Goal: Communication & Community: Answer question/provide support

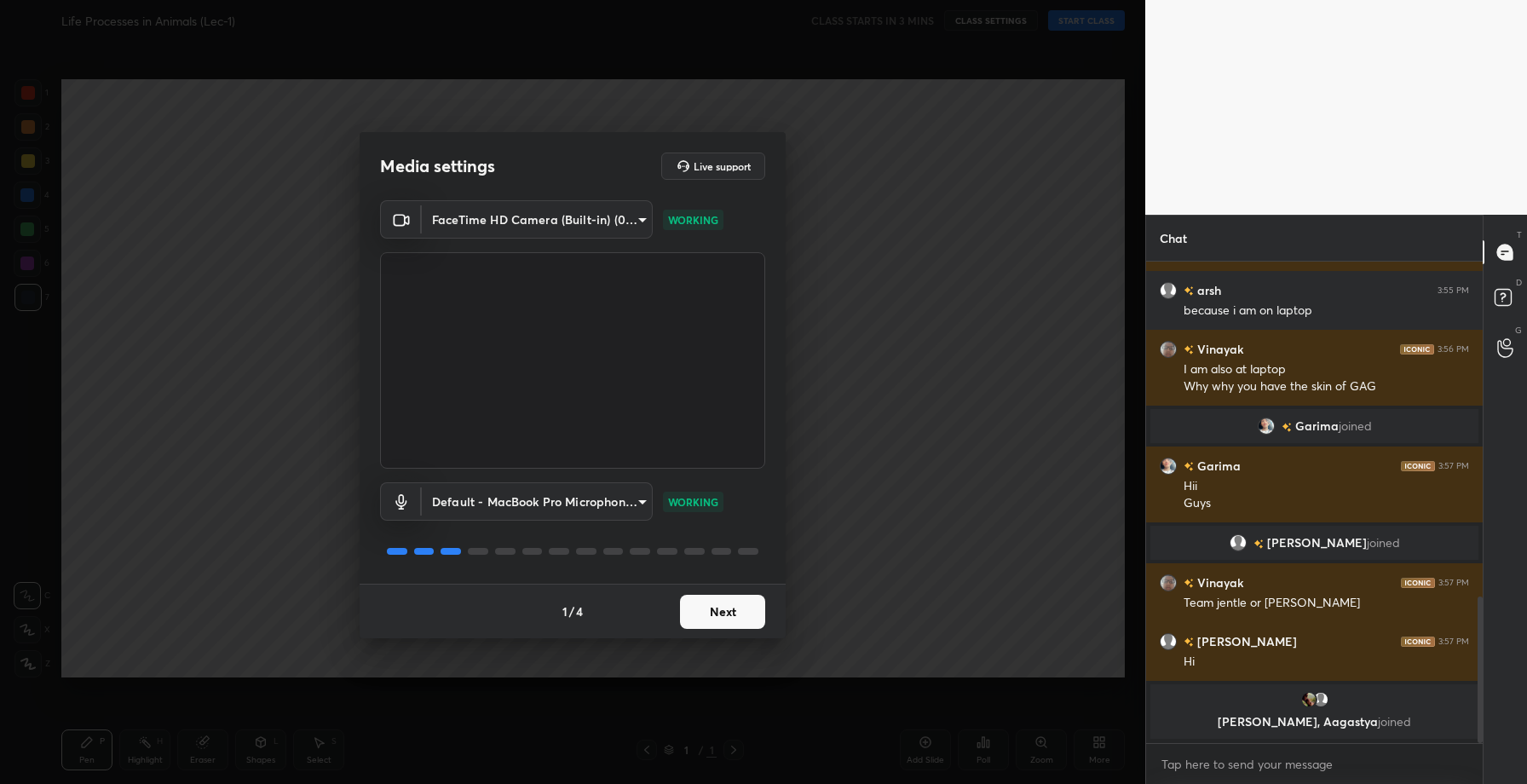
scroll to position [1148, 0]
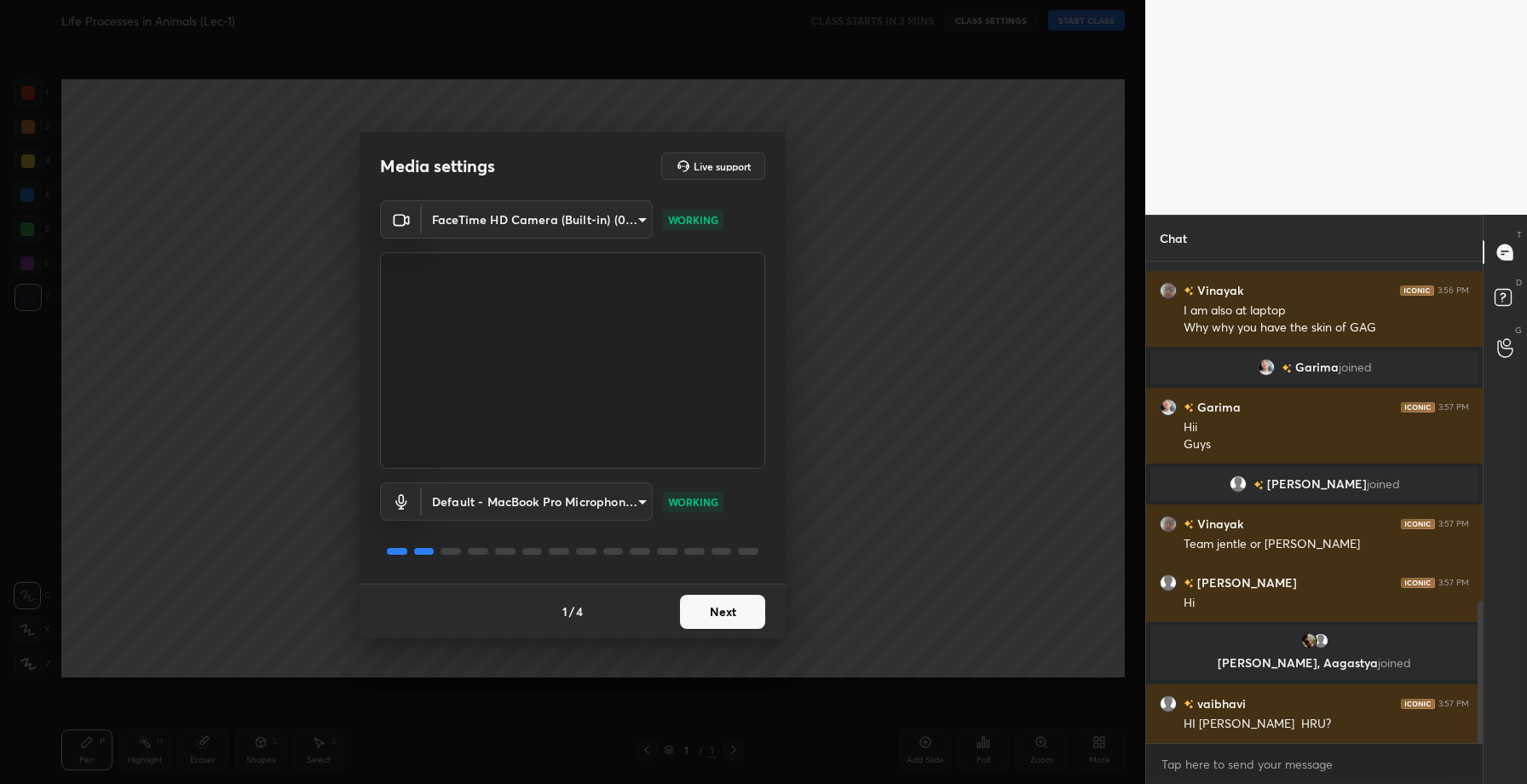
click at [728, 603] on button "Next" at bounding box center [722, 612] width 85 height 34
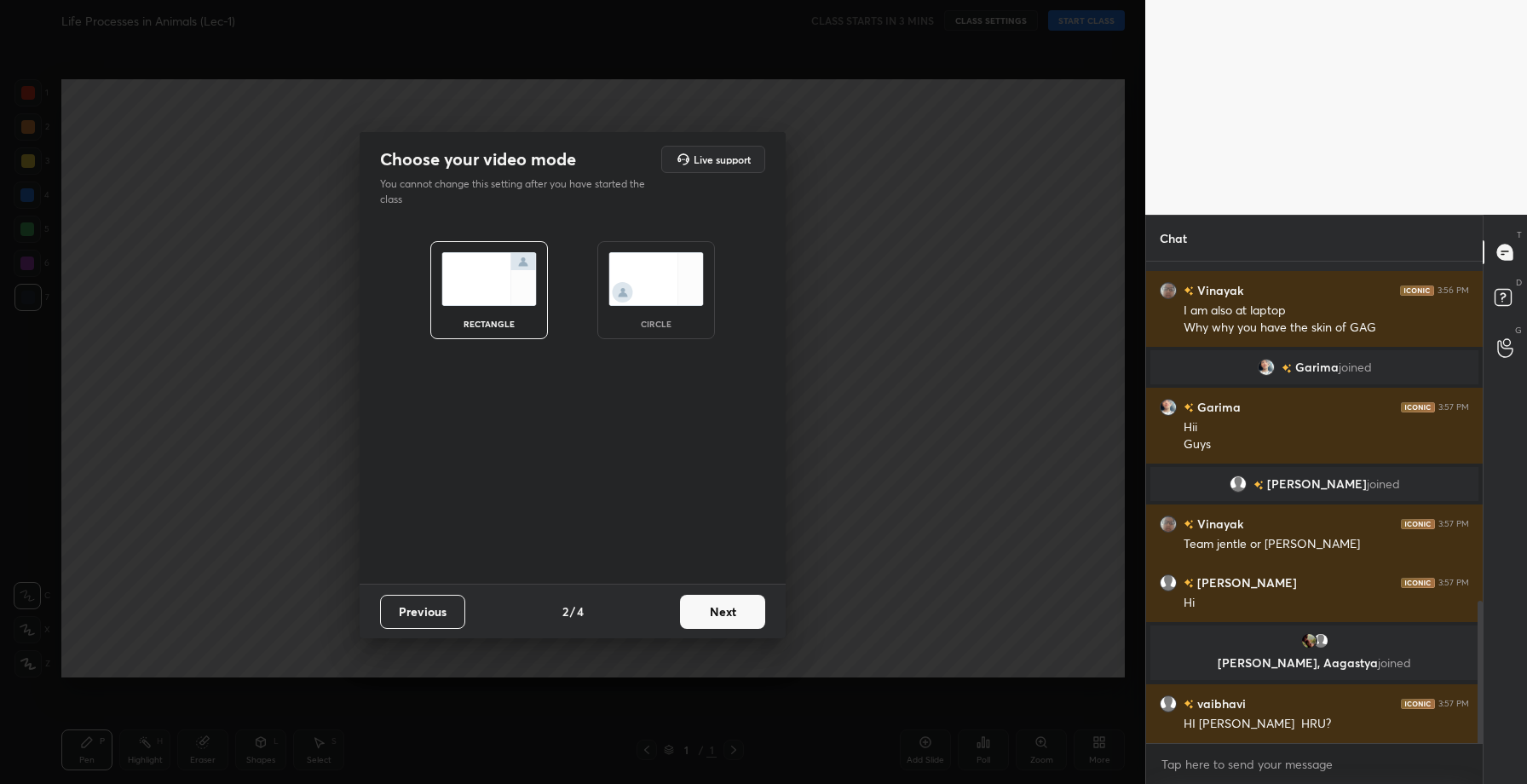
click at [728, 603] on button "Next" at bounding box center [722, 612] width 85 height 34
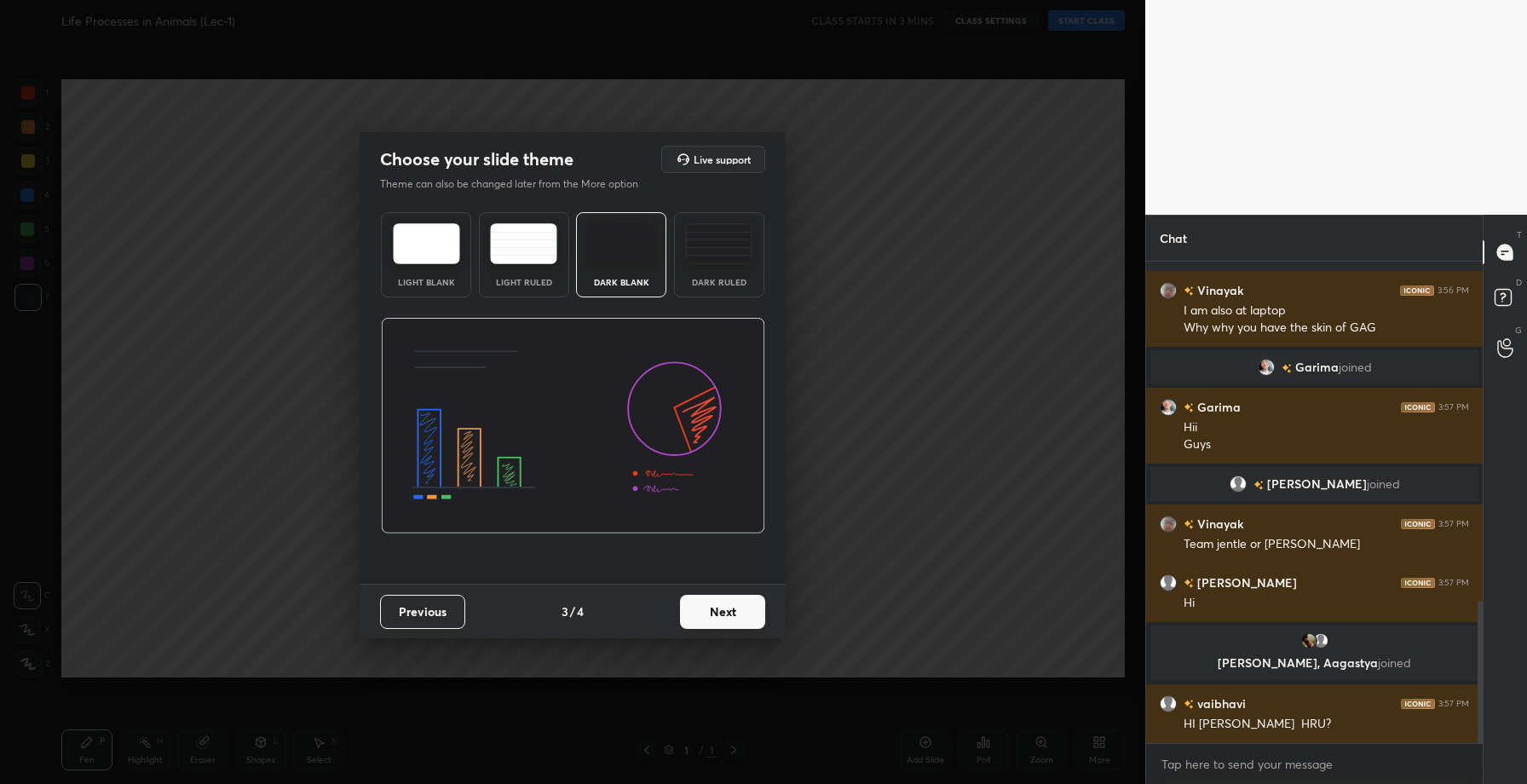
click at [728, 603] on button "Next" at bounding box center [722, 612] width 85 height 34
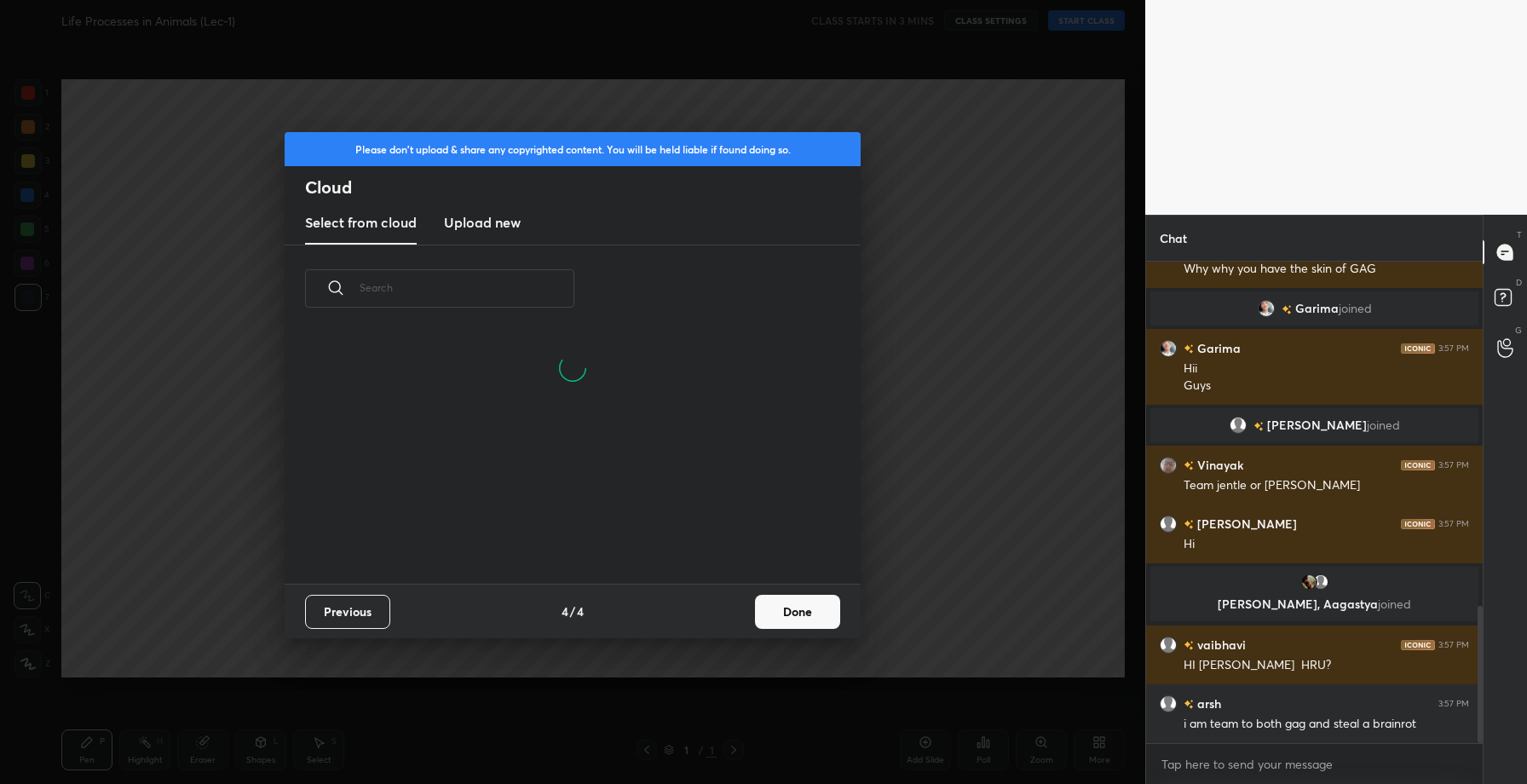
scroll to position [169, 548]
click at [470, 227] on h3 "Upload new" at bounding box center [482, 222] width 77 height 21
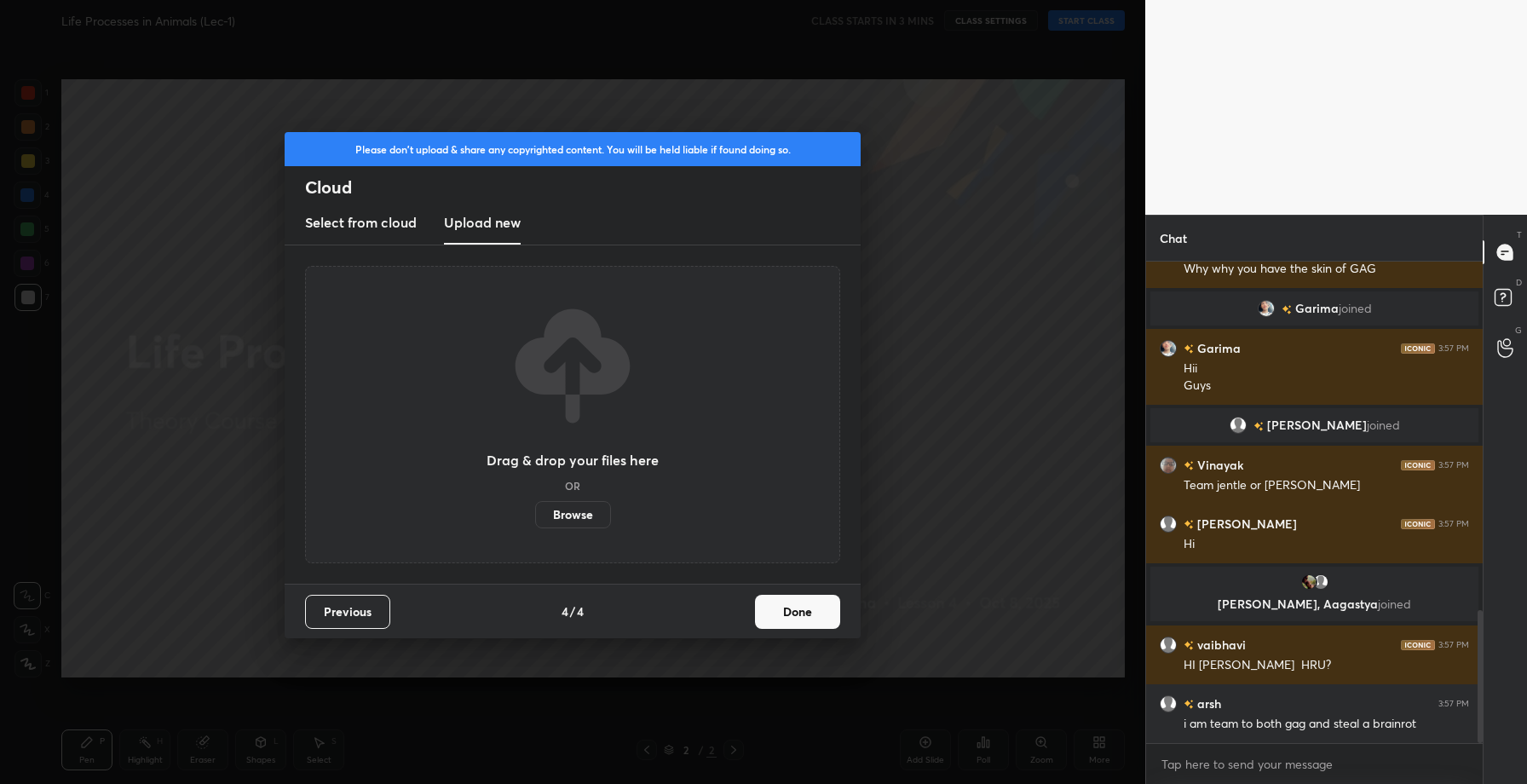
scroll to position [1266, 0]
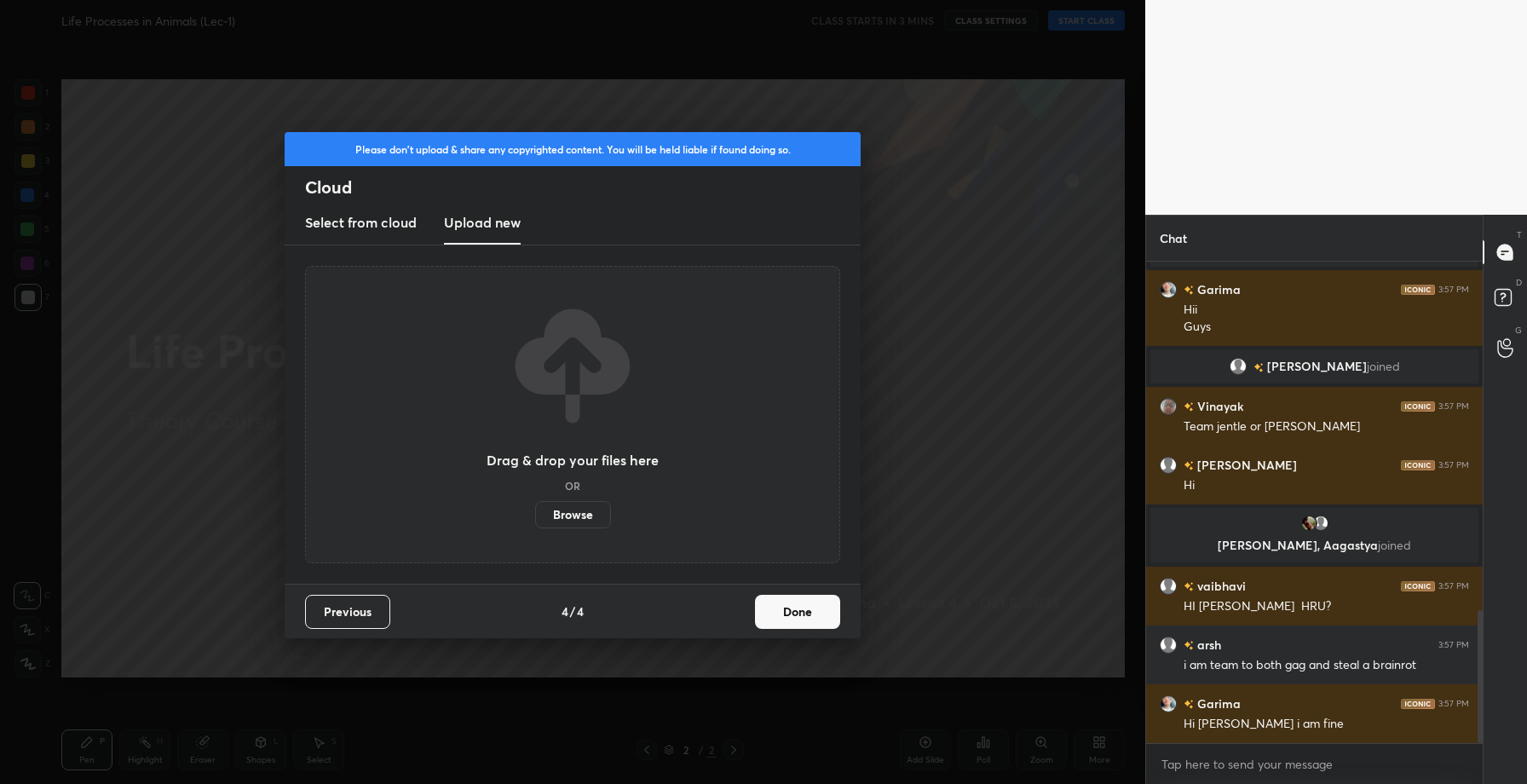
click at [570, 508] on label "Browse" at bounding box center [573, 514] width 76 height 27
click at [535, 508] on input "Browse" at bounding box center [535, 514] width 0 height 27
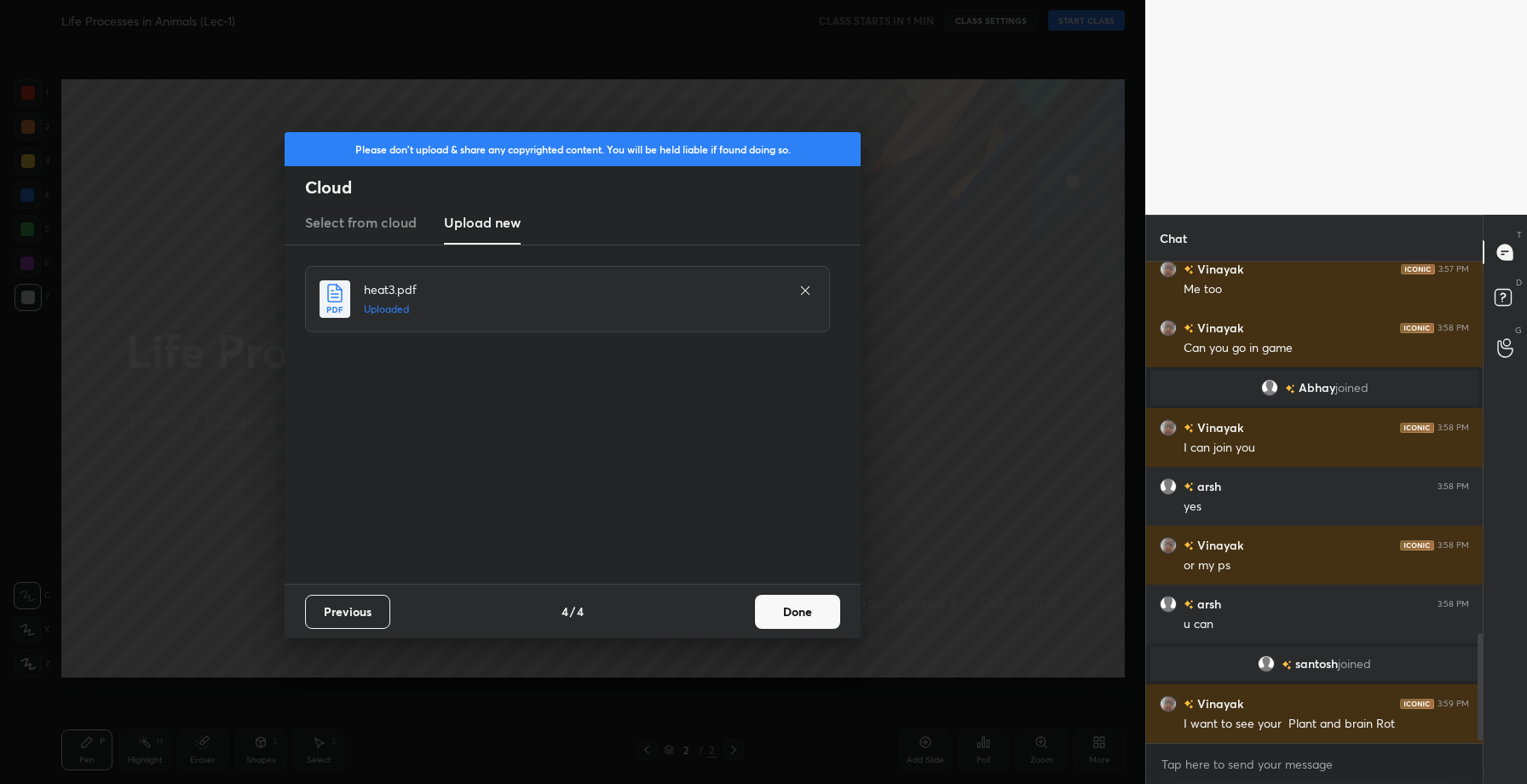
scroll to position [1671, 0]
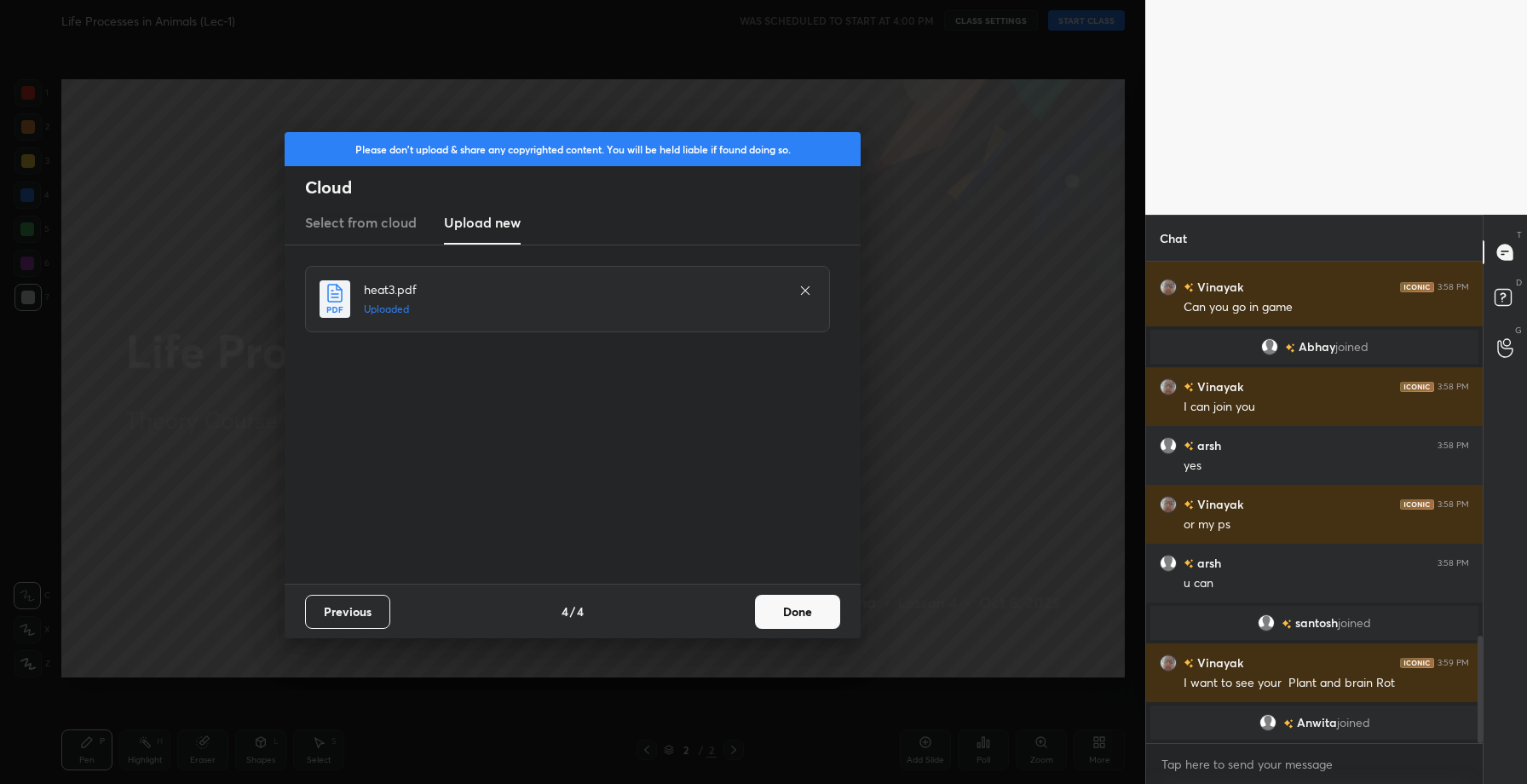
drag, startPoint x: 805, startPoint y: 596, endPoint x: 802, endPoint y: 607, distance: 11.4
click at [803, 601] on button "Done" at bounding box center [797, 612] width 85 height 34
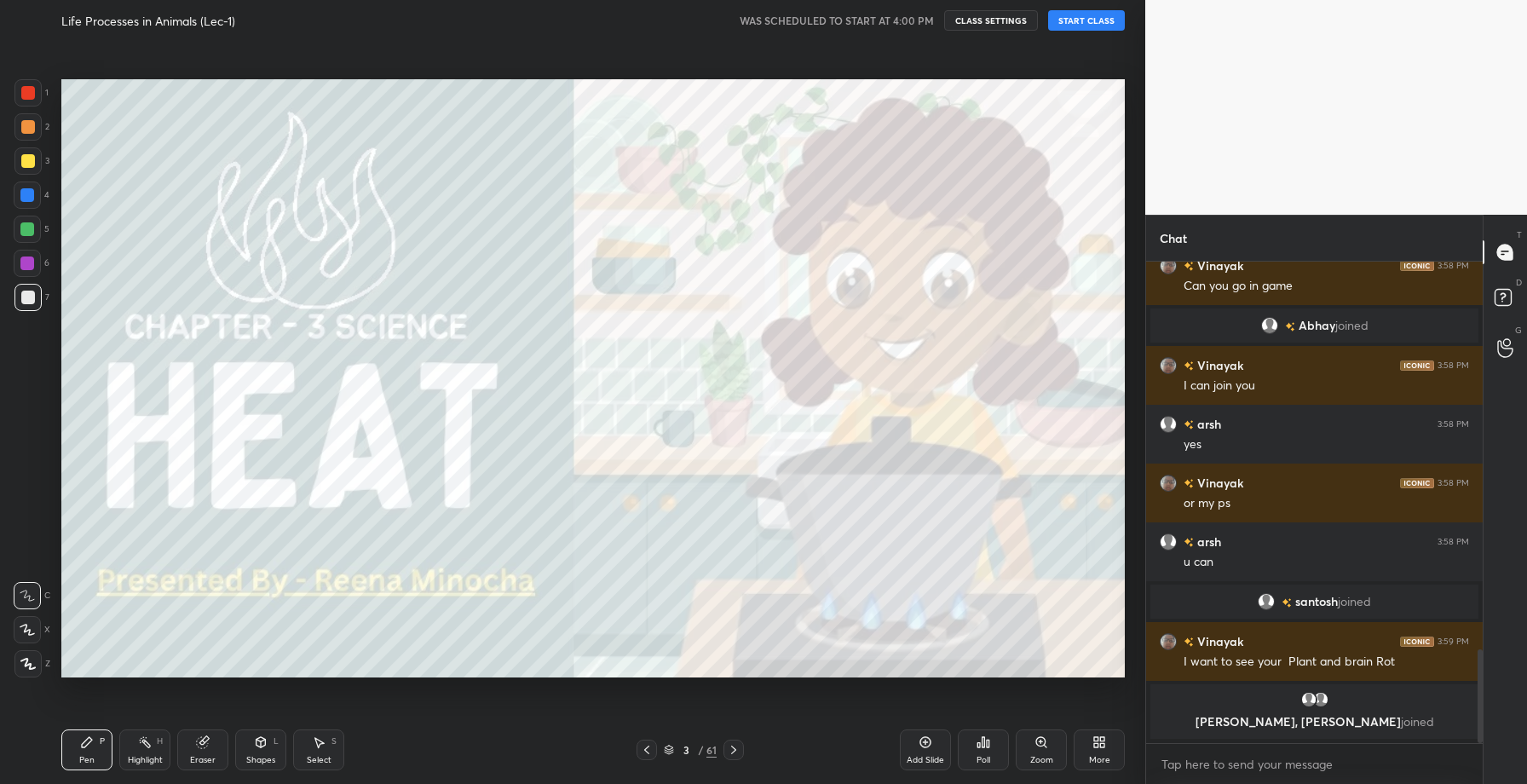
scroll to position [1985, 0]
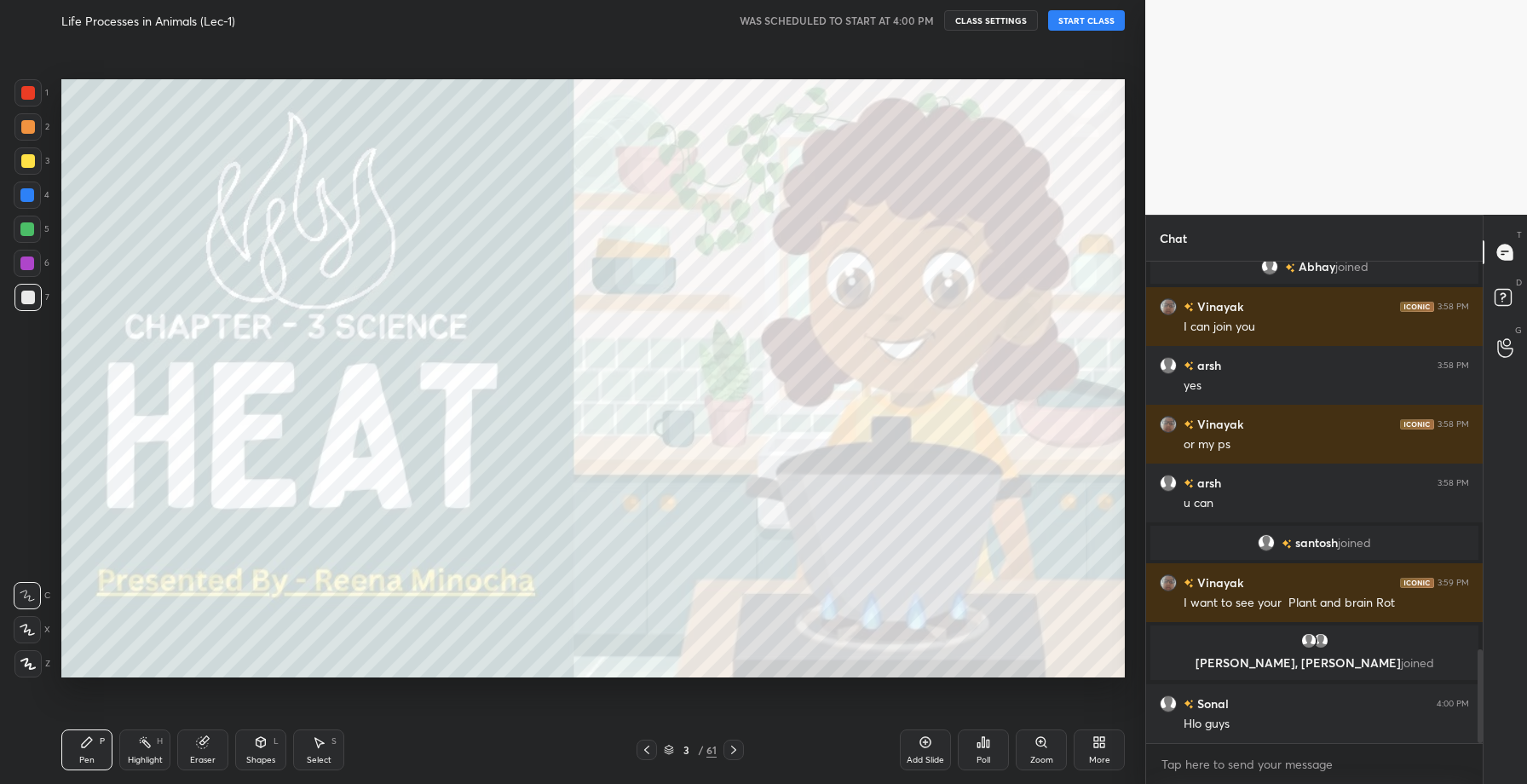
click at [1110, 24] on button "START CLASS" at bounding box center [1087, 21] width 77 height 21
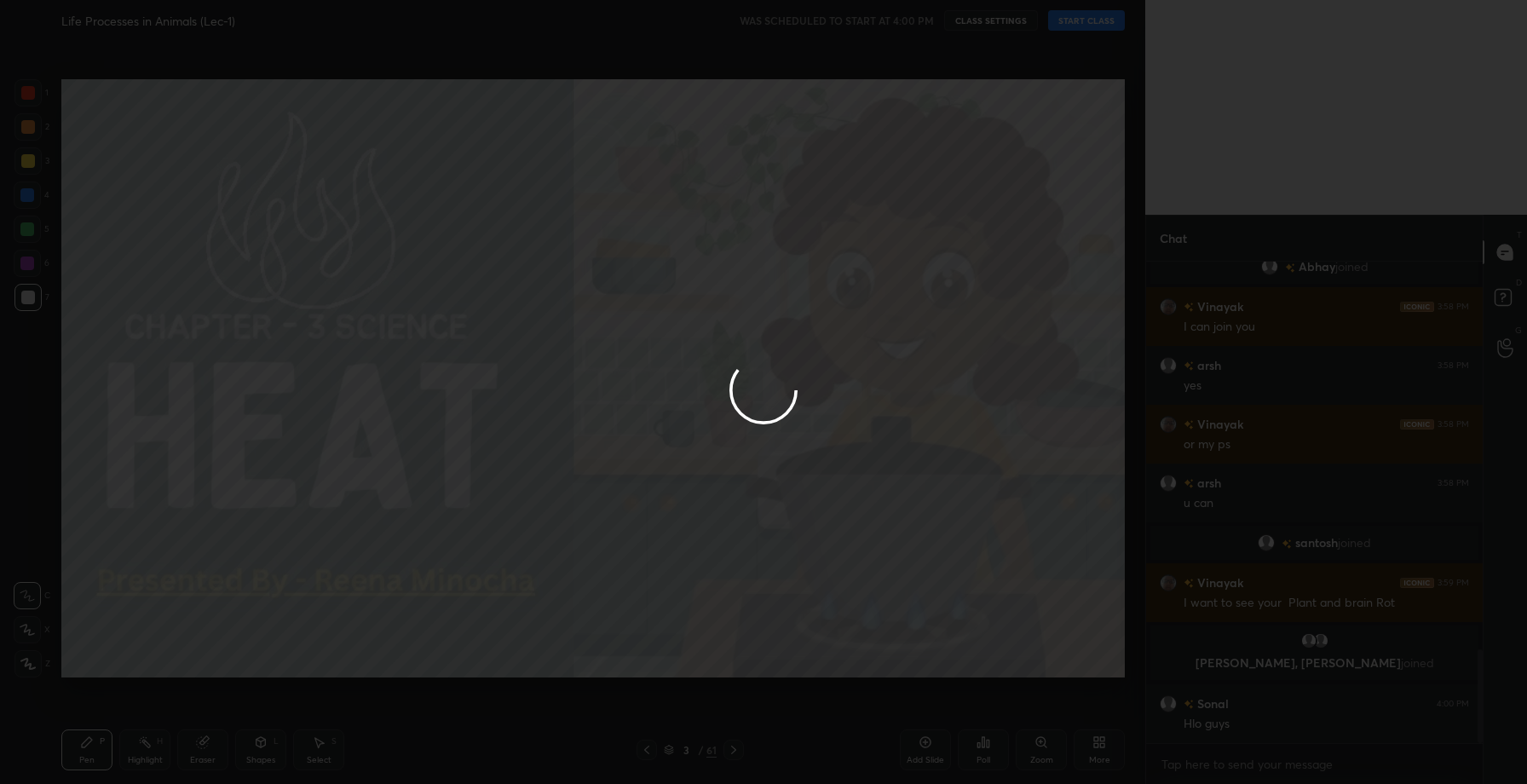
type textarea "x"
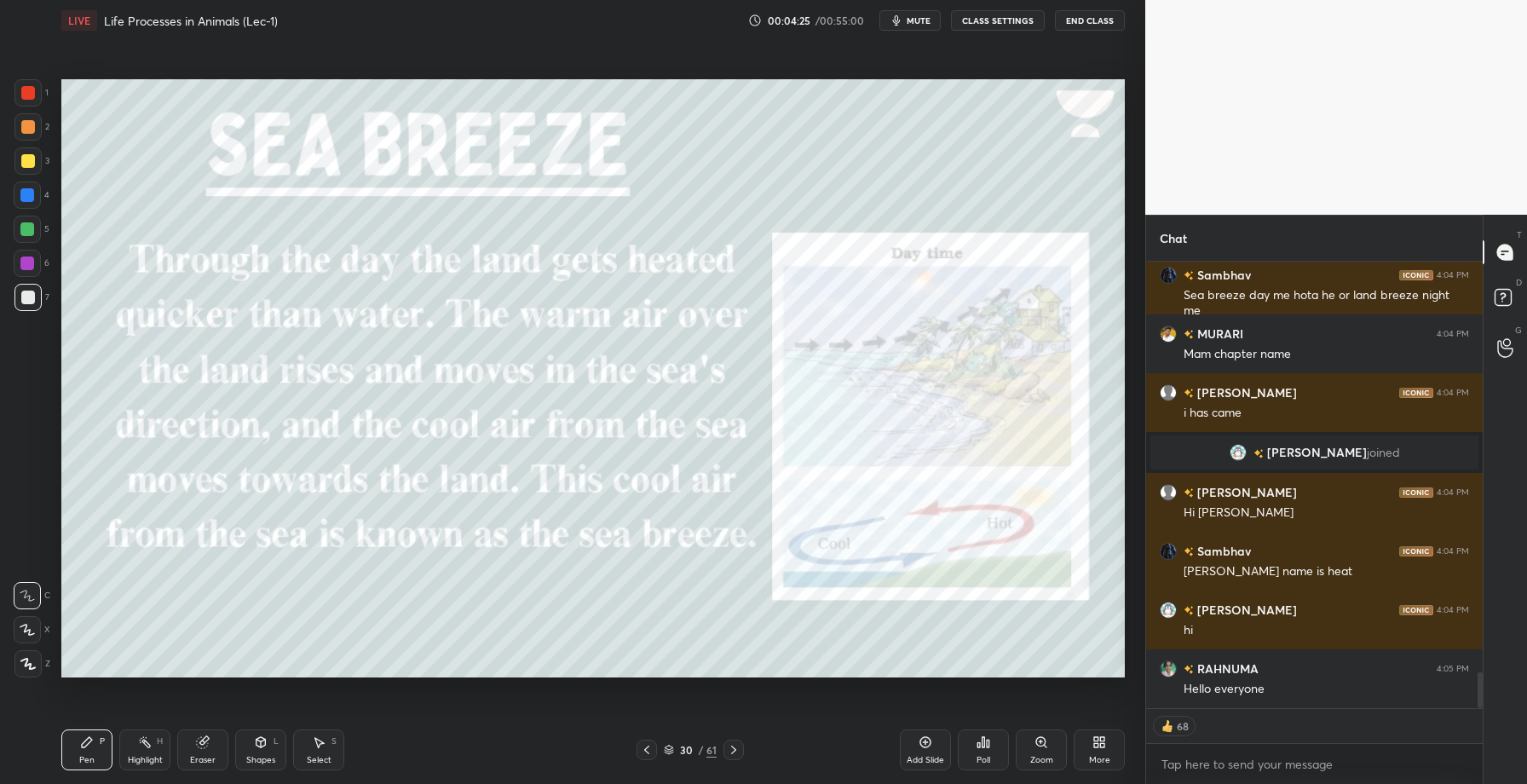
scroll to position [5176, 0]
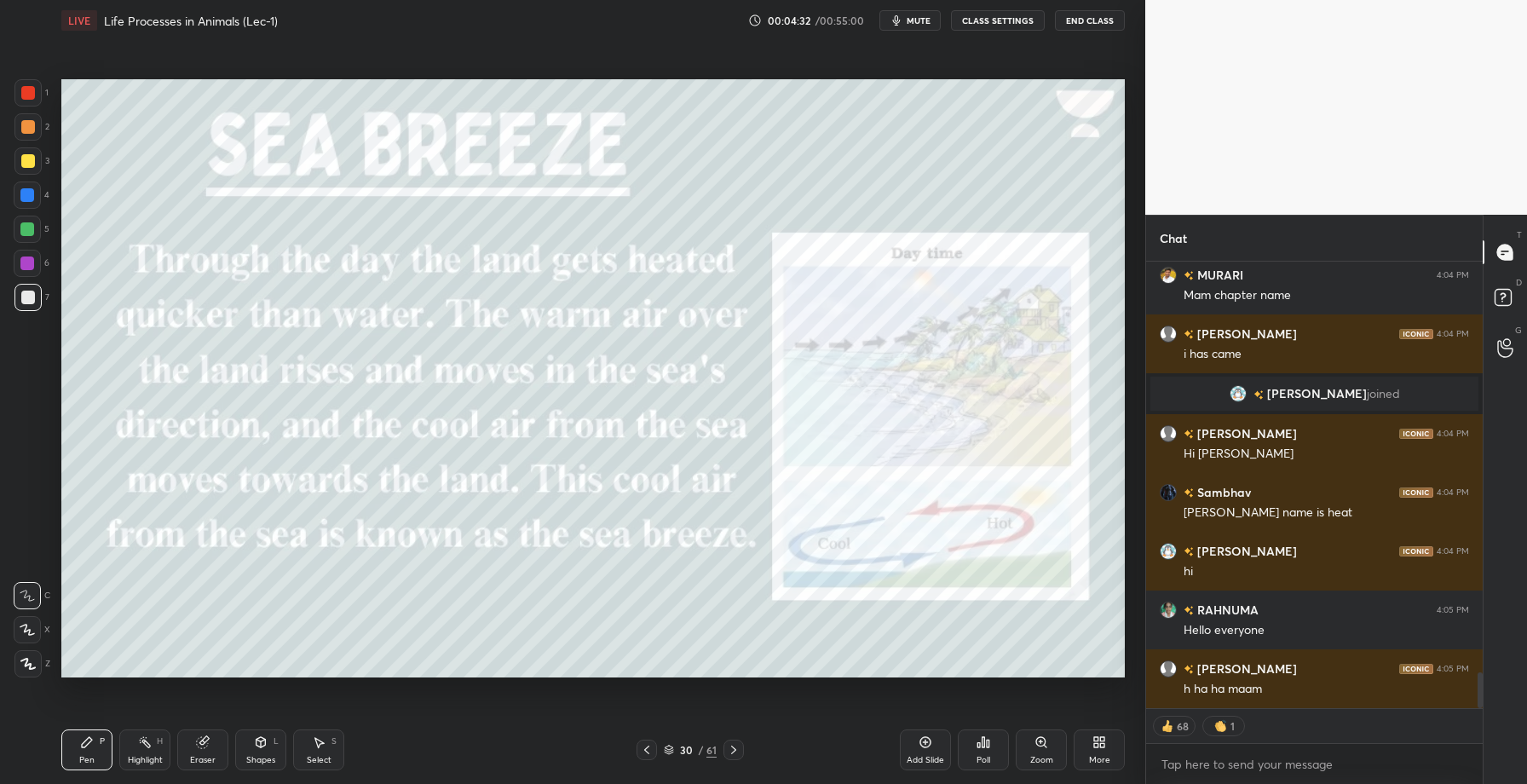
click at [36, 187] on div at bounding box center [27, 194] width 27 height 27
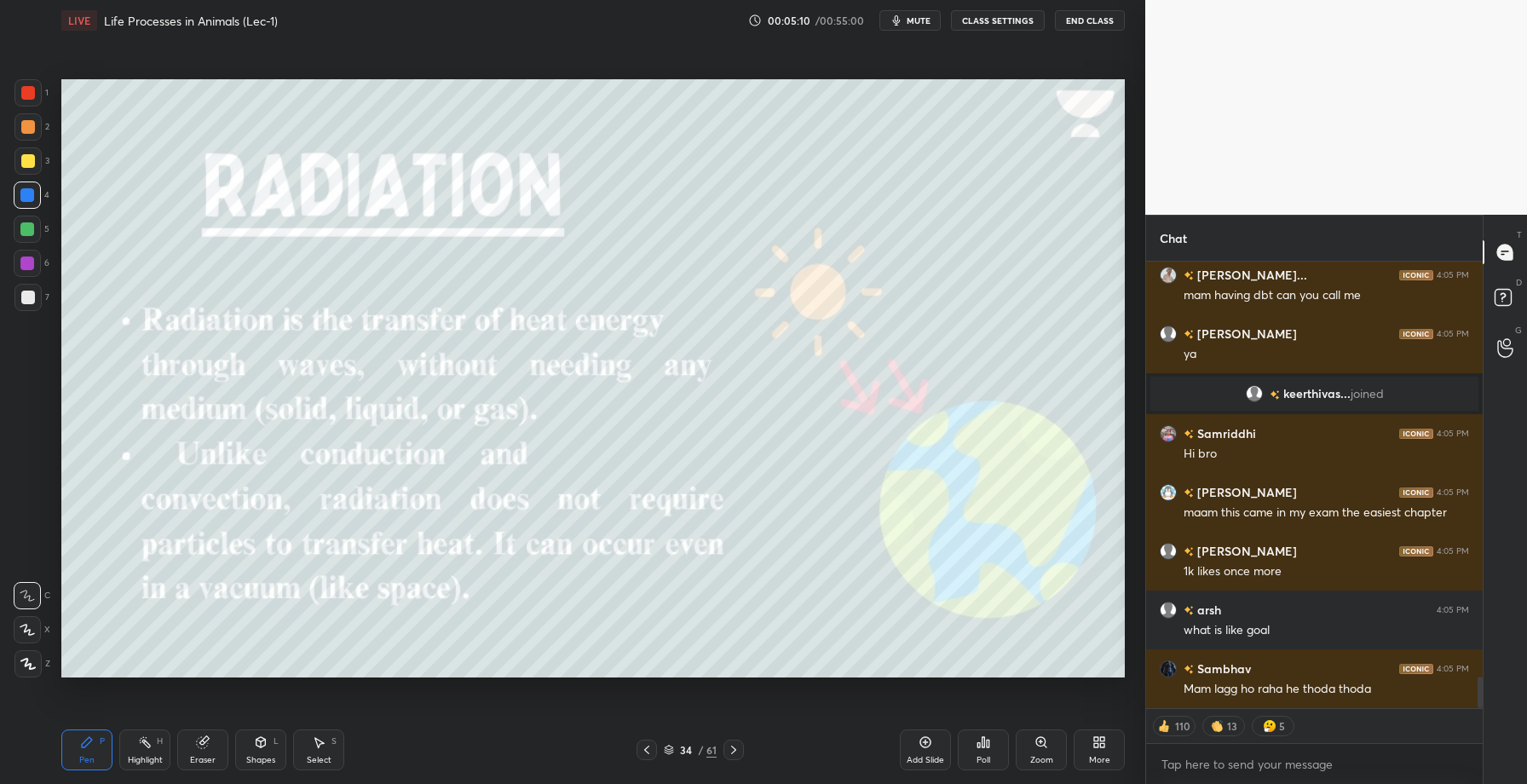
scroll to position [5844, 0]
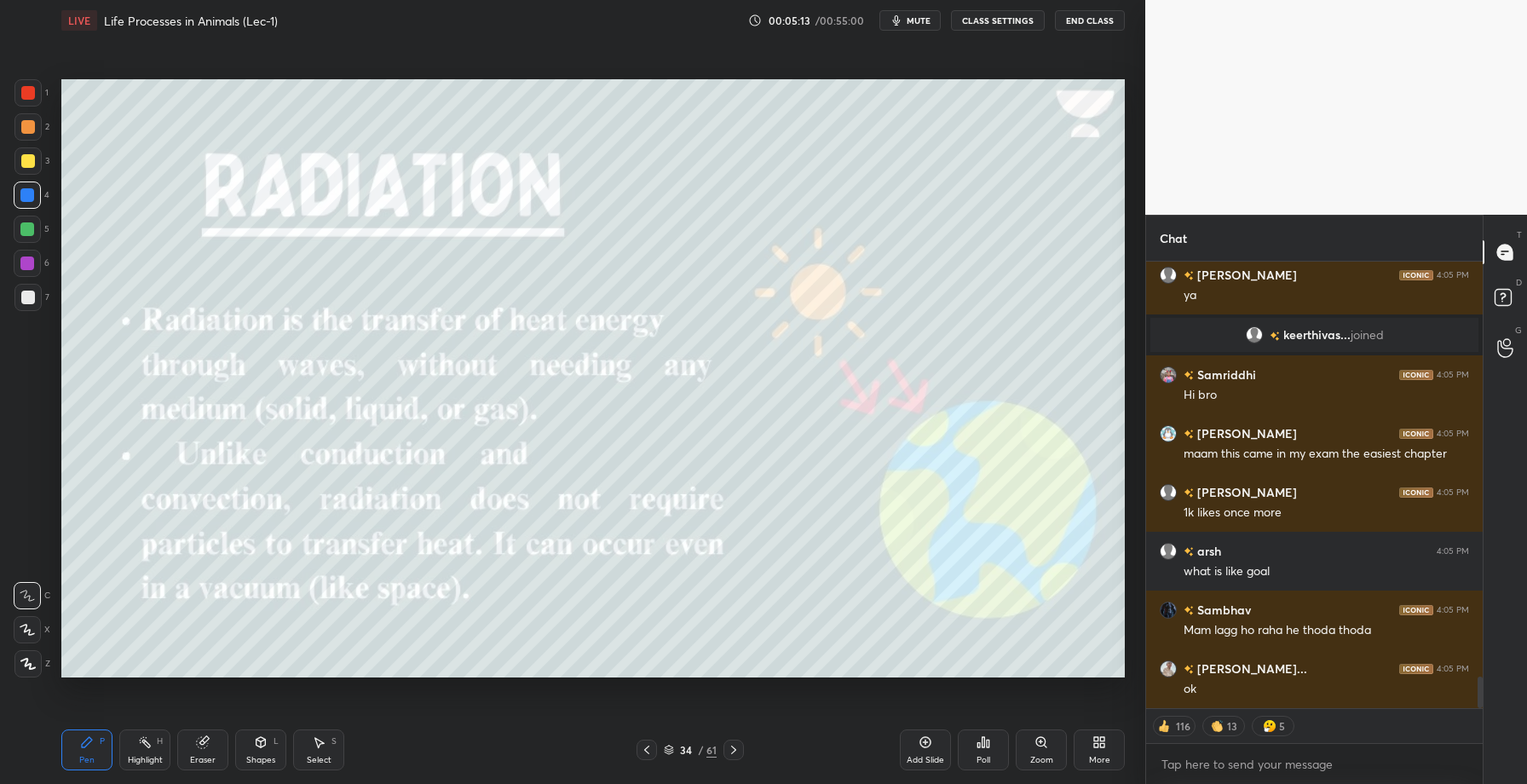
drag, startPoint x: 28, startPoint y: 164, endPoint x: 34, endPoint y: 175, distance: 12.5
click at [29, 166] on div at bounding box center [28, 161] width 14 height 14
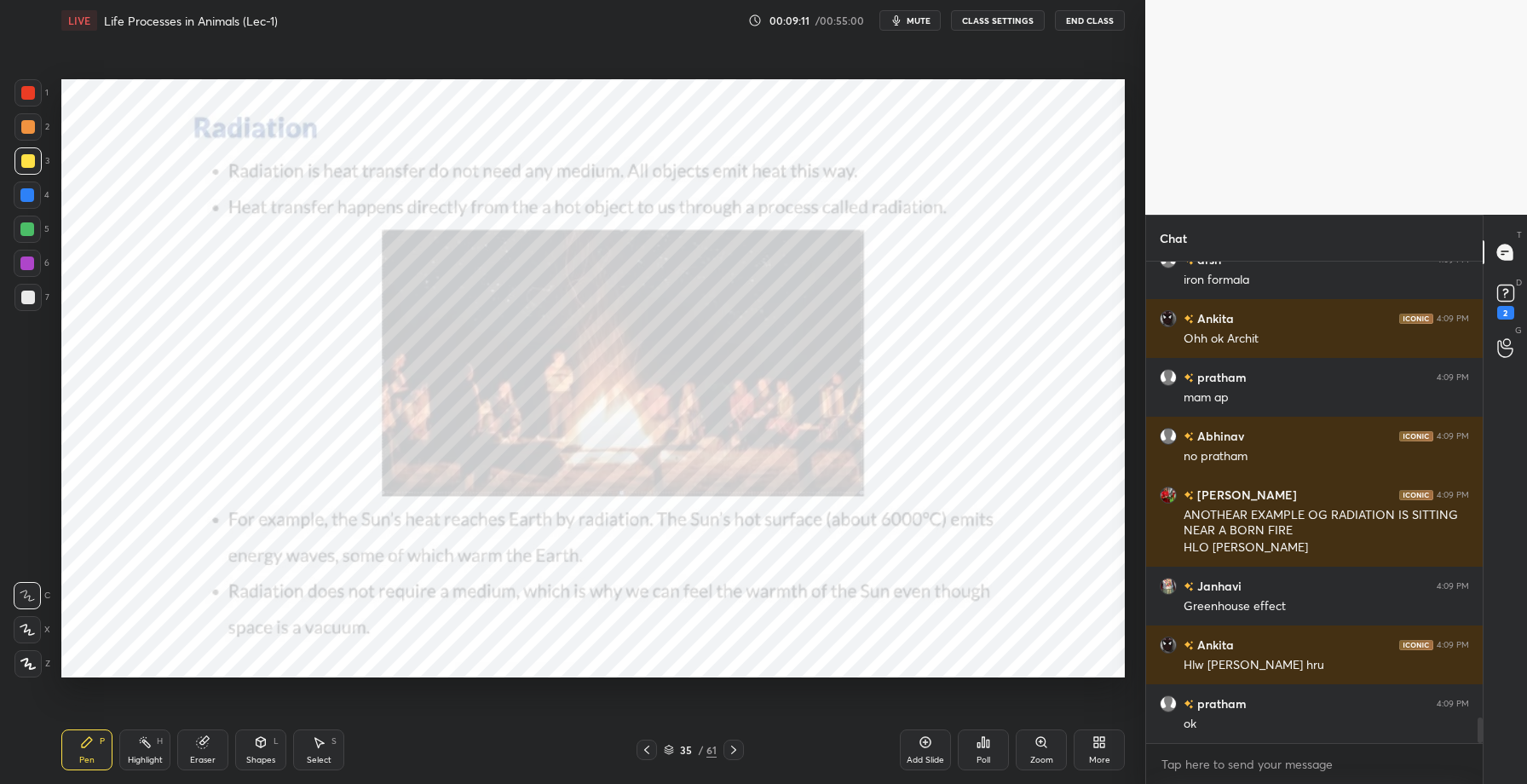
scroll to position [8498, 0]
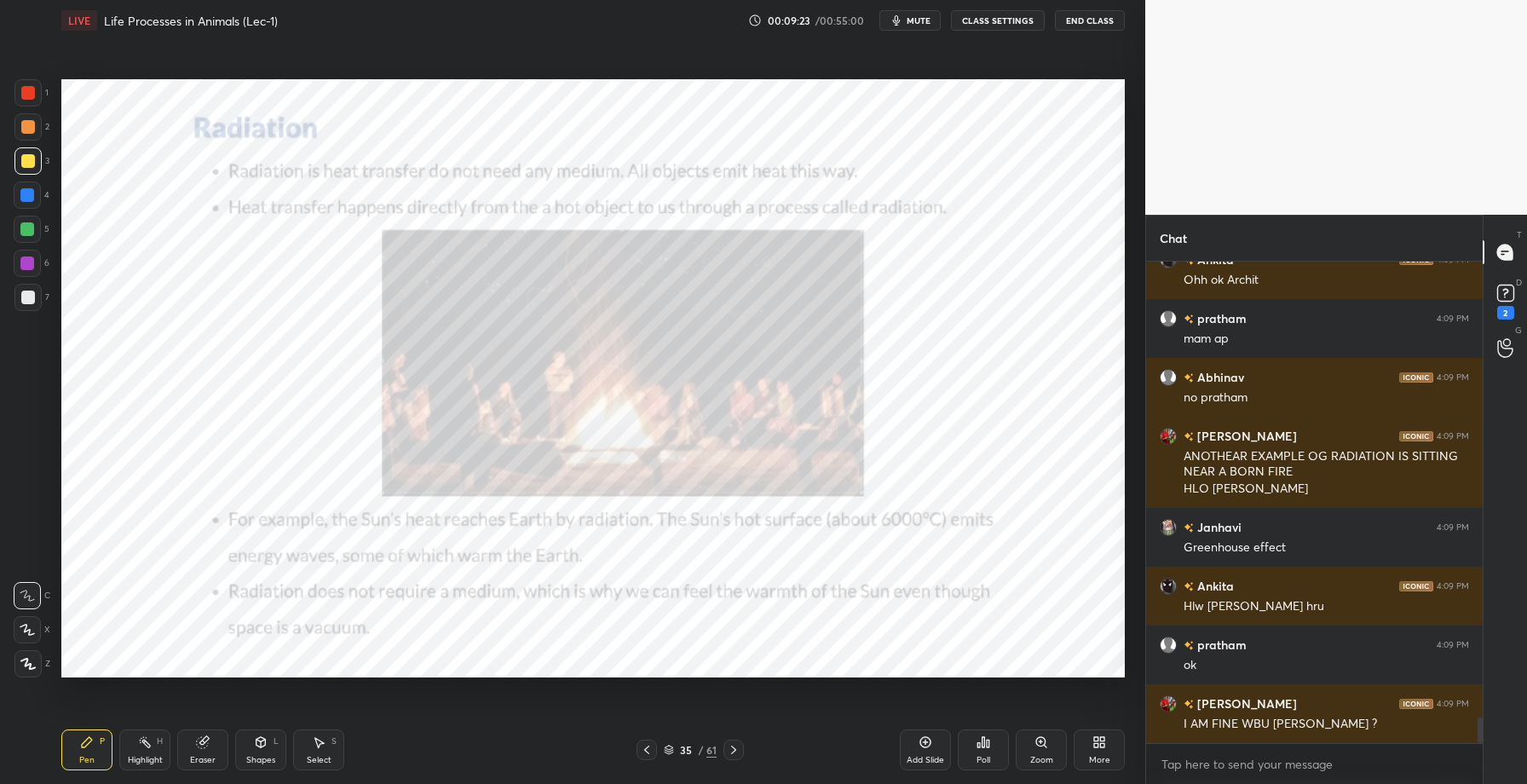
drag, startPoint x: 25, startPoint y: 97, endPoint x: 44, endPoint y: 96, distance: 19.0
click at [31, 97] on div at bounding box center [28, 93] width 14 height 14
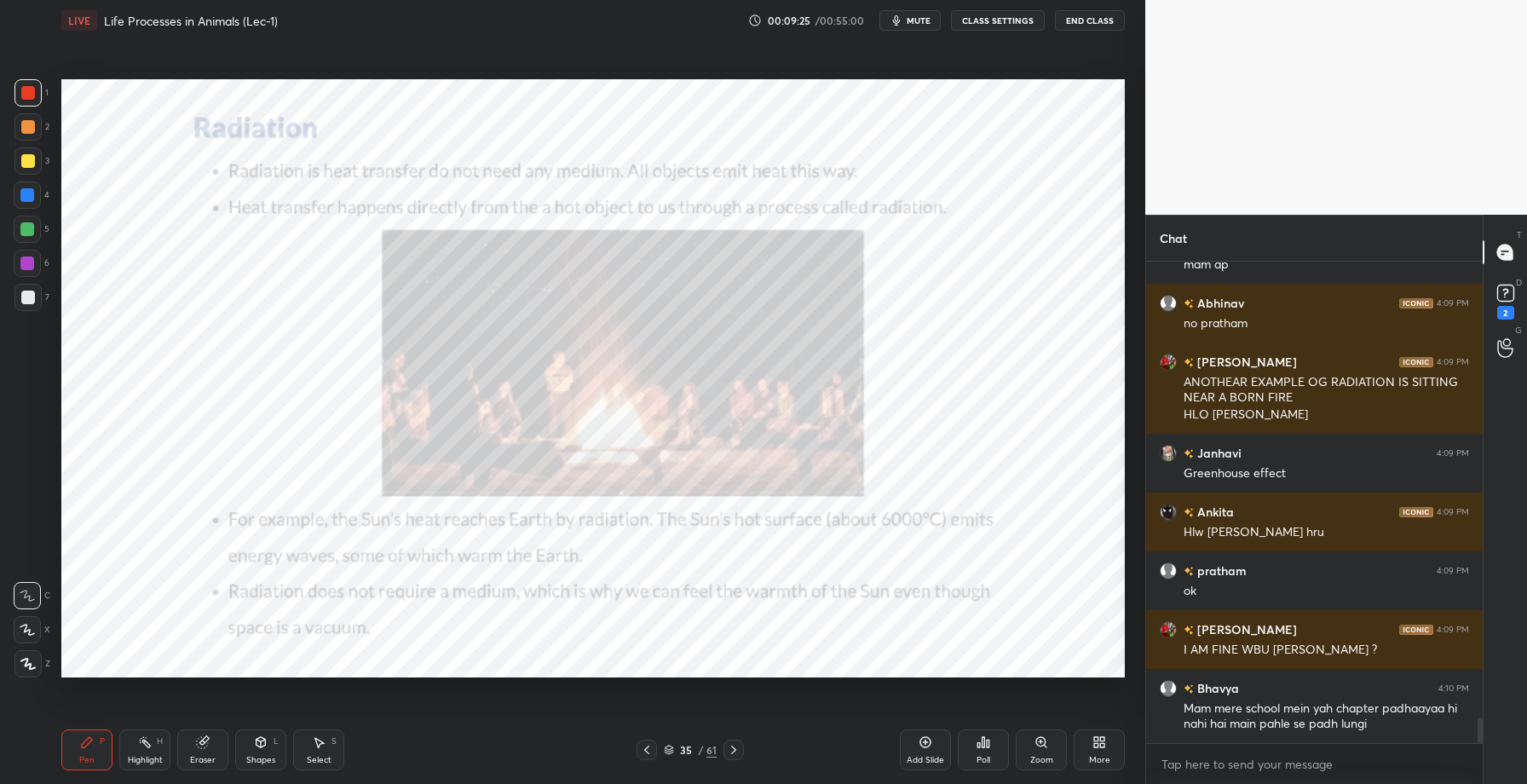
drag, startPoint x: 153, startPoint y: 761, endPoint x: 170, endPoint y: 694, distance: 69.1
click at [156, 760] on div "Highlight" at bounding box center [145, 760] width 35 height 8
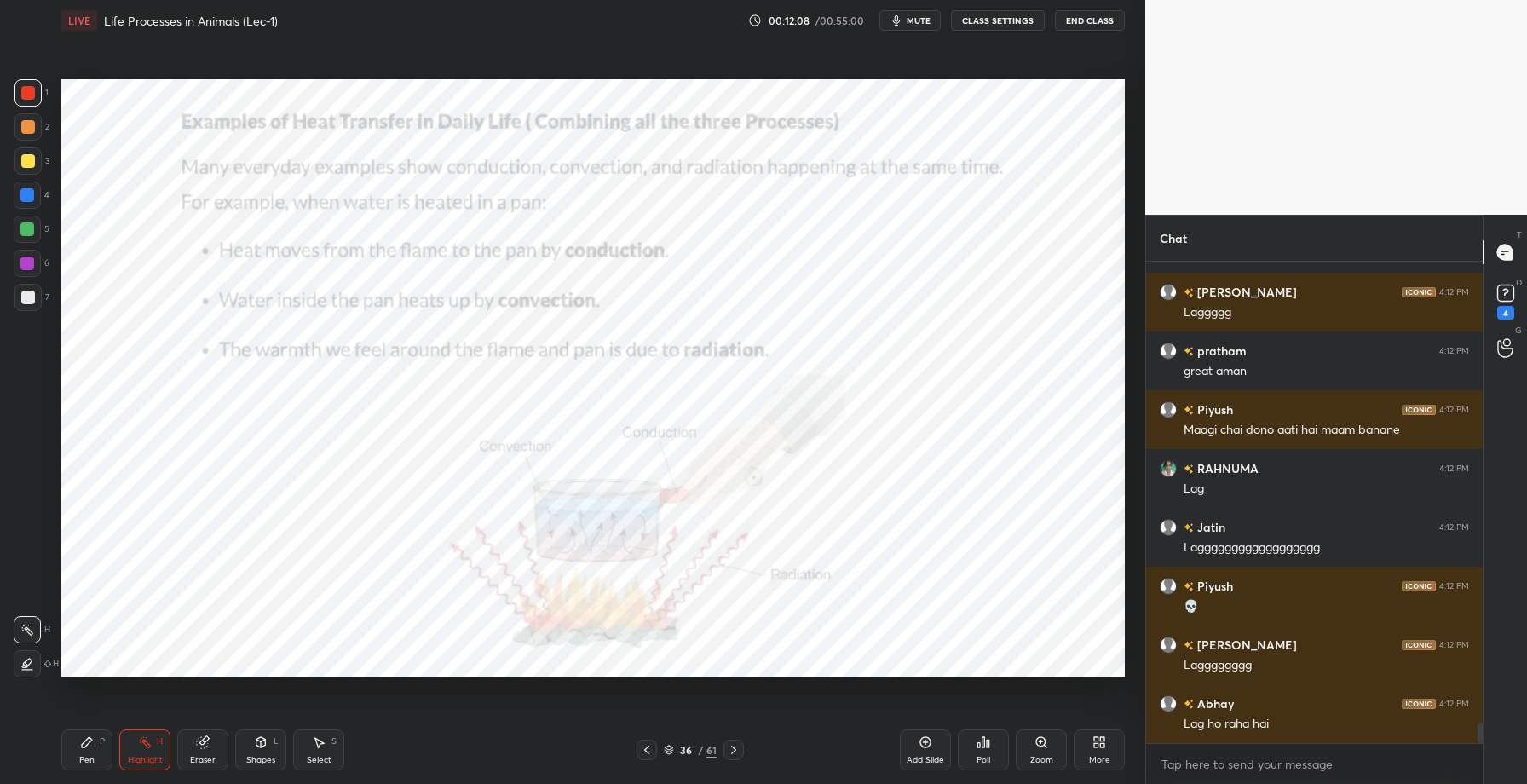
scroll to position [441, 332]
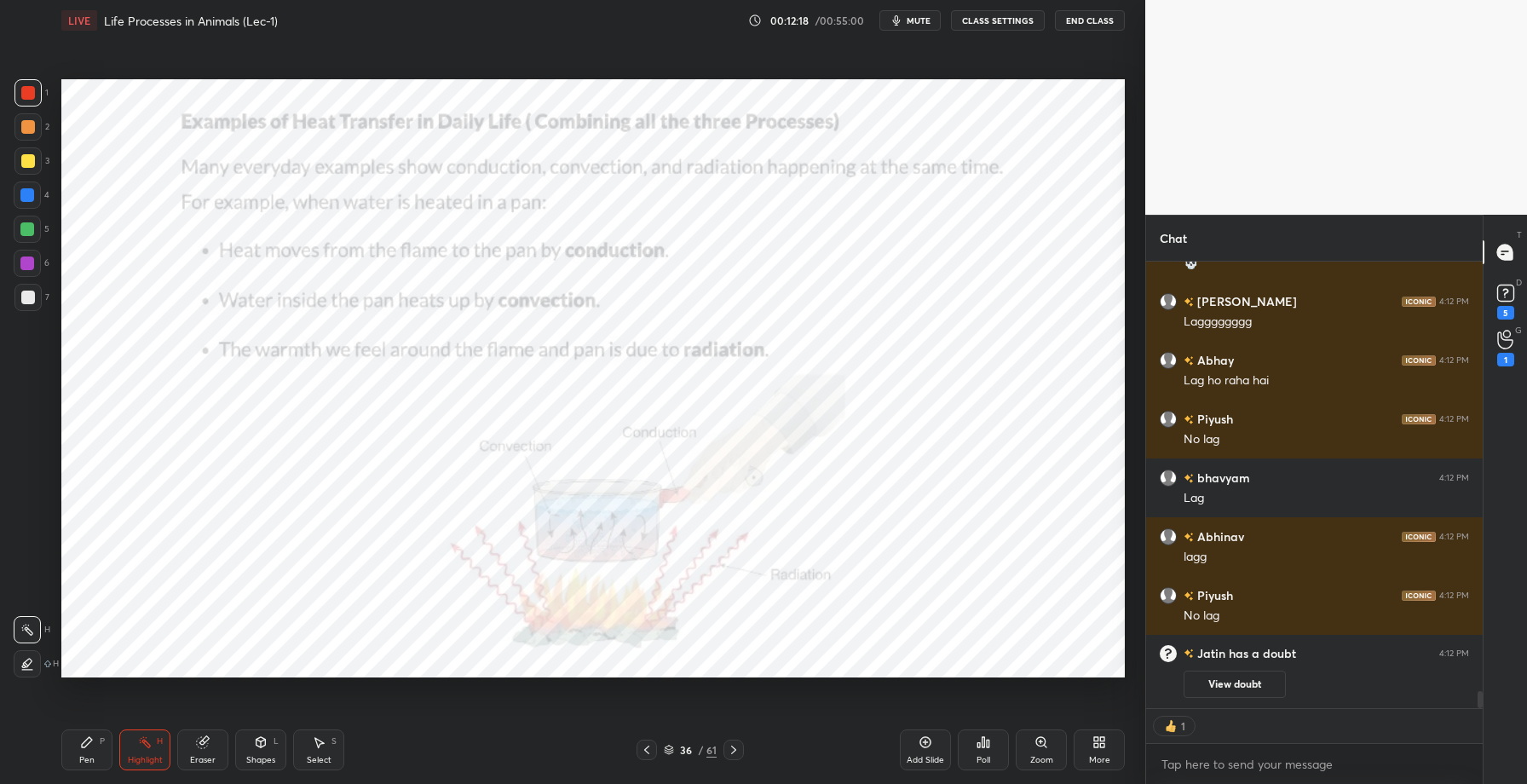
type textarea "x"
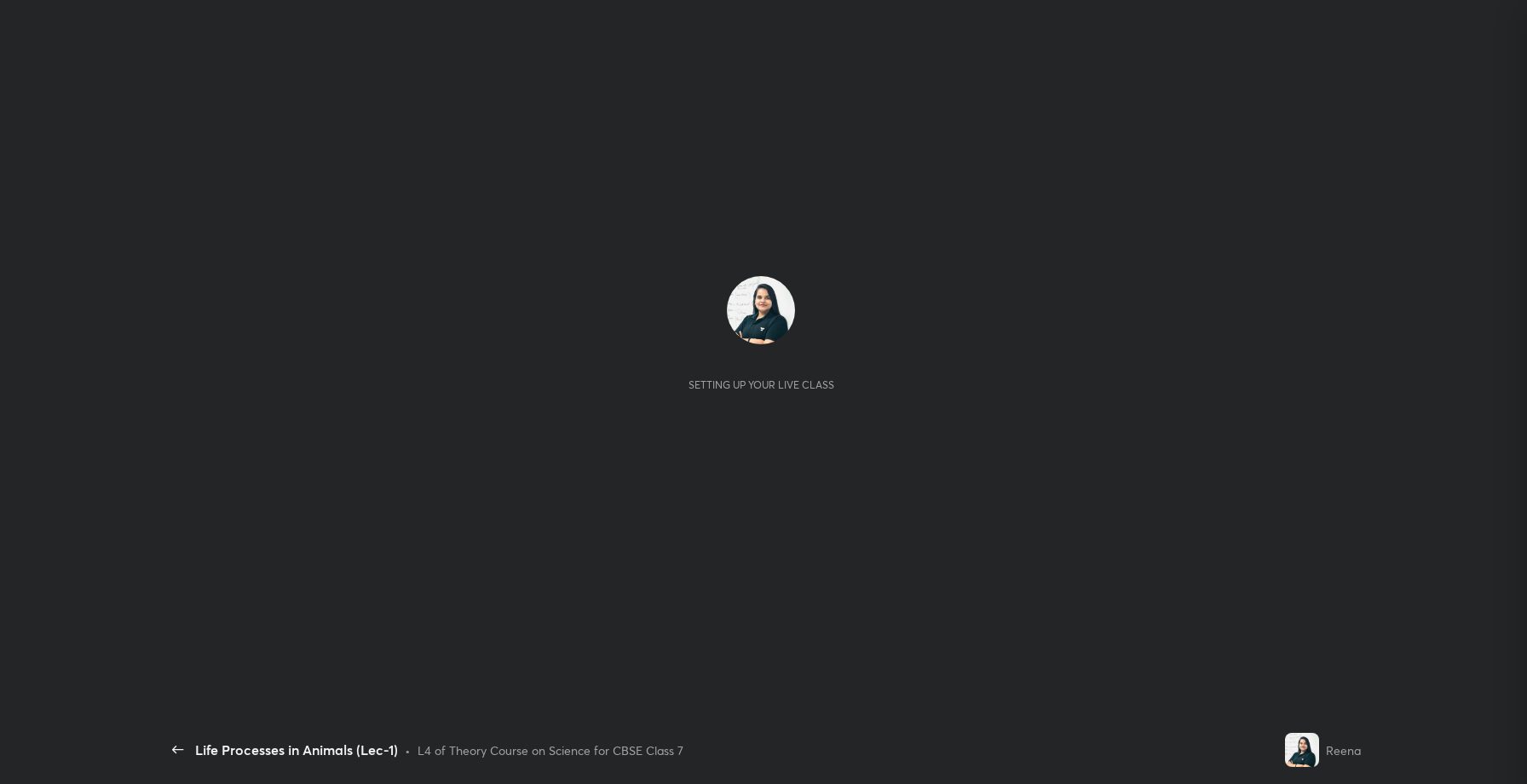
scroll to position [1688, 0]
click at [1225, 263] on div "Setting up your live class" at bounding box center [761, 378] width 1200 height 675
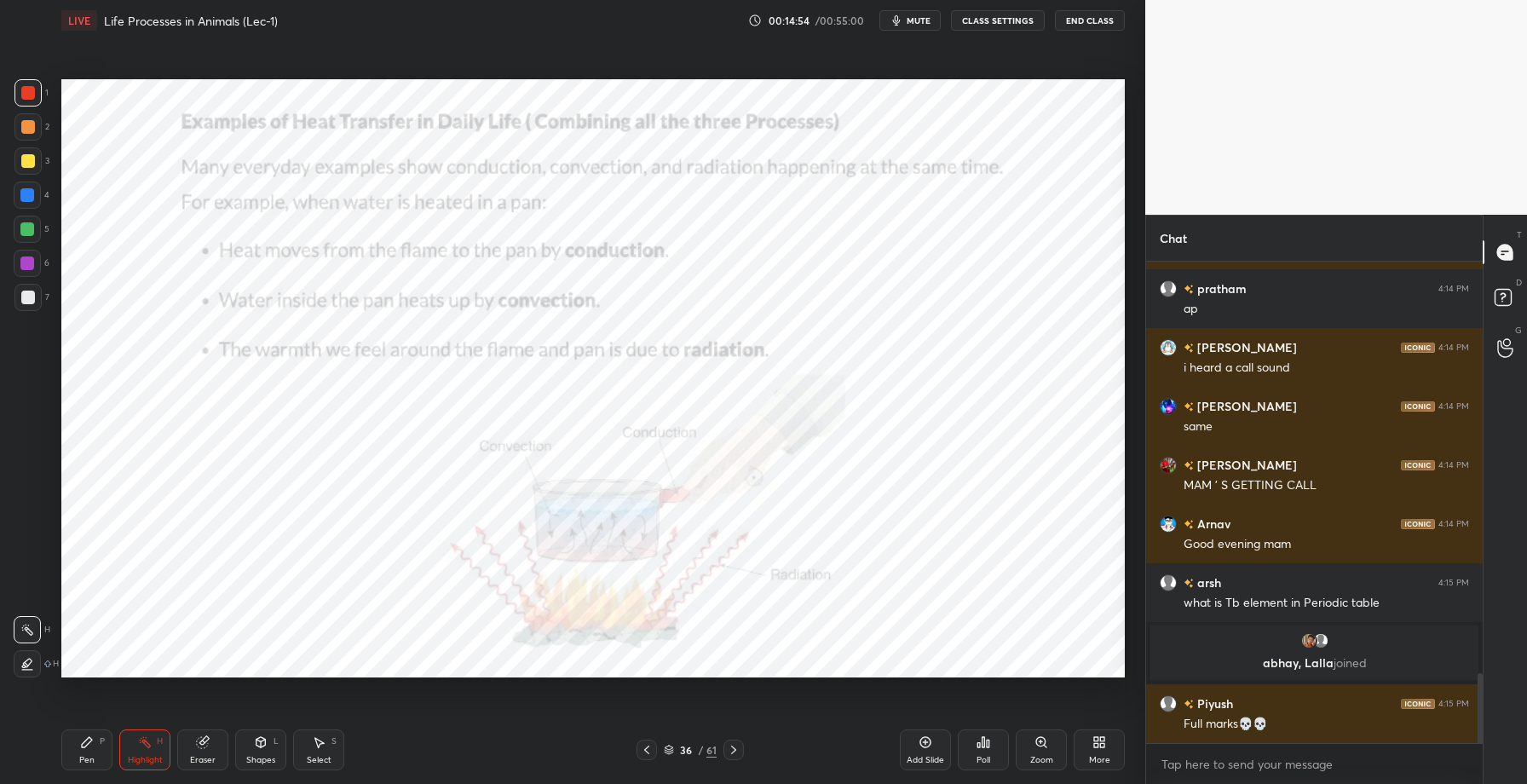
scroll to position [2856, 0]
click at [734, 751] on icon at bounding box center [734, 749] width 5 height 8
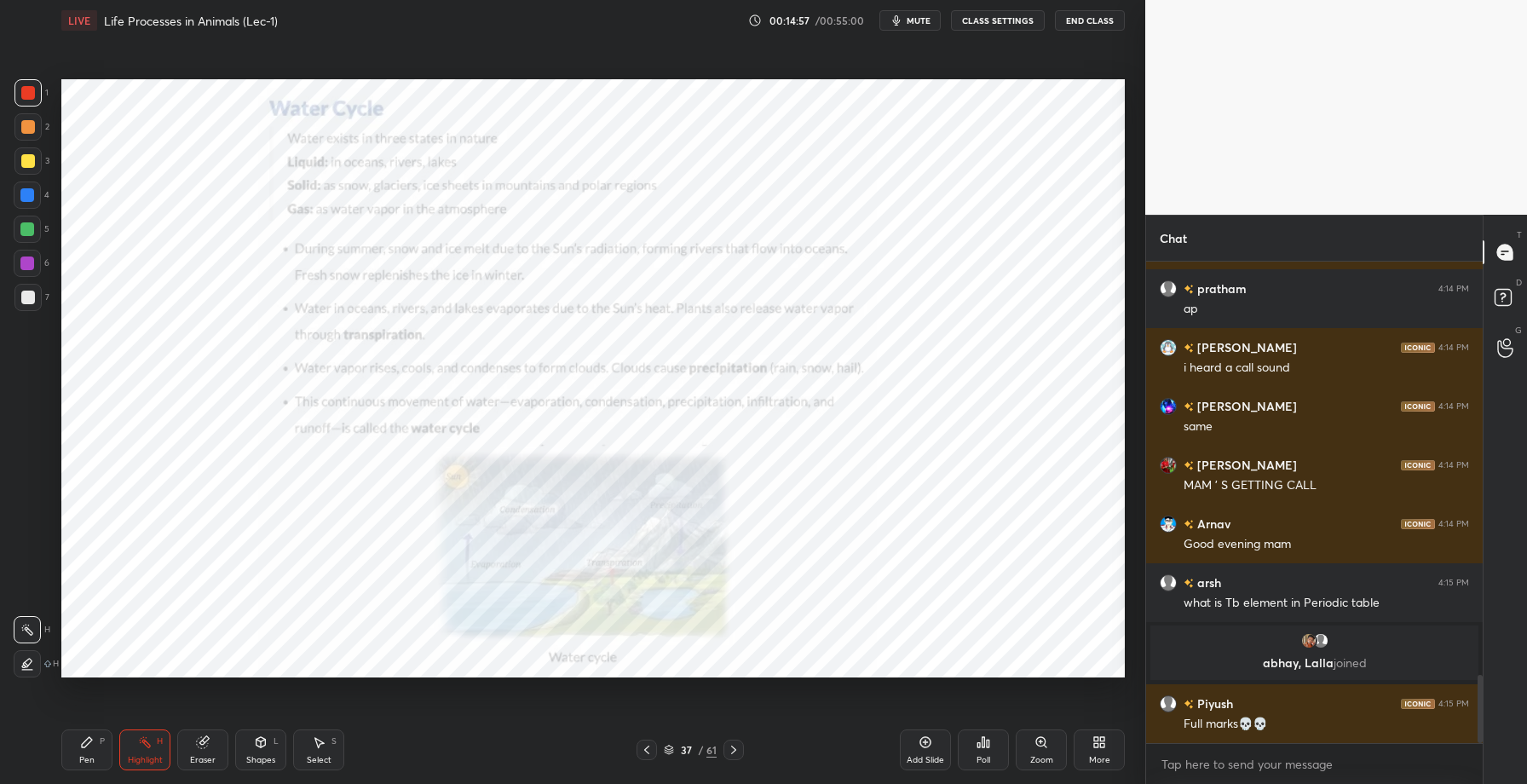
scroll to position [2915, 0]
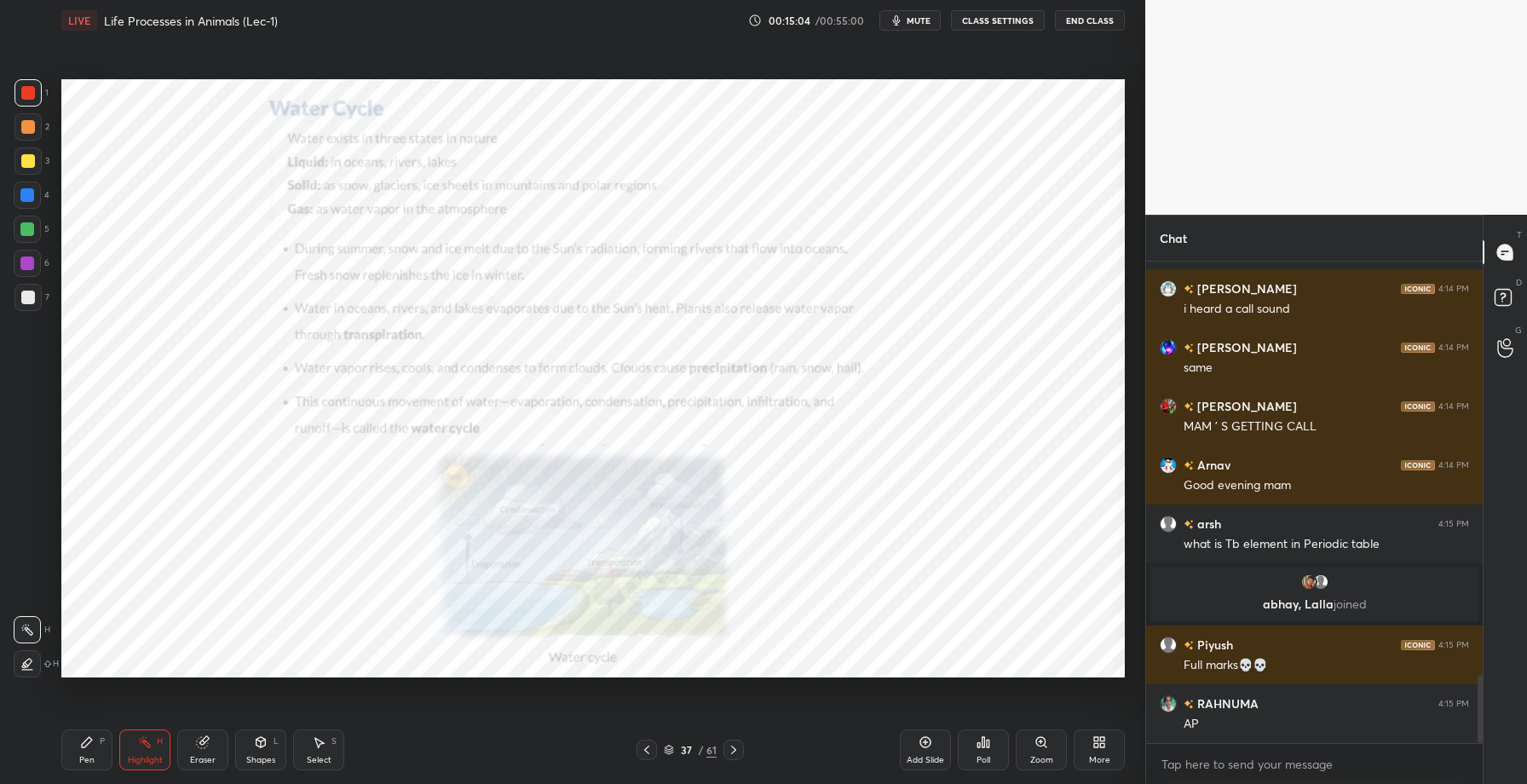
click at [984, 743] on icon at bounding box center [984, 742] width 3 height 10
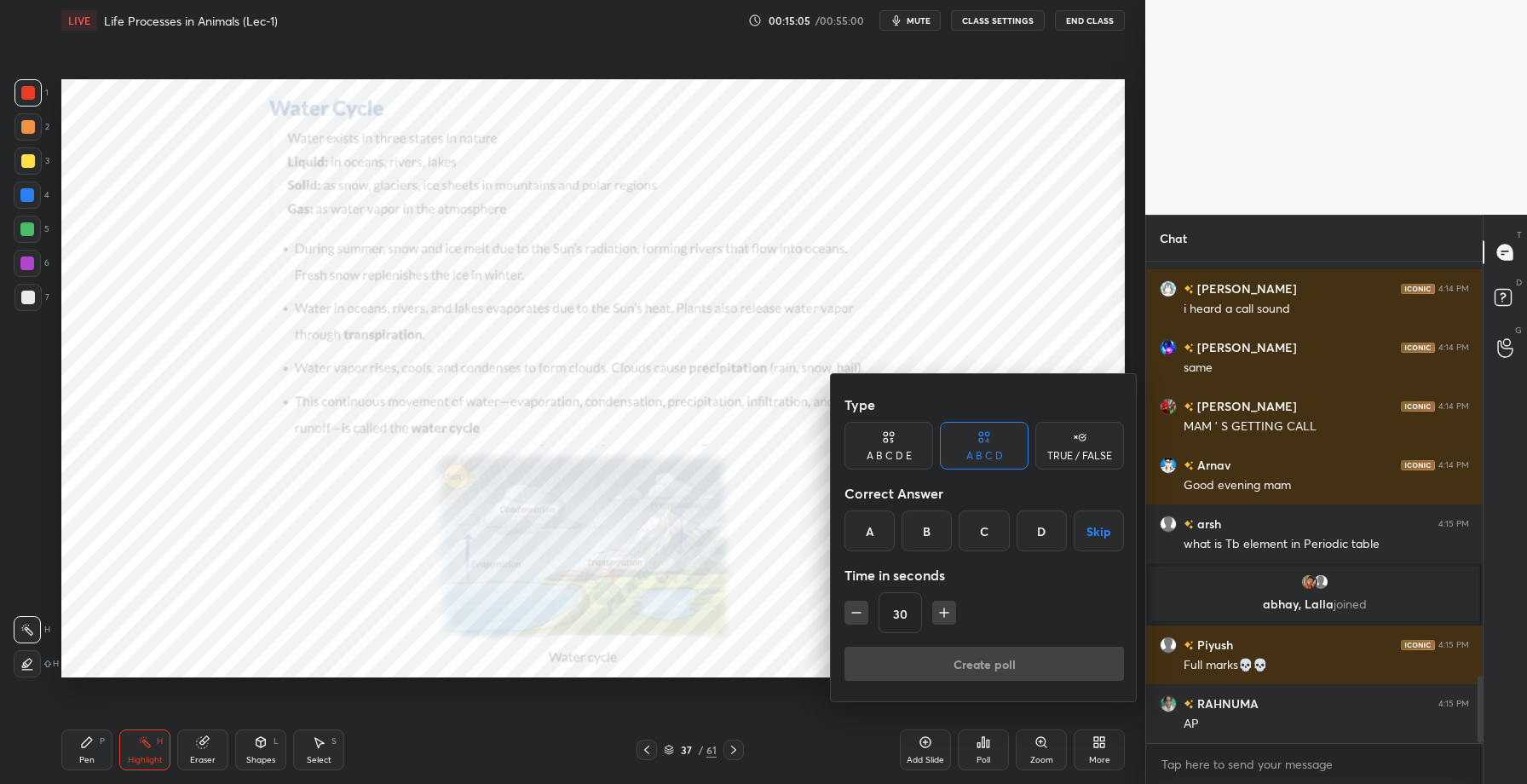
scroll to position [2973, 0]
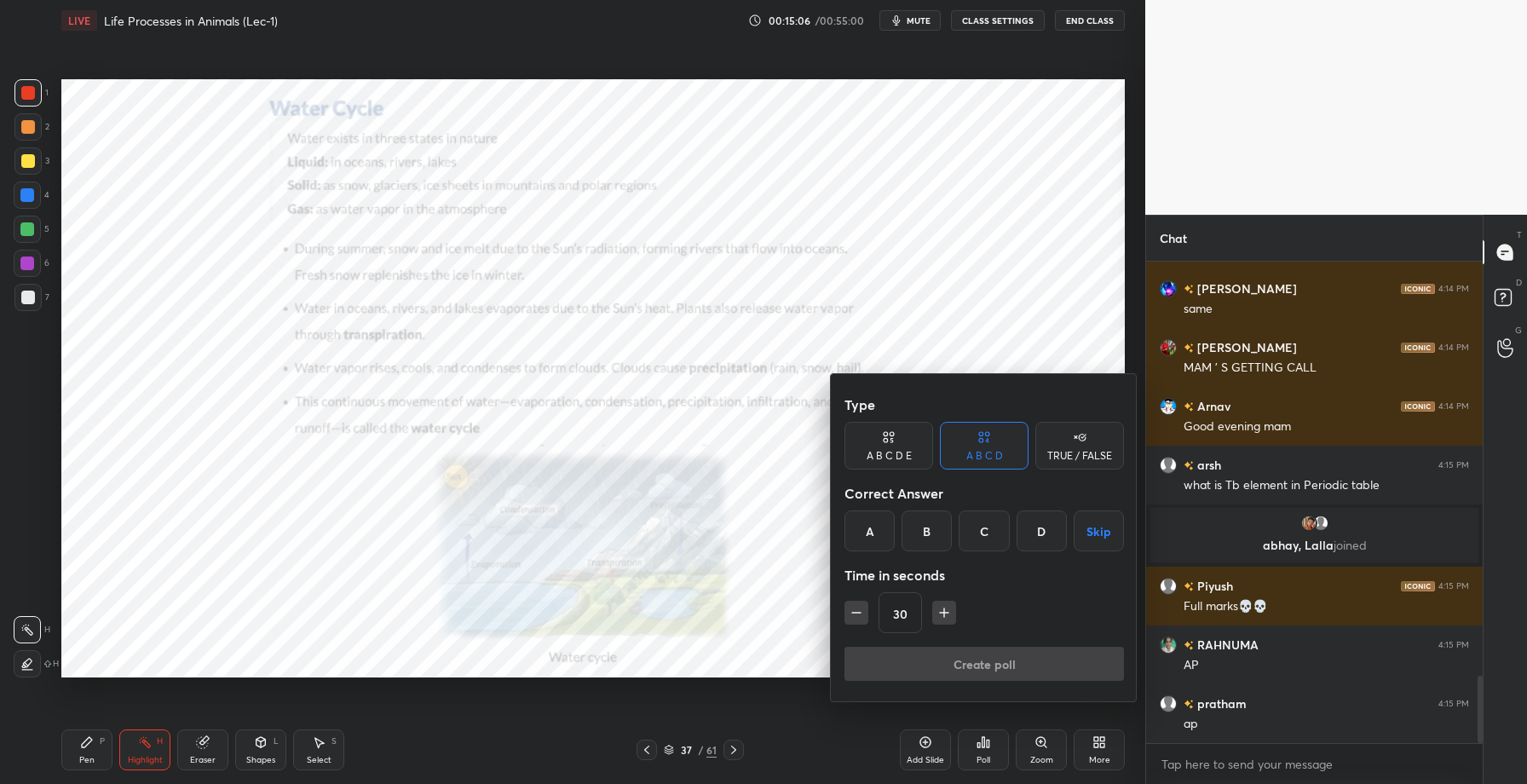
click at [1065, 441] on div "TRUE / FALSE" at bounding box center [1079, 445] width 89 height 48
click at [893, 539] on div "True" at bounding box center [889, 531] width 89 height 41
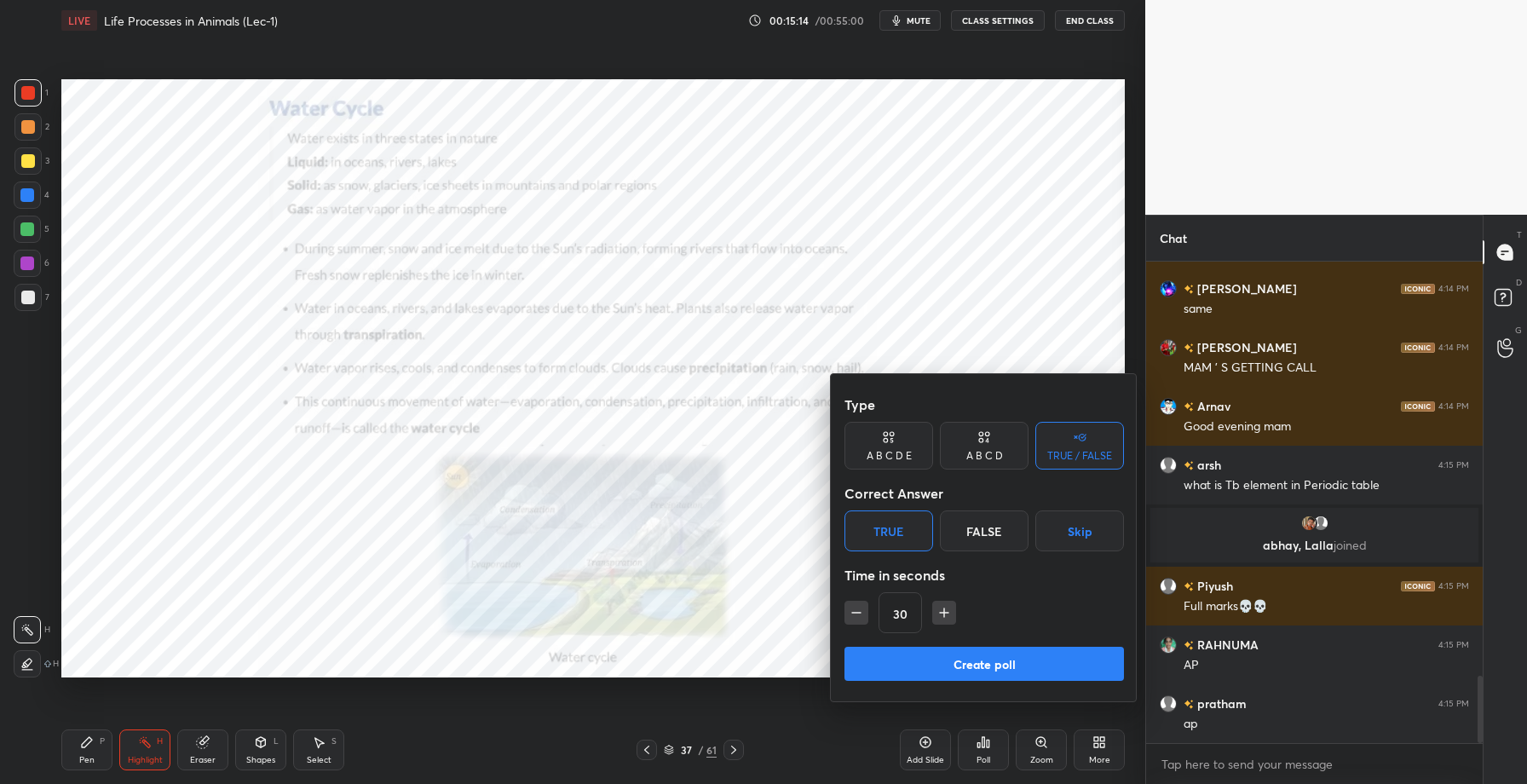
click at [963, 661] on button "Create poll" at bounding box center [984, 663] width 279 height 34
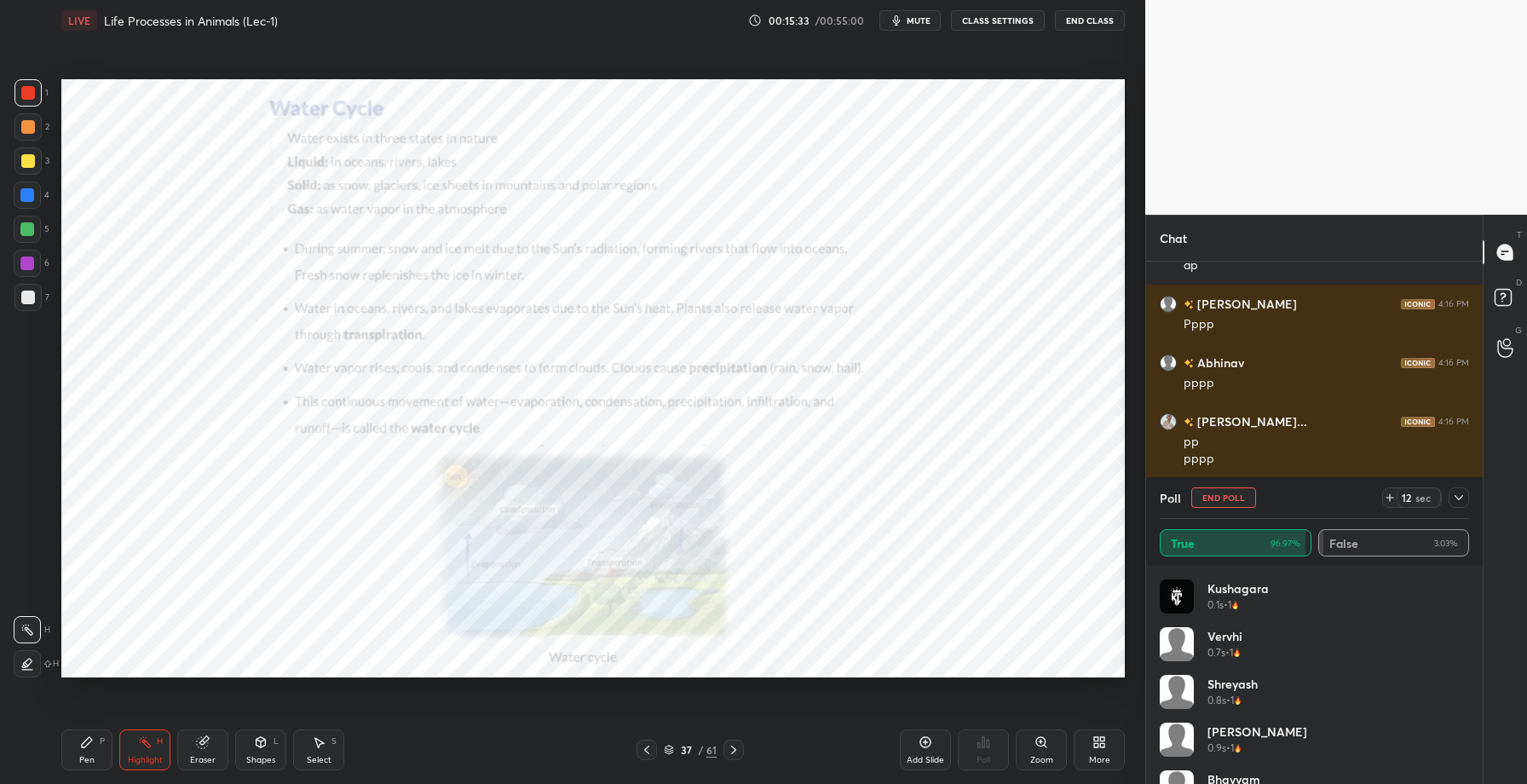
scroll to position [3491, 0]
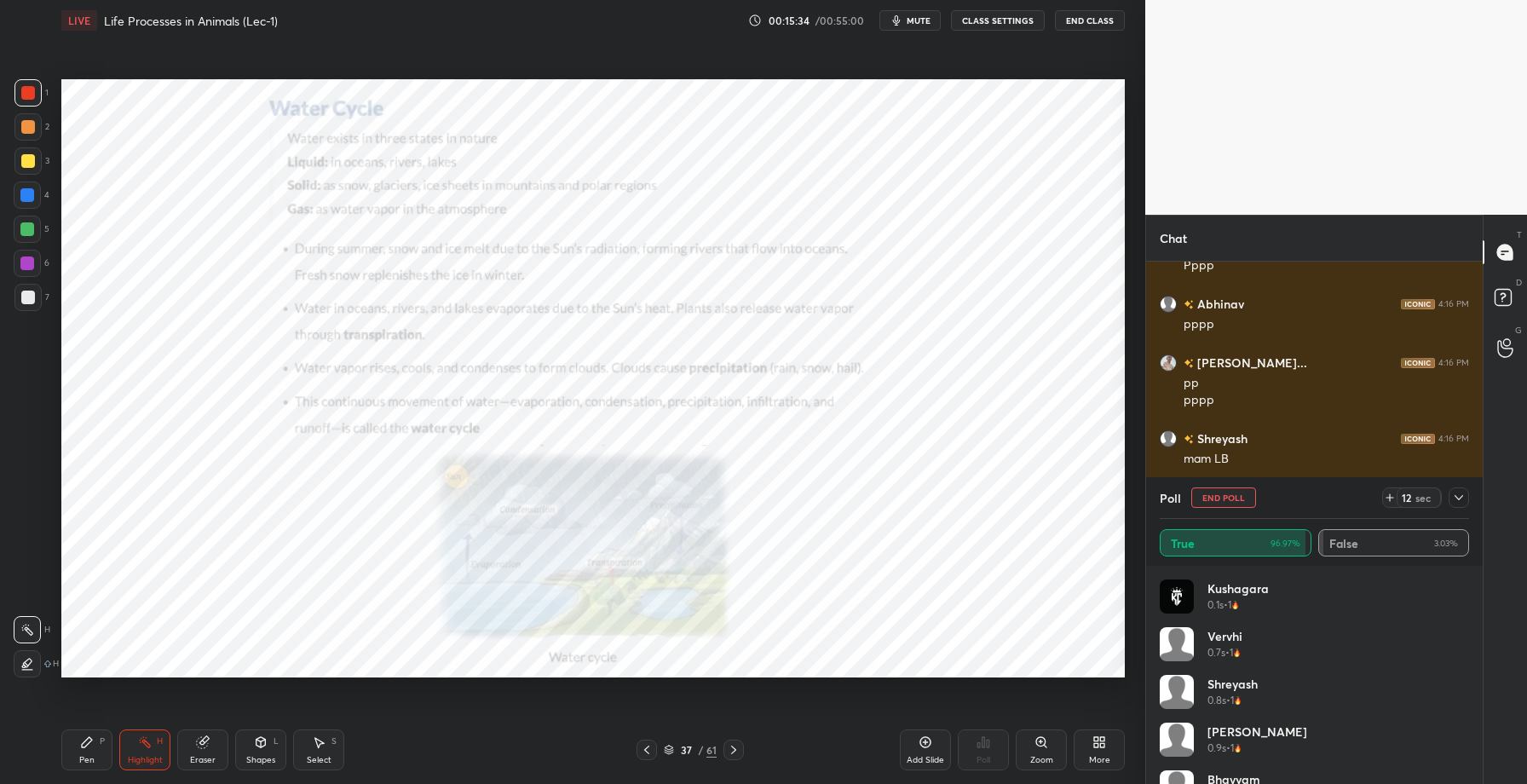
click at [1463, 497] on icon at bounding box center [1459, 497] width 14 height 14
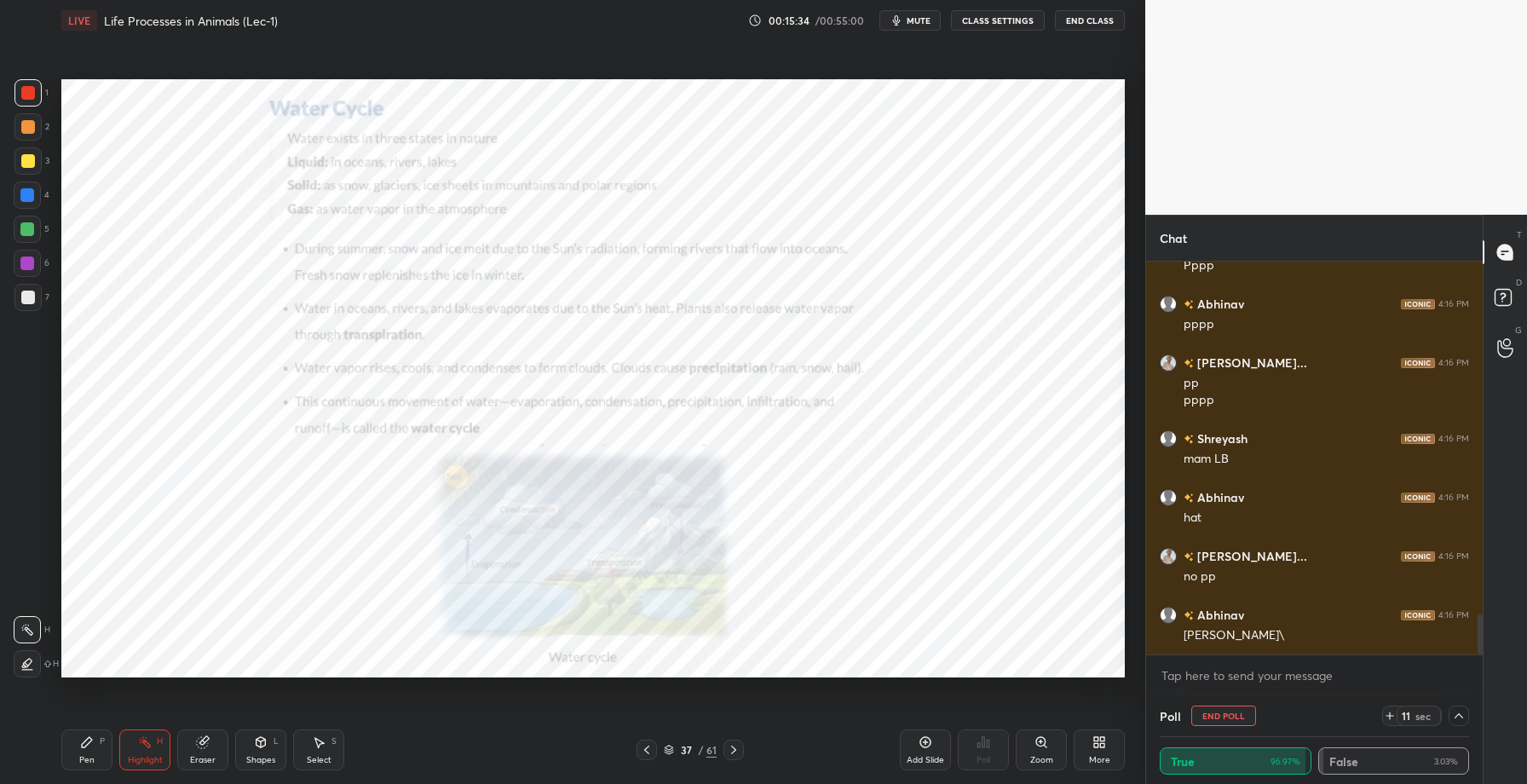
scroll to position [1, 6]
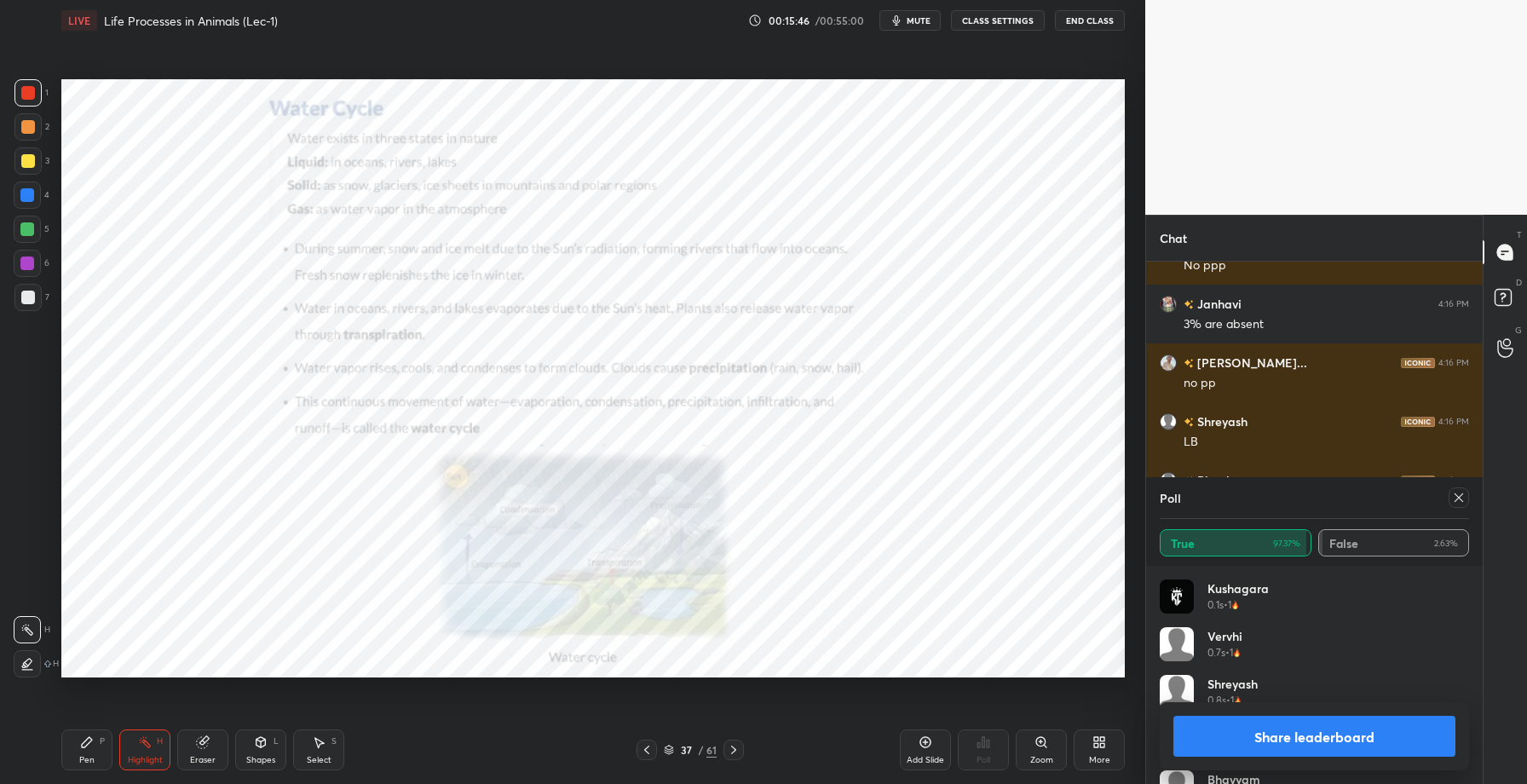
click at [1325, 732] on button "Share leaderboard" at bounding box center [1315, 736] width 282 height 41
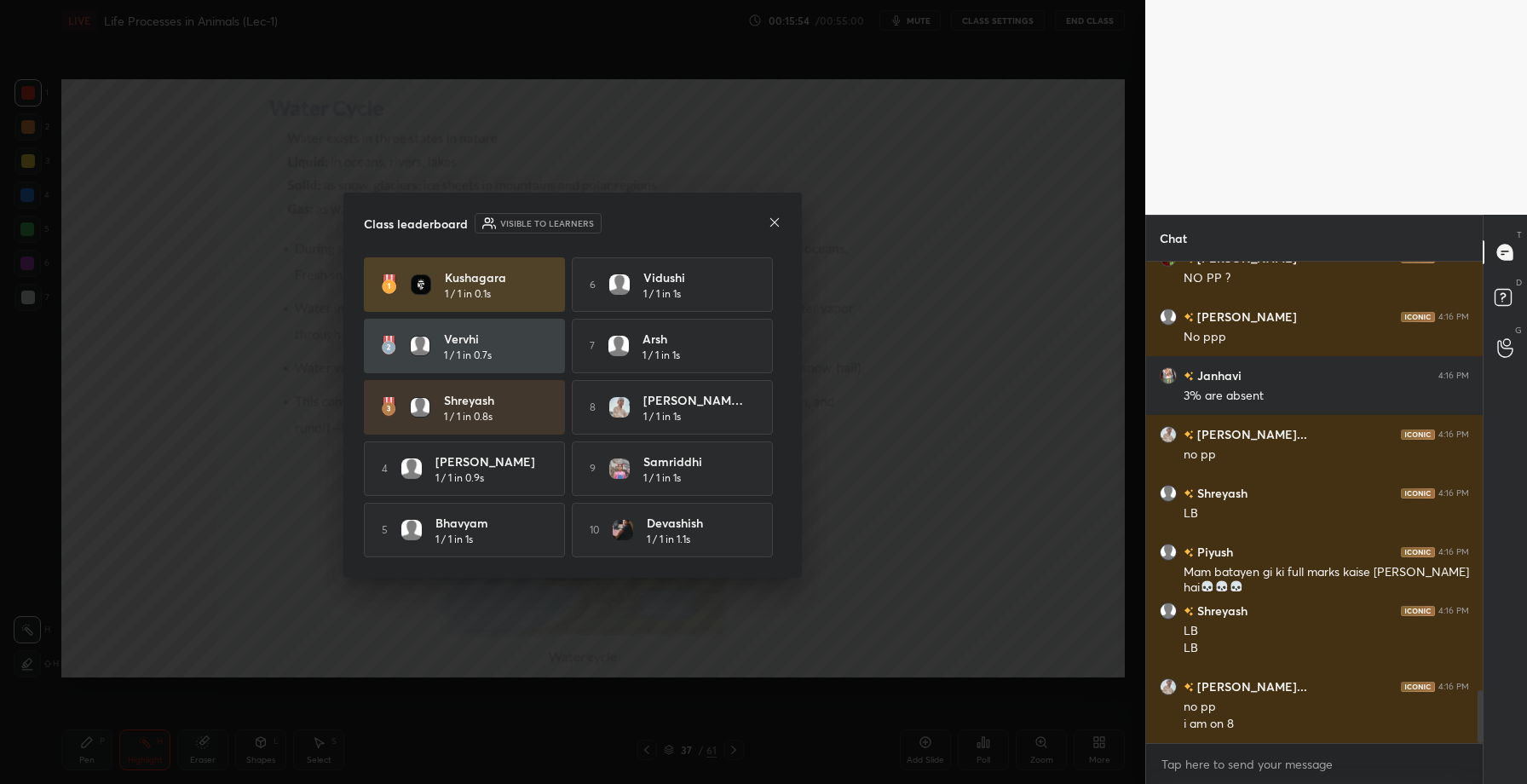
click at [775, 217] on icon at bounding box center [775, 222] width 14 height 14
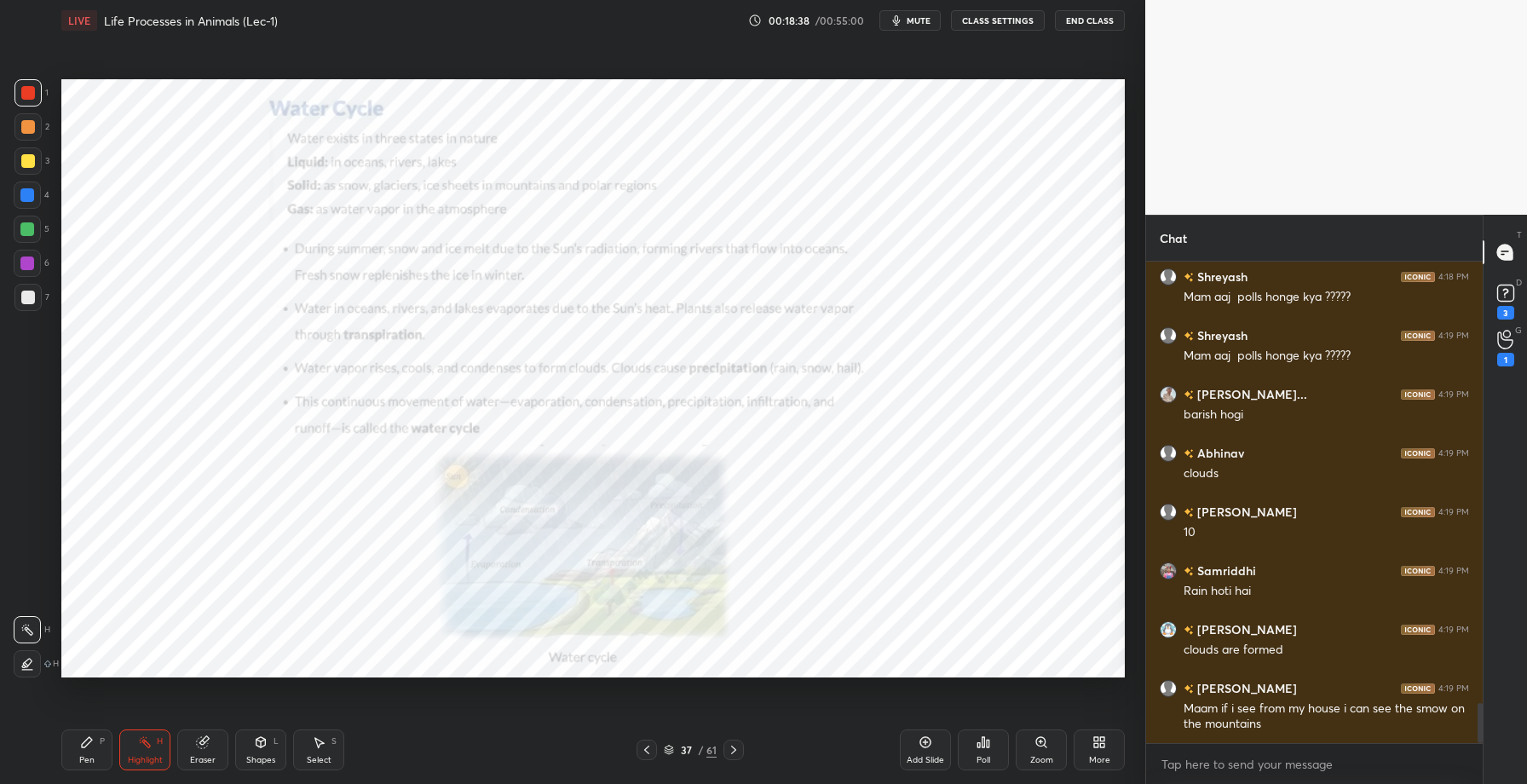
scroll to position [5294, 0]
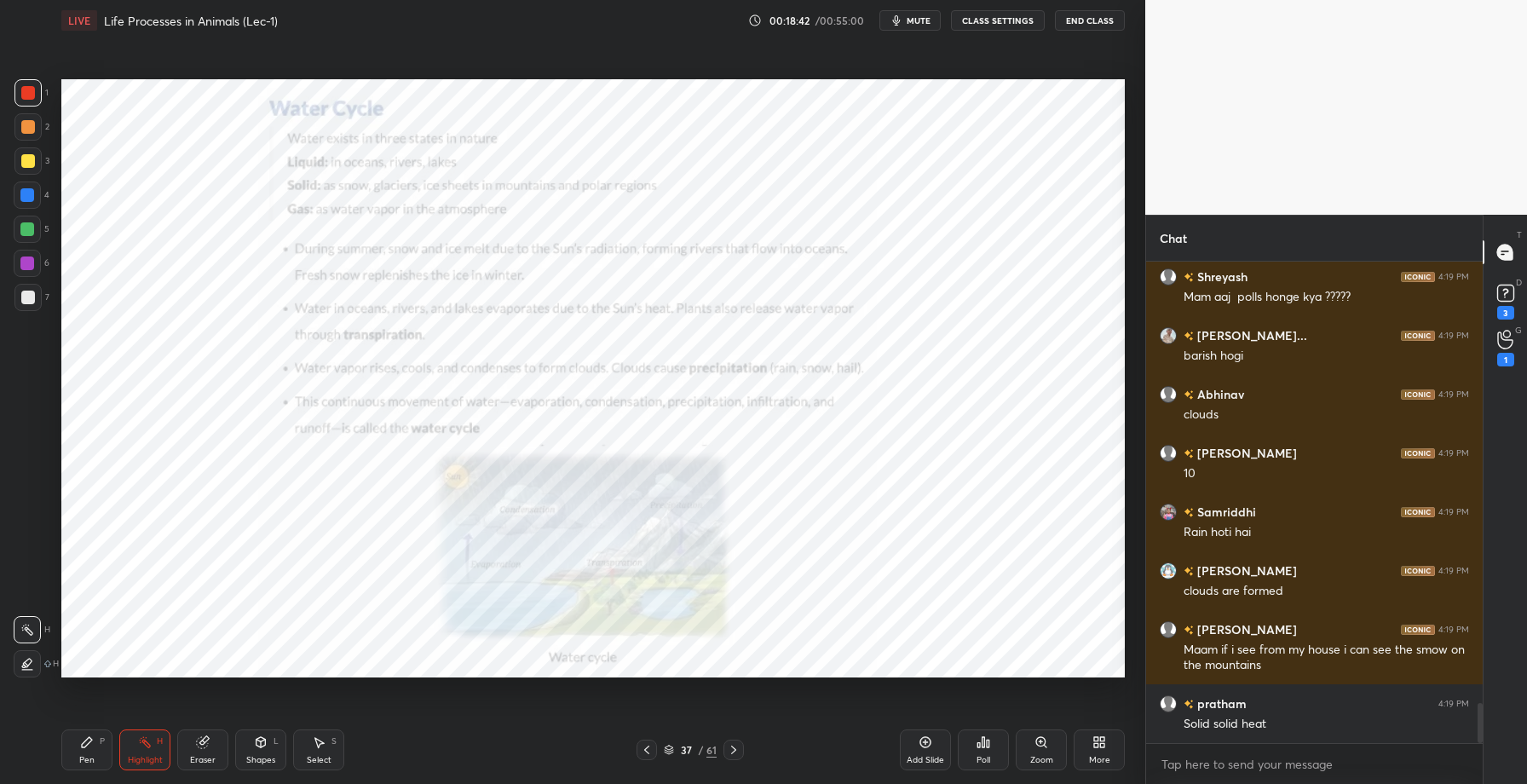
drag, startPoint x: 918, startPoint y: 754, endPoint x: 907, endPoint y: 760, distance: 12.5
click at [916, 756] on div "Add Slide" at bounding box center [925, 760] width 37 height 8
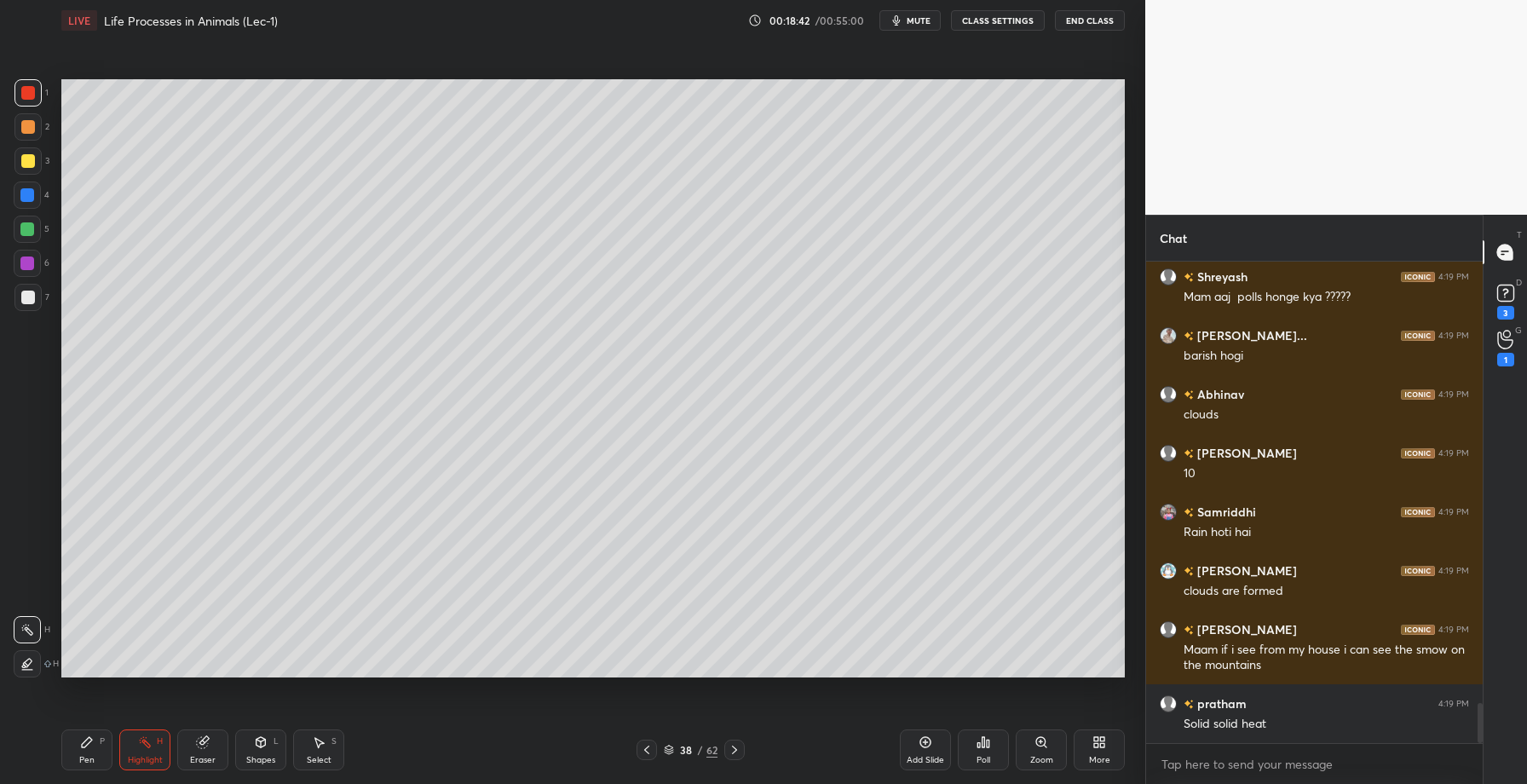
scroll to position [5352, 0]
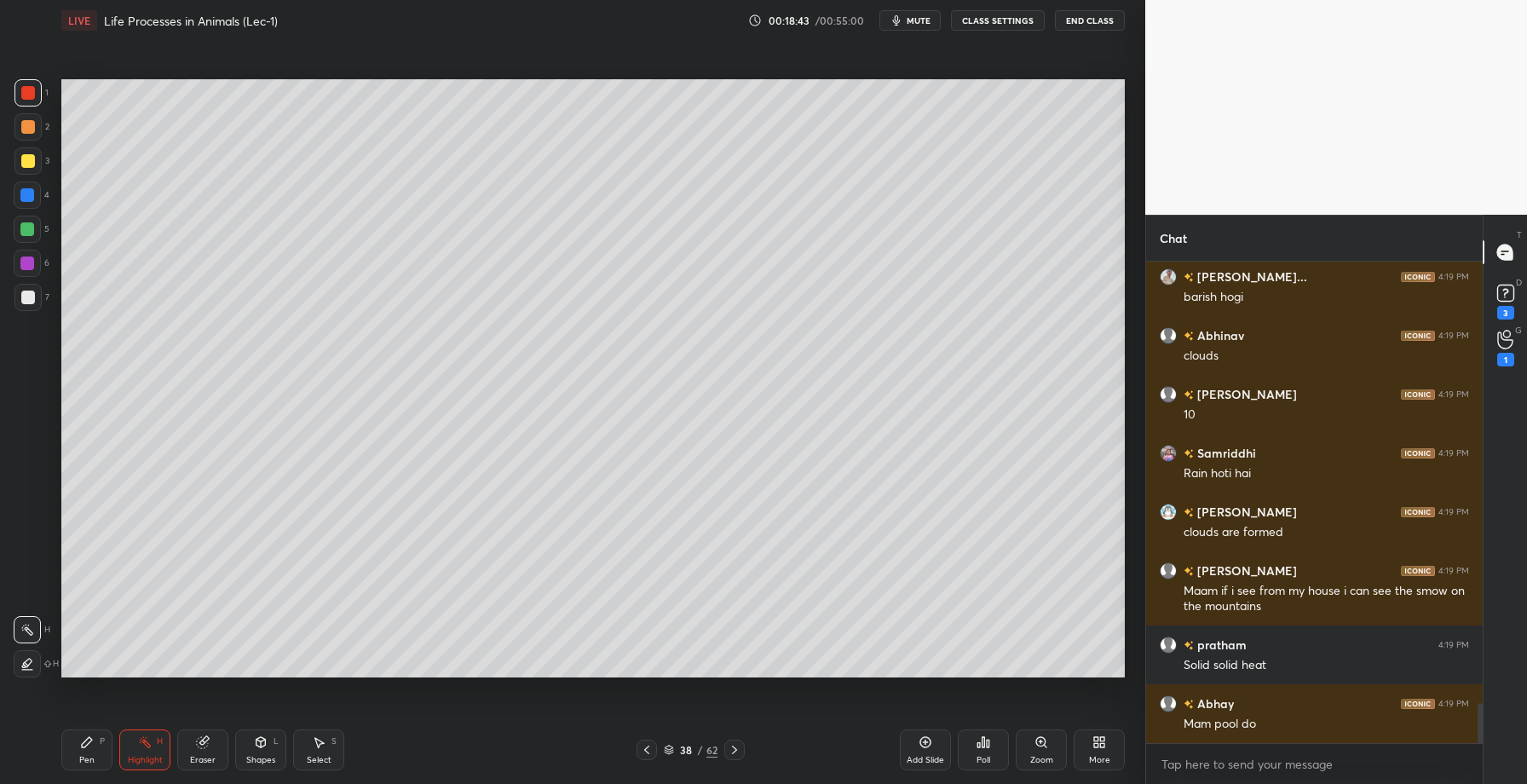
drag, startPoint x: 100, startPoint y: 760, endPoint x: 136, endPoint y: 700, distance: 70.0
click at [104, 757] on div "Pen P" at bounding box center [87, 750] width 51 height 41
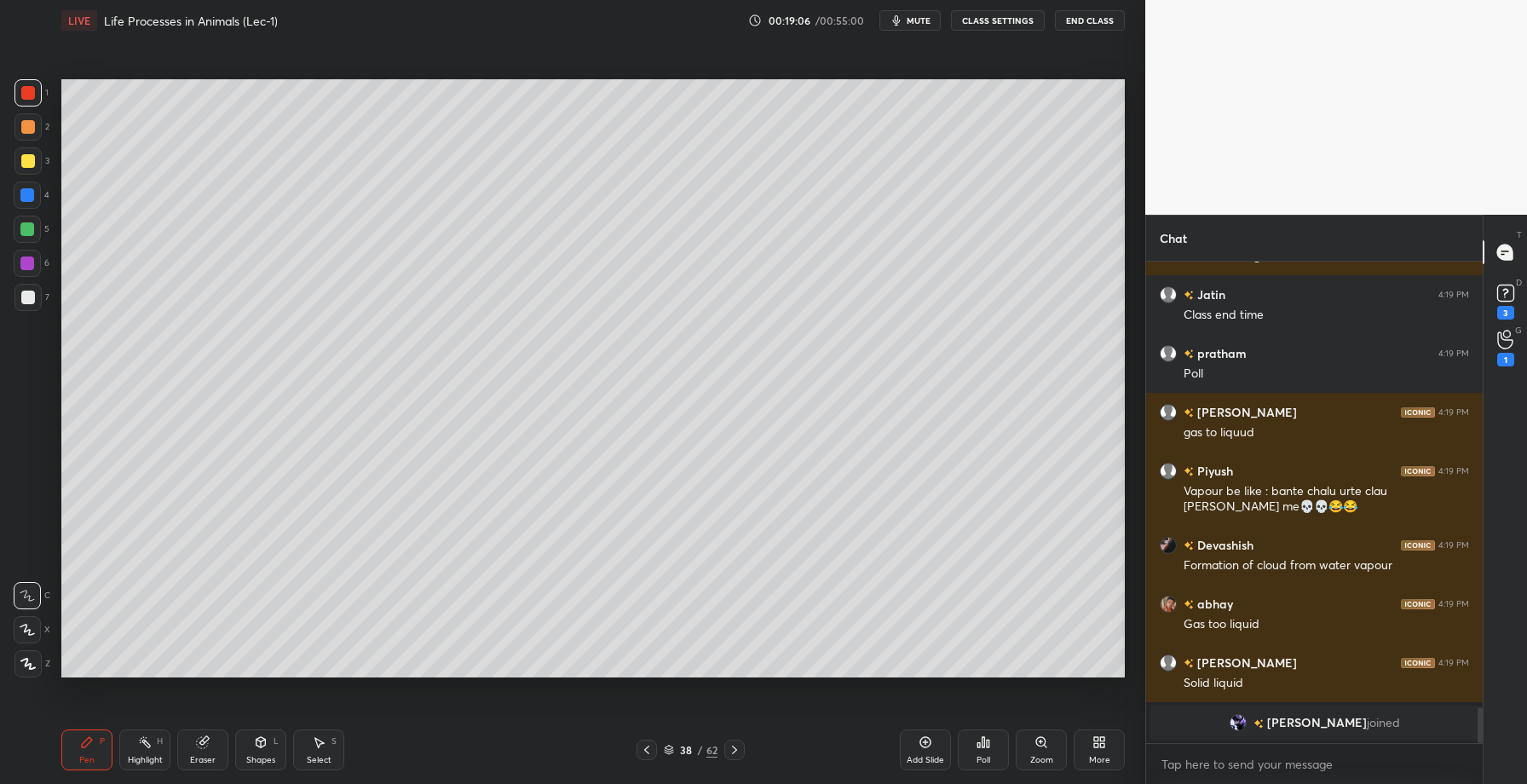
scroll to position [5468, 0]
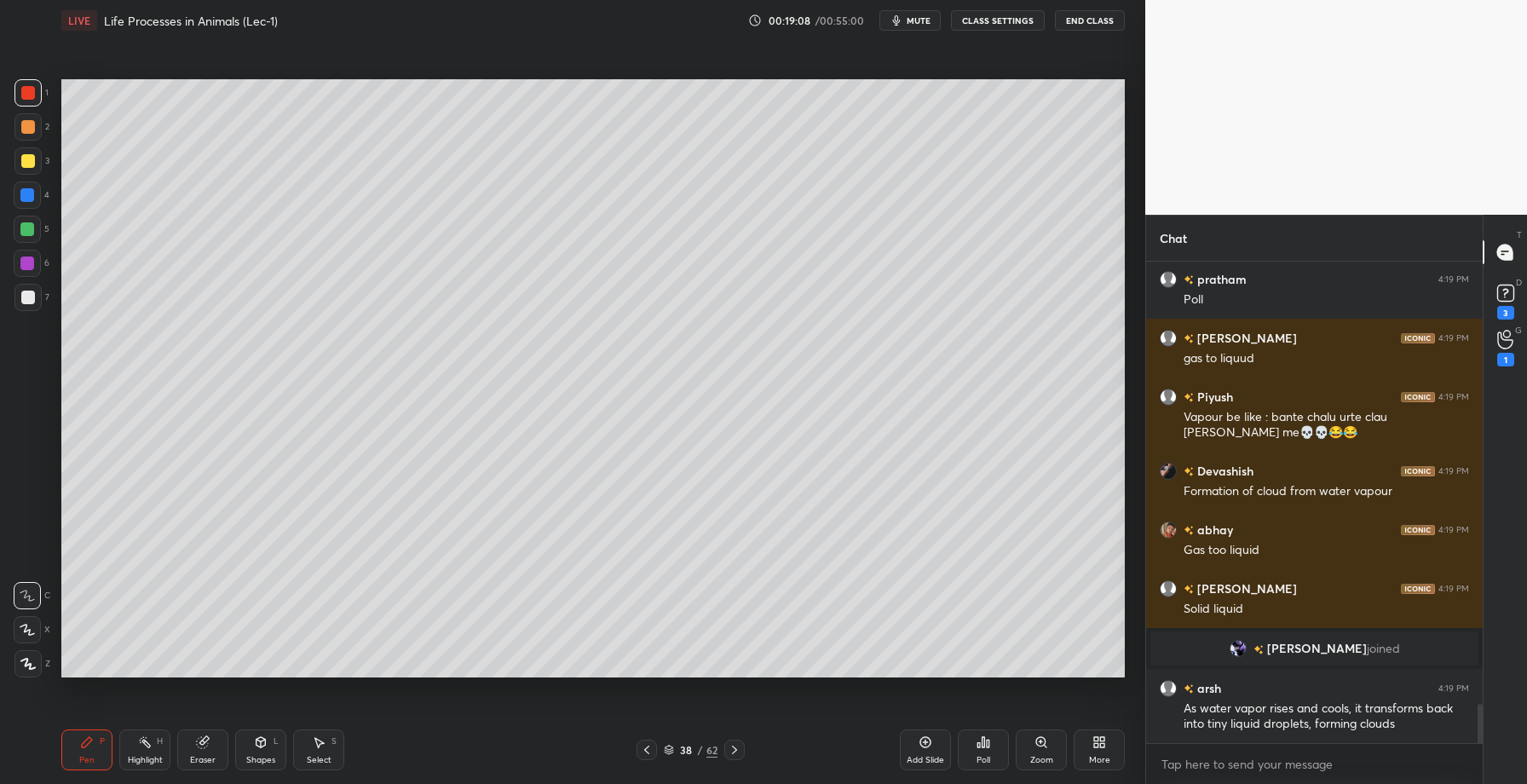
click at [35, 233] on div at bounding box center [27, 229] width 27 height 27
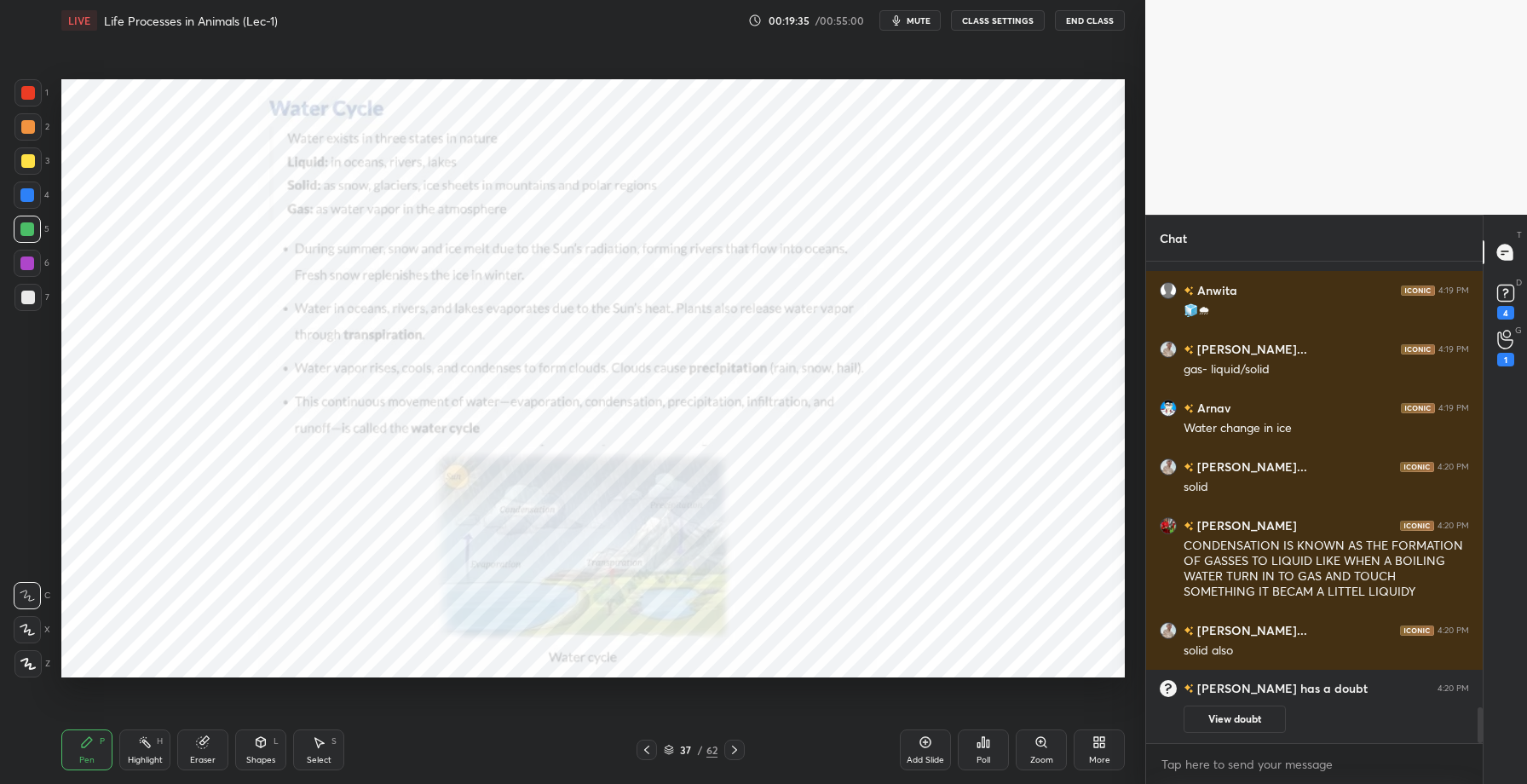
scroll to position [5838, 0]
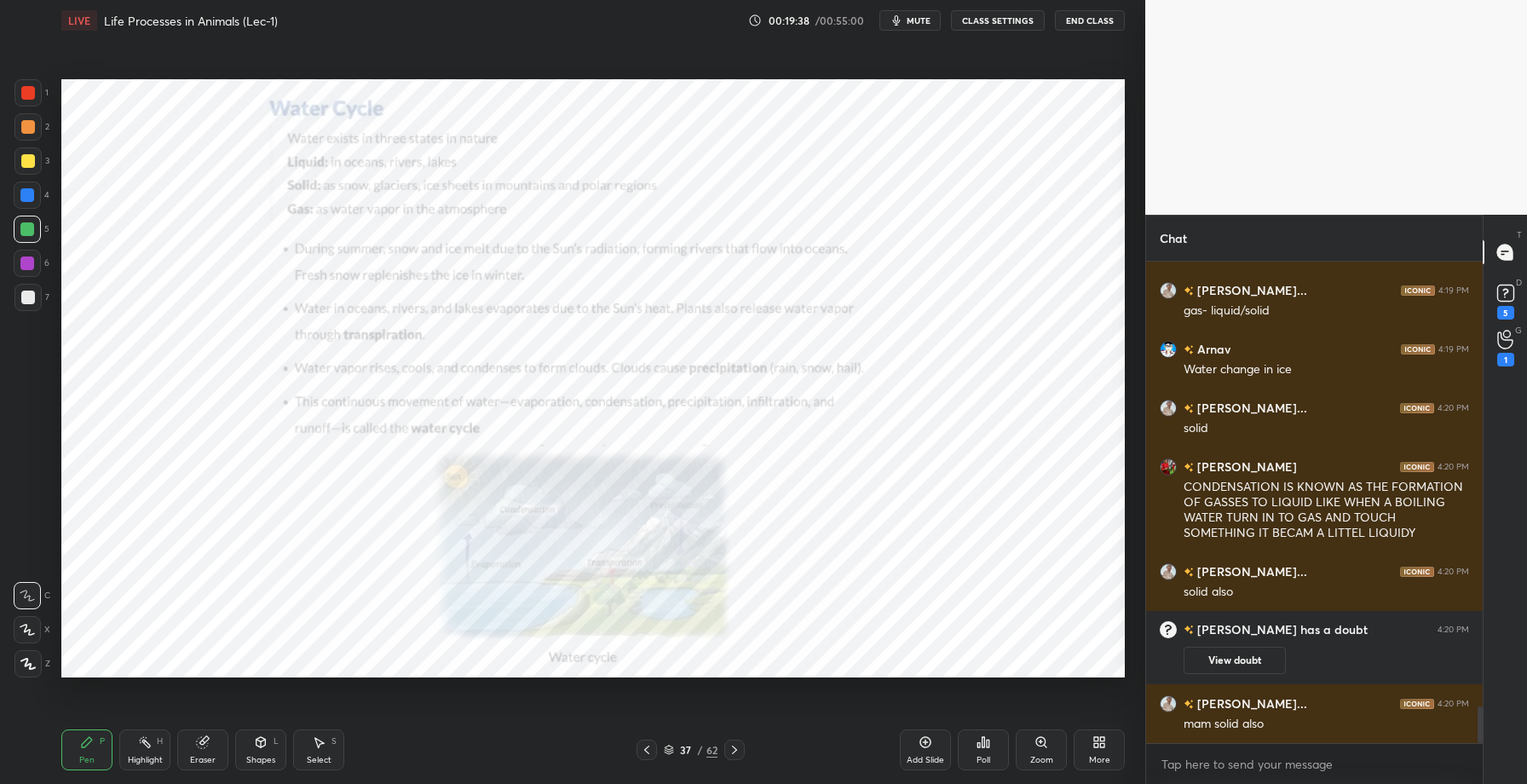
drag, startPoint x: 29, startPoint y: 84, endPoint x: 31, endPoint y: 99, distance: 15.1
click at [28, 86] on div at bounding box center [28, 93] width 27 height 27
drag, startPoint x: 149, startPoint y: 754, endPoint x: 162, endPoint y: 739, distance: 19.8
click at [149, 756] on div "Highlight" at bounding box center [145, 760] width 35 height 8
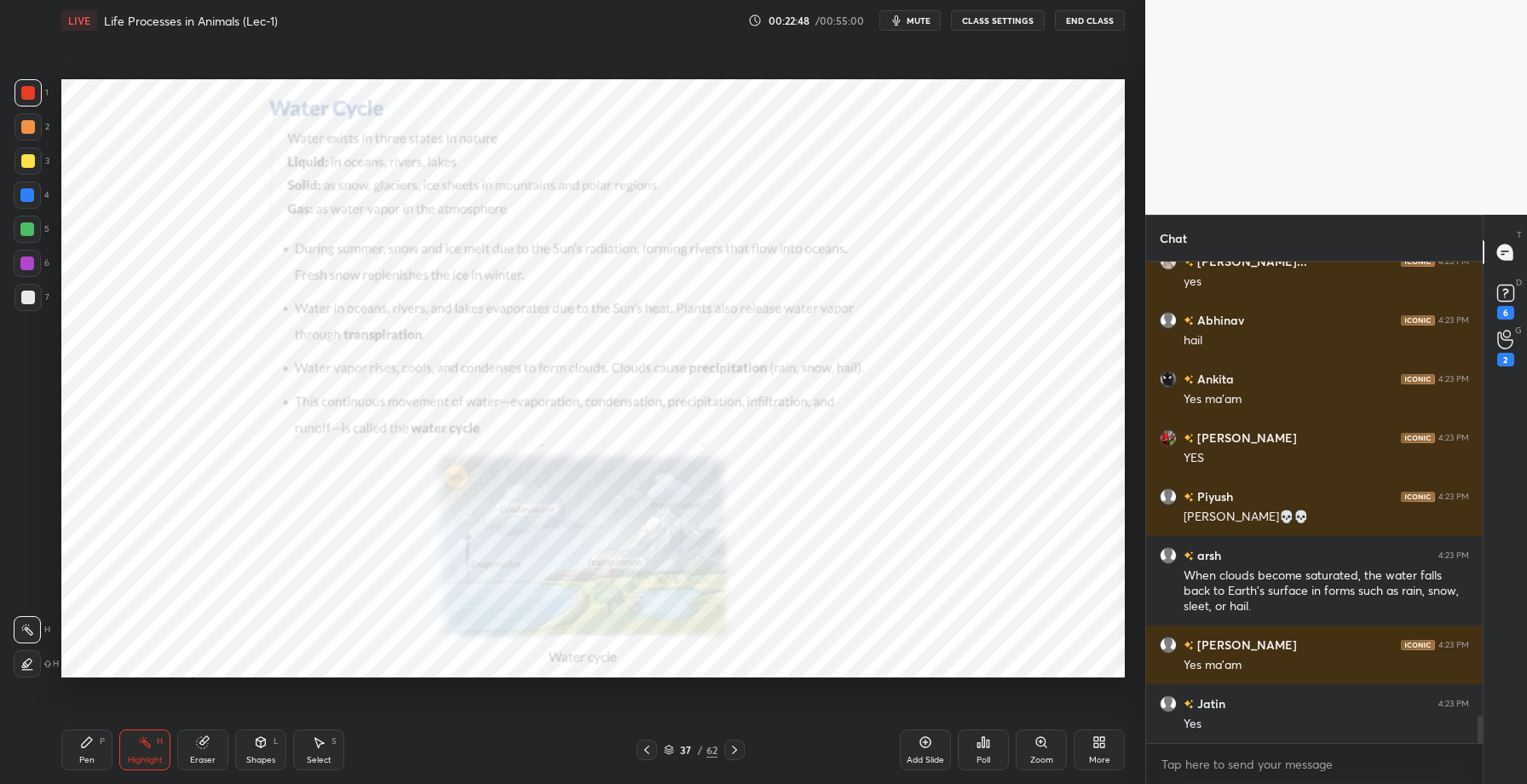
scroll to position [7985, 0]
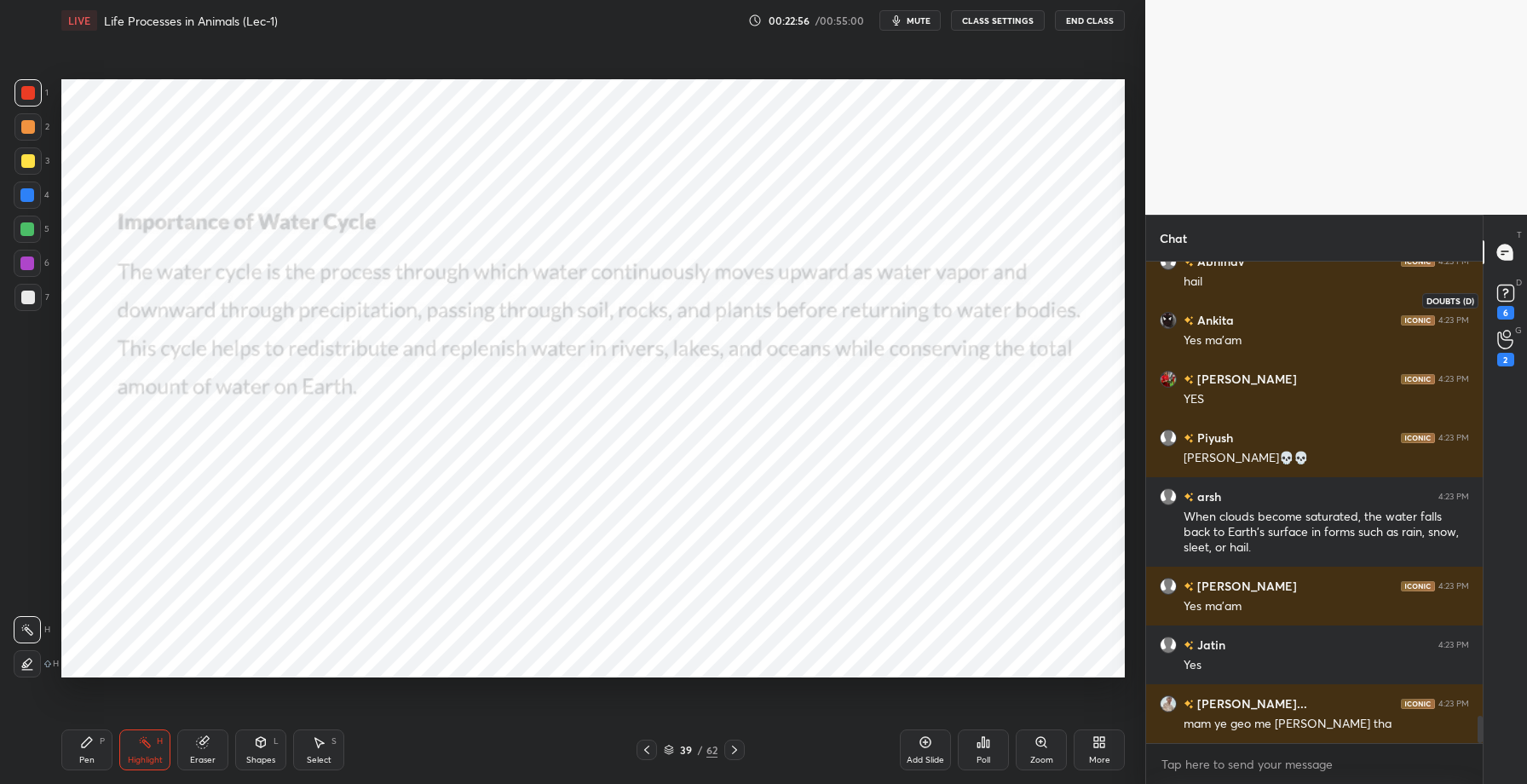
click at [1509, 290] on rect at bounding box center [1505, 293] width 16 height 16
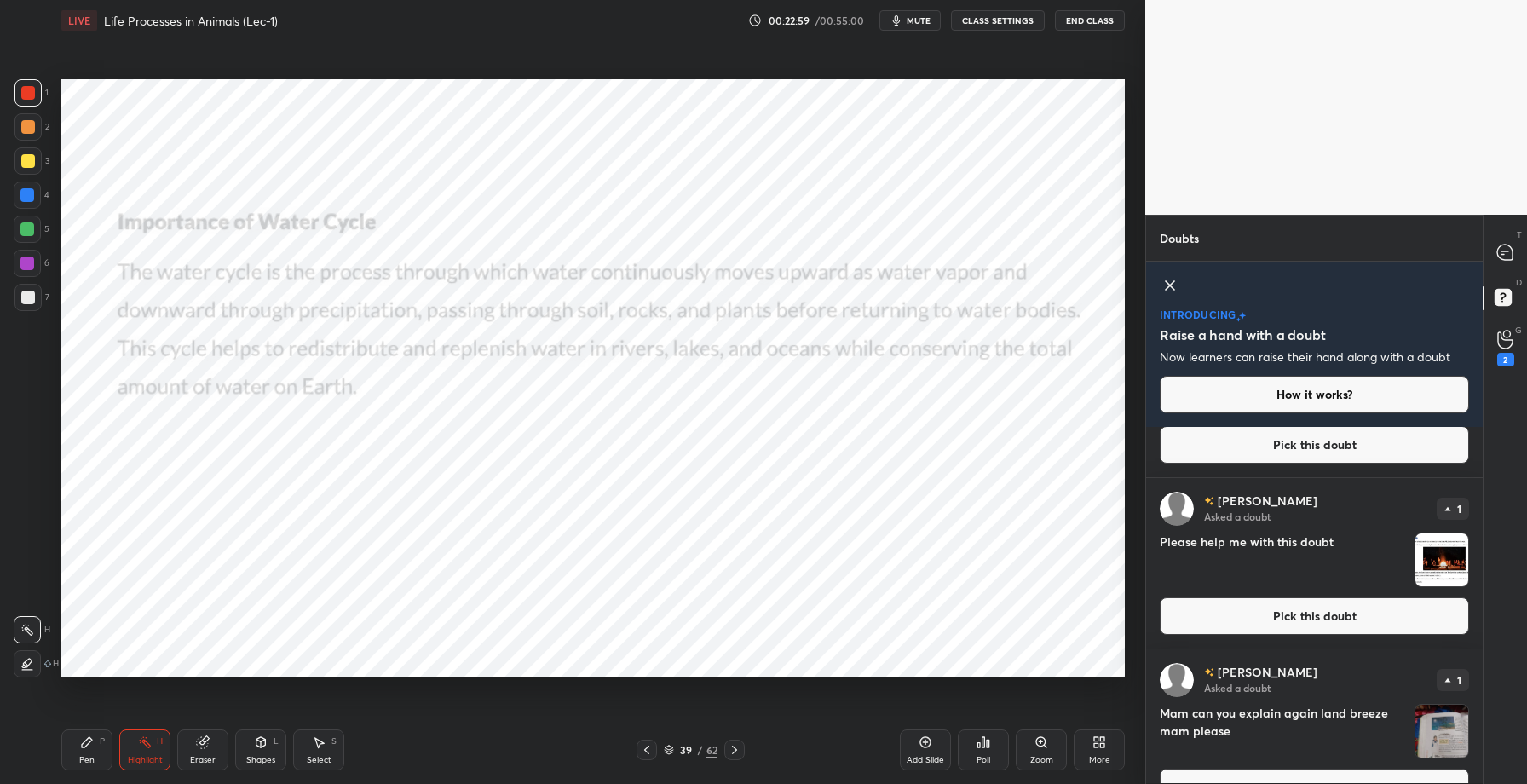
scroll to position [0, 0]
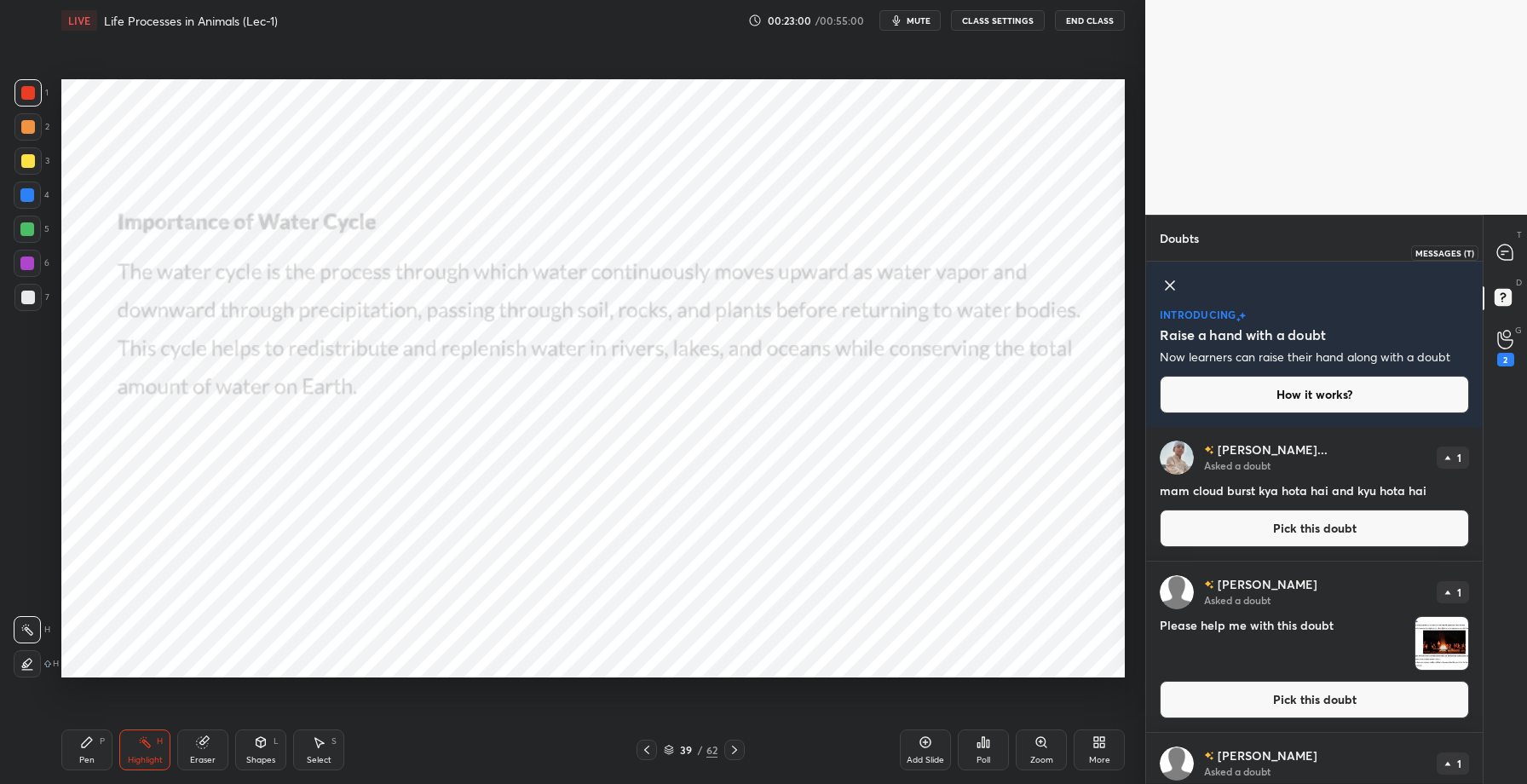
click at [1506, 255] on icon at bounding box center [1505, 252] width 15 height 15
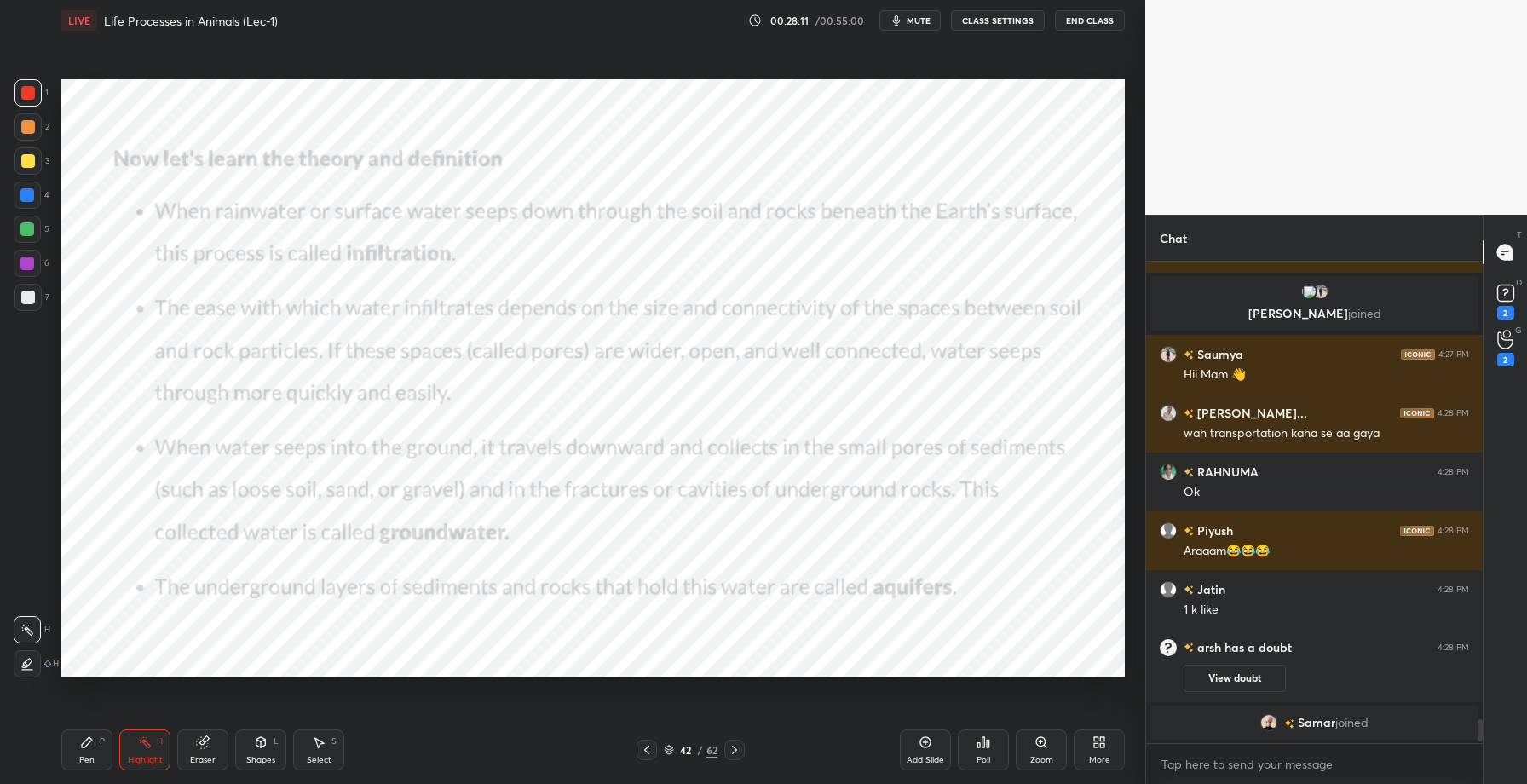
scroll to position [9073, 0]
click at [1500, 295] on rect at bounding box center [1505, 293] width 16 height 16
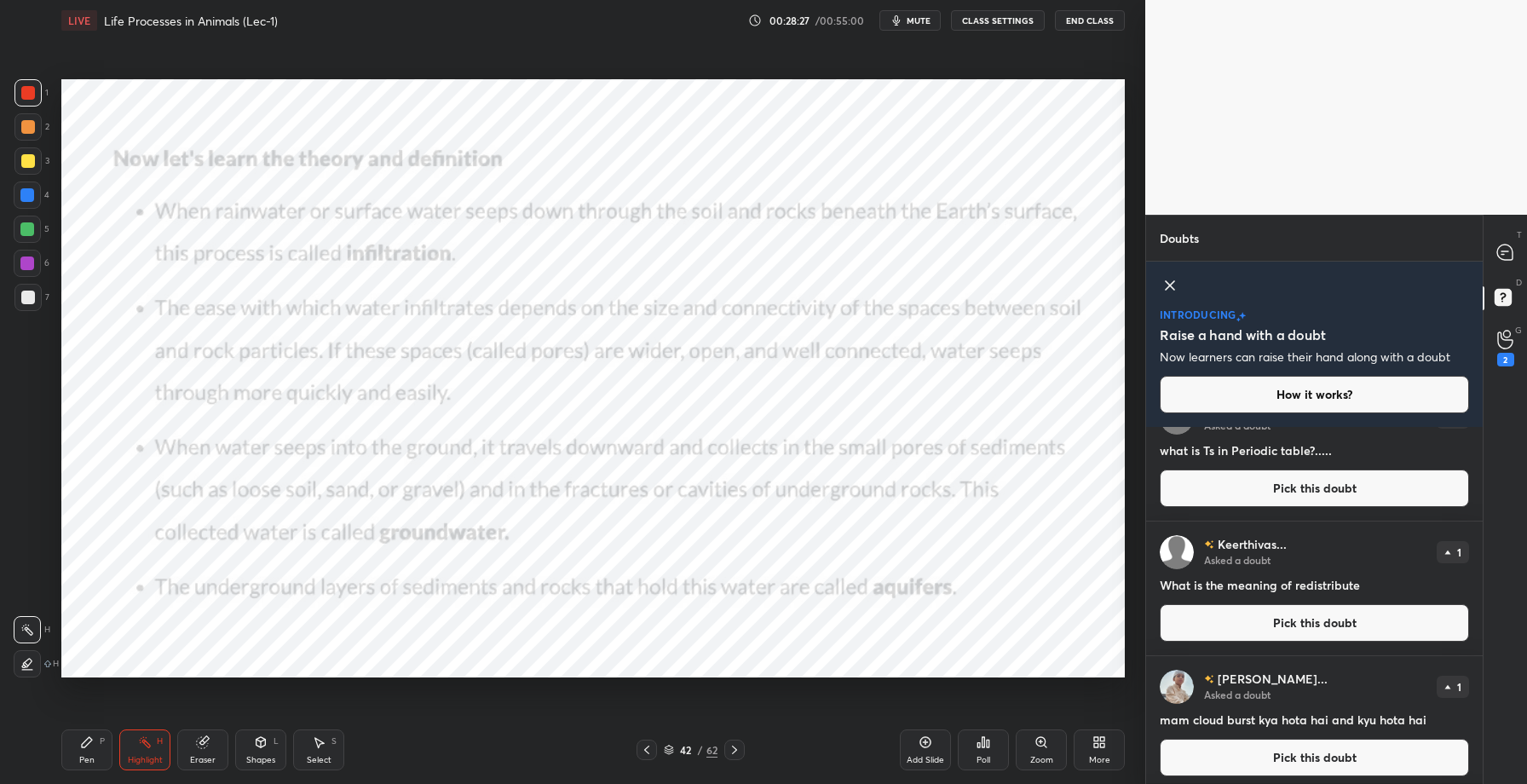
scroll to position [45, 0]
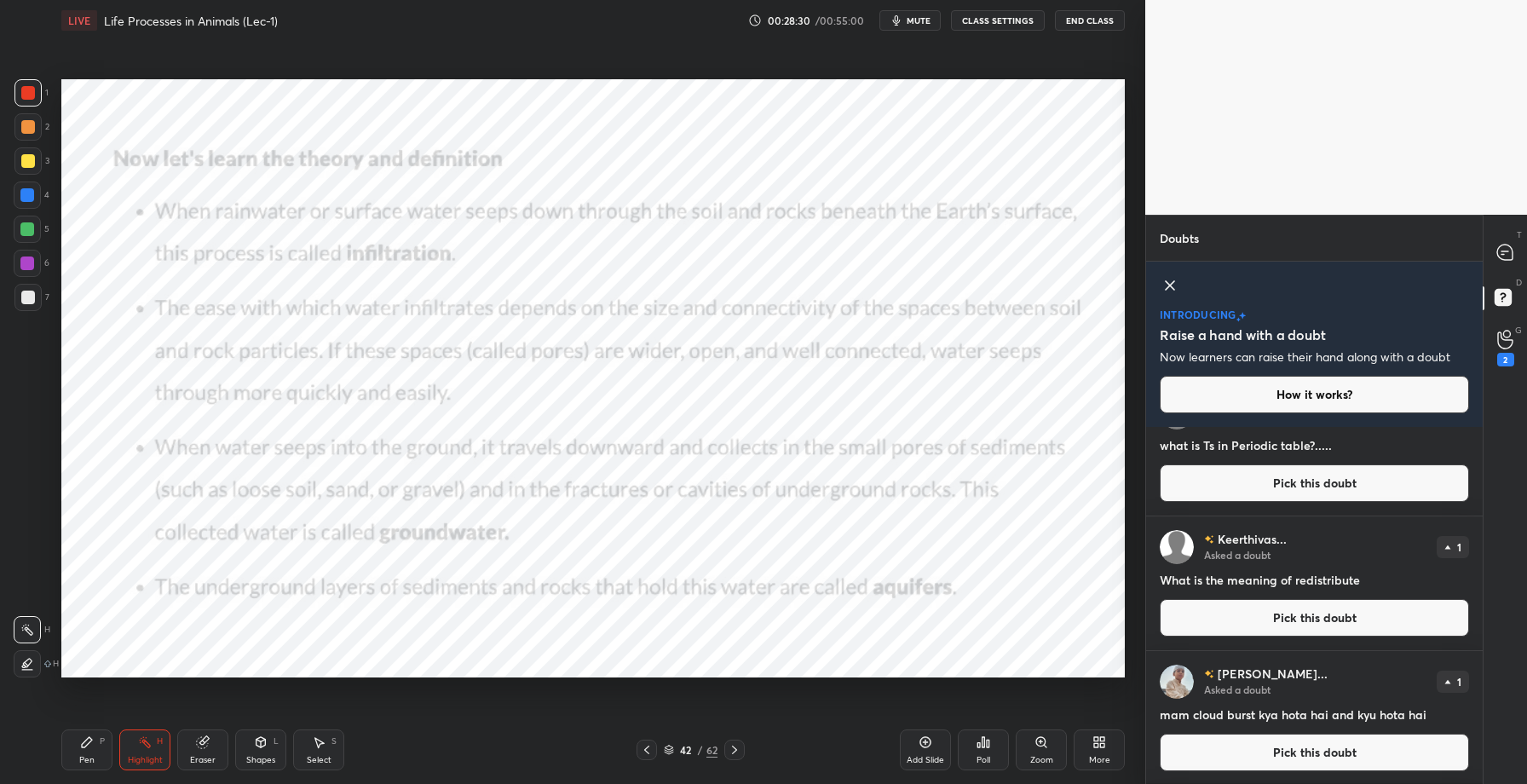
click at [1288, 613] on button "Pick this doubt" at bounding box center [1314, 618] width 309 height 37
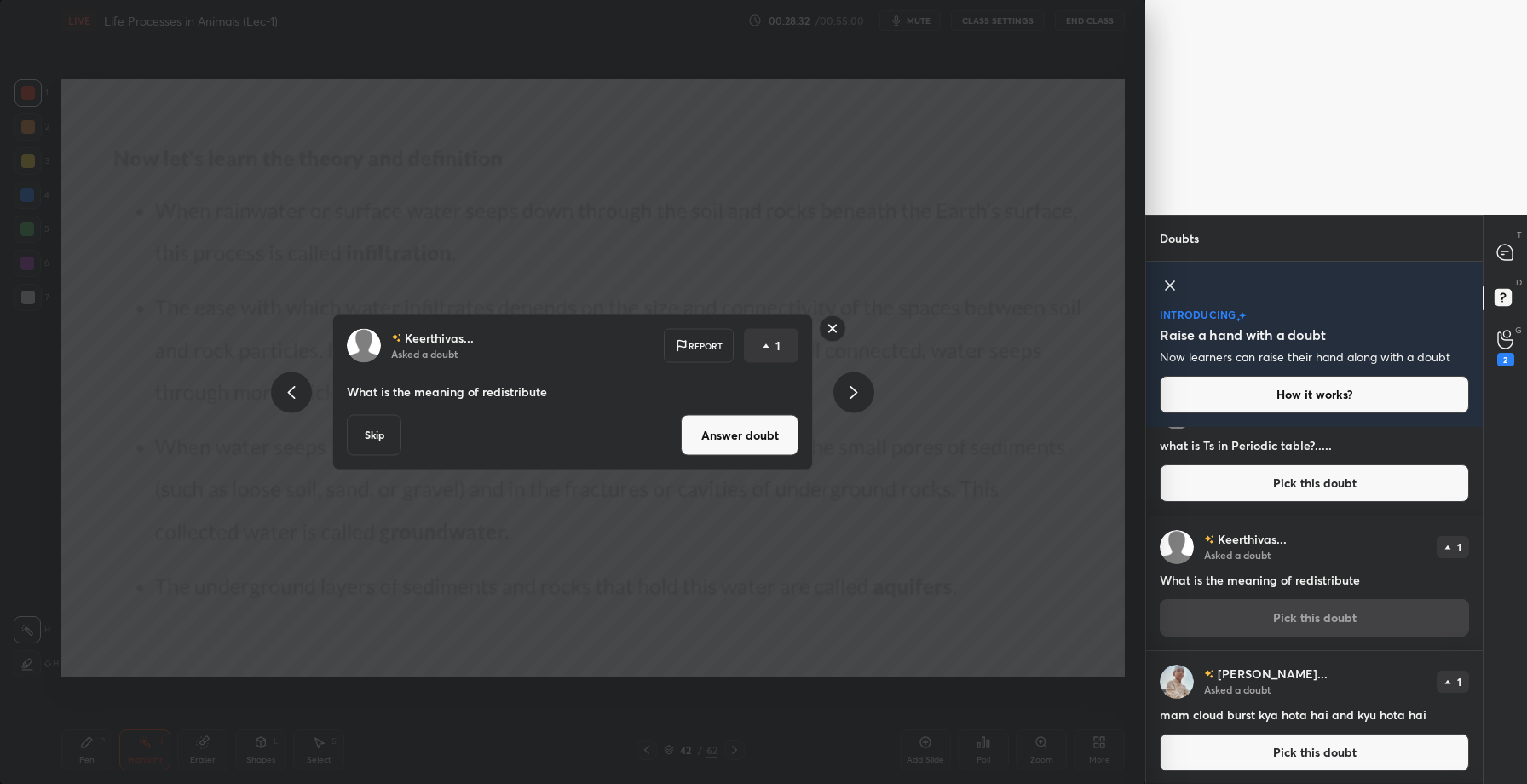
click at [713, 428] on button "Answer doubt" at bounding box center [740, 435] width 118 height 41
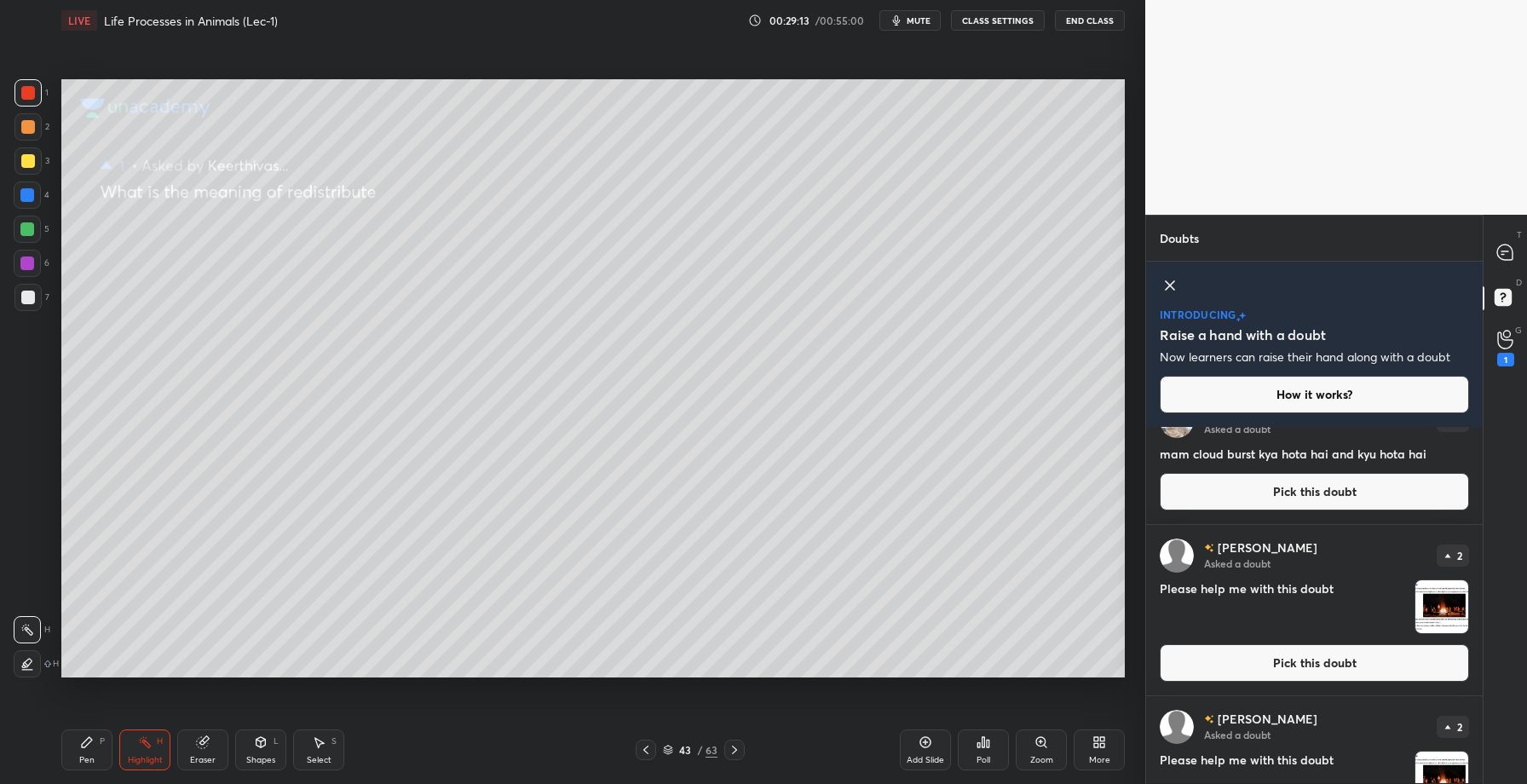
scroll to position [196, 0]
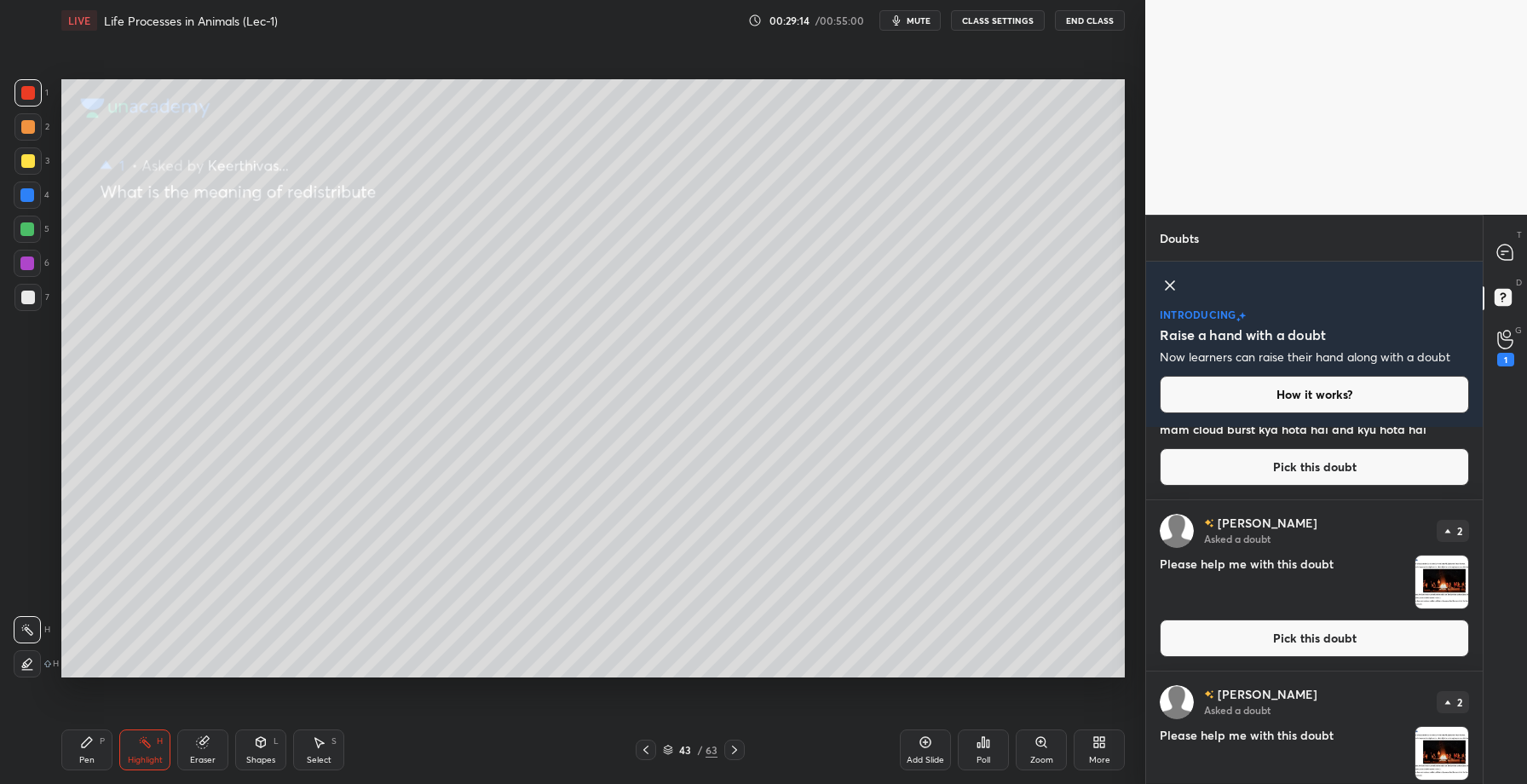
click at [1277, 644] on button "Pick this doubt" at bounding box center [1314, 638] width 309 height 37
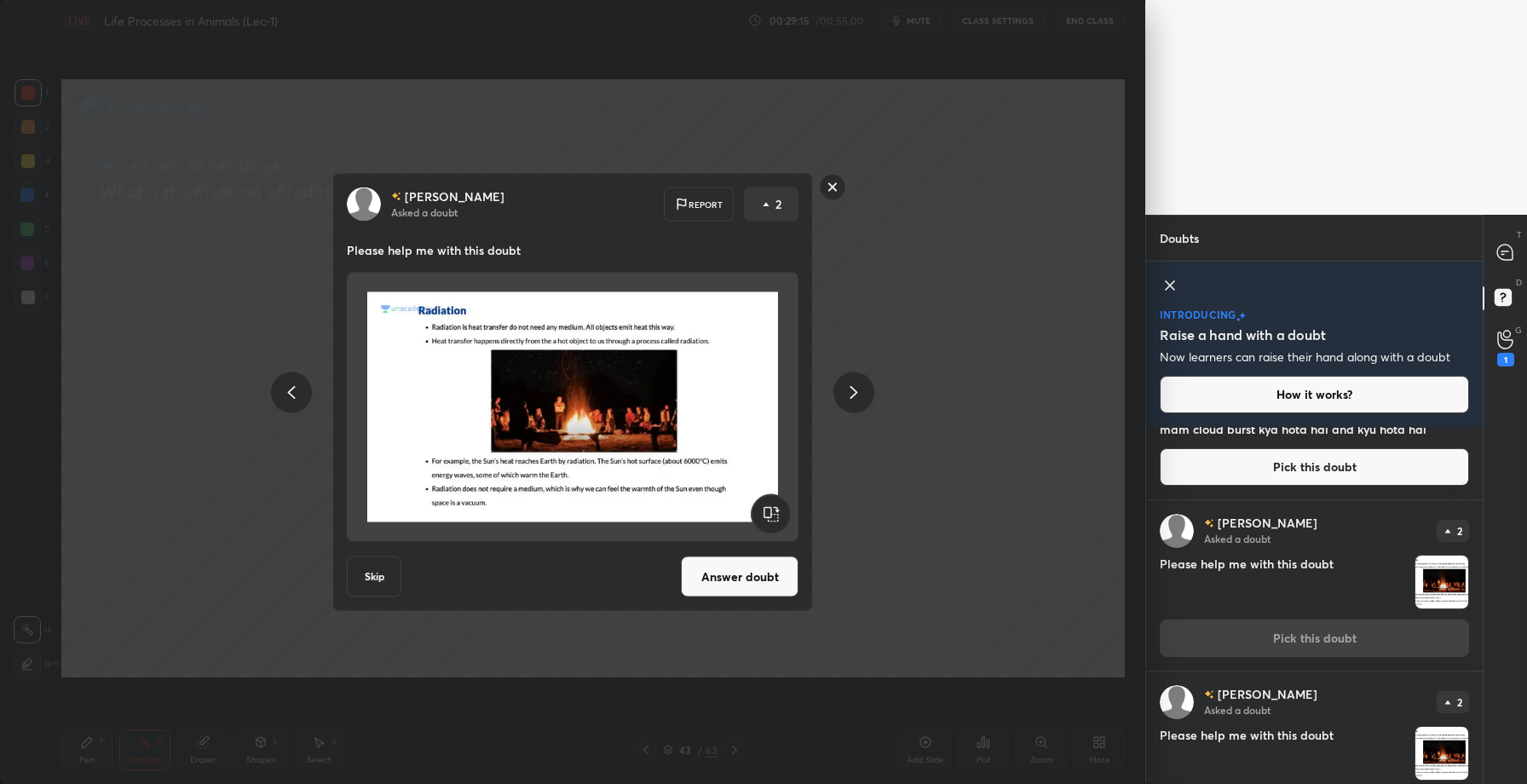
click at [692, 578] on button "Answer doubt" at bounding box center [740, 577] width 118 height 41
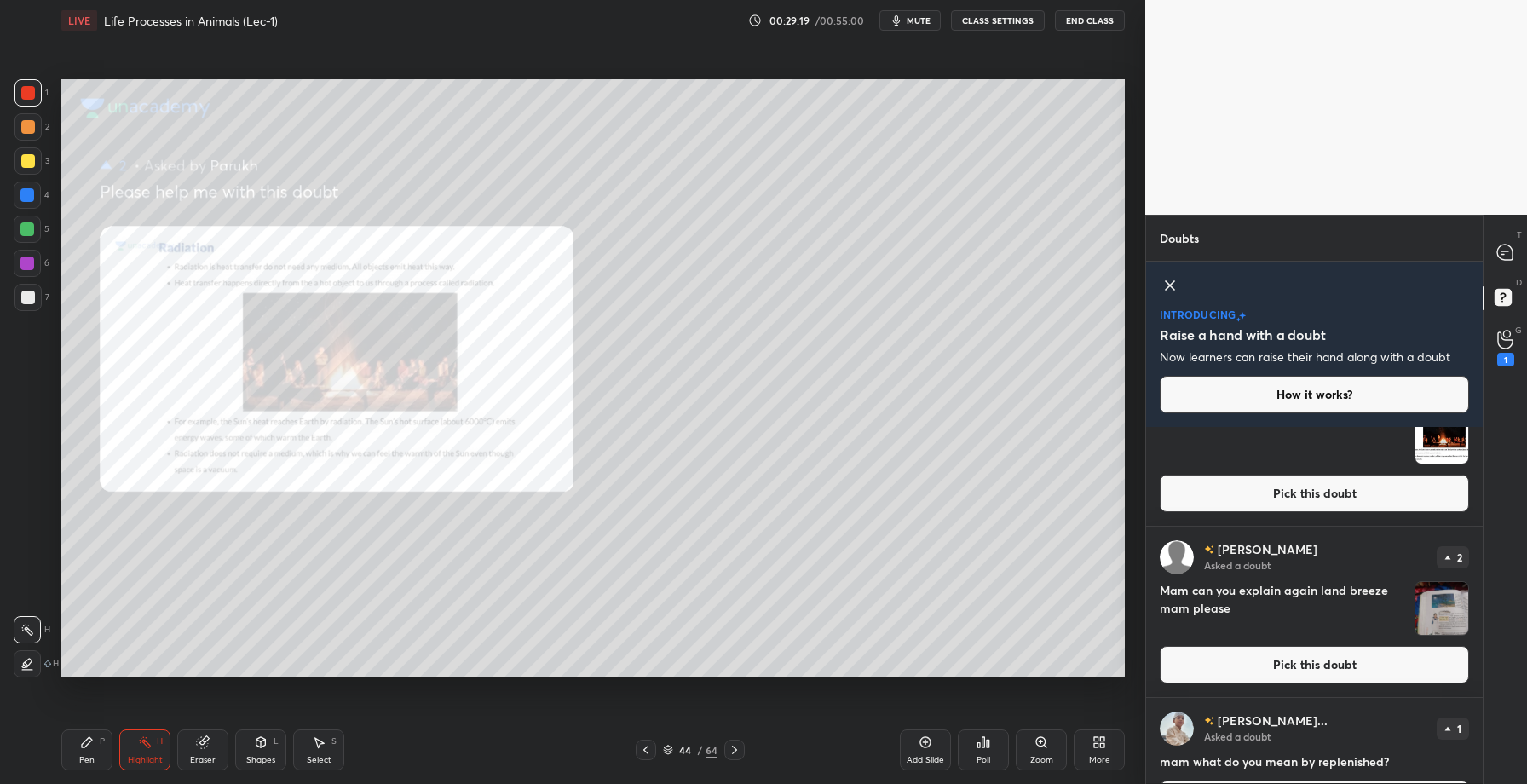
scroll to position [344, 0]
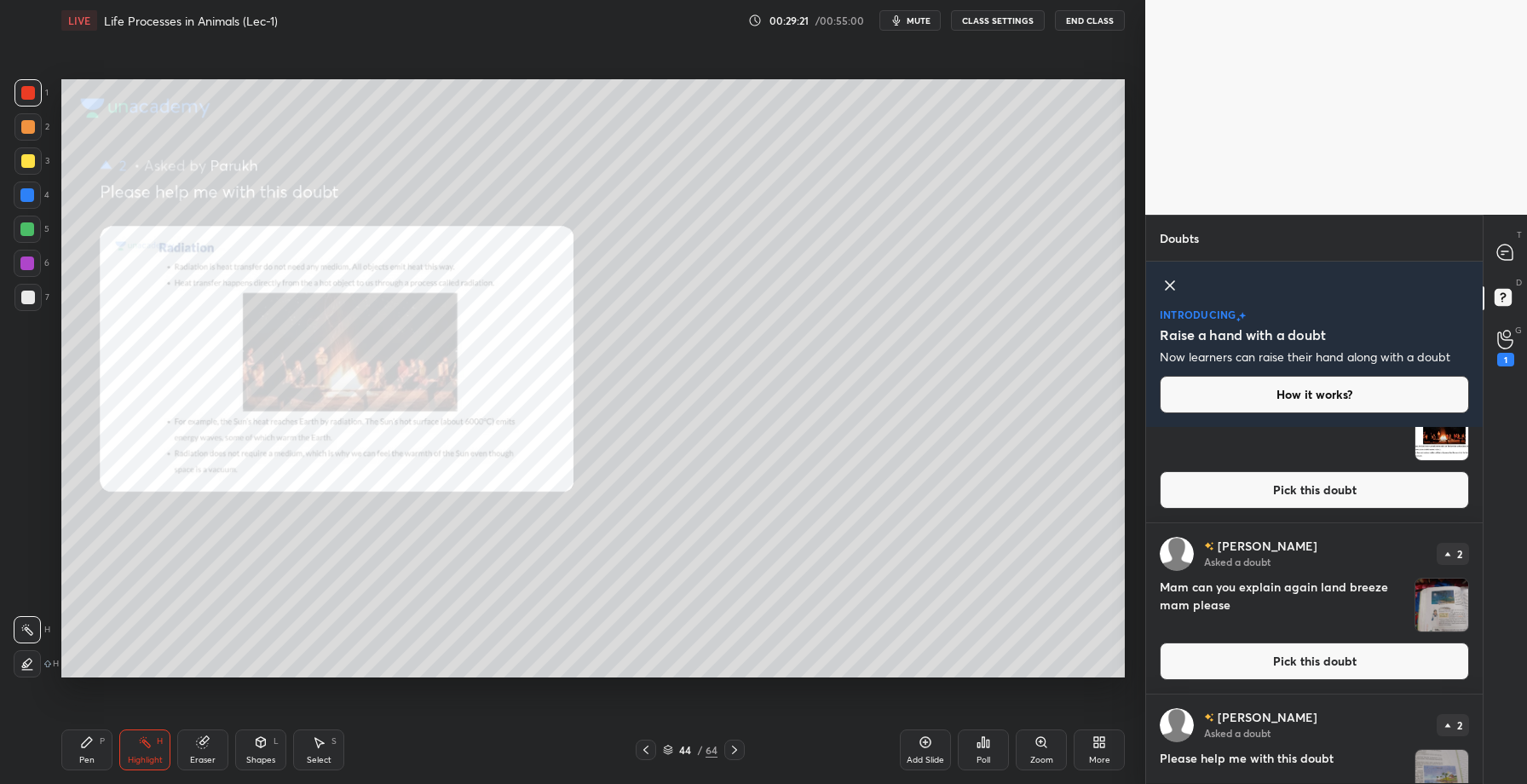
click at [1264, 666] on button "Pick this doubt" at bounding box center [1314, 662] width 309 height 37
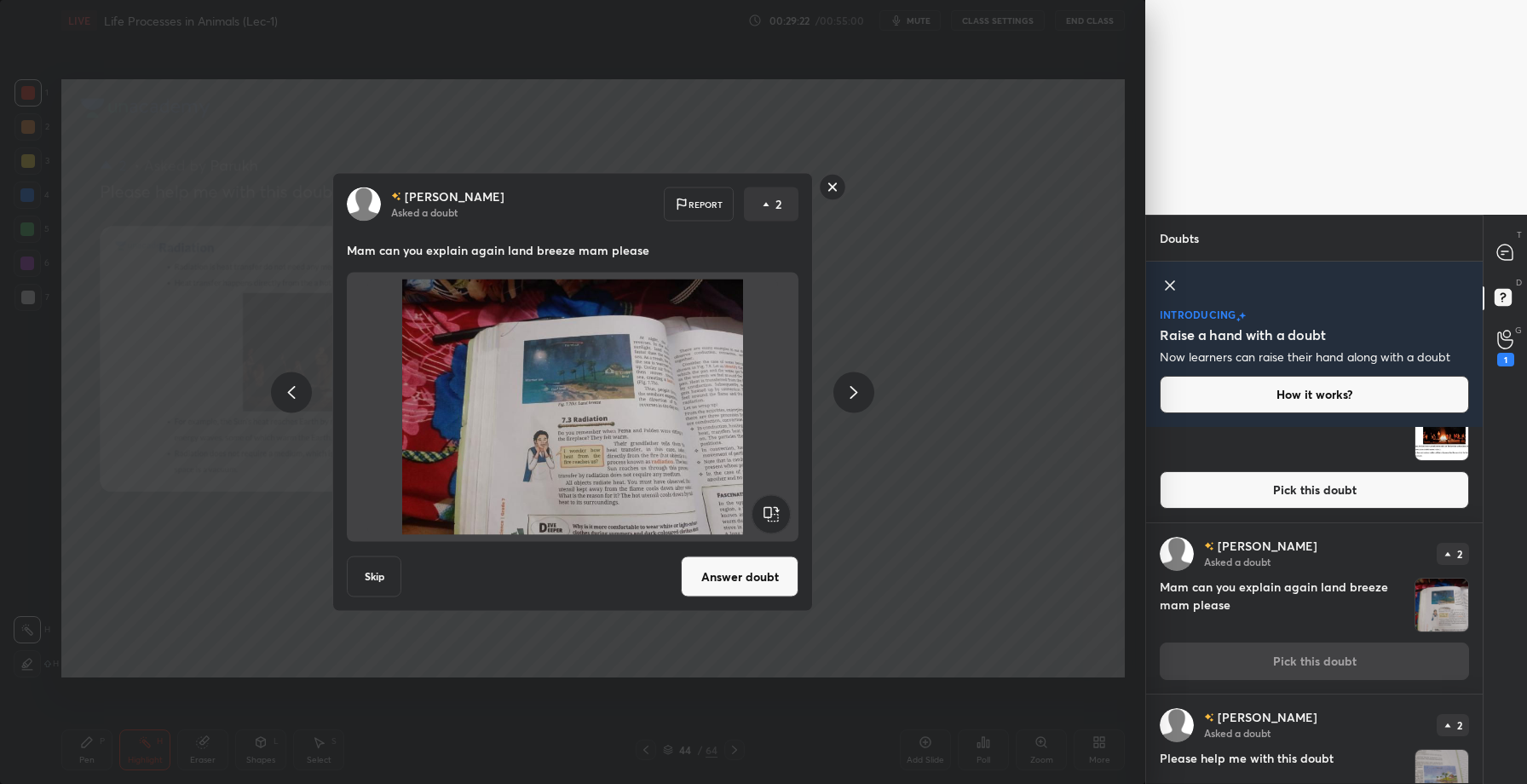
click at [747, 577] on button "Answer doubt" at bounding box center [740, 577] width 118 height 41
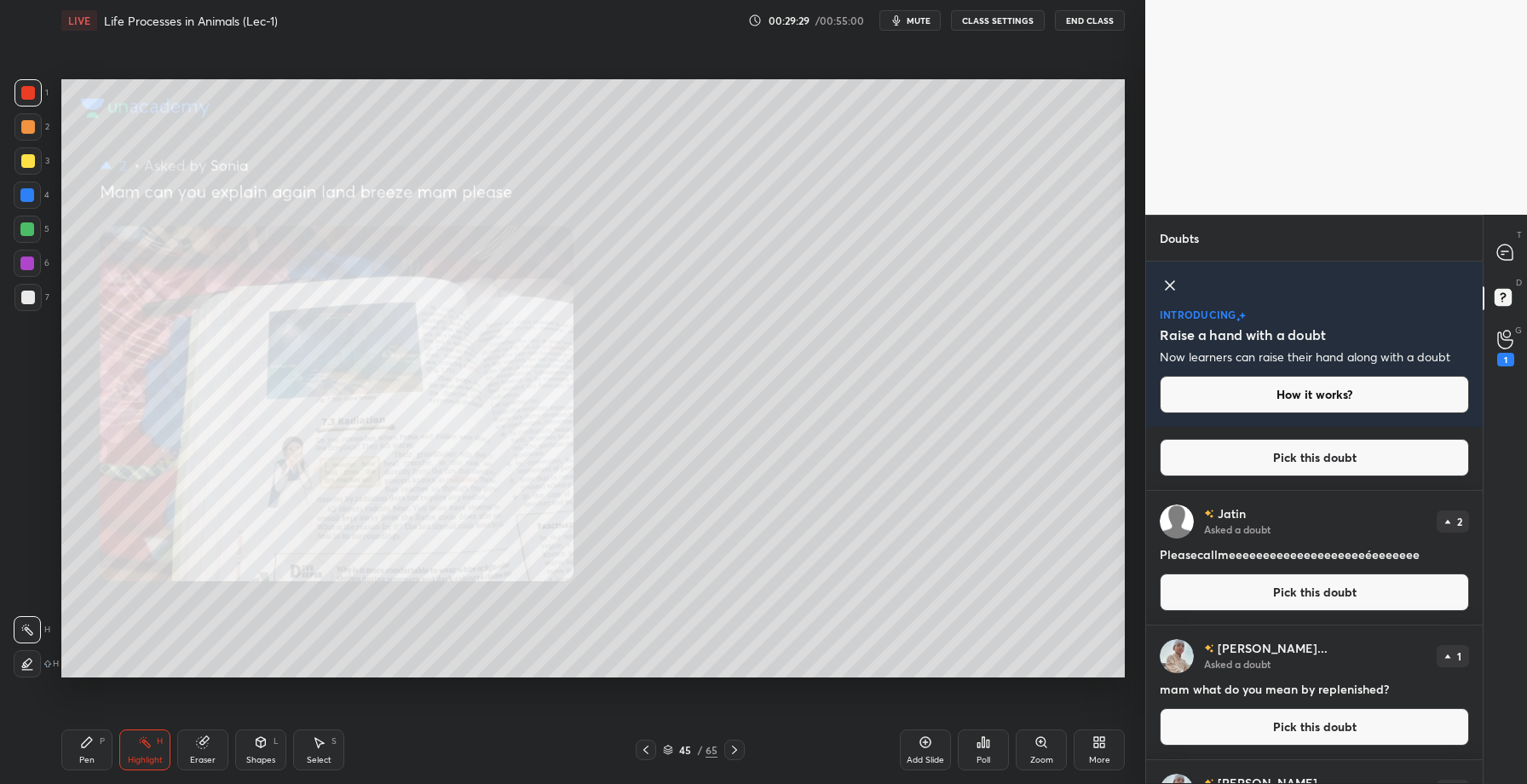
scroll to position [695, 0]
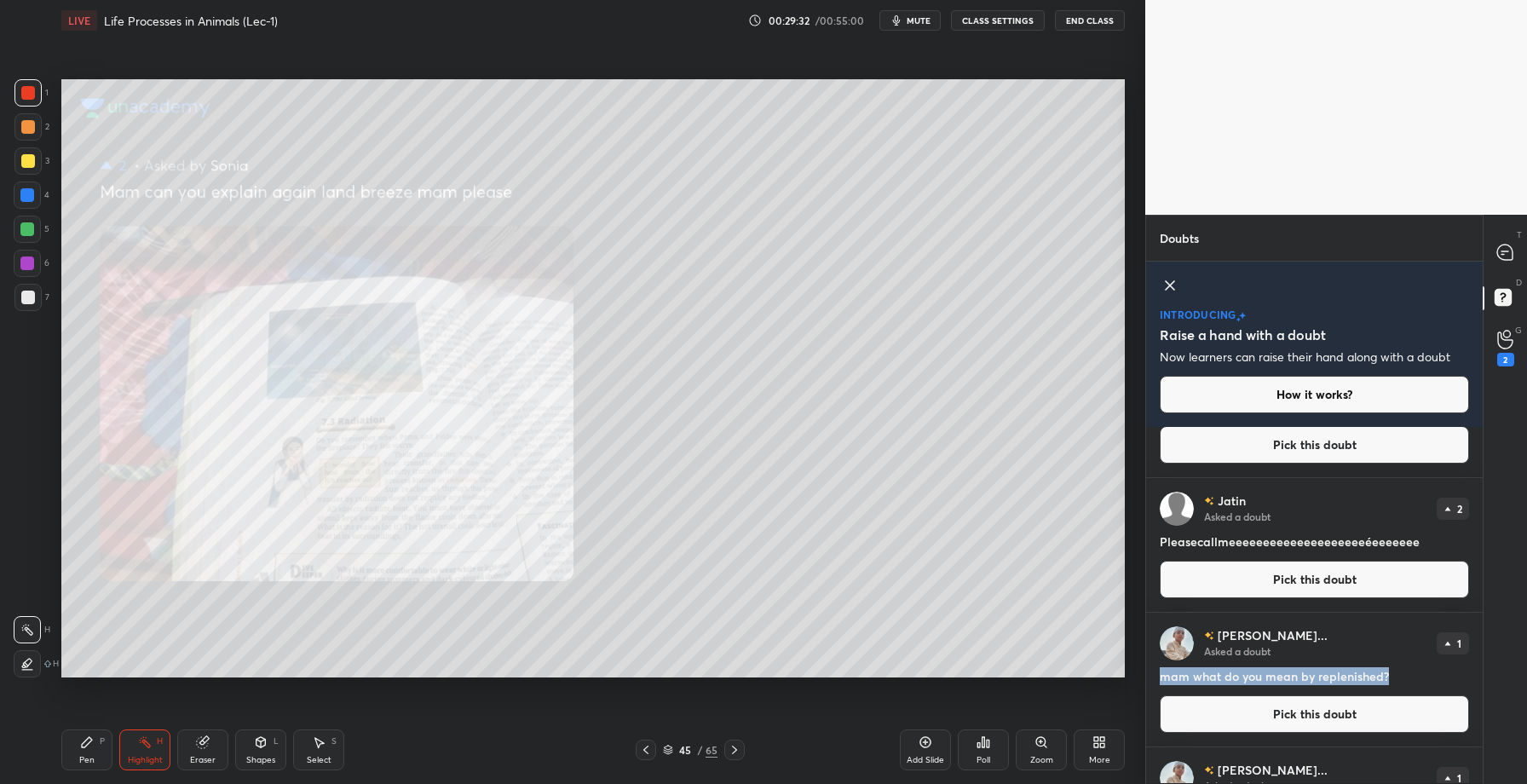
drag, startPoint x: 1162, startPoint y: 675, endPoint x: 1395, endPoint y: 672, distance: 233.0
click at [1395, 673] on h4 "mam what do you mean by replenished?" at bounding box center [1314, 676] width 309 height 18
copy h4 "mam what do you mean by replenished?"
click at [1378, 545] on h4 "Pleasecallmeeeeeeeeeeeeeeeeeeeeéeeeeeee" at bounding box center [1314, 541] width 309 height 18
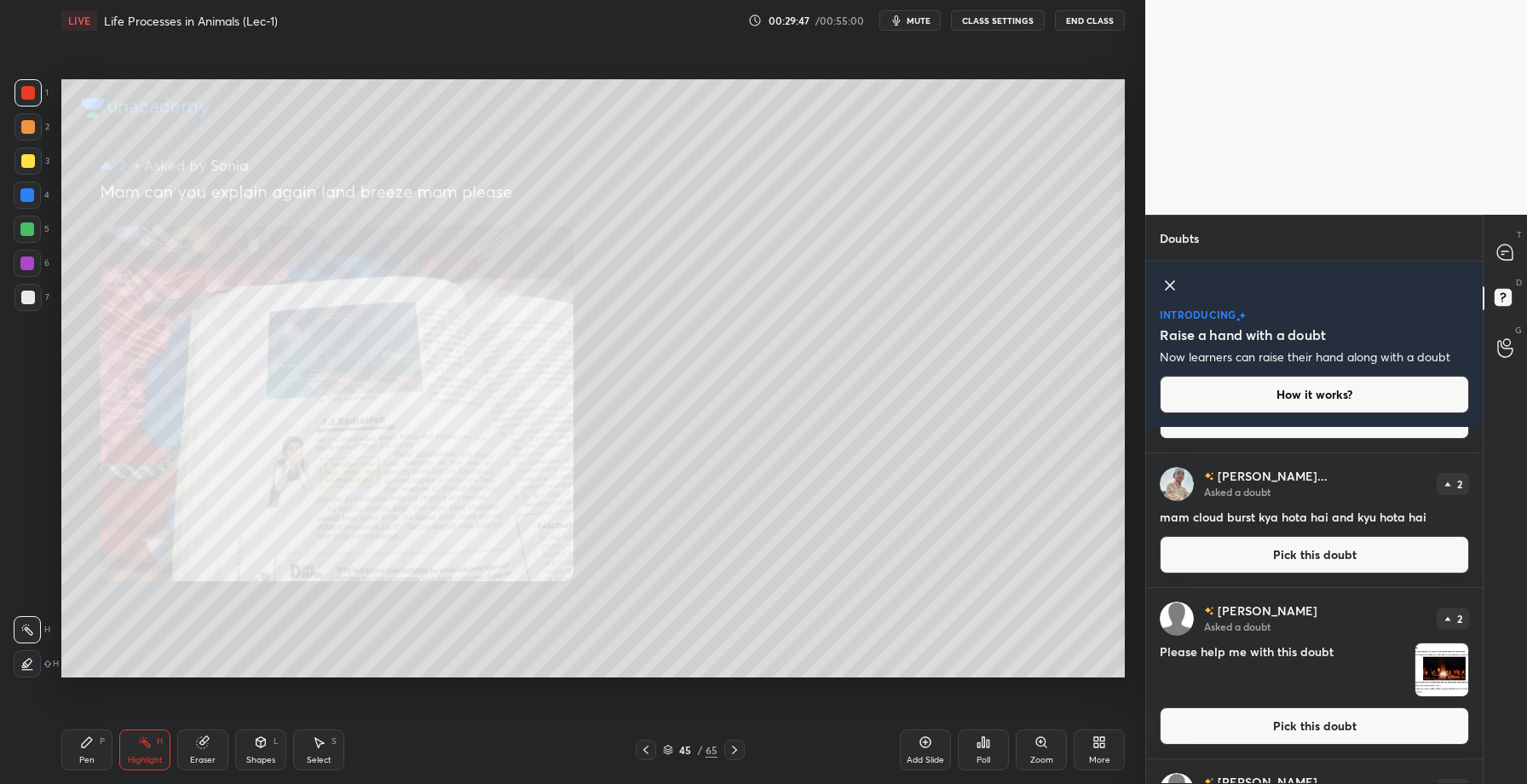
scroll to position [109, 0]
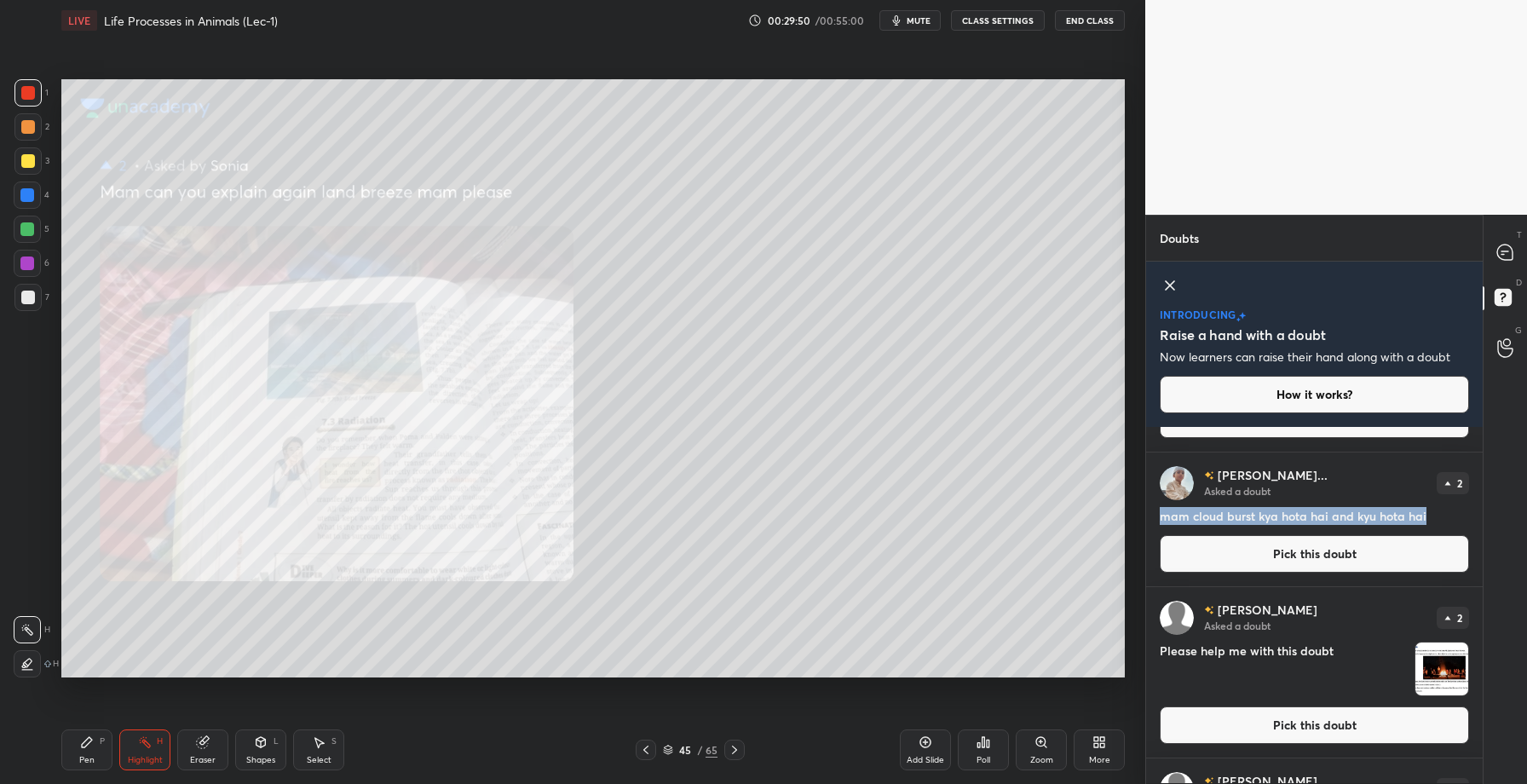
drag, startPoint x: 1161, startPoint y: 521, endPoint x: 1445, endPoint y: 527, distance: 284.1
click at [1445, 528] on div "Aman Hussa... Asked a doubt 2 mam cloud burst kya hota hai and kyu hota hai Pic…" at bounding box center [1315, 519] width 336 height 134
copy h4 "mam cloud burst kya hota hai and kyu hota hai"
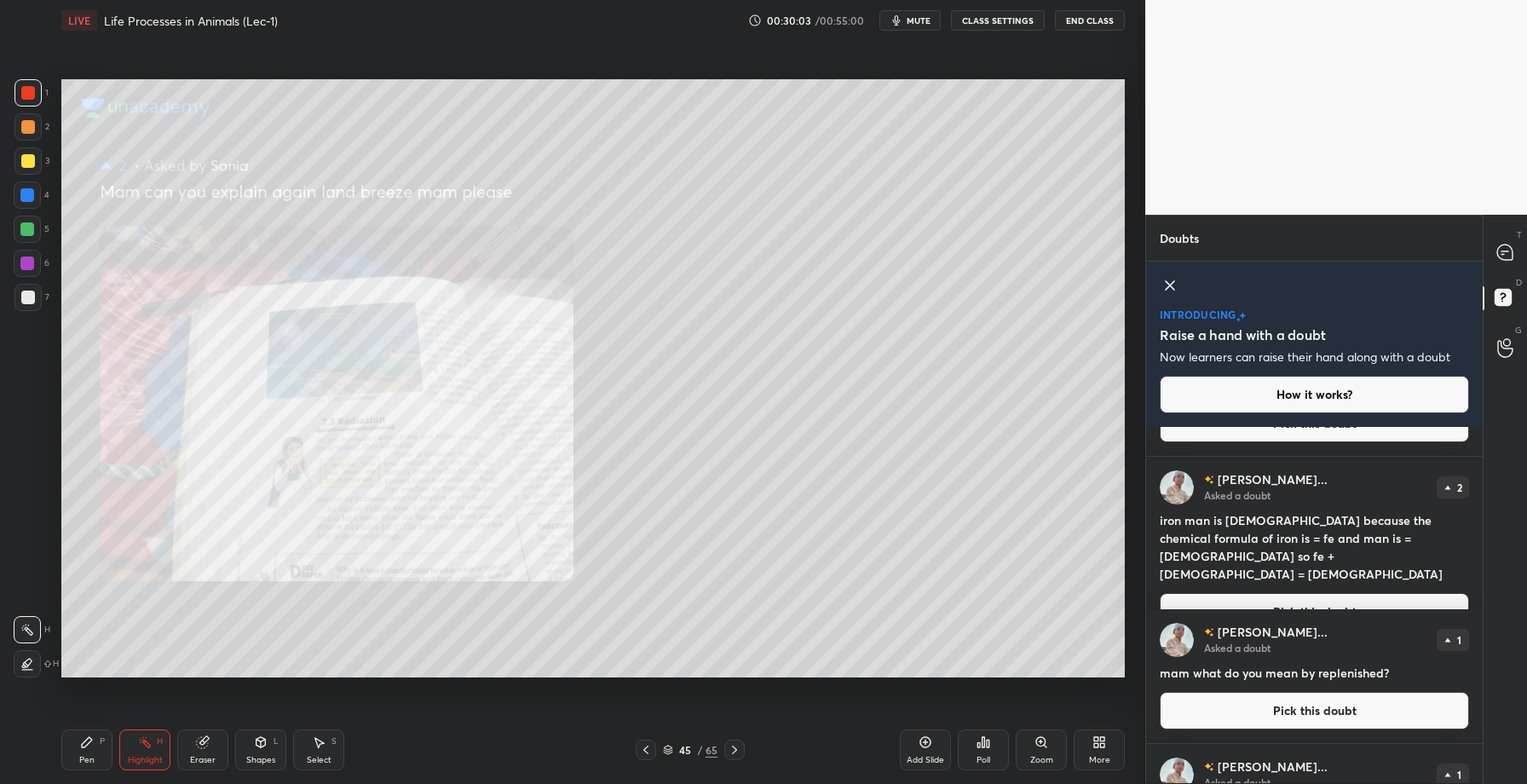
scroll to position [850, 0]
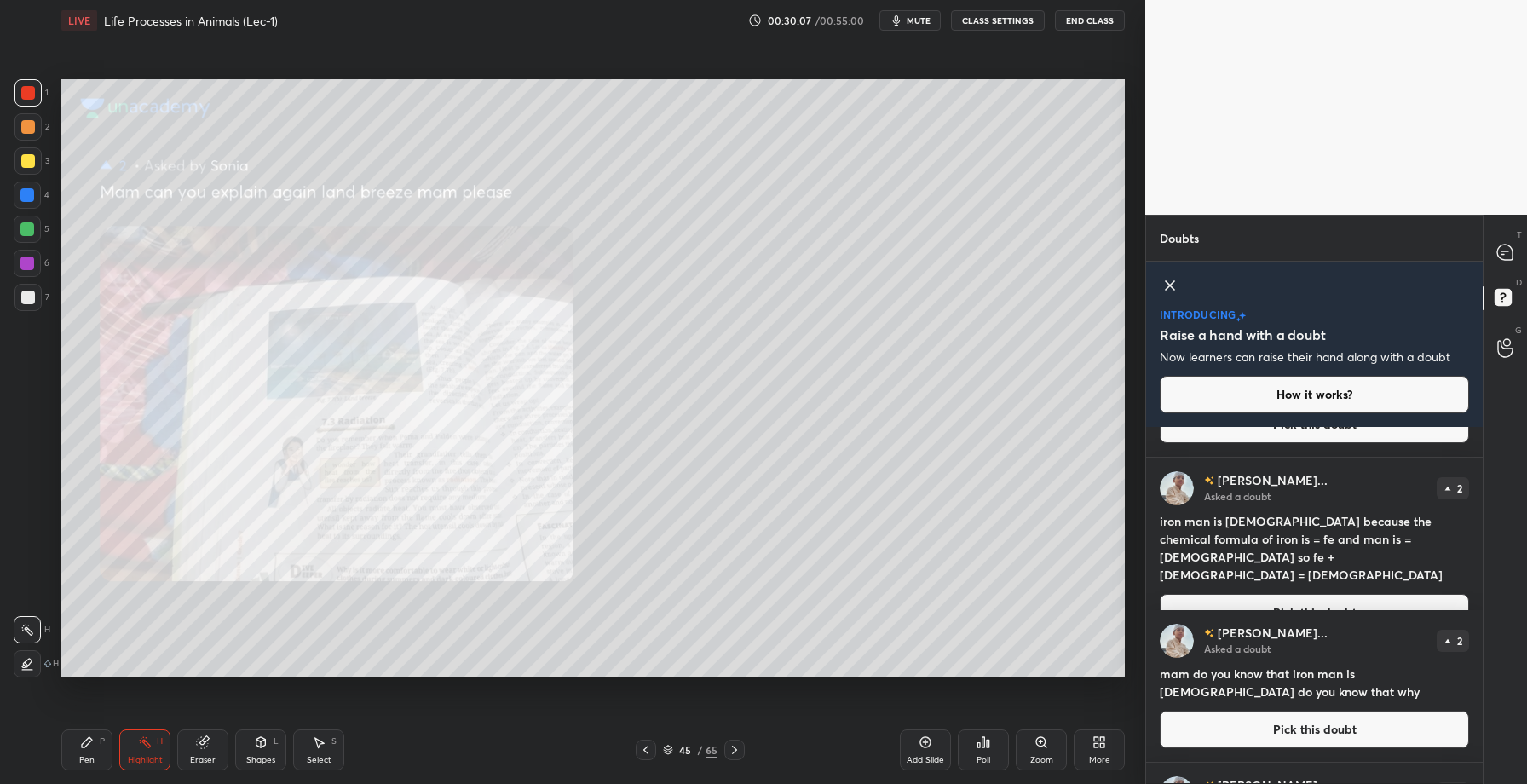
click at [1303, 594] on button "Pick this doubt" at bounding box center [1314, 613] width 309 height 37
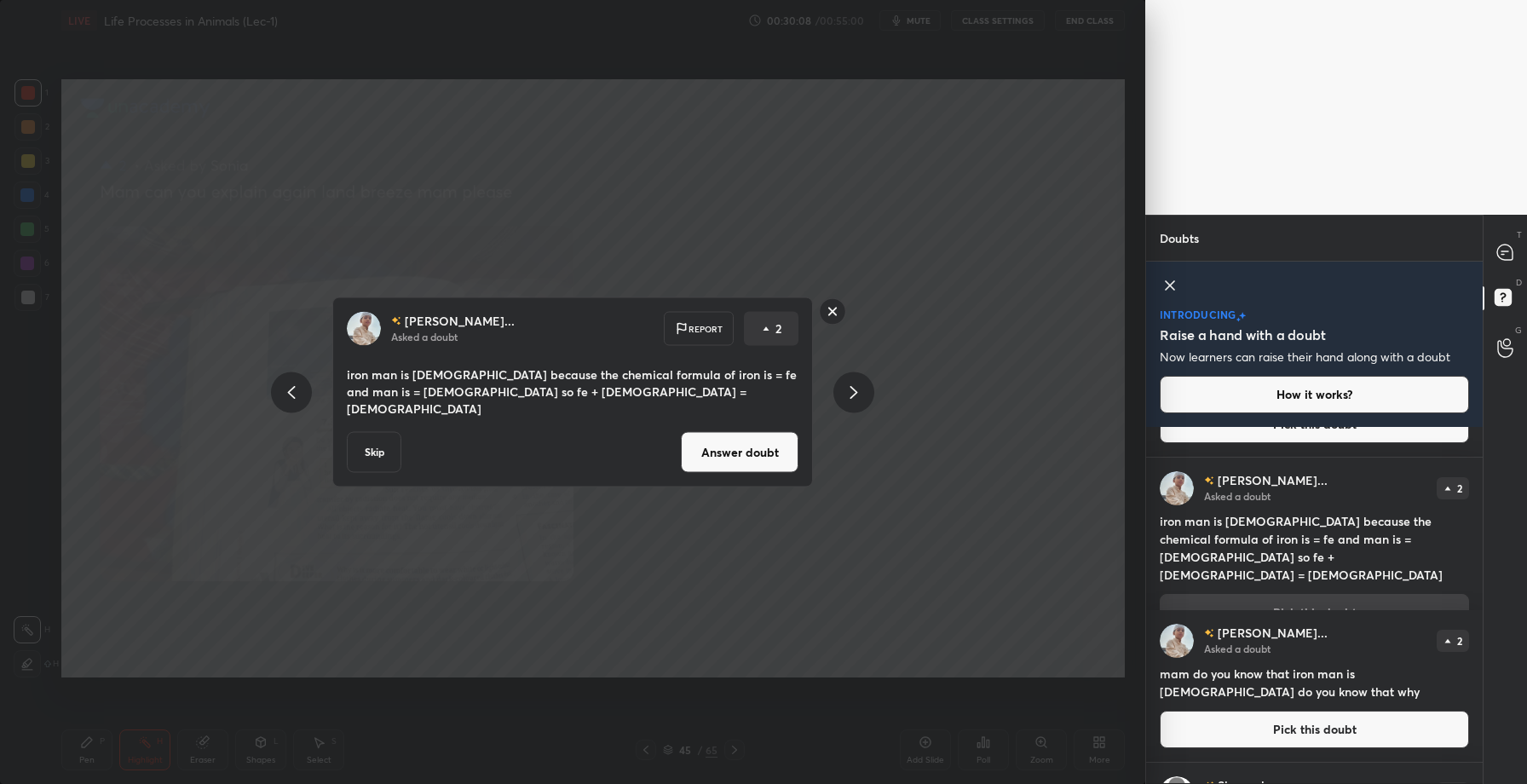
click at [742, 438] on button "Answer doubt" at bounding box center [740, 452] width 118 height 41
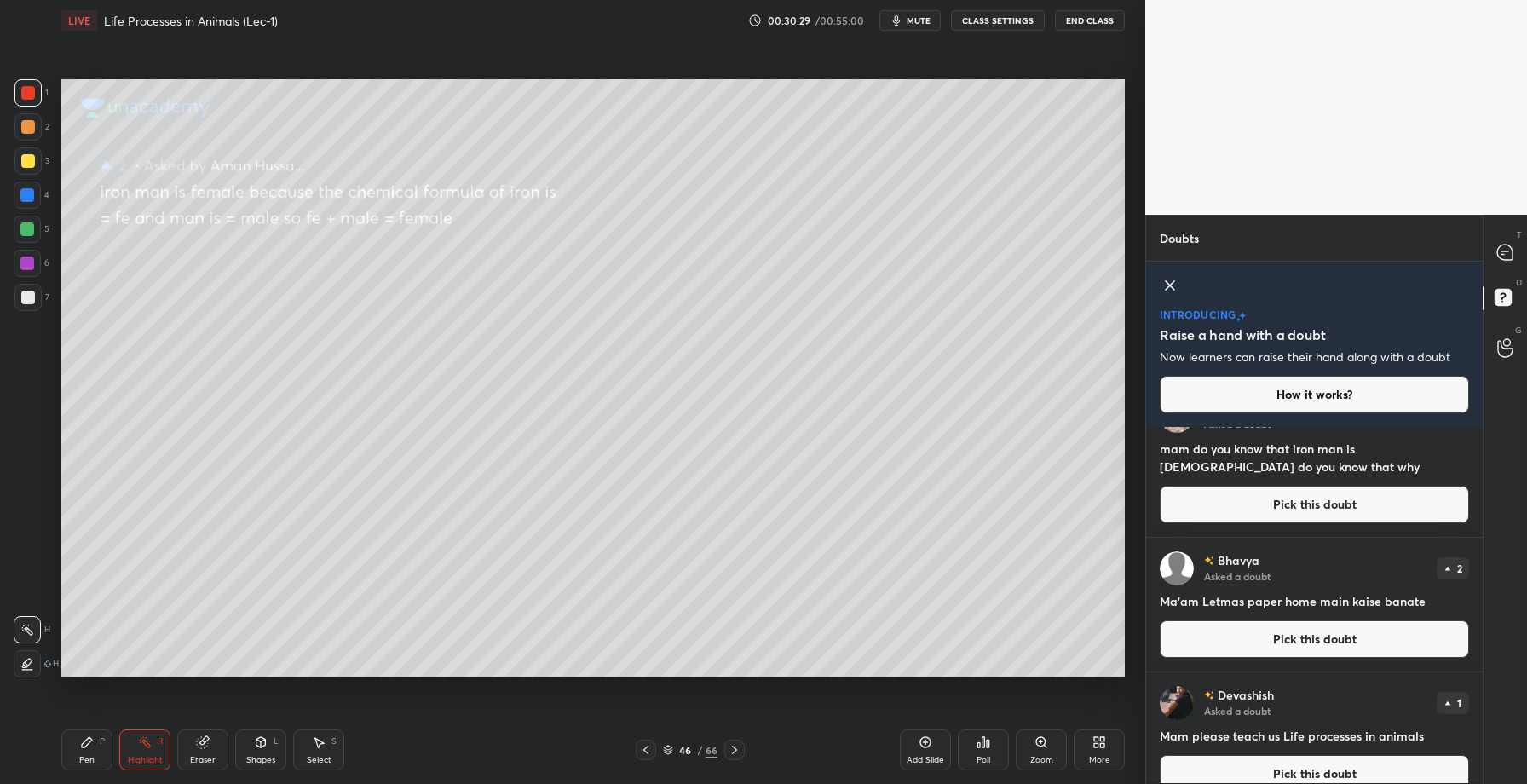
scroll to position [1216, 0]
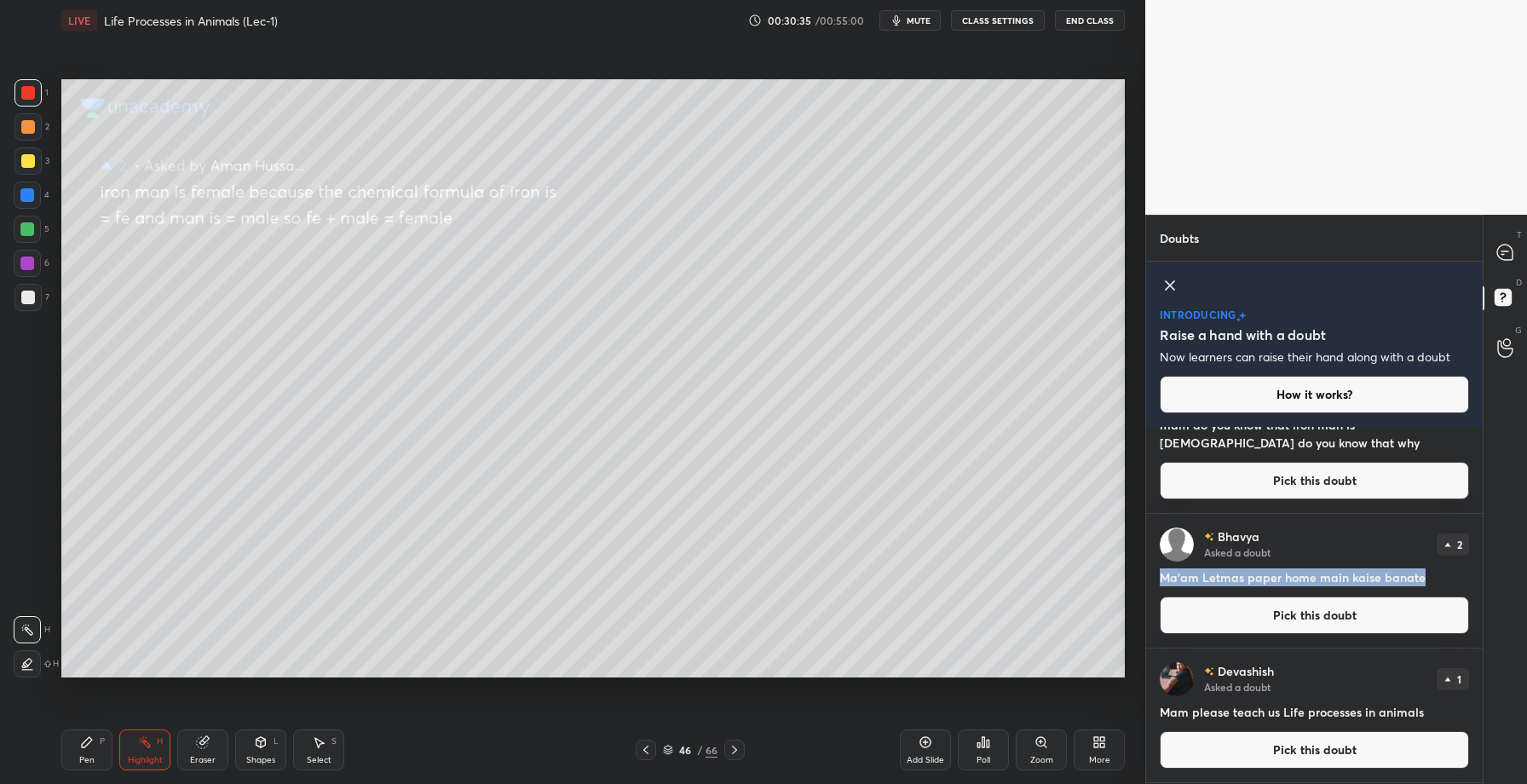
drag, startPoint x: 1158, startPoint y: 577, endPoint x: 1420, endPoint y: 582, distance: 262.0
click at [1420, 583] on div "Bhavya Asked a doubt 2 Ma'am Letmas paper home main kaise banate Pick this doubt" at bounding box center [1315, 580] width 336 height 134
copy h4 "Ma'am Letmas paper home main kaise banate"
click at [1362, 548] on div "Bhavya Asked a doubt 2" at bounding box center [1314, 545] width 309 height 34
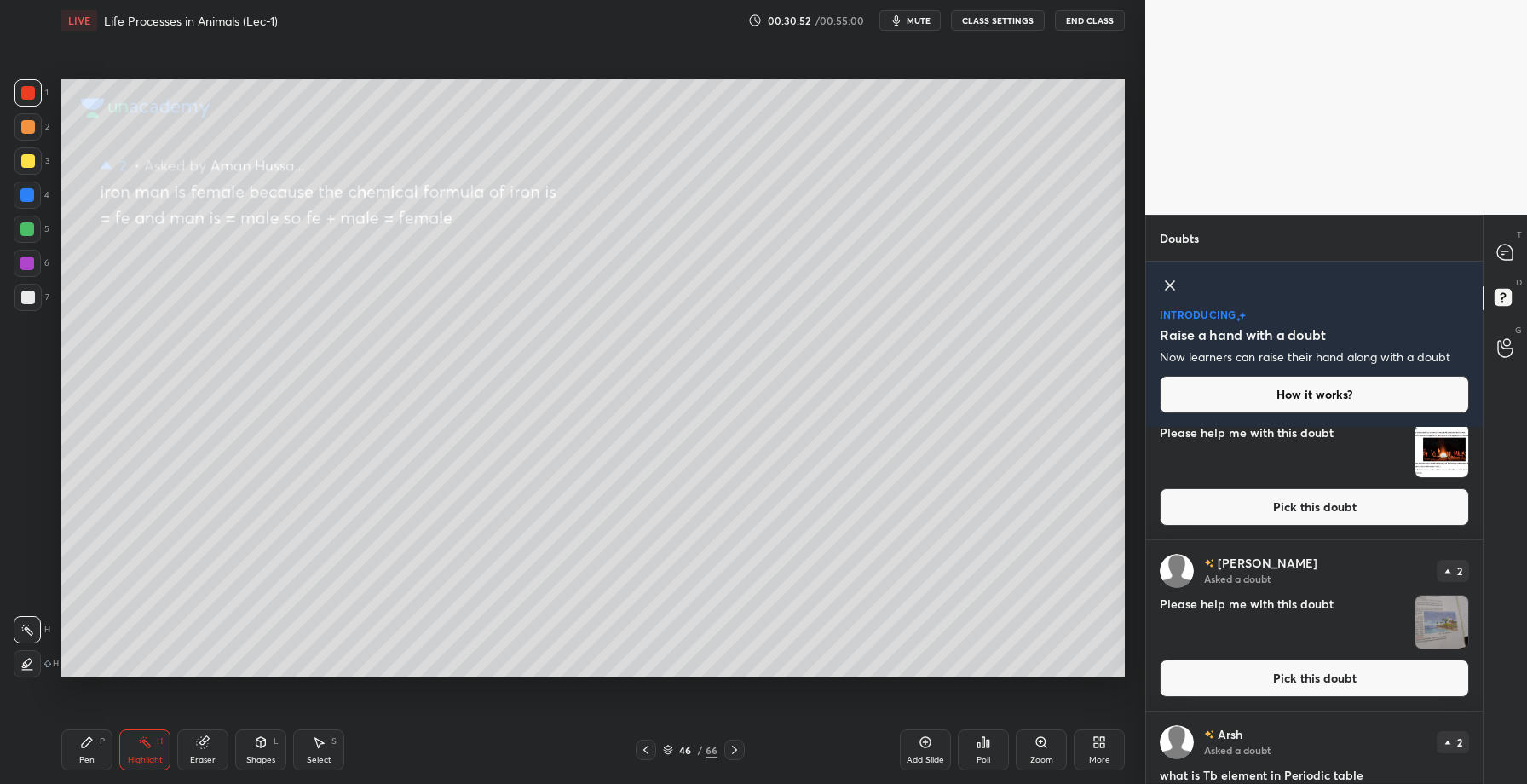
scroll to position [598, 0]
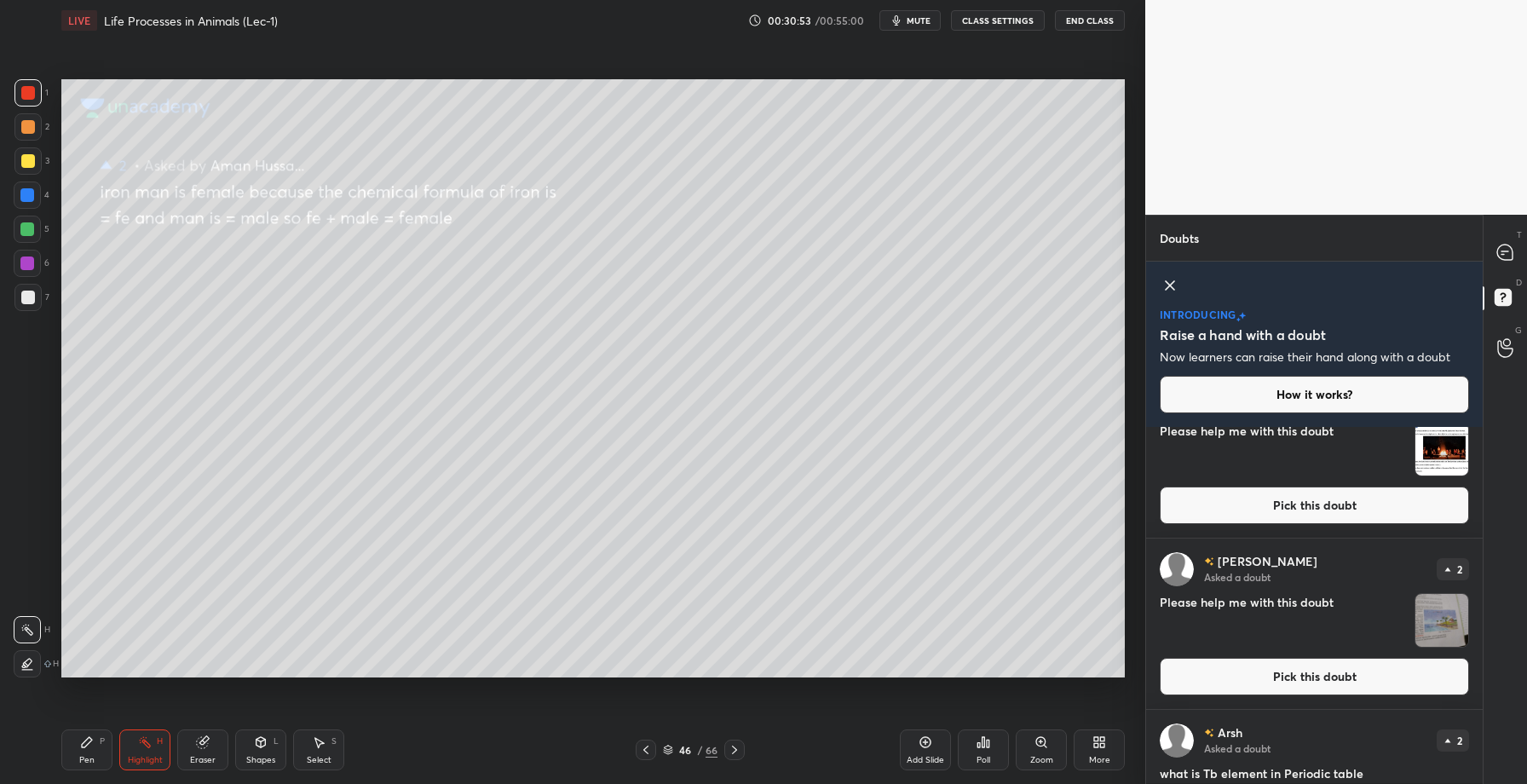
click at [1277, 675] on button "Pick this doubt" at bounding box center [1314, 677] width 309 height 37
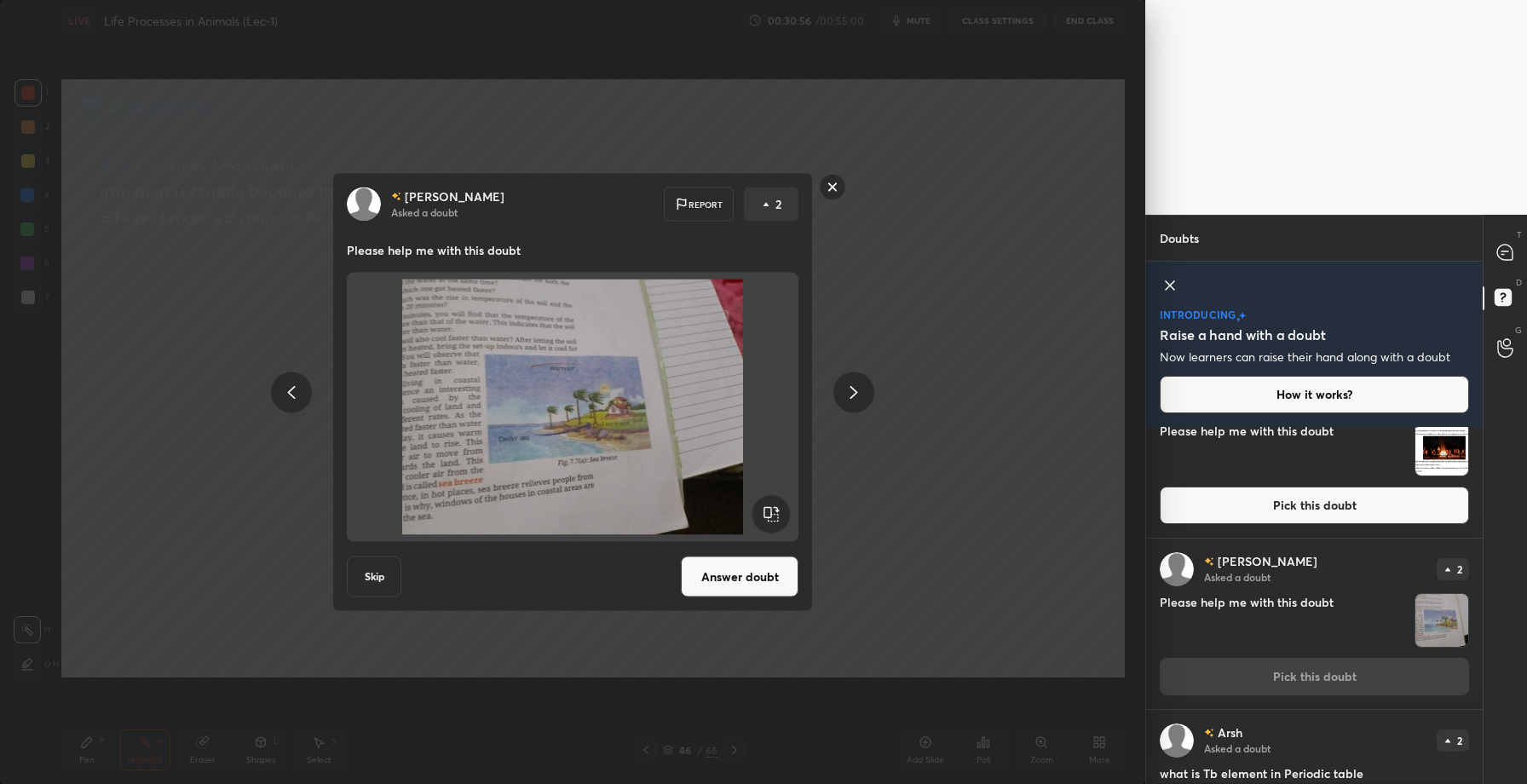
click at [835, 187] on rect at bounding box center [833, 187] width 26 height 26
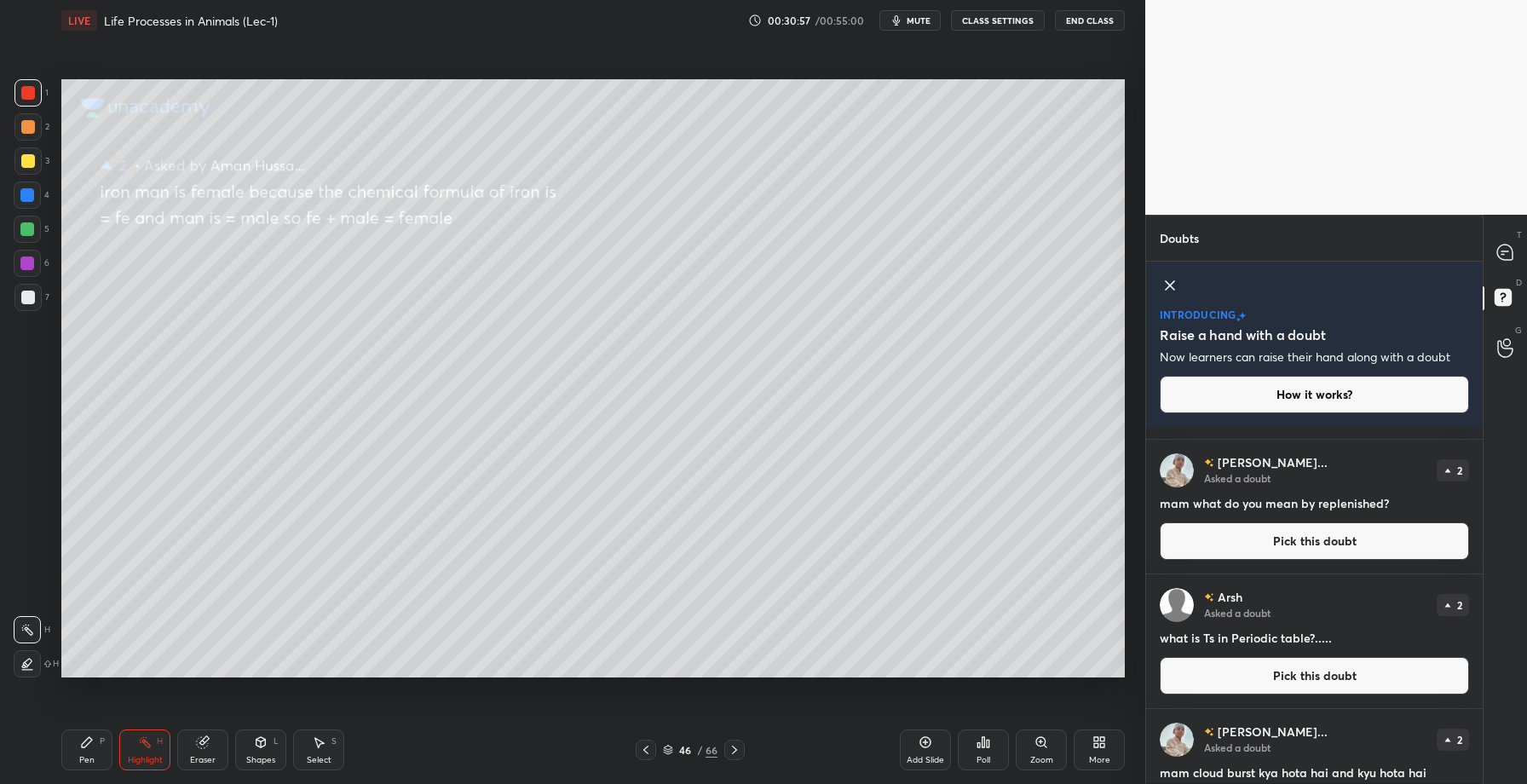
scroll to position [126, 0]
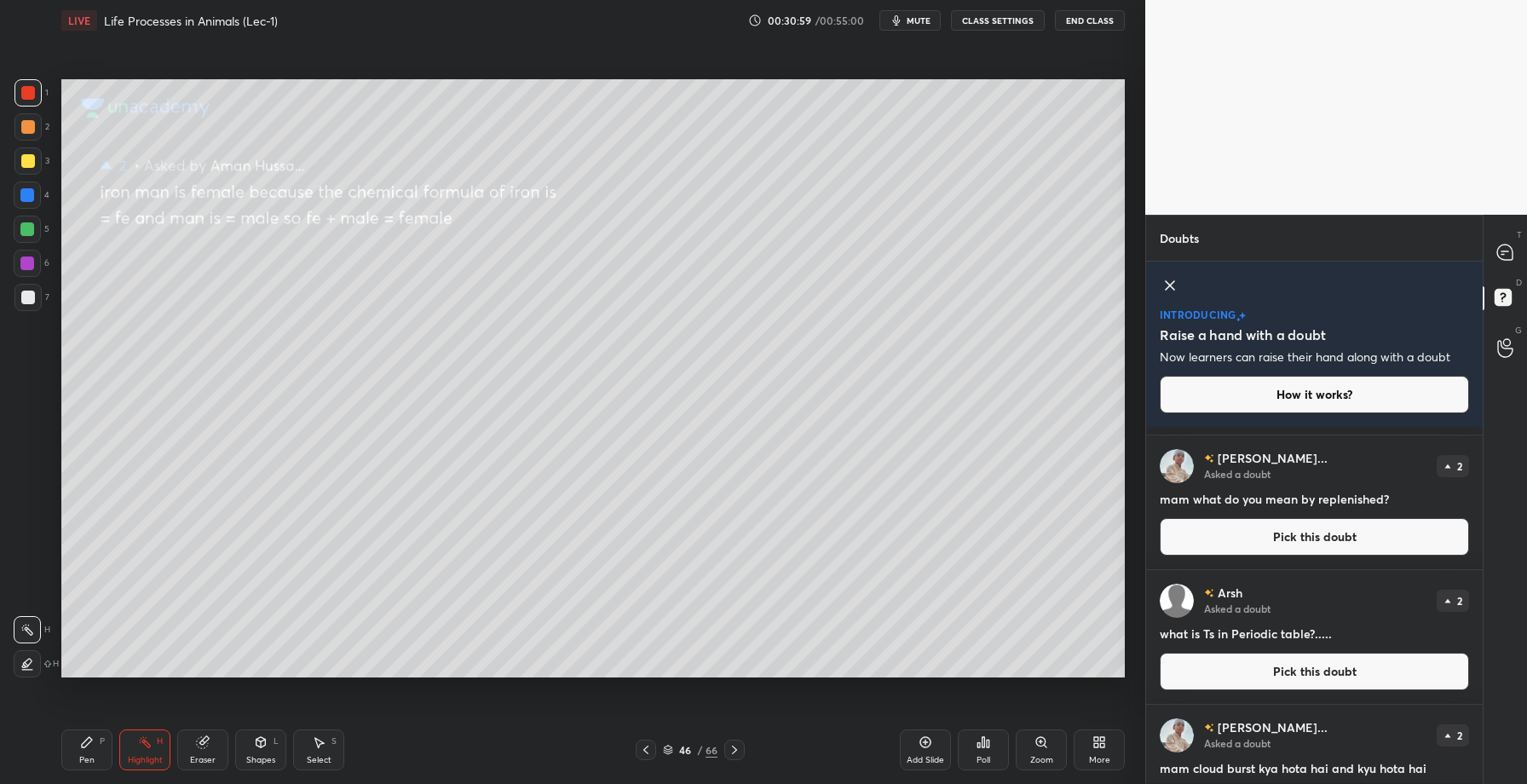
click at [1158, 502] on div "Aman Hussa... Asked a doubt 2 mam what do you mean by replenished? Pick this do…" at bounding box center [1315, 502] width 336 height 134
drag, startPoint x: 1165, startPoint y: 504, endPoint x: 1400, endPoint y: 490, distance: 235.4
click at [1400, 490] on h4 "mam what do you mean by replenished?" at bounding box center [1314, 498] width 309 height 18
copy h4 "am what do you mean by replenished?"
click at [640, 744] on icon at bounding box center [646, 749] width 14 height 14
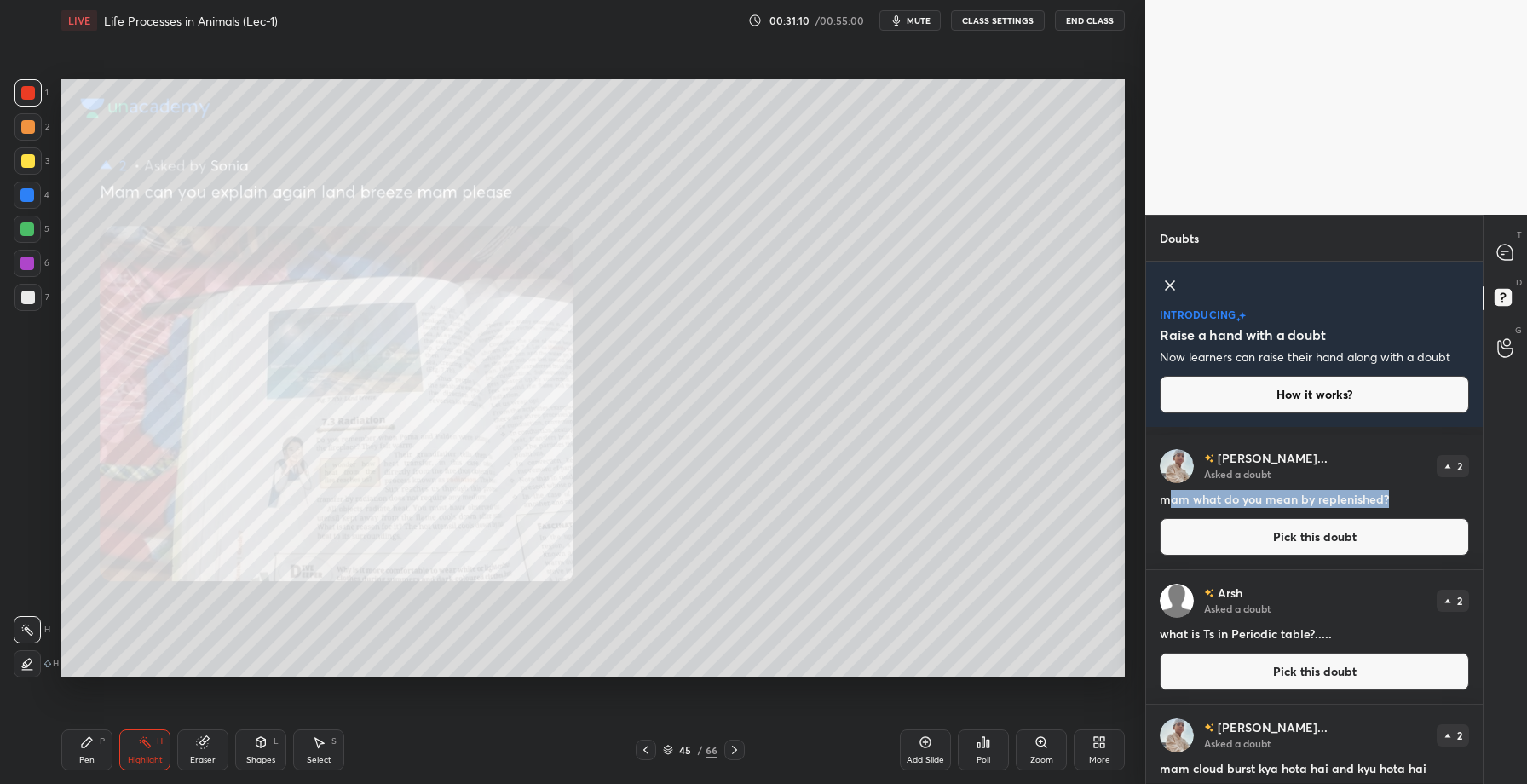
click at [640, 744] on icon at bounding box center [646, 749] width 14 height 14
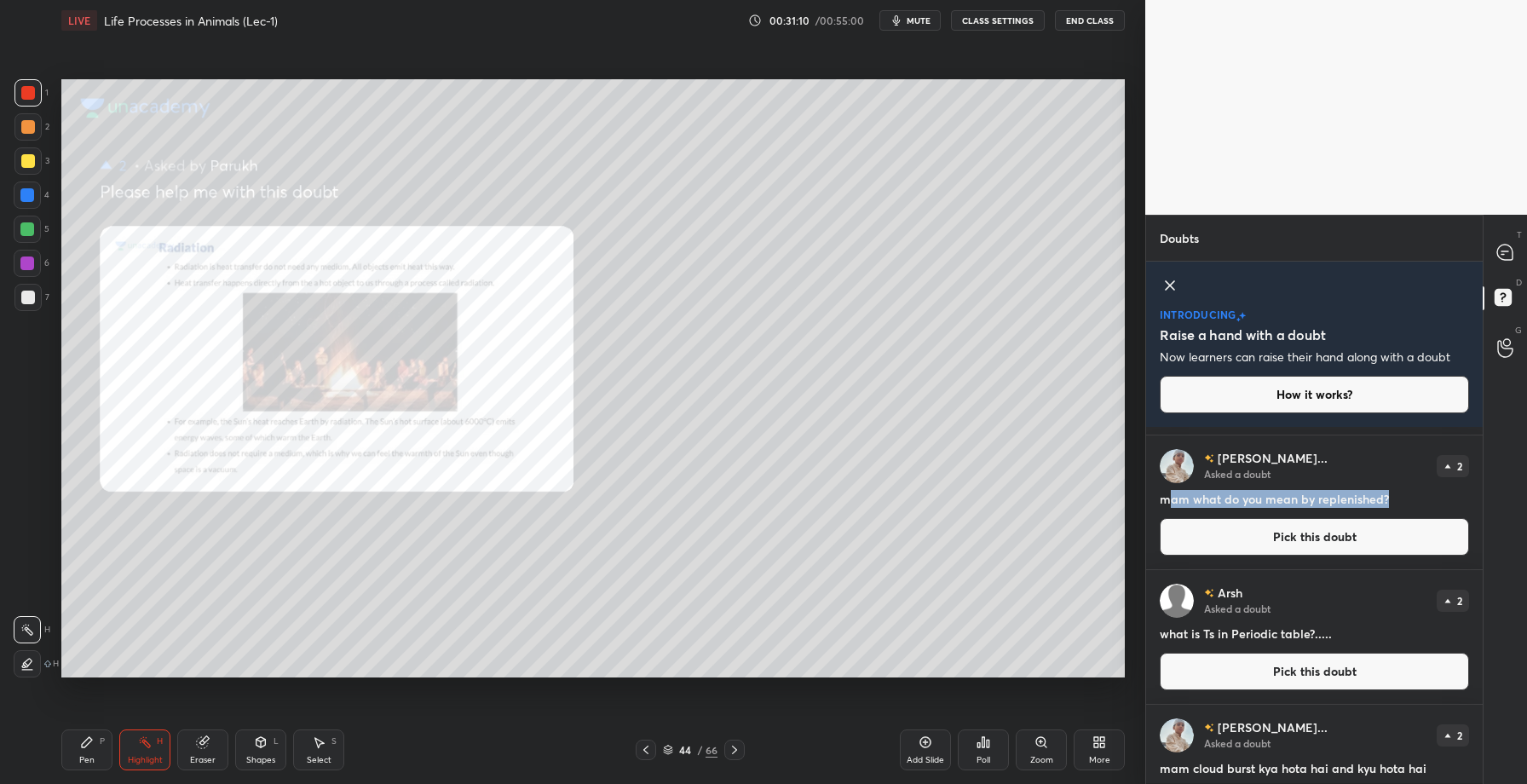
click at [640, 744] on icon at bounding box center [646, 749] width 14 height 14
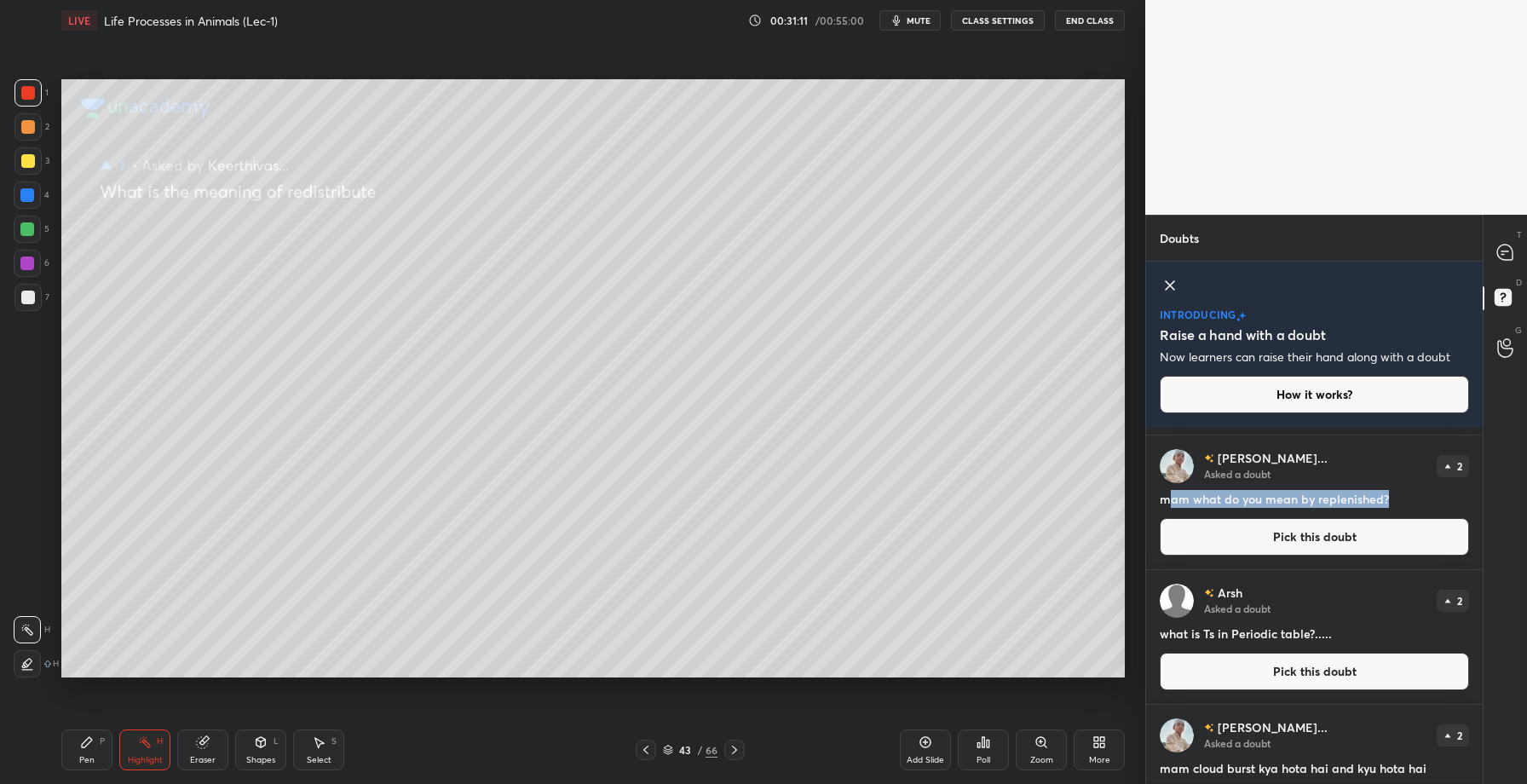
click at [640, 744] on icon at bounding box center [646, 749] width 14 height 14
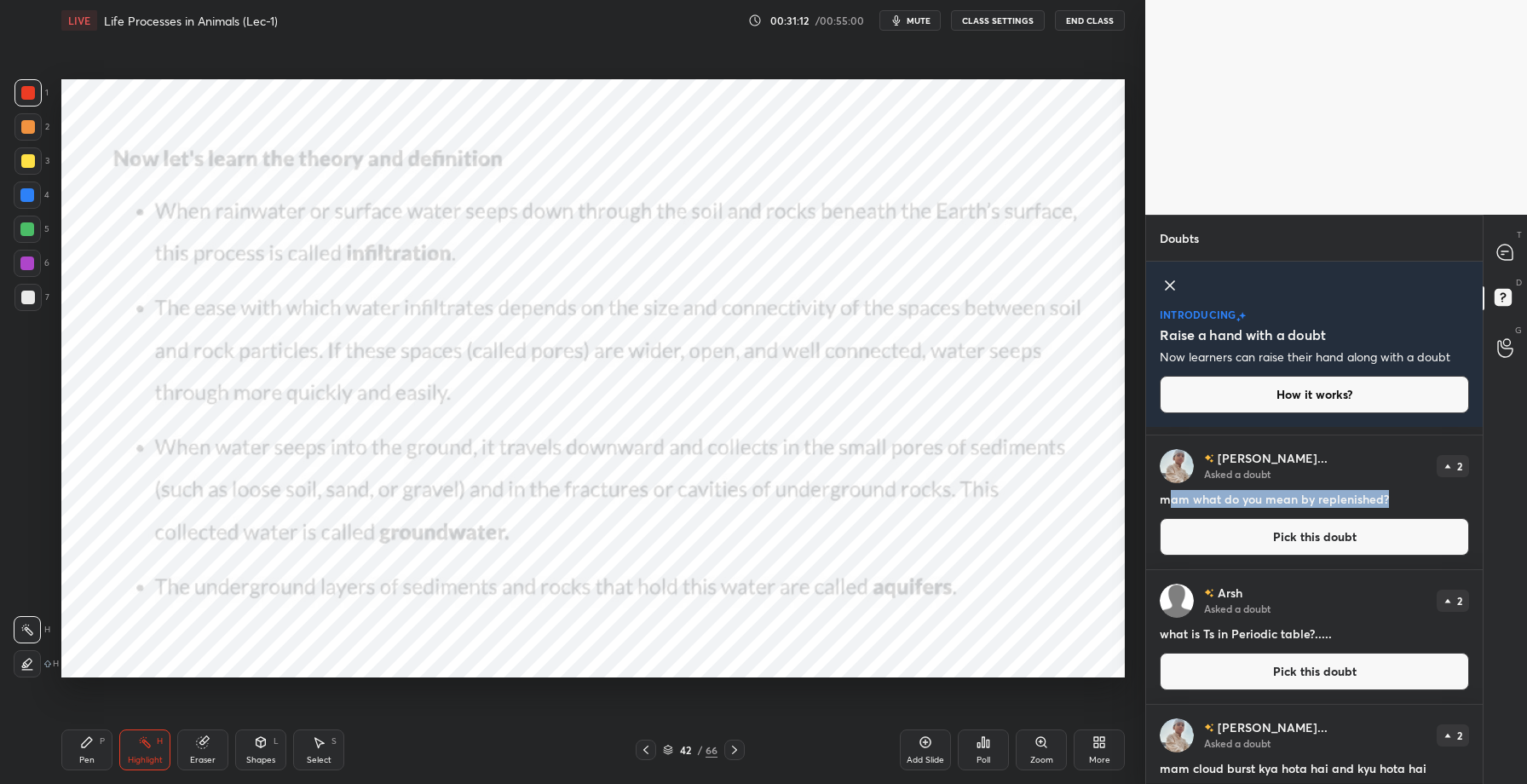
click at [735, 754] on icon at bounding box center [735, 749] width 14 height 14
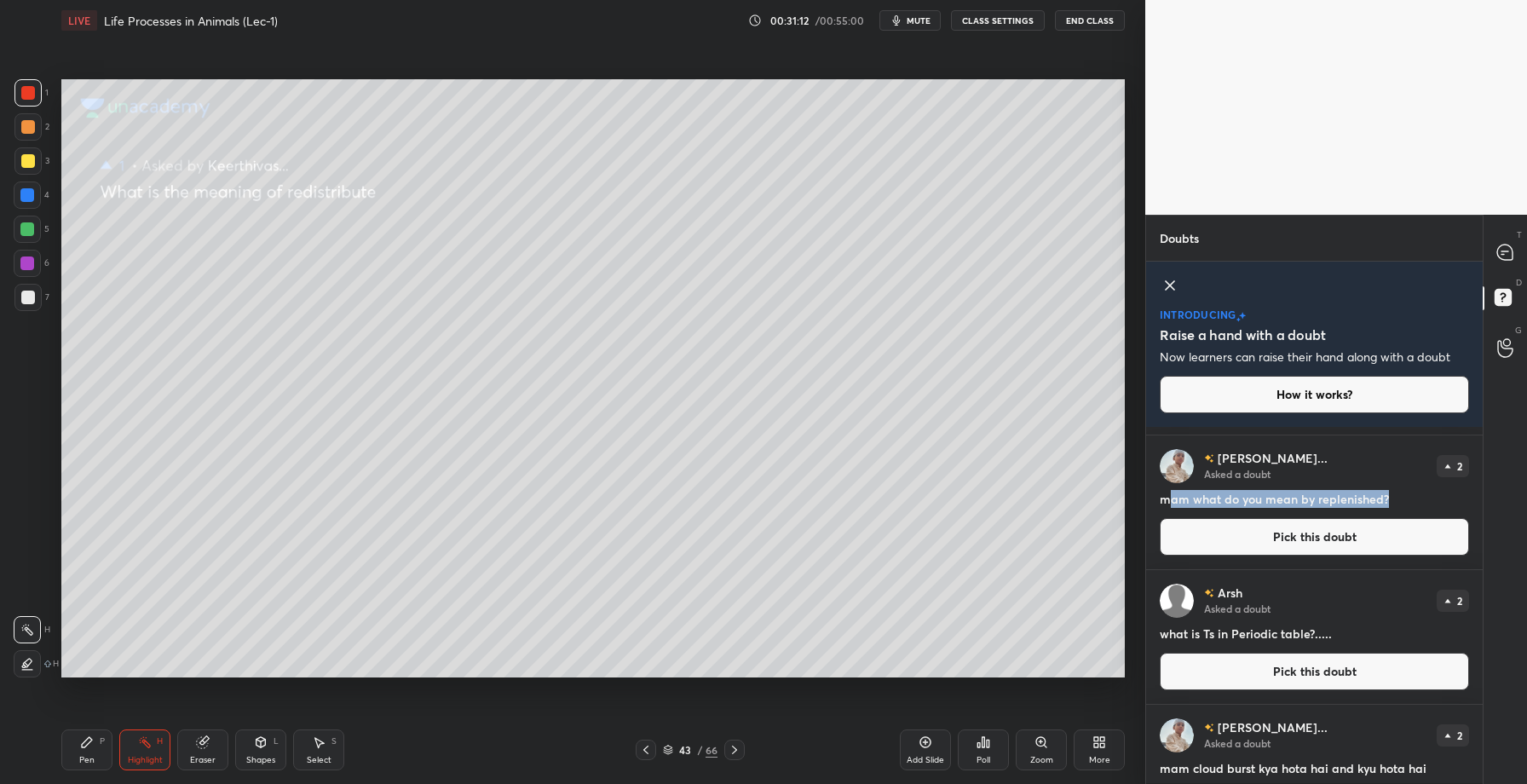
click at [735, 754] on icon at bounding box center [735, 749] width 14 height 14
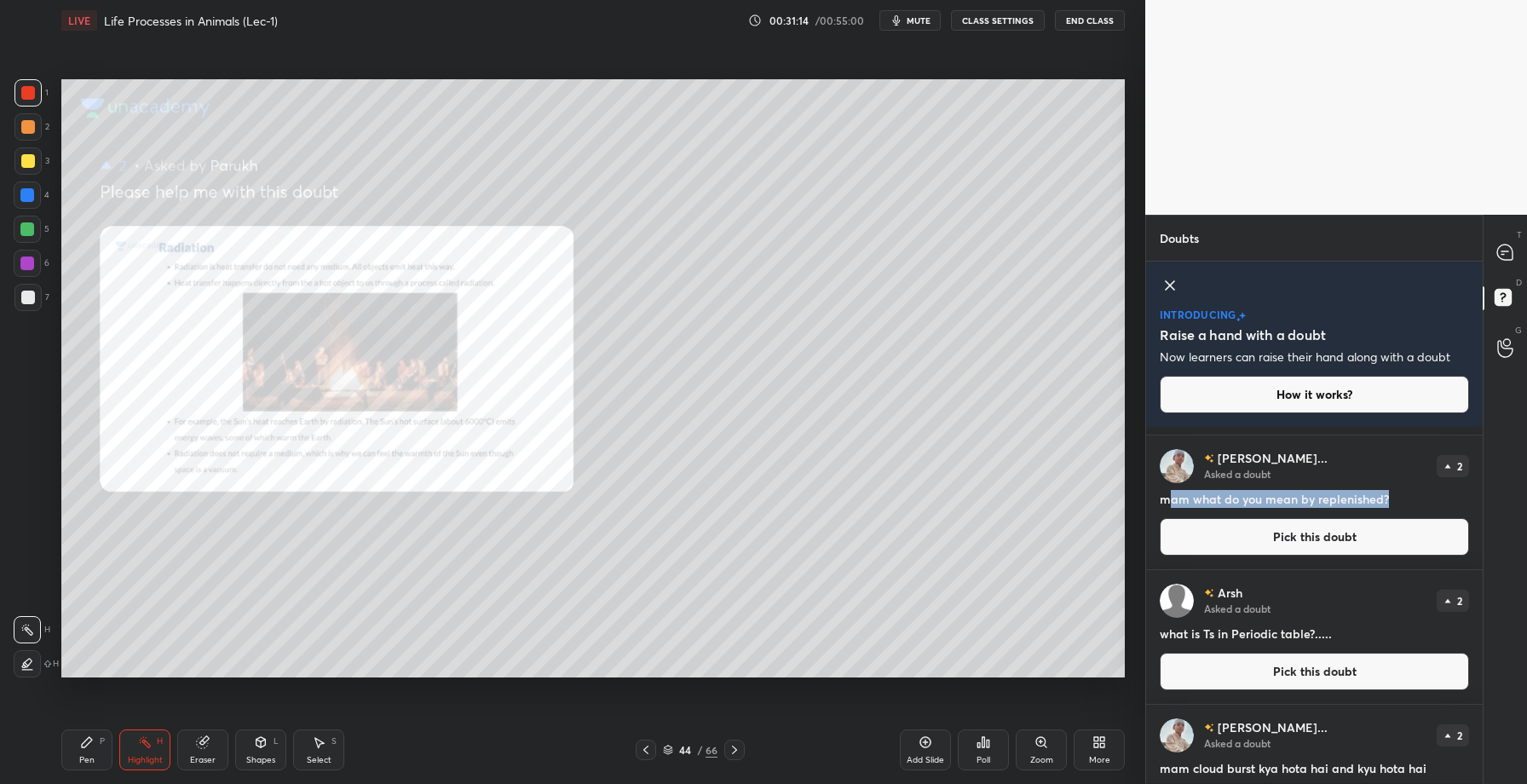
click at [1307, 538] on button "Pick this doubt" at bounding box center [1314, 537] width 309 height 37
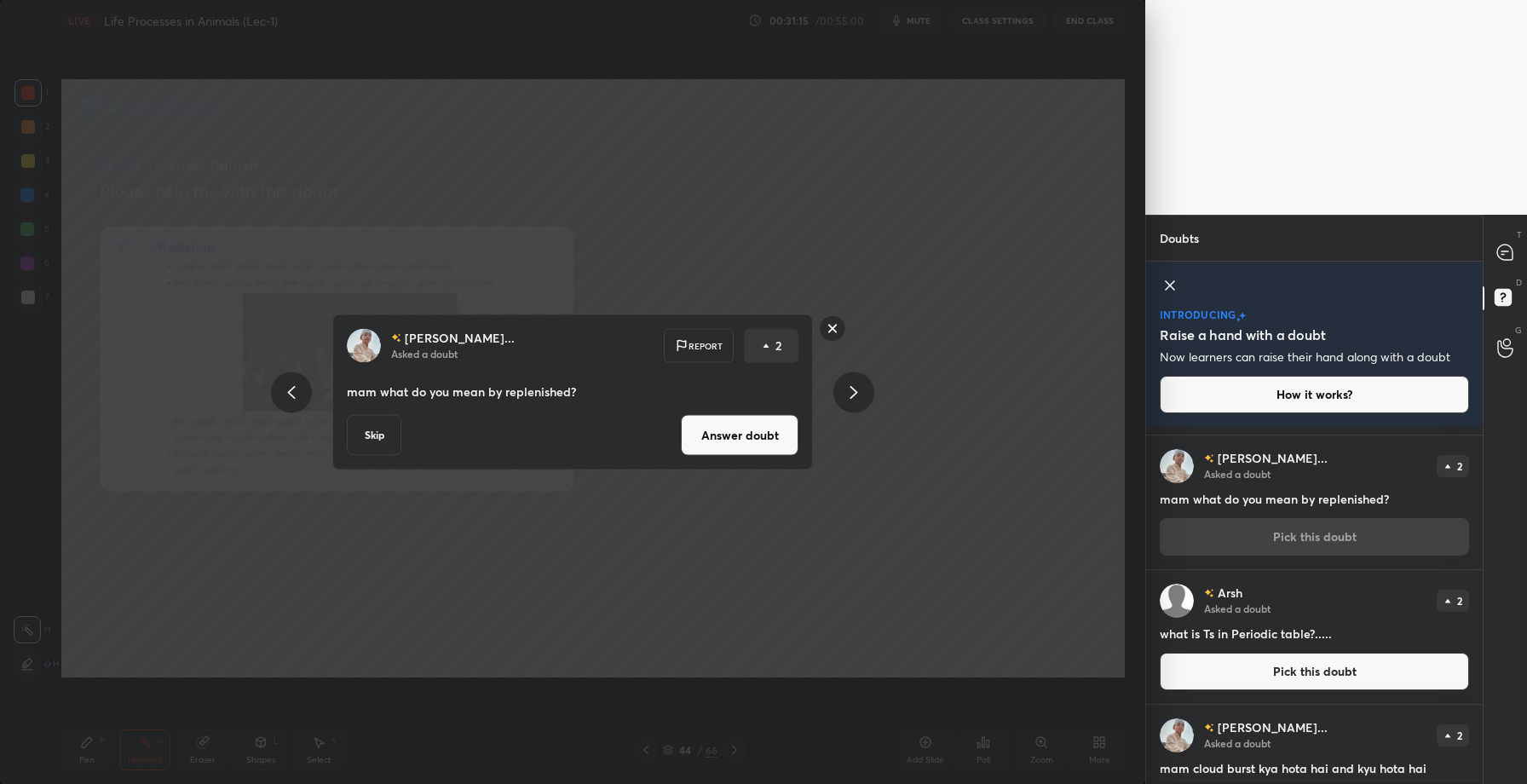
click at [762, 441] on button "Answer doubt" at bounding box center [740, 435] width 118 height 41
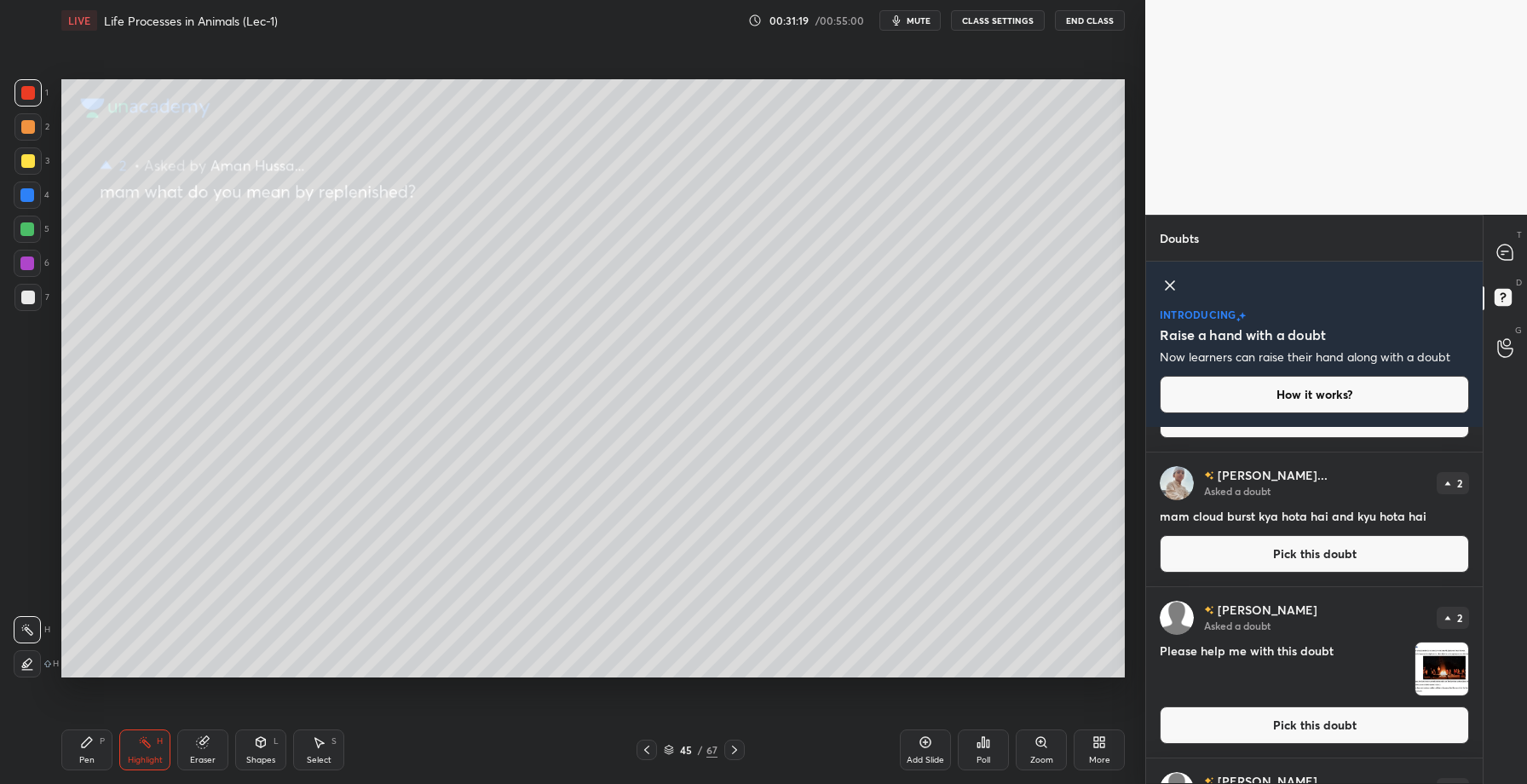
scroll to position [247, 0]
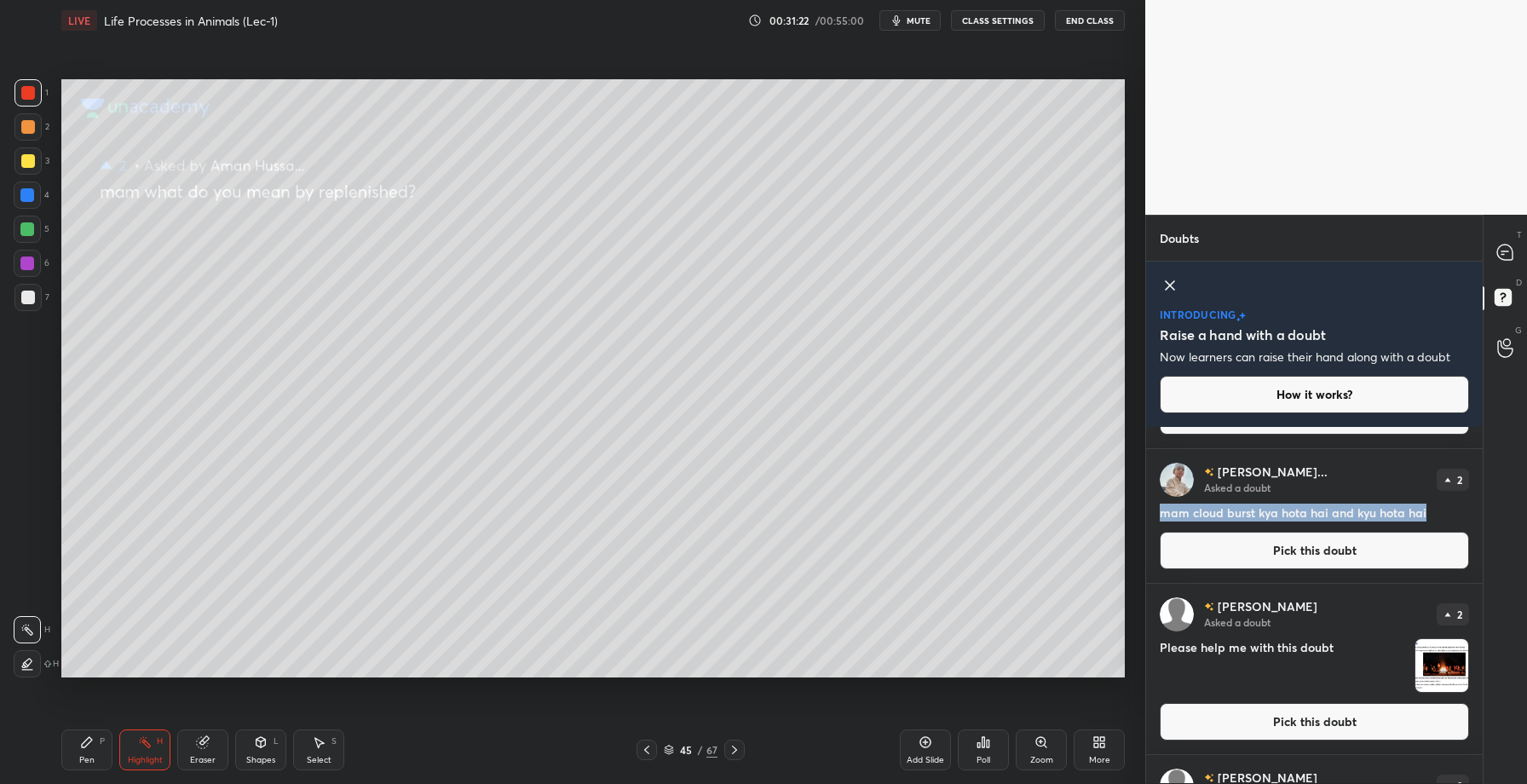
drag, startPoint x: 1162, startPoint y: 517, endPoint x: 1437, endPoint y: 511, distance: 275.1
click at [1437, 511] on h4 "mam cloud burst kya hota hai and kyu hota hai" at bounding box center [1314, 512] width 309 height 18
copy h4 "mam cloud burst kya hota hai and kyu hota hai"
click at [1327, 551] on button "Pick this doubt" at bounding box center [1314, 550] width 309 height 37
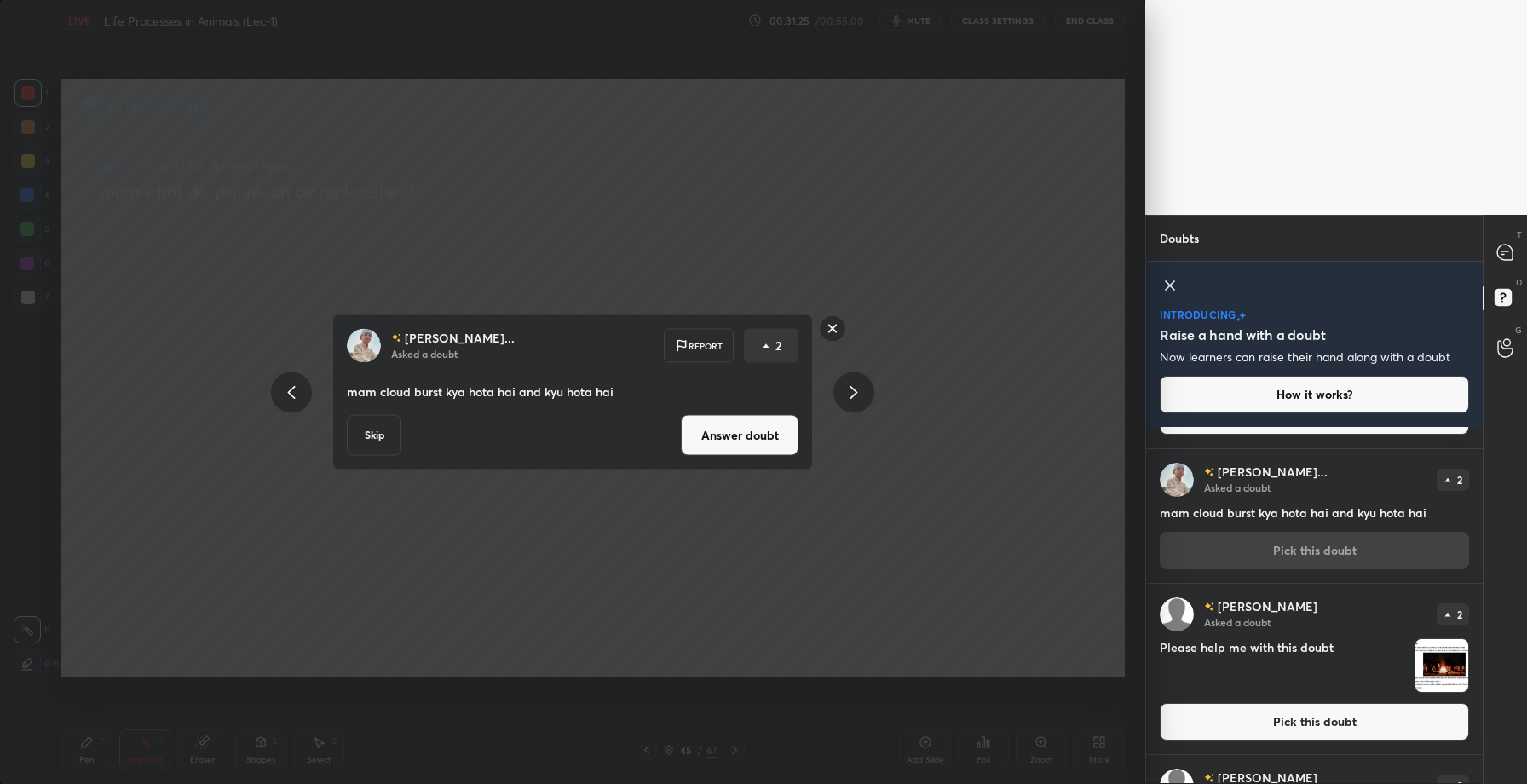
click at [749, 431] on button "Answer doubt" at bounding box center [740, 435] width 118 height 41
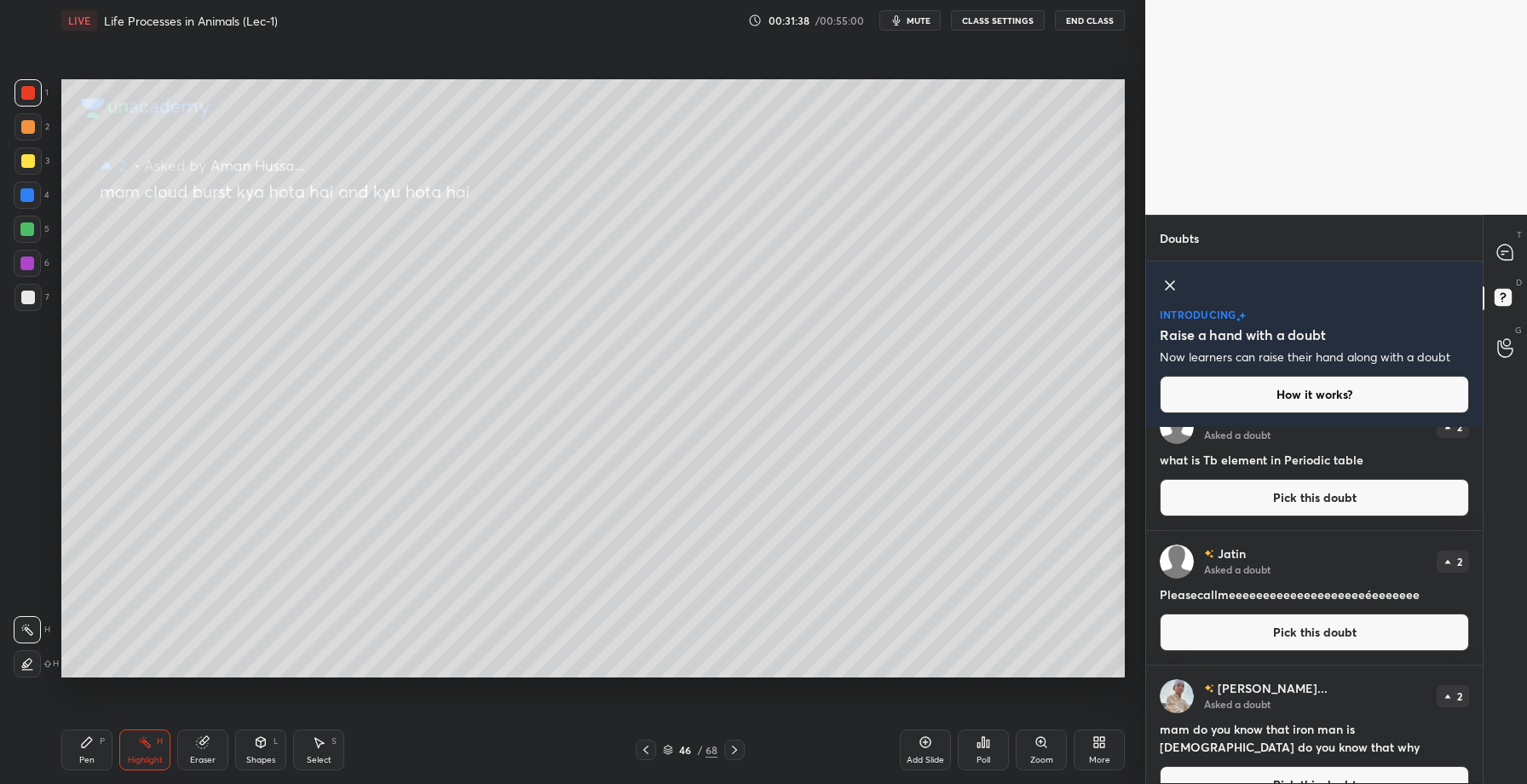
scroll to position [638, 0]
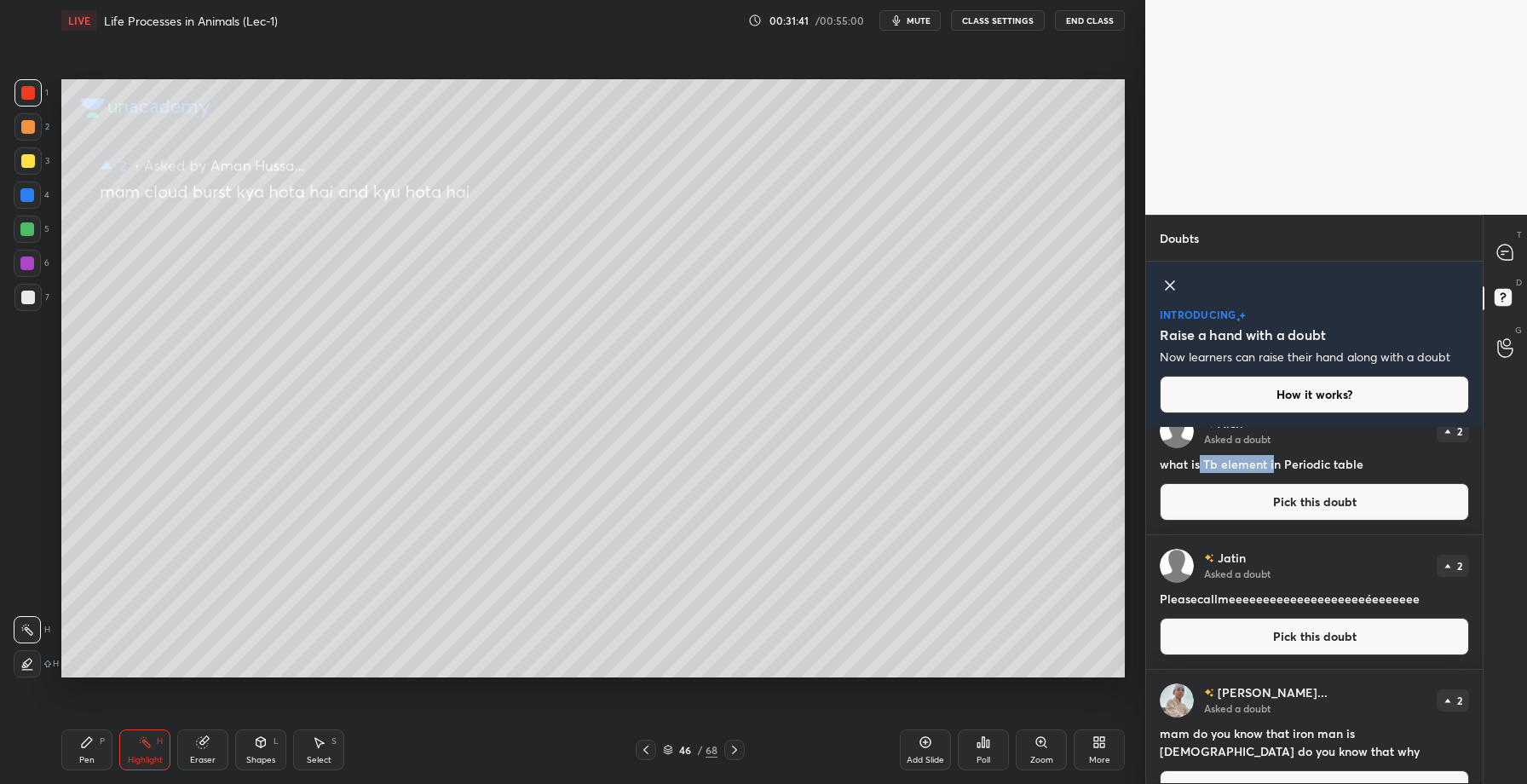
drag, startPoint x: 1200, startPoint y: 460, endPoint x: 1272, endPoint y: 470, distance: 72.7
click at [1274, 470] on h4 "what is Tb element in Periodic table" at bounding box center [1314, 463] width 309 height 18
copy h4 "Tb element i"
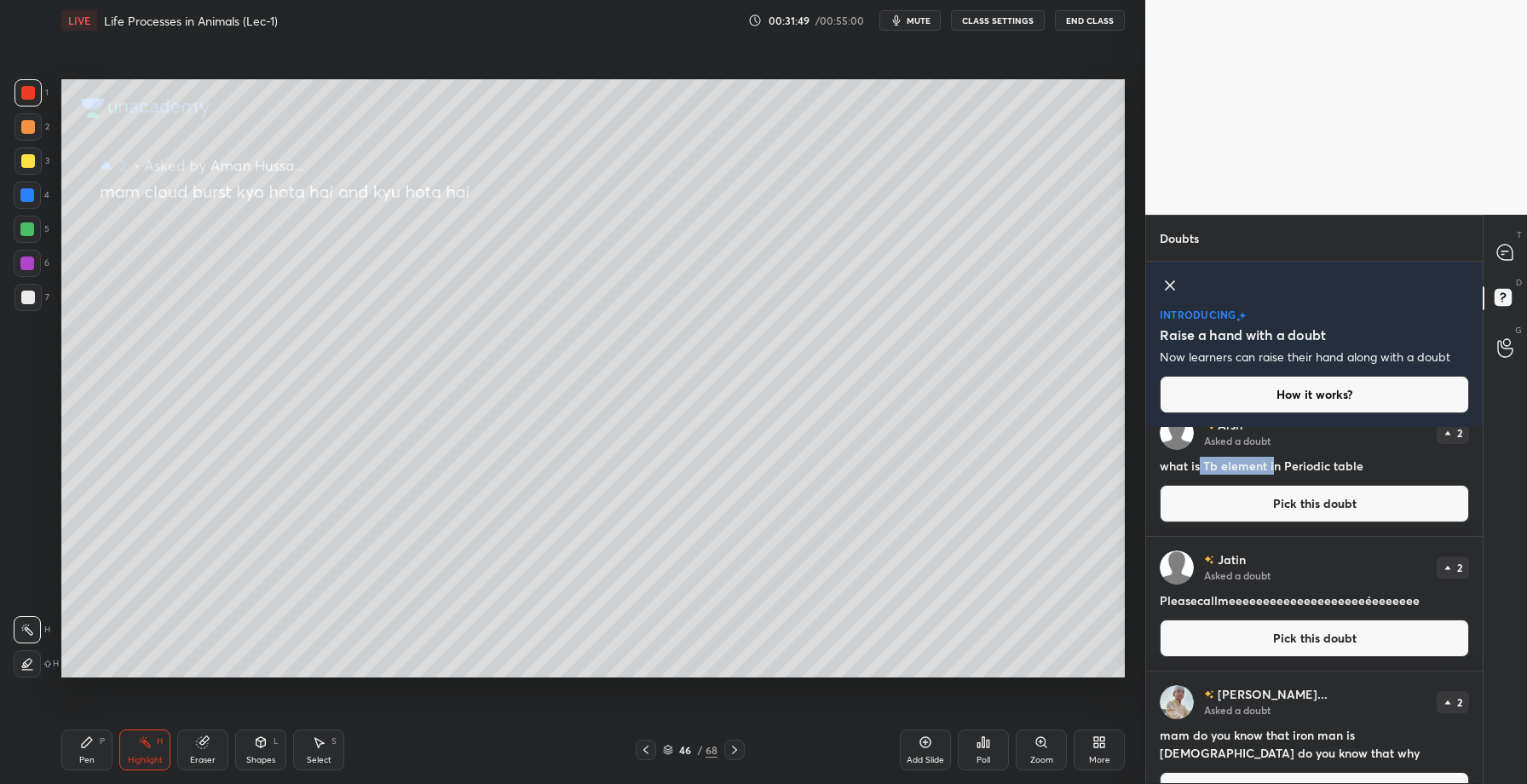
scroll to position [600, 0]
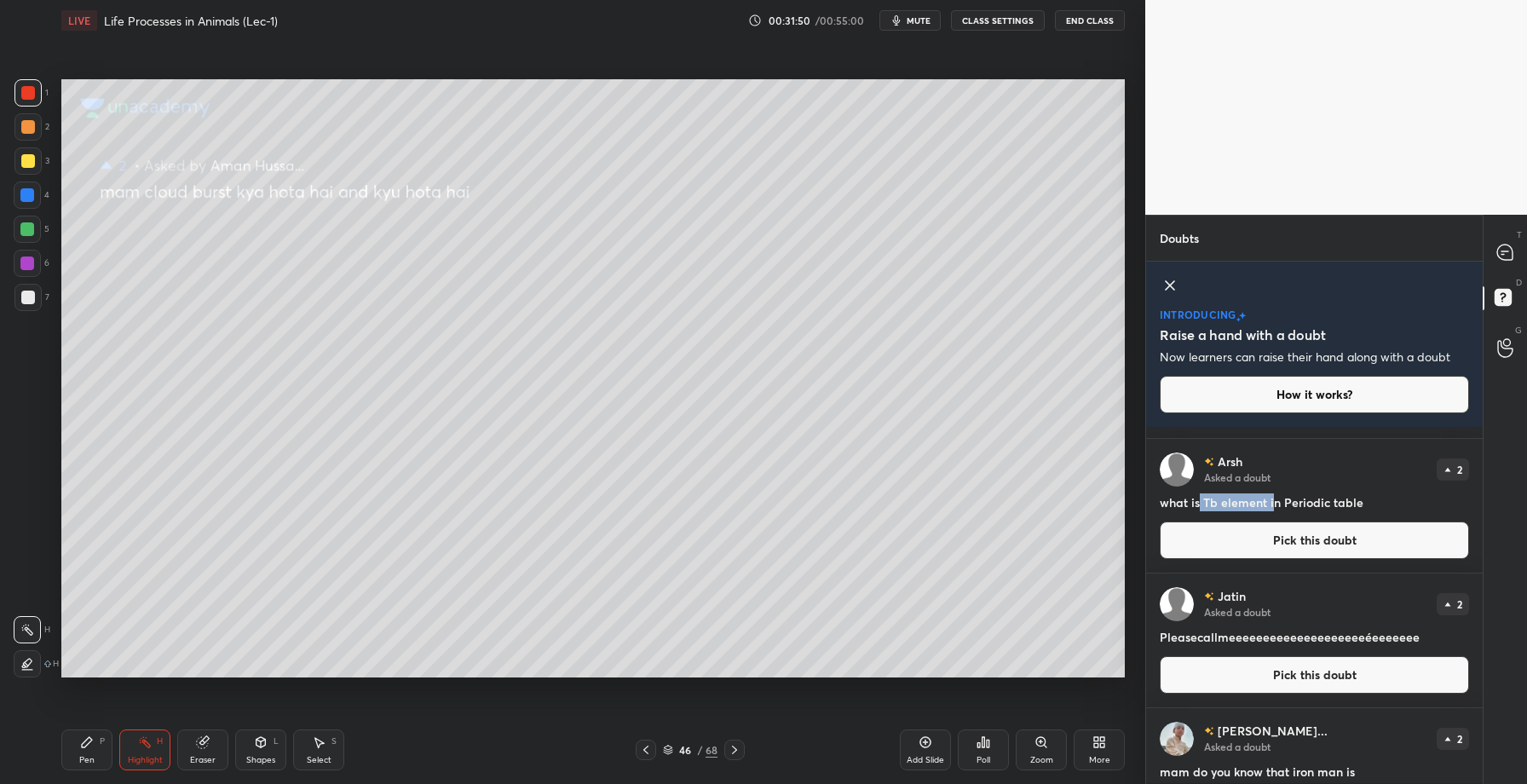
click at [1277, 522] on button "Pick this doubt" at bounding box center [1314, 540] width 309 height 37
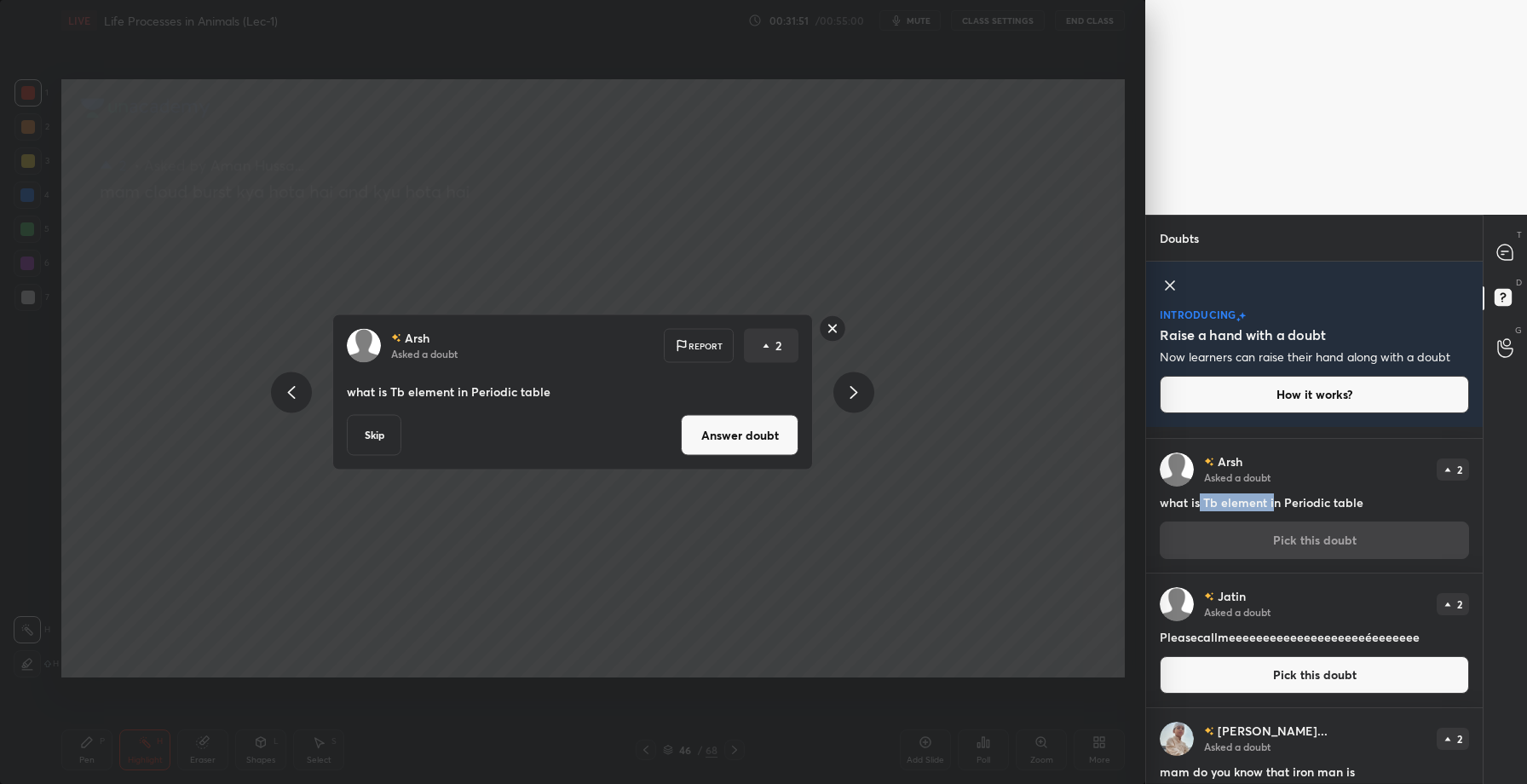
click at [764, 423] on button "Answer doubt" at bounding box center [740, 435] width 118 height 41
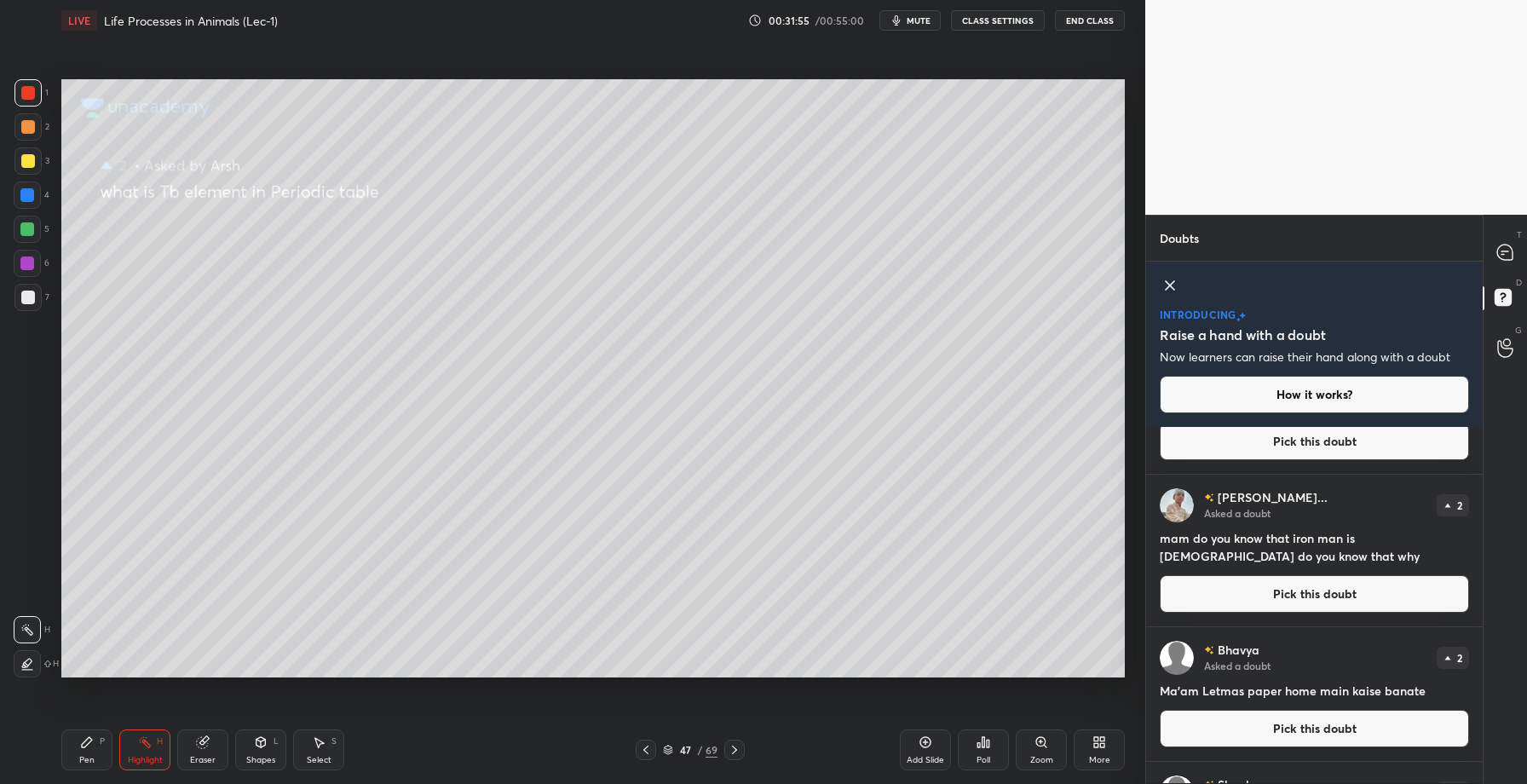
scroll to position [947, 0]
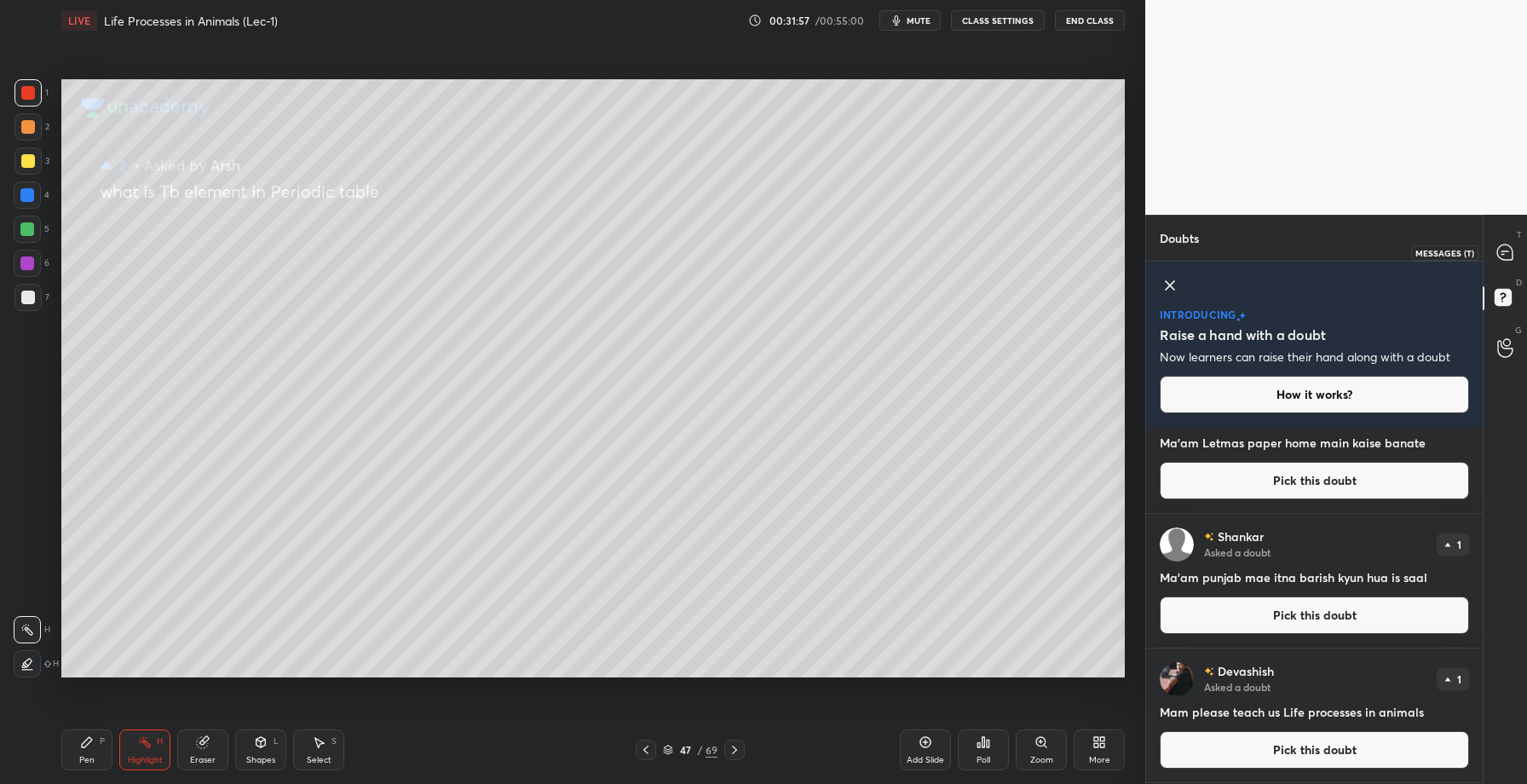
click at [1507, 238] on div at bounding box center [1506, 252] width 34 height 31
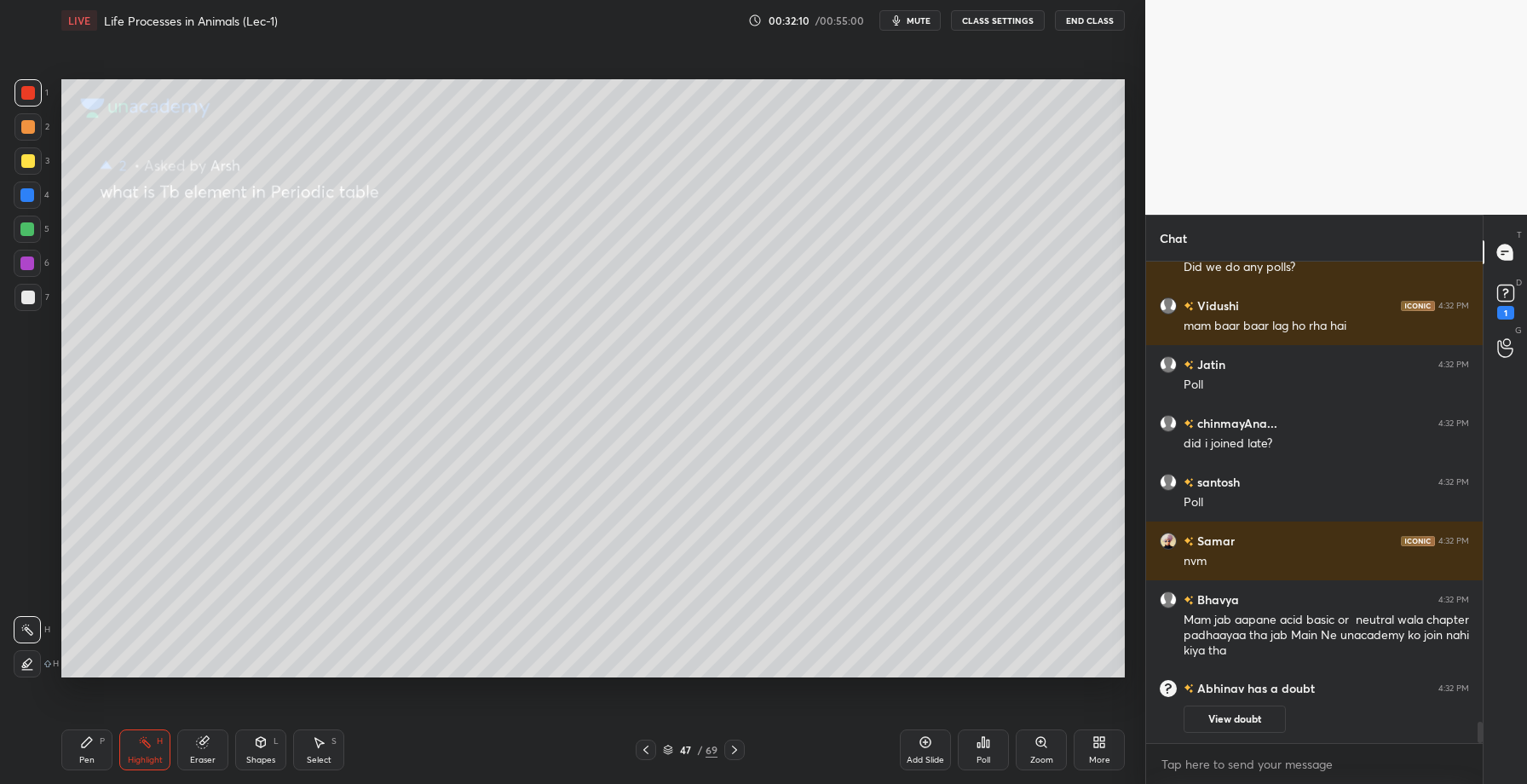
scroll to position [10000, 0]
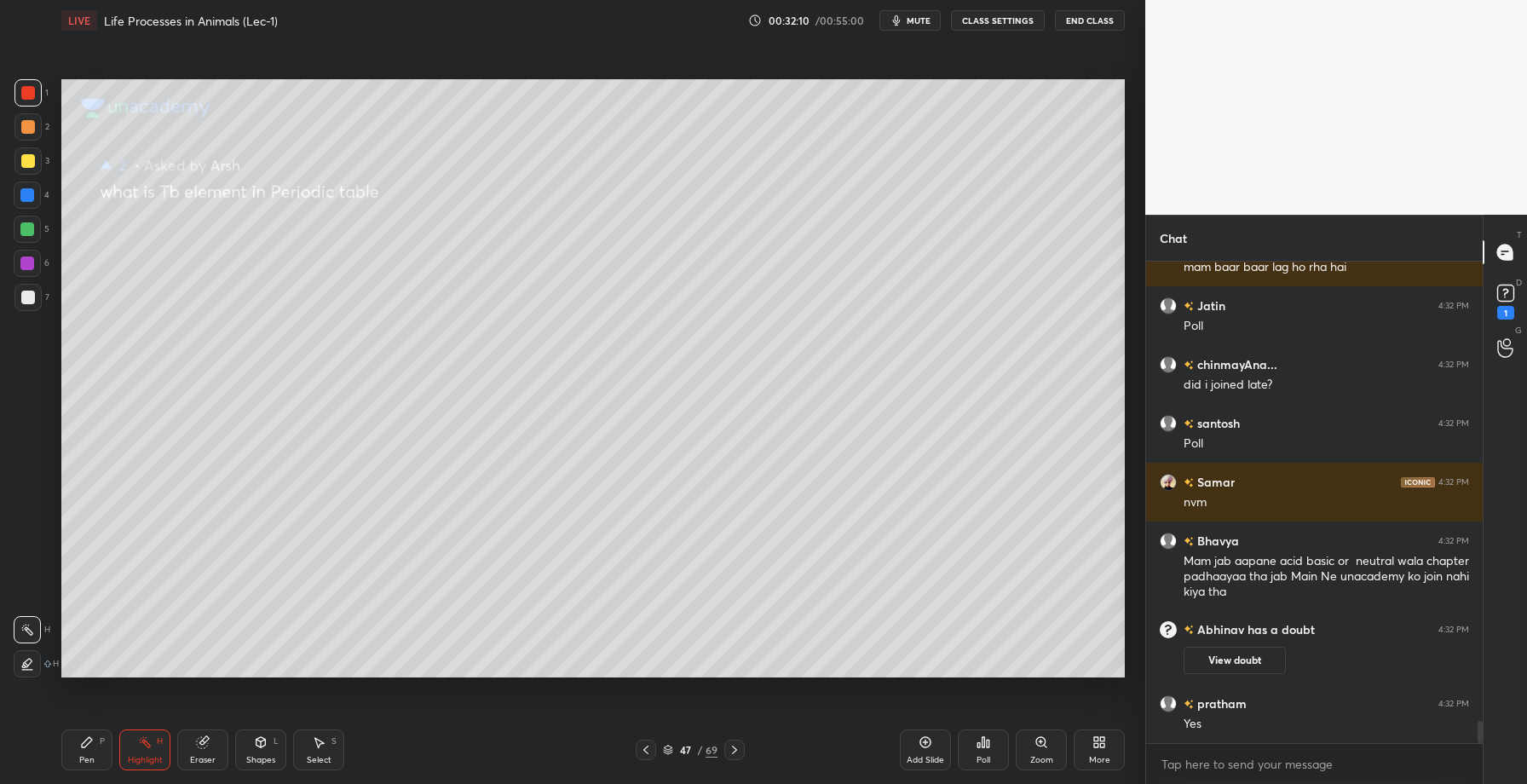
click at [653, 755] on div at bounding box center [646, 750] width 21 height 21
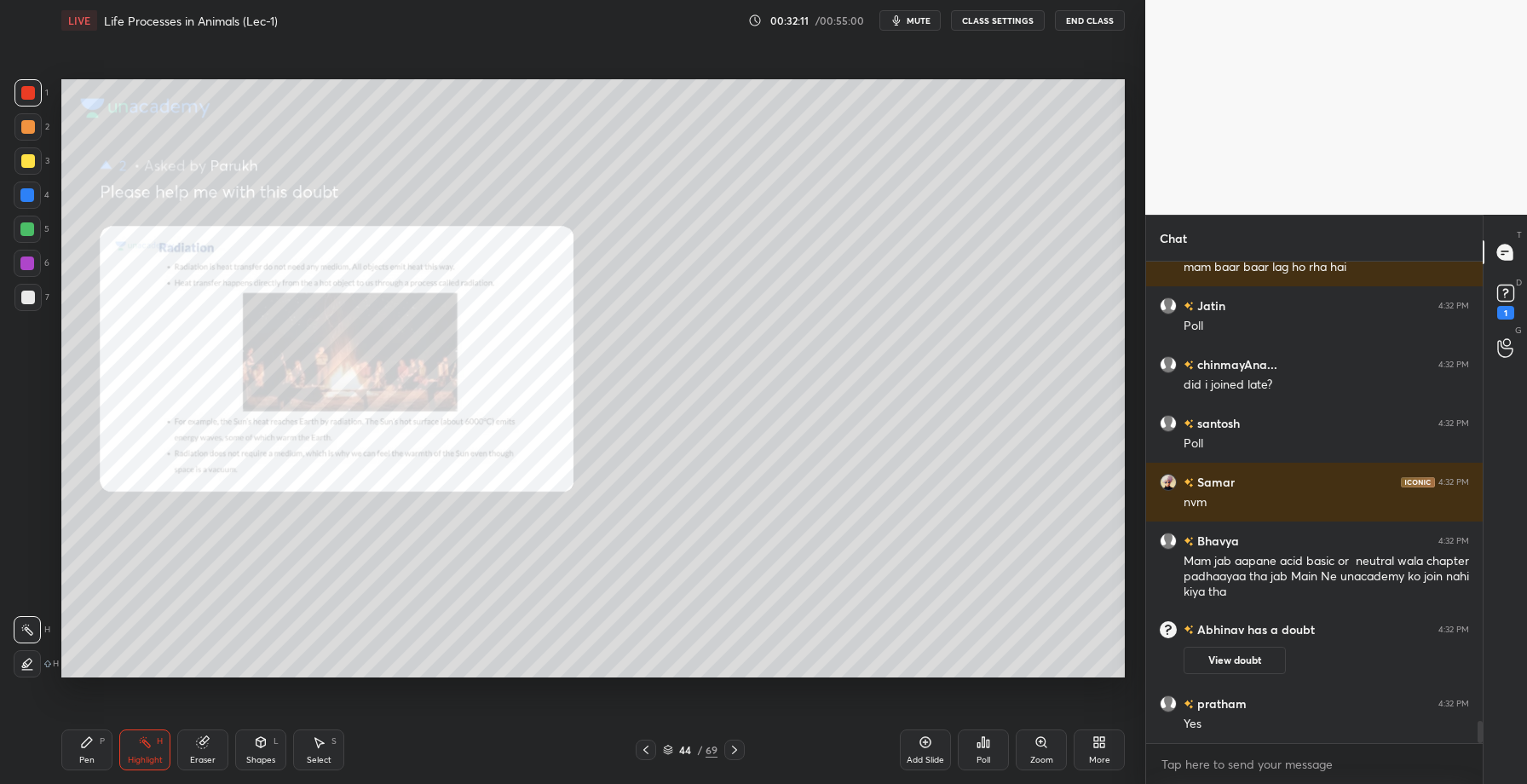
click at [653, 755] on div at bounding box center [646, 750] width 21 height 21
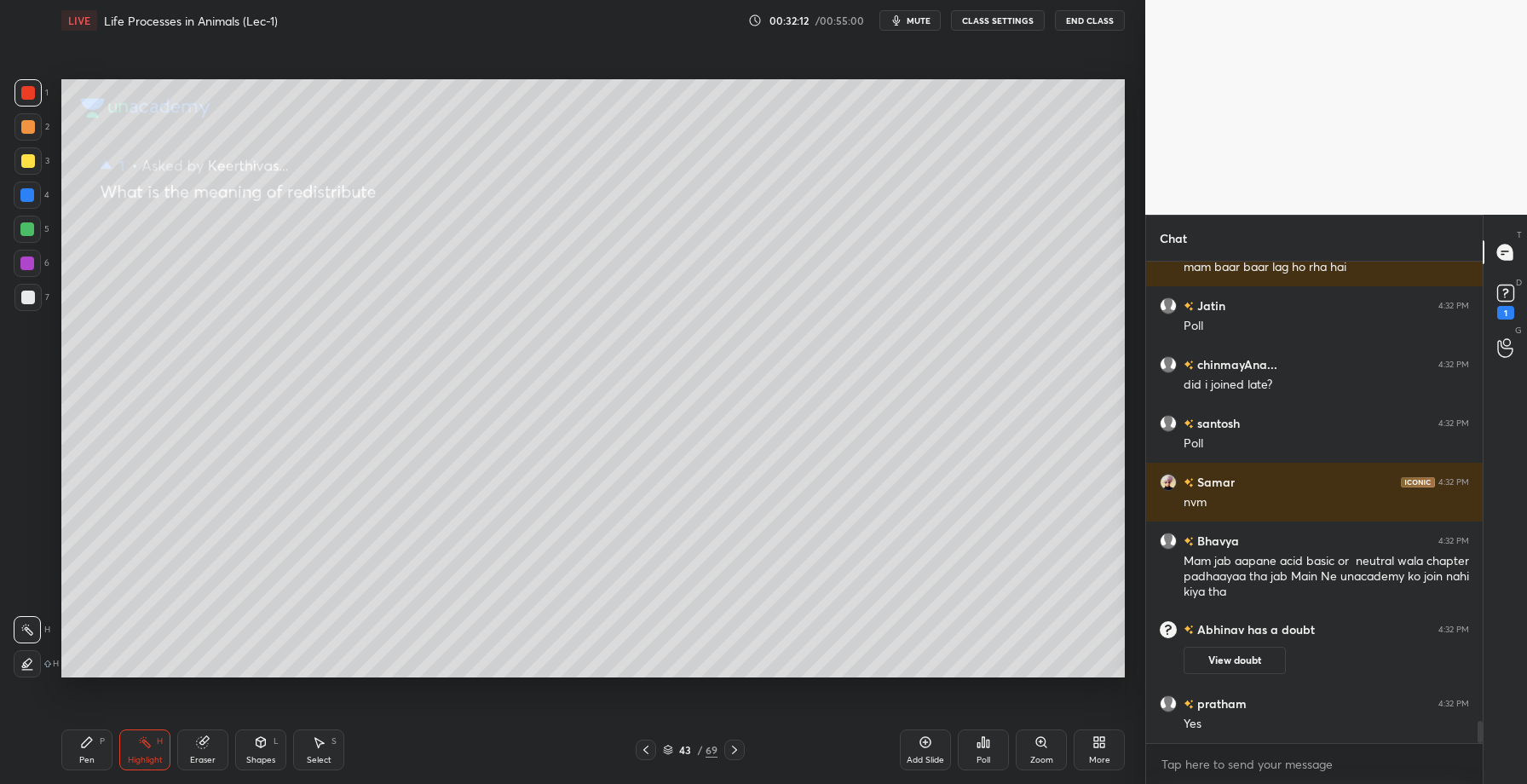
click at [653, 755] on div at bounding box center [646, 750] width 21 height 21
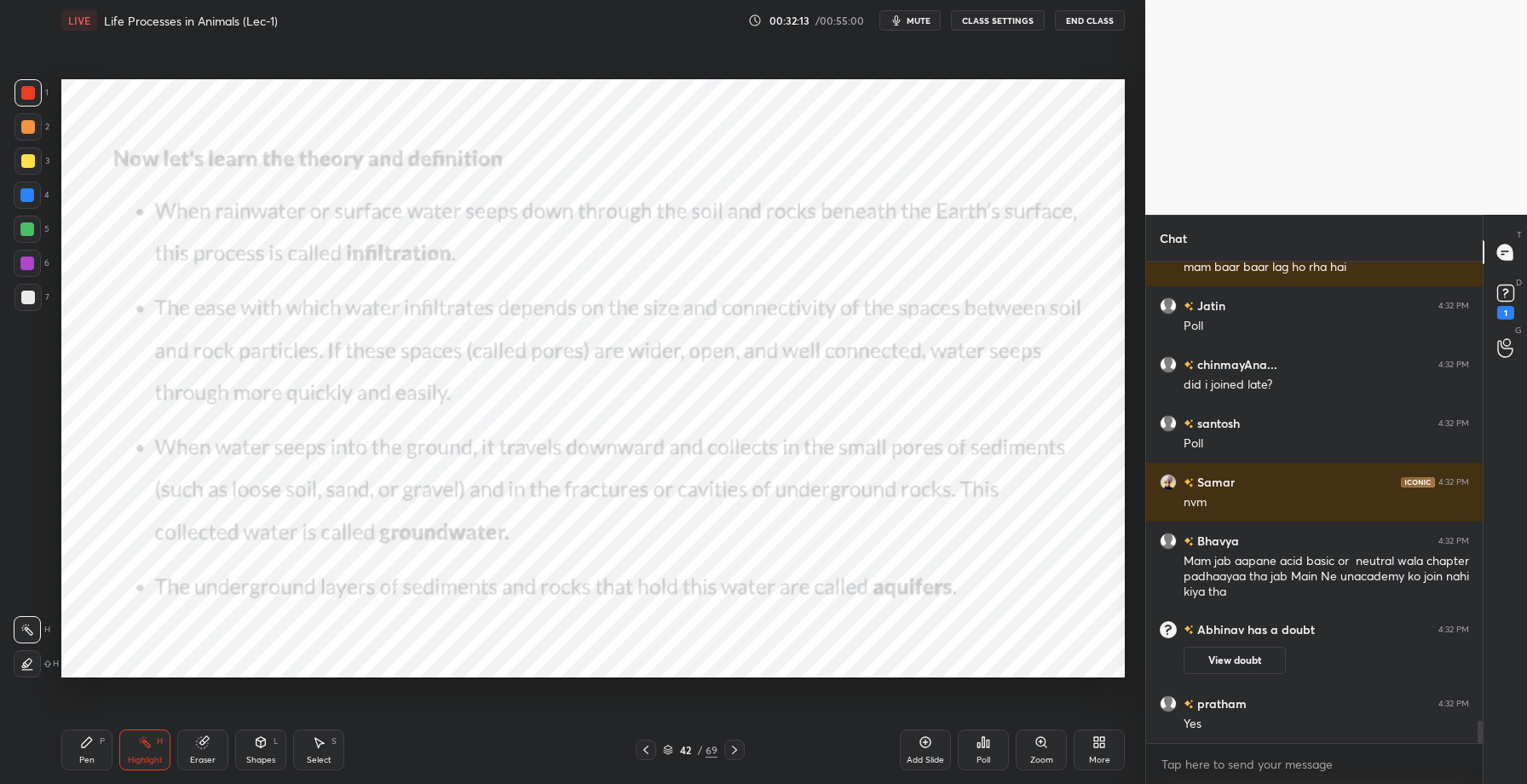
click at [734, 758] on div at bounding box center [735, 750] width 21 height 21
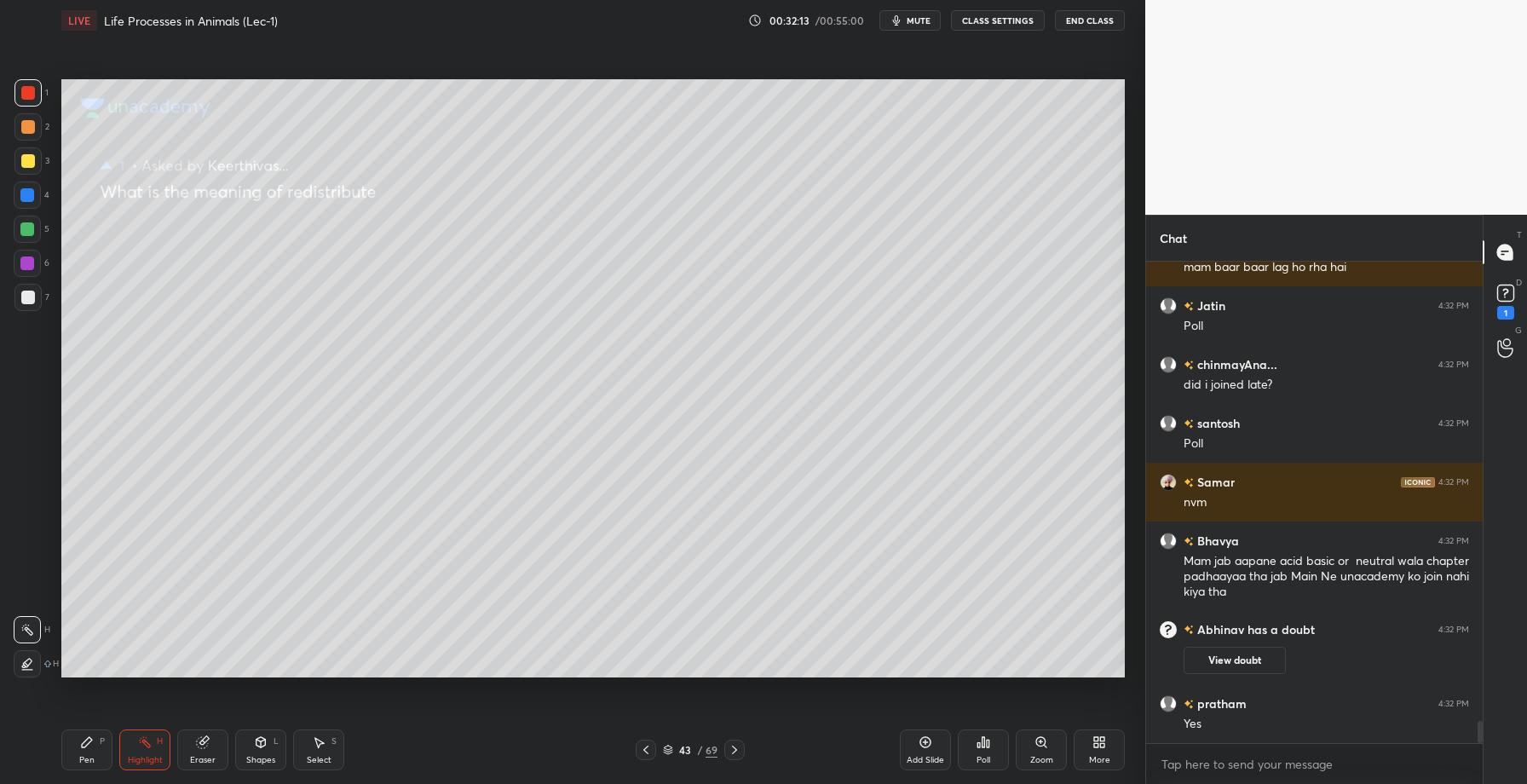
scroll to position [10058, 0]
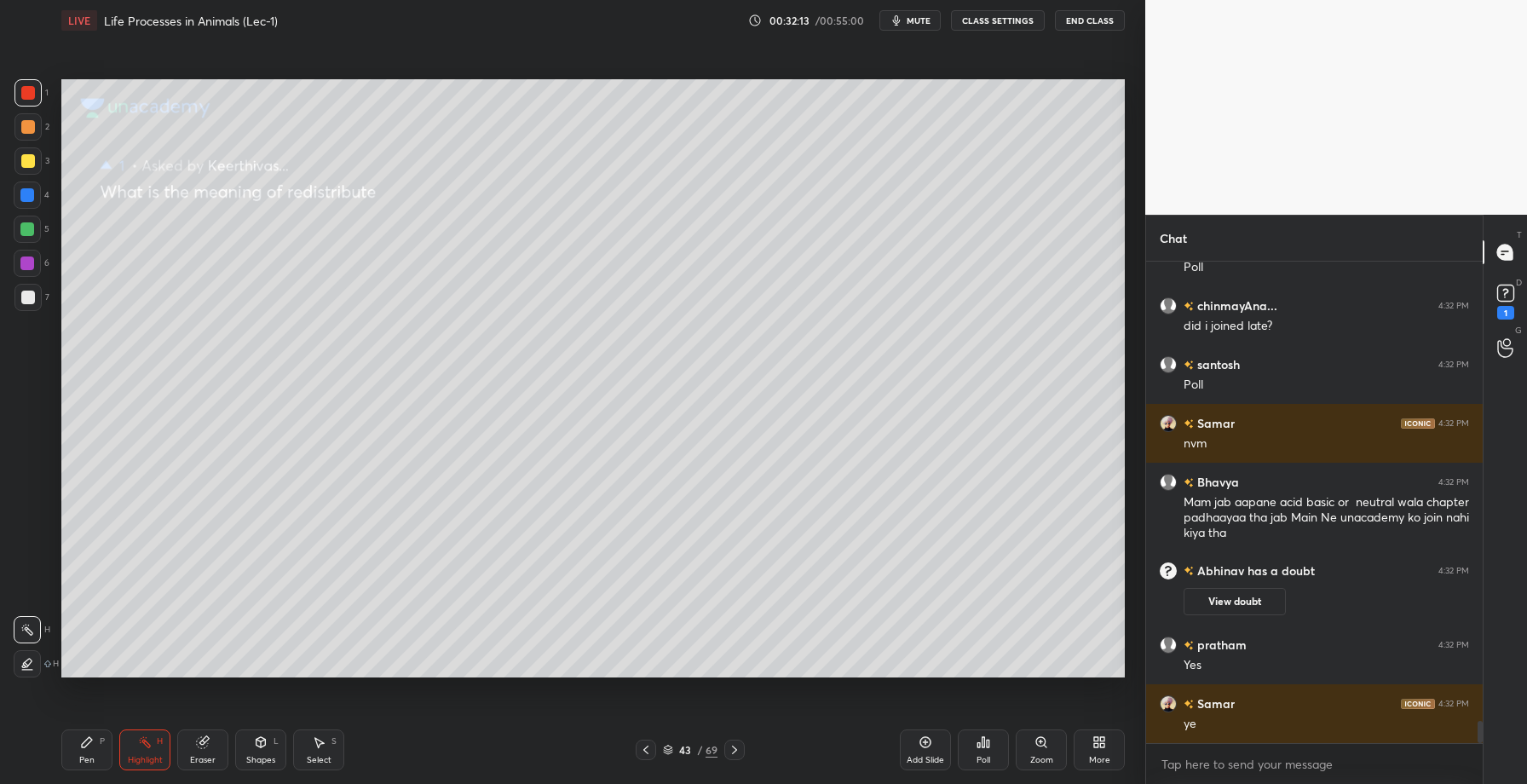
click at [734, 758] on div at bounding box center [735, 750] width 21 height 21
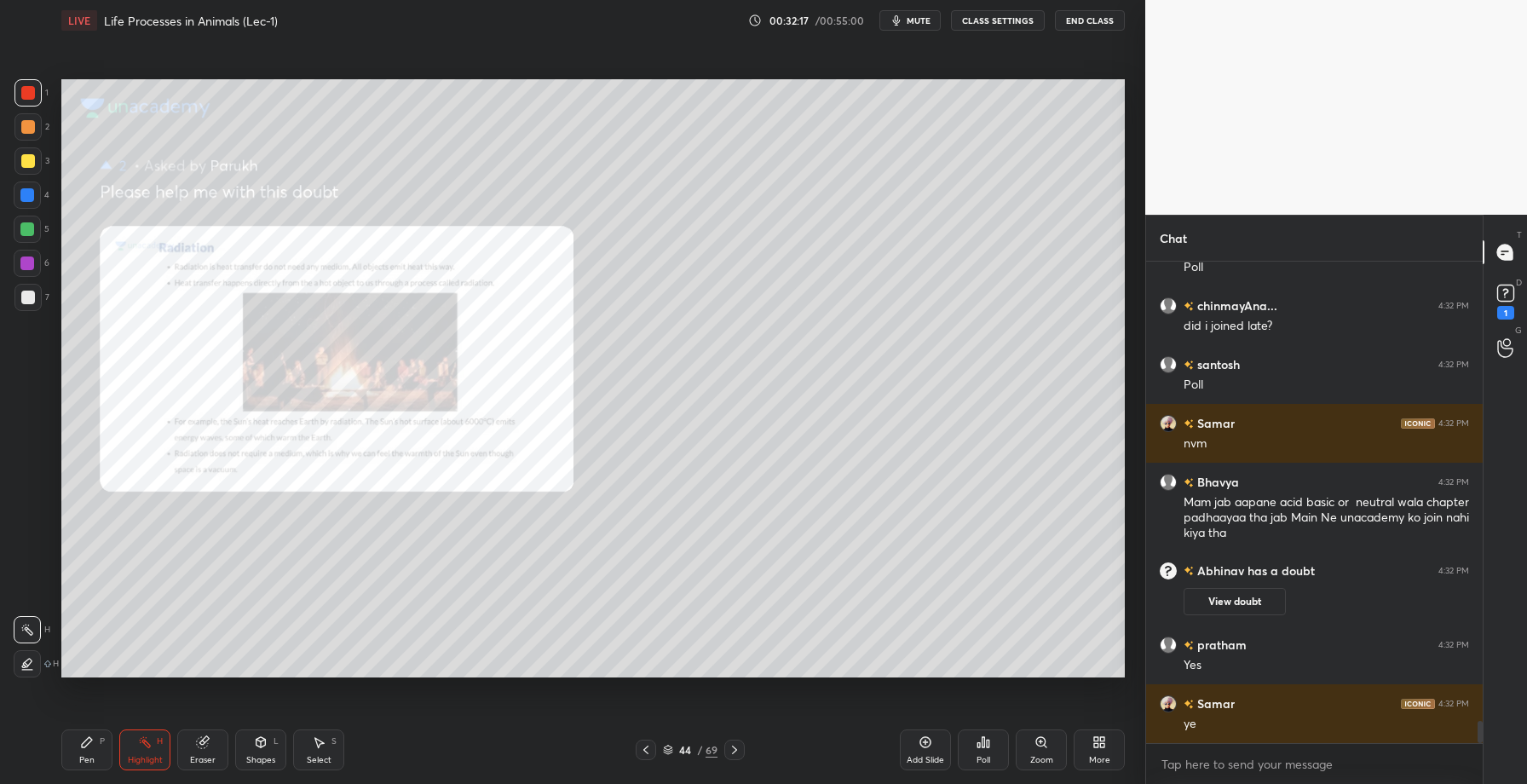
click at [22, 258] on div at bounding box center [27, 264] width 14 height 14
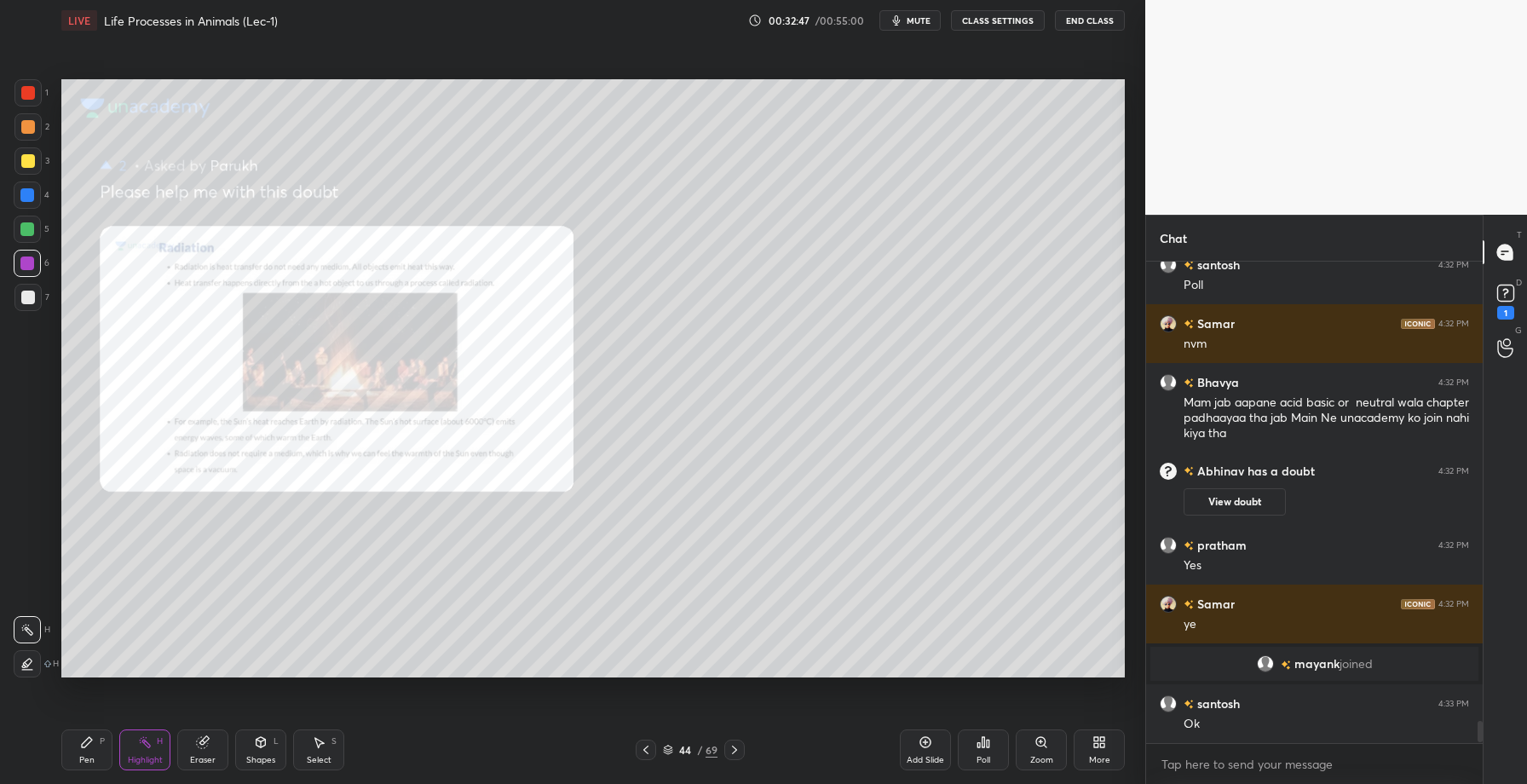
scroll to position [6, 6]
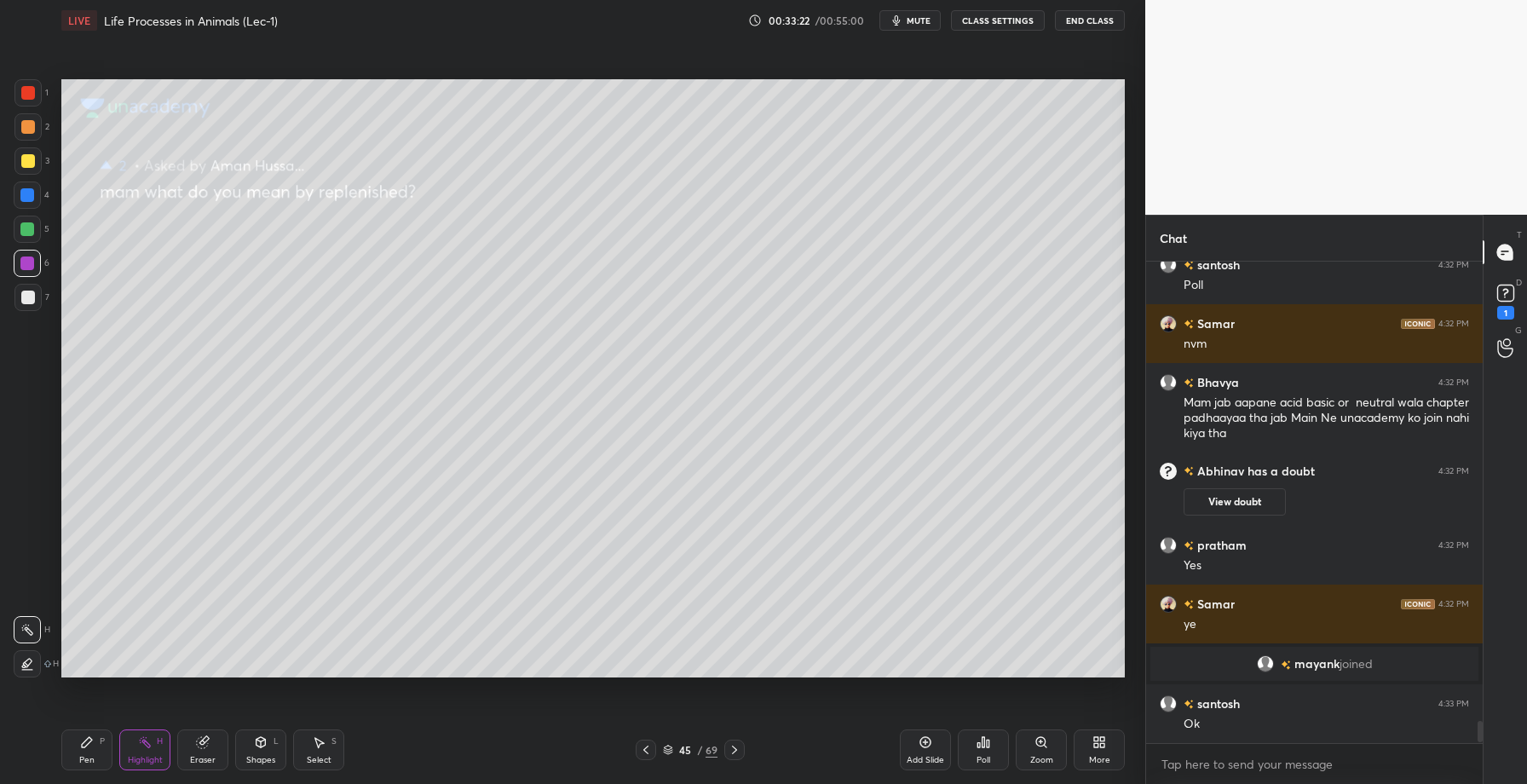
click at [26, 164] on div at bounding box center [28, 161] width 14 height 14
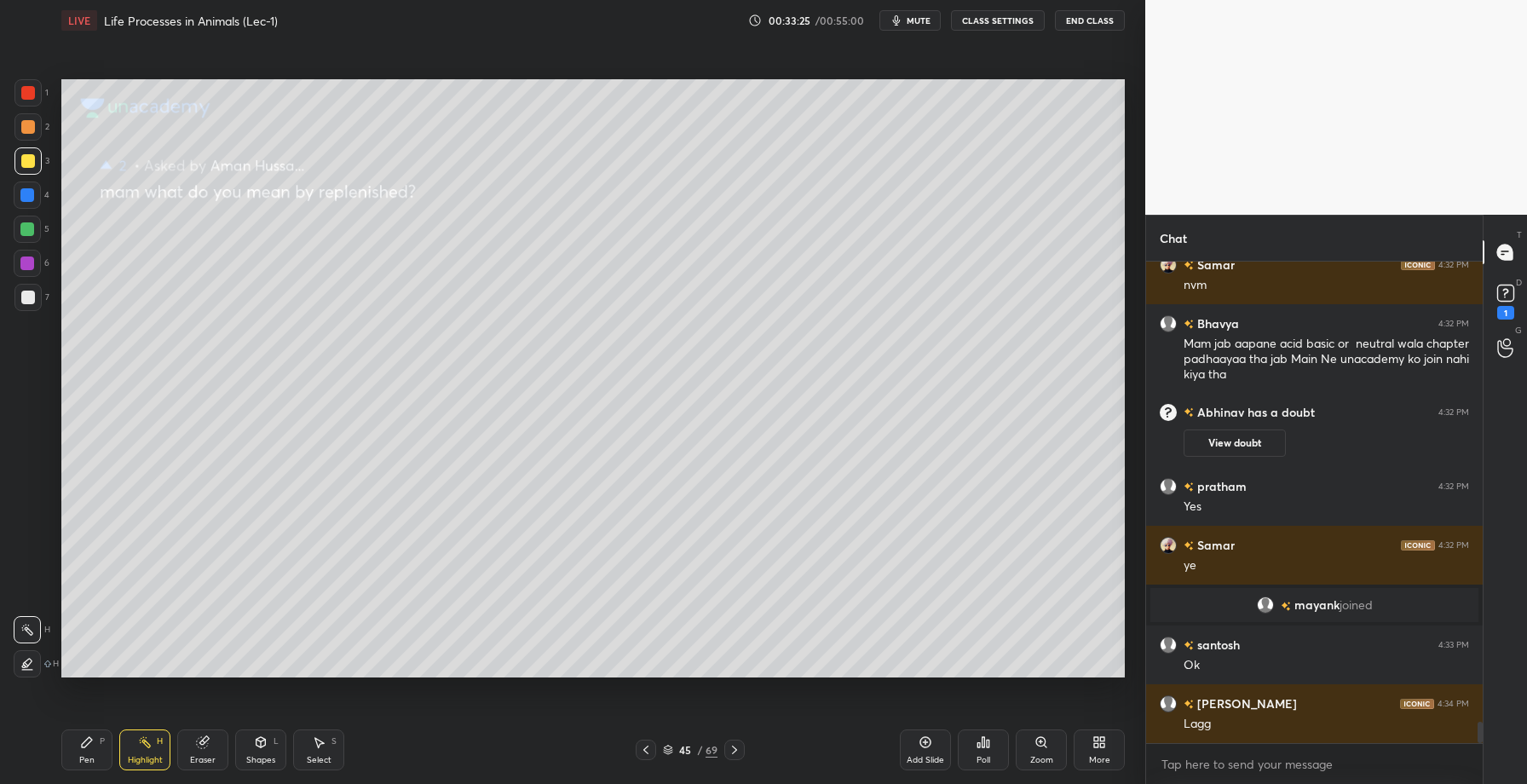
click at [88, 748] on div "Pen P" at bounding box center [87, 750] width 51 height 41
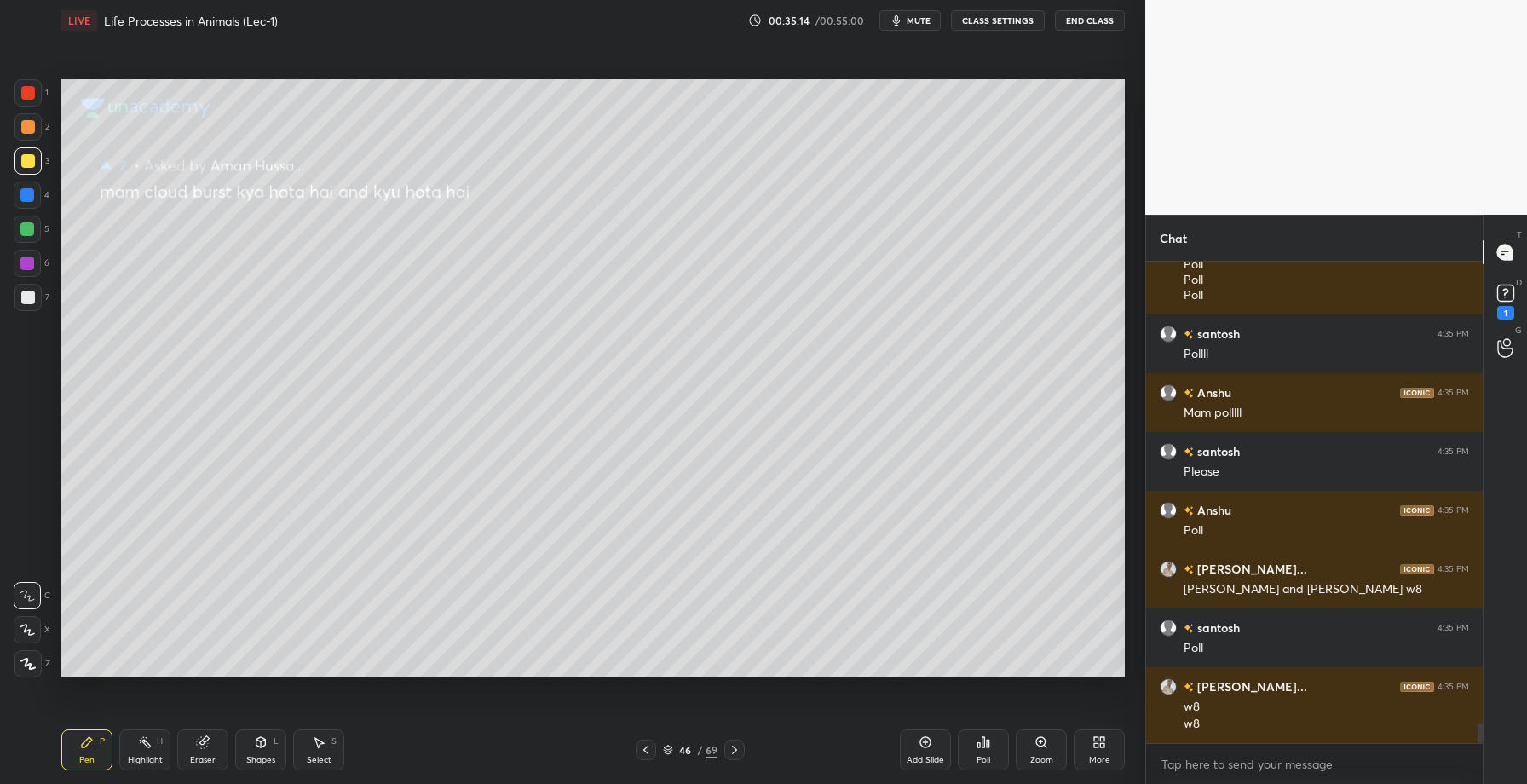
scroll to position [11390, 0]
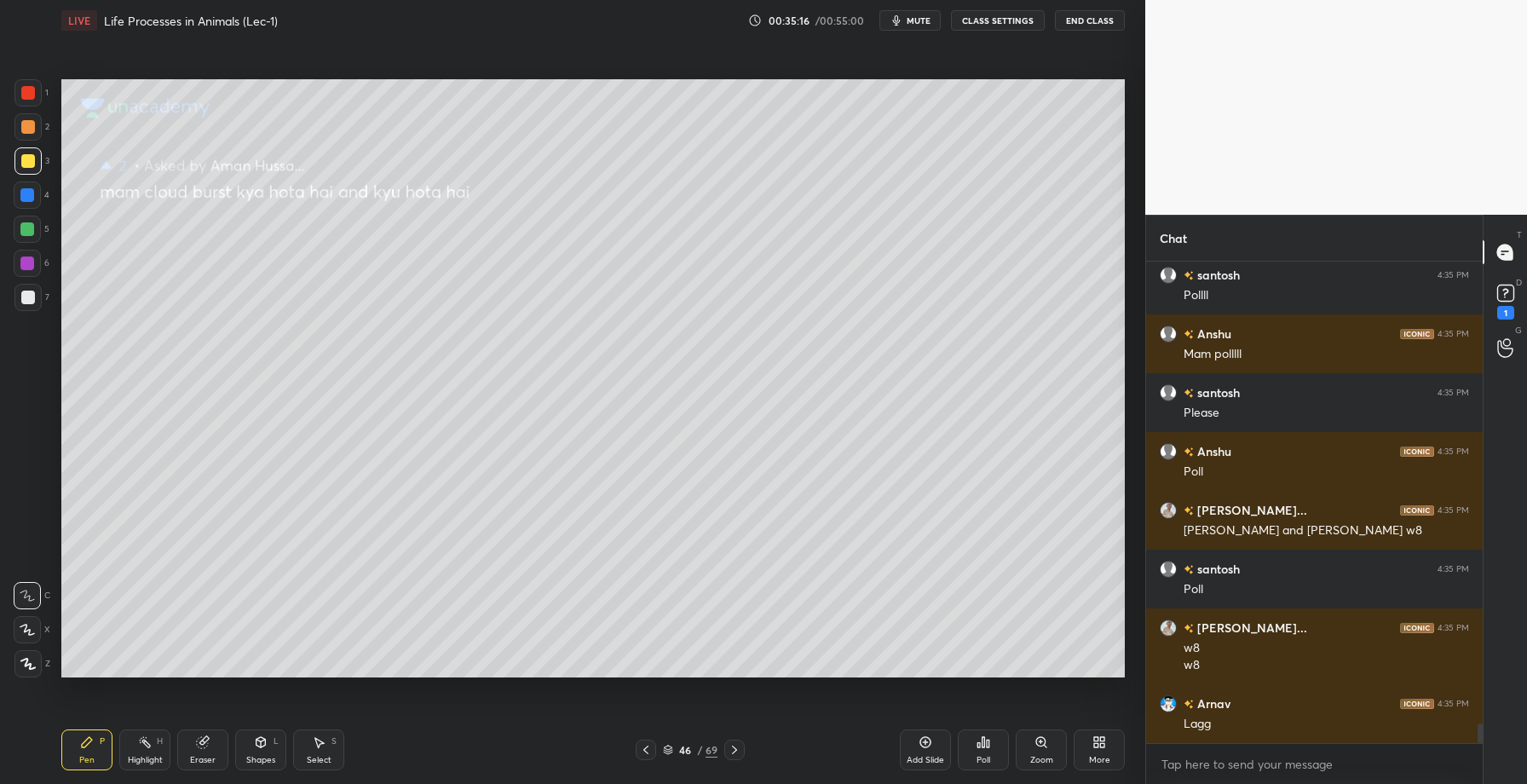
click at [734, 746] on icon at bounding box center [735, 749] width 14 height 14
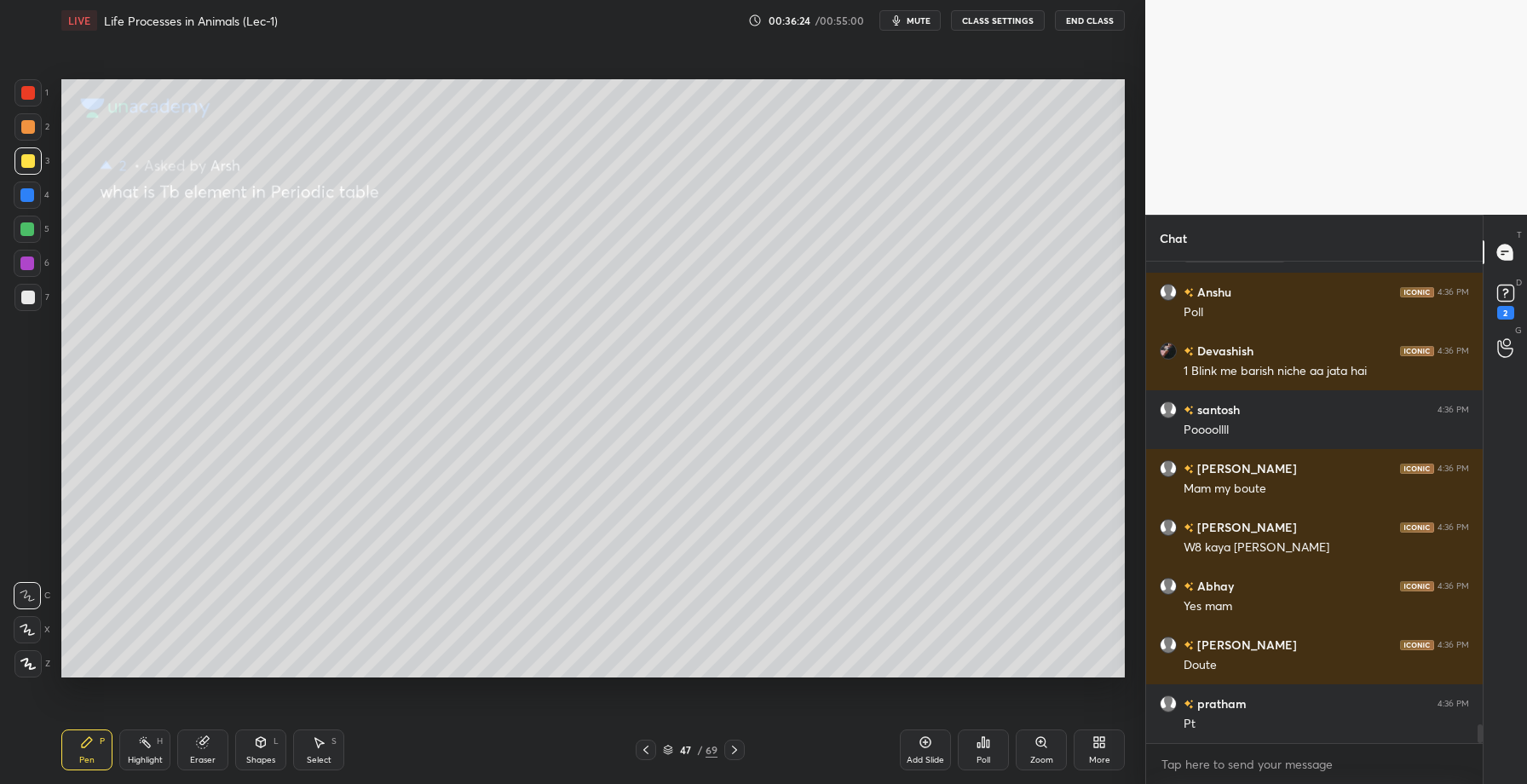
scroll to position [11846, 0]
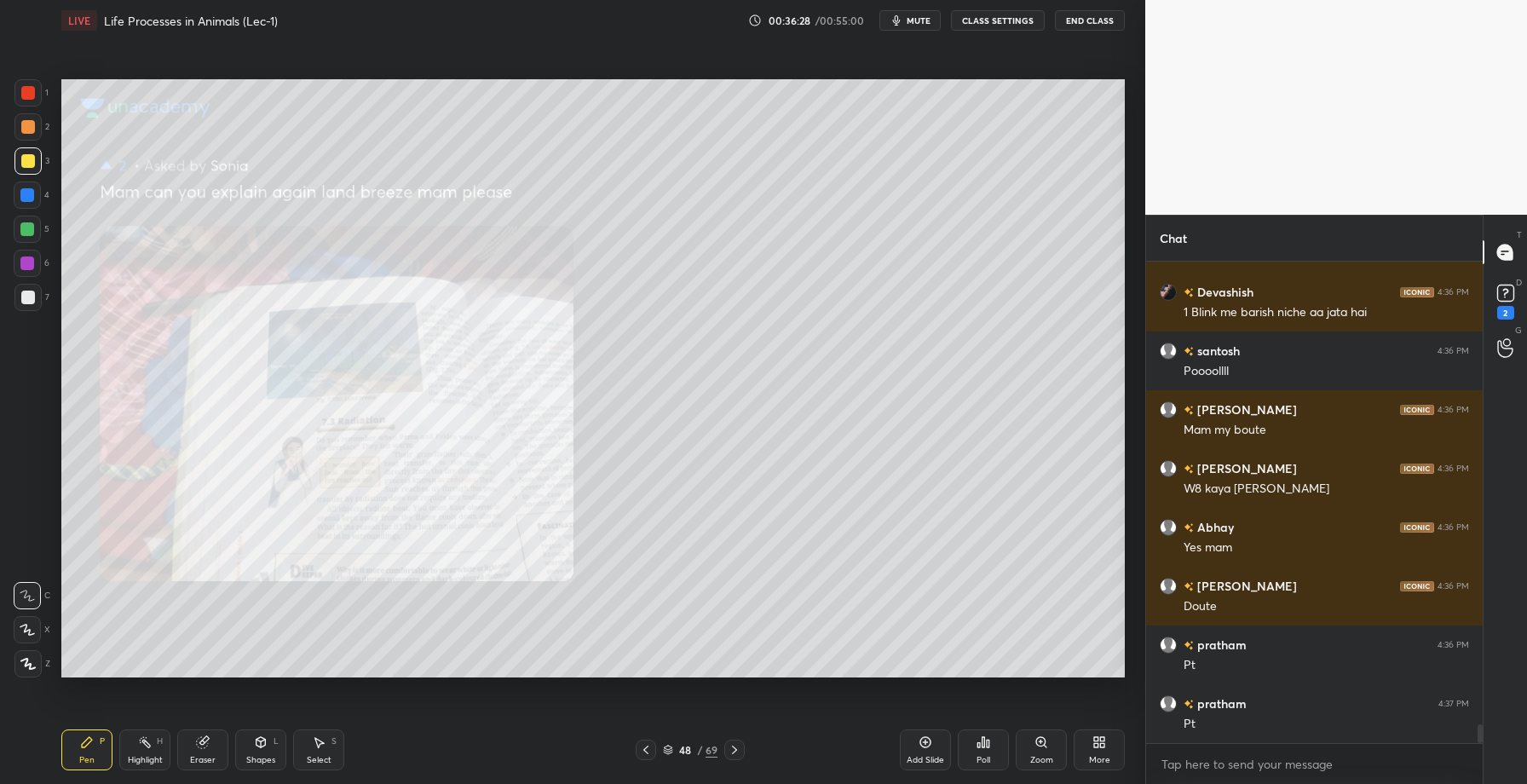
click at [29, 194] on div at bounding box center [27, 195] width 14 height 14
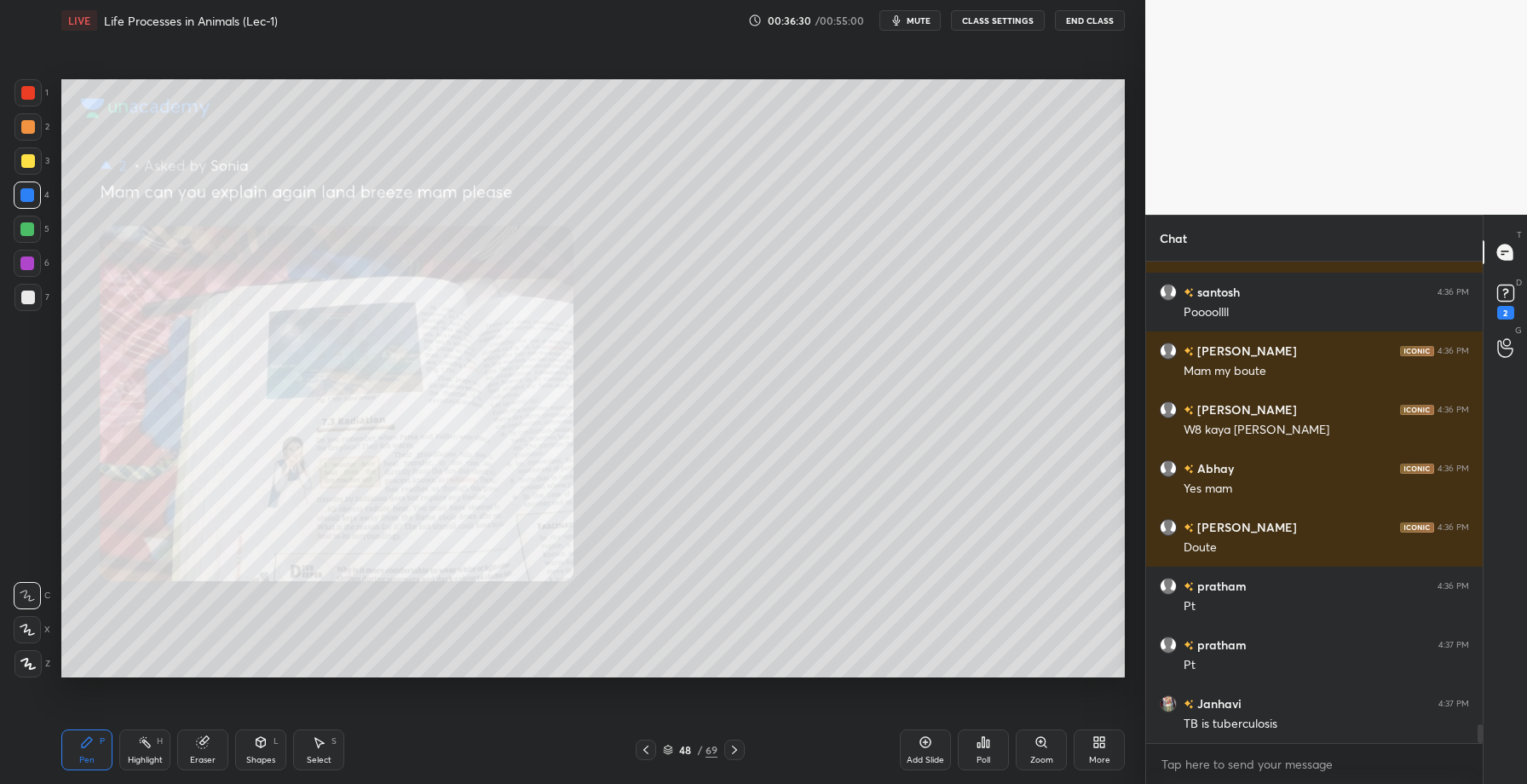
click at [154, 731] on div "Highlight H" at bounding box center [145, 750] width 51 height 41
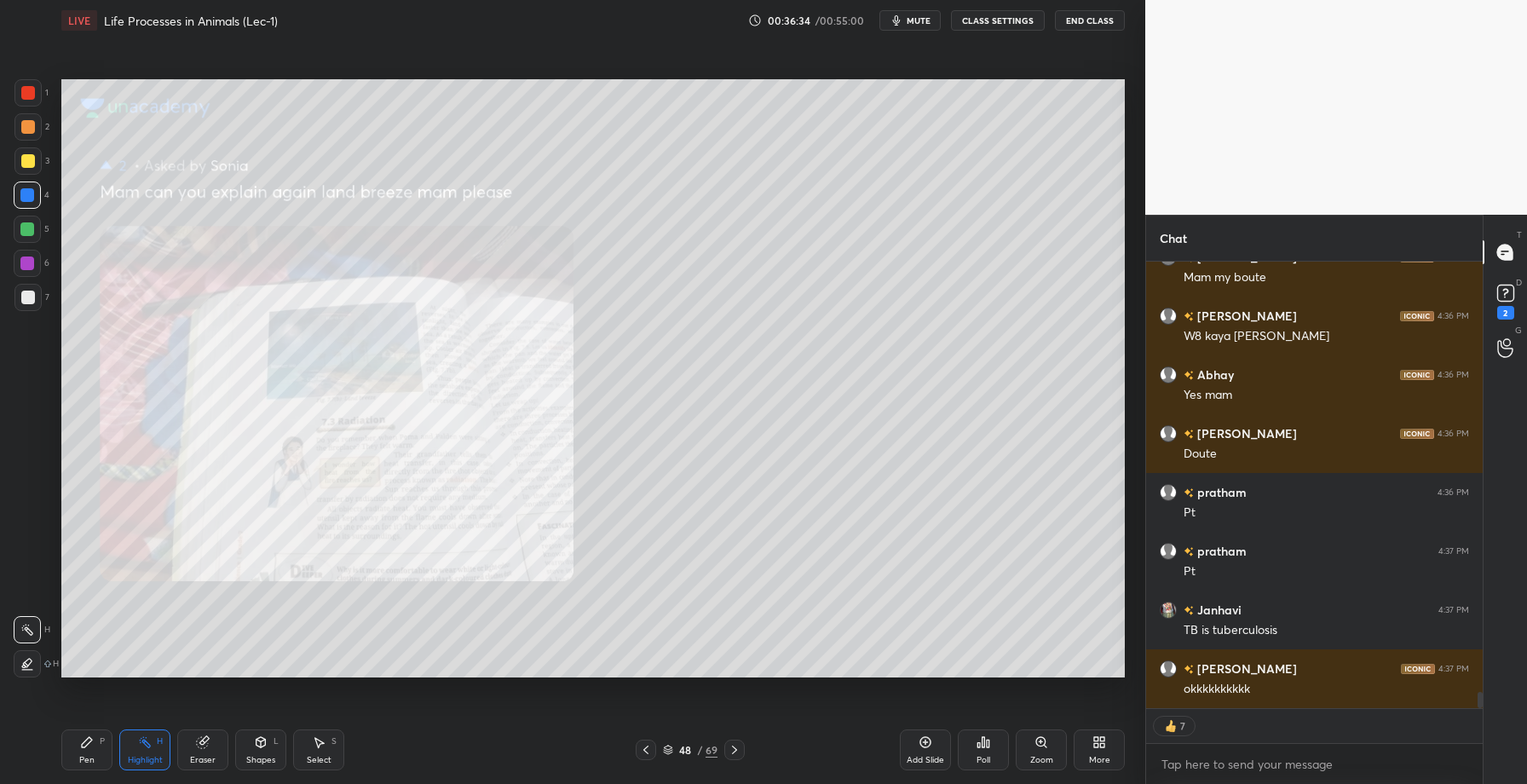
click at [78, 755] on div "Pen P" at bounding box center [87, 750] width 51 height 41
click at [30, 168] on div at bounding box center [28, 161] width 27 height 27
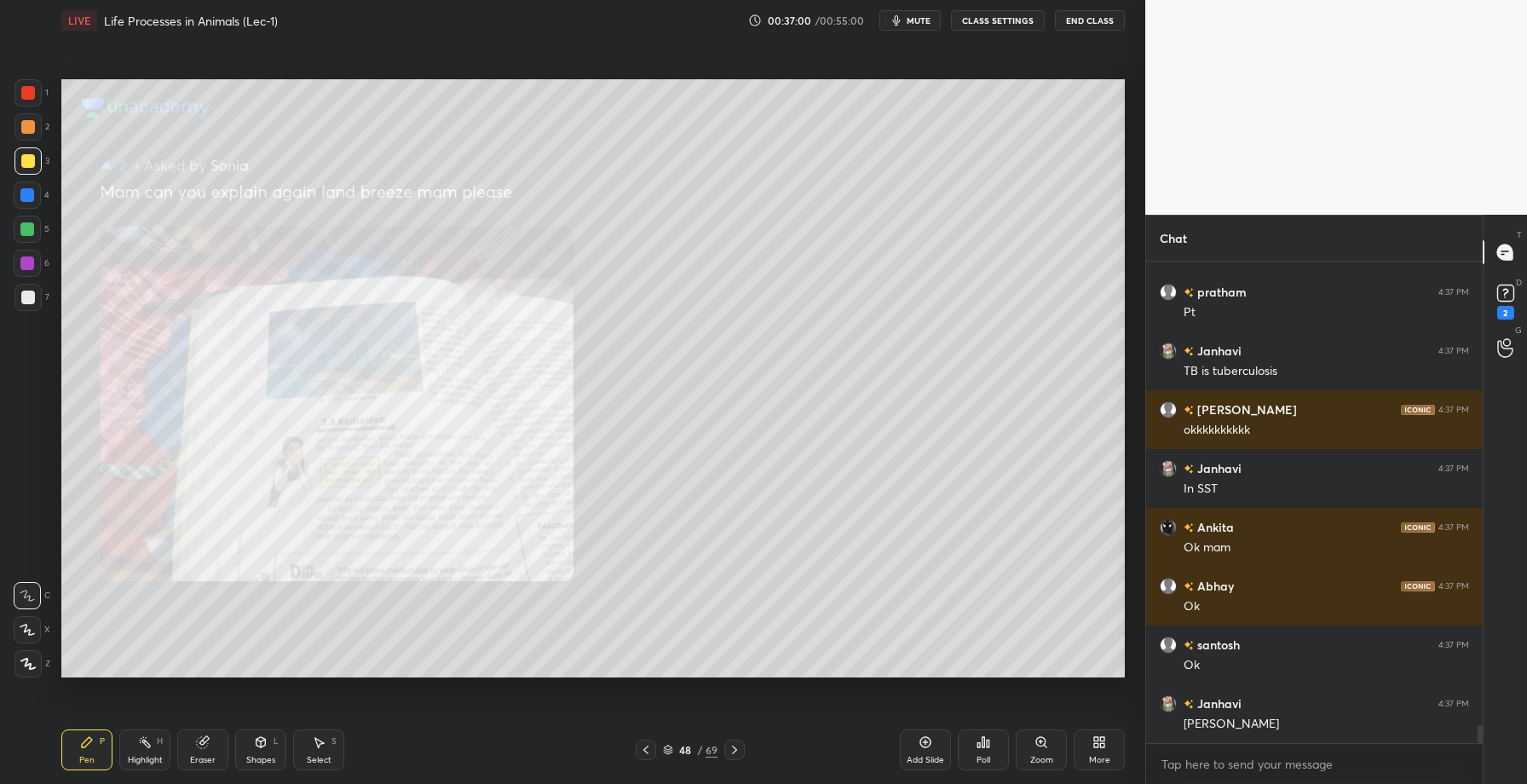
scroll to position [12317, 0]
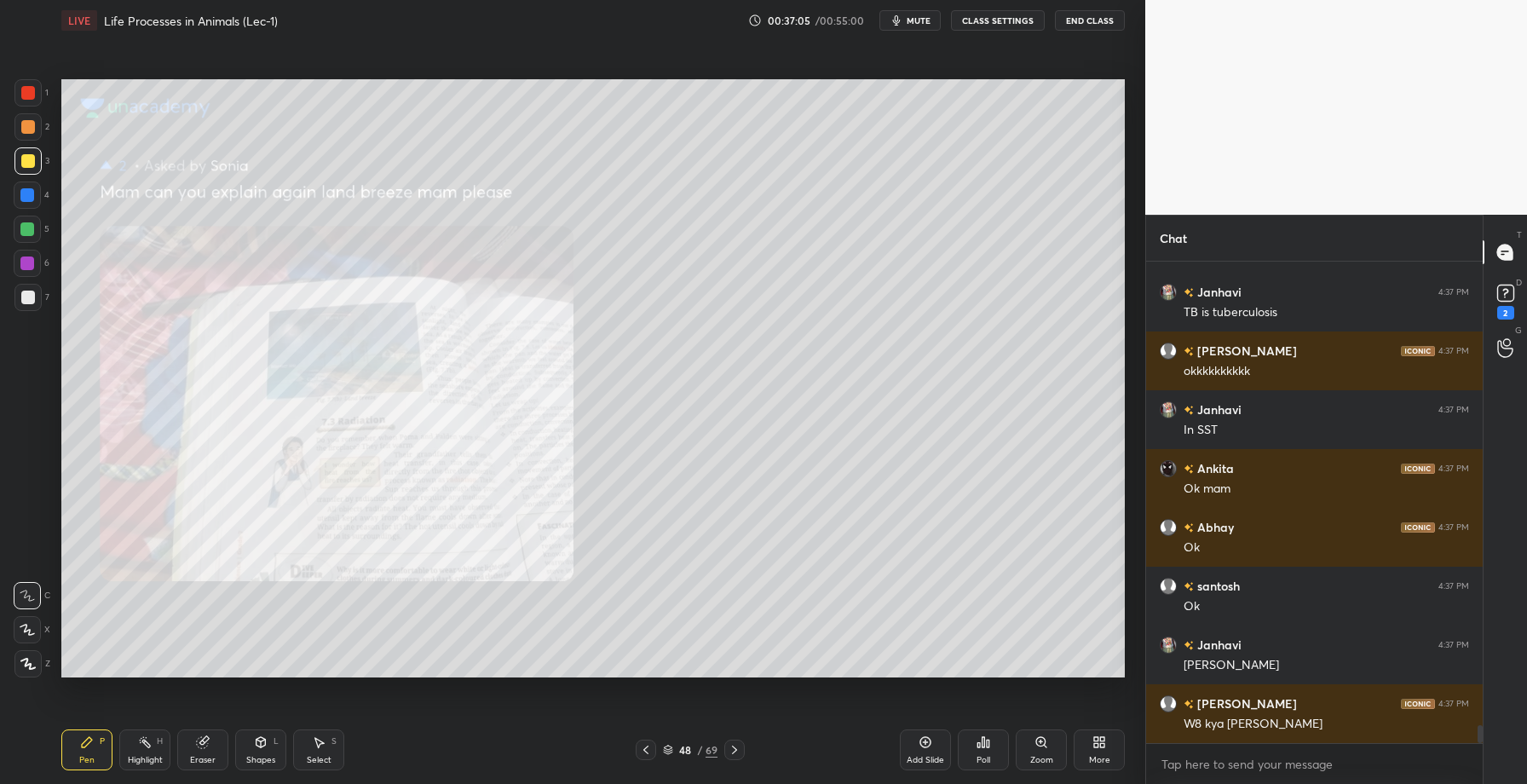
drag, startPoint x: 150, startPoint y: 750, endPoint x: 160, endPoint y: 696, distance: 54.9
click at [152, 745] on div "Highlight H" at bounding box center [145, 750] width 51 height 41
click at [34, 235] on div at bounding box center [27, 229] width 27 height 27
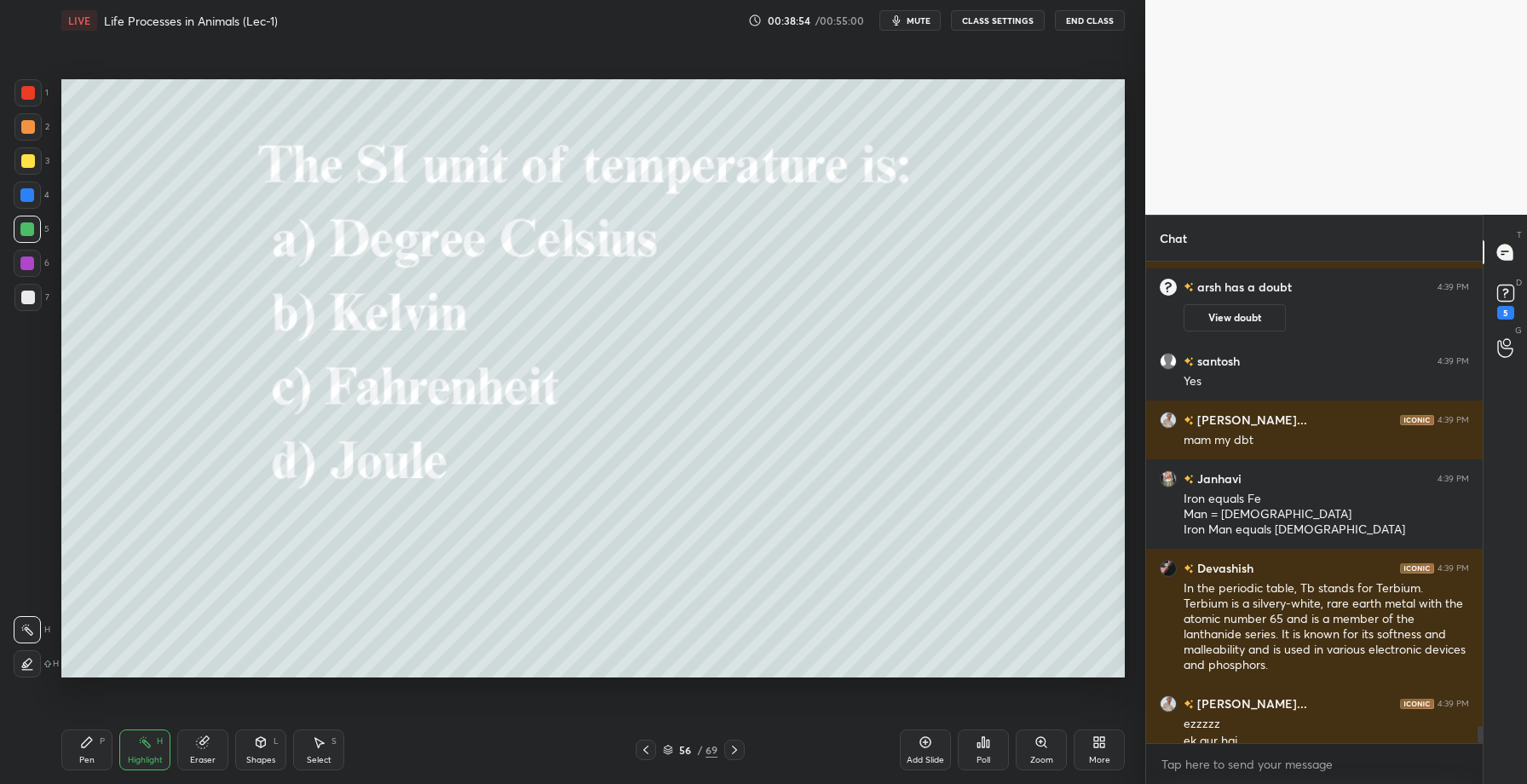
scroll to position [12964, 0]
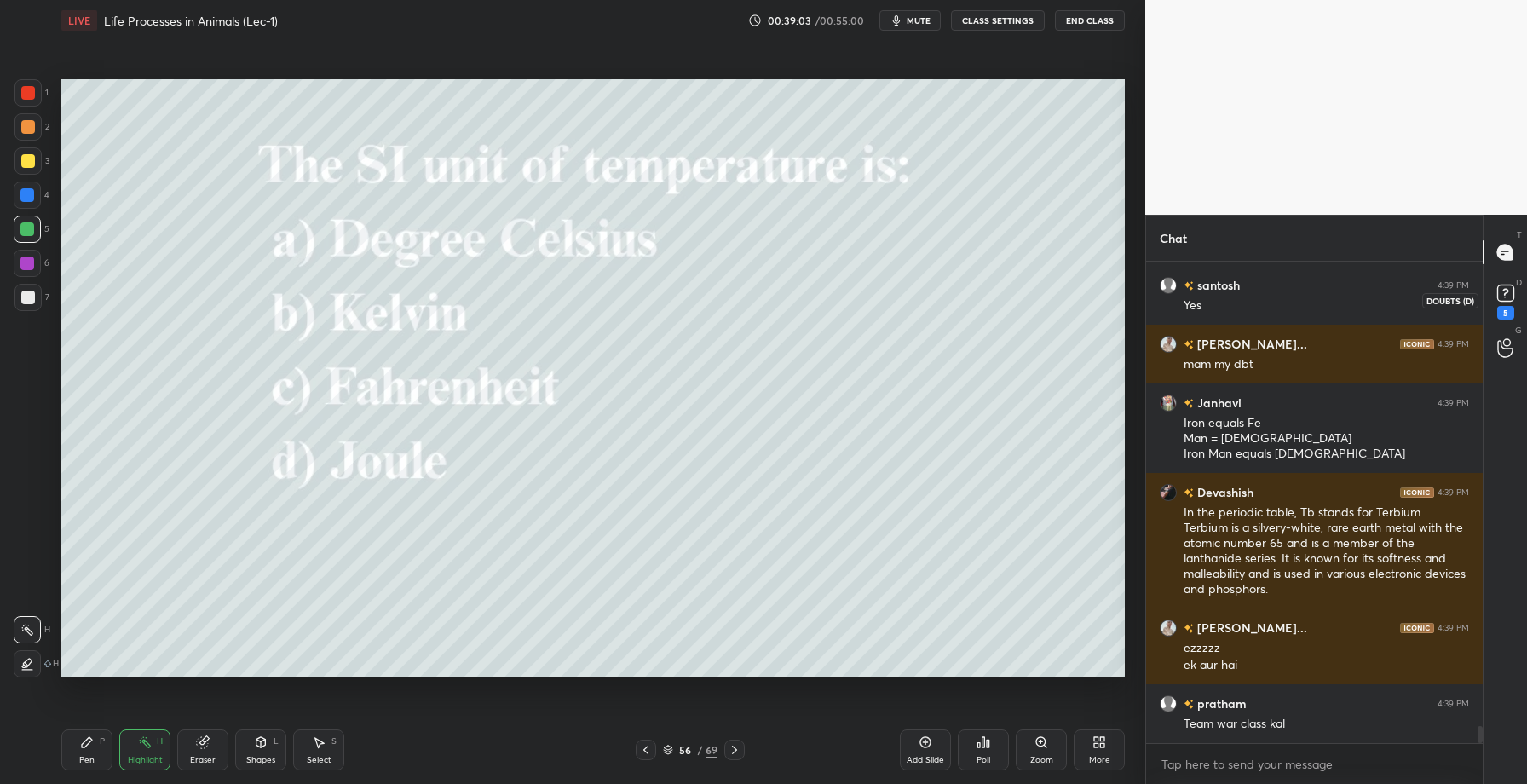
click at [1511, 286] on rect at bounding box center [1505, 293] width 16 height 16
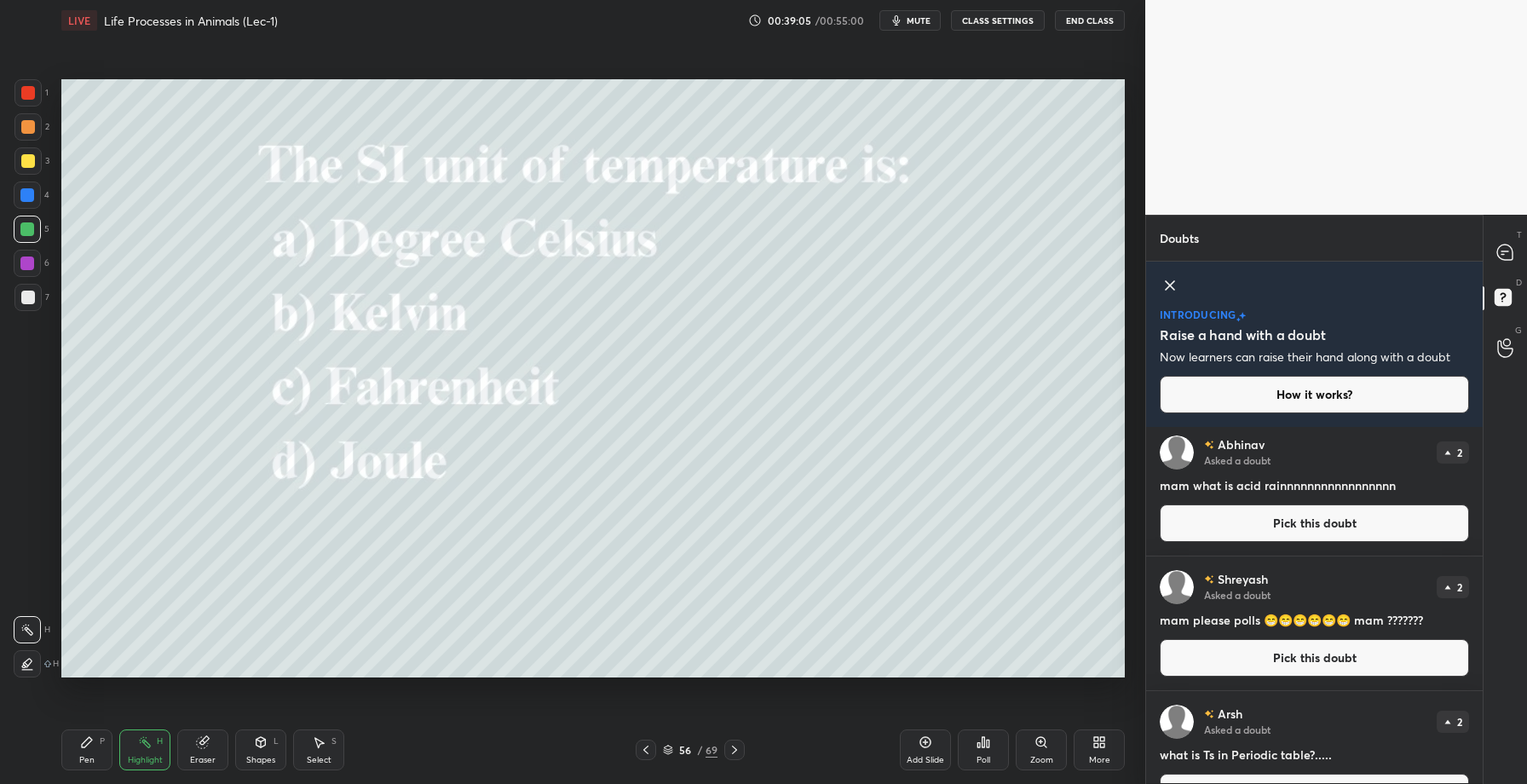
scroll to position [0, 0]
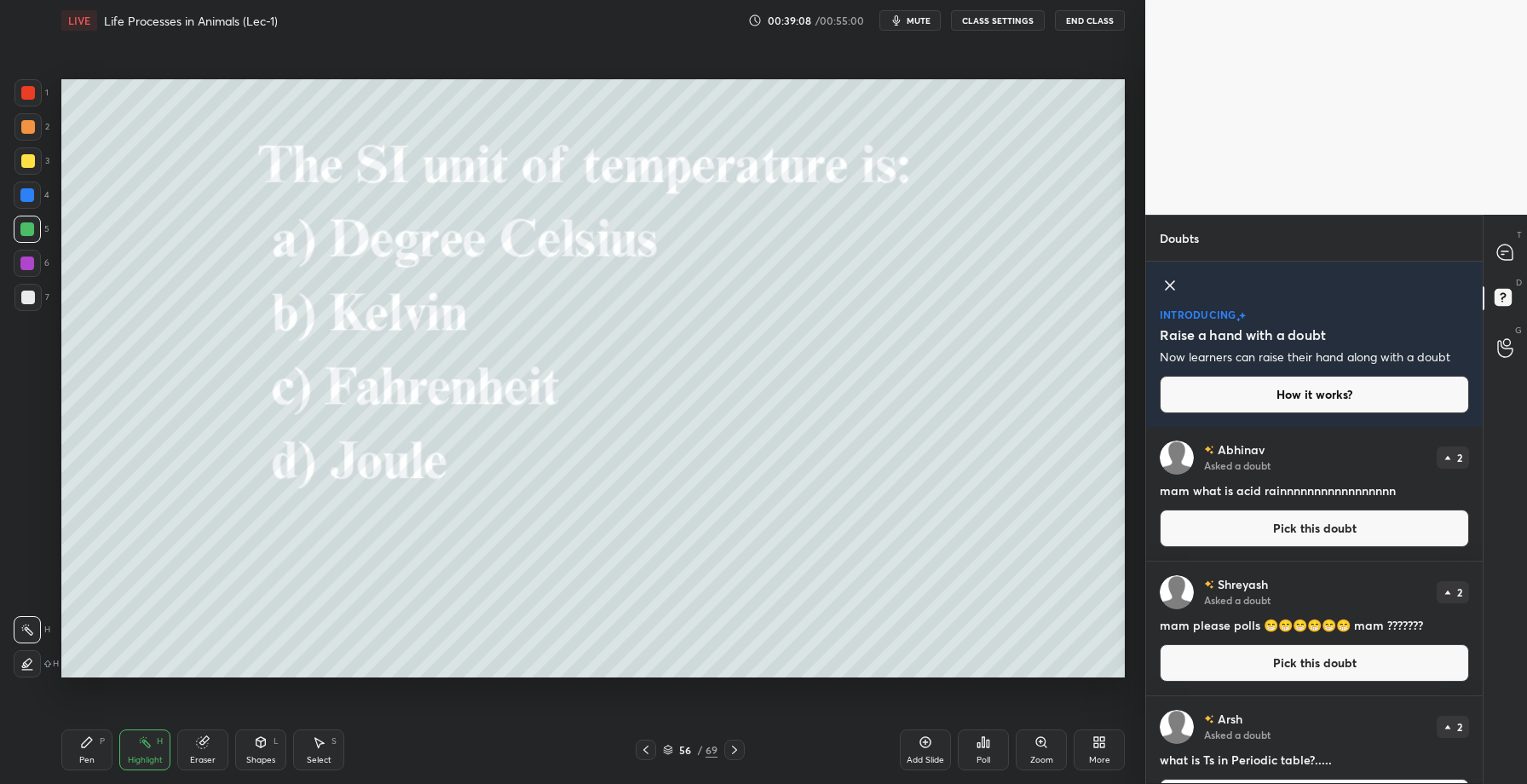
click at [1273, 521] on button "Pick this doubt" at bounding box center [1314, 528] width 309 height 37
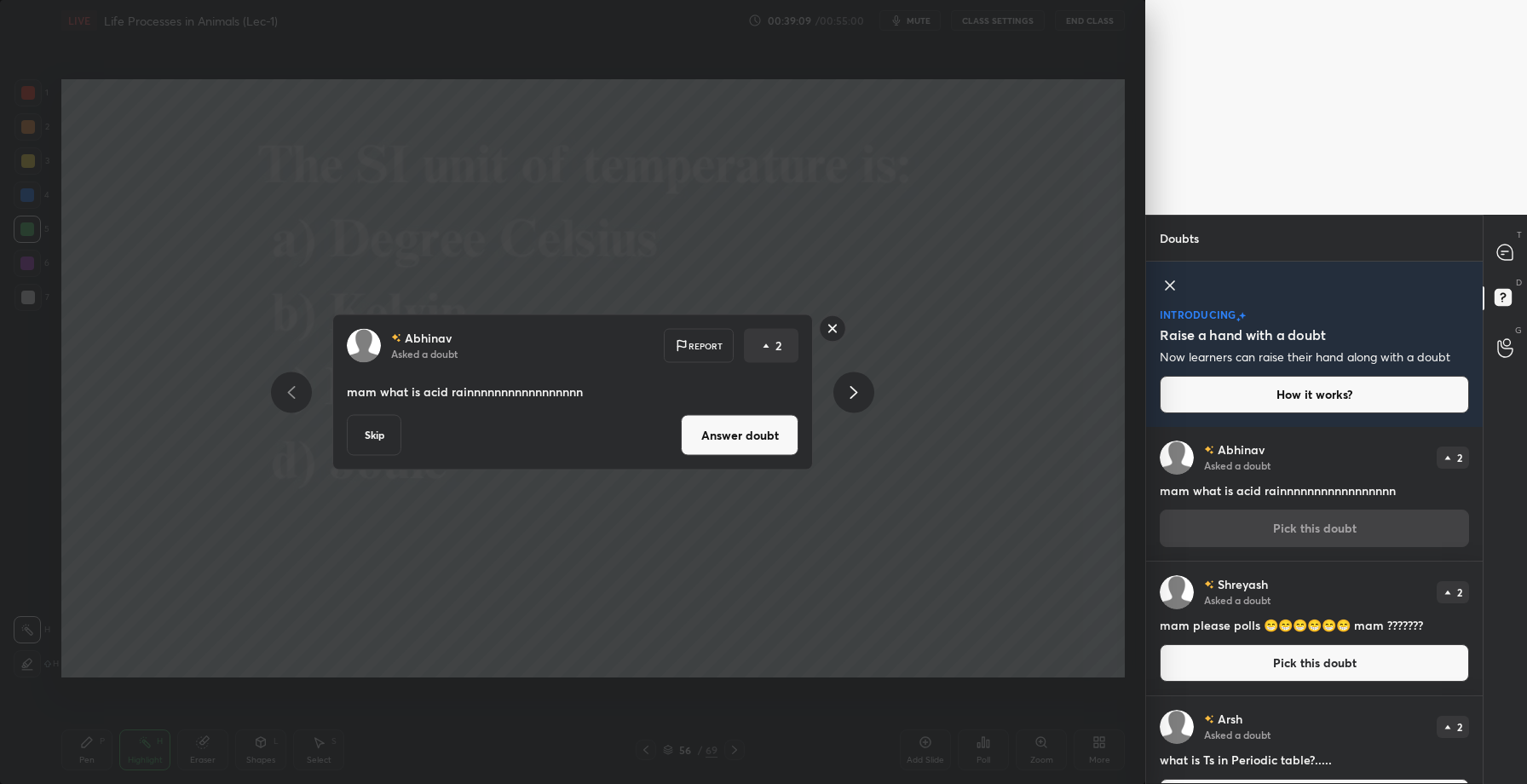
click at [751, 428] on button "Answer doubt" at bounding box center [740, 435] width 118 height 41
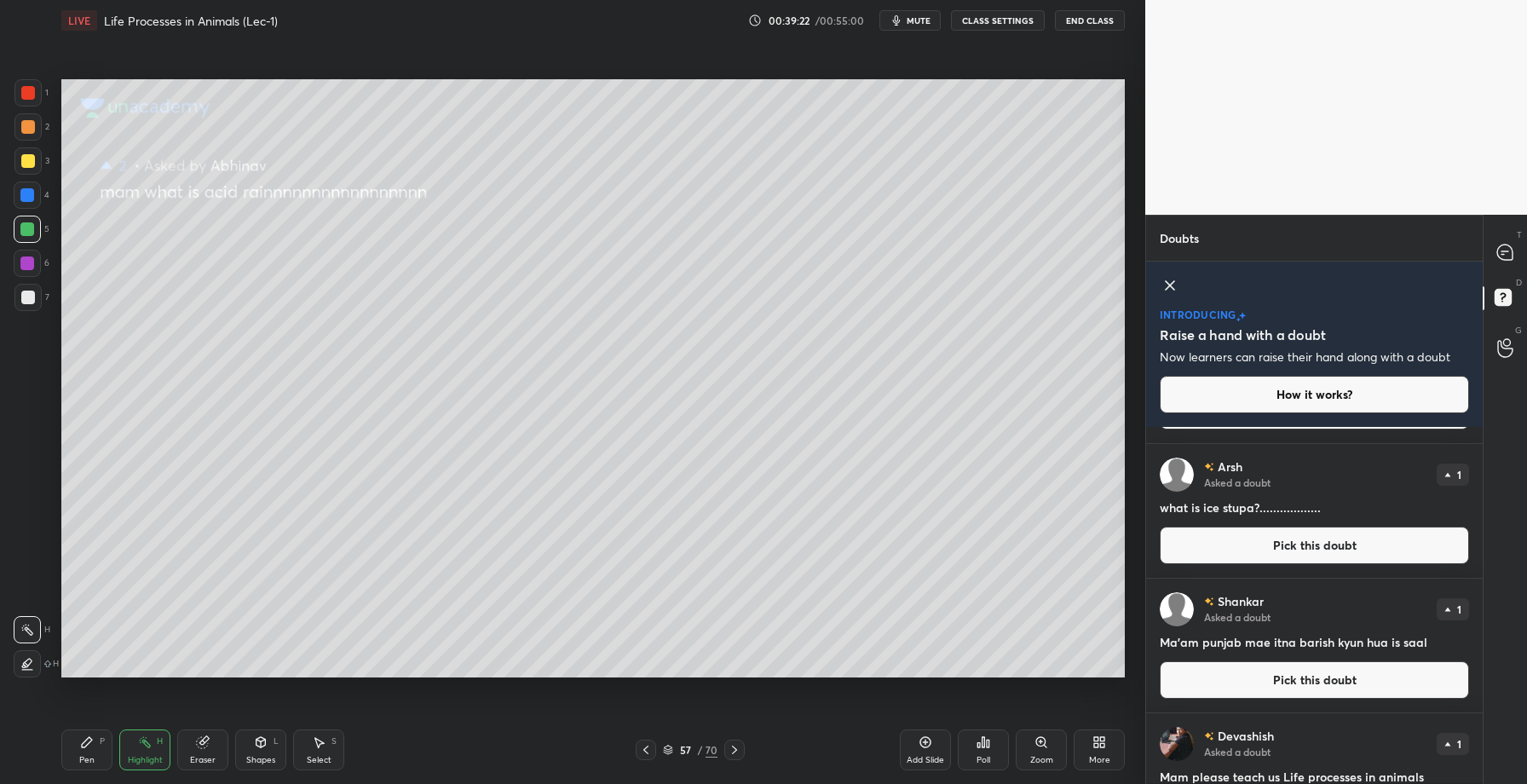
scroll to position [1500, 0]
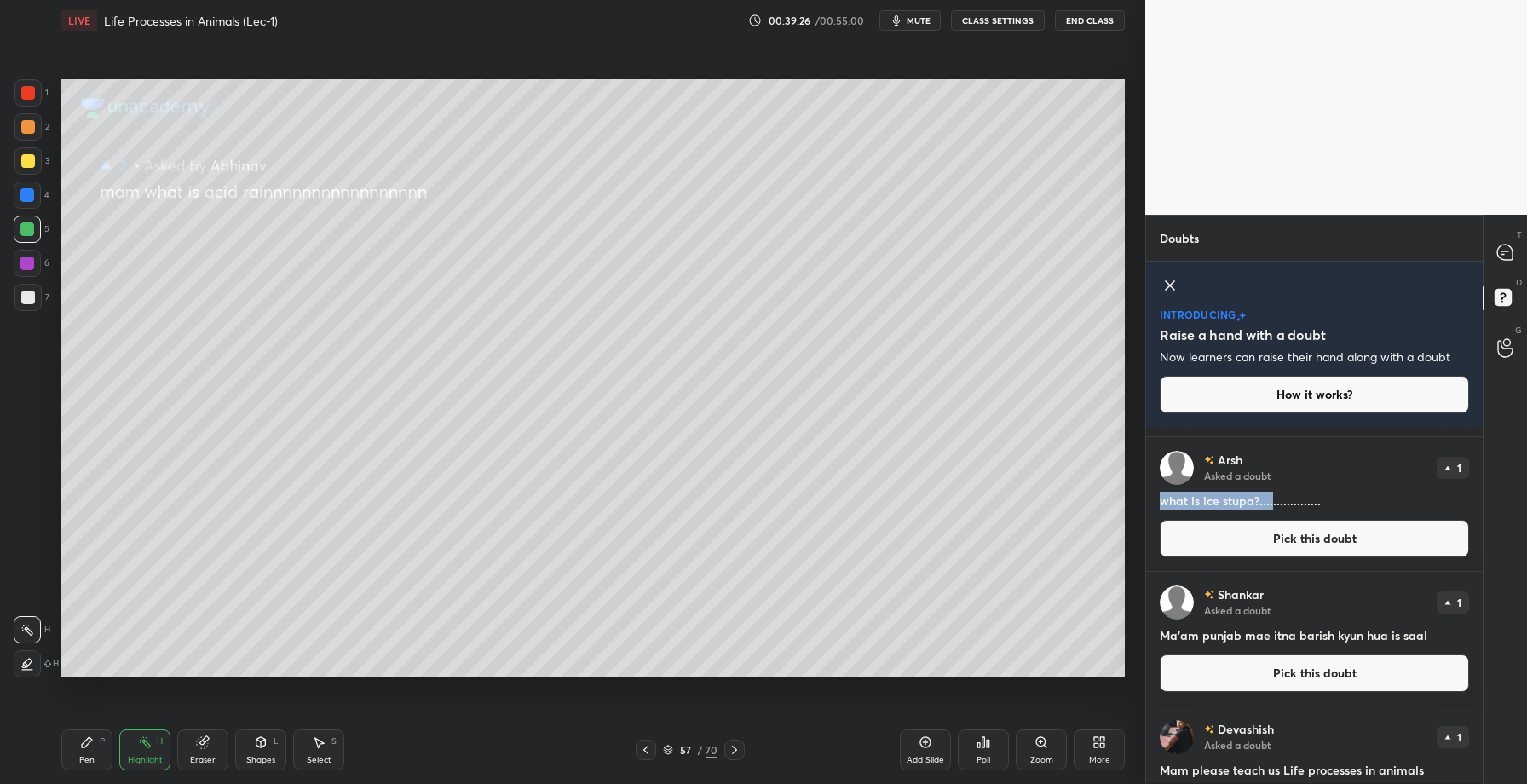
drag, startPoint x: 1161, startPoint y: 505, endPoint x: 1274, endPoint y: 507, distance: 113.0
click at [1274, 507] on h4 "what is ice stupa?.................." at bounding box center [1314, 500] width 309 height 18
copy h4 "what is ice stupa?....."
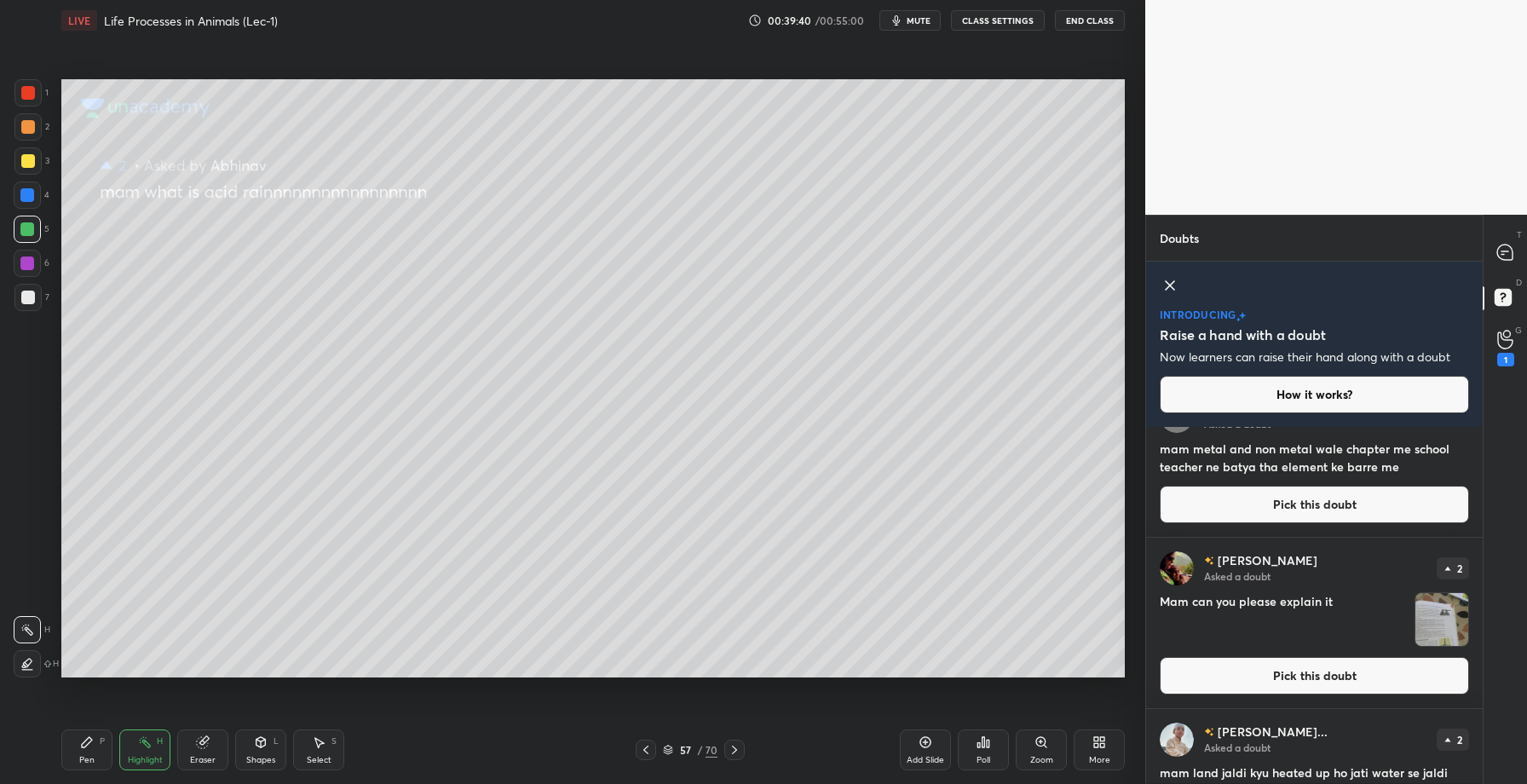
scroll to position [40, 0]
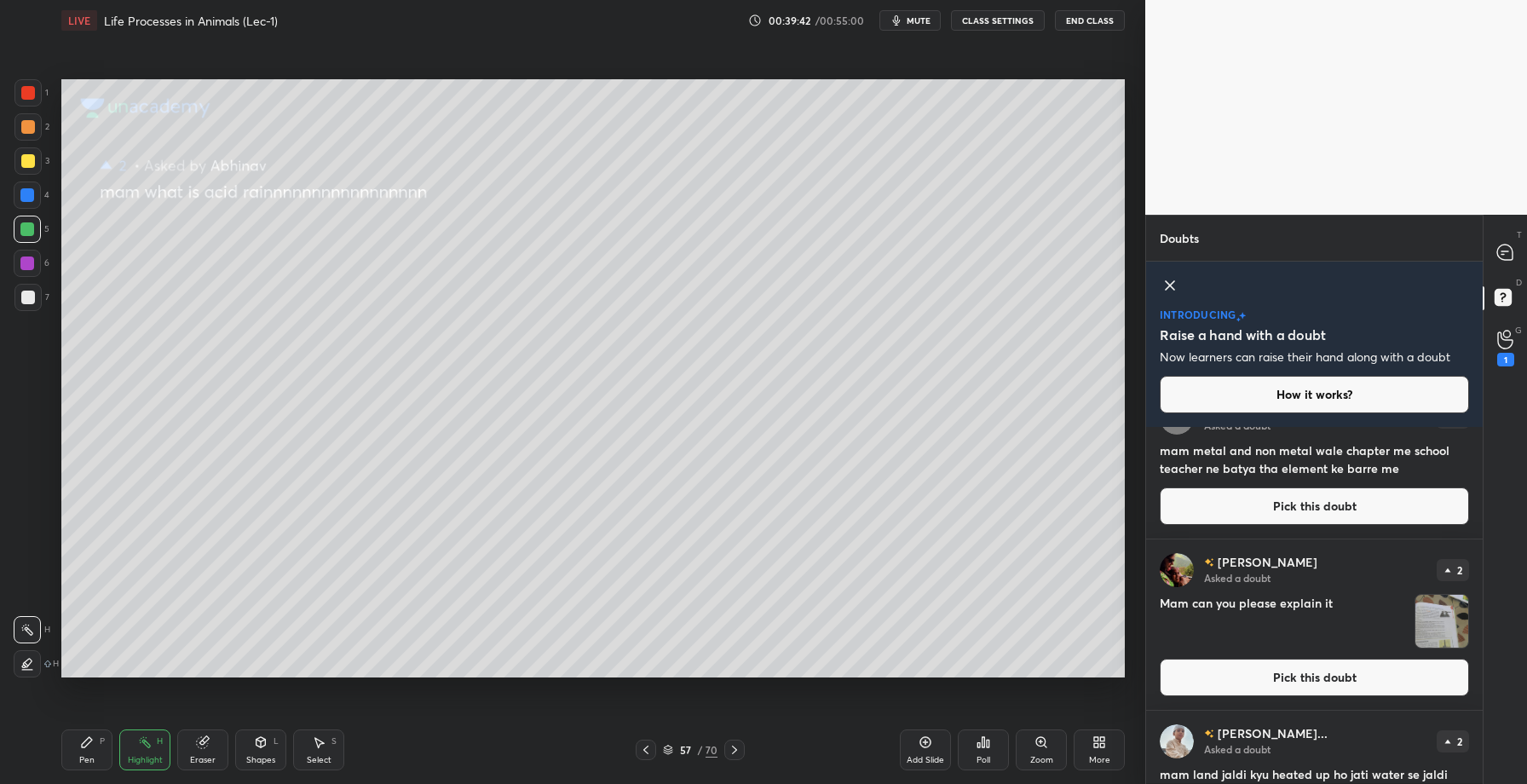
click at [1435, 617] on img "grid" at bounding box center [1442, 621] width 53 height 53
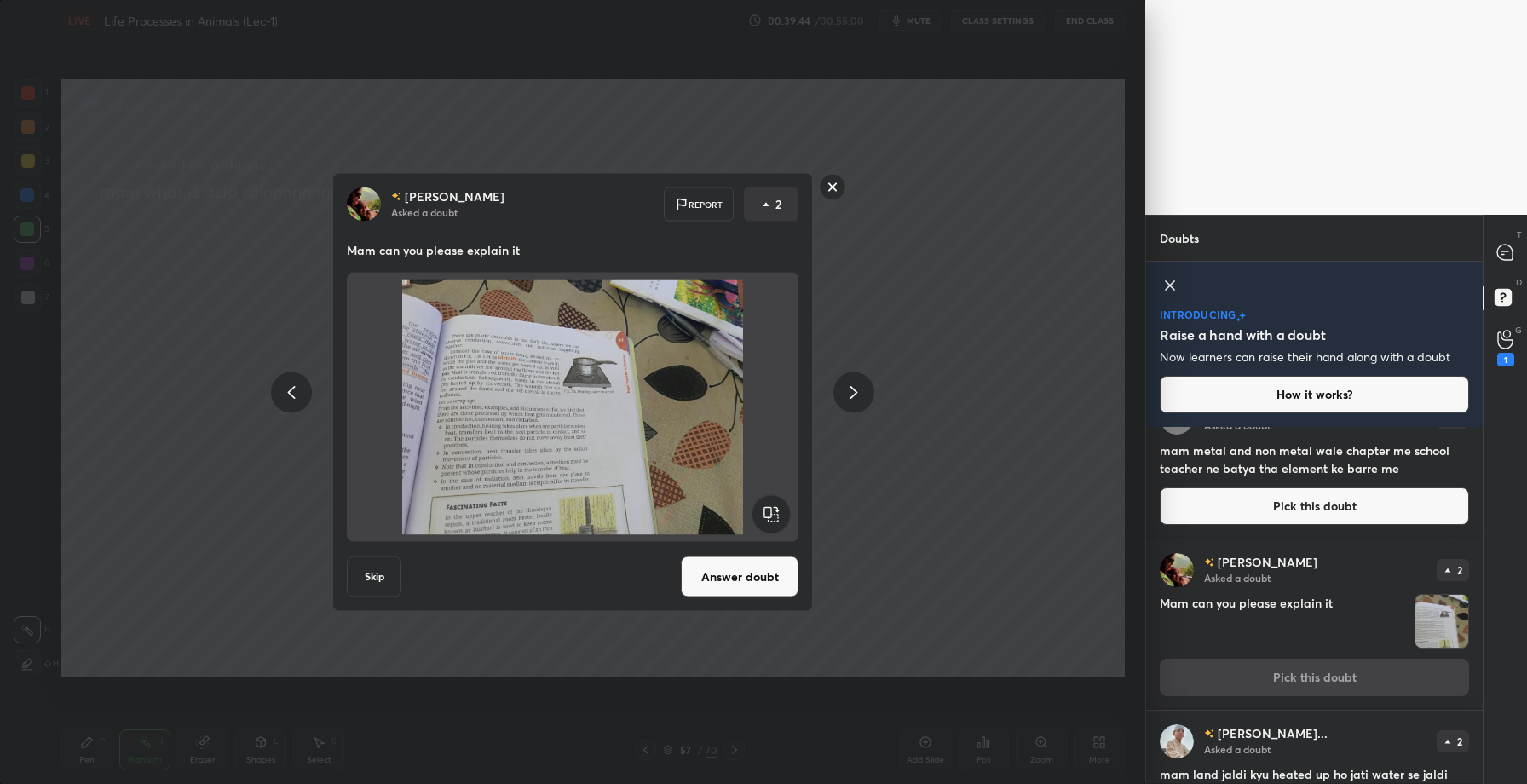
click at [828, 188] on rect at bounding box center [833, 187] width 26 height 26
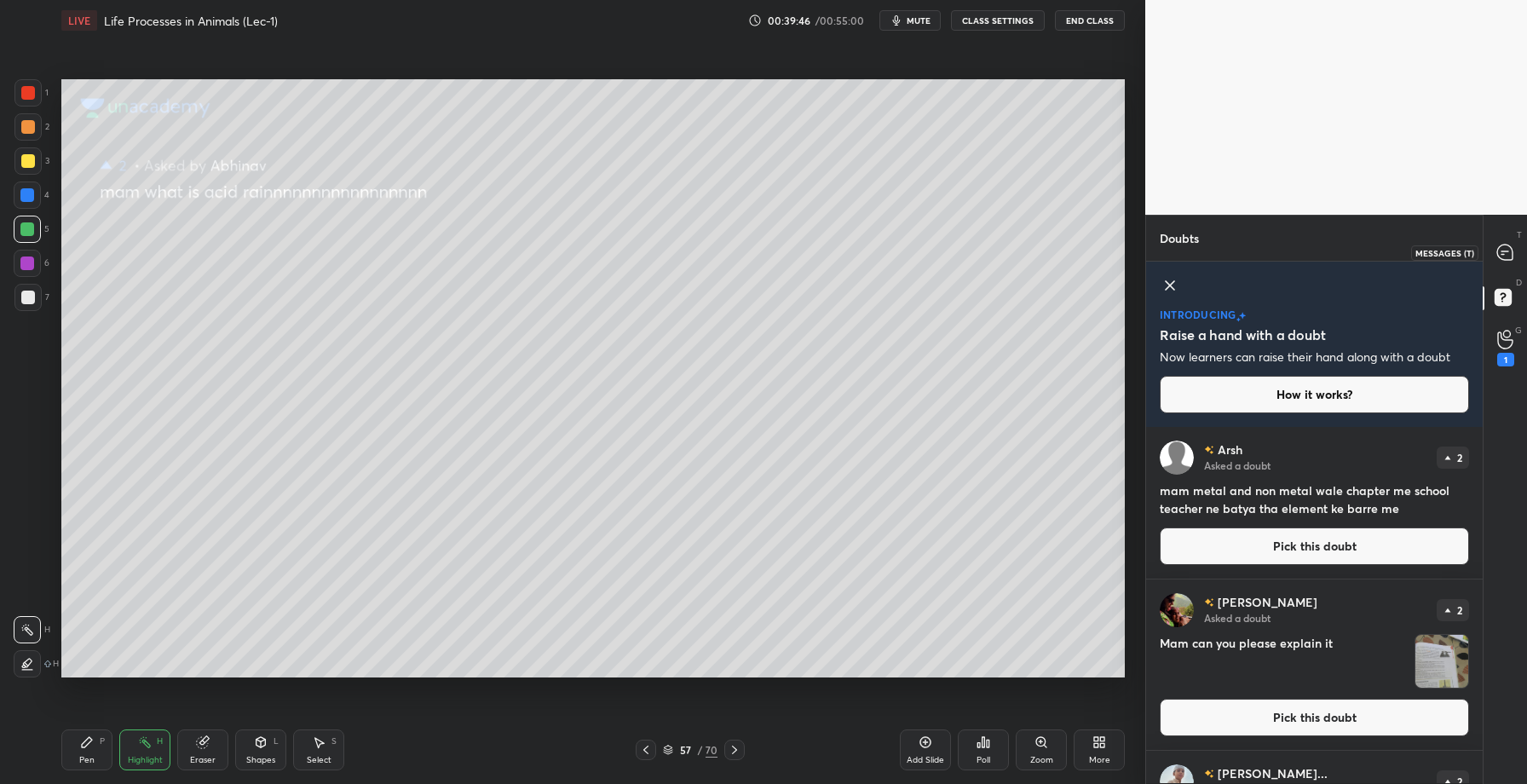
click at [1504, 248] on icon at bounding box center [1505, 252] width 15 height 15
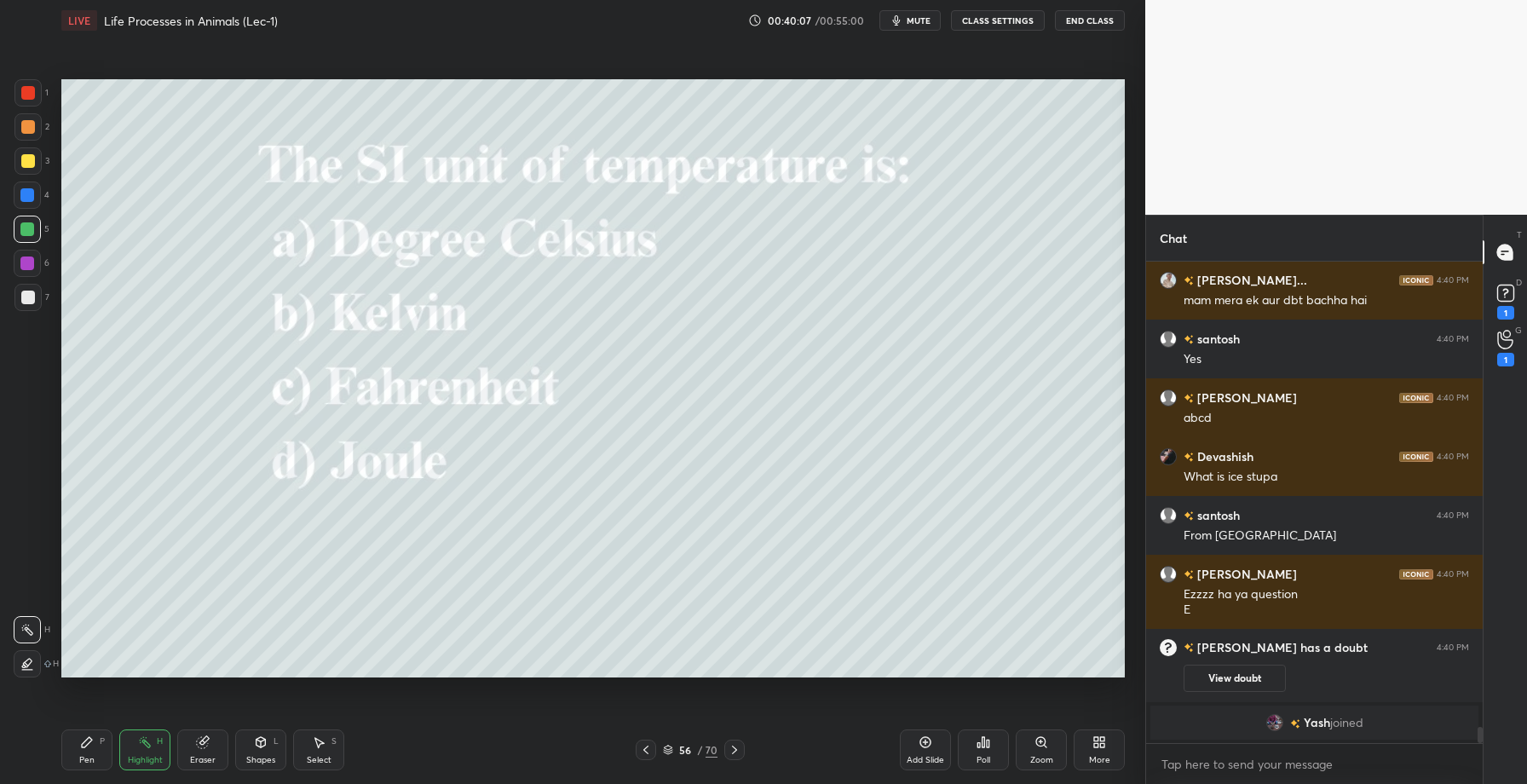
scroll to position [13523, 0]
click at [1000, 761] on div "Poll" at bounding box center [983, 750] width 51 height 41
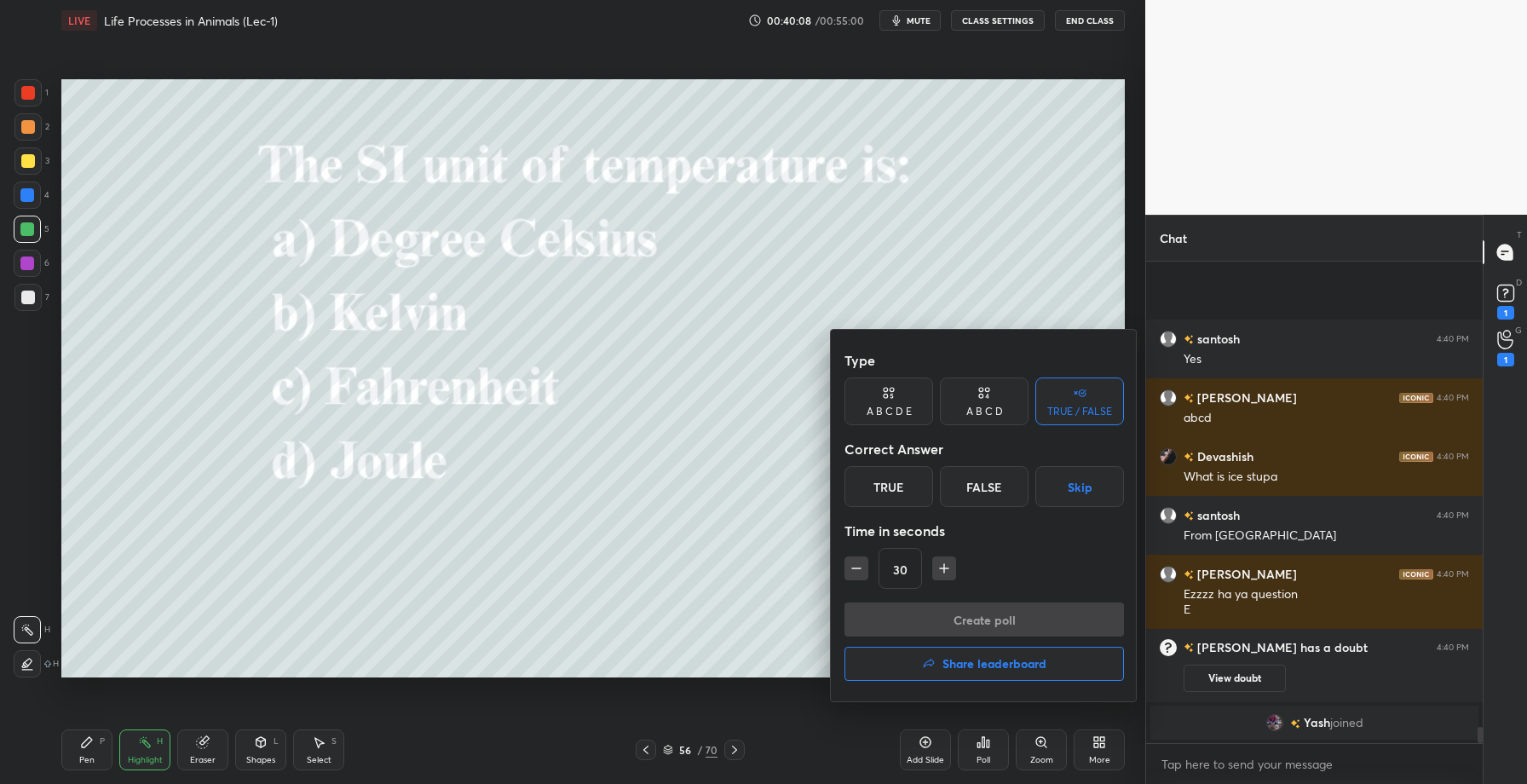
scroll to position [13641, 0]
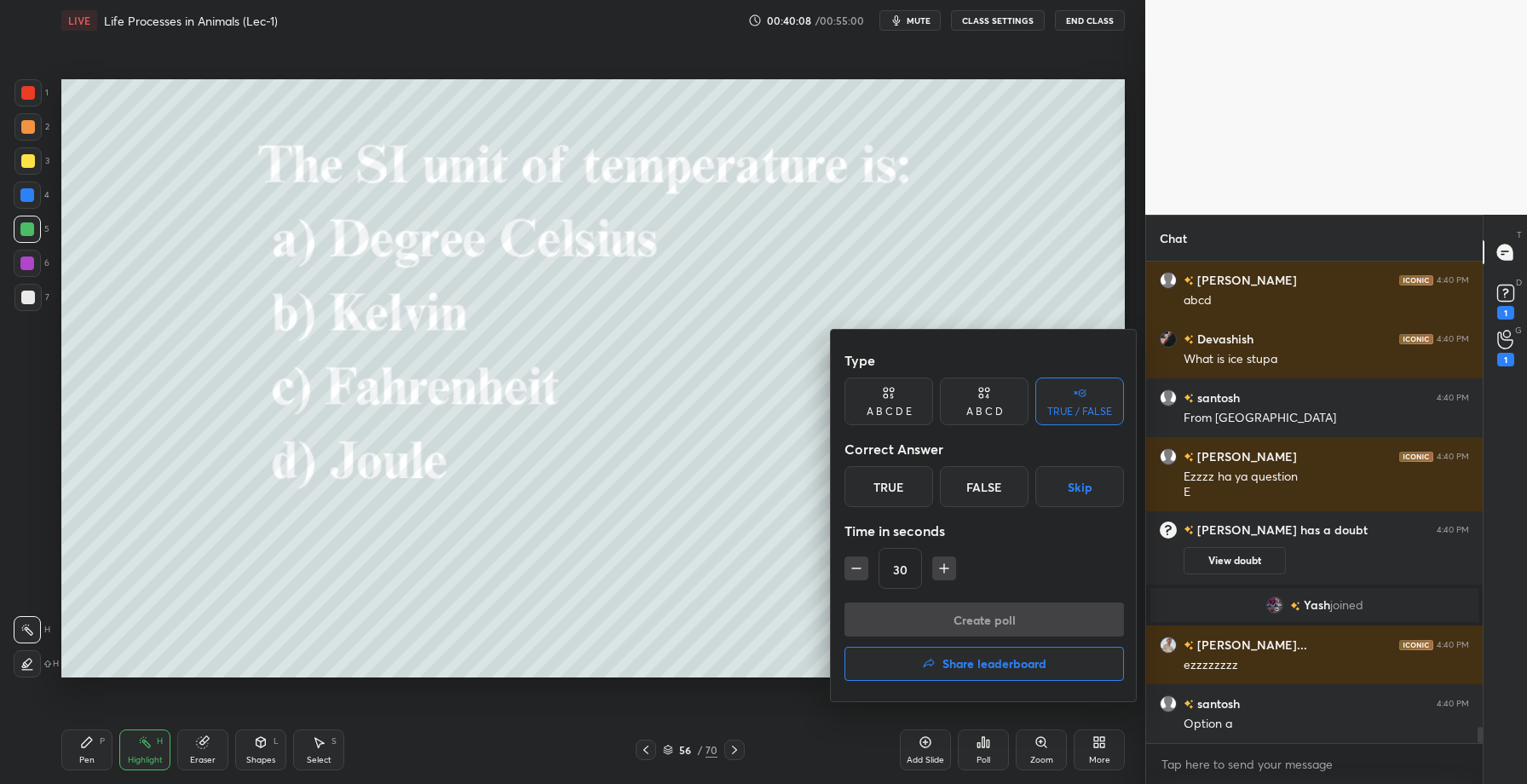
click at [971, 402] on div "A B C D" at bounding box center [984, 401] width 89 height 48
click at [920, 484] on div "B" at bounding box center [927, 487] width 50 height 41
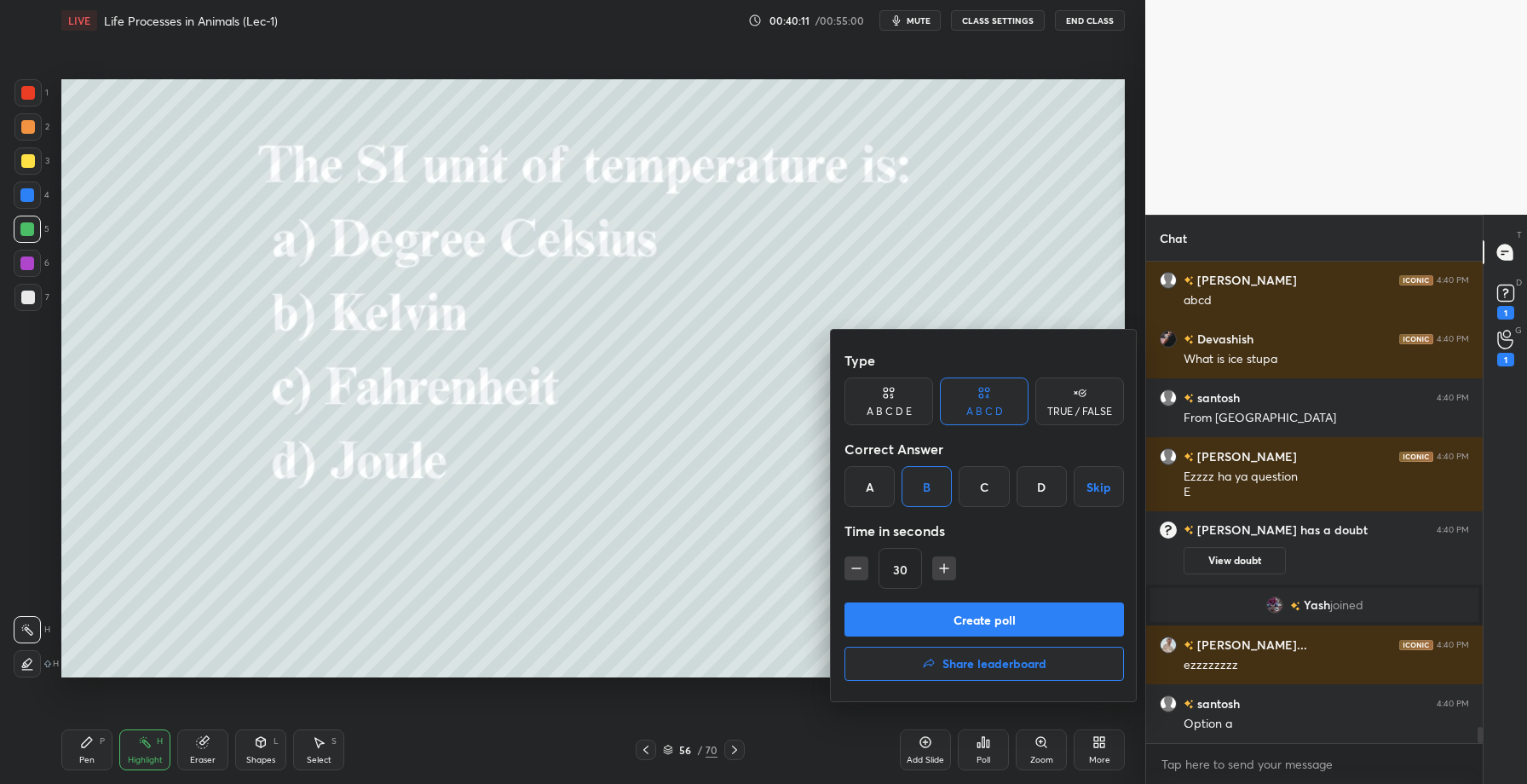
click at [945, 608] on button "Create poll" at bounding box center [984, 620] width 279 height 34
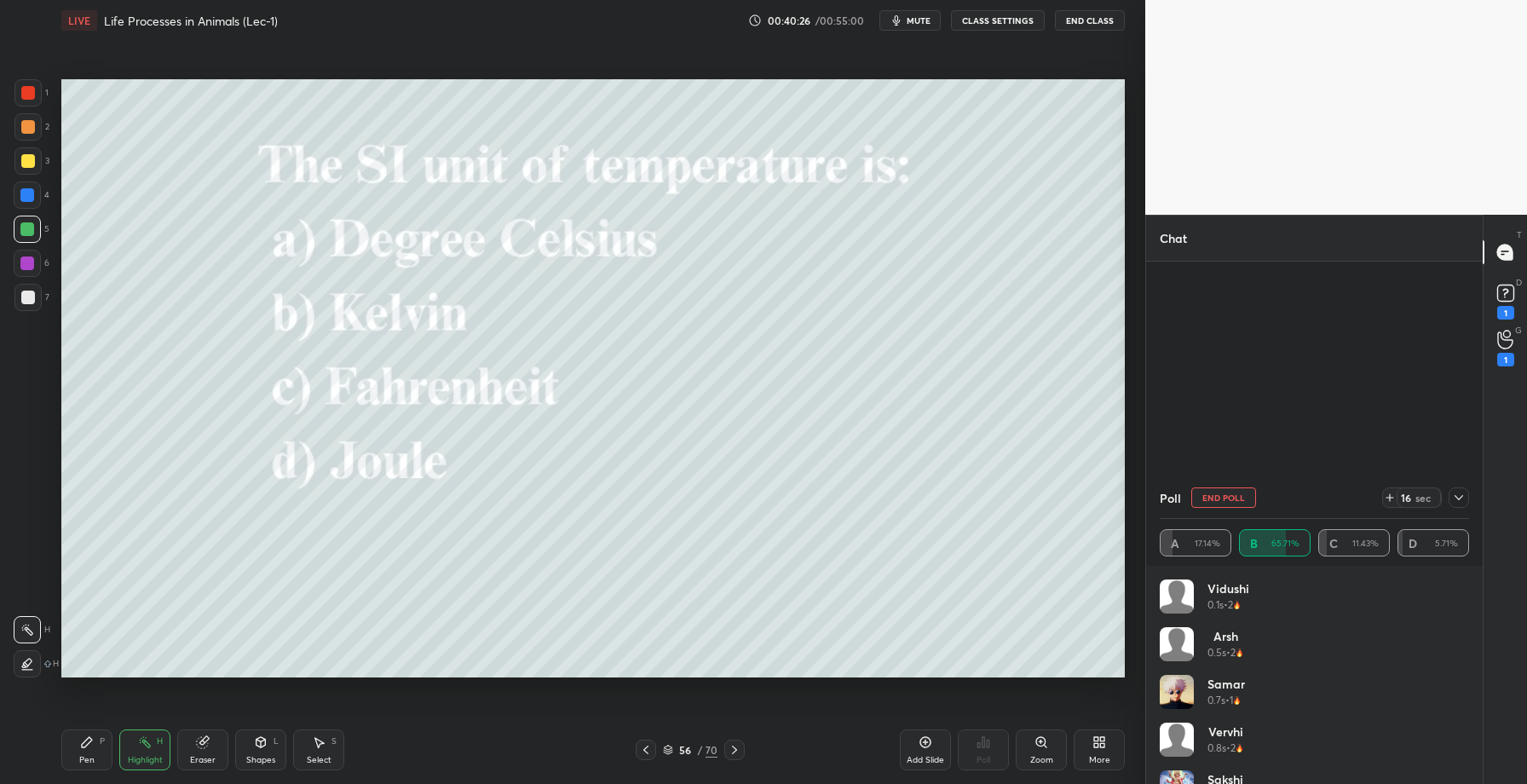
scroll to position [14023, 0]
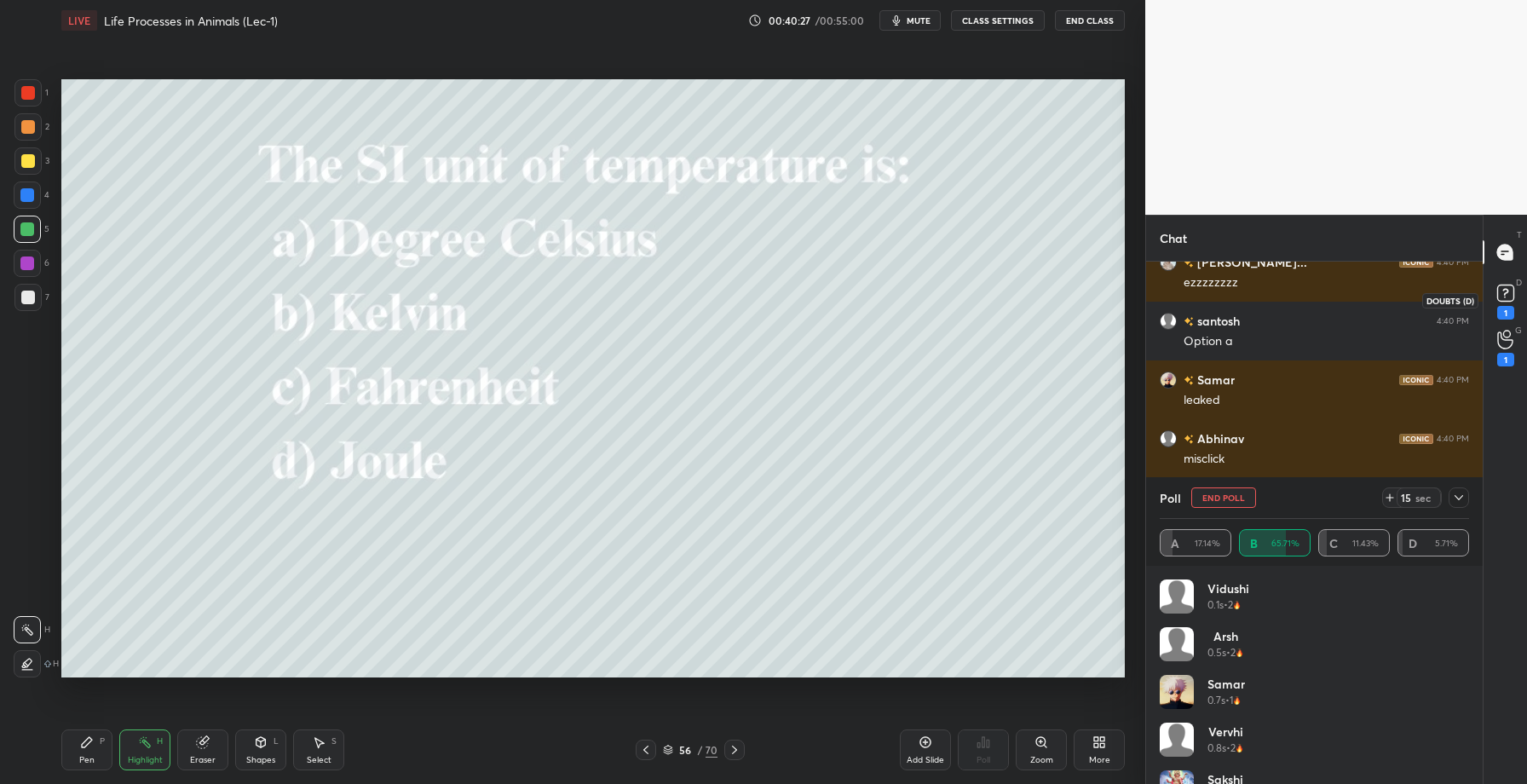
click at [1501, 294] on rect at bounding box center [1505, 293] width 16 height 16
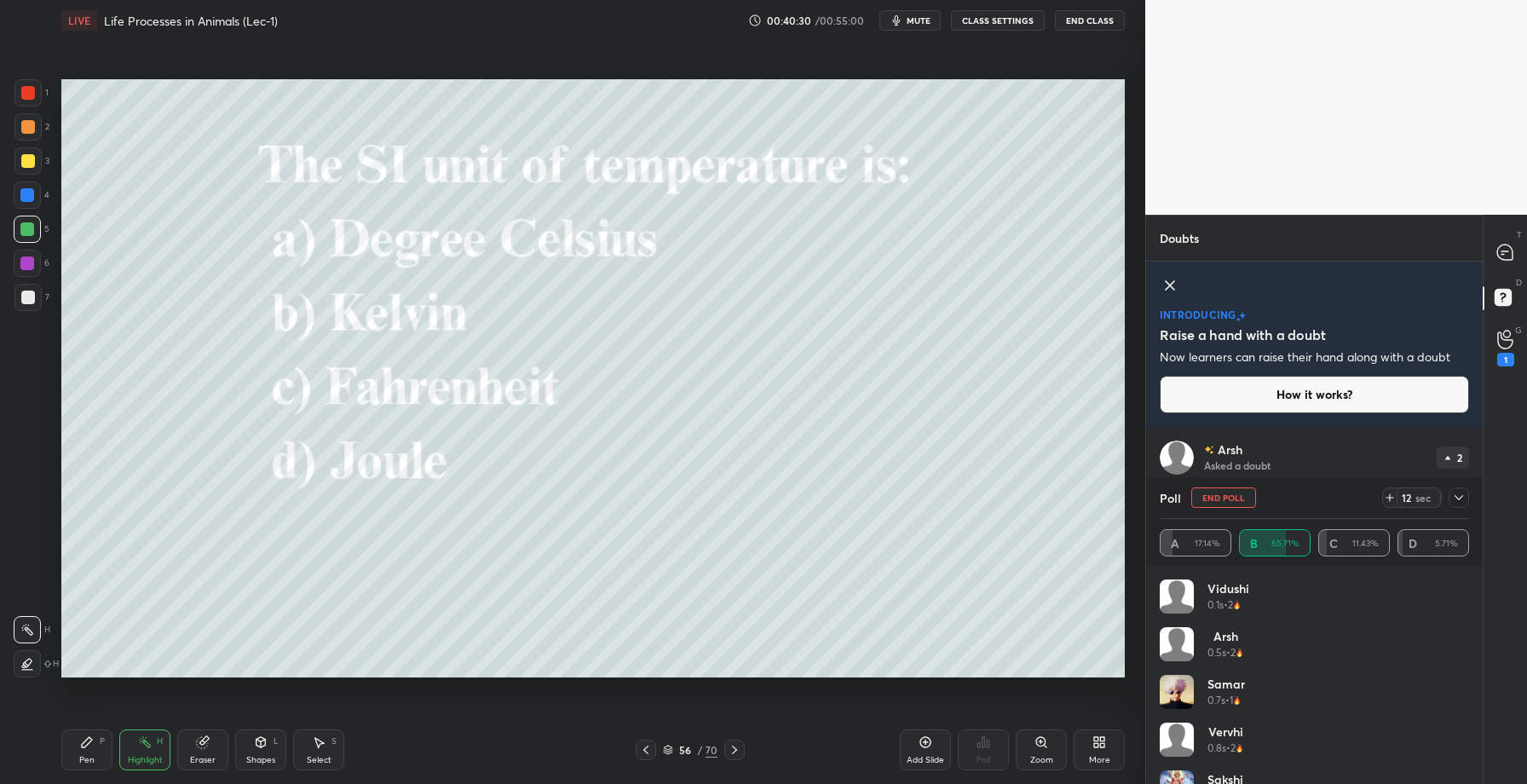
click at [1459, 493] on icon at bounding box center [1459, 497] width 14 height 14
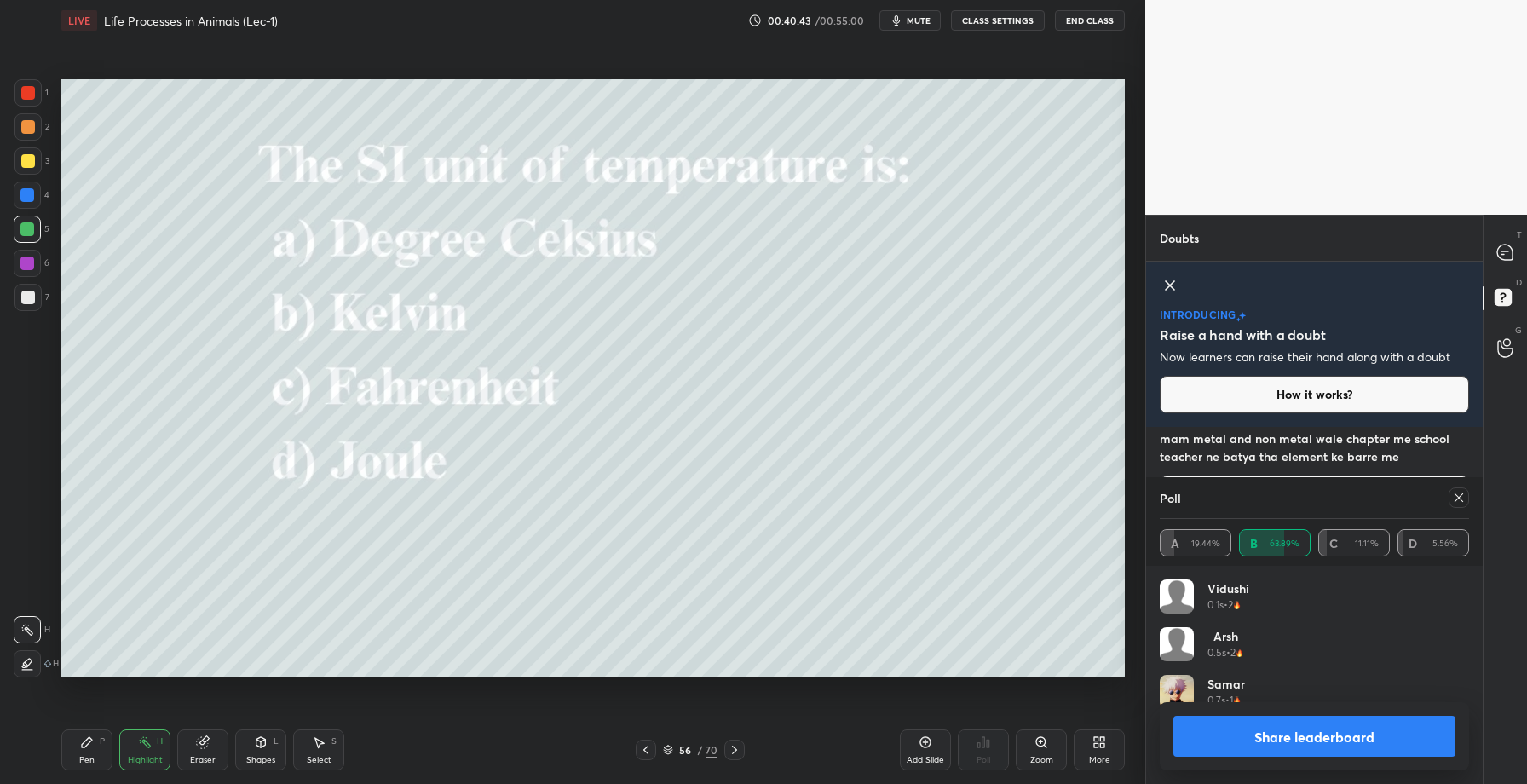
scroll to position [6, 6]
click at [1319, 741] on button "Share leaderboard" at bounding box center [1315, 736] width 282 height 41
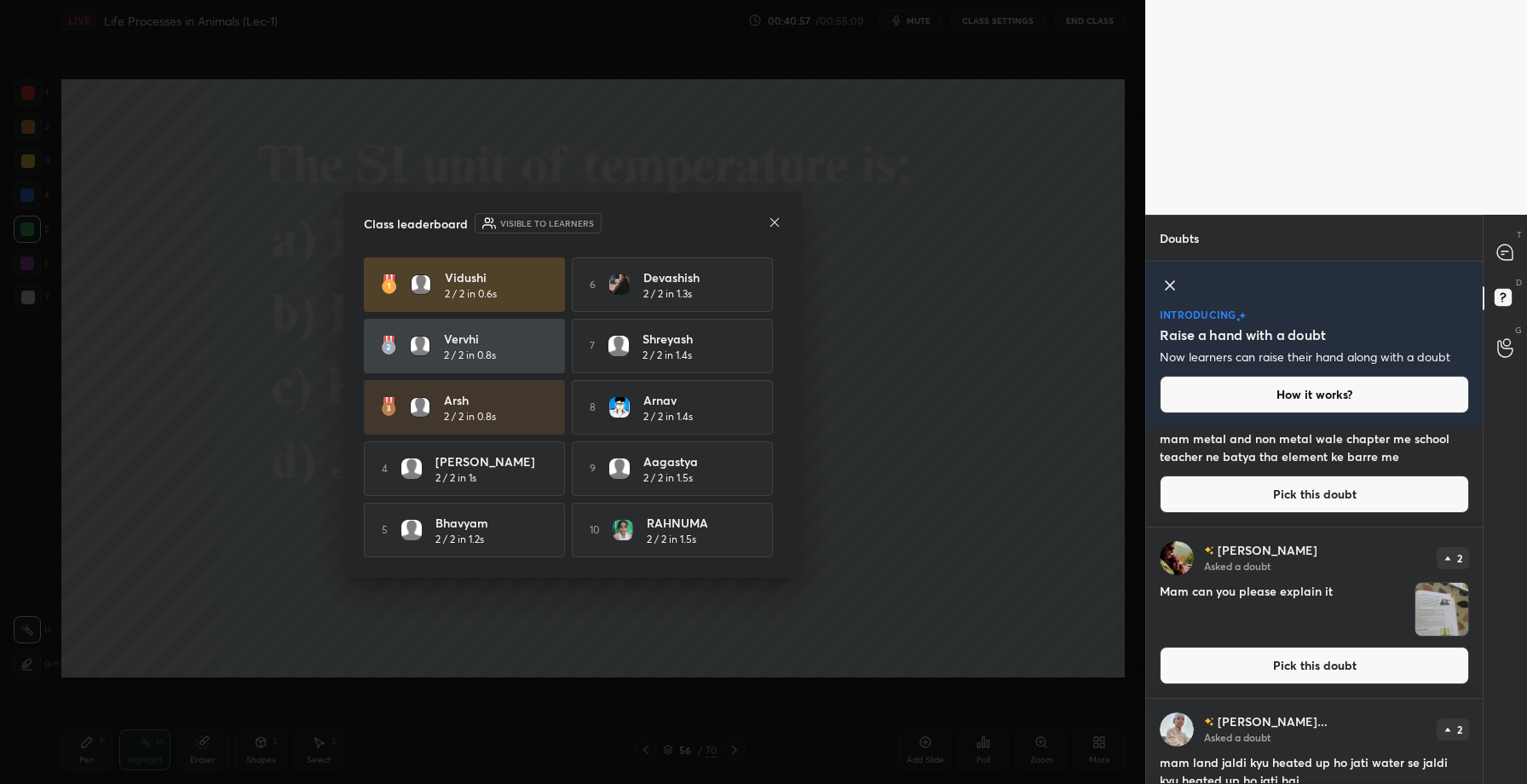
click at [779, 216] on icon at bounding box center [775, 222] width 14 height 14
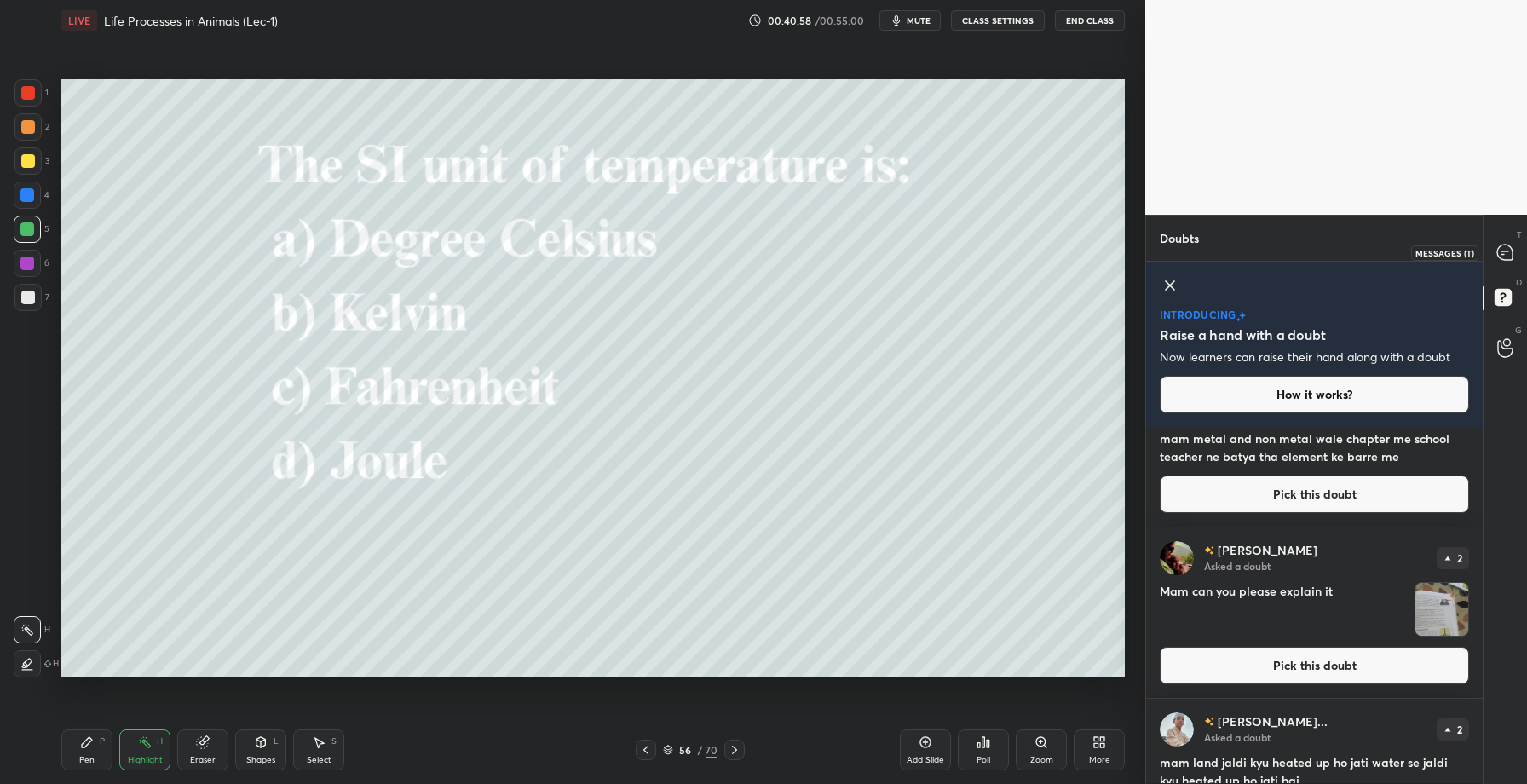
click at [1511, 261] on icon at bounding box center [1506, 252] width 18 height 18
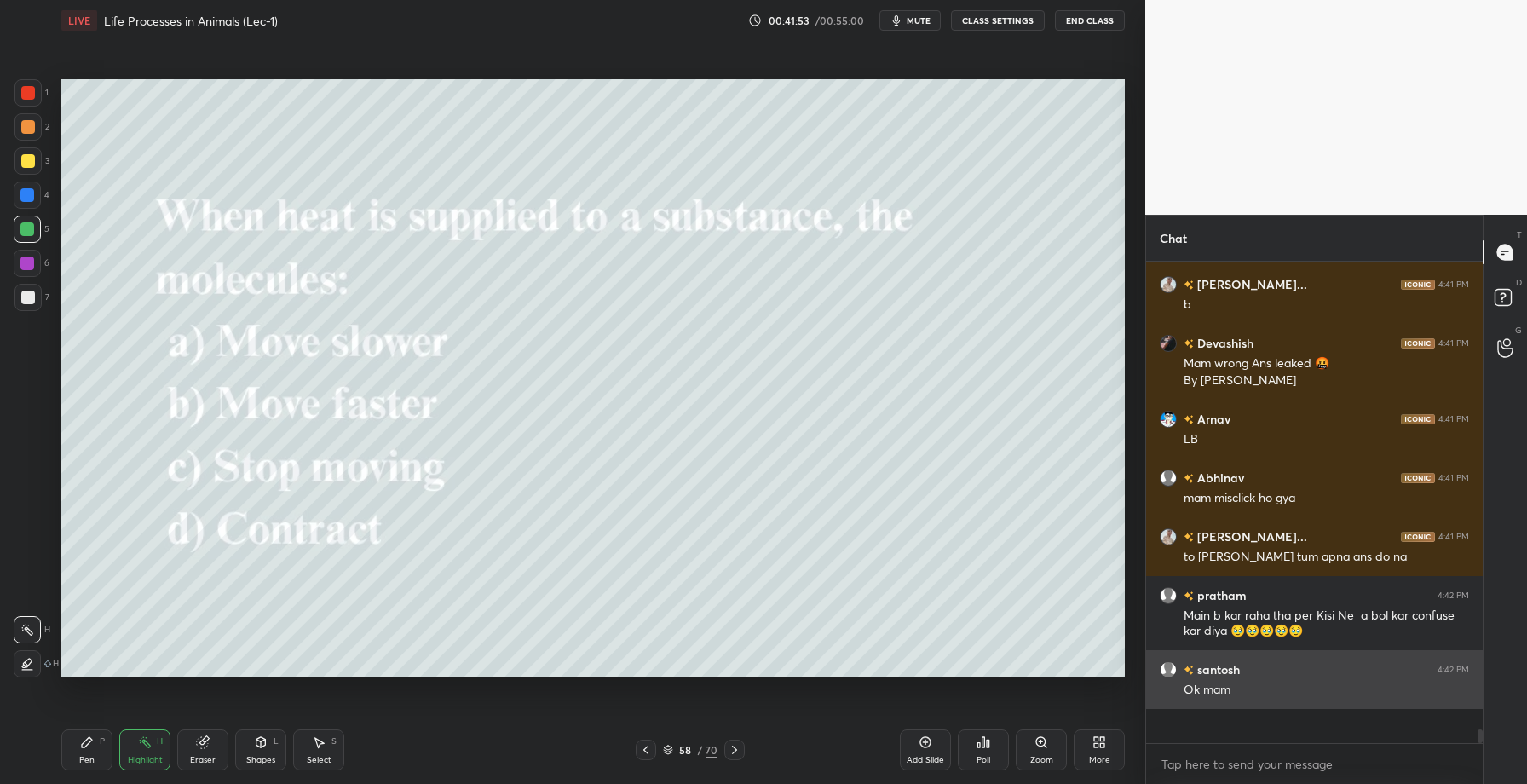
scroll to position [14993, 0]
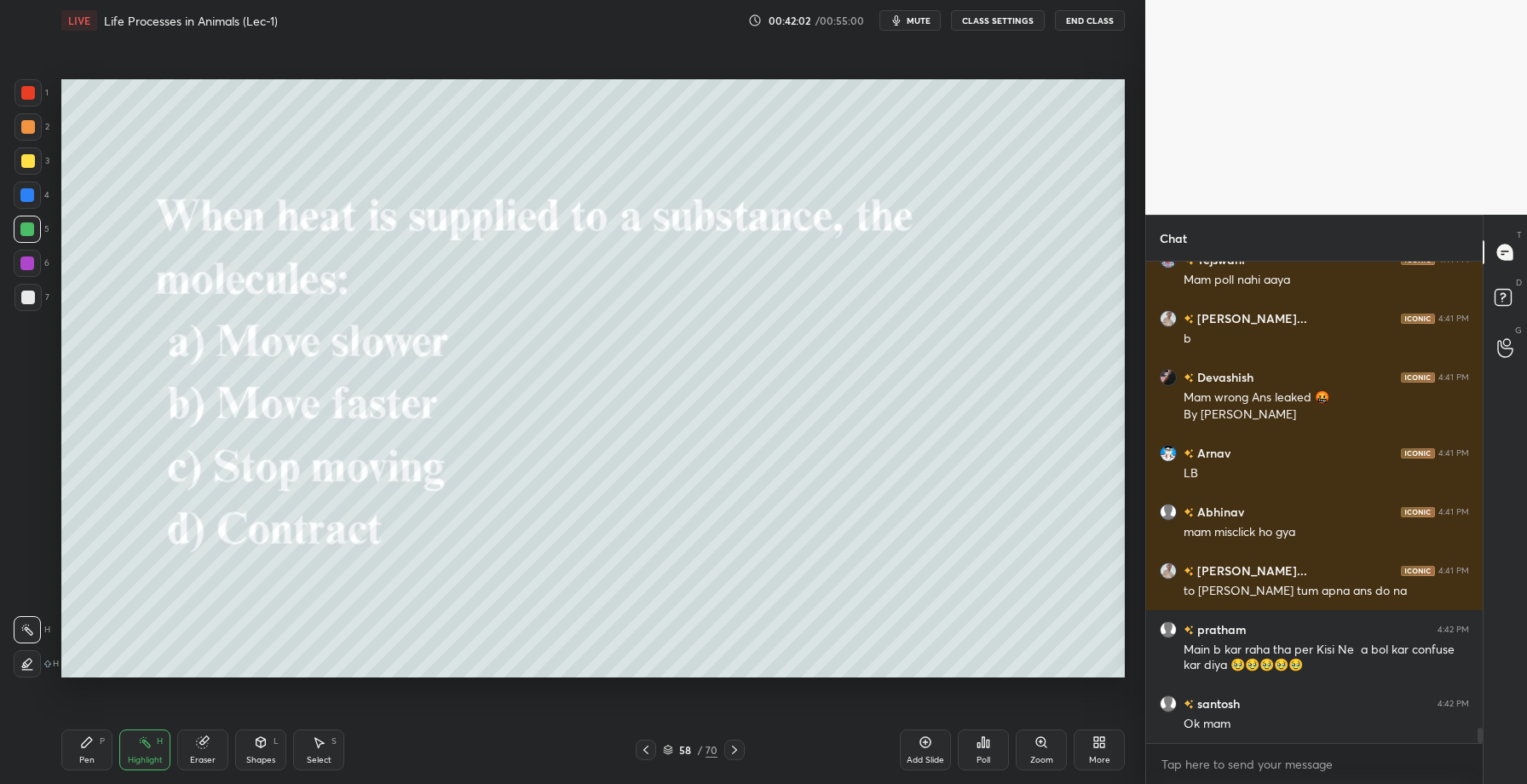
click at [987, 737] on icon at bounding box center [983, 742] width 14 height 14
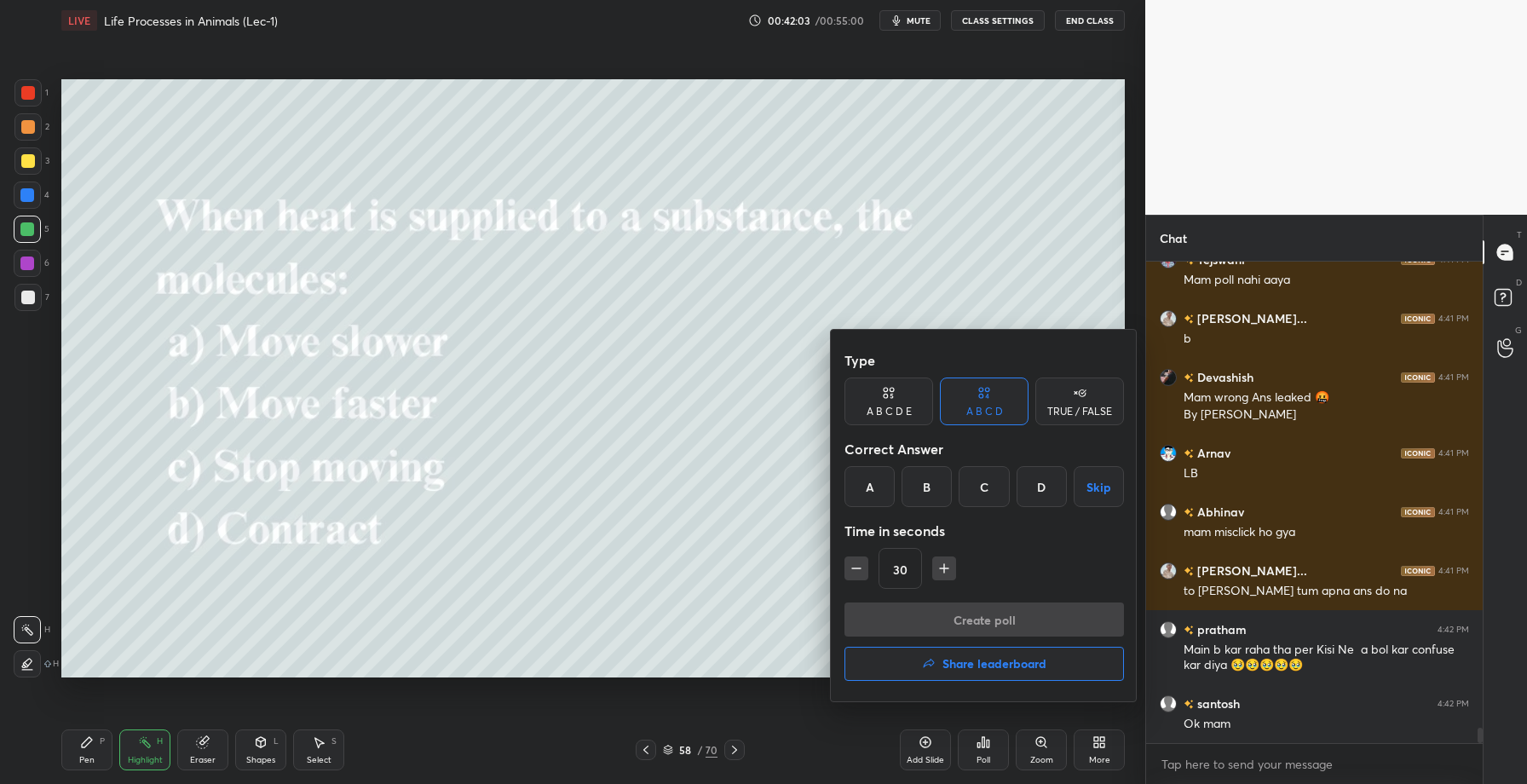
click at [916, 490] on div "B" at bounding box center [927, 487] width 50 height 41
click at [964, 631] on button "Create poll" at bounding box center [984, 620] width 279 height 34
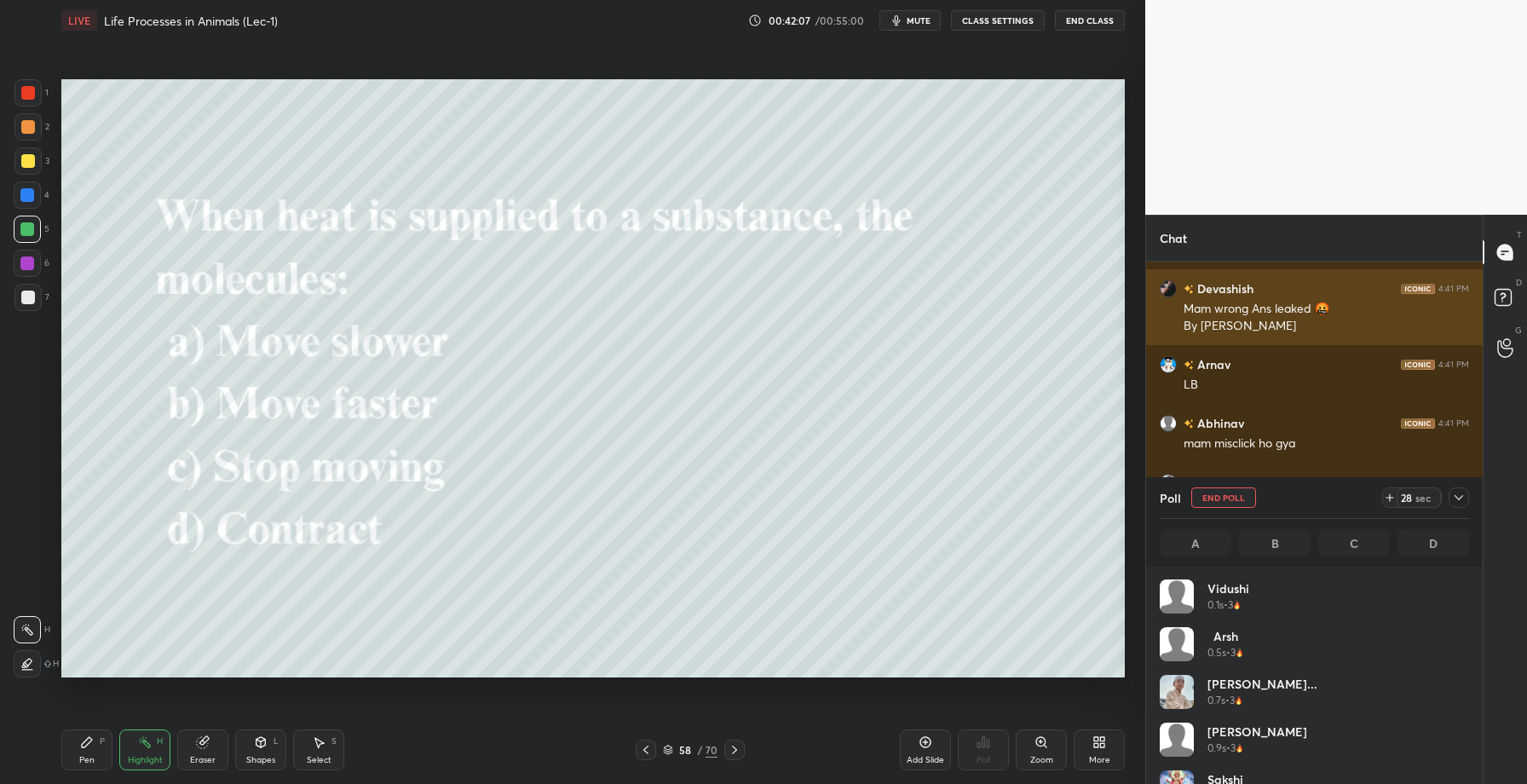
scroll to position [199, 305]
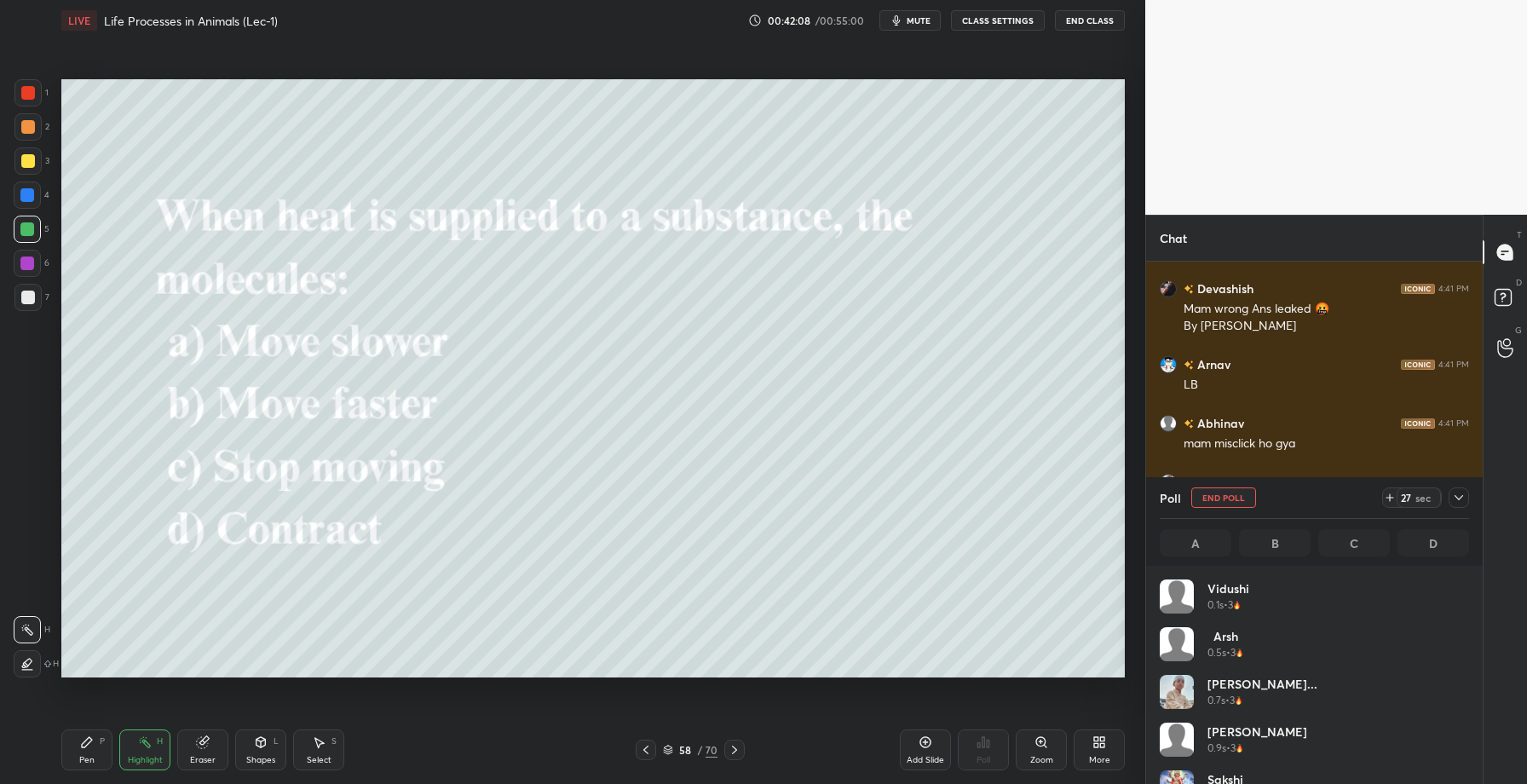
click at [1459, 498] on icon at bounding box center [1459, 497] width 14 height 14
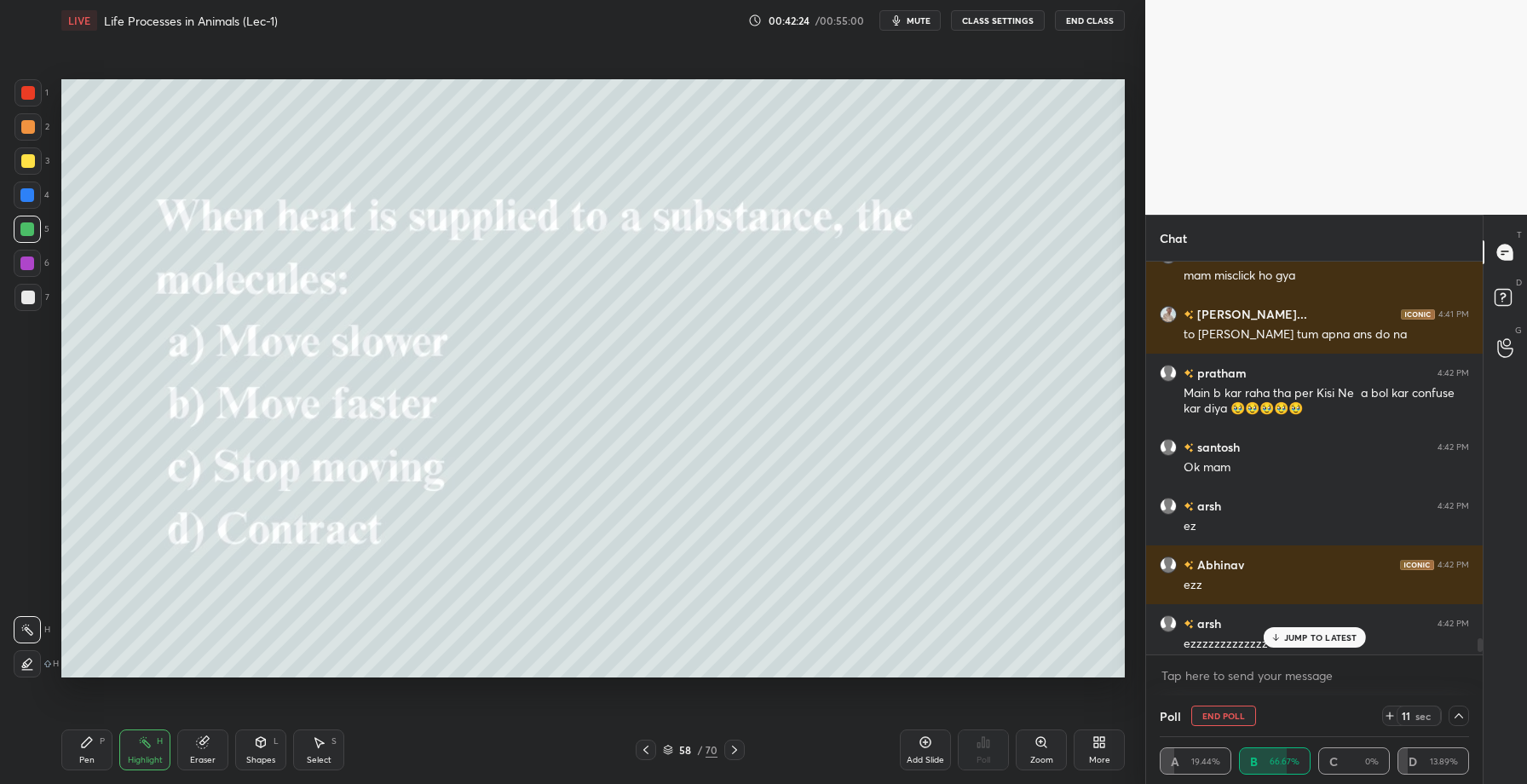
scroll to position [15252, 0]
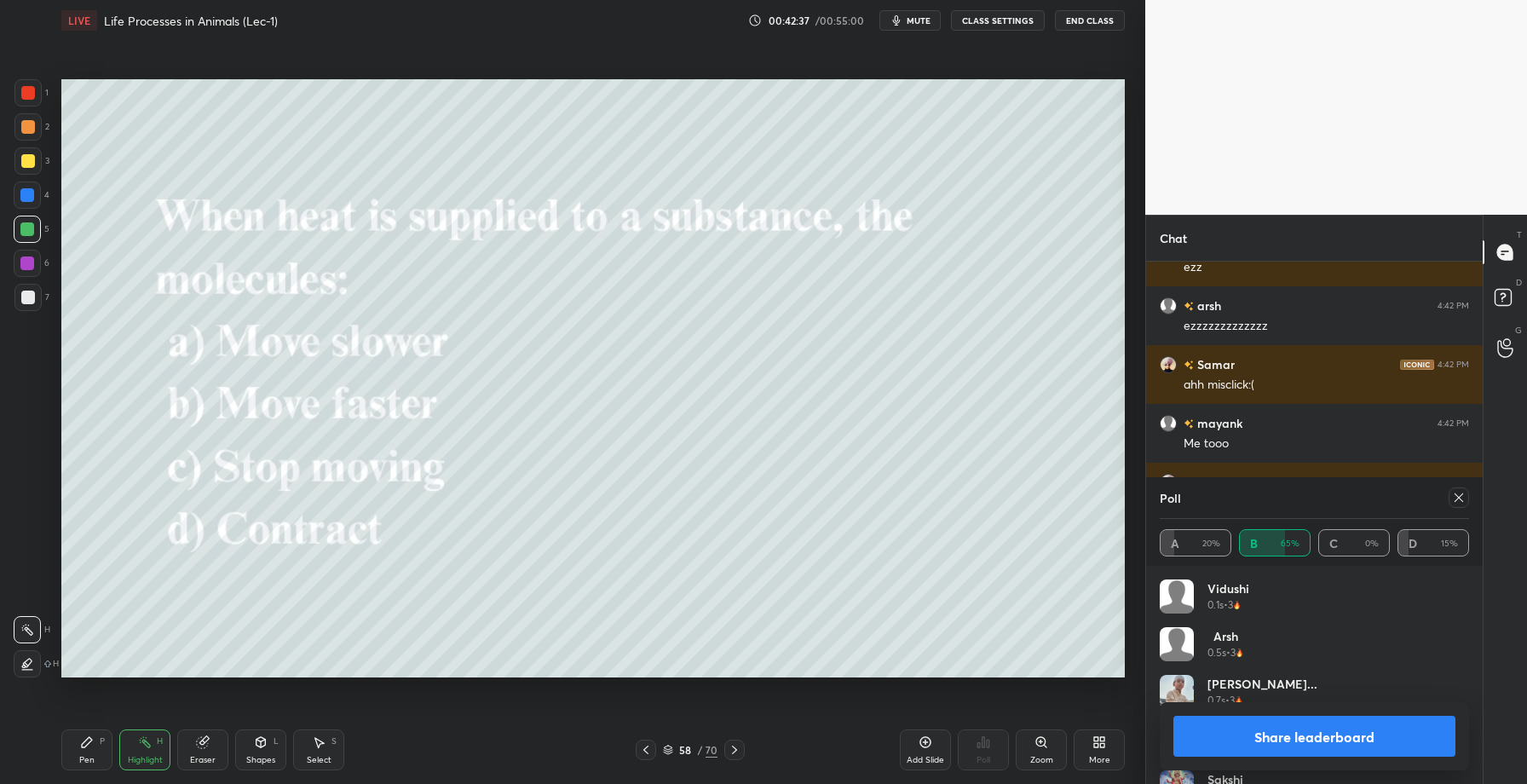
click at [1279, 742] on button "Share leaderboard" at bounding box center [1315, 736] width 282 height 41
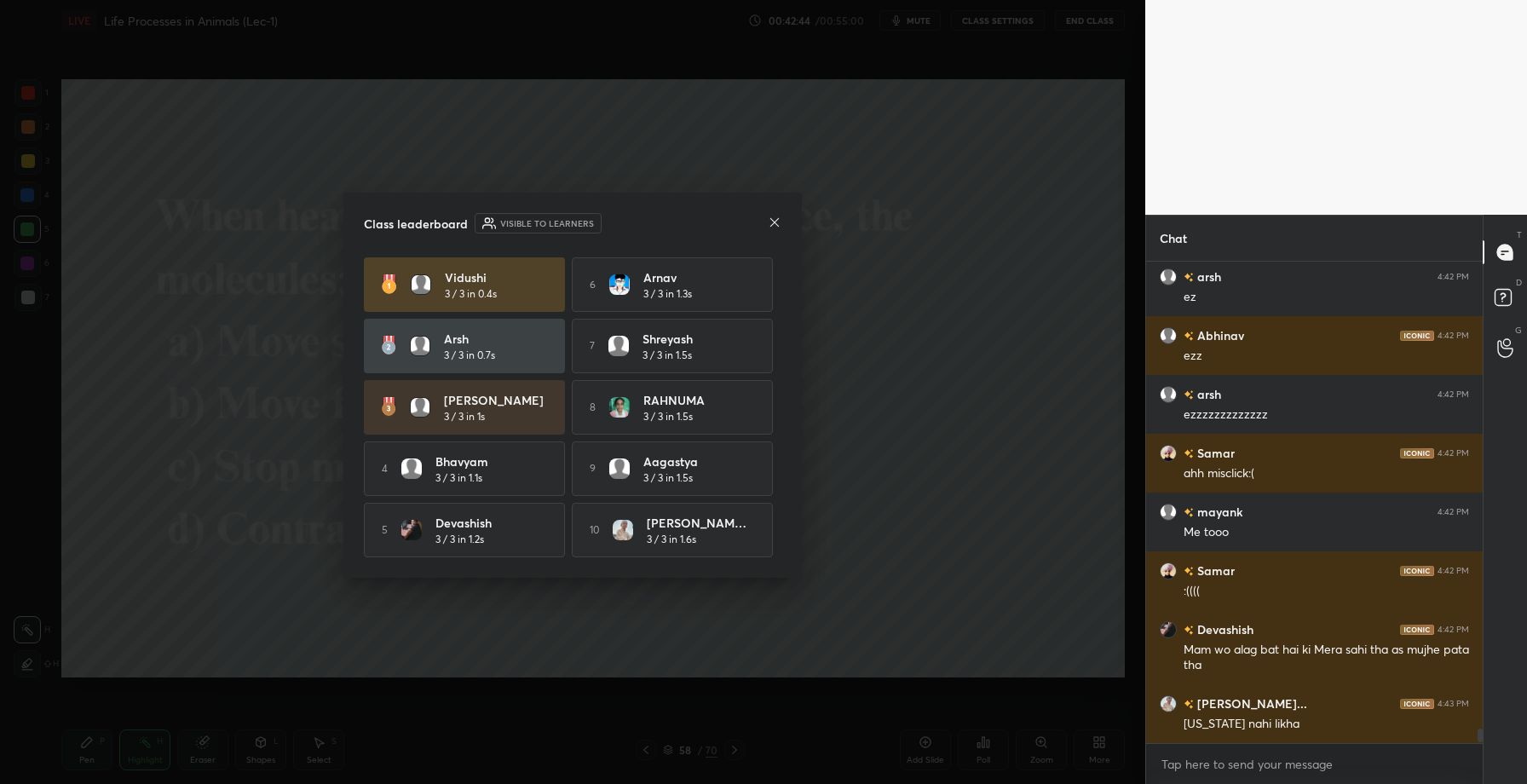
click at [769, 216] on icon at bounding box center [775, 222] width 14 height 14
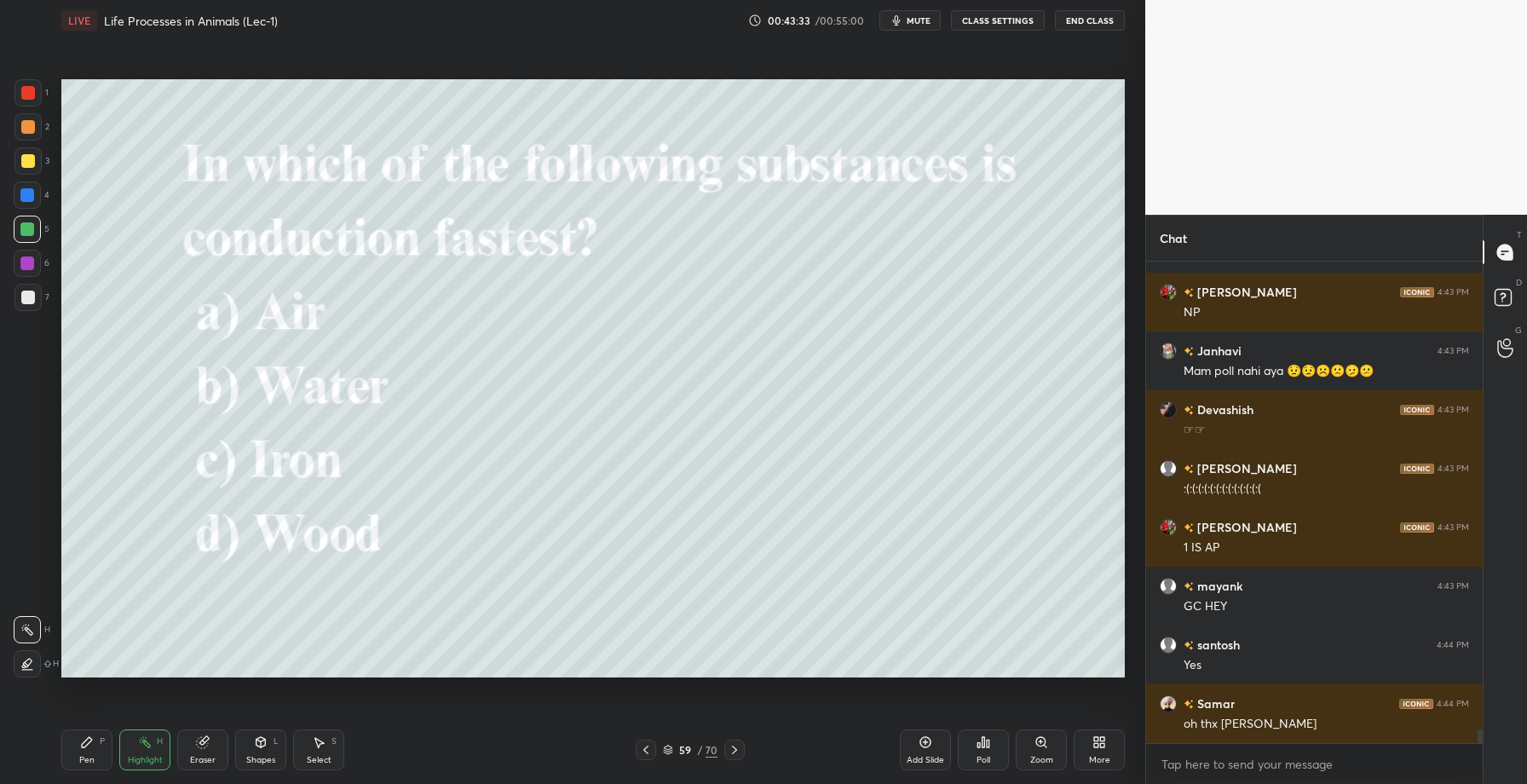
scroll to position [16420, 0]
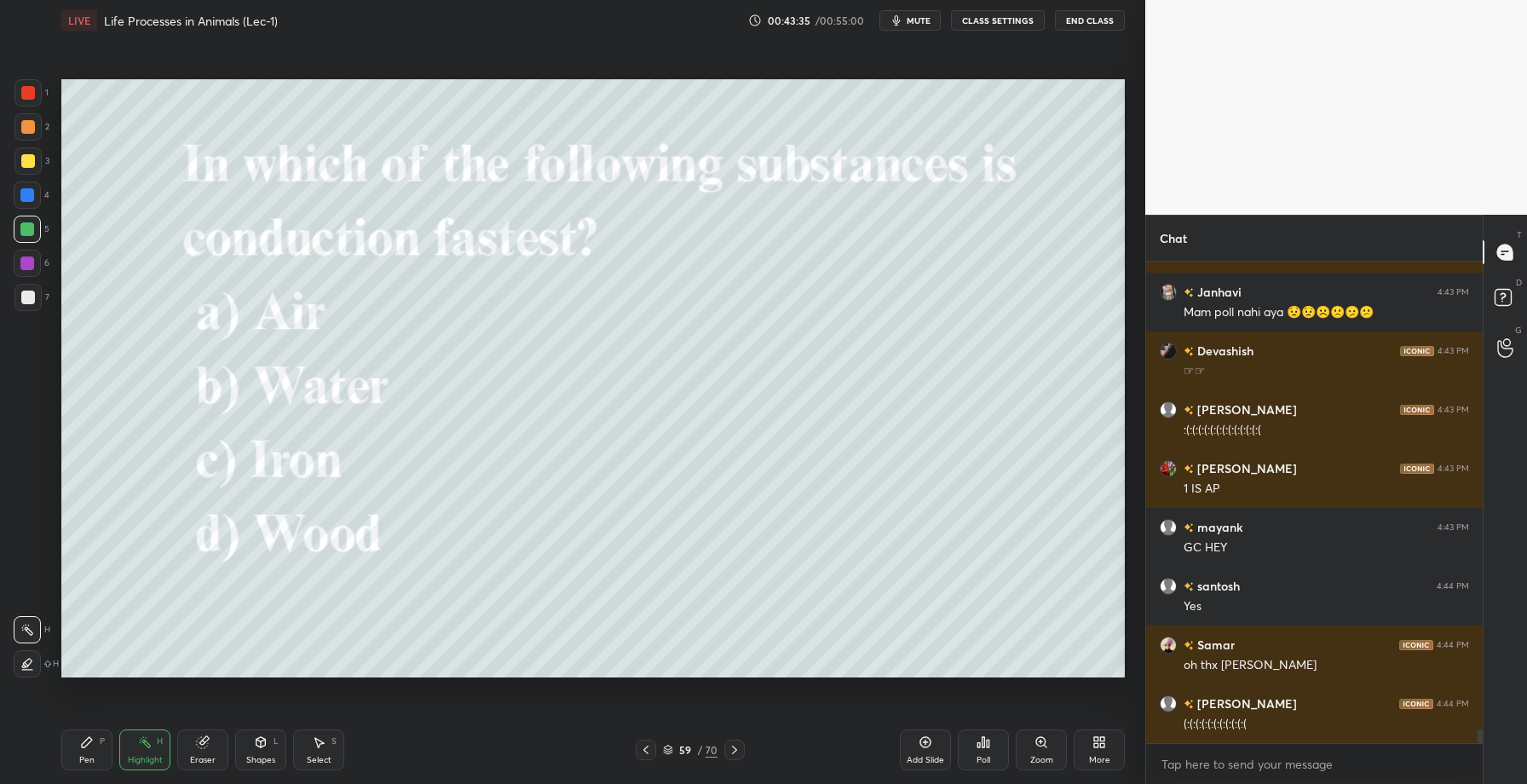
click at [977, 756] on div "Poll" at bounding box center [983, 760] width 14 height 8
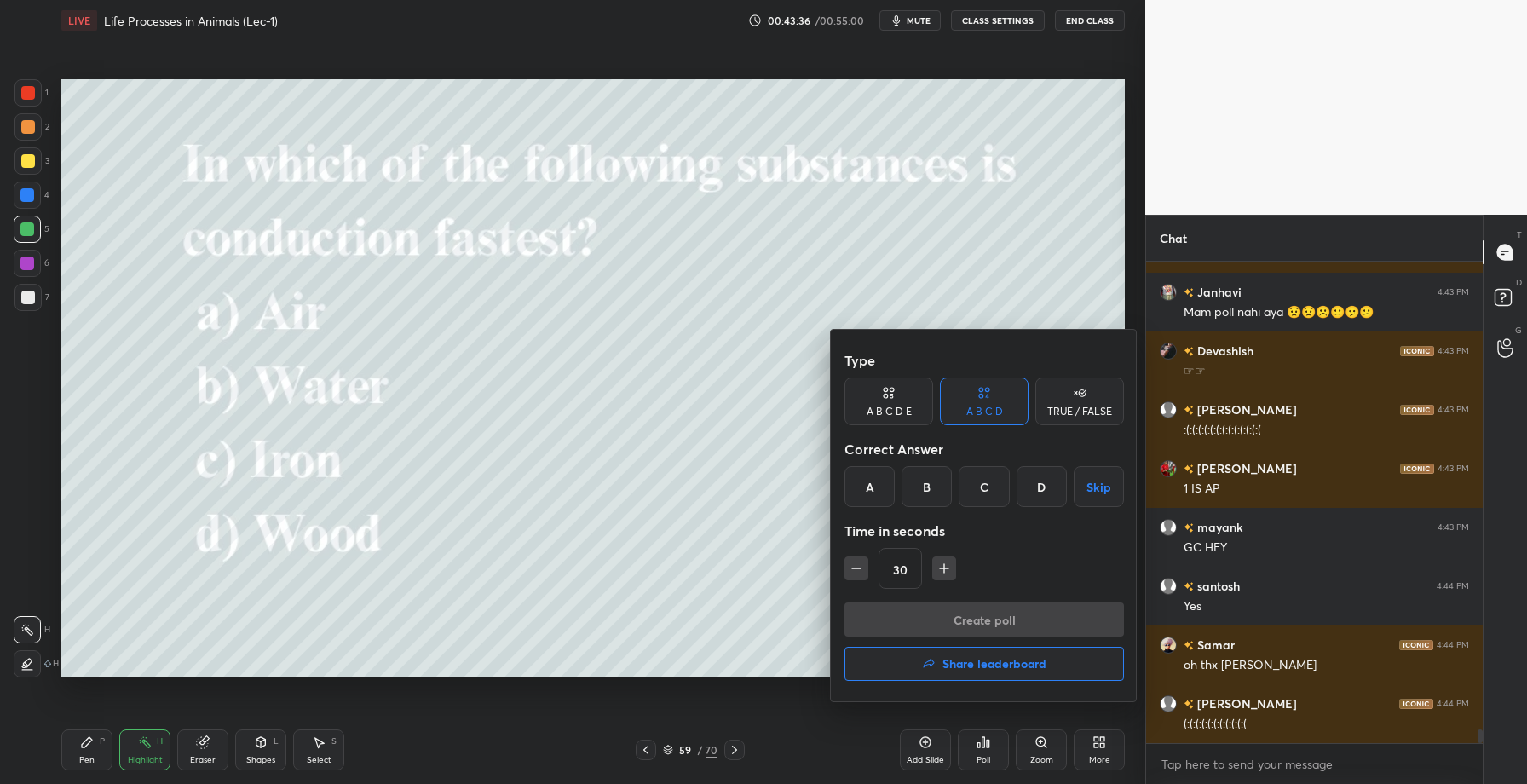
click at [983, 484] on div "C" at bounding box center [984, 487] width 50 height 41
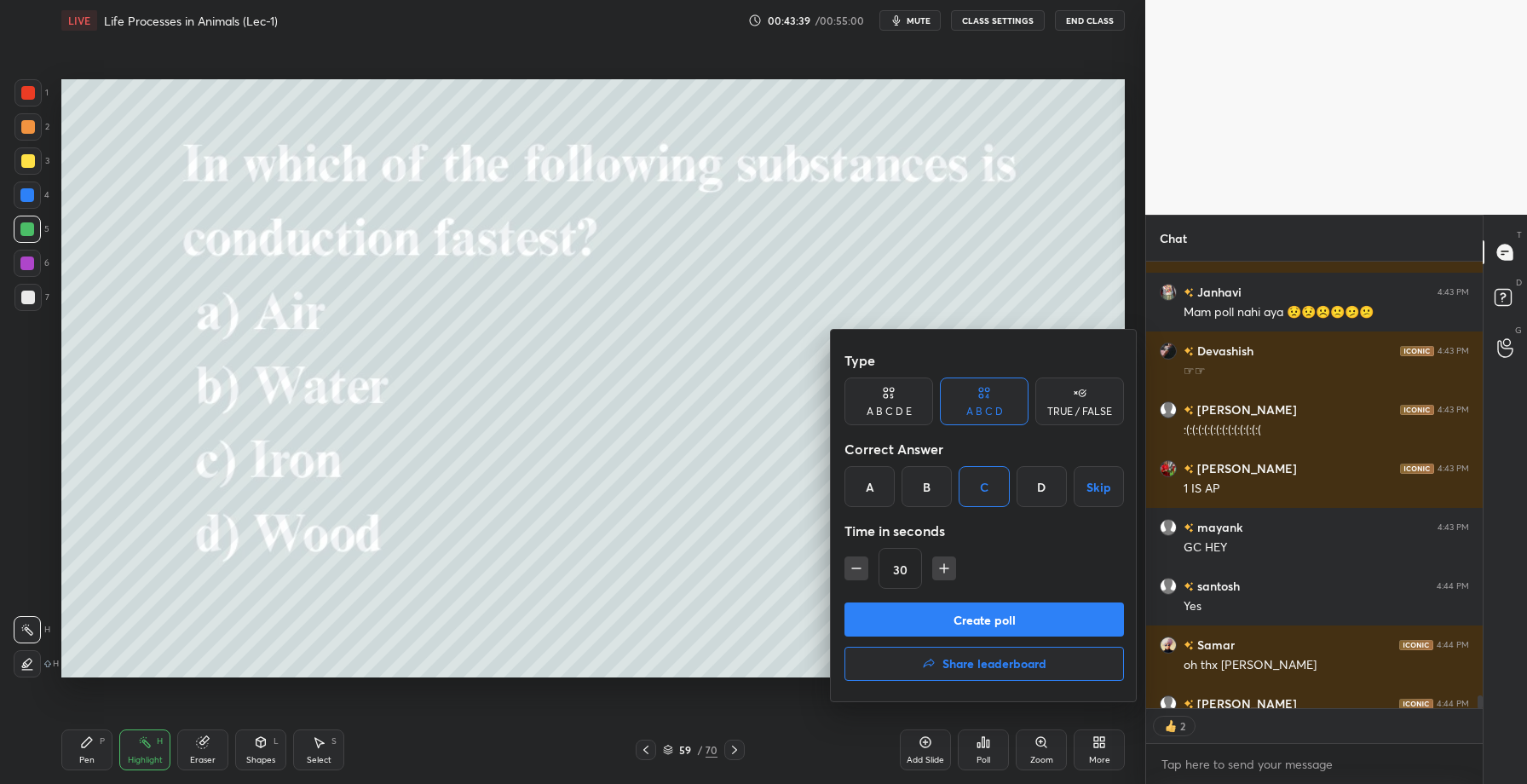
click at [963, 614] on button "Create poll" at bounding box center [984, 620] width 279 height 34
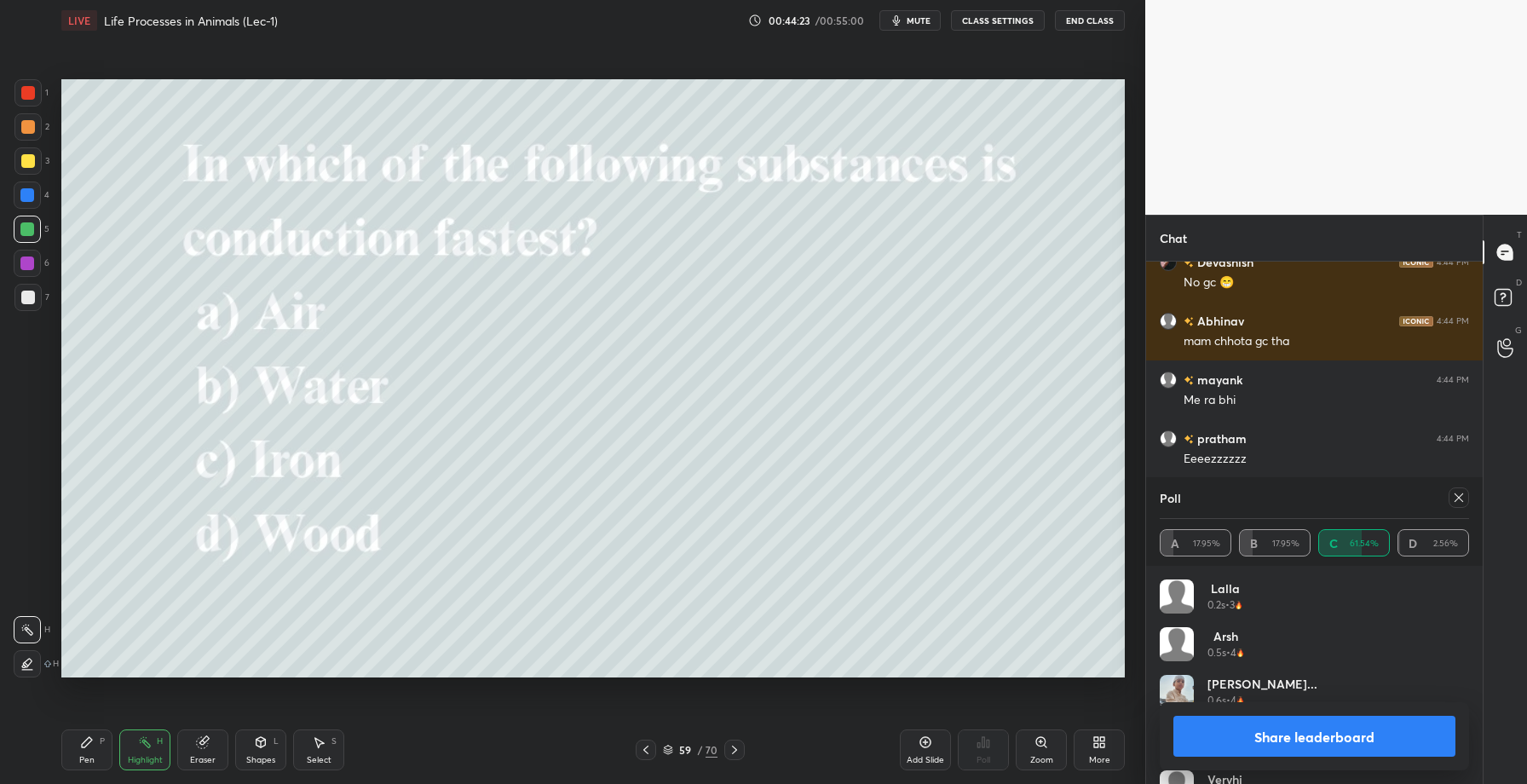
click at [1308, 734] on button "Share leaderboard" at bounding box center [1315, 736] width 282 height 41
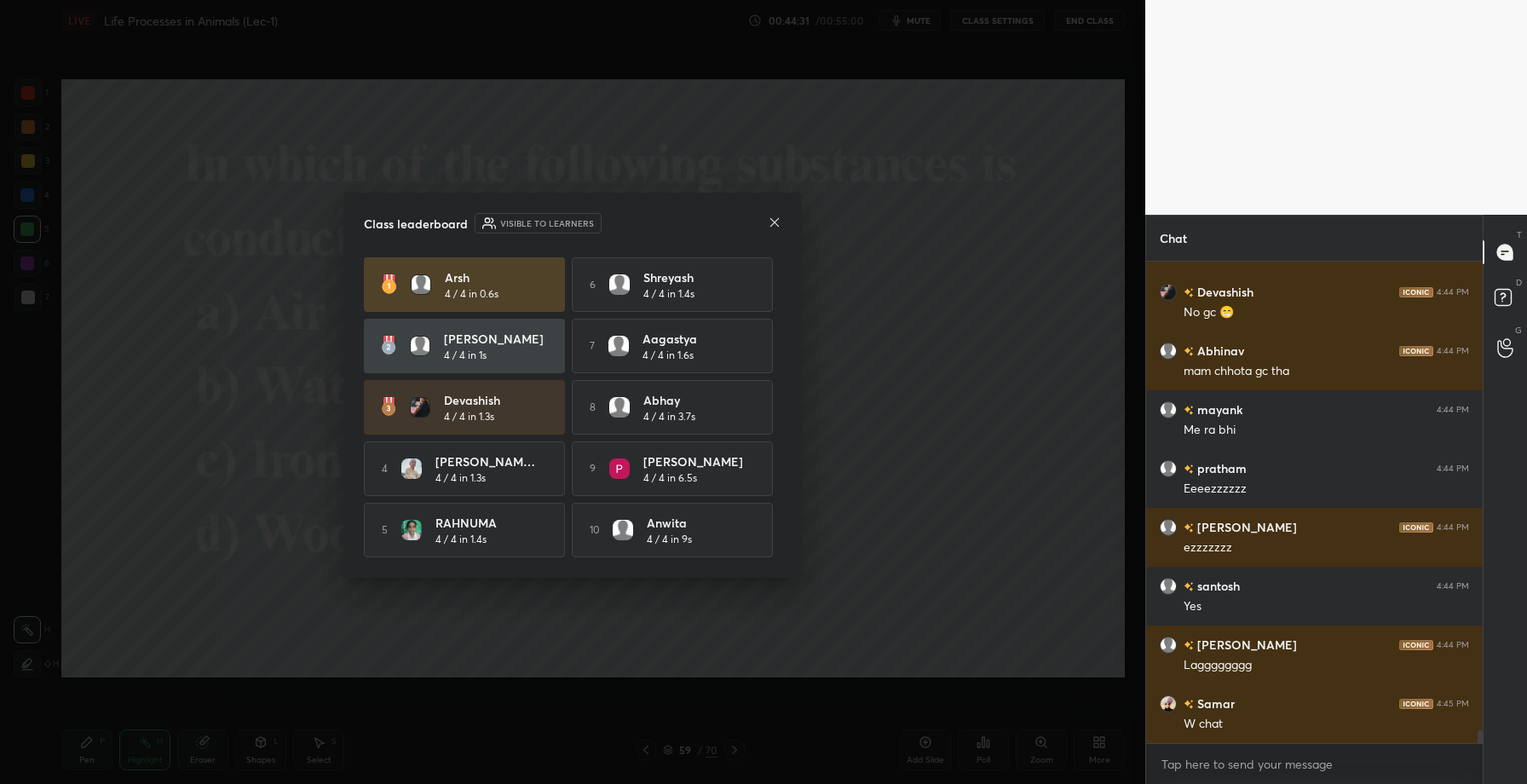
click at [773, 218] on icon at bounding box center [775, 222] width 14 height 14
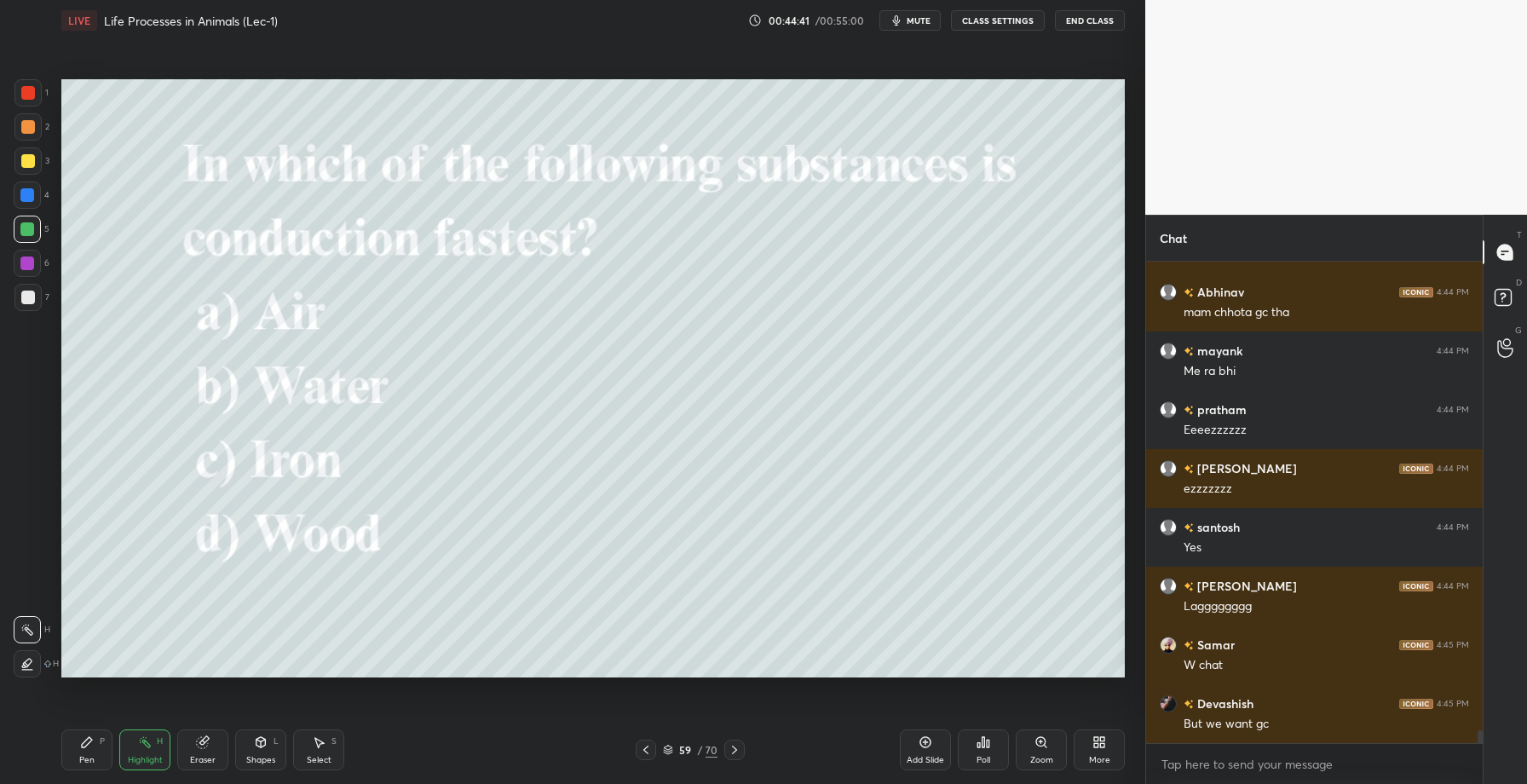
click at [24, 125] on div at bounding box center [28, 127] width 14 height 14
click at [82, 755] on div "Pen P" at bounding box center [87, 750] width 51 height 41
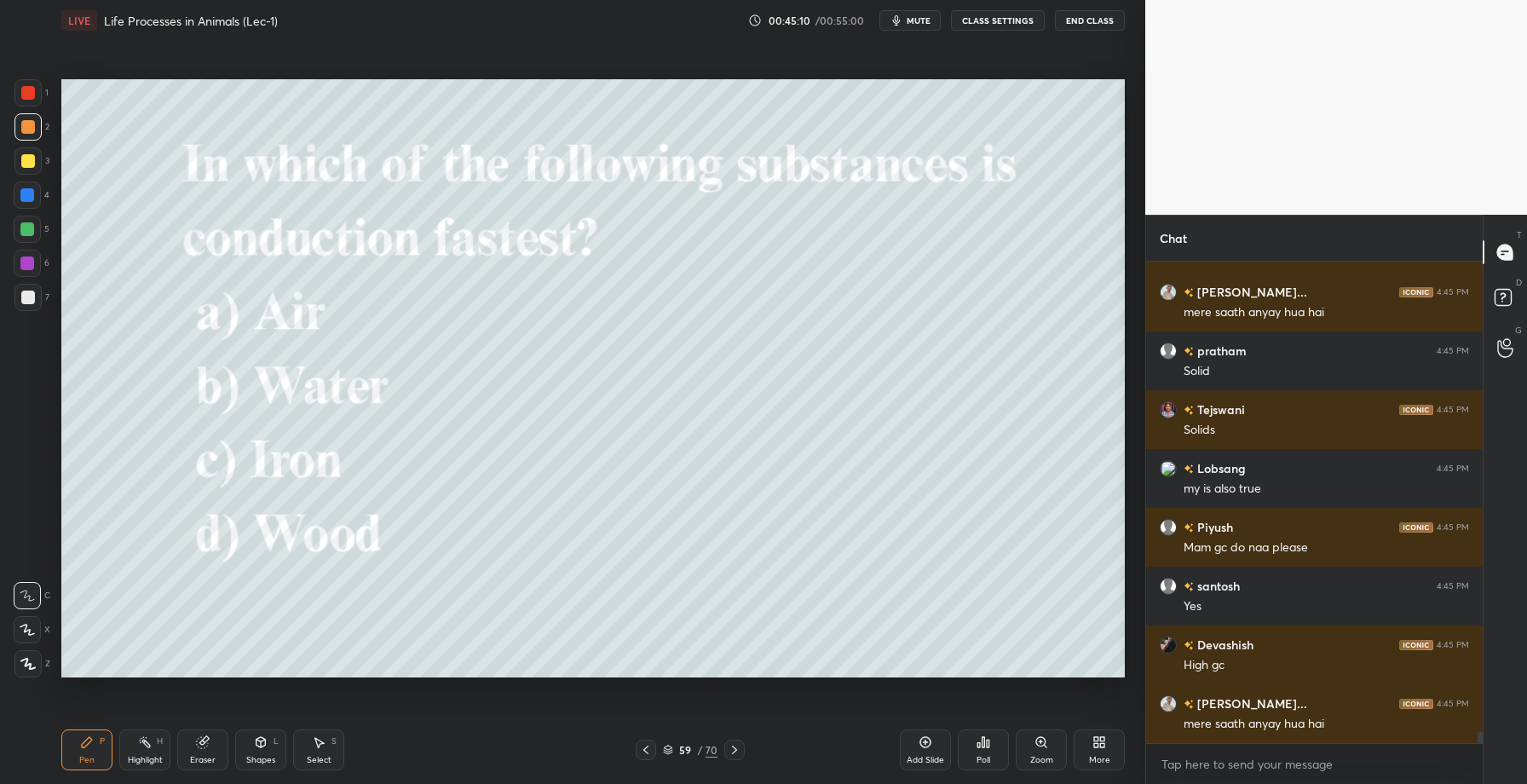
drag, startPoint x: 201, startPoint y: 738, endPoint x: 194, endPoint y: 746, distance: 10.6
click at [200, 740] on icon at bounding box center [203, 743] width 11 height 11
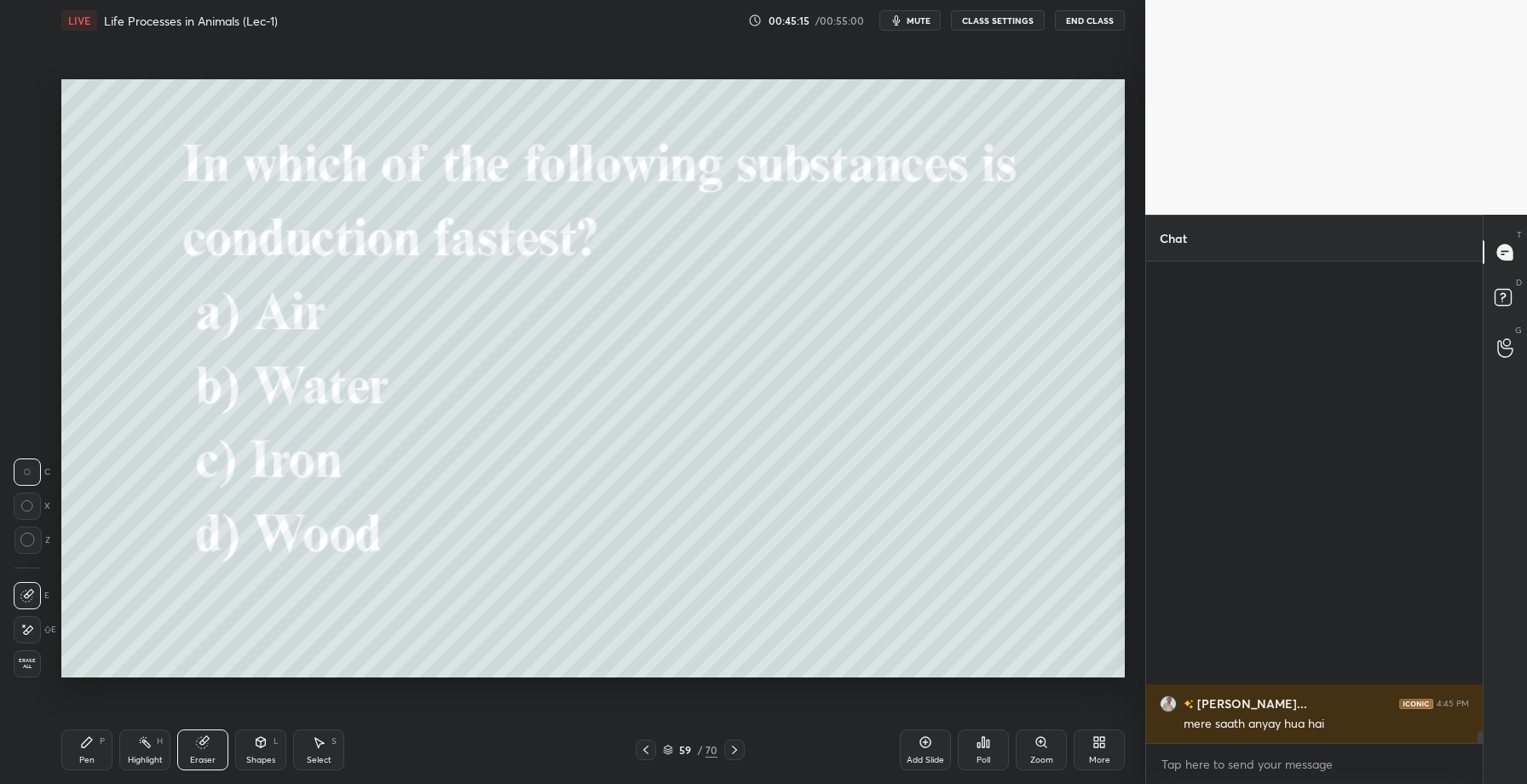
scroll to position [19279, 0]
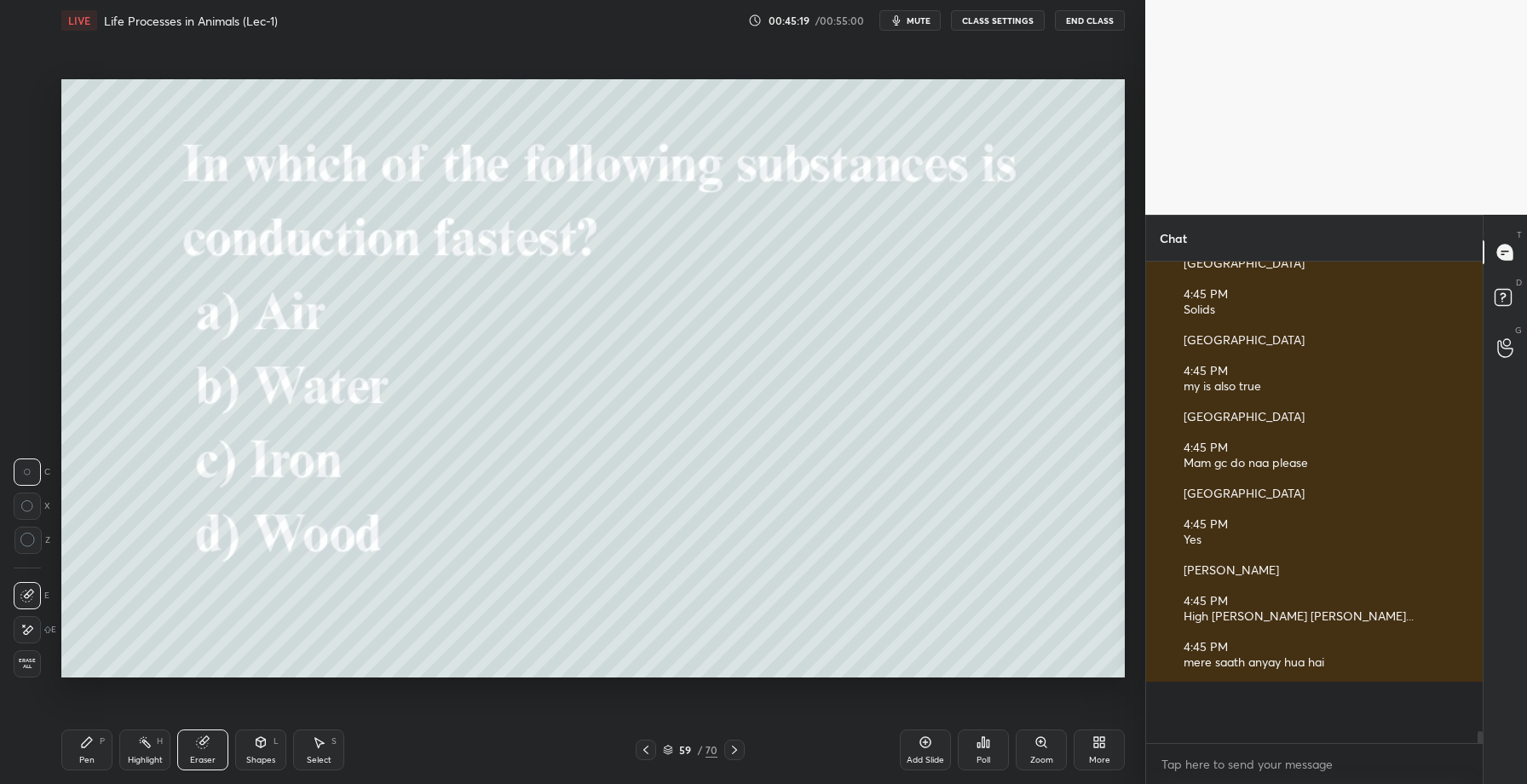
drag, startPoint x: 36, startPoint y: 668, endPoint x: 76, endPoint y: 685, distance: 43.5
click at [37, 669] on span "Erase all" at bounding box center [27, 663] width 25 height 12
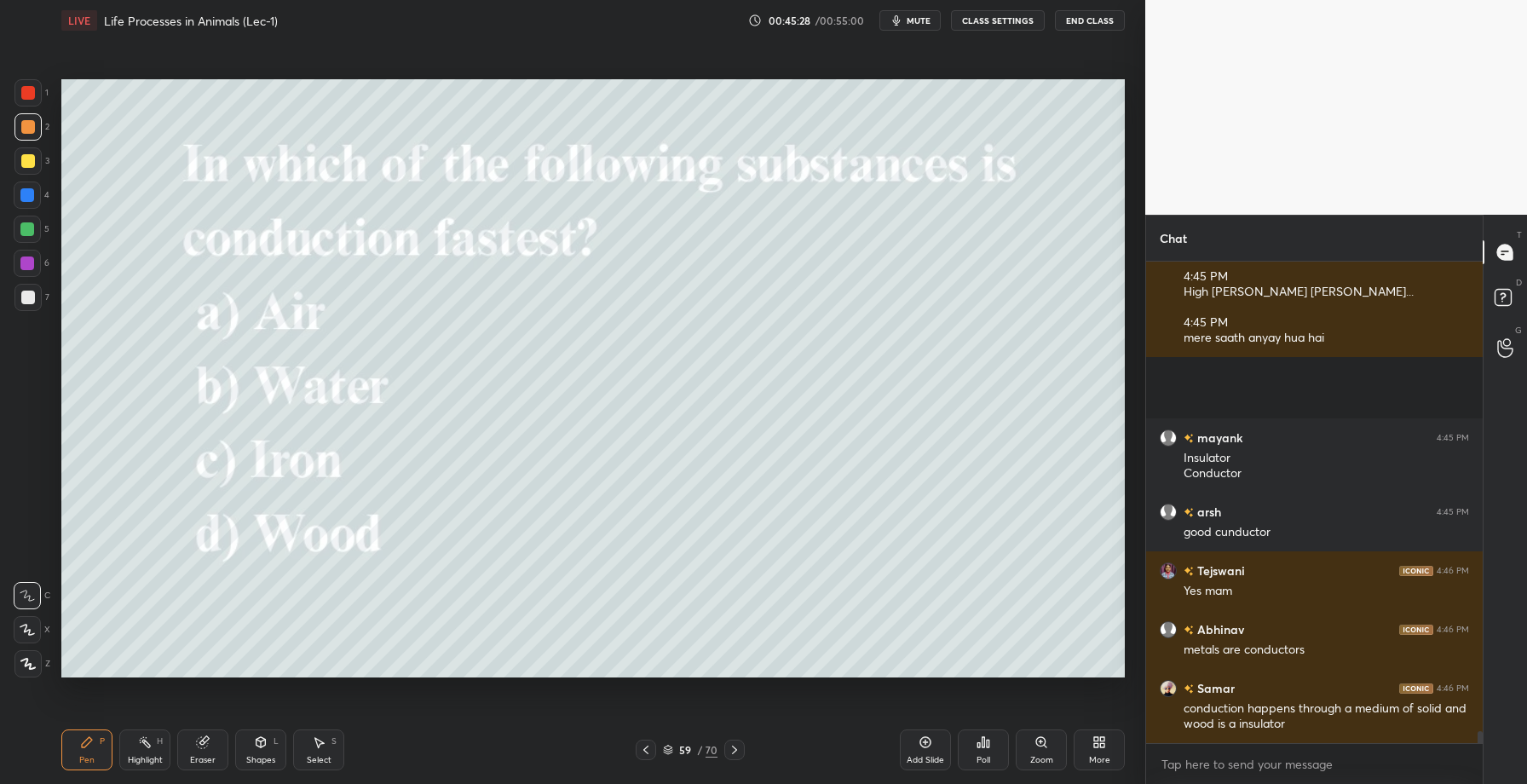
scroll to position [19662, 0]
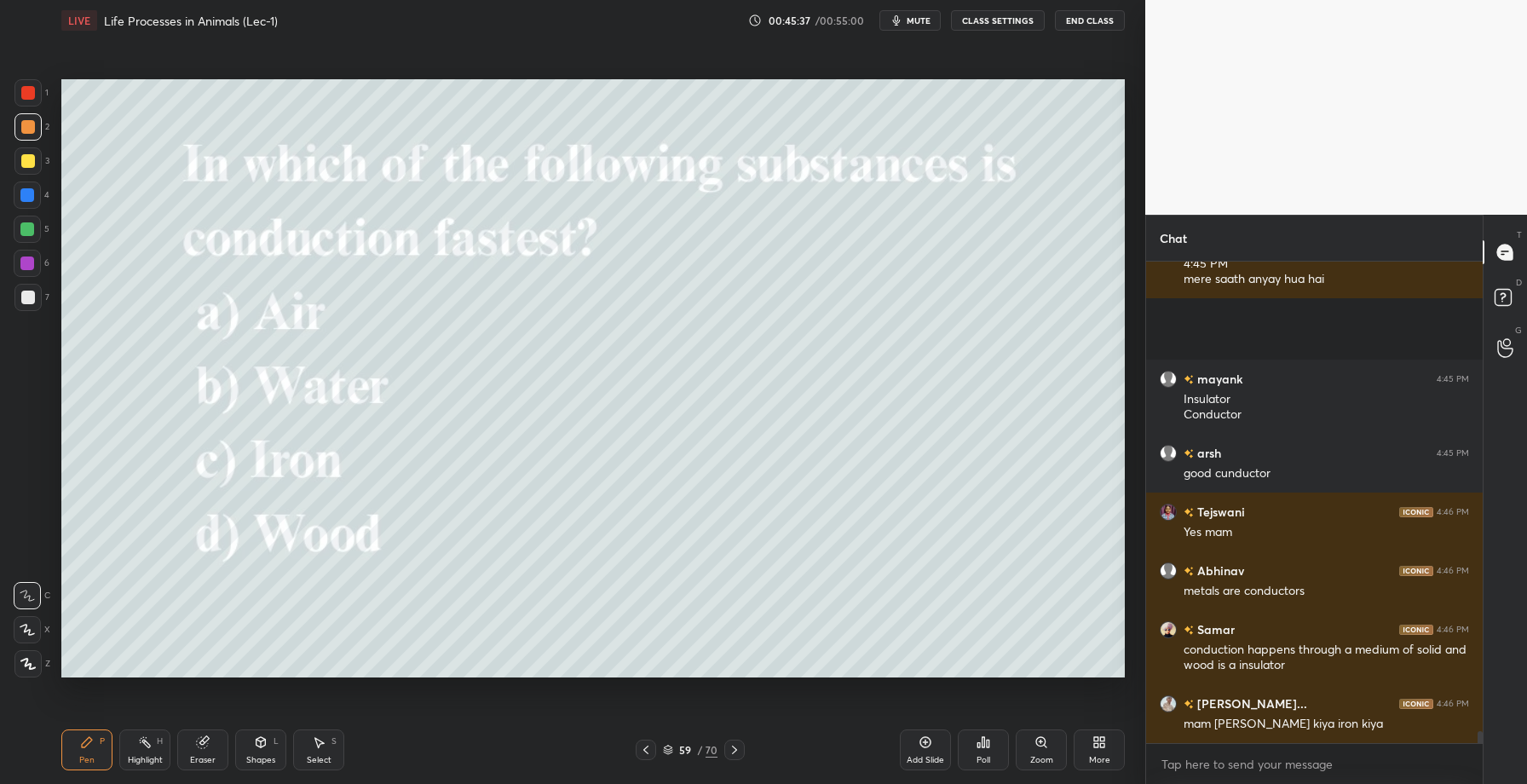
click at [735, 759] on div at bounding box center [735, 750] width 21 height 21
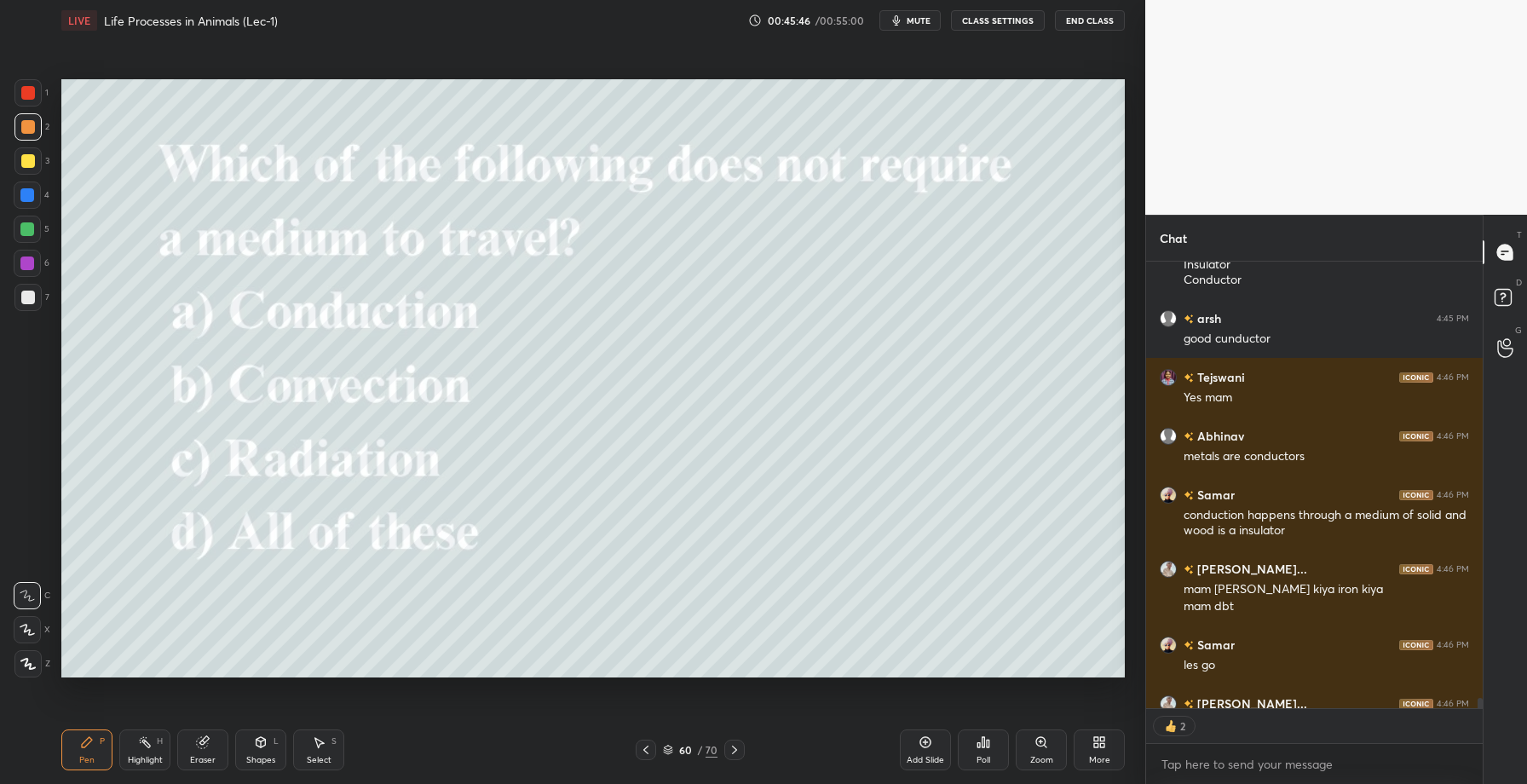
scroll to position [441, 332]
click at [983, 747] on icon at bounding box center [984, 742] width 3 height 10
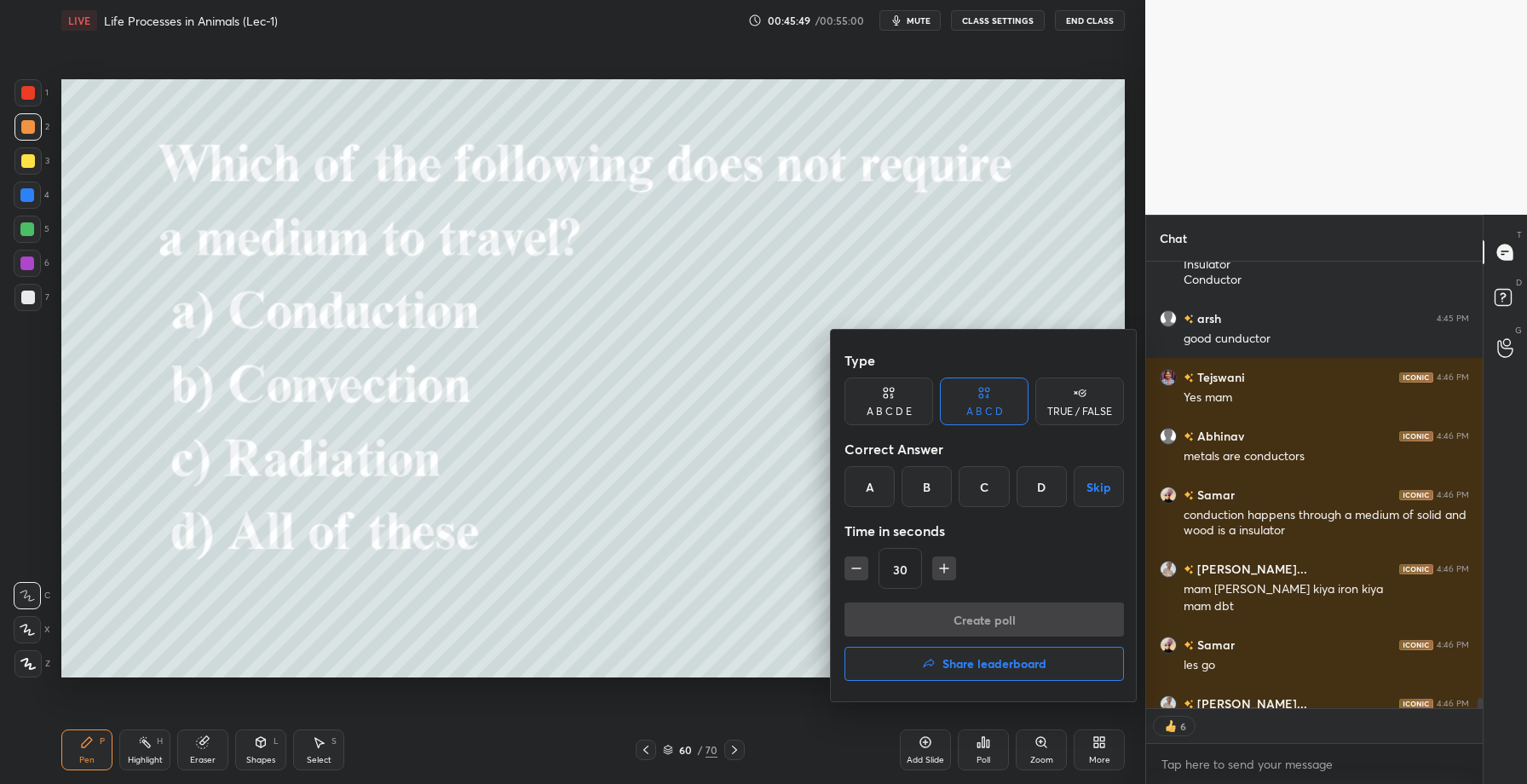
click at [986, 492] on div "C" at bounding box center [984, 487] width 50 height 41
click at [973, 628] on button "Create poll" at bounding box center [984, 620] width 279 height 34
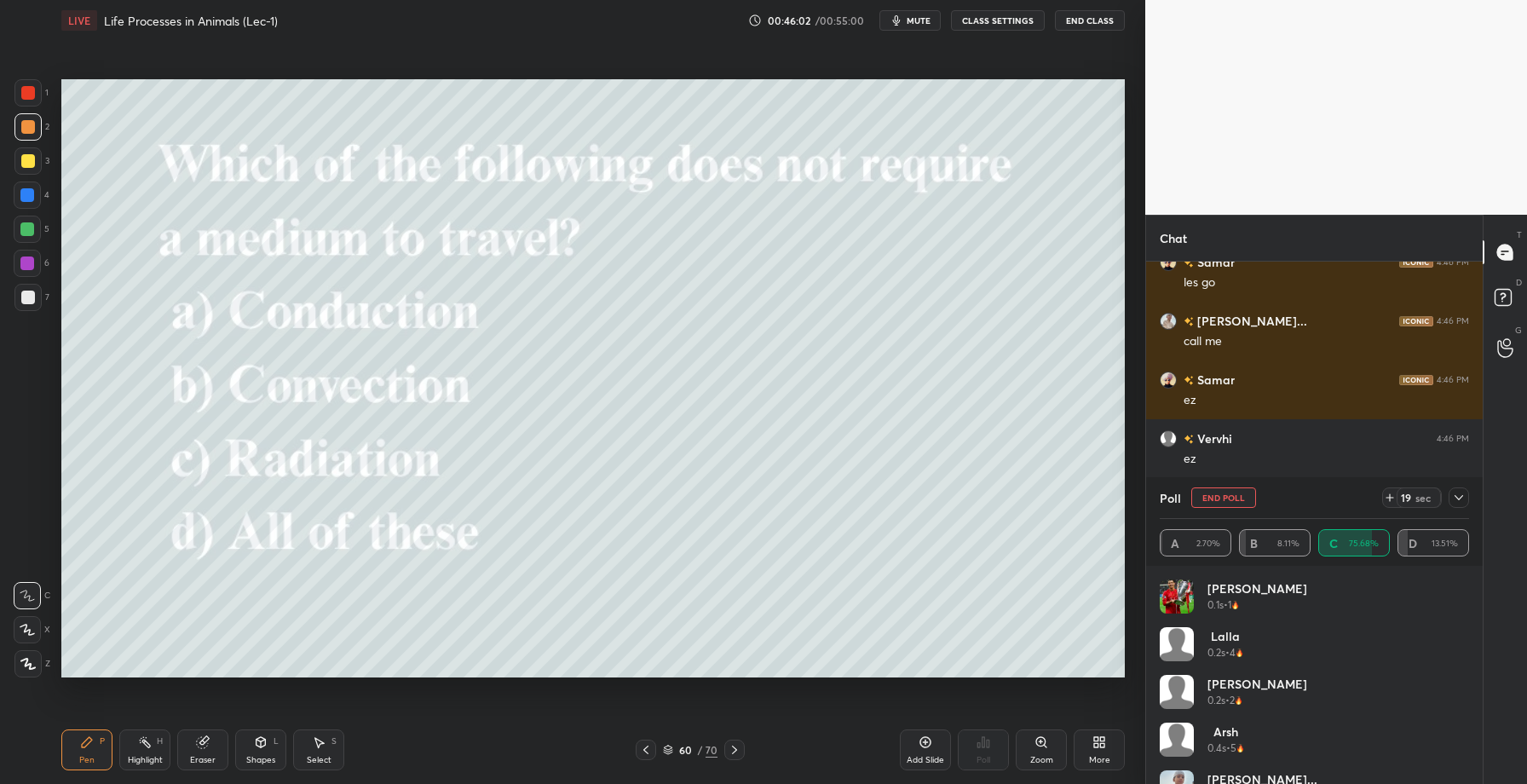
scroll to position [20238, 0]
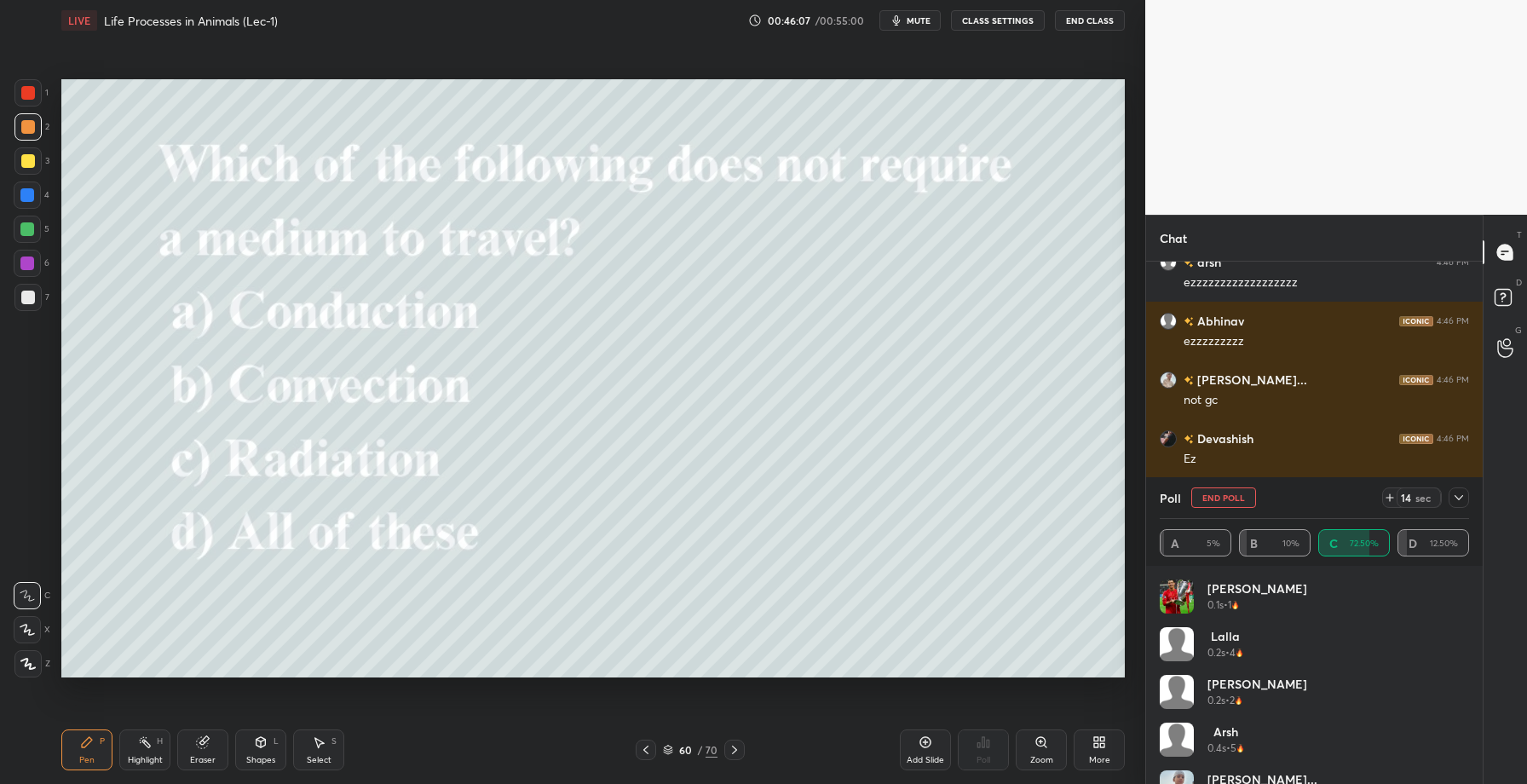
click at [1458, 493] on icon at bounding box center [1459, 497] width 14 height 14
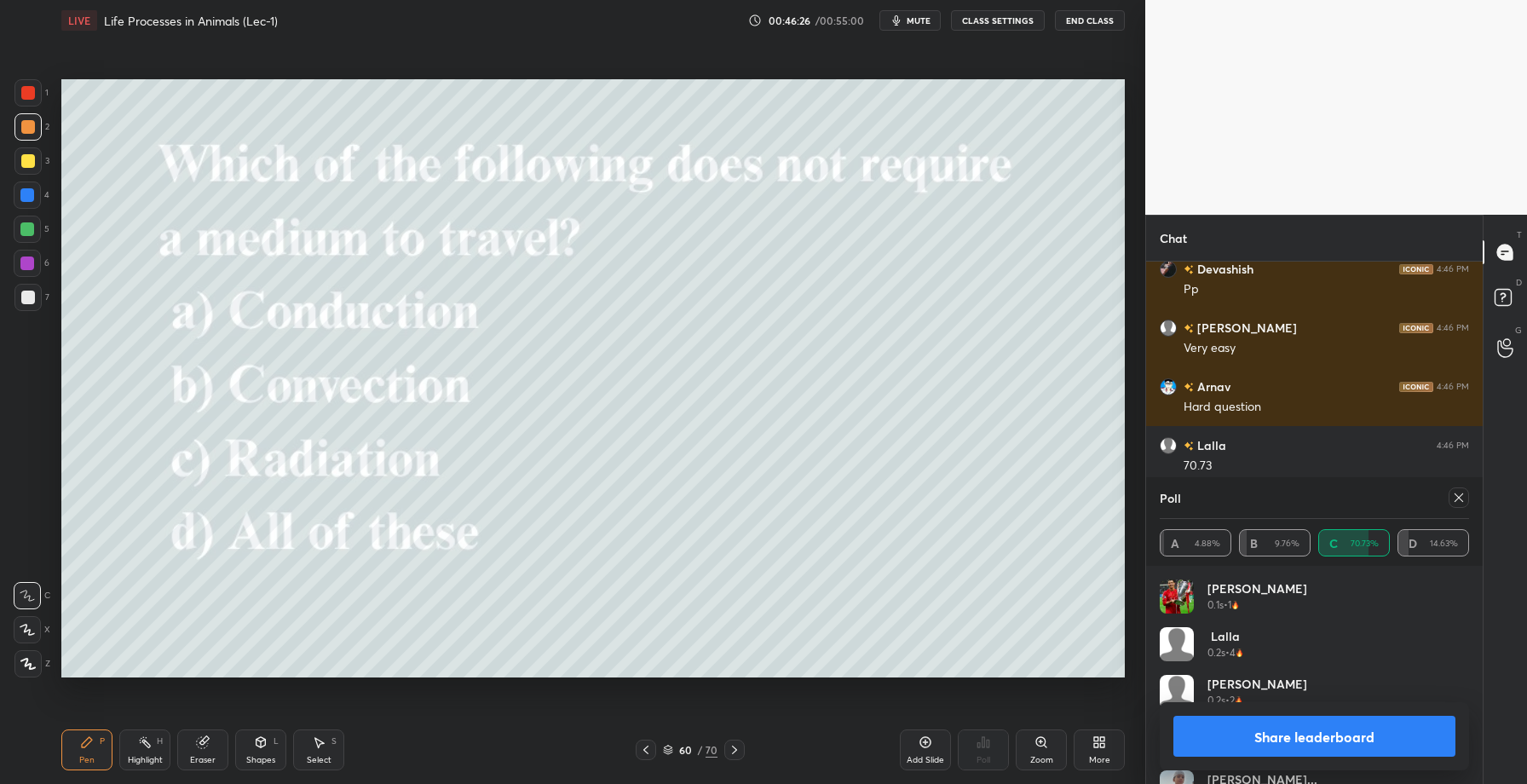
click at [1306, 729] on button "Share leaderboard" at bounding box center [1315, 736] width 282 height 41
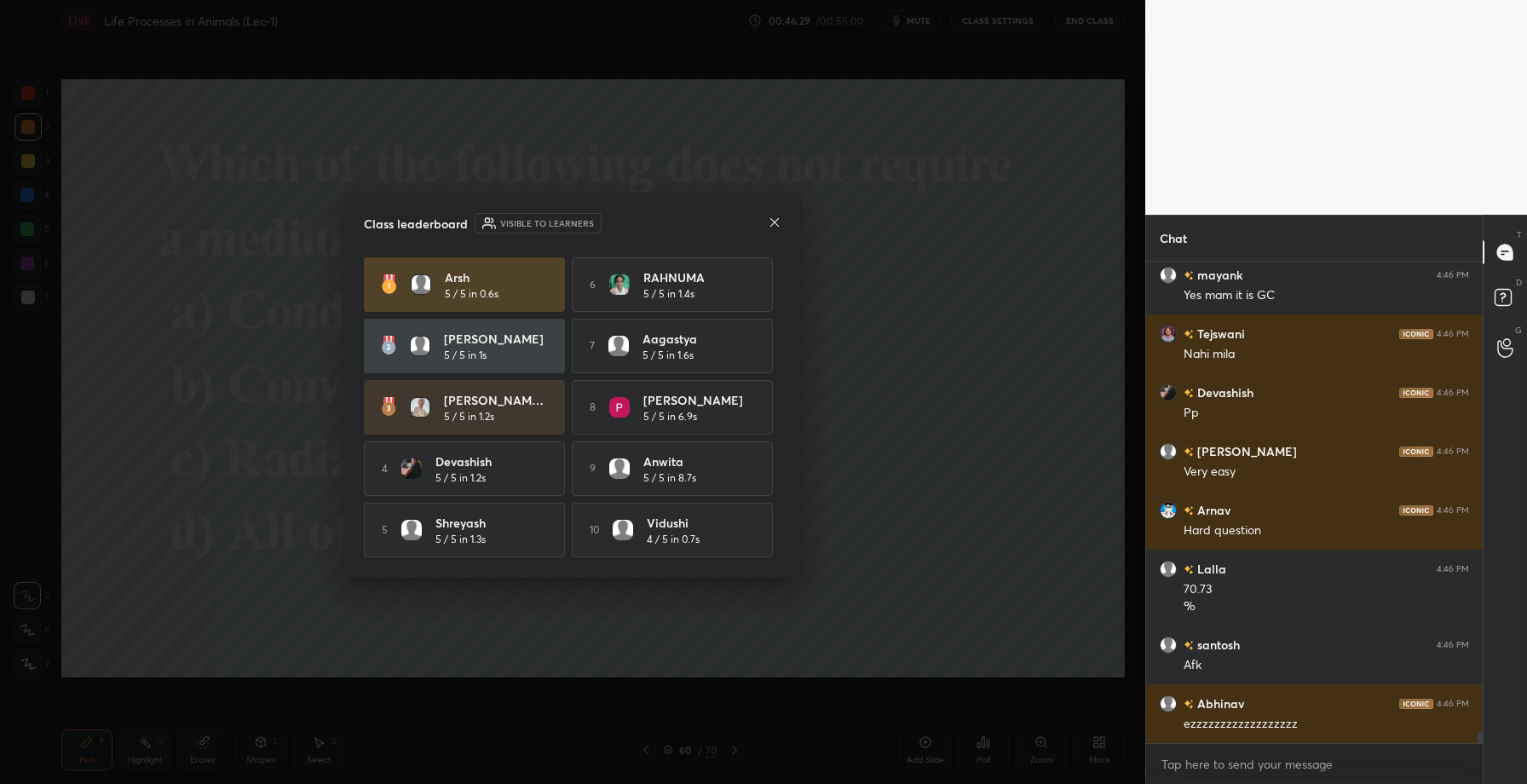
click at [776, 224] on icon at bounding box center [775, 222] width 14 height 14
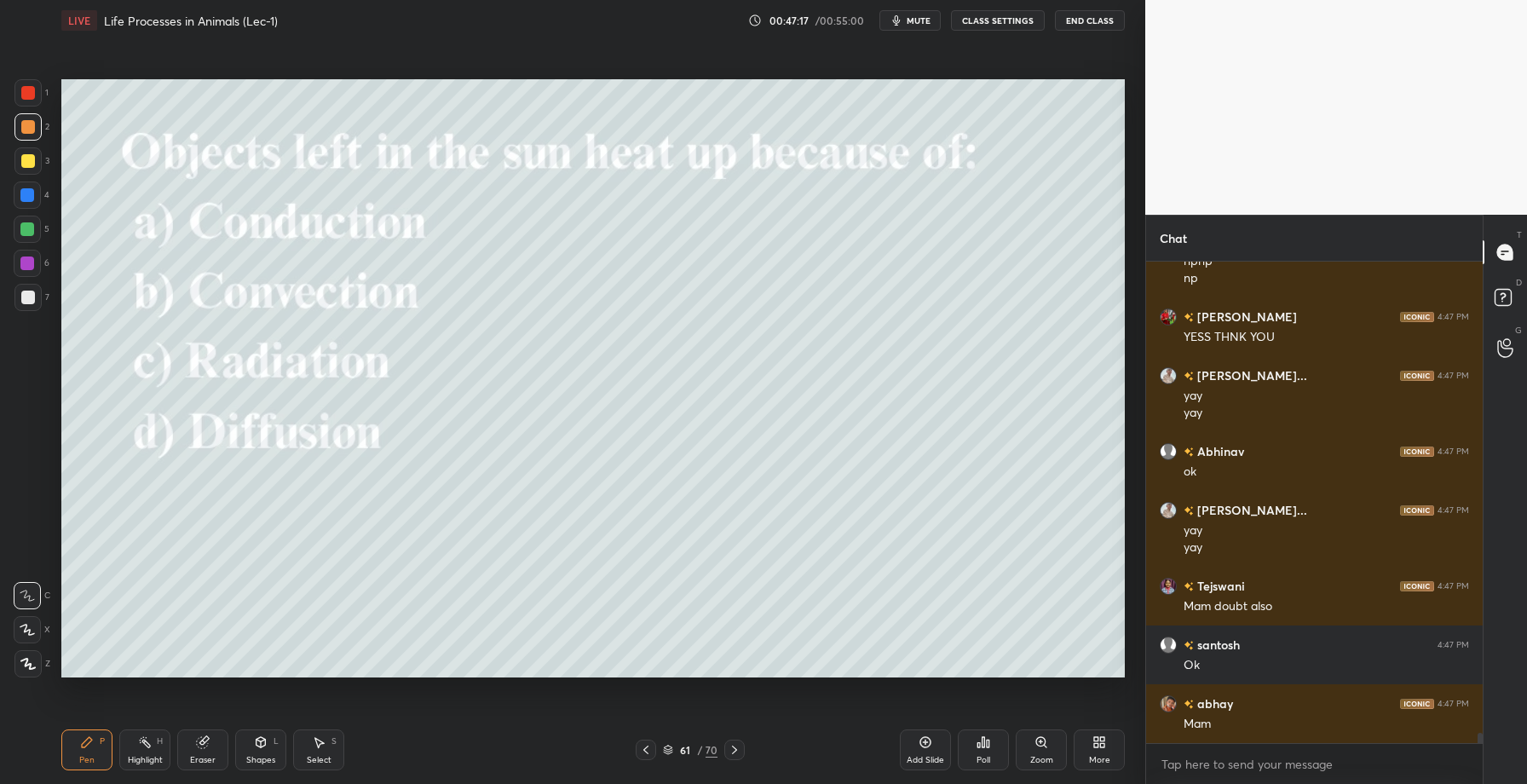
click at [992, 750] on div "Poll" at bounding box center [983, 750] width 51 height 41
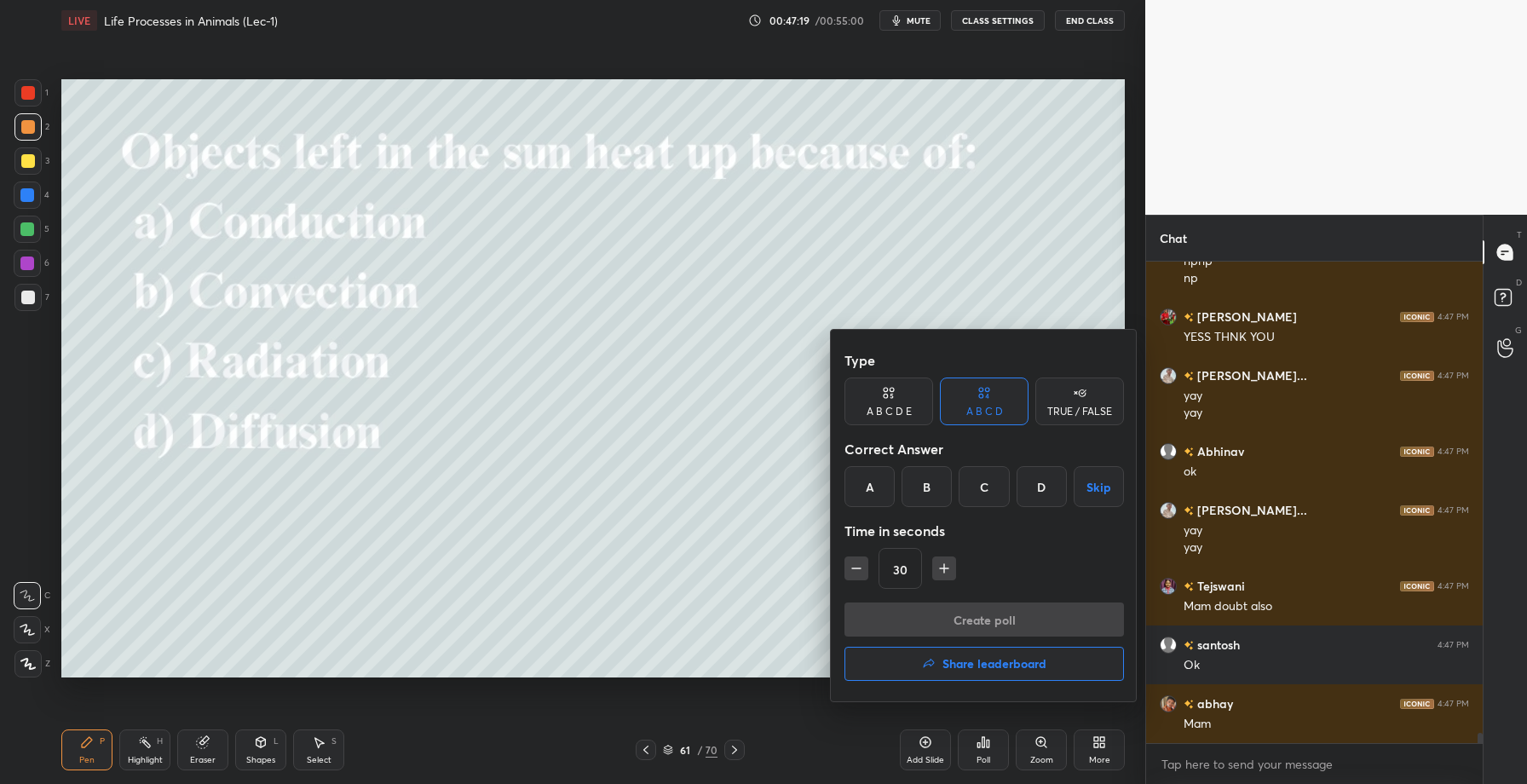
click at [987, 485] on div "C" at bounding box center [984, 487] width 50 height 41
click at [963, 617] on button "Create poll" at bounding box center [984, 620] width 279 height 34
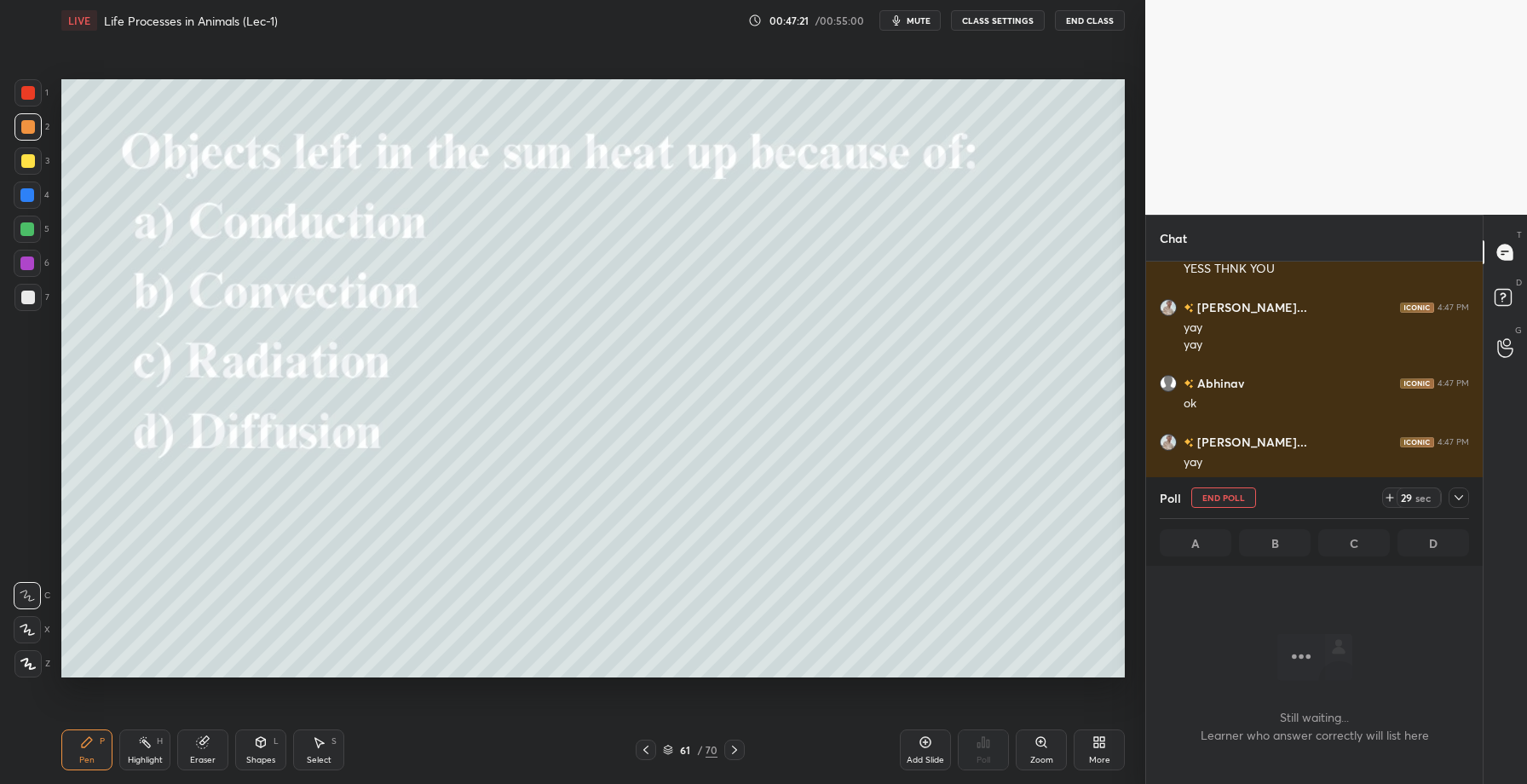
click at [1458, 493] on icon at bounding box center [1459, 497] width 14 height 14
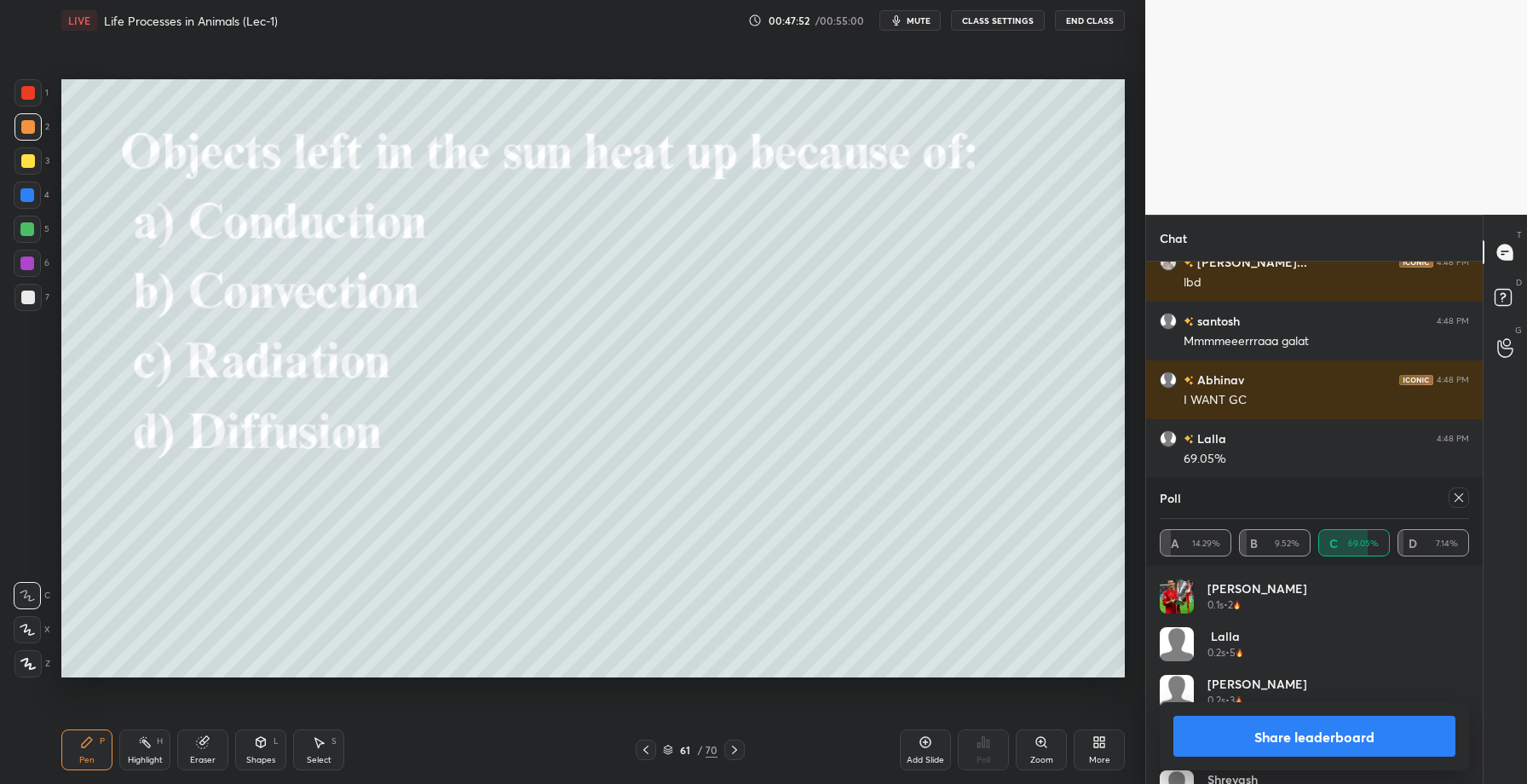
click at [1258, 741] on button "Share leaderboard" at bounding box center [1315, 736] width 282 height 41
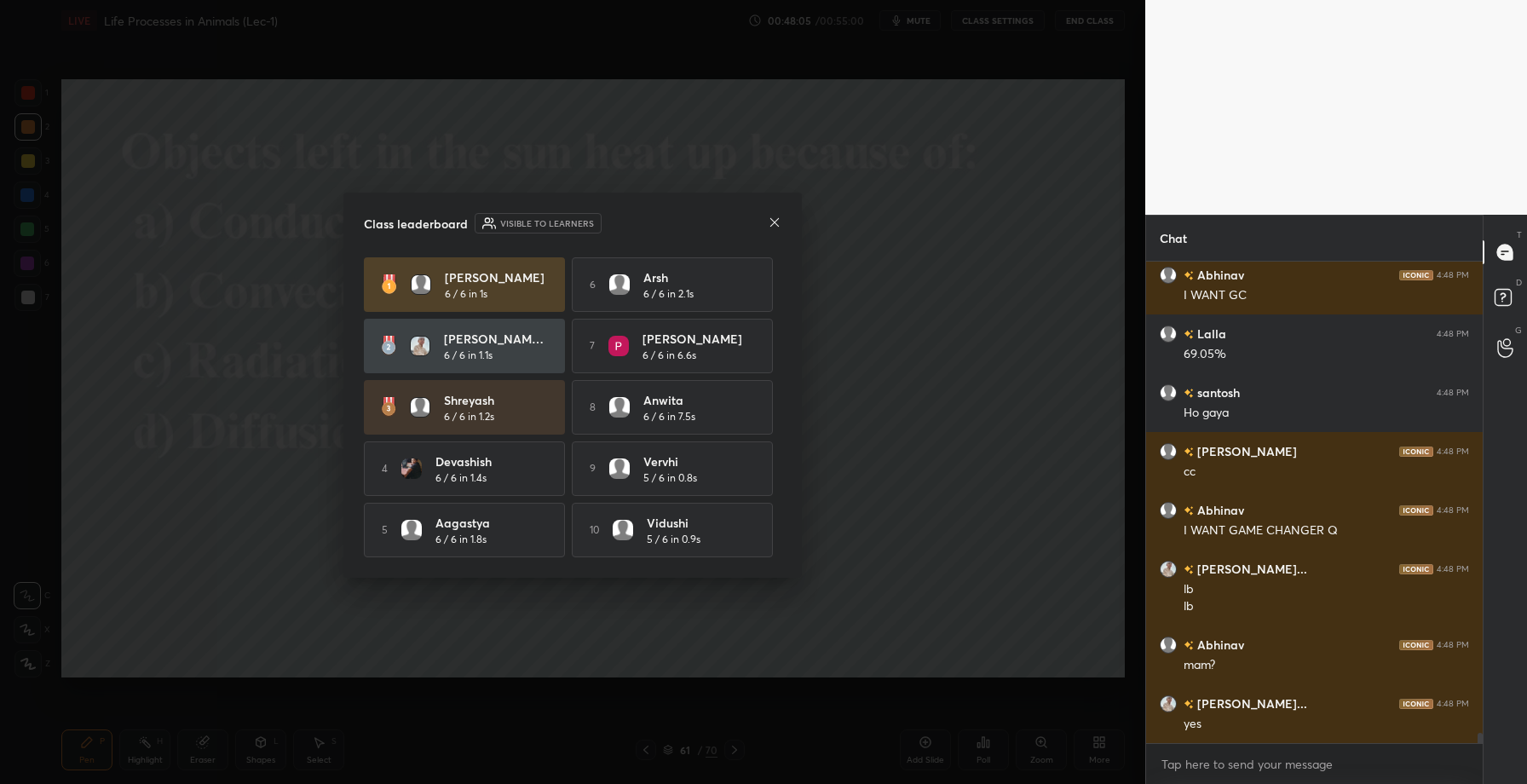
click at [770, 223] on icon at bounding box center [775, 222] width 14 height 14
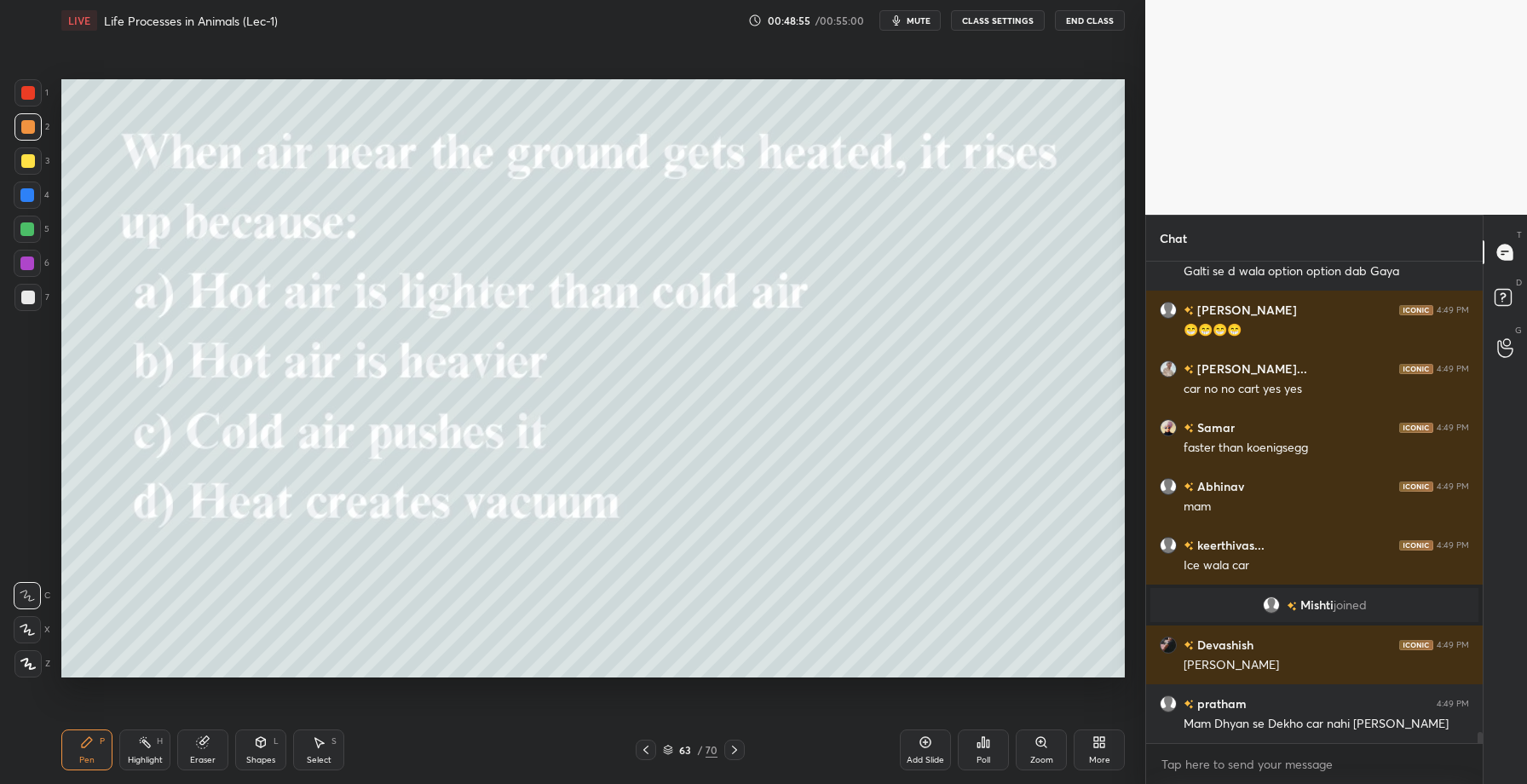
scroll to position [20008, 0]
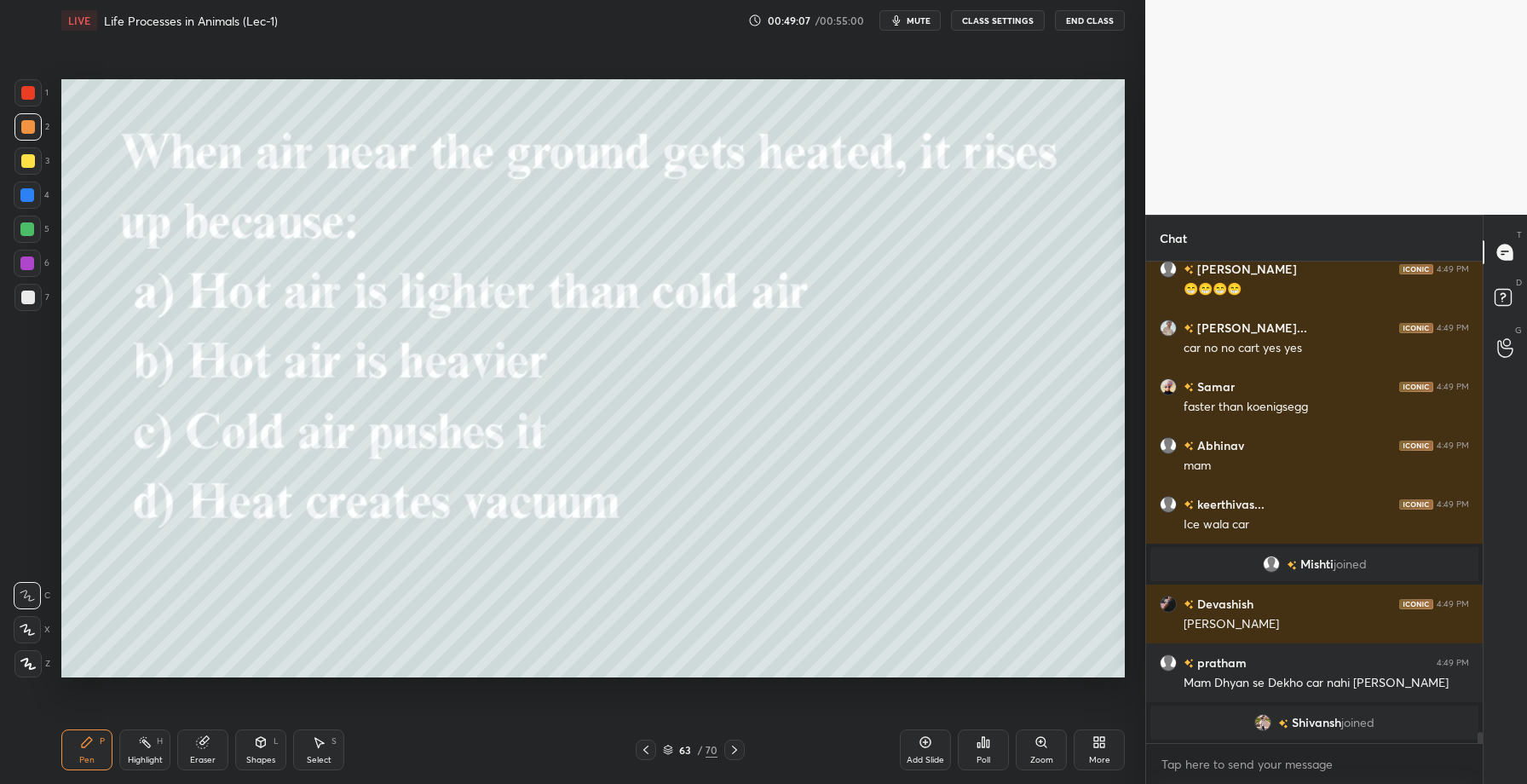
click at [987, 751] on div "Poll" at bounding box center [983, 750] width 51 height 41
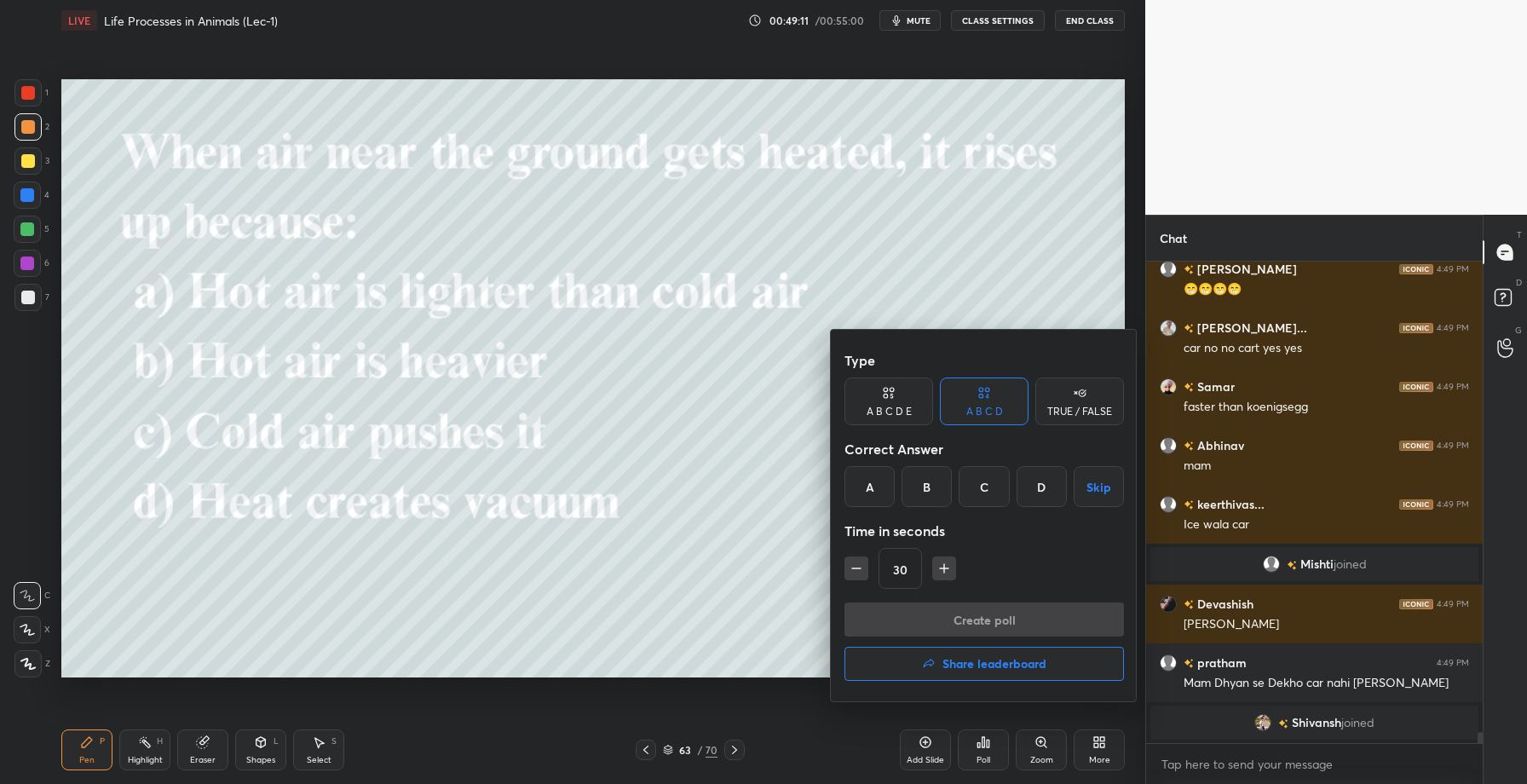
click at [862, 494] on div "A" at bounding box center [870, 487] width 50 height 41
click at [923, 624] on button "Create poll" at bounding box center [984, 620] width 279 height 34
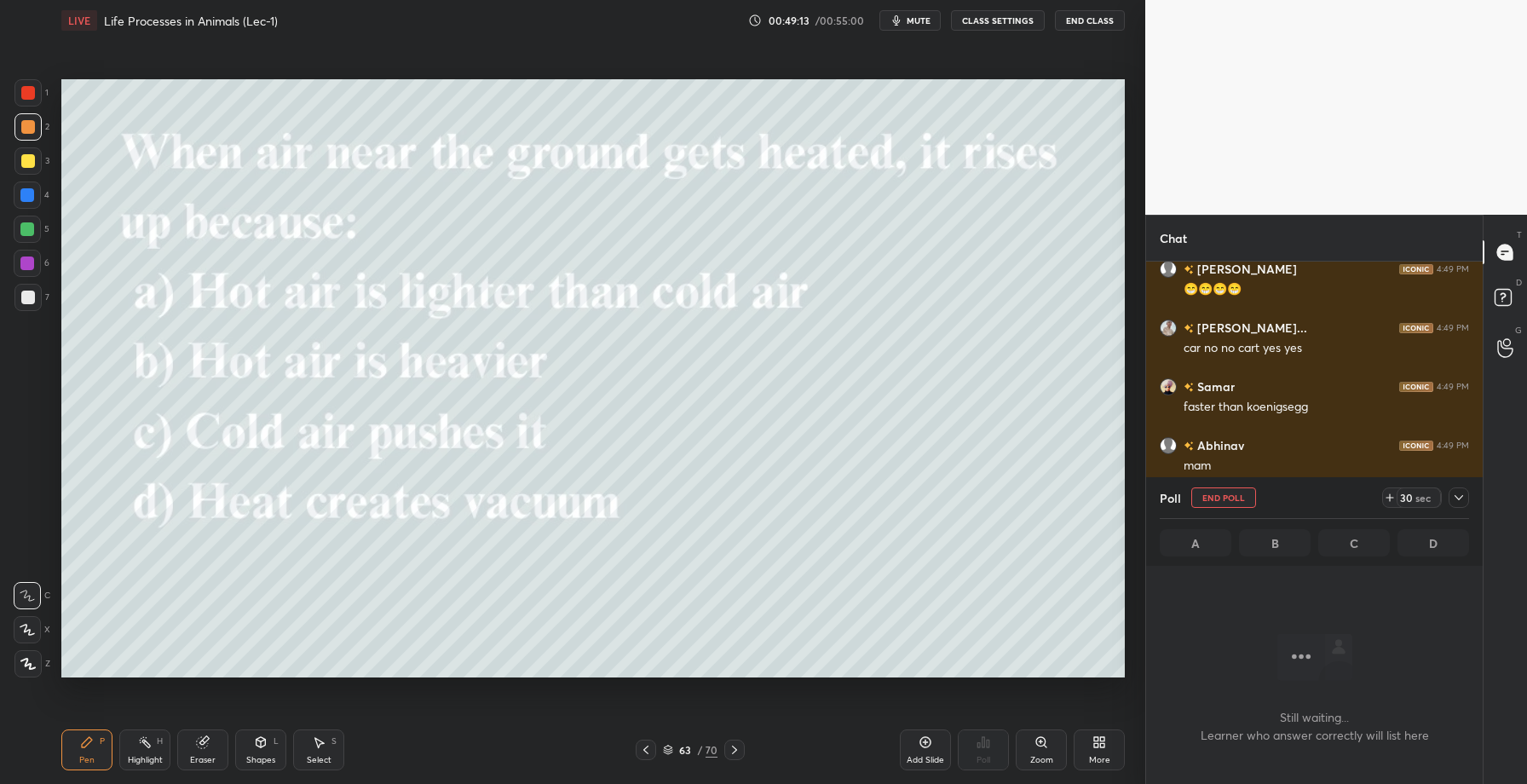
scroll to position [5, 6]
click at [1460, 500] on icon at bounding box center [1459, 497] width 14 height 14
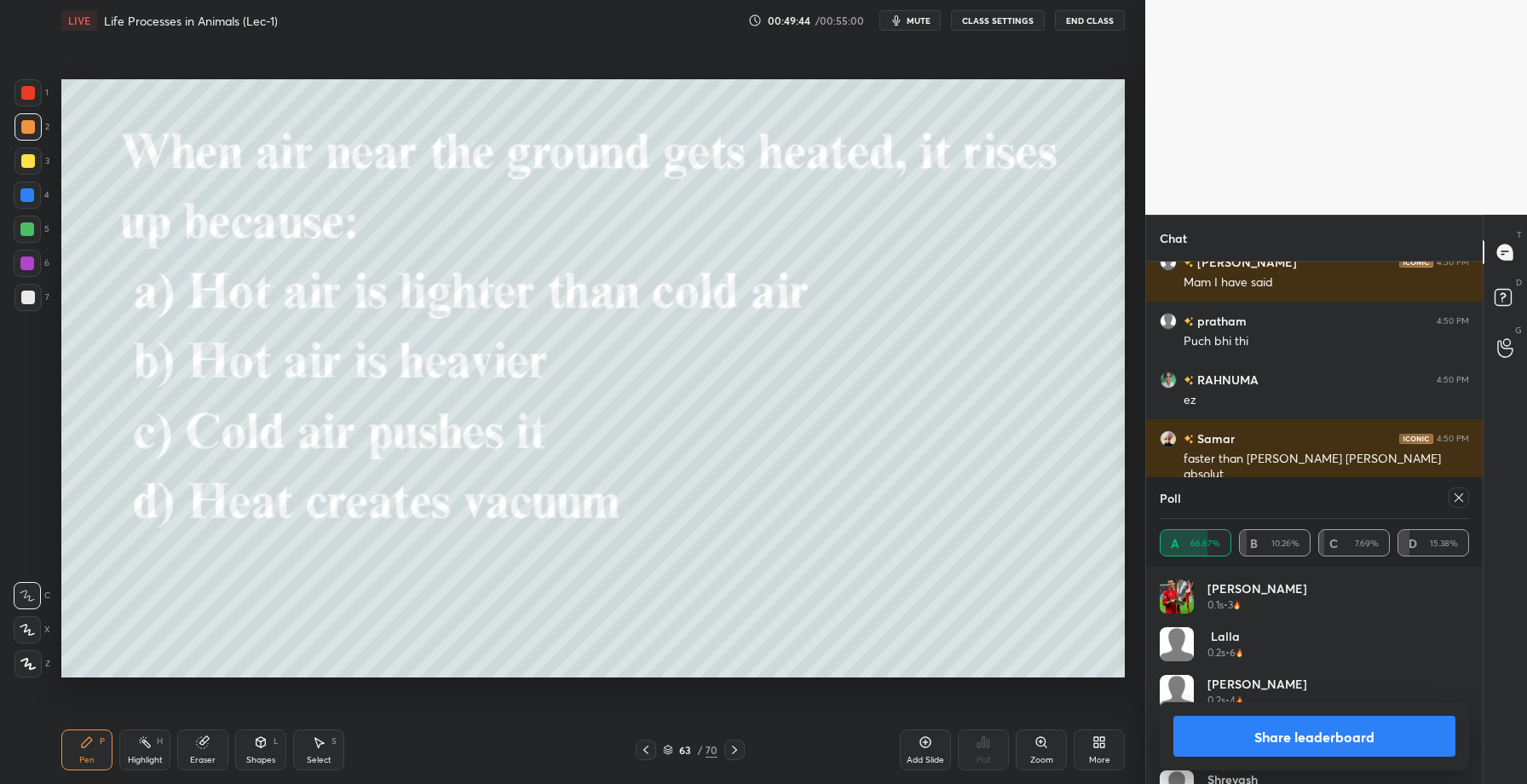
scroll to position [20588, 0]
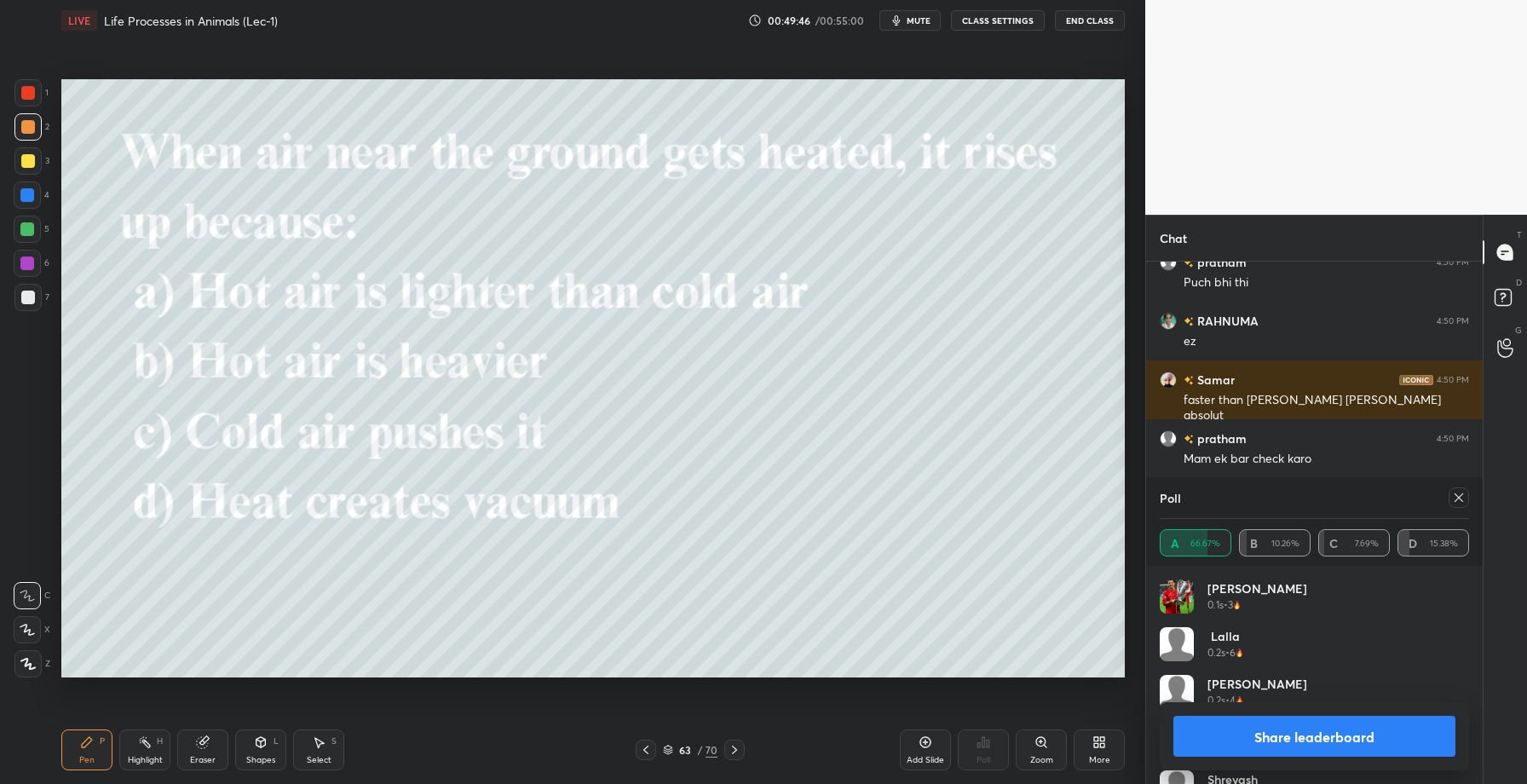
click at [1305, 734] on button "Share leaderboard" at bounding box center [1315, 736] width 282 height 41
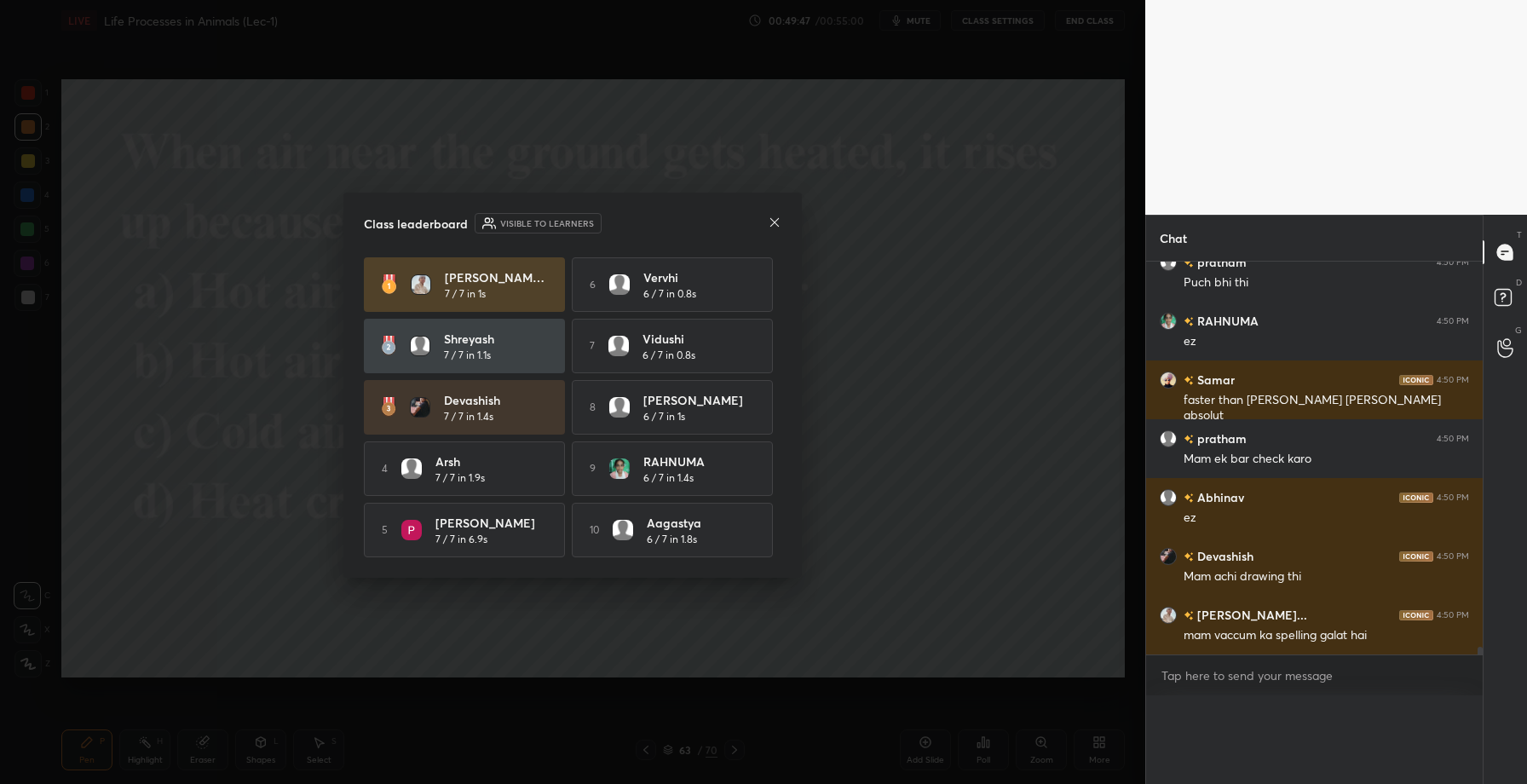
scroll to position [1, 6]
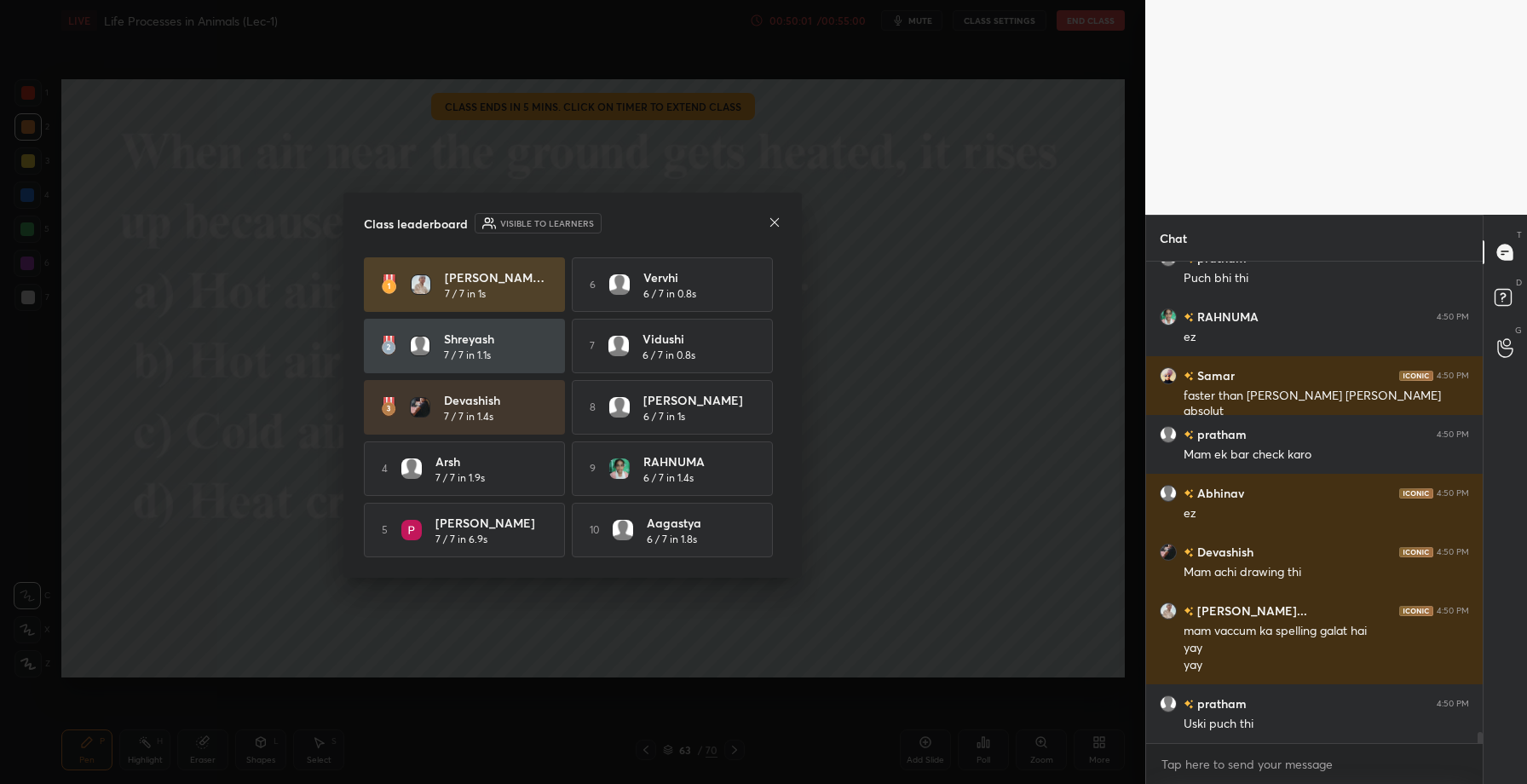
click at [776, 218] on icon at bounding box center [775, 222] width 14 height 14
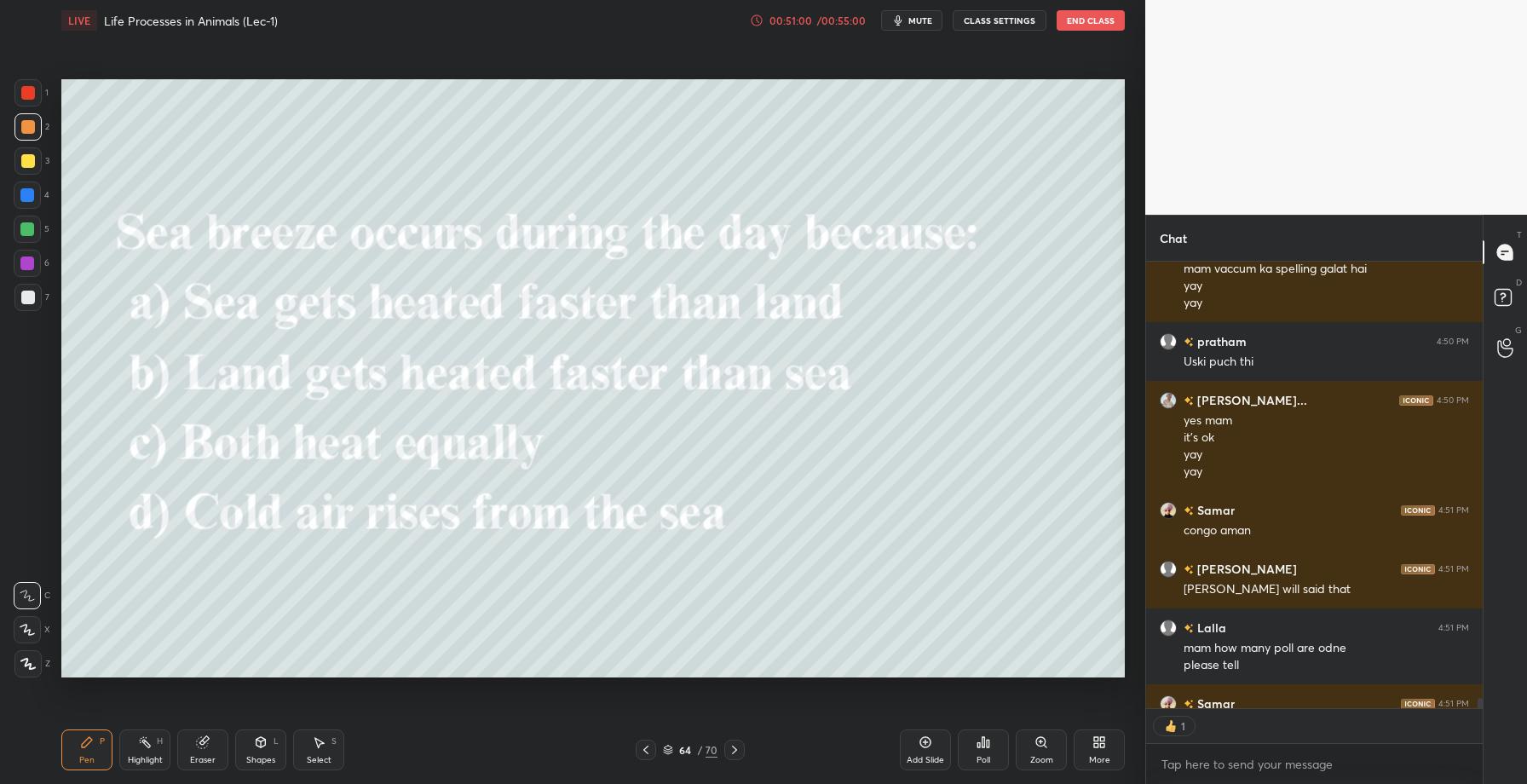
scroll to position [6, 6]
click at [992, 754] on div "Poll" at bounding box center [983, 750] width 51 height 41
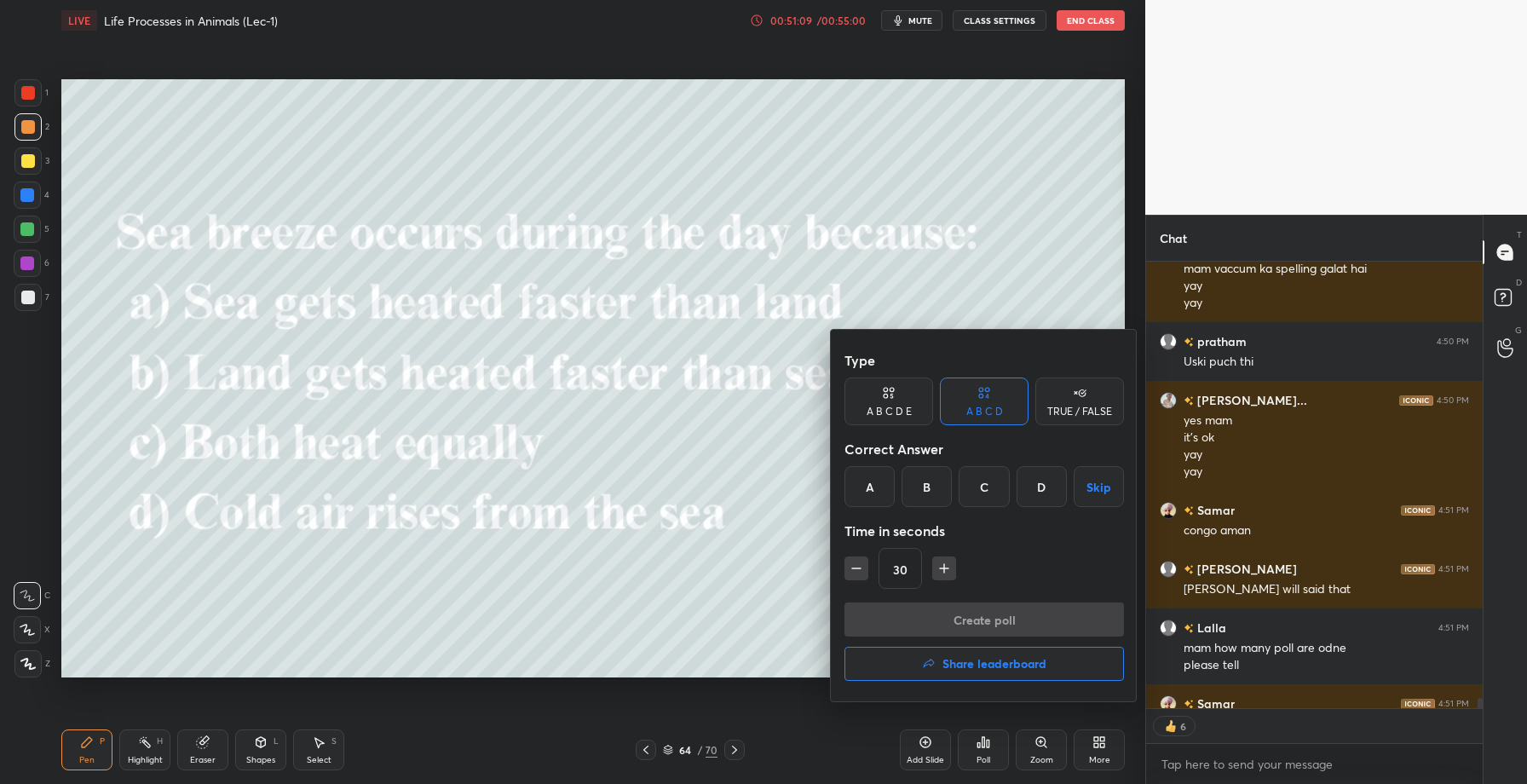
click at [929, 494] on div "B" at bounding box center [927, 487] width 50 height 41
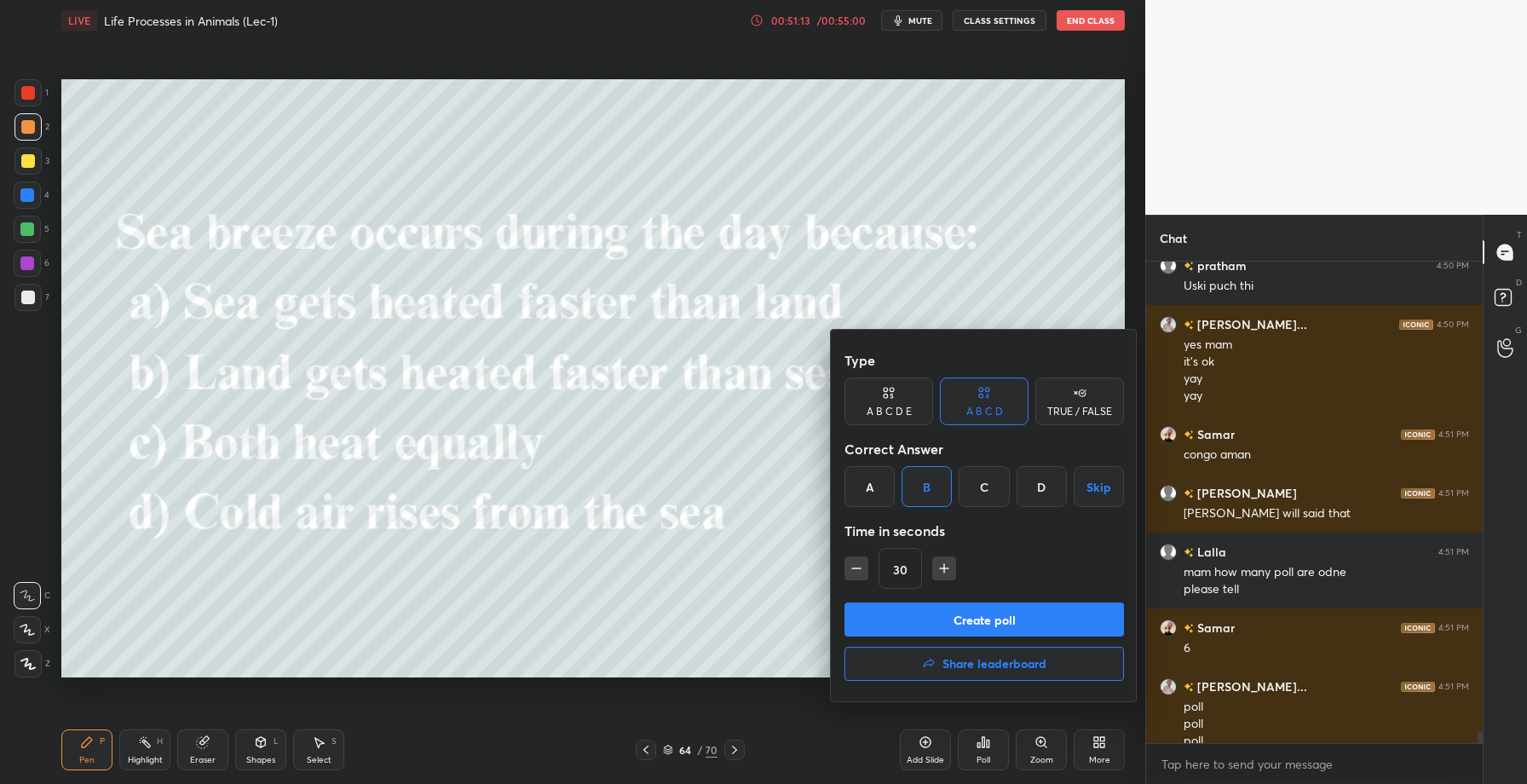
scroll to position [21047, 0]
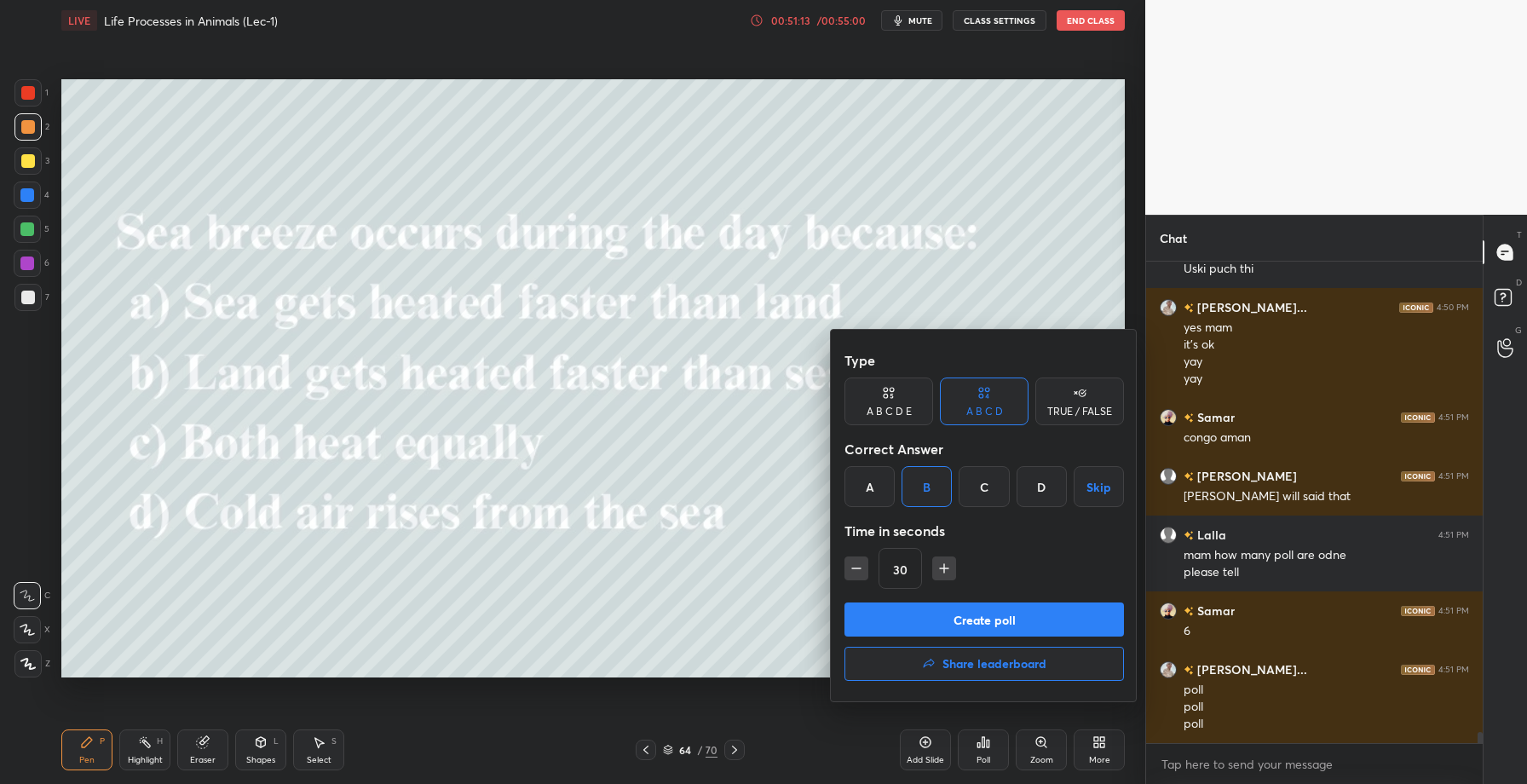
click at [939, 614] on button "Create poll" at bounding box center [984, 620] width 279 height 34
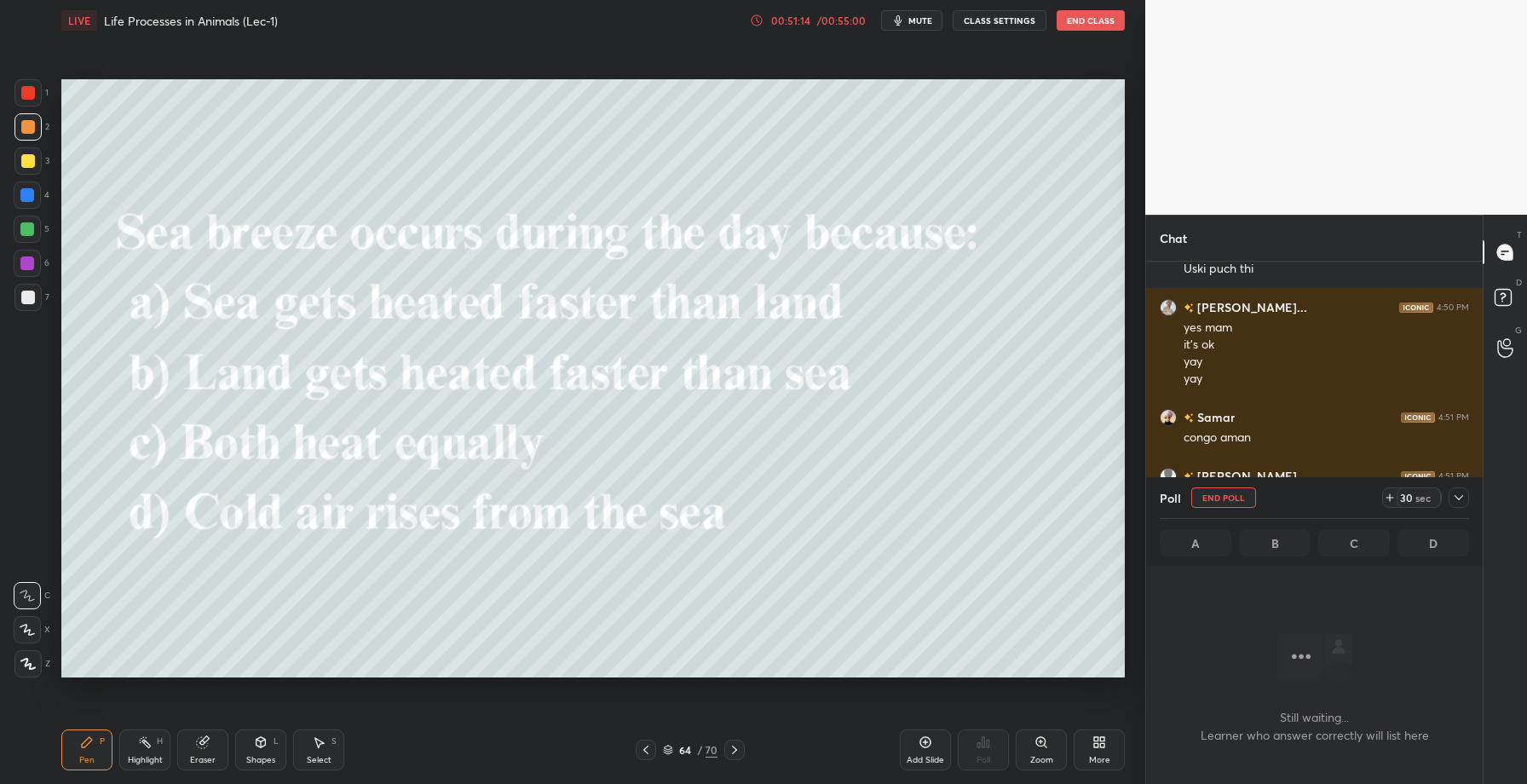
scroll to position [5, 6]
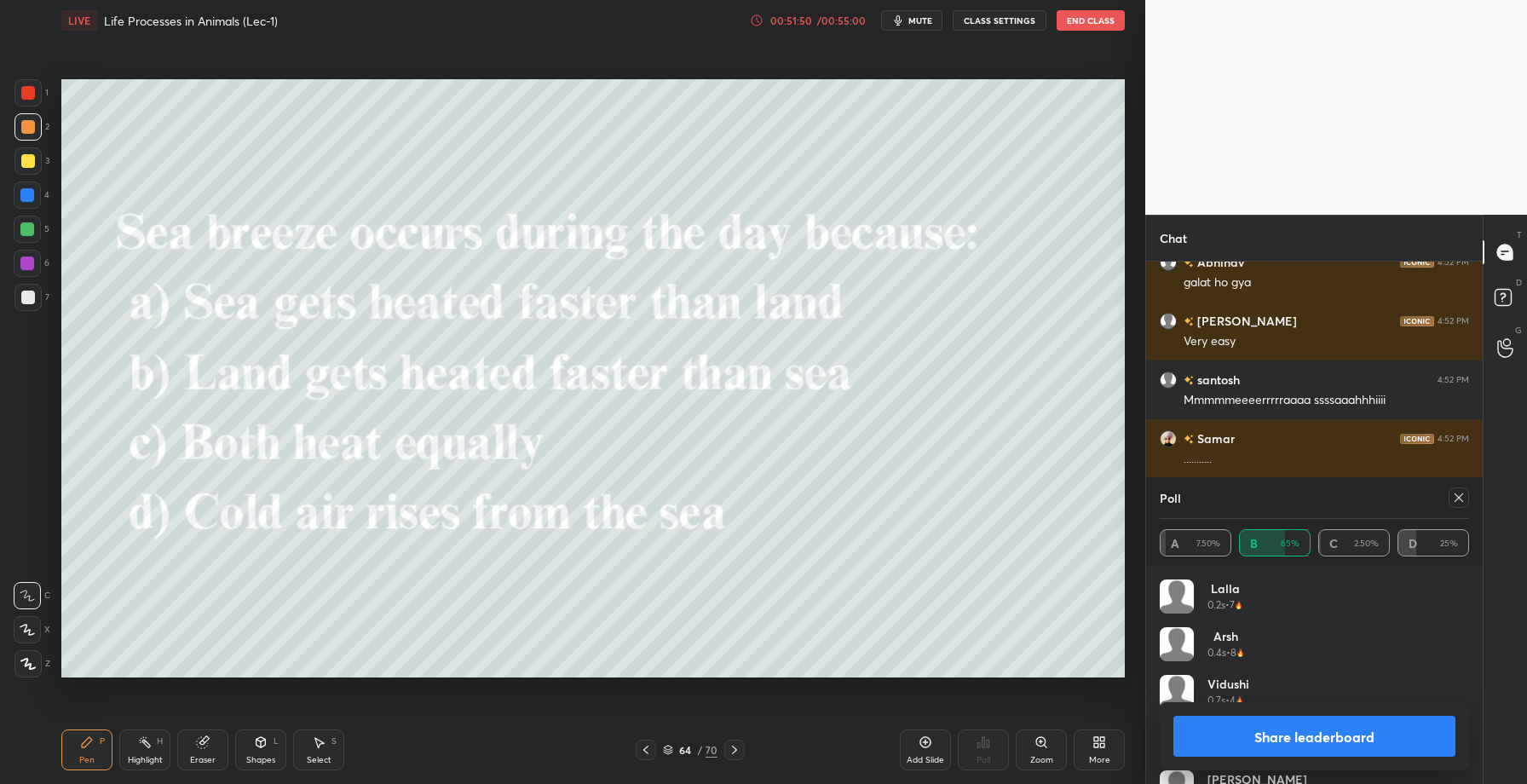
click at [1293, 733] on button "Share leaderboard" at bounding box center [1315, 736] width 282 height 41
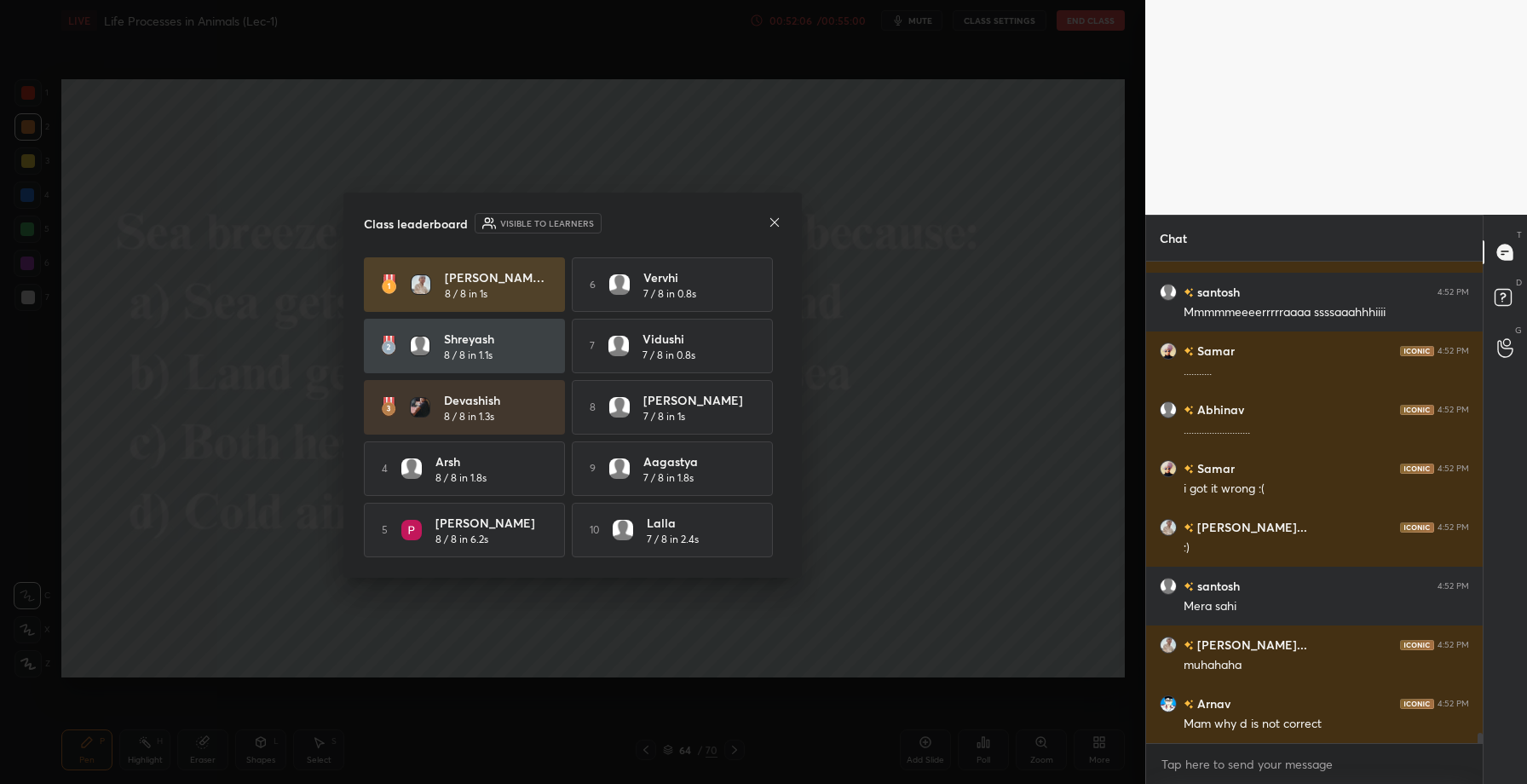
click at [773, 217] on icon at bounding box center [775, 222] width 14 height 14
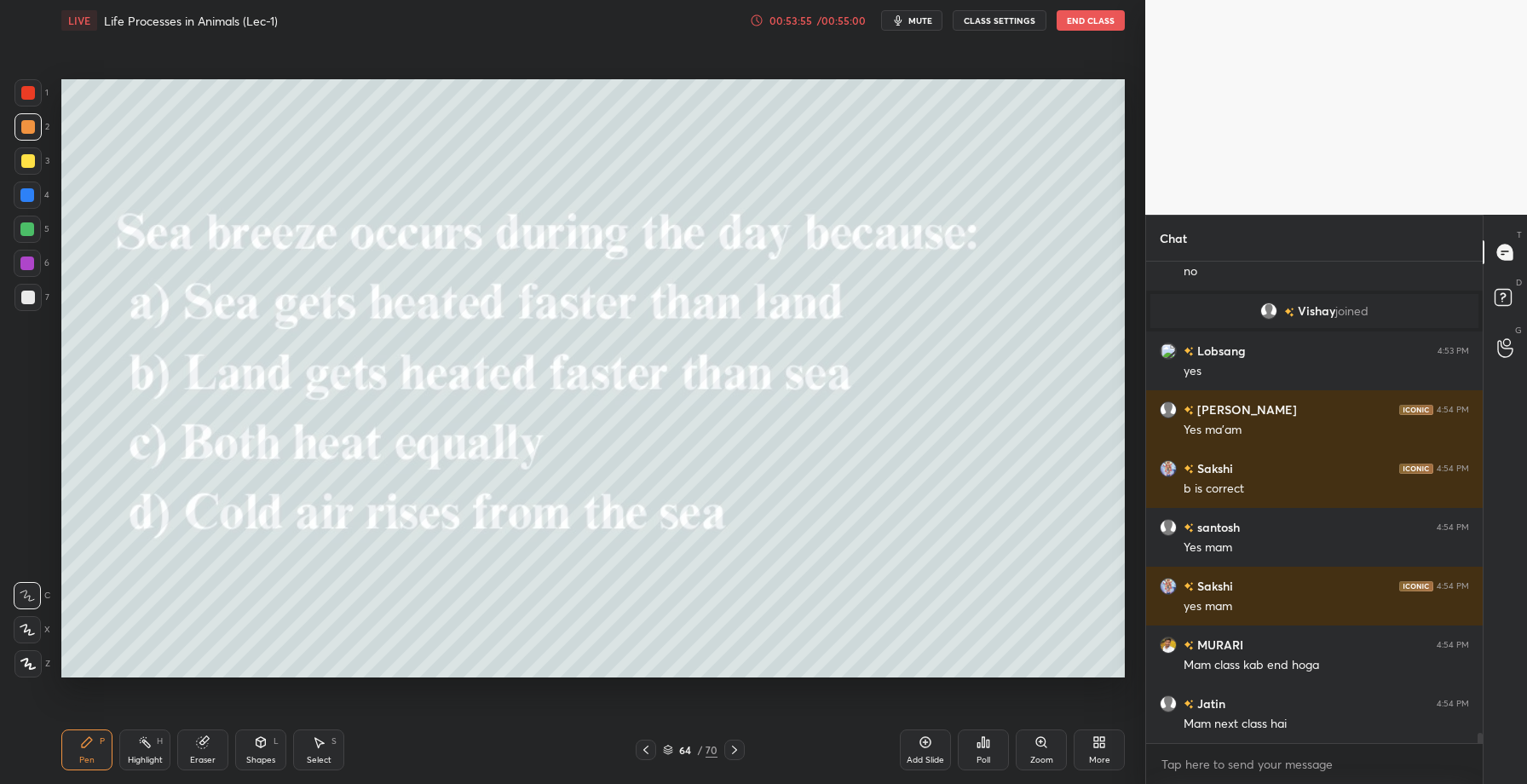
scroll to position [22538, 0]
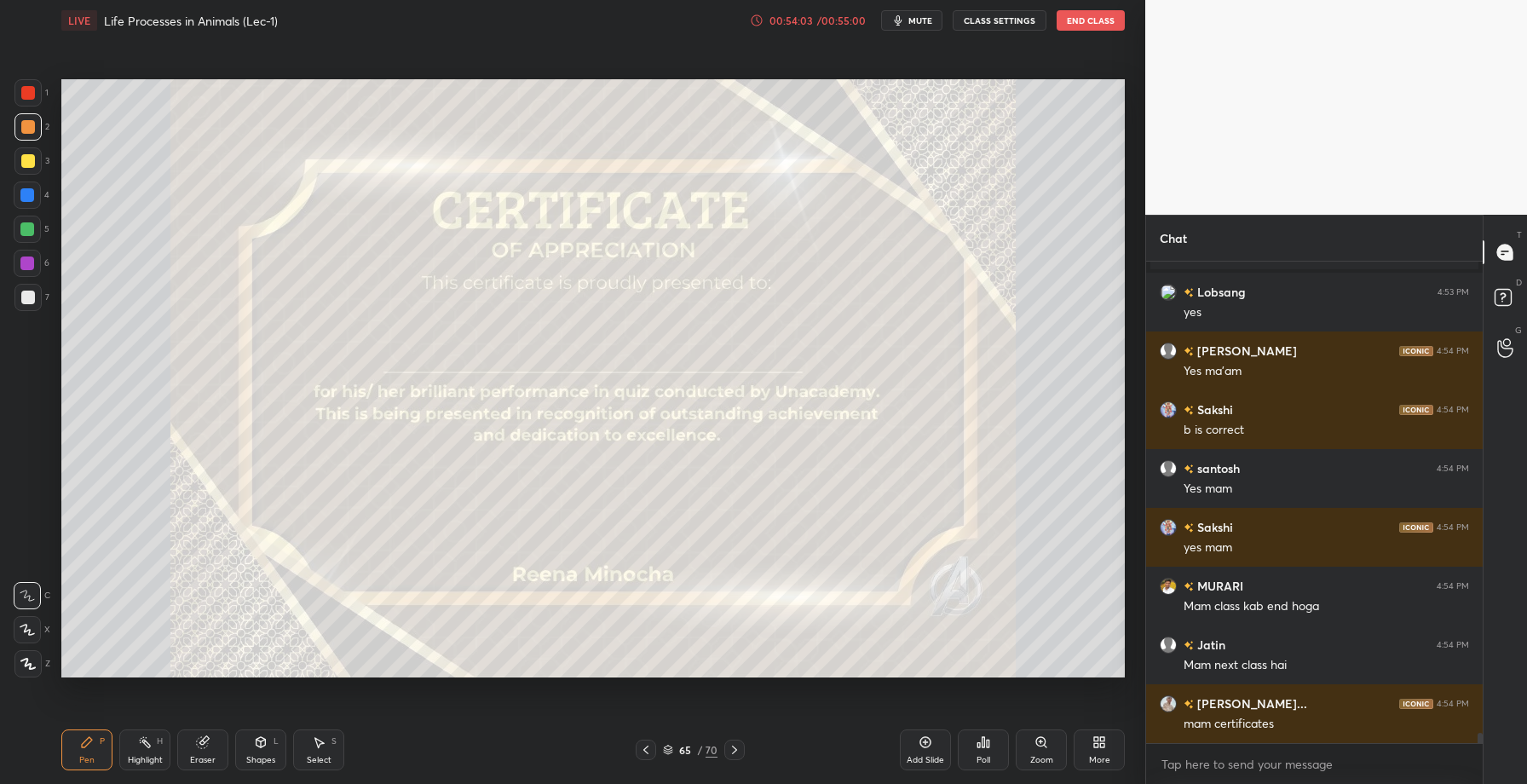
click at [984, 763] on div "Poll" at bounding box center [983, 760] width 14 height 8
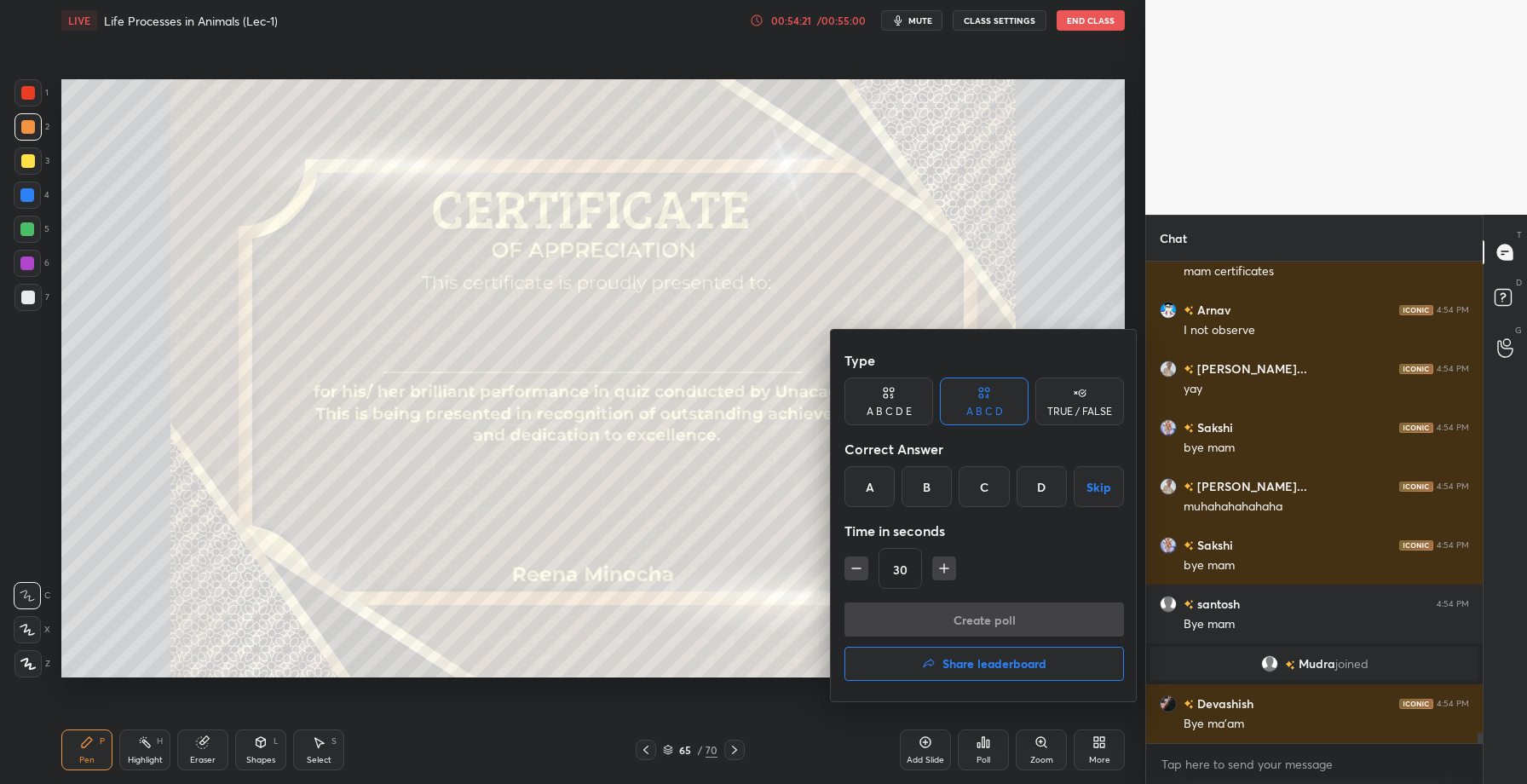
scroll to position [22748, 0]
click at [963, 670] on h4 "Share leaderboard" at bounding box center [994, 663] width 104 height 12
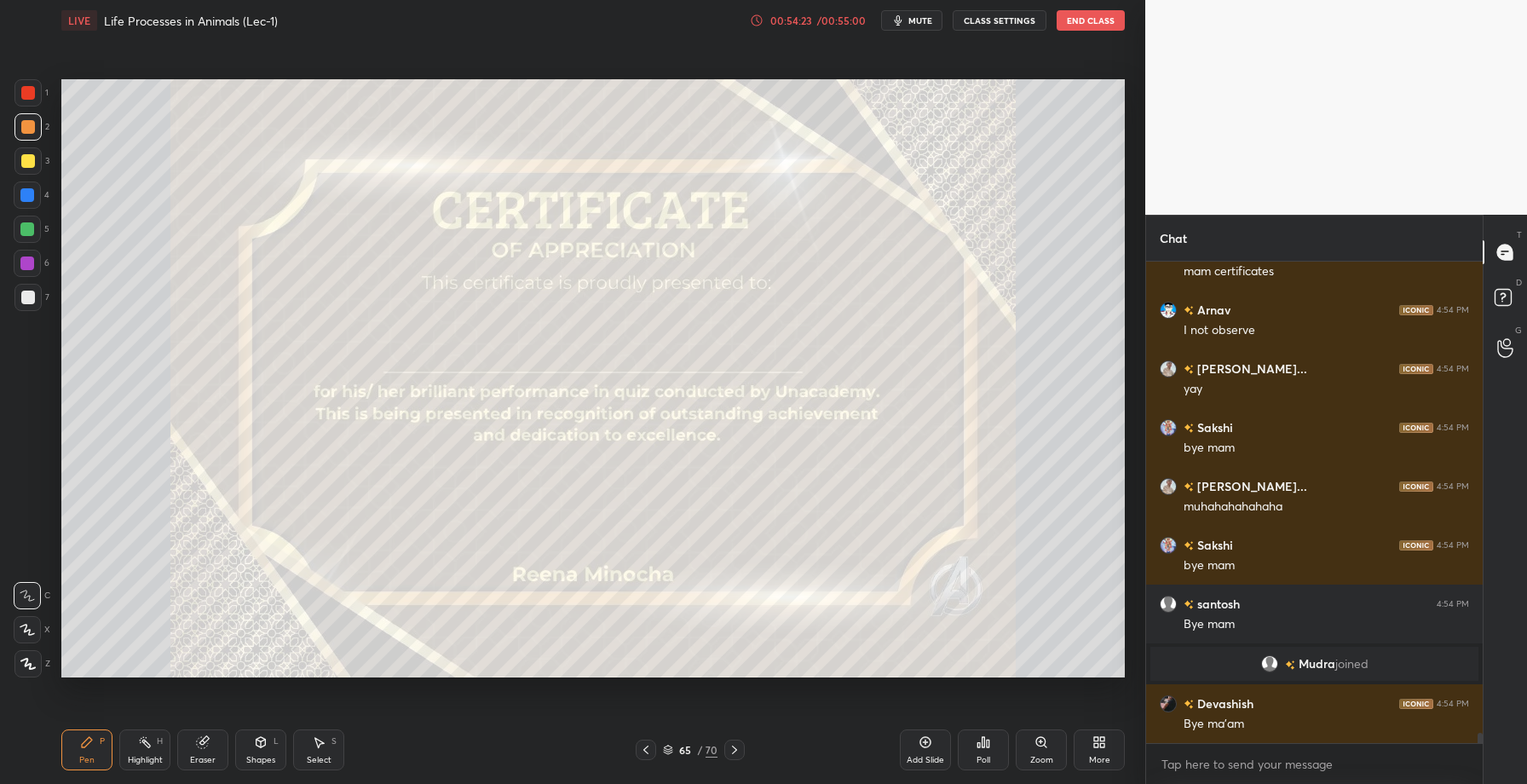
click at [980, 759] on div "Poll" at bounding box center [983, 760] width 14 height 8
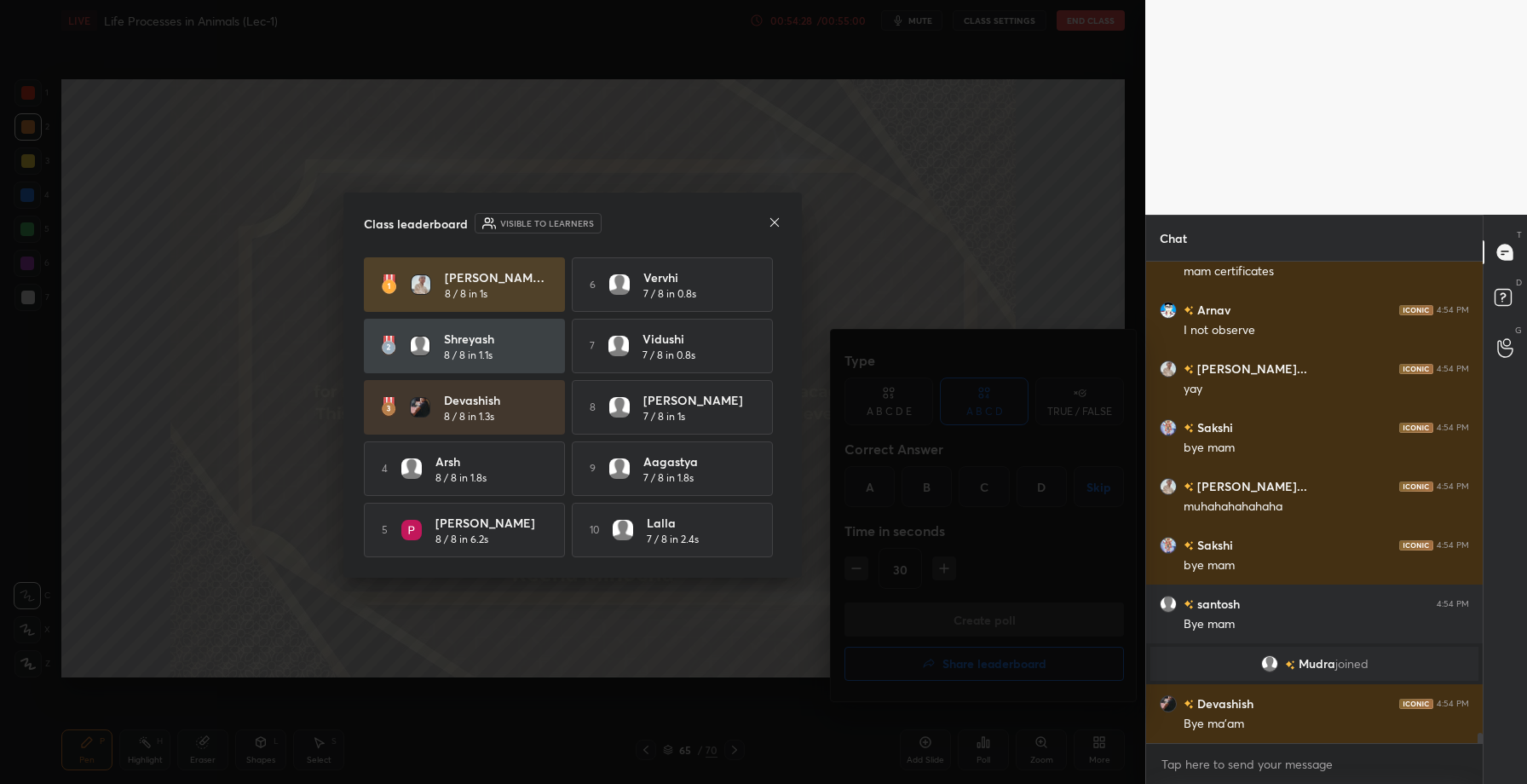
click at [778, 218] on icon at bounding box center [775, 222] width 14 height 14
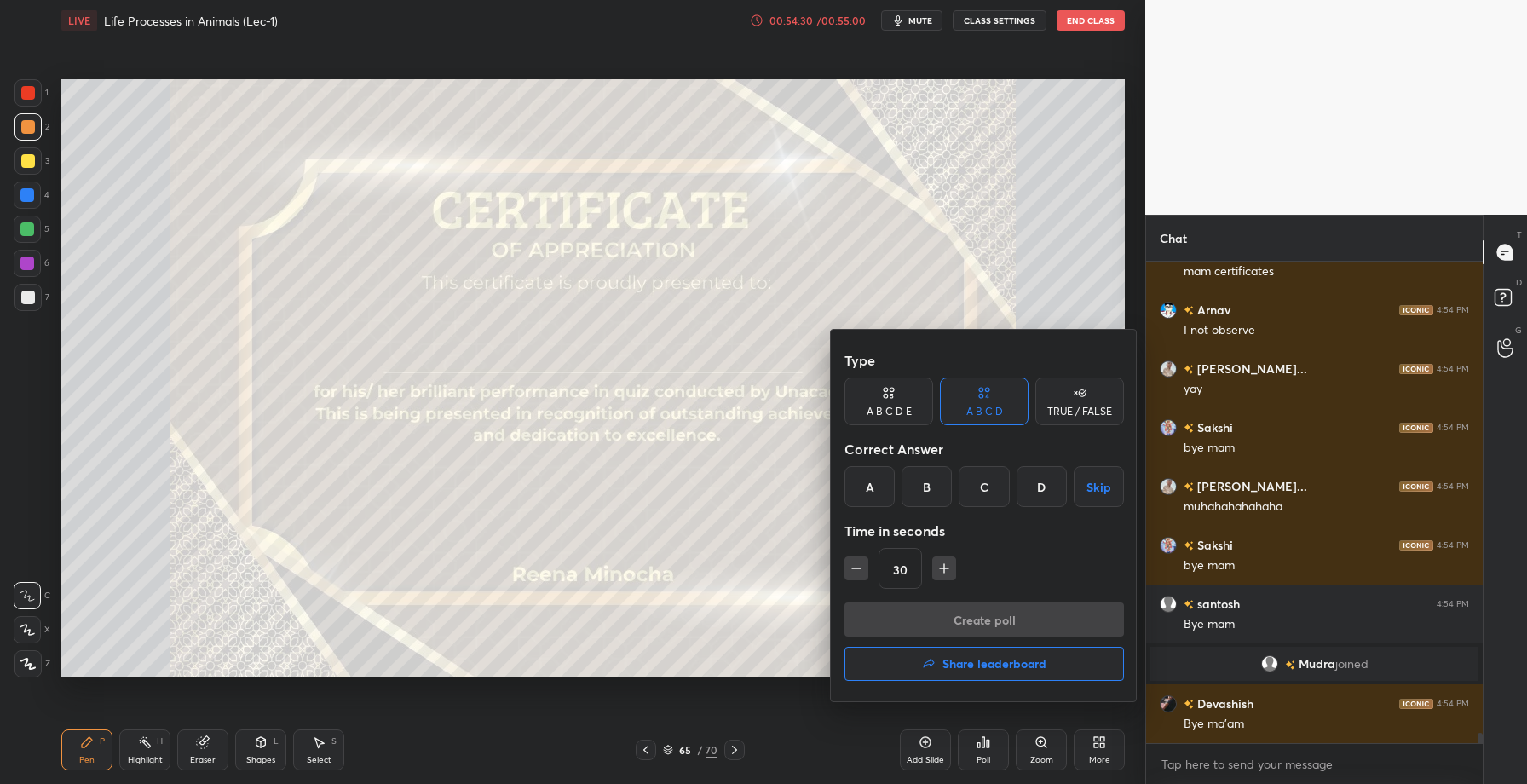
drag, startPoint x: 33, startPoint y: 159, endPoint x: 32, endPoint y: 167, distance: 8.1
click at [32, 160] on div at bounding box center [764, 392] width 1527 height 784
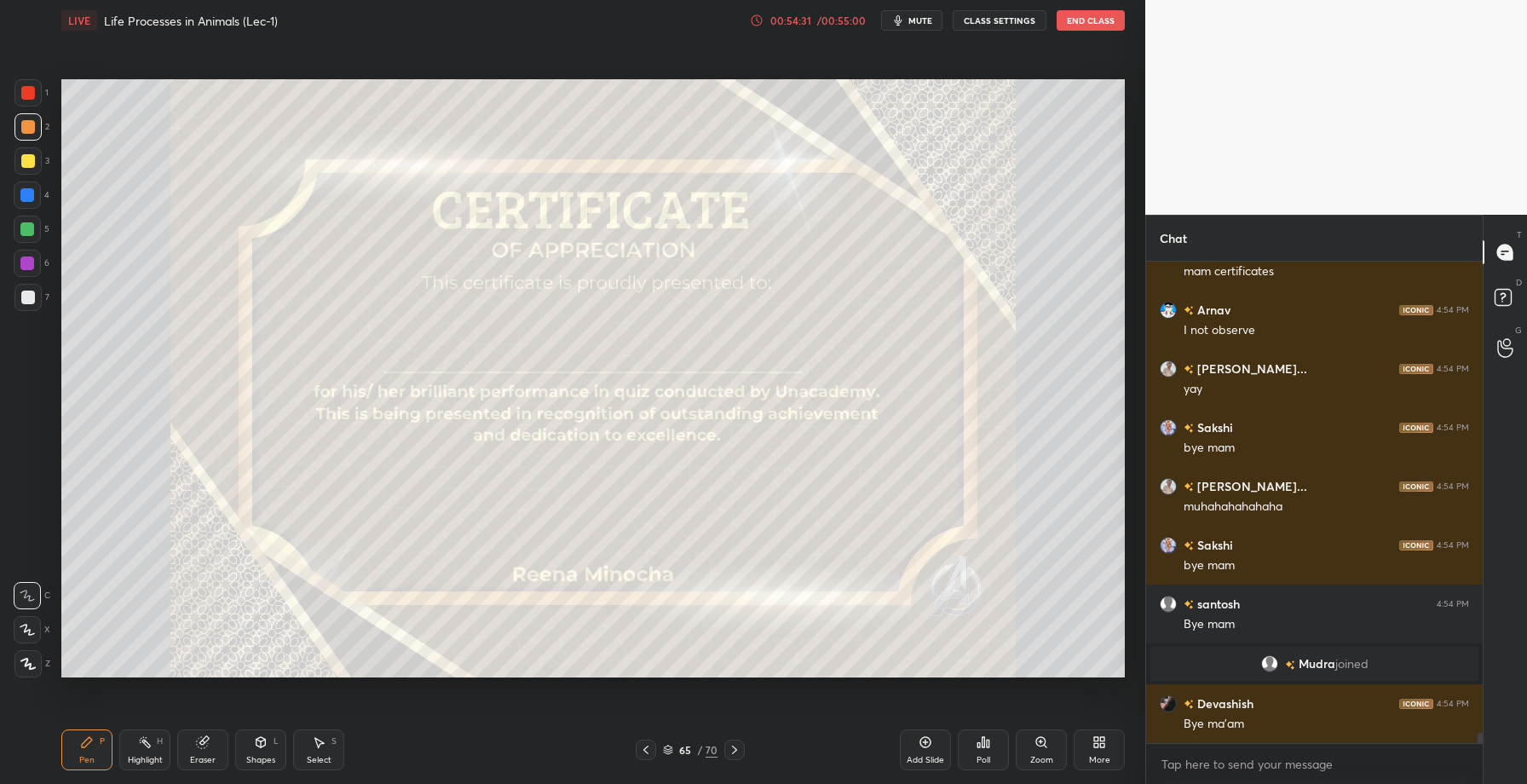
drag, startPoint x: 24, startPoint y: 158, endPoint x: 31, endPoint y: 178, distance: 21.2
click at [25, 160] on div at bounding box center [28, 161] width 14 height 14
click at [16, 673] on div at bounding box center [28, 663] width 27 height 27
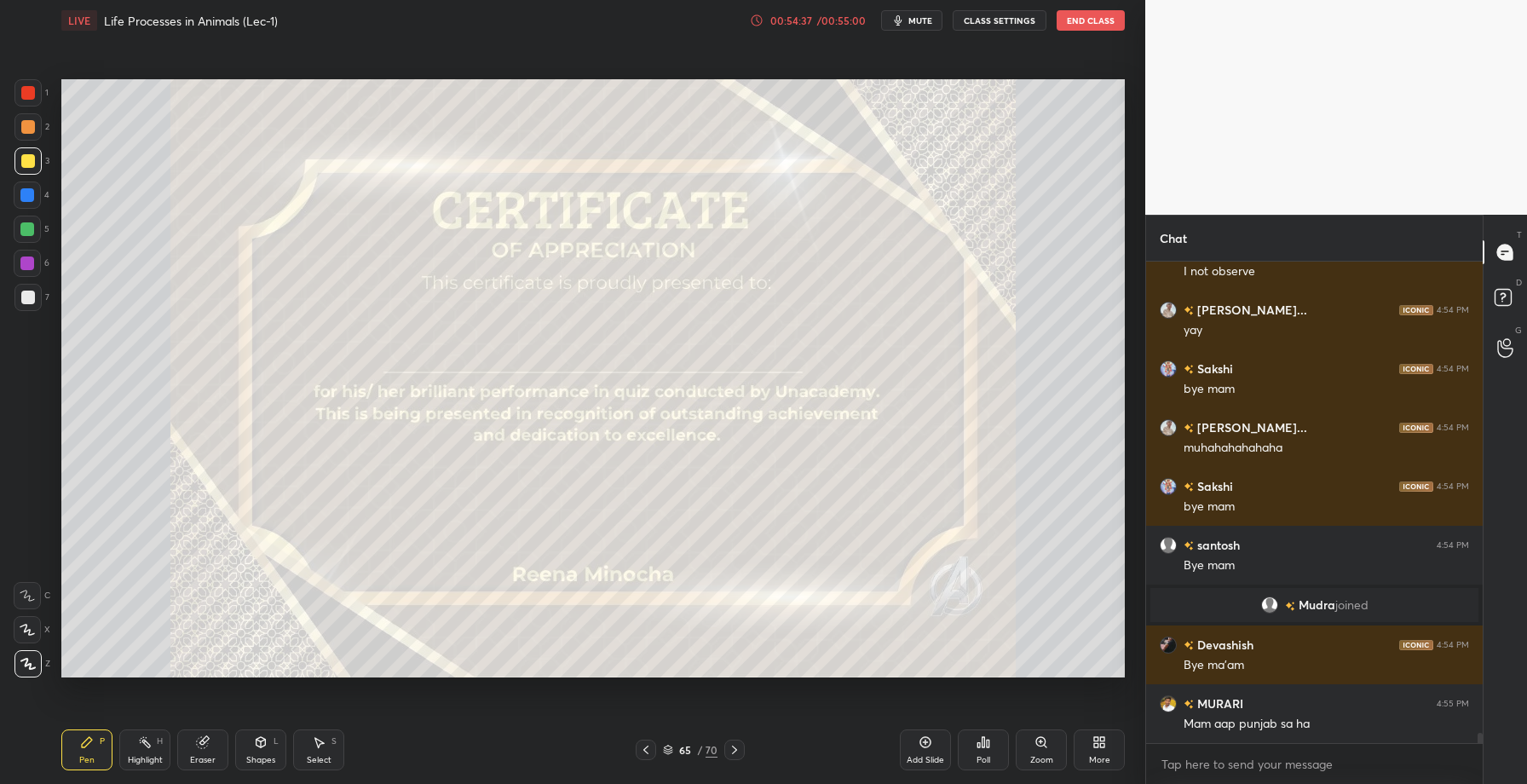
scroll to position [22866, 0]
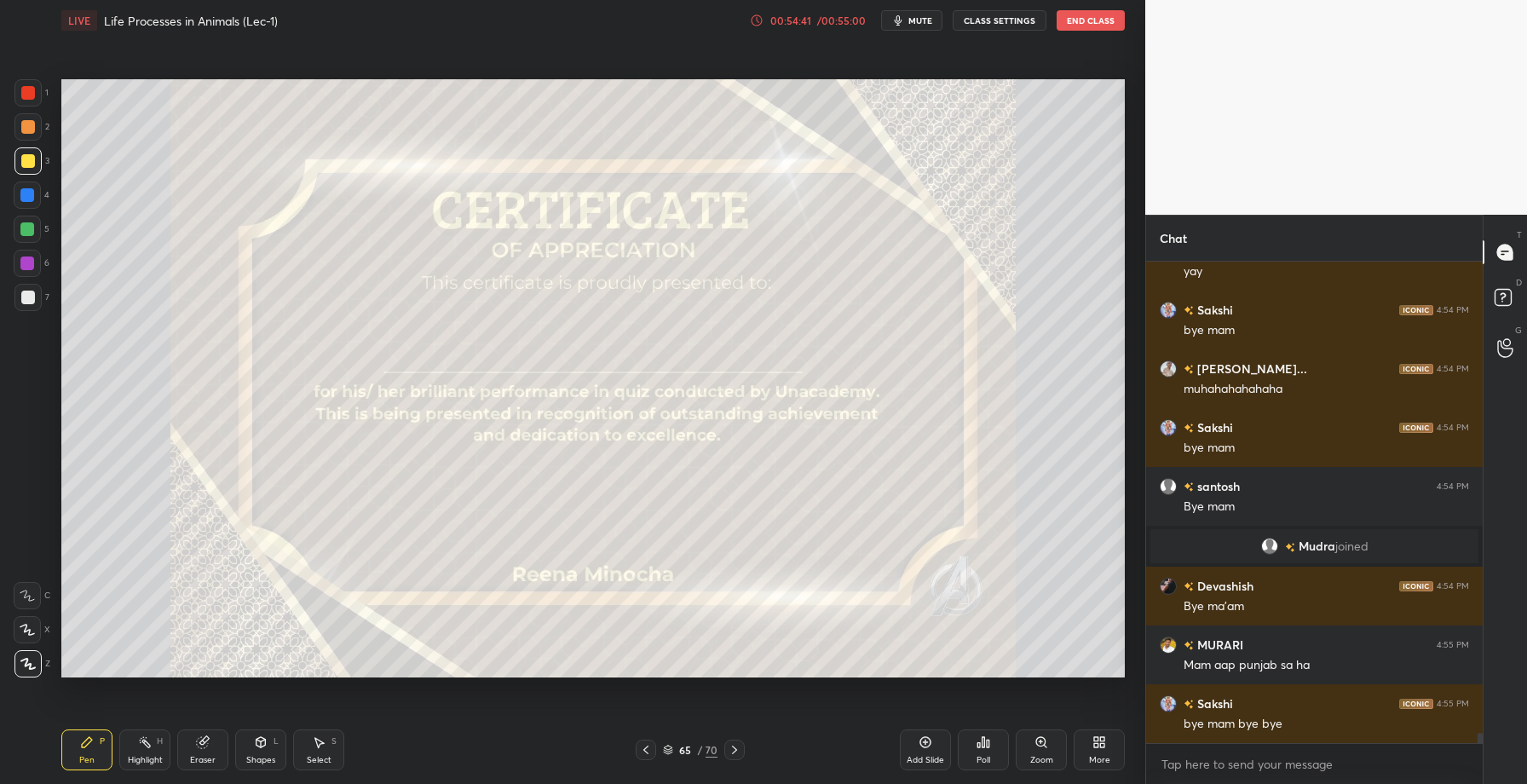
drag, startPoint x: 202, startPoint y: 750, endPoint x: 245, endPoint y: 687, distance: 76.3
click at [205, 748] on div "Eraser" at bounding box center [203, 750] width 51 height 41
click at [91, 750] on div "Pen P" at bounding box center [87, 750] width 51 height 41
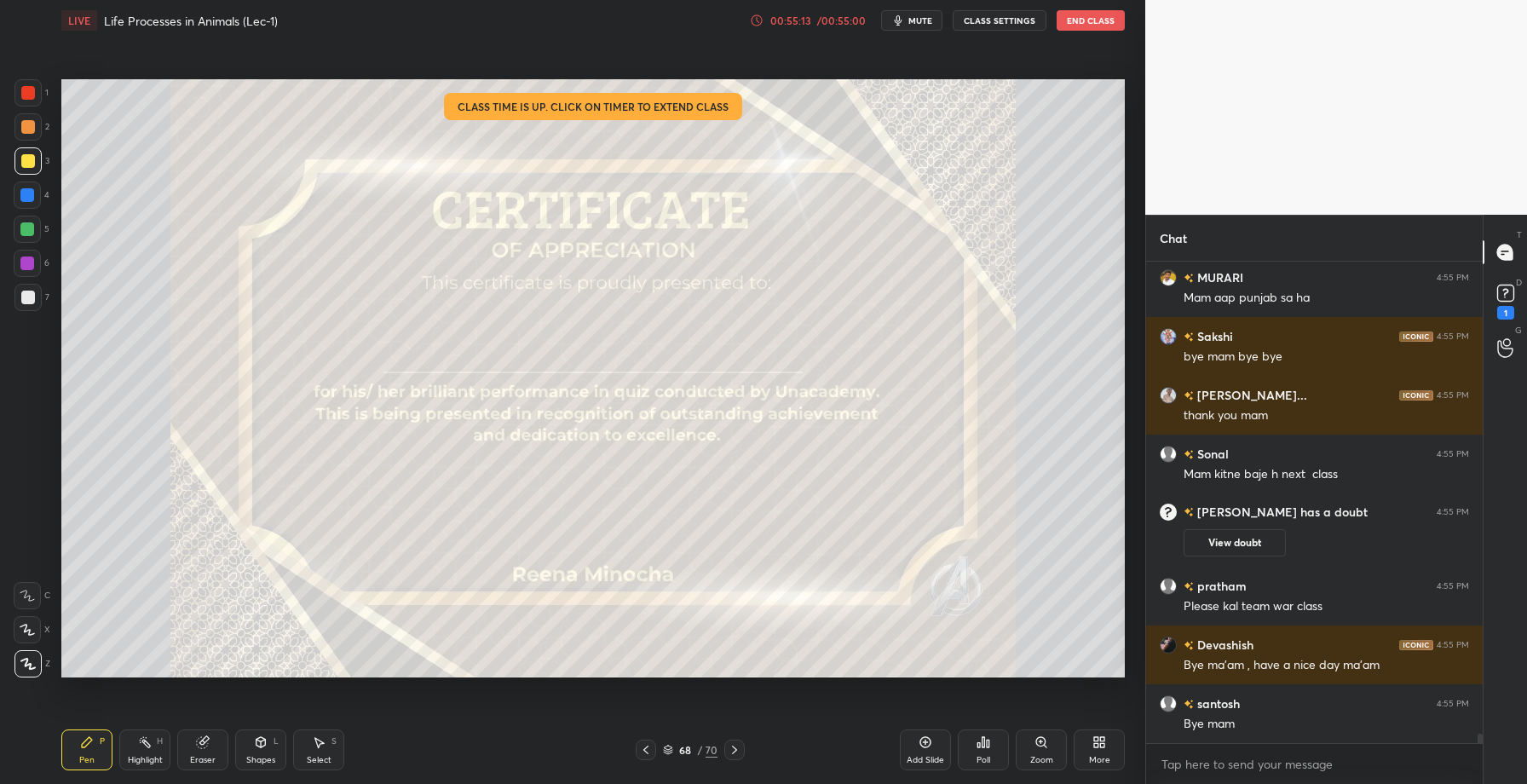
scroll to position [23213, 0]
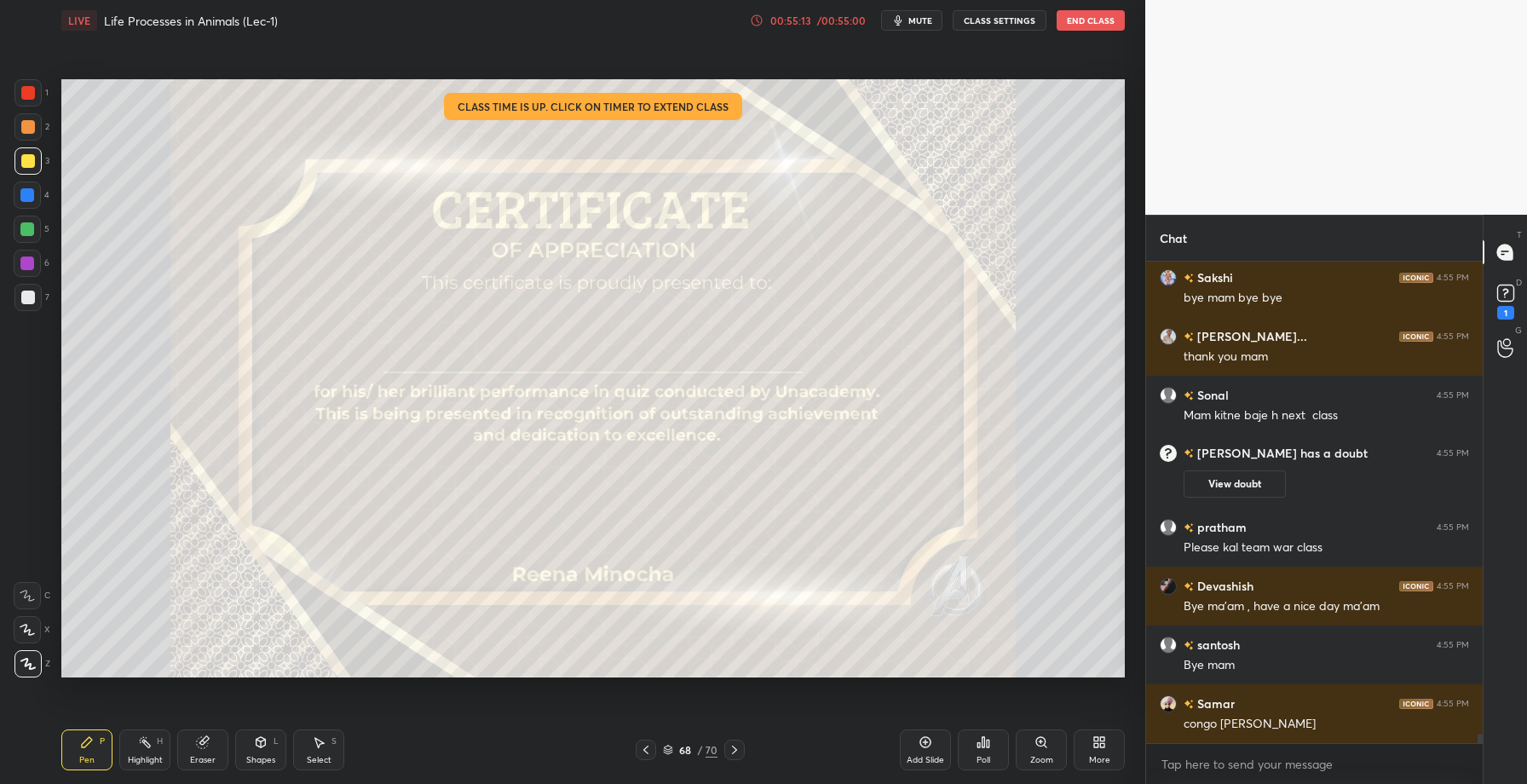
click at [983, 763] on div "Poll" at bounding box center [983, 760] width 14 height 8
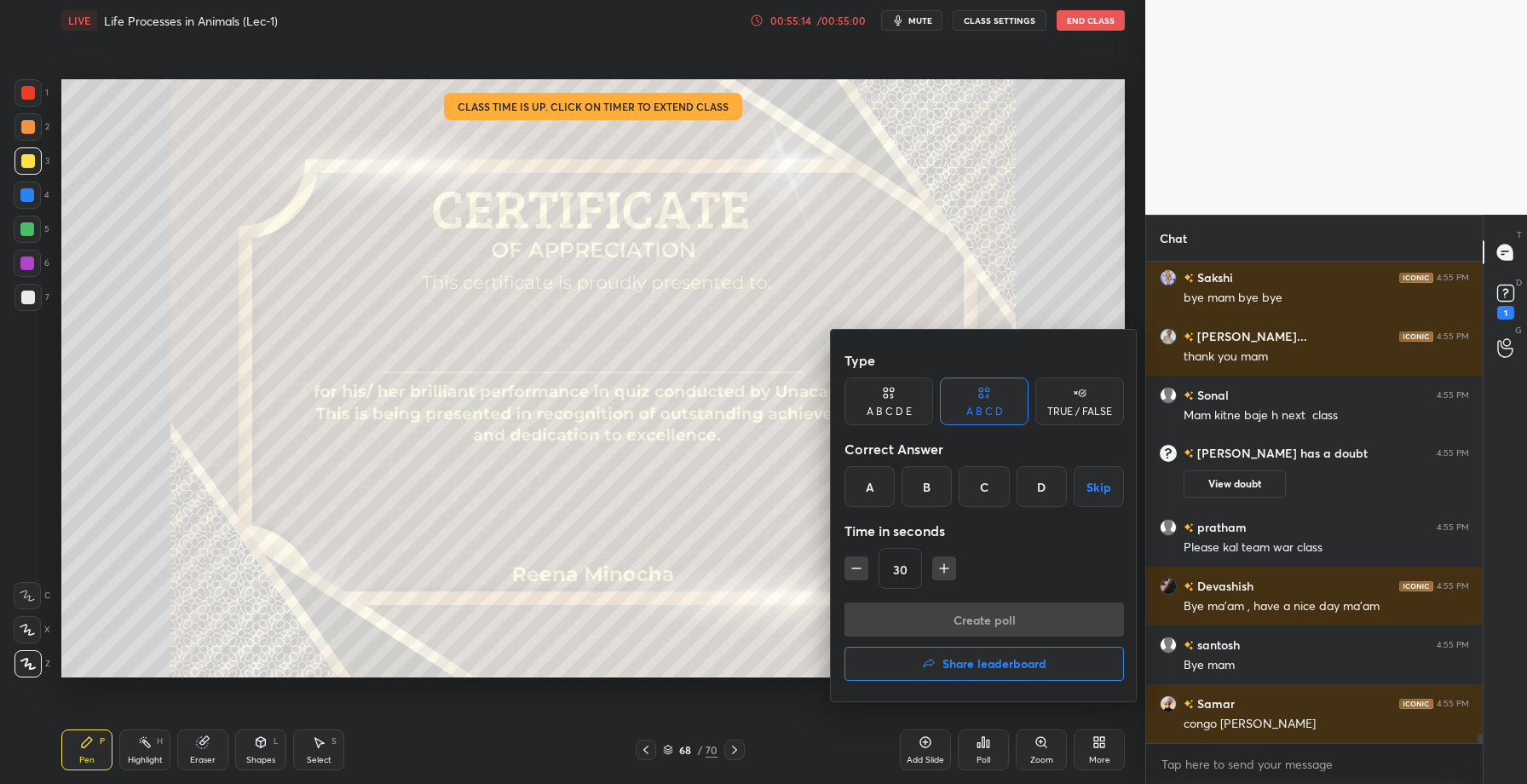
scroll to position [23271, 0]
click at [958, 663] on h4 "Share leaderboard" at bounding box center [994, 663] width 104 height 12
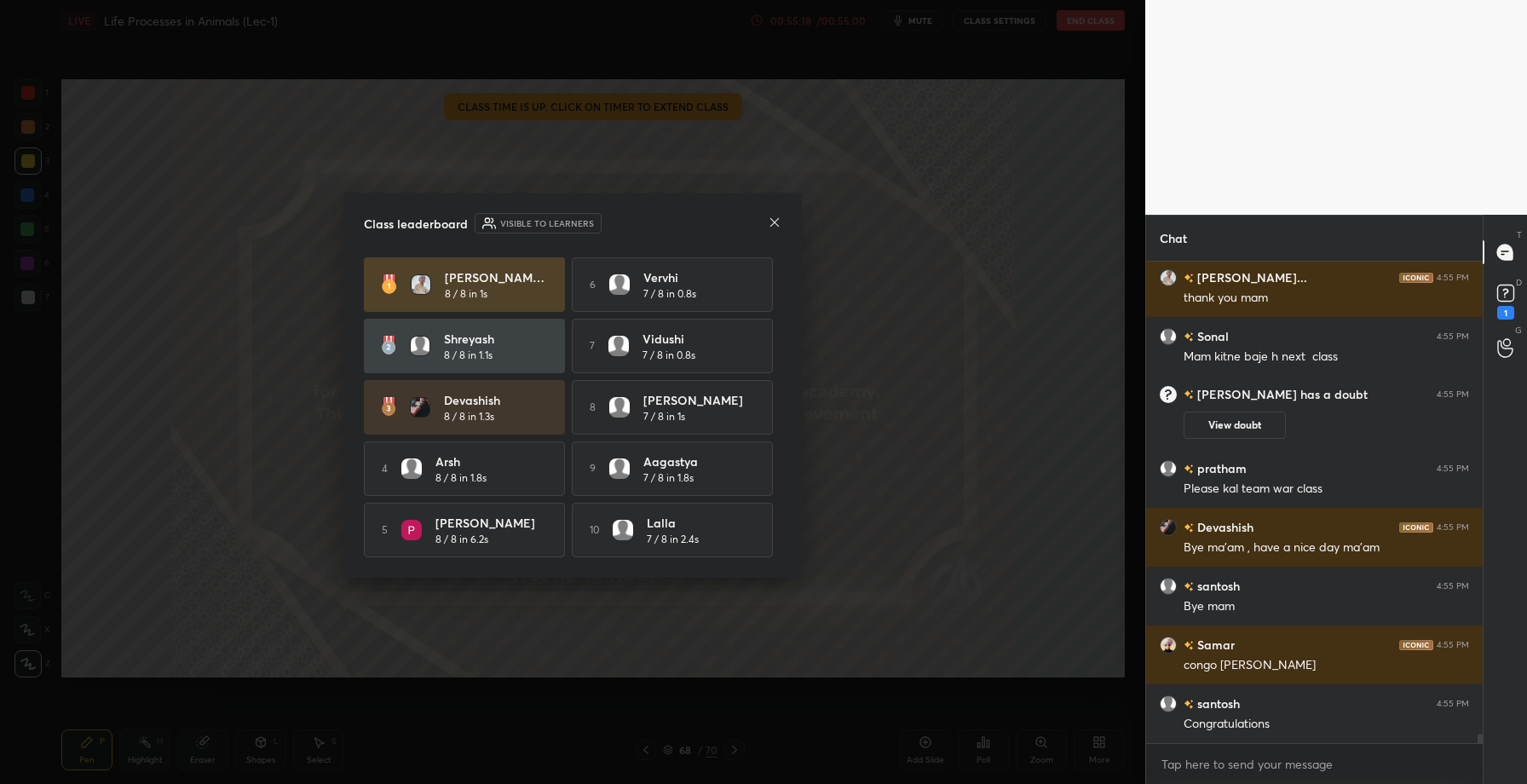
click at [770, 217] on icon at bounding box center [775, 222] width 14 height 14
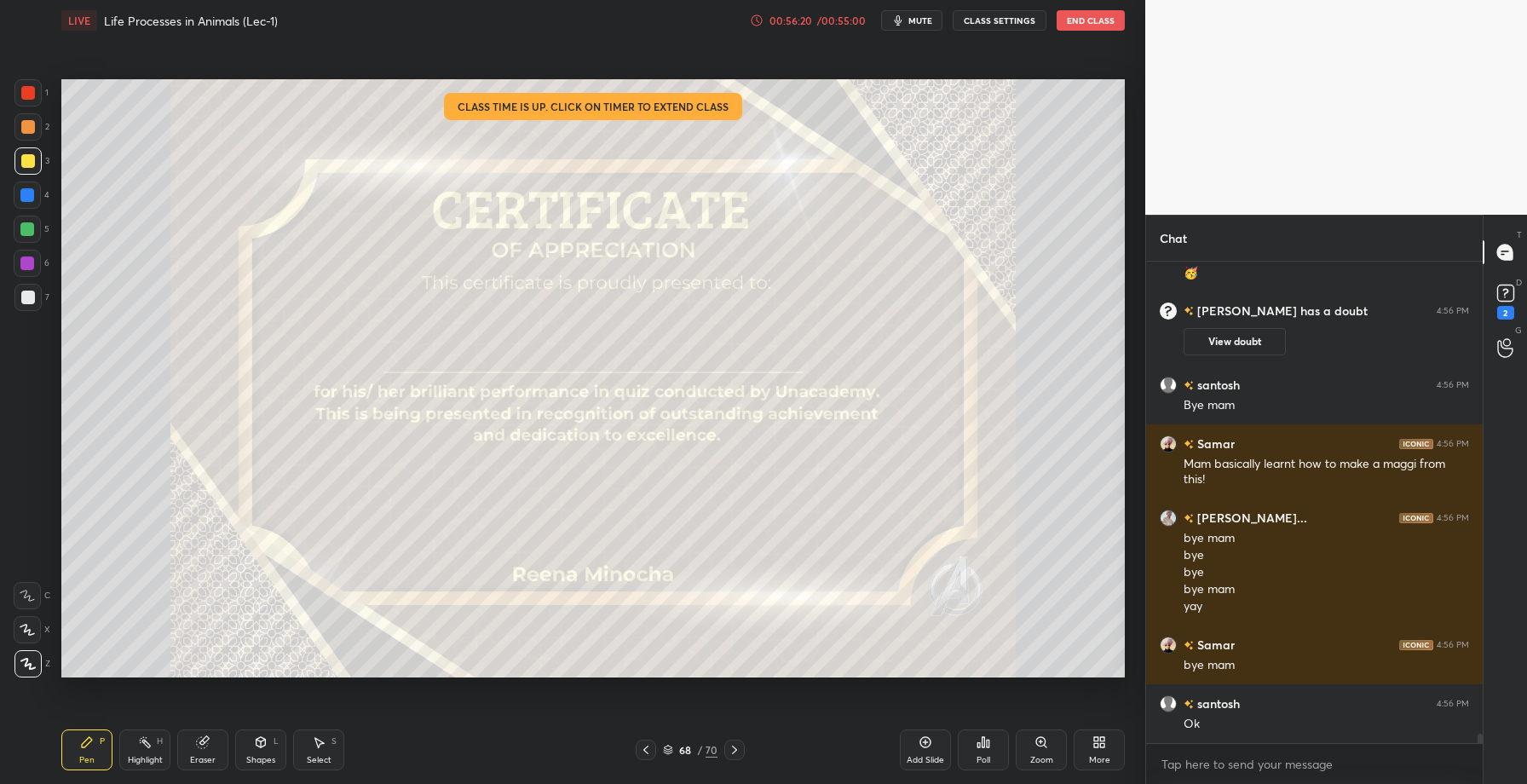
scroll to position [23982, 0]
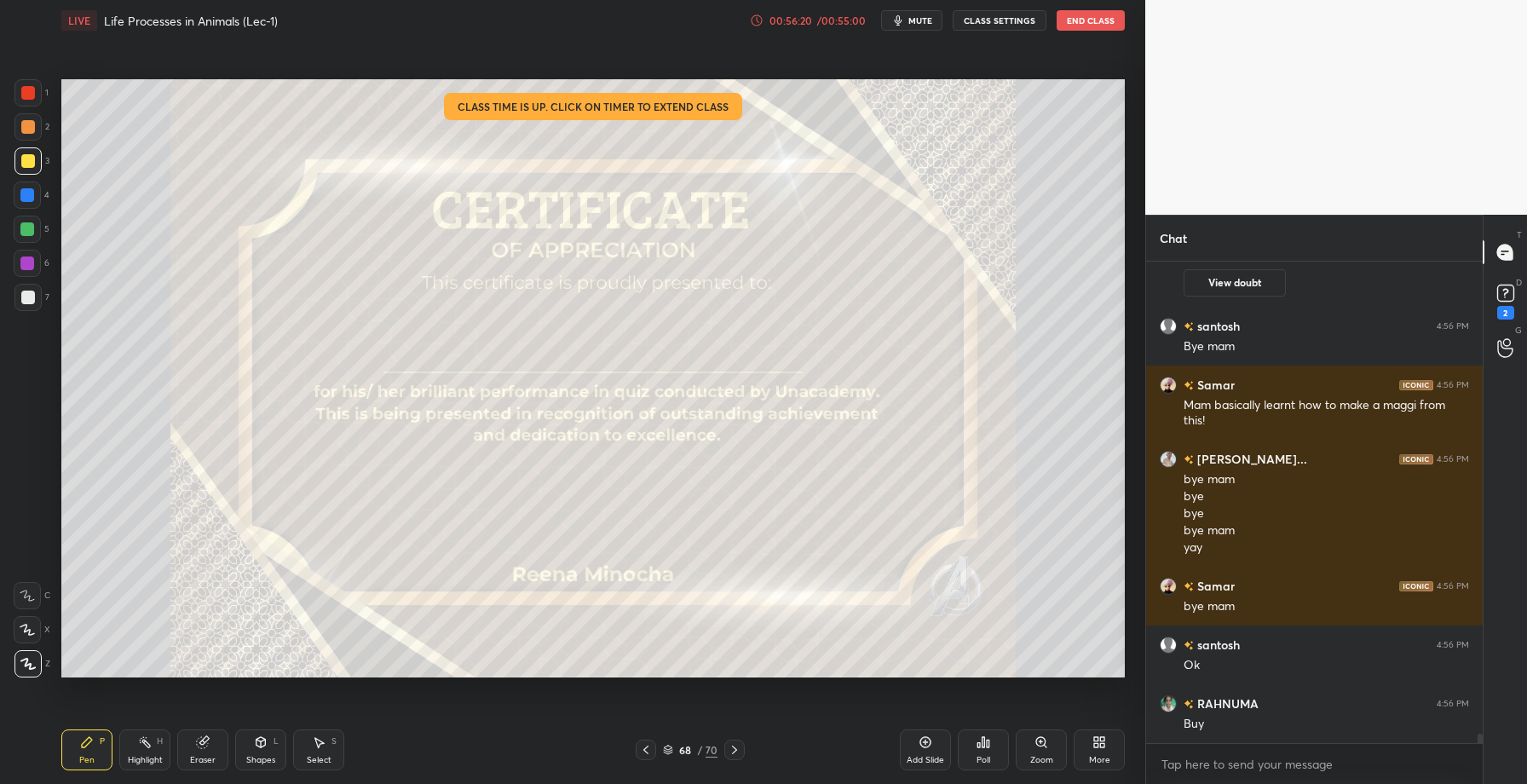
click at [1096, 26] on button "End Class" at bounding box center [1091, 21] width 68 height 21
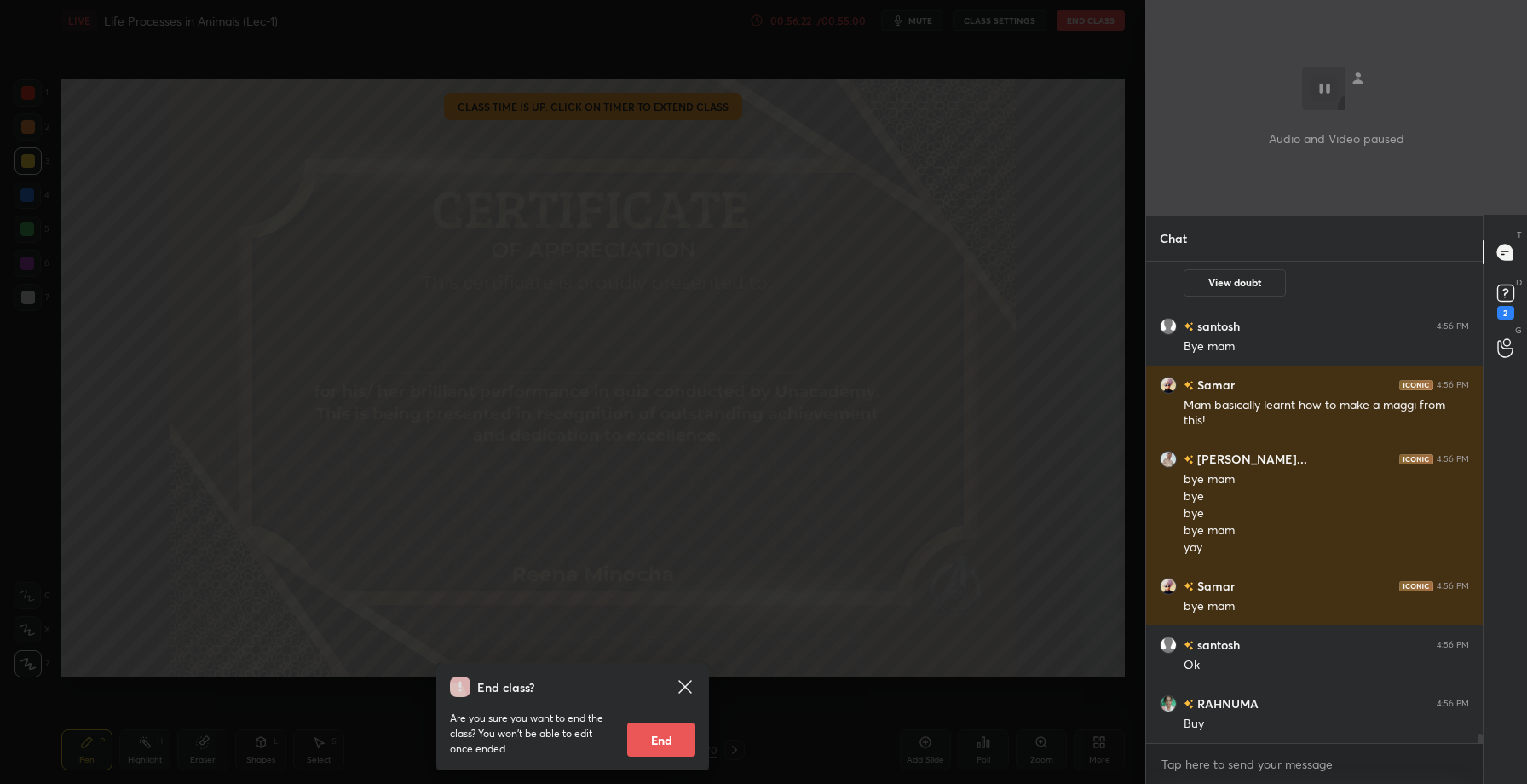
scroll to position [24040, 0]
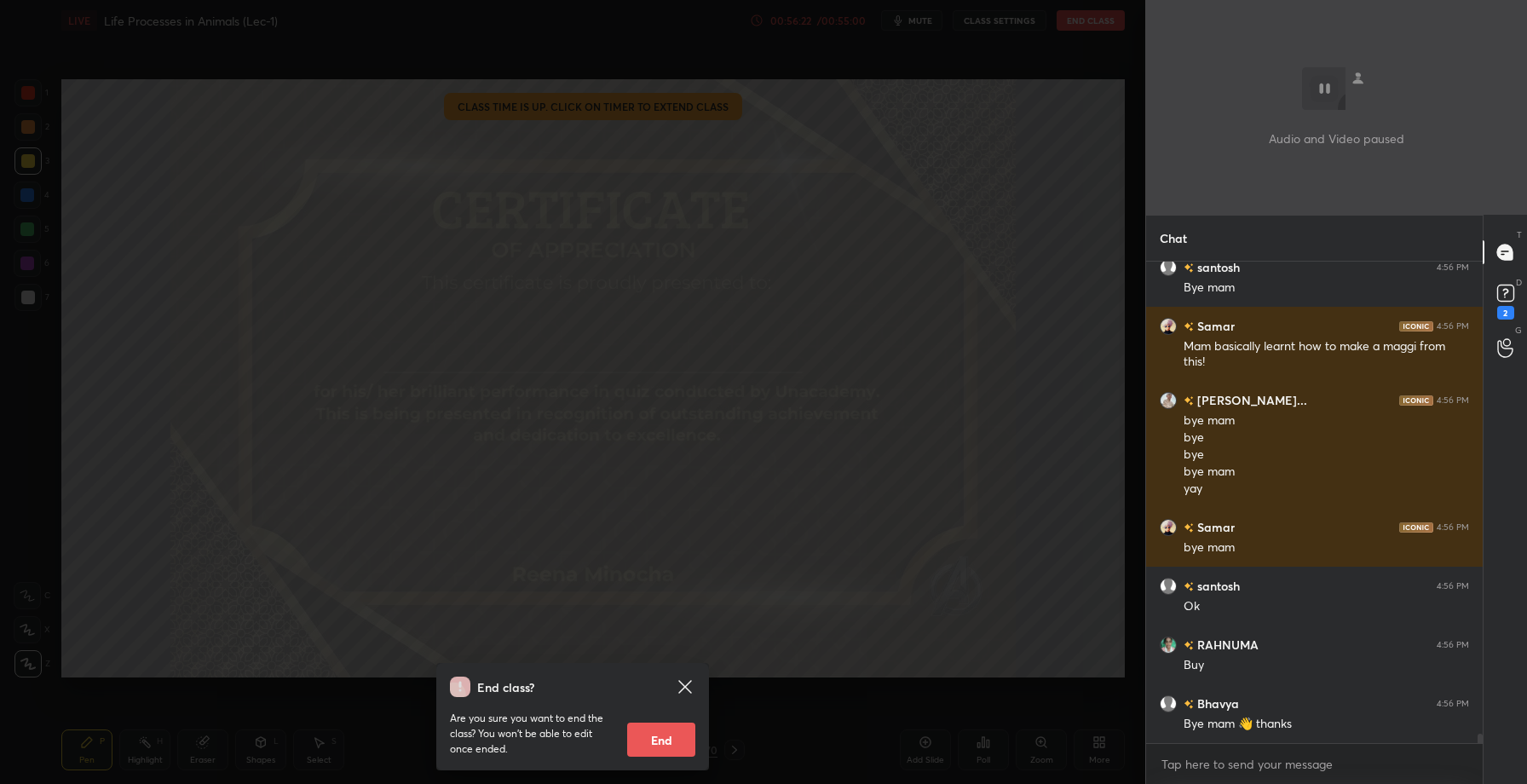
click at [667, 750] on button "End" at bounding box center [661, 739] width 68 height 34
type textarea "x"
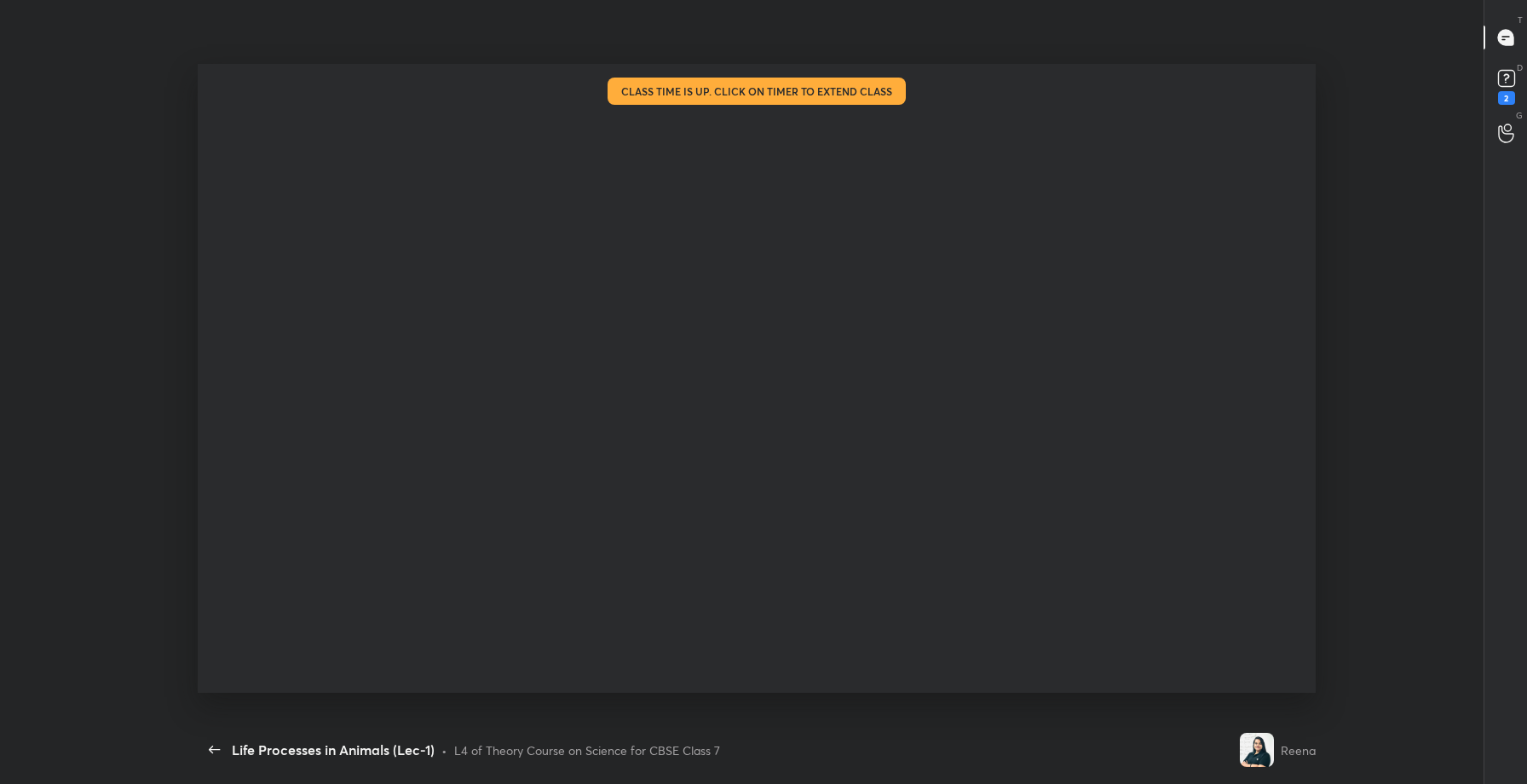
scroll to position [23780, 0]
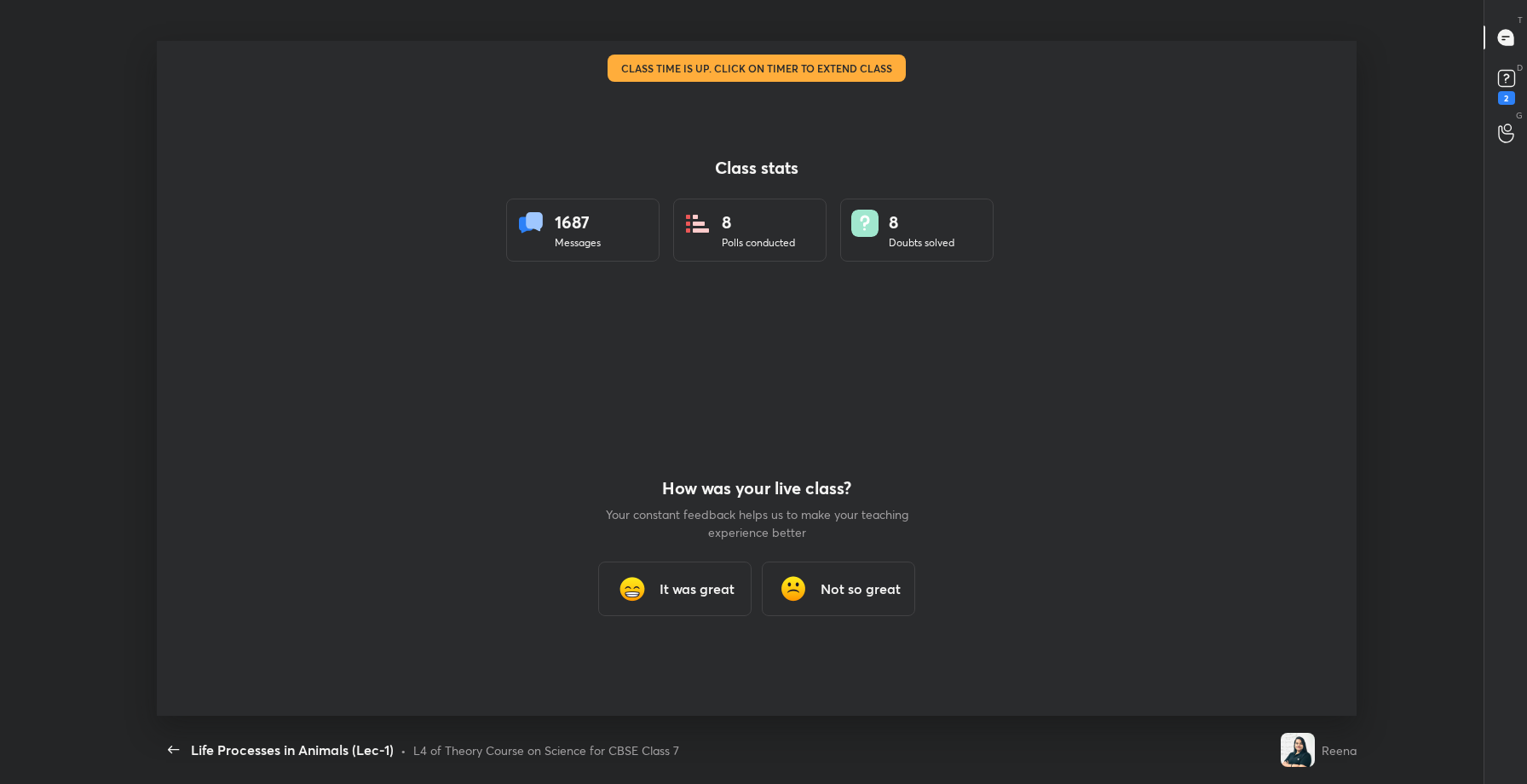
click at [580, 252] on div "1687 Messages" at bounding box center [583, 230] width 153 height 63
click at [690, 598] on h3 "It was great" at bounding box center [697, 589] width 75 height 21
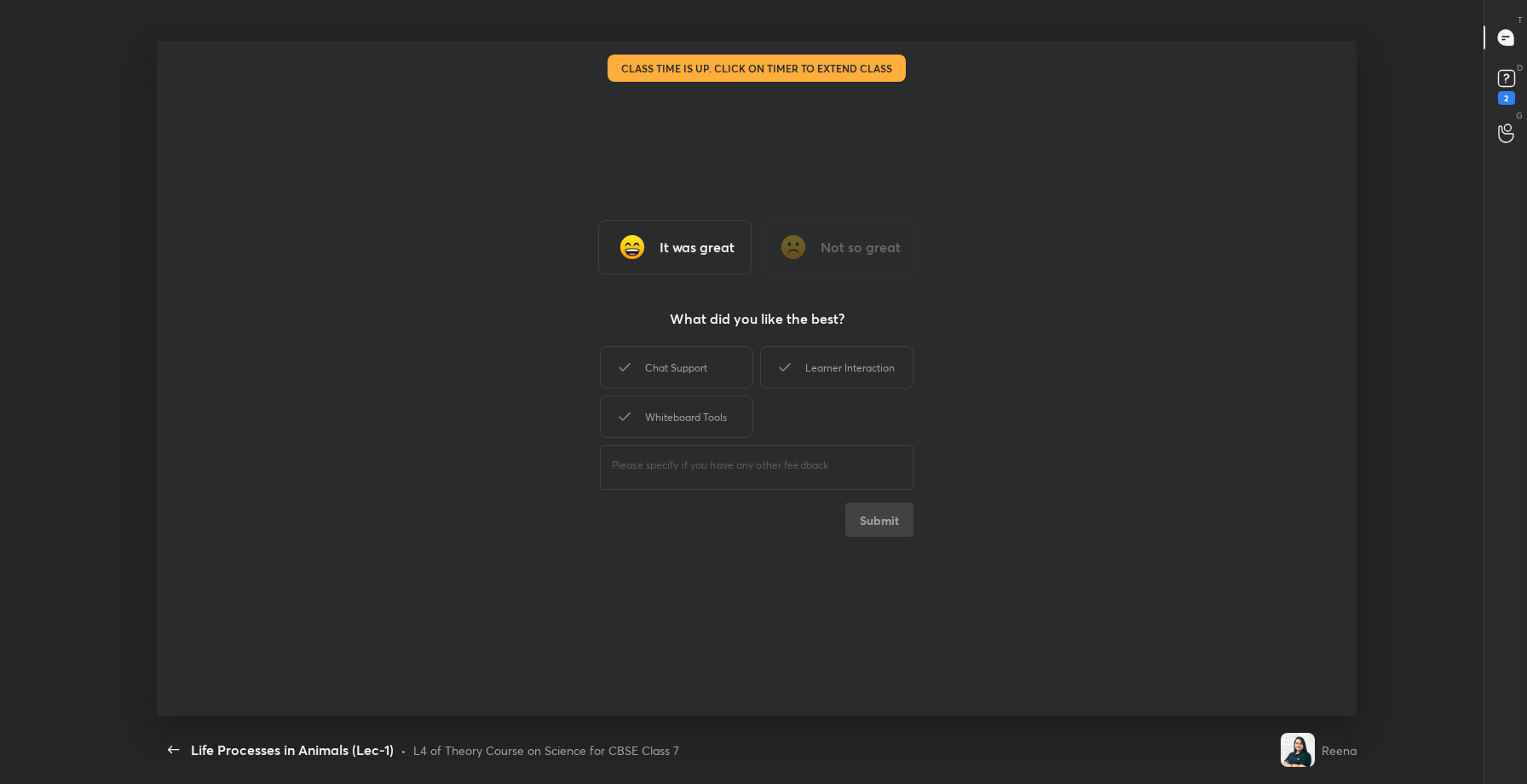
click at [696, 392] on div "Chat Support Learner Interaction Whiteboard Tools" at bounding box center [757, 392] width 314 height 99
click at [714, 412] on div "Whiteboard Tools" at bounding box center [677, 417] width 153 height 43
click at [863, 523] on button "Submit" at bounding box center [879, 520] width 68 height 34
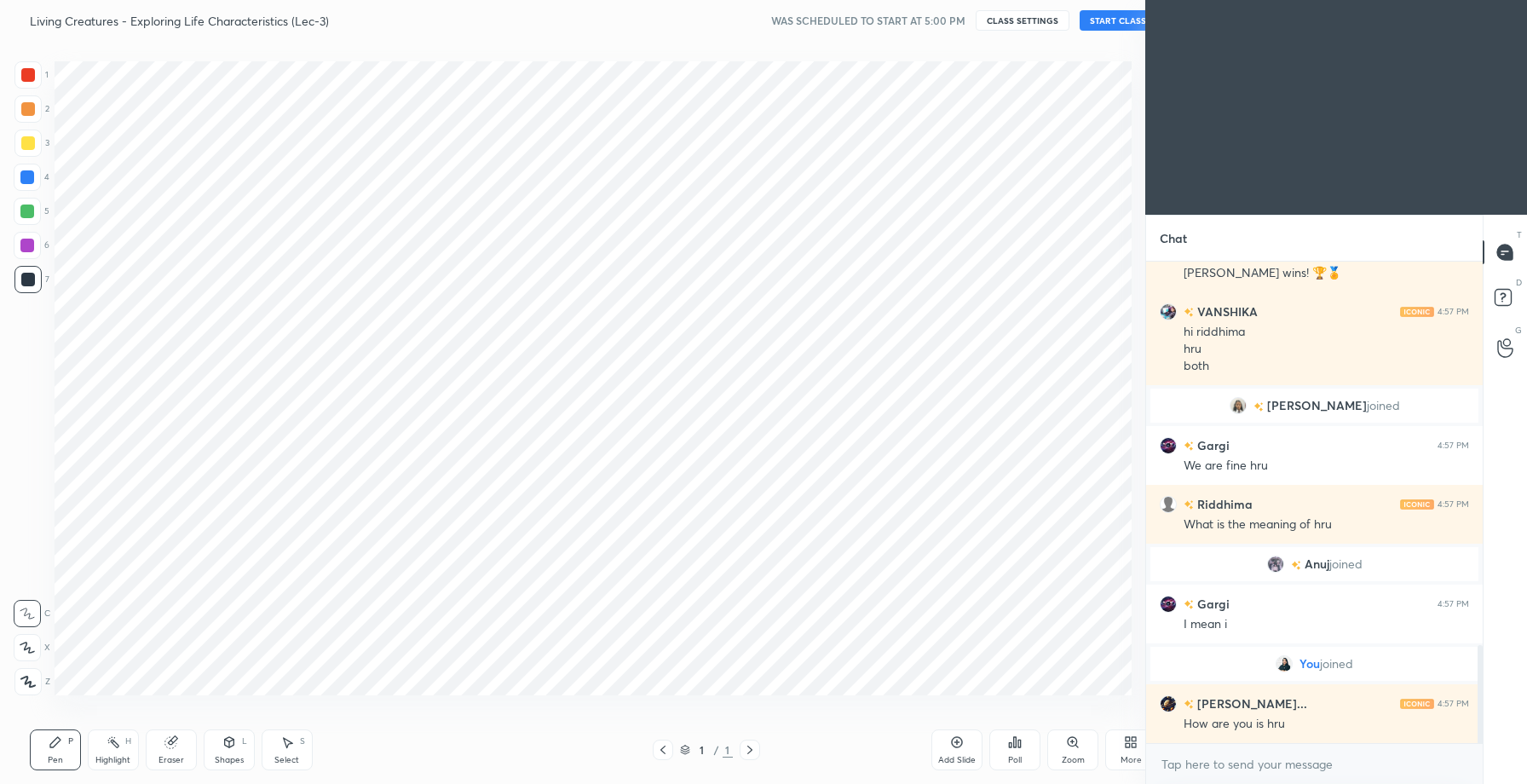
scroll to position [84549, 84152]
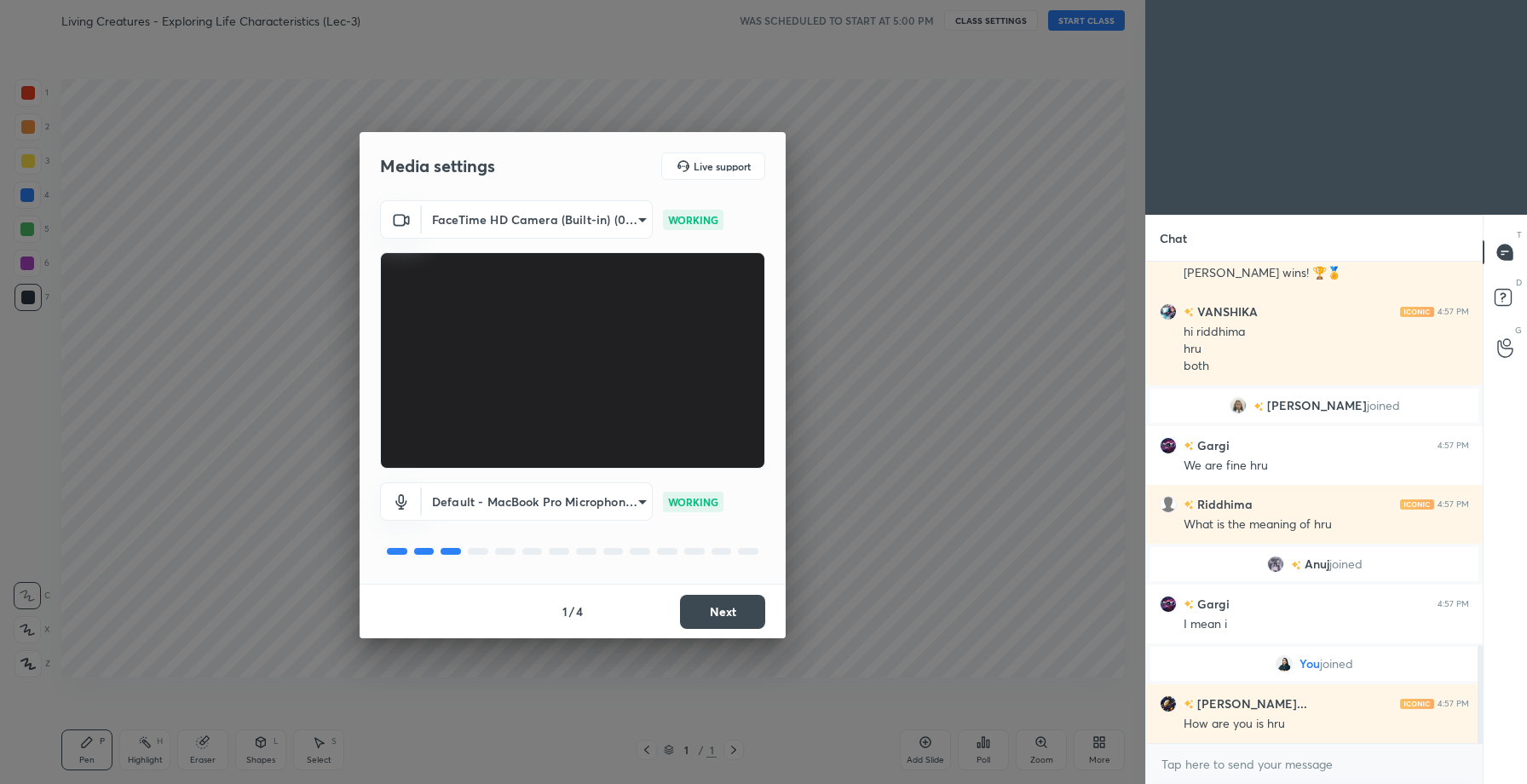
click at [719, 606] on button "Next" at bounding box center [722, 612] width 85 height 34
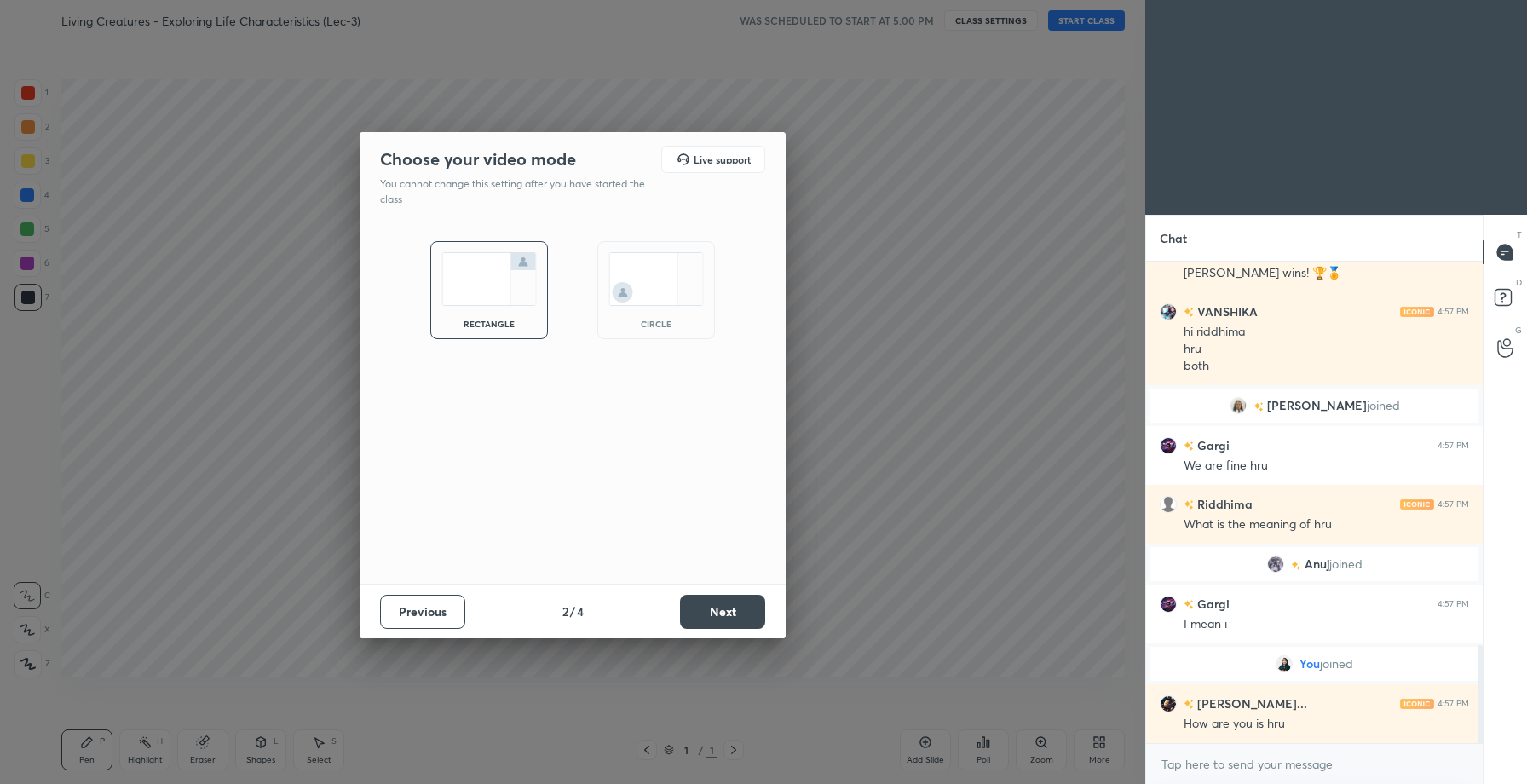
scroll to position [1941, 0]
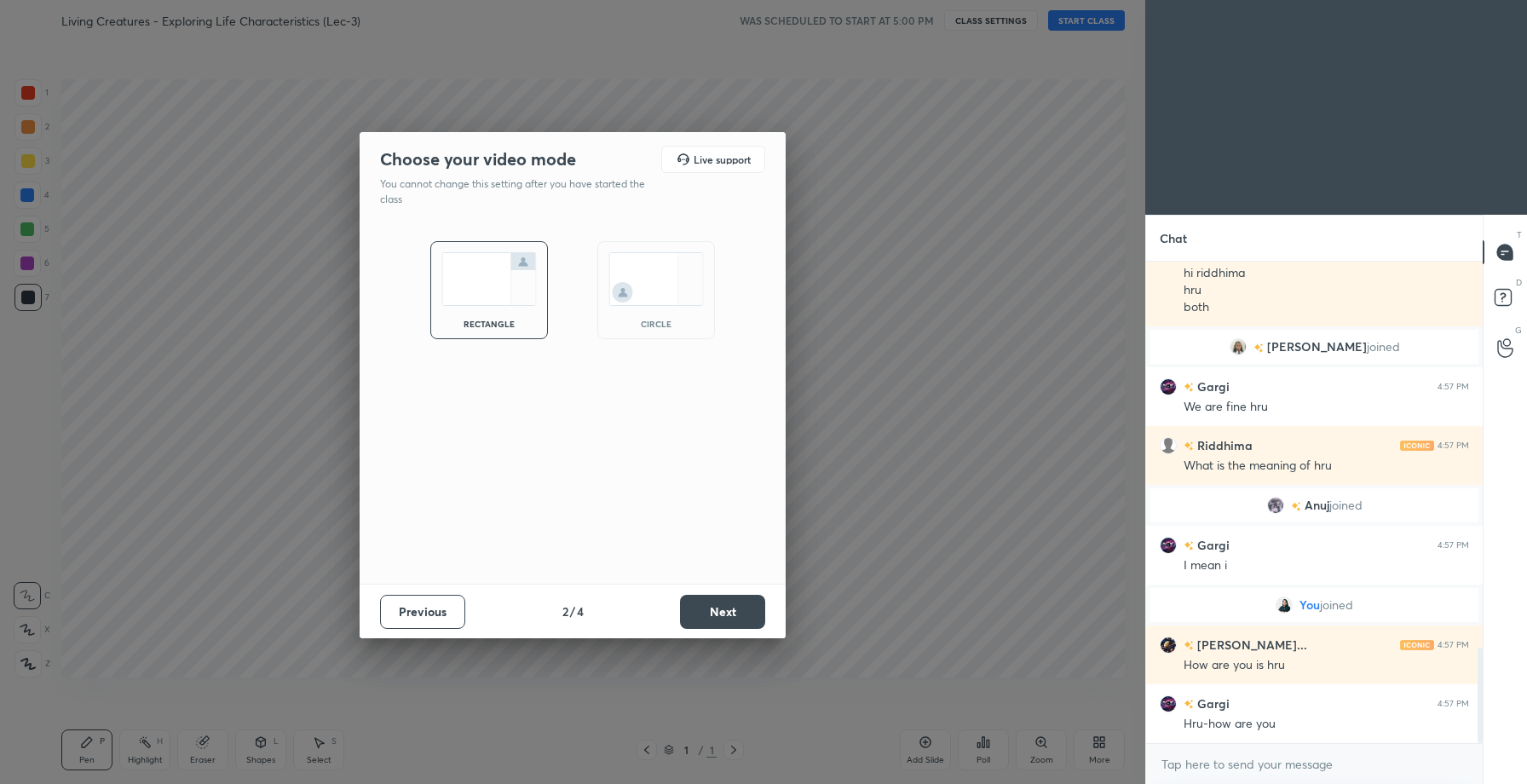
click at [719, 606] on button "Next" at bounding box center [722, 612] width 85 height 34
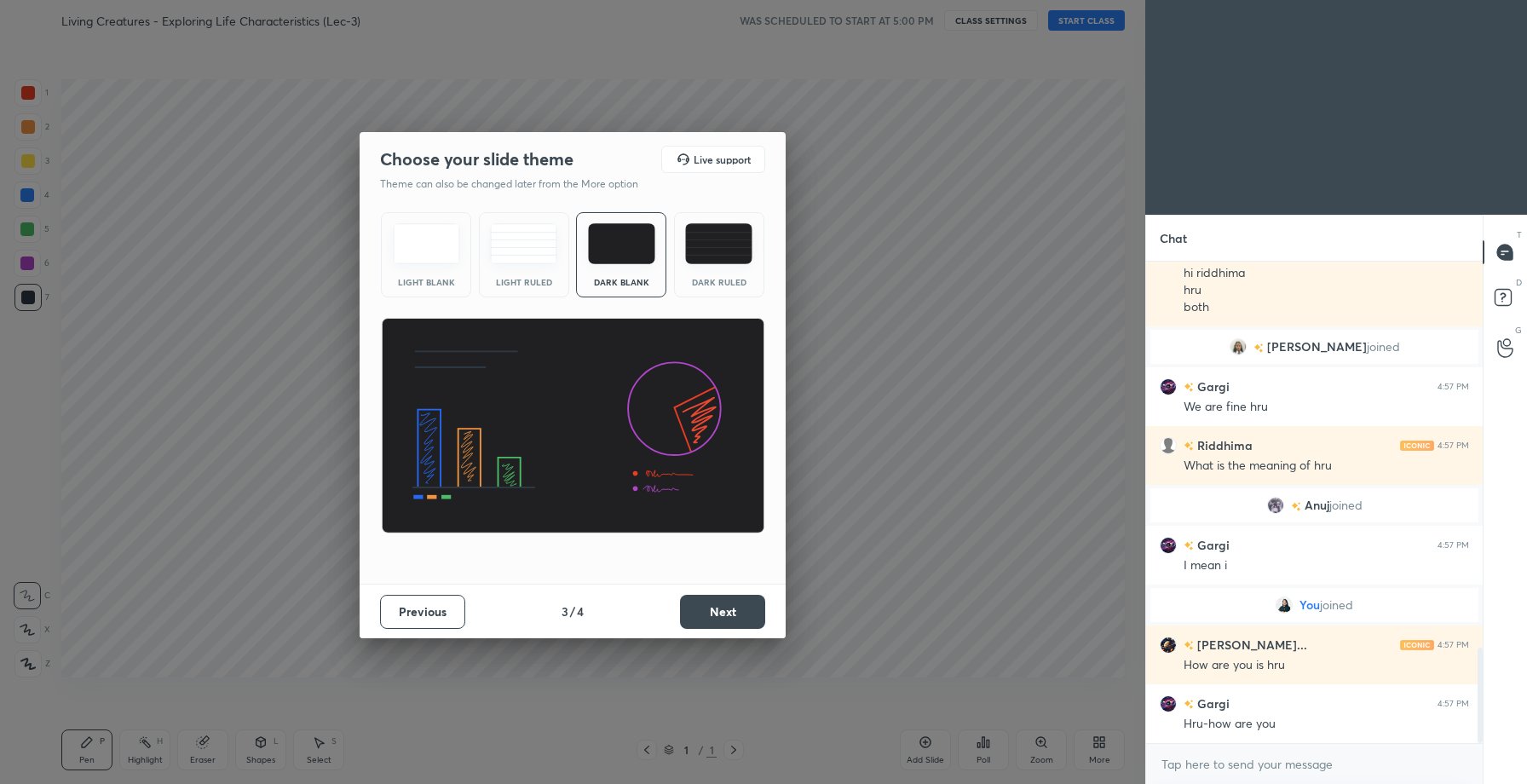
click at [719, 606] on button "Next" at bounding box center [722, 612] width 85 height 34
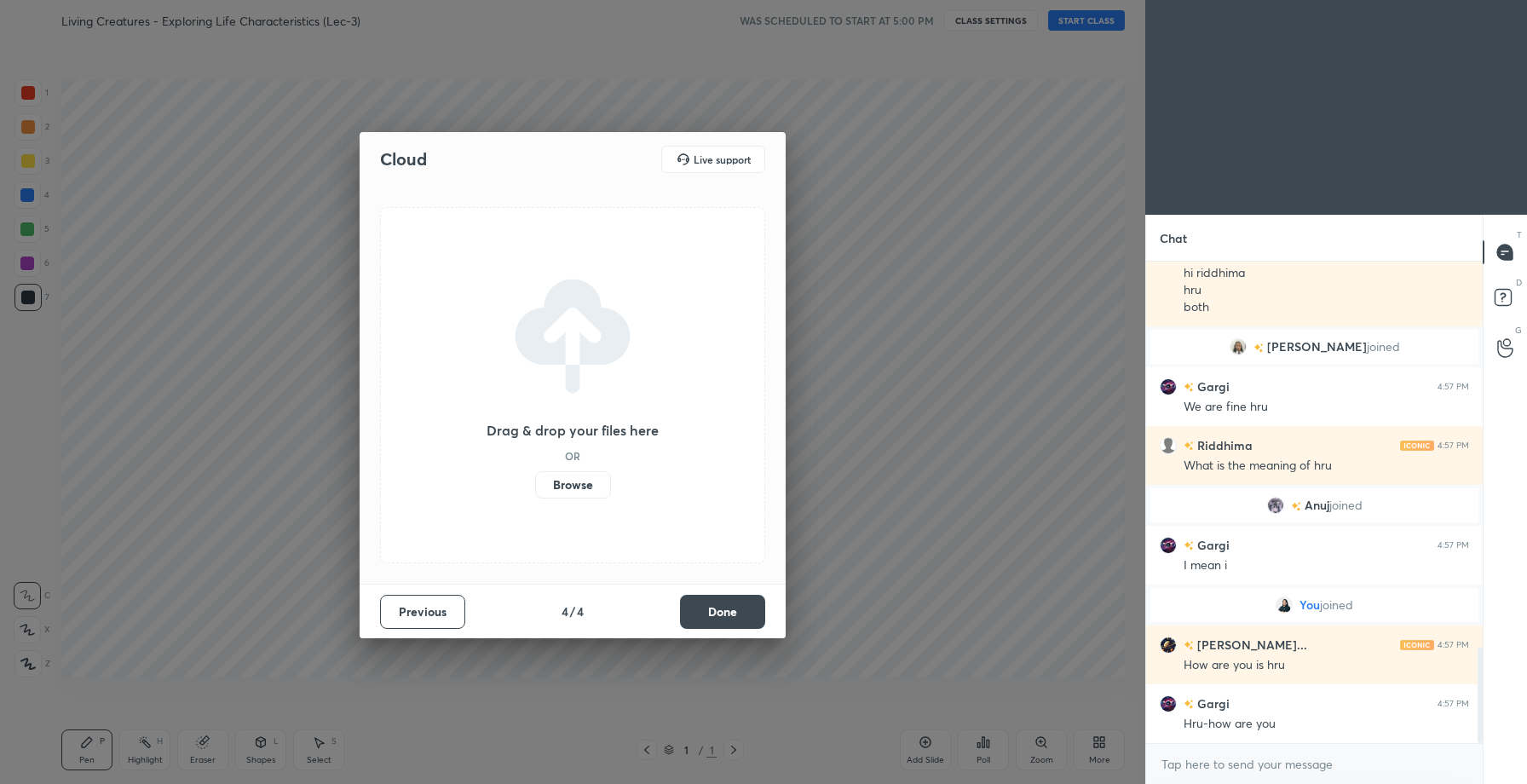
scroll to position [2000, 0]
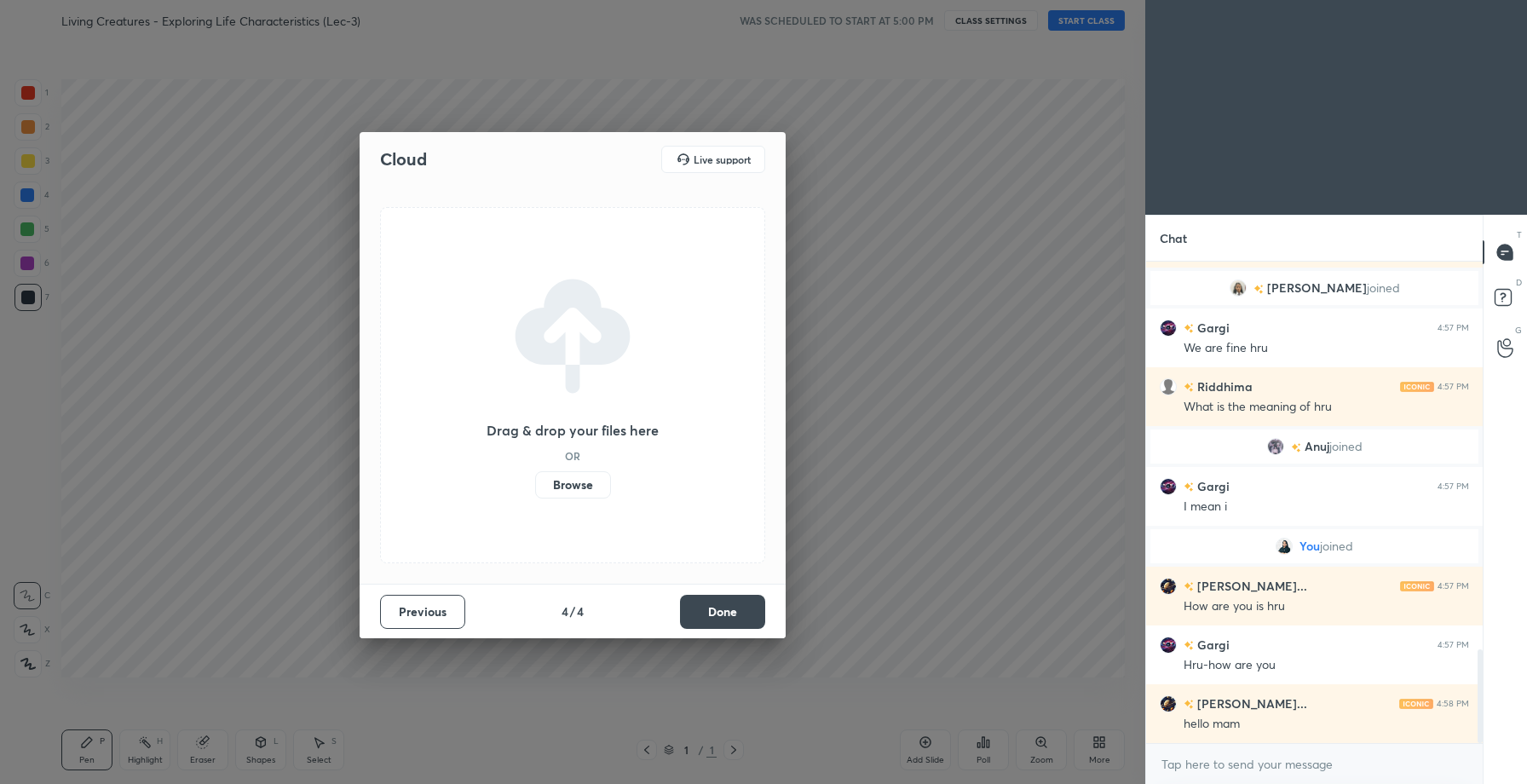
click at [570, 483] on label "Browse" at bounding box center [573, 484] width 76 height 27
click at [535, 483] on input "Browse" at bounding box center [535, 484] width 0 height 27
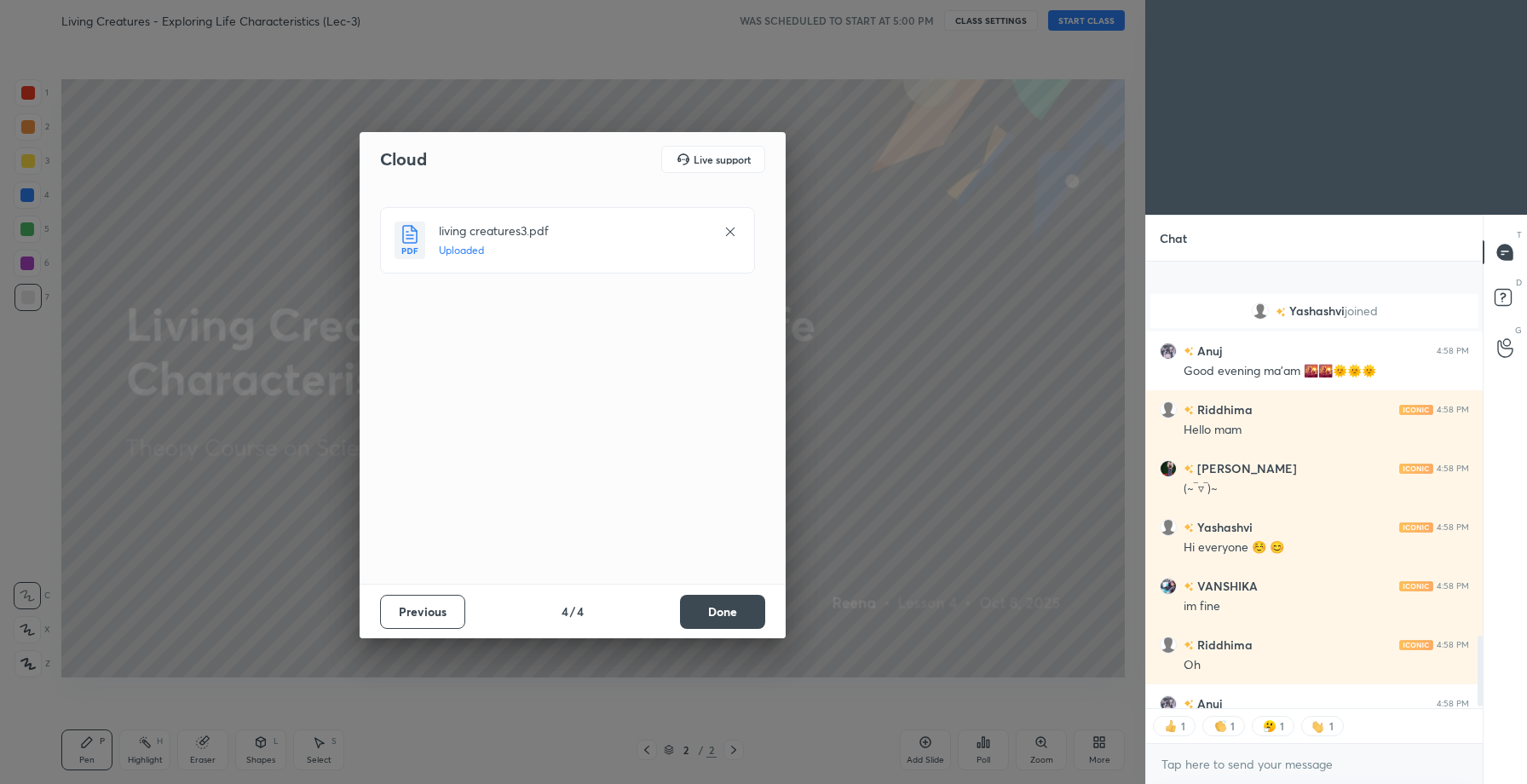
scroll to position [2573, 0]
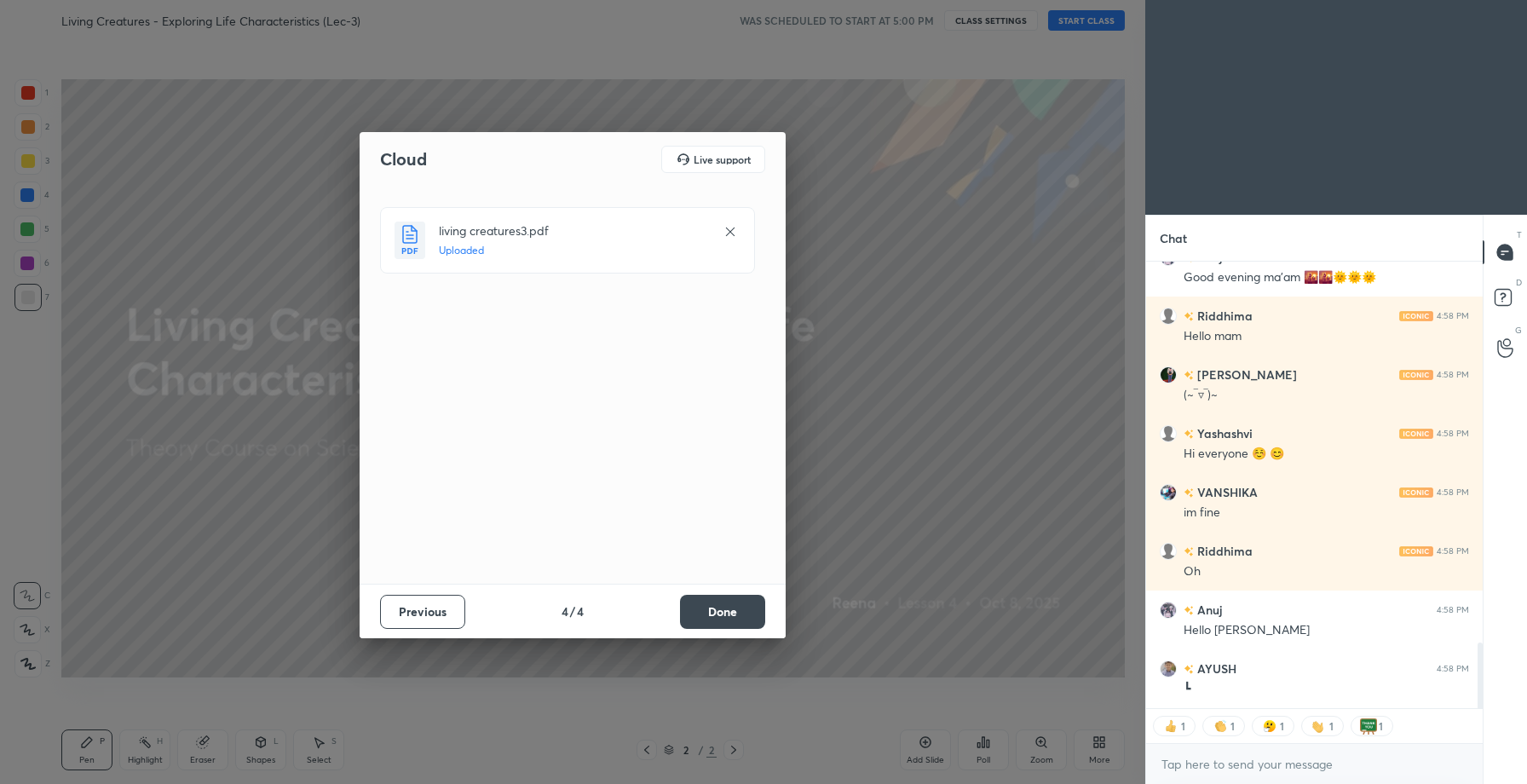
click at [736, 599] on button "Done" at bounding box center [722, 612] width 85 height 34
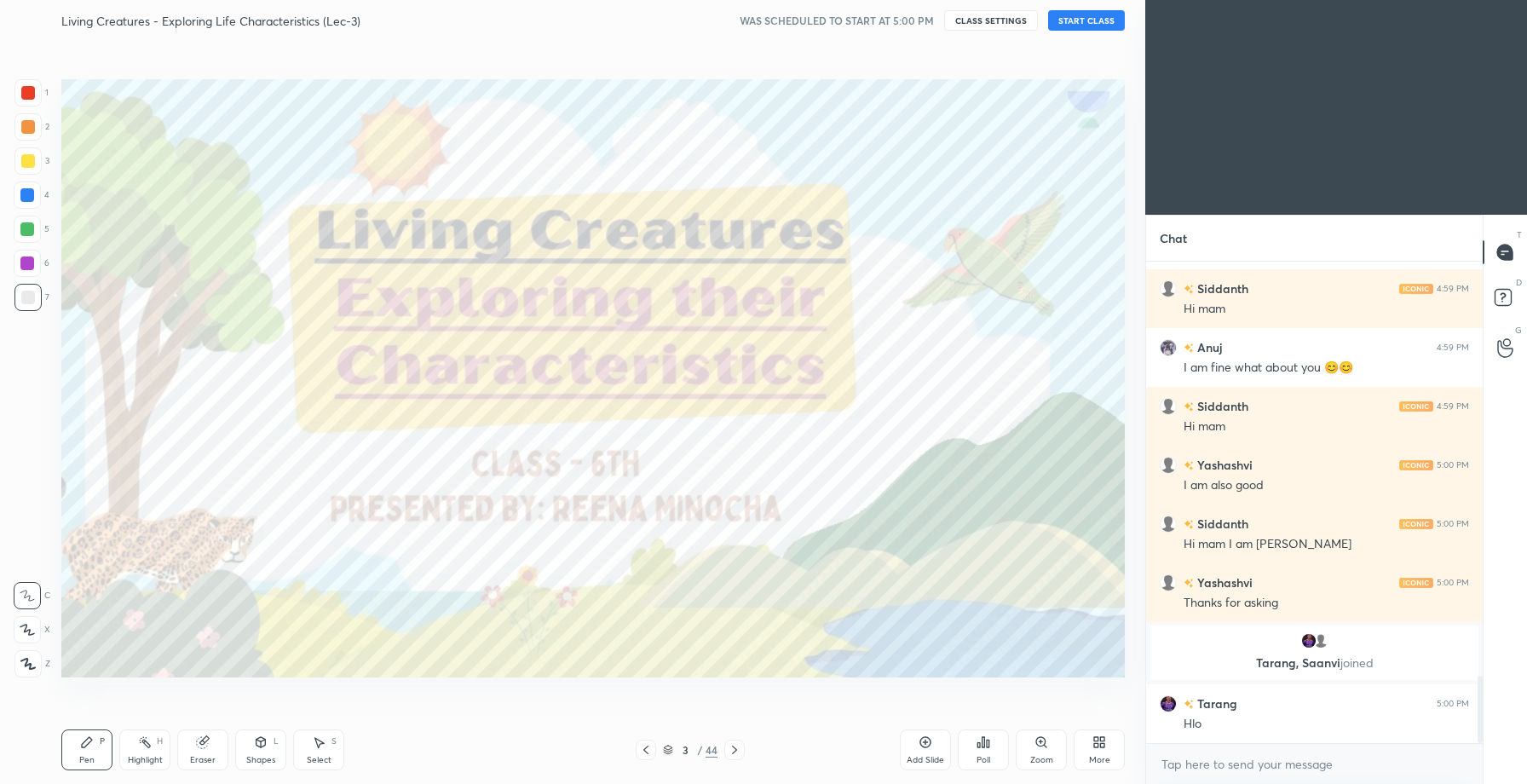
scroll to position [2992, 0]
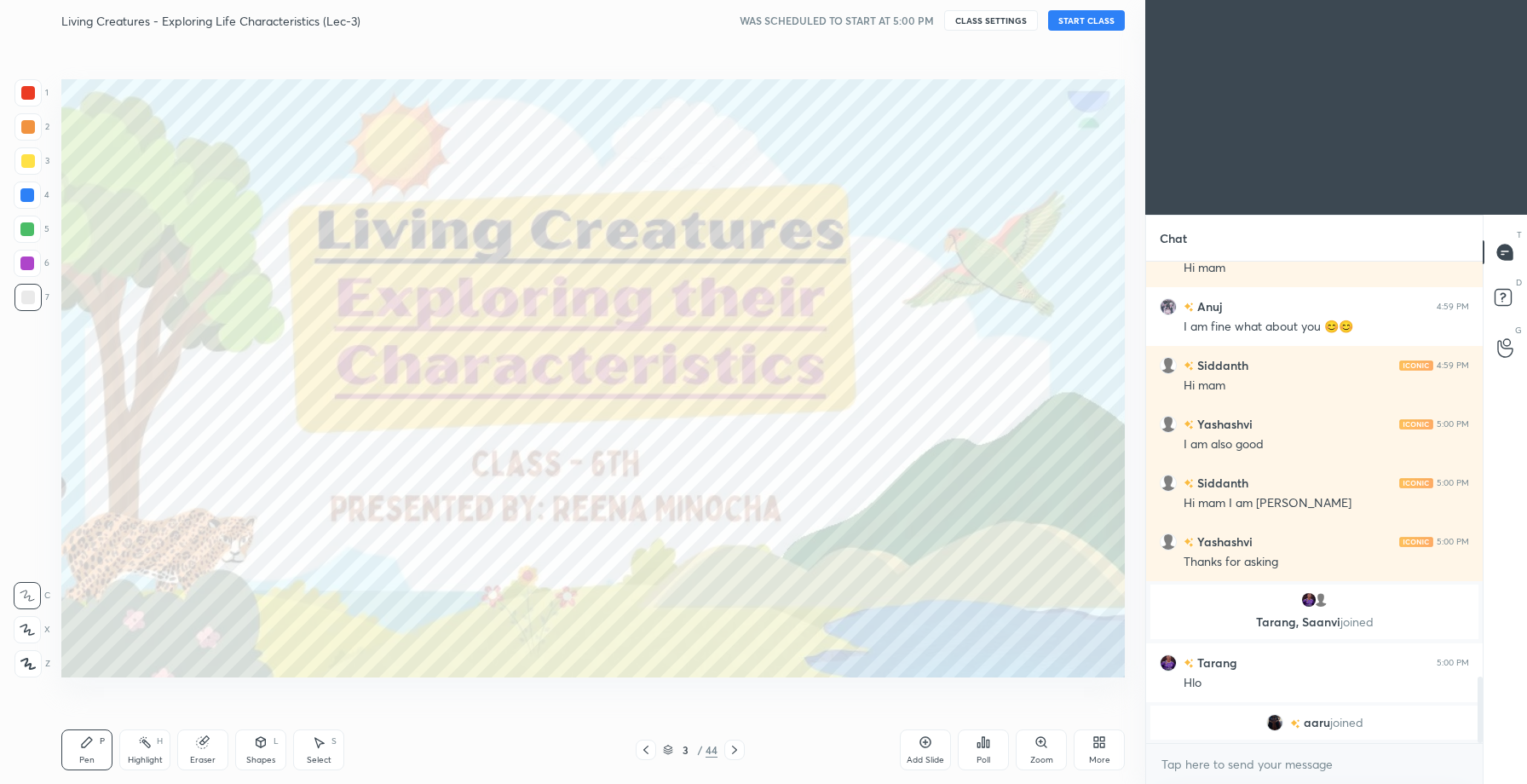
click at [1083, 15] on button "START CLASS" at bounding box center [1087, 21] width 77 height 21
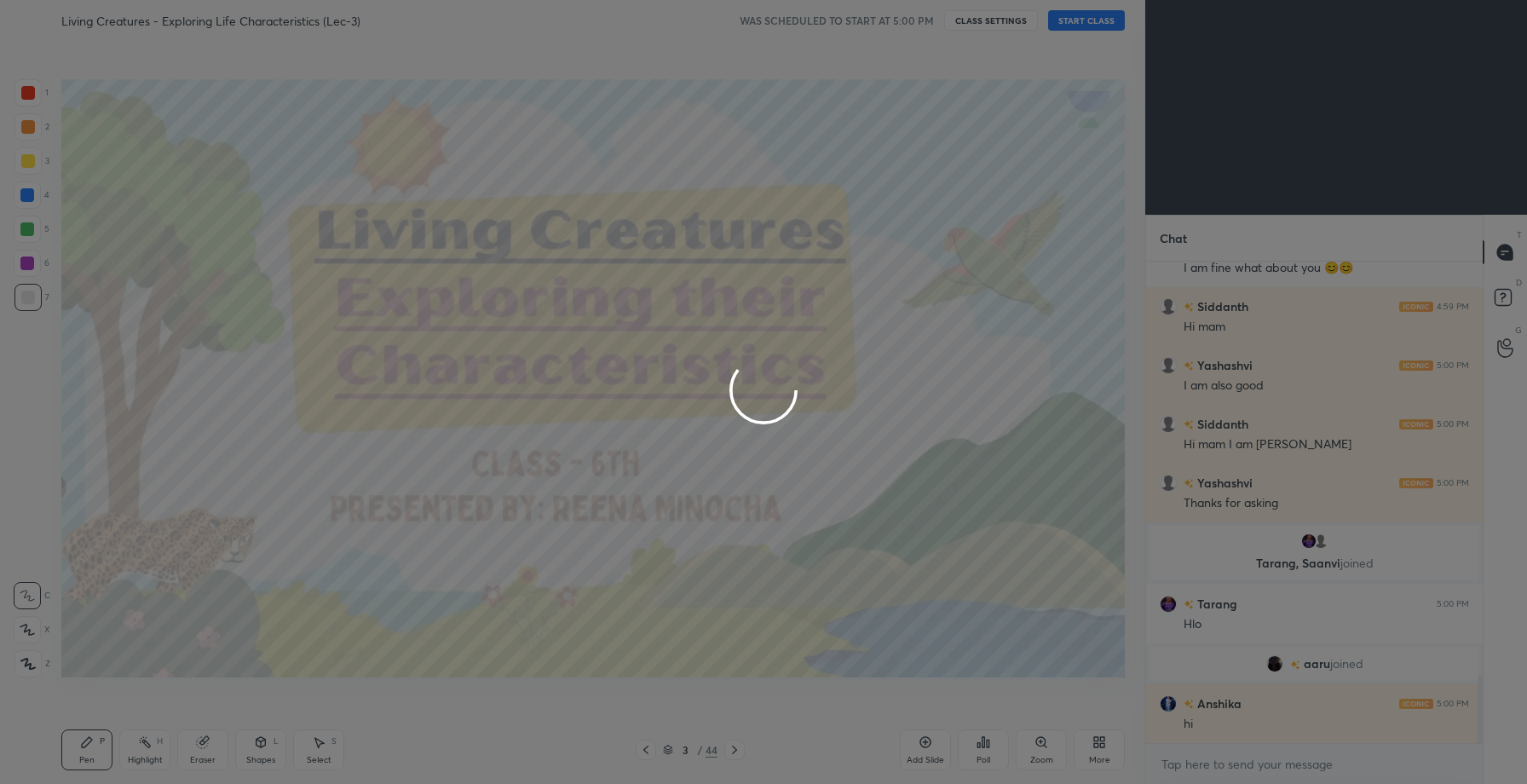
scroll to position [2973, 0]
type textarea "x"
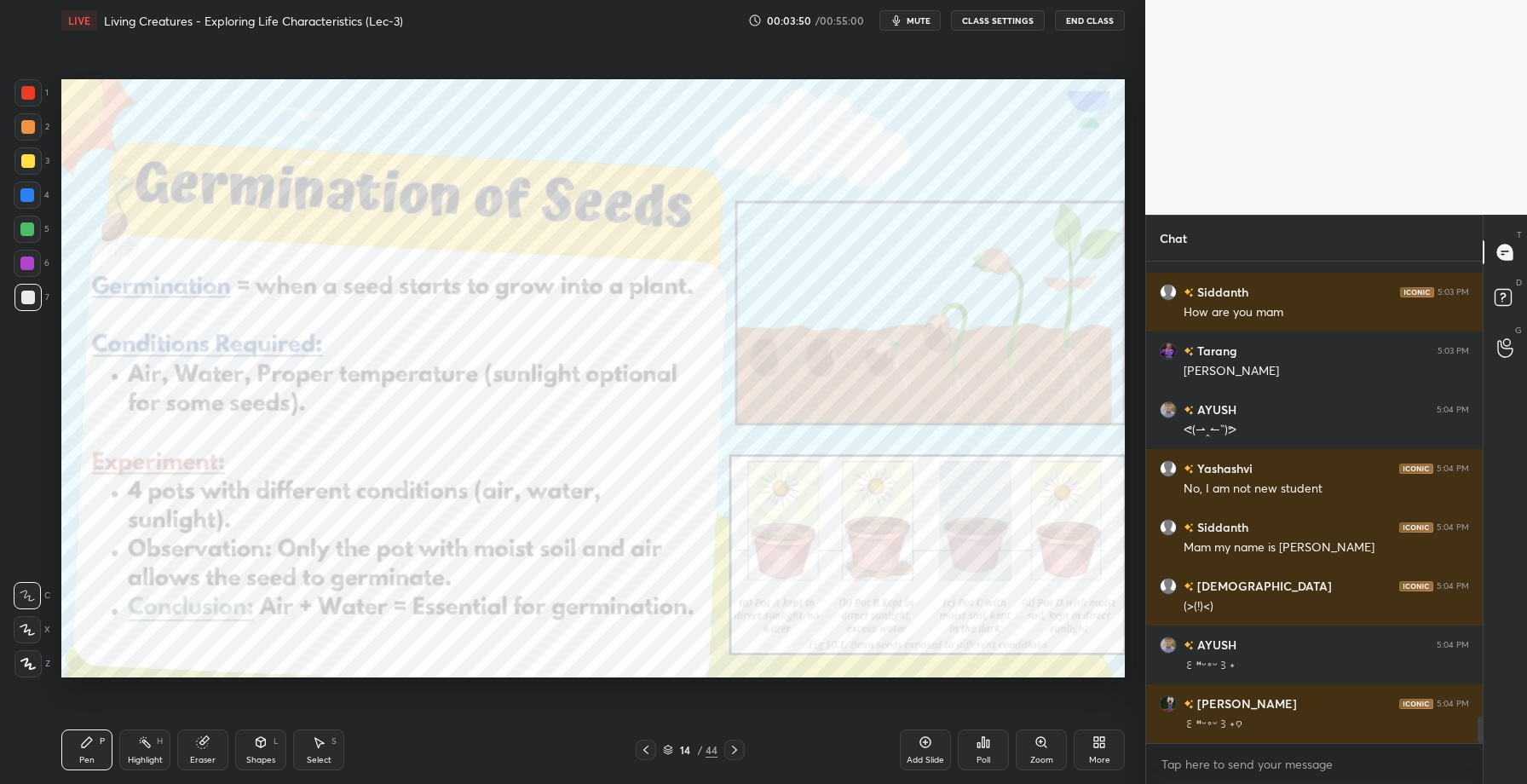
scroll to position [8318, 0]
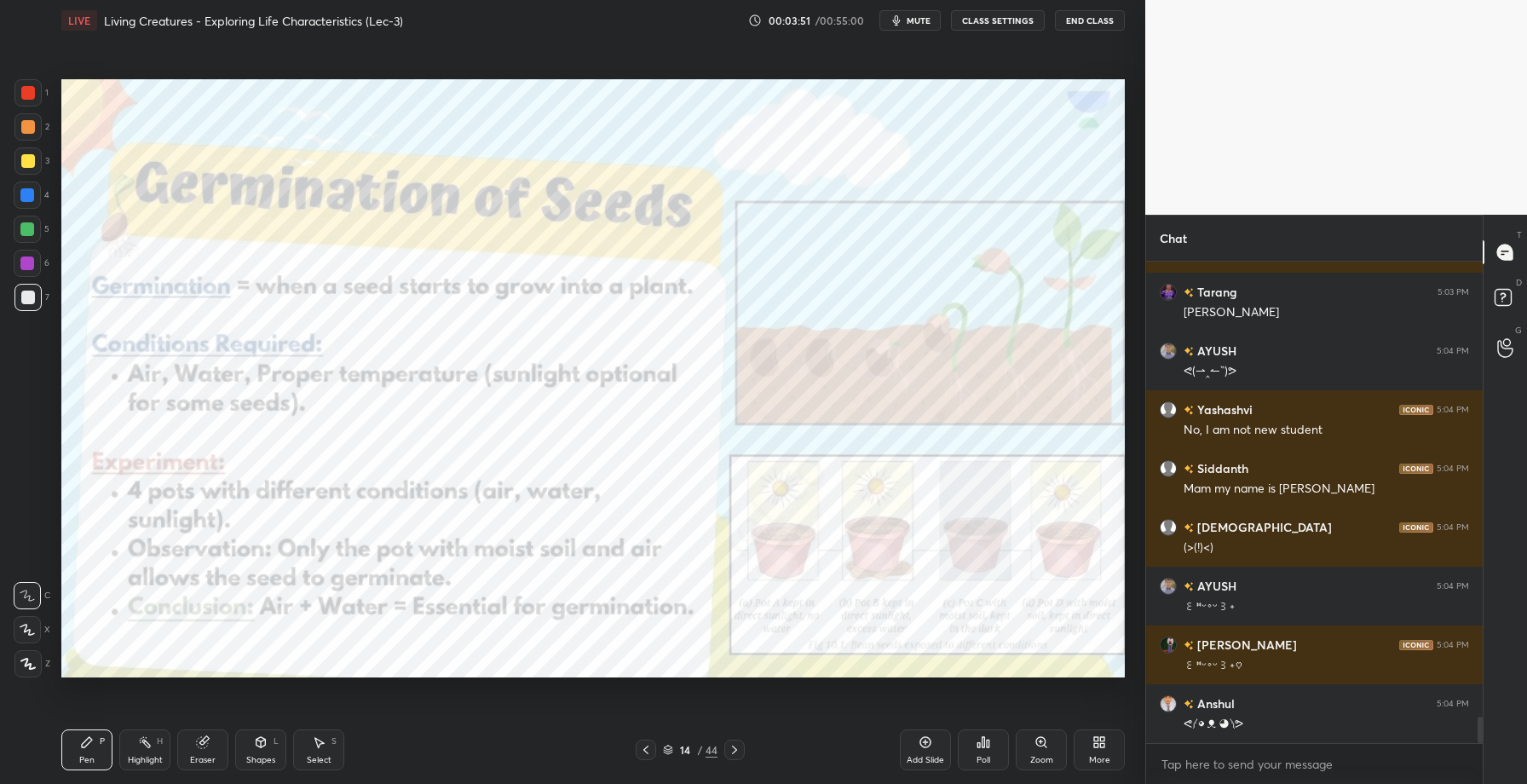
drag, startPoint x: 20, startPoint y: 198, endPoint x: 45, endPoint y: 190, distance: 26.2
click at [21, 199] on div at bounding box center [27, 195] width 14 height 14
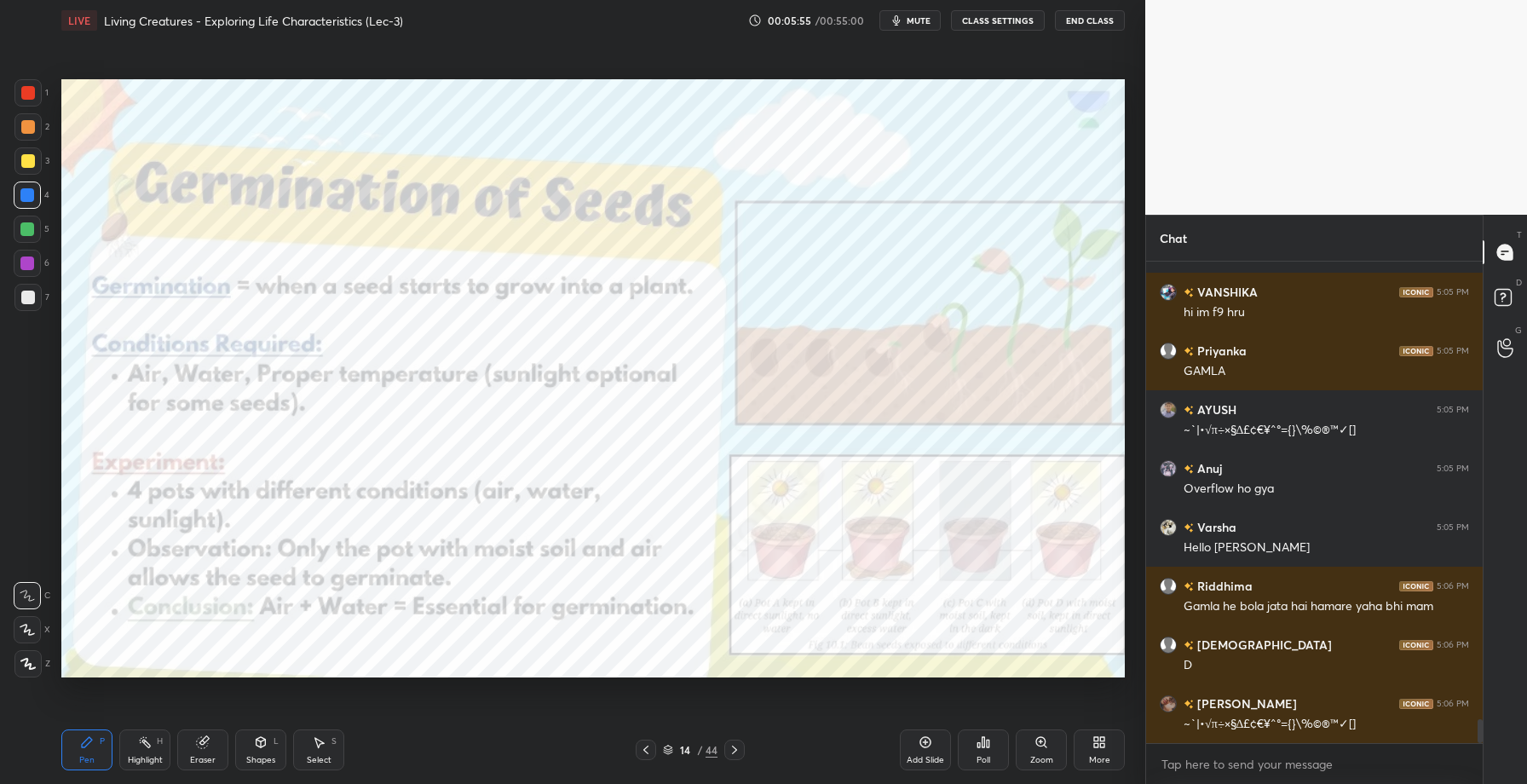
scroll to position [9249, 0]
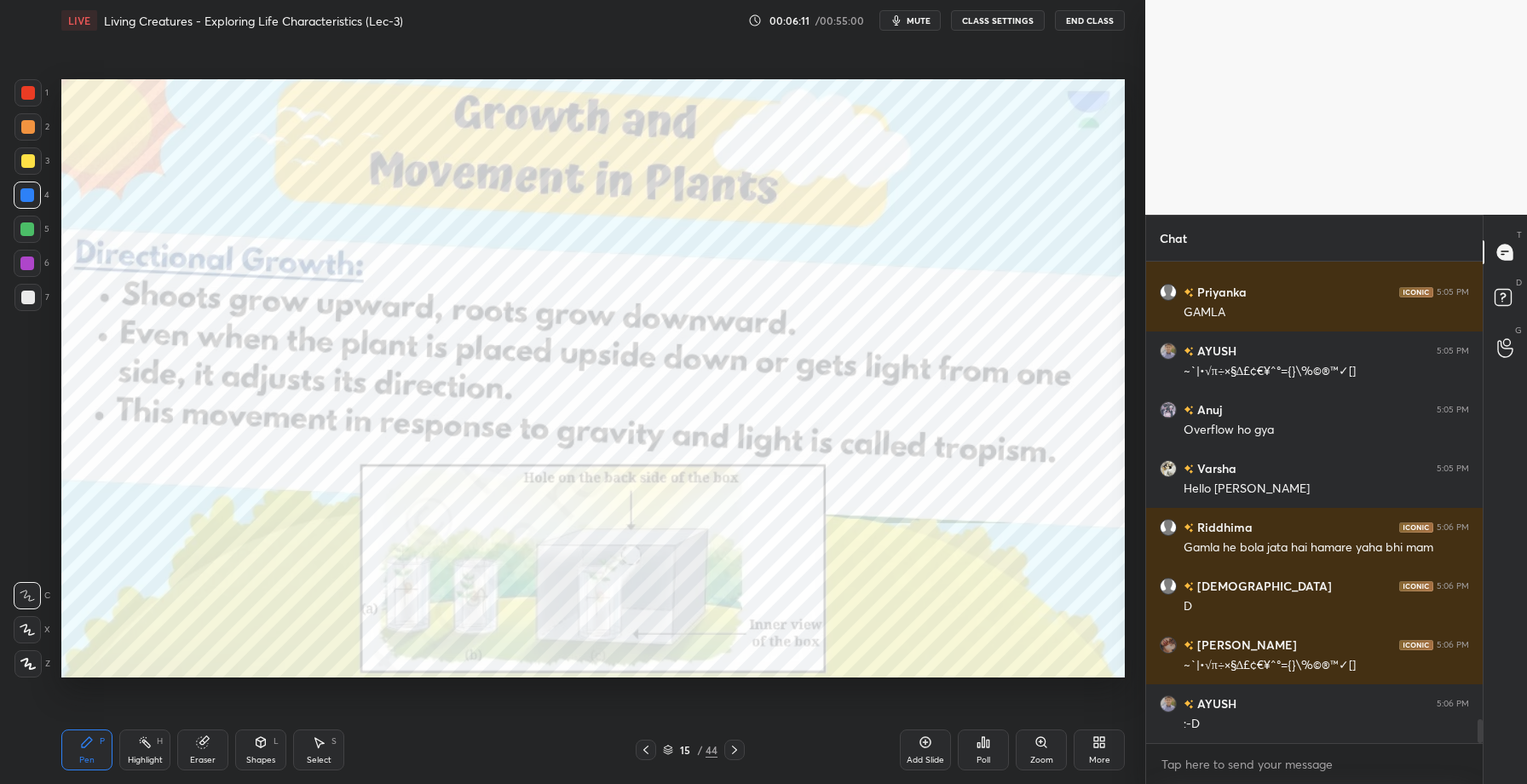
drag, startPoint x: 30, startPoint y: 100, endPoint x: 43, endPoint y: 113, distance: 18.4
click at [30, 100] on div at bounding box center [28, 93] width 27 height 27
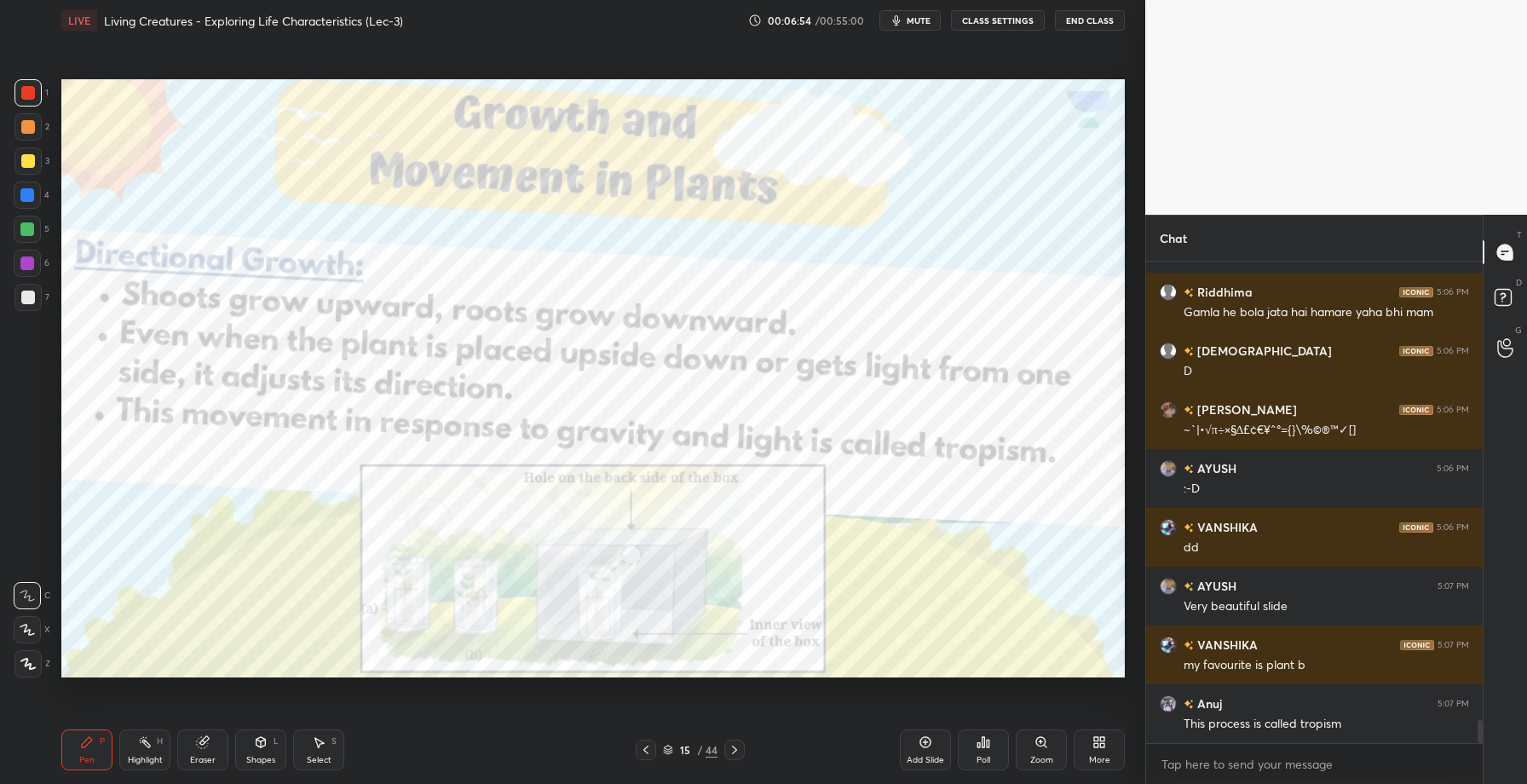
scroll to position [9558, 0]
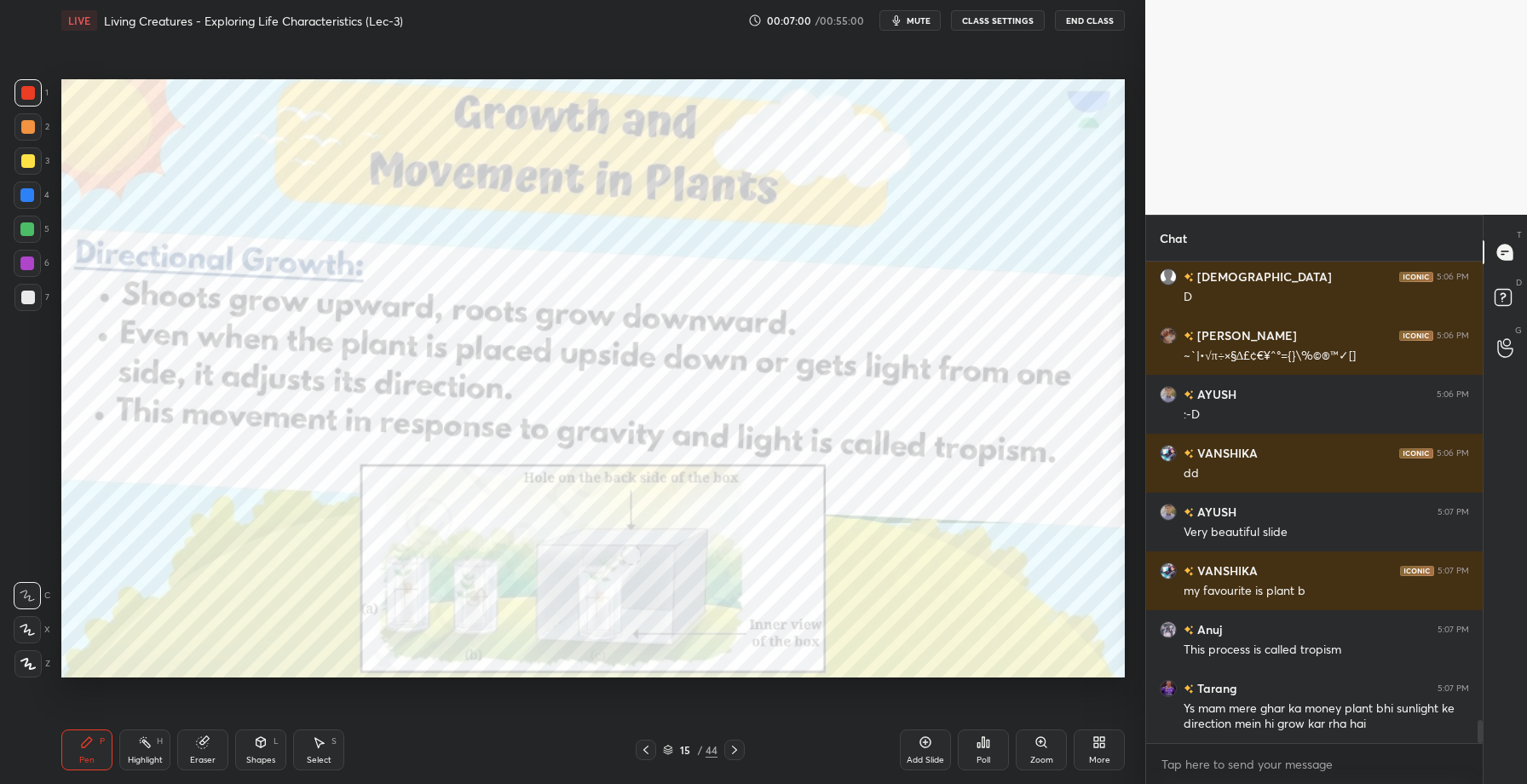
click at [923, 749] on div "Add Slide" at bounding box center [925, 750] width 51 height 41
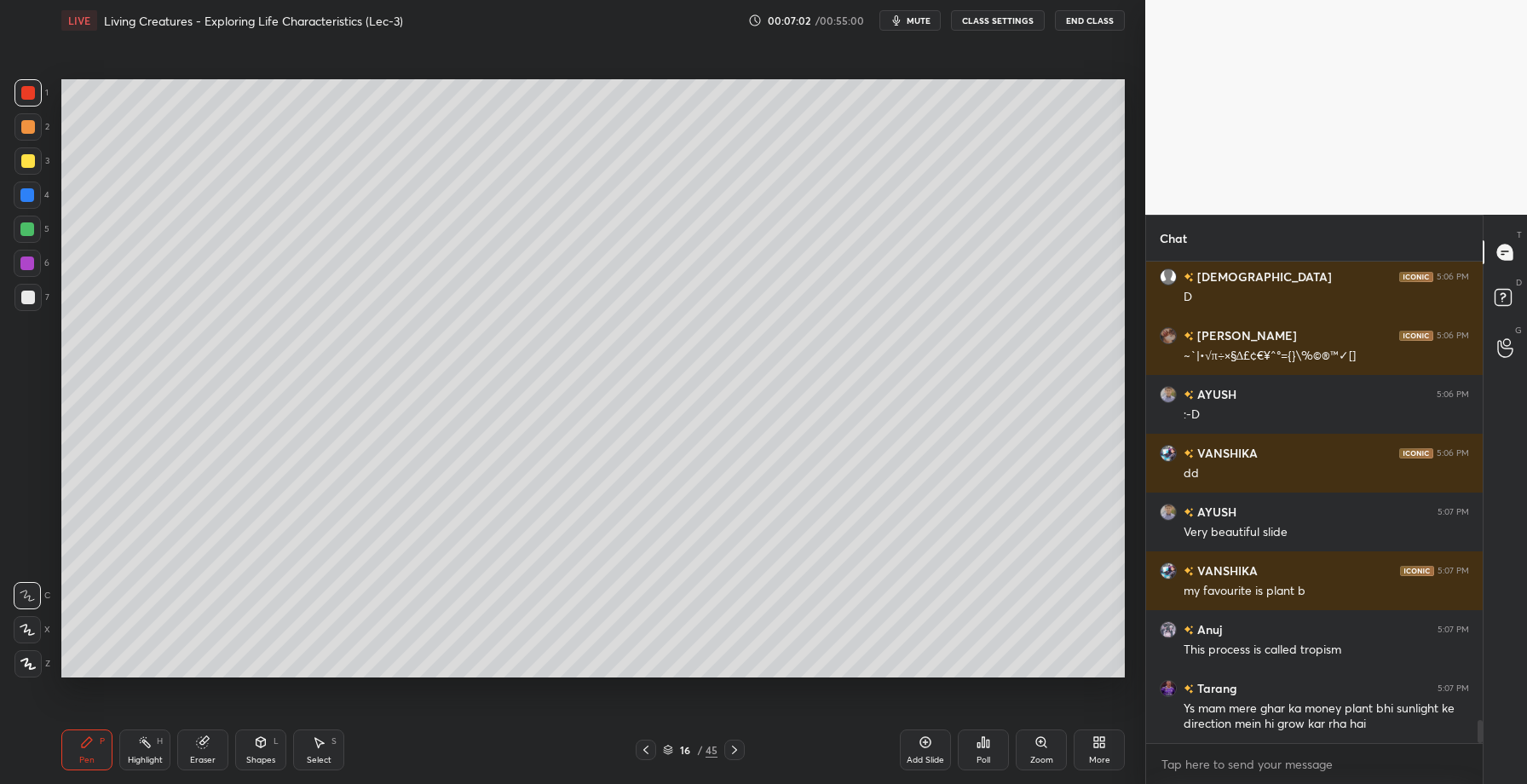
drag, startPoint x: 32, startPoint y: 231, endPoint x: 60, endPoint y: 224, distance: 28.9
click at [31, 232] on div at bounding box center [27, 229] width 14 height 14
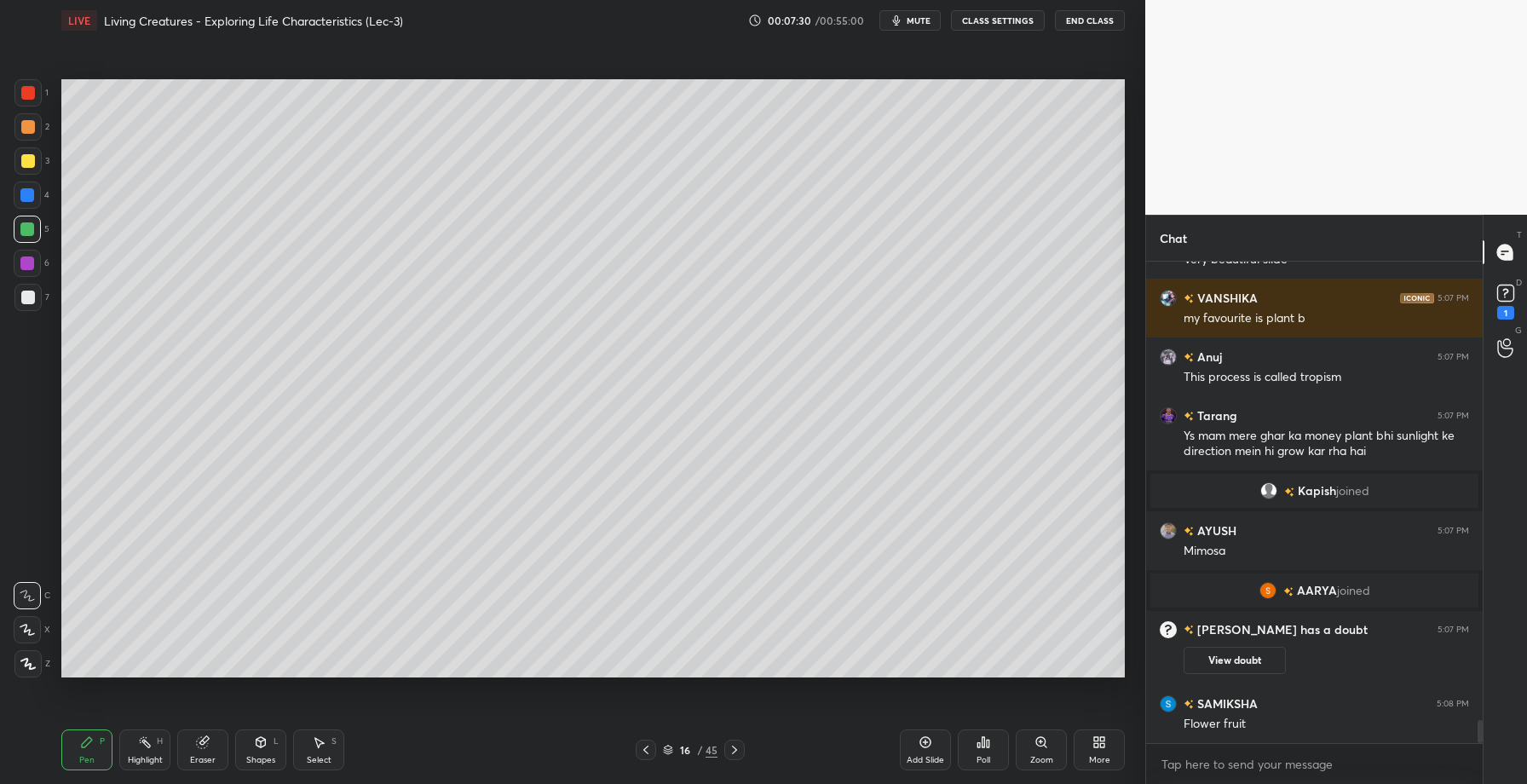
scroll to position [9600, 0]
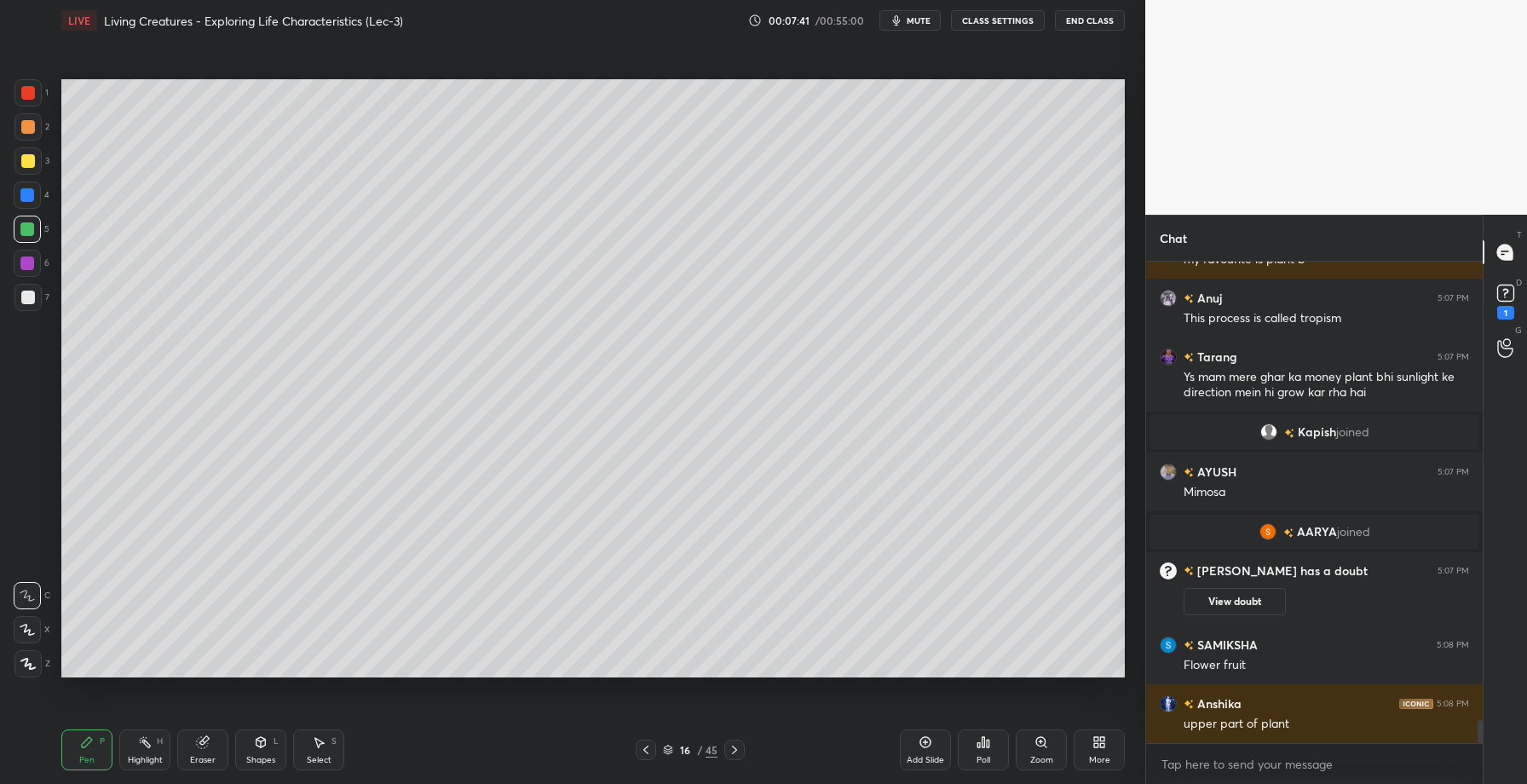
drag, startPoint x: 22, startPoint y: 198, endPoint x: 61, endPoint y: 207, distance: 40.0
click at [23, 200] on div at bounding box center [27, 195] width 14 height 14
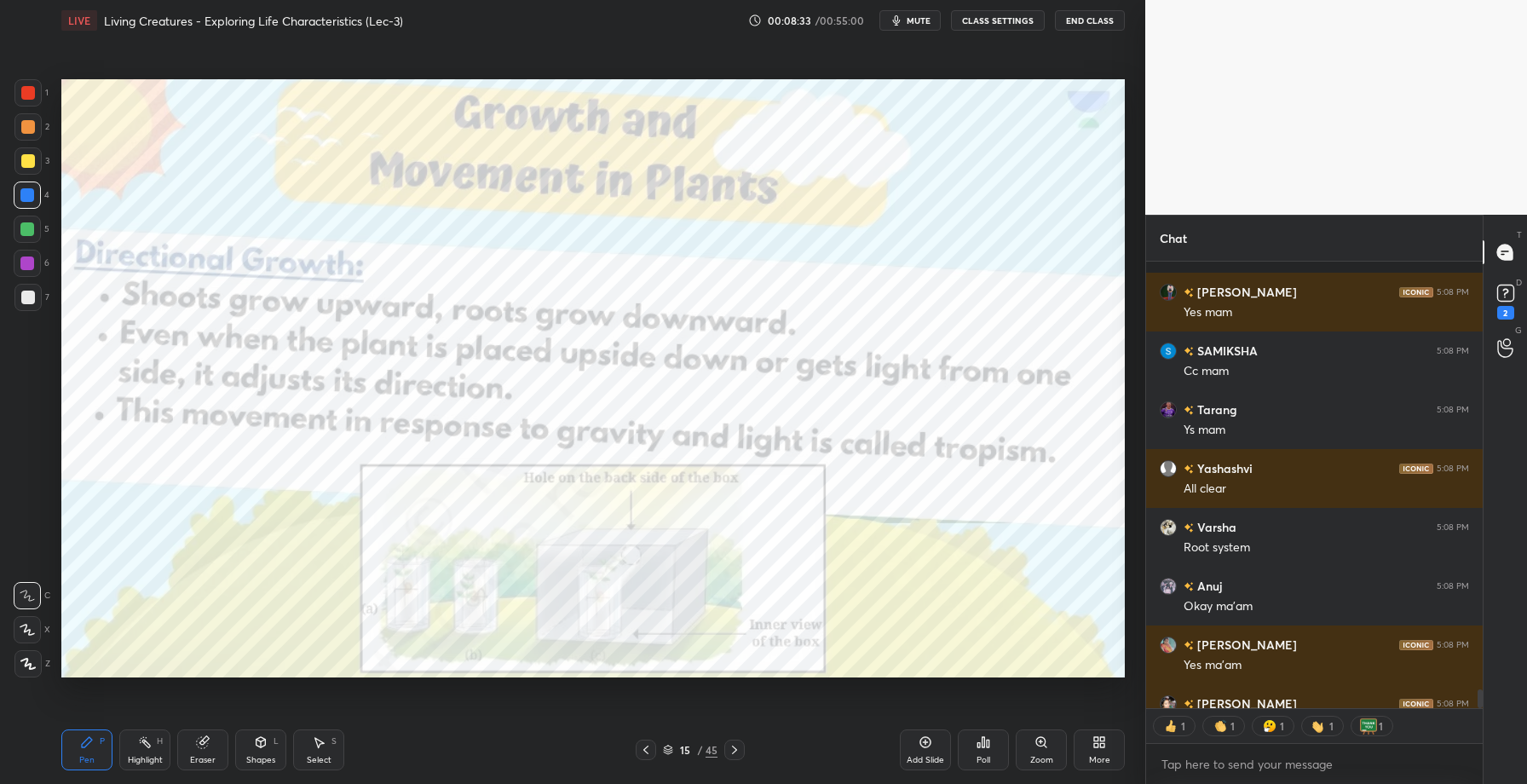
scroll to position [10352, 0]
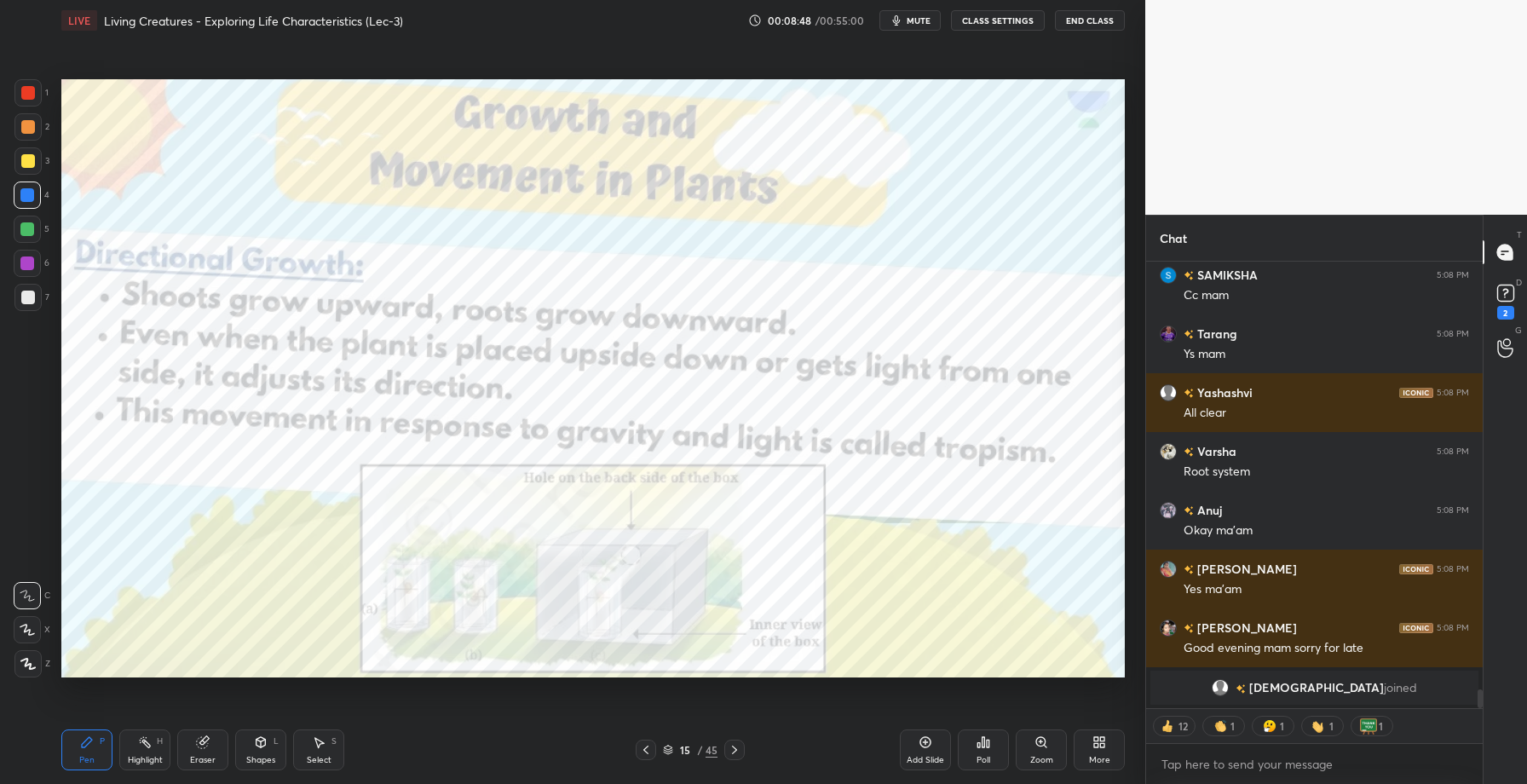
click at [931, 745] on icon at bounding box center [925, 742] width 14 height 14
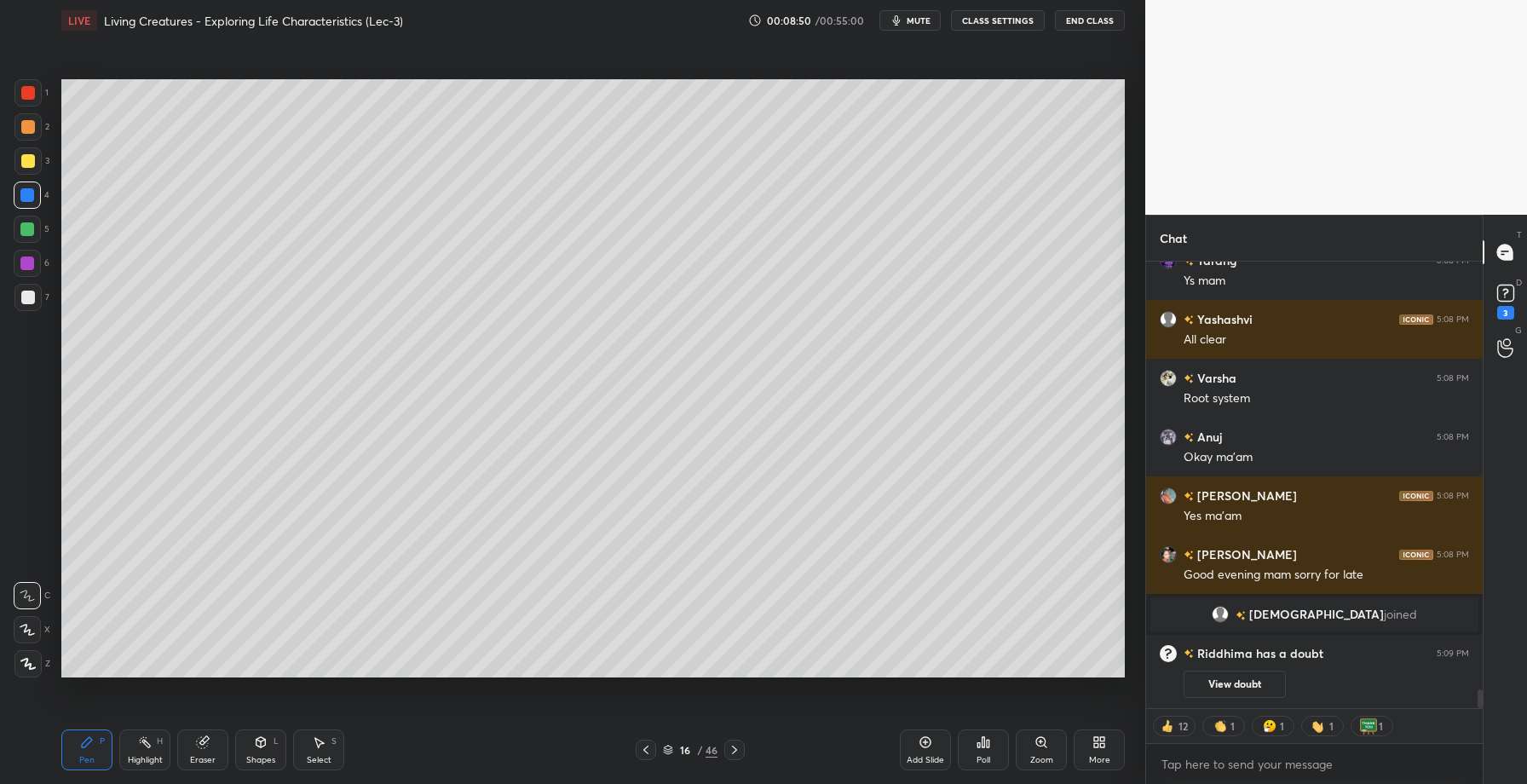
scroll to position [10283, 0]
drag, startPoint x: 33, startPoint y: 235, endPoint x: 56, endPoint y: 221, distance: 26.9
click at [32, 234] on div at bounding box center [27, 229] width 14 height 14
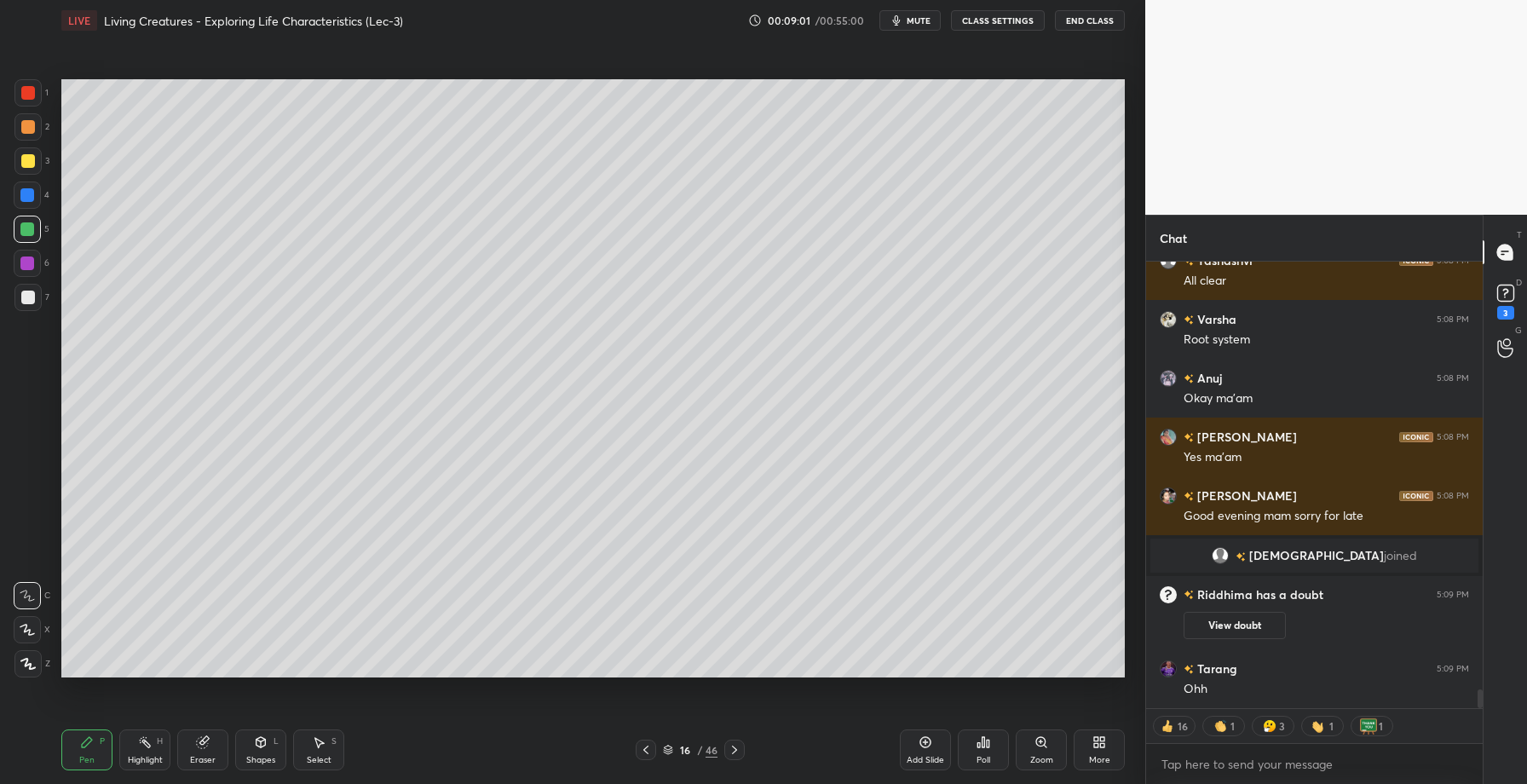
drag, startPoint x: 28, startPoint y: 161, endPoint x: 56, endPoint y: 164, distance: 28.2
click at [30, 162] on div at bounding box center [28, 161] width 14 height 14
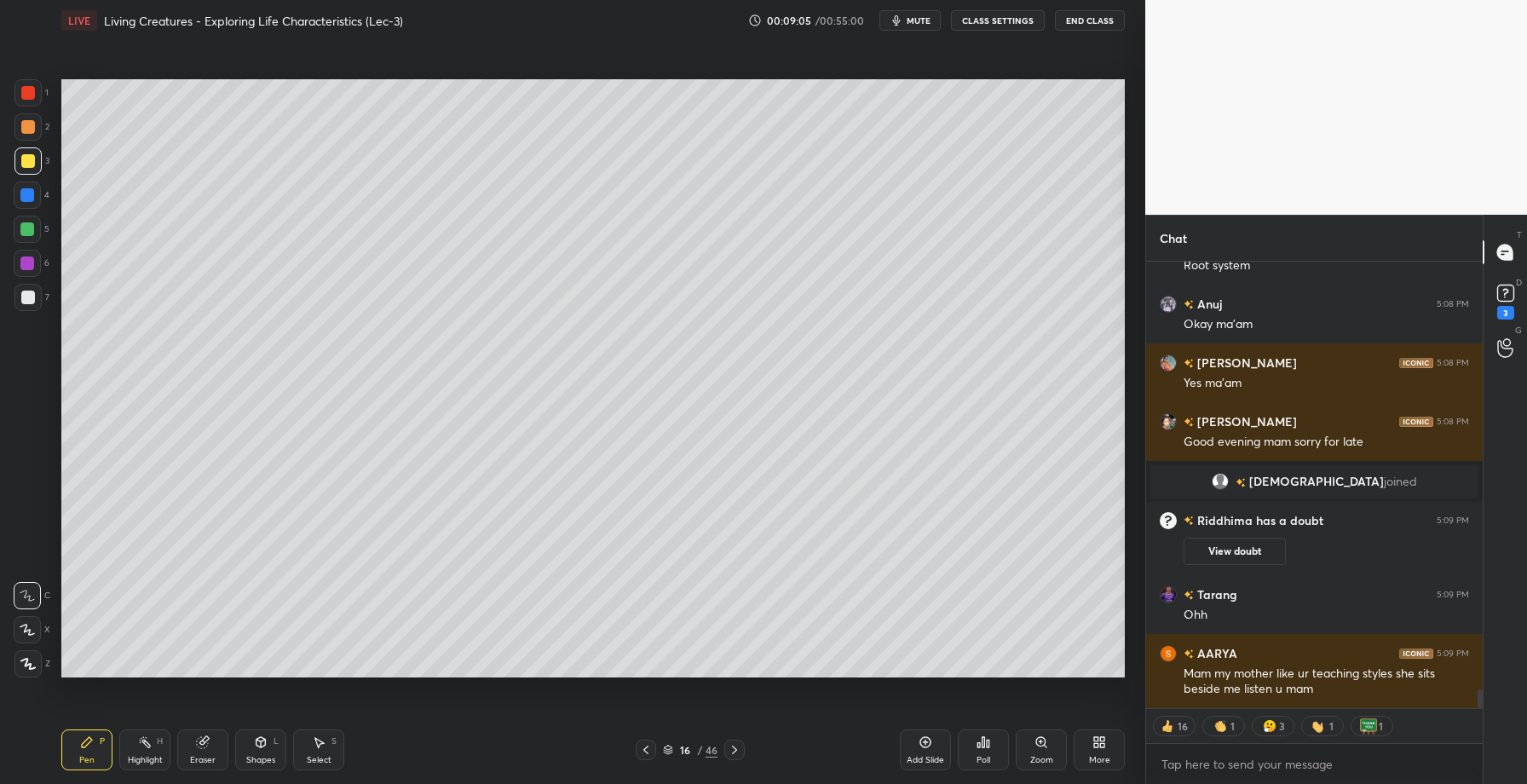
drag, startPoint x: 16, startPoint y: 103, endPoint x: 26, endPoint y: 105, distance: 10.2
click at [16, 105] on div "1" at bounding box center [32, 93] width 34 height 27
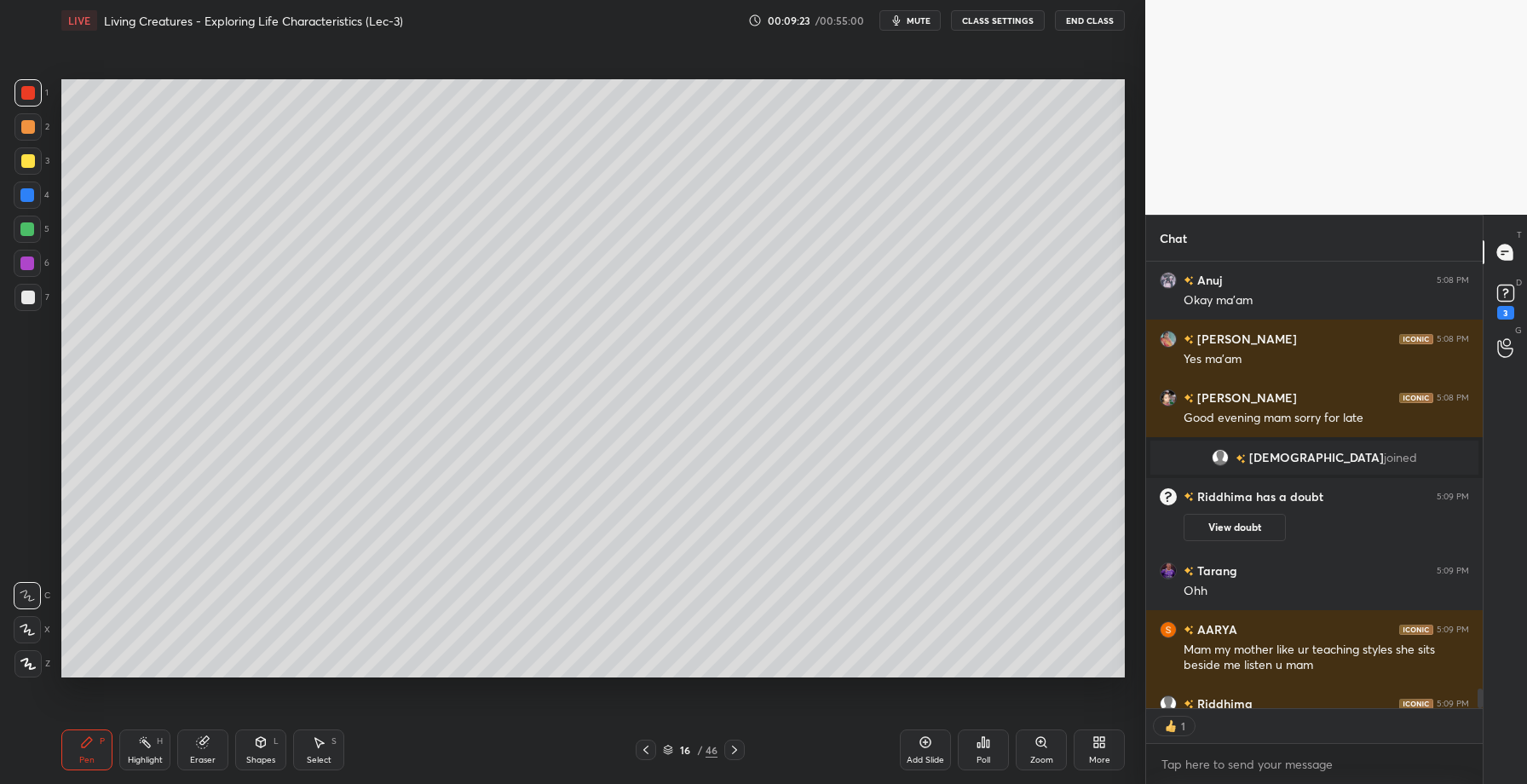
scroll to position [6, 6]
drag, startPoint x: 22, startPoint y: 252, endPoint x: 46, endPoint y: 253, distance: 24.0
click at [21, 255] on div at bounding box center [27, 263] width 27 height 27
drag, startPoint x: 22, startPoint y: 126, endPoint x: 34, endPoint y: 125, distance: 12.0
click at [23, 126] on div at bounding box center [28, 127] width 14 height 14
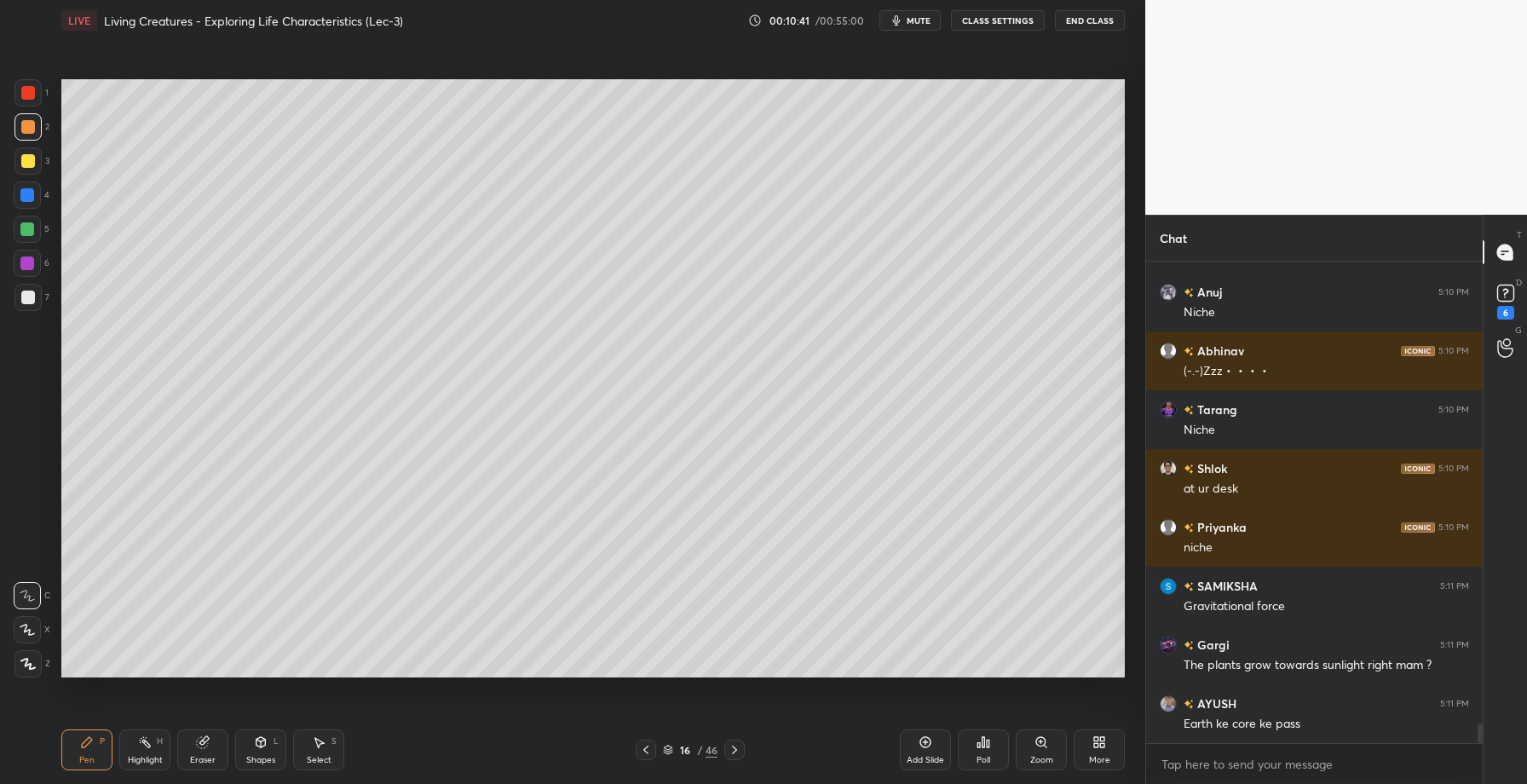
scroll to position [11239, 0]
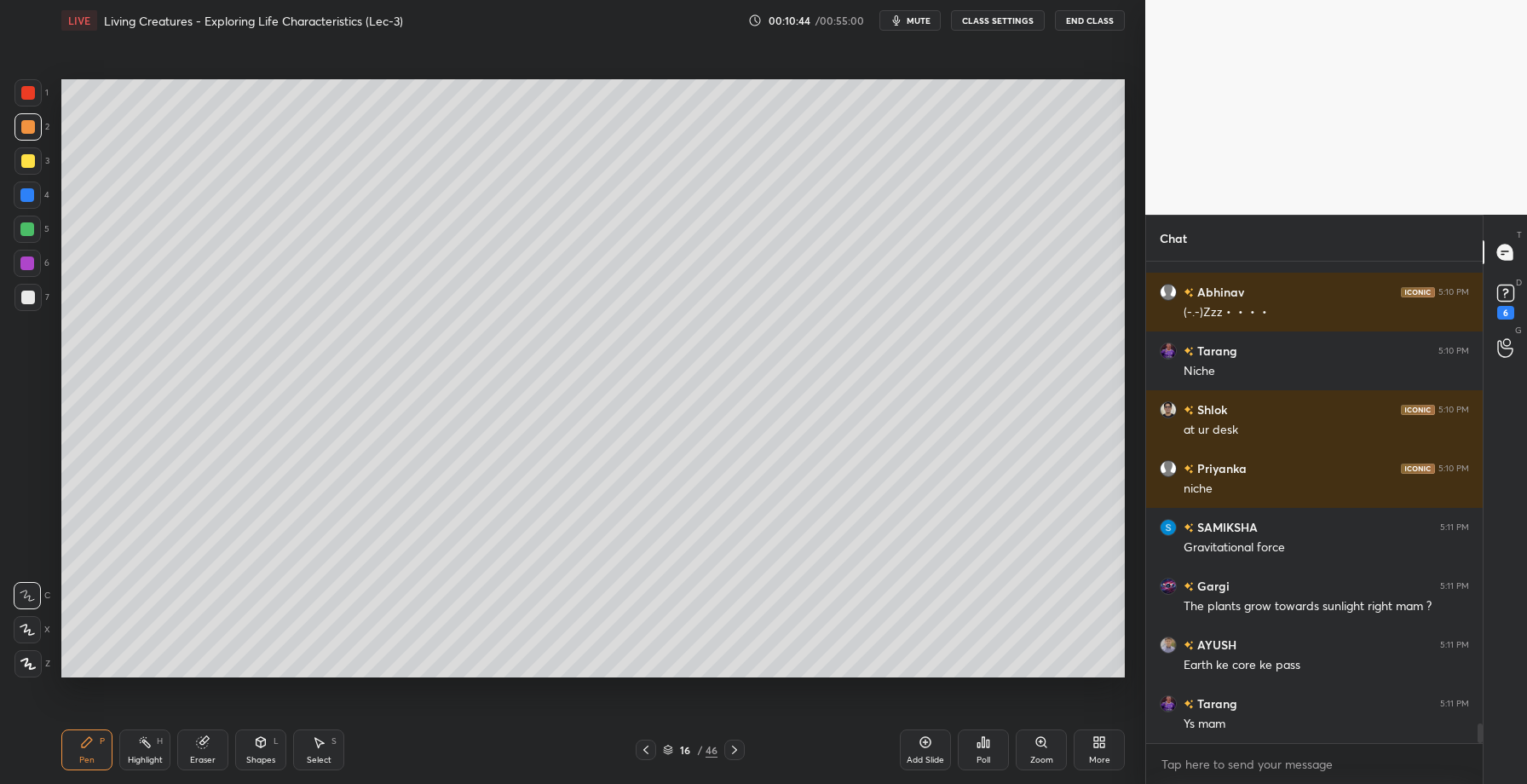
drag, startPoint x: 21, startPoint y: 266, endPoint x: 30, endPoint y: 277, distance: 14.2
click at [21, 266] on div at bounding box center [27, 264] width 14 height 14
drag, startPoint x: 30, startPoint y: 299, endPoint x: 52, endPoint y: 279, distance: 29.7
click at [33, 299] on div at bounding box center [28, 297] width 14 height 14
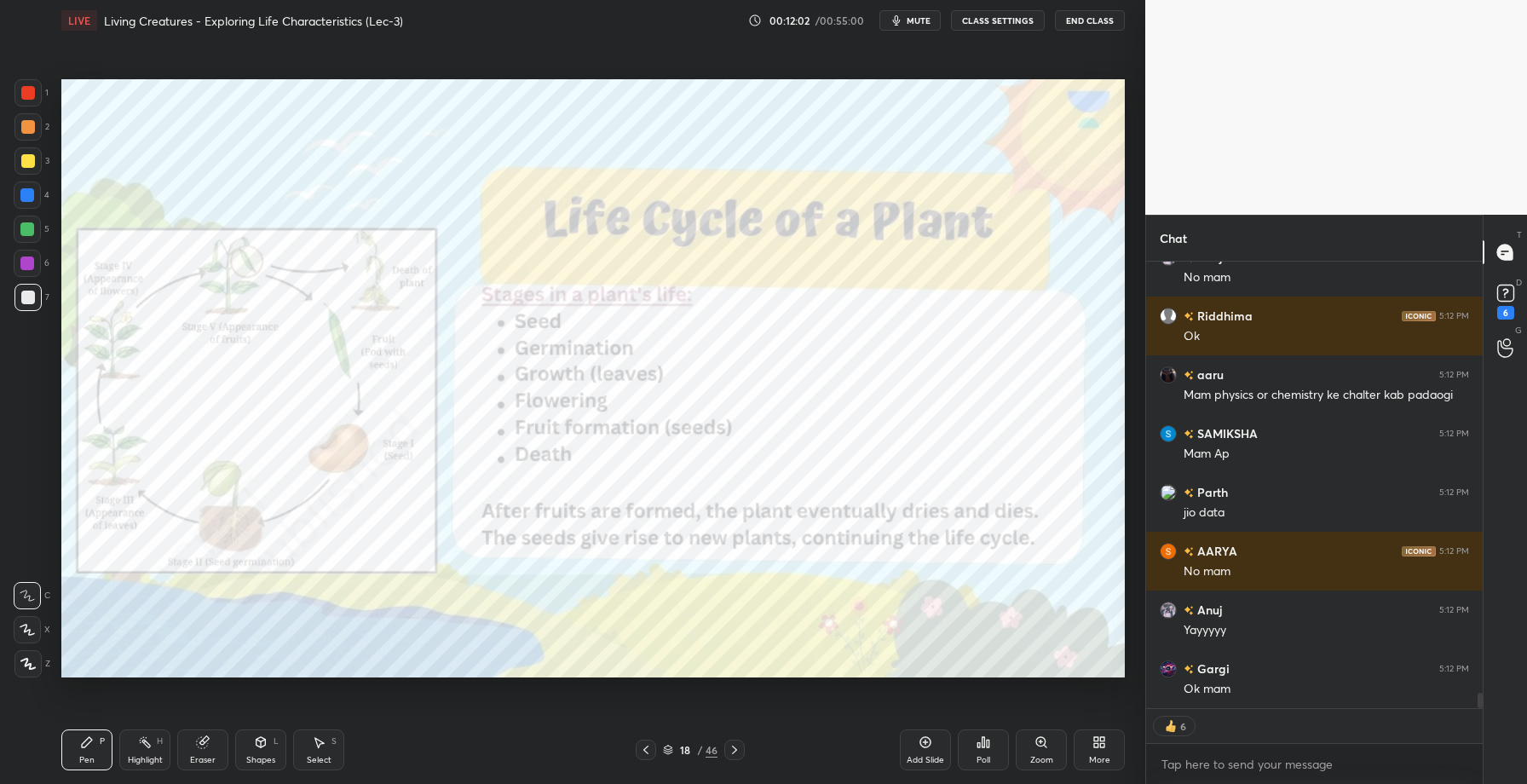
scroll to position [12392, 0]
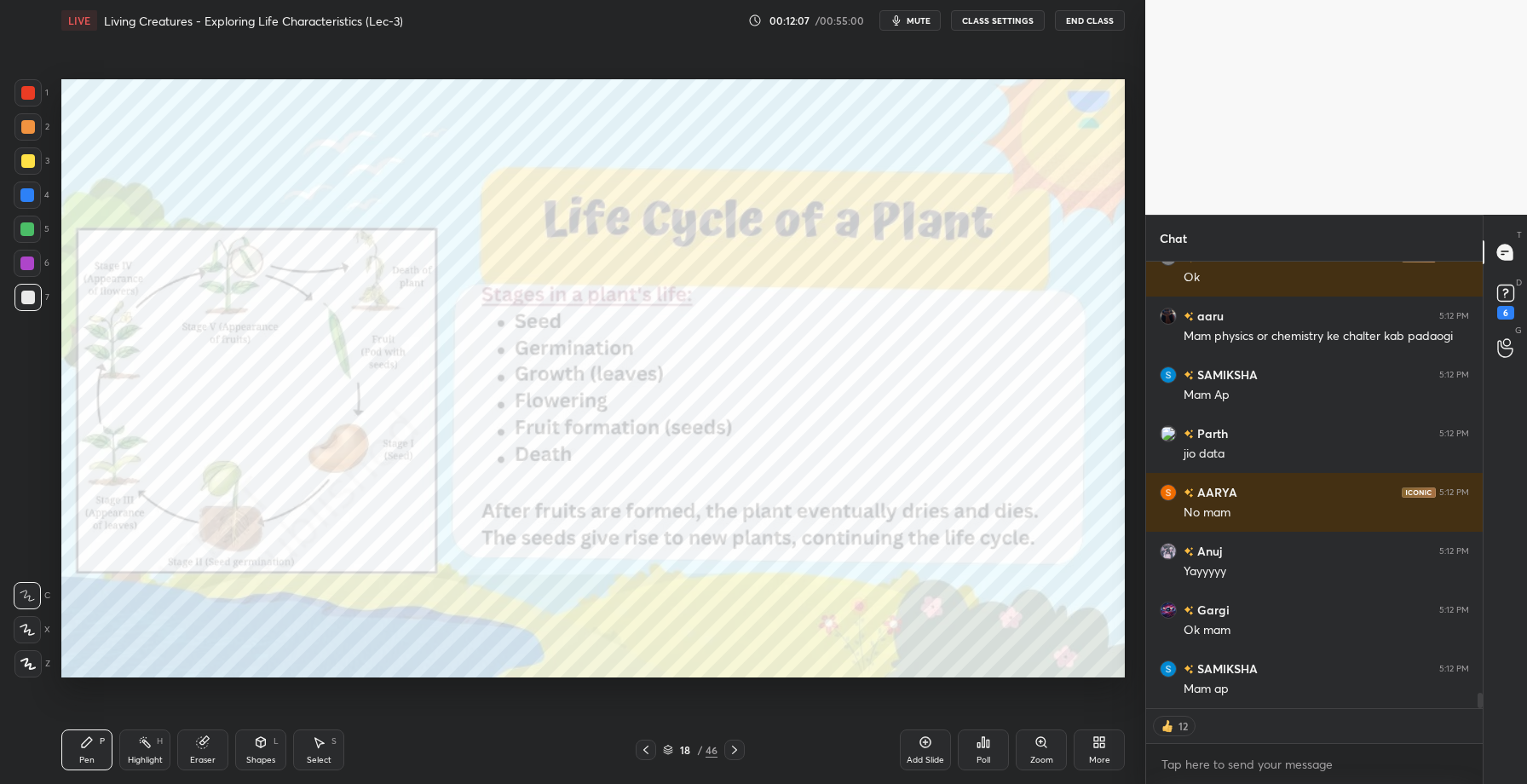
click at [26, 94] on div at bounding box center [28, 93] width 14 height 14
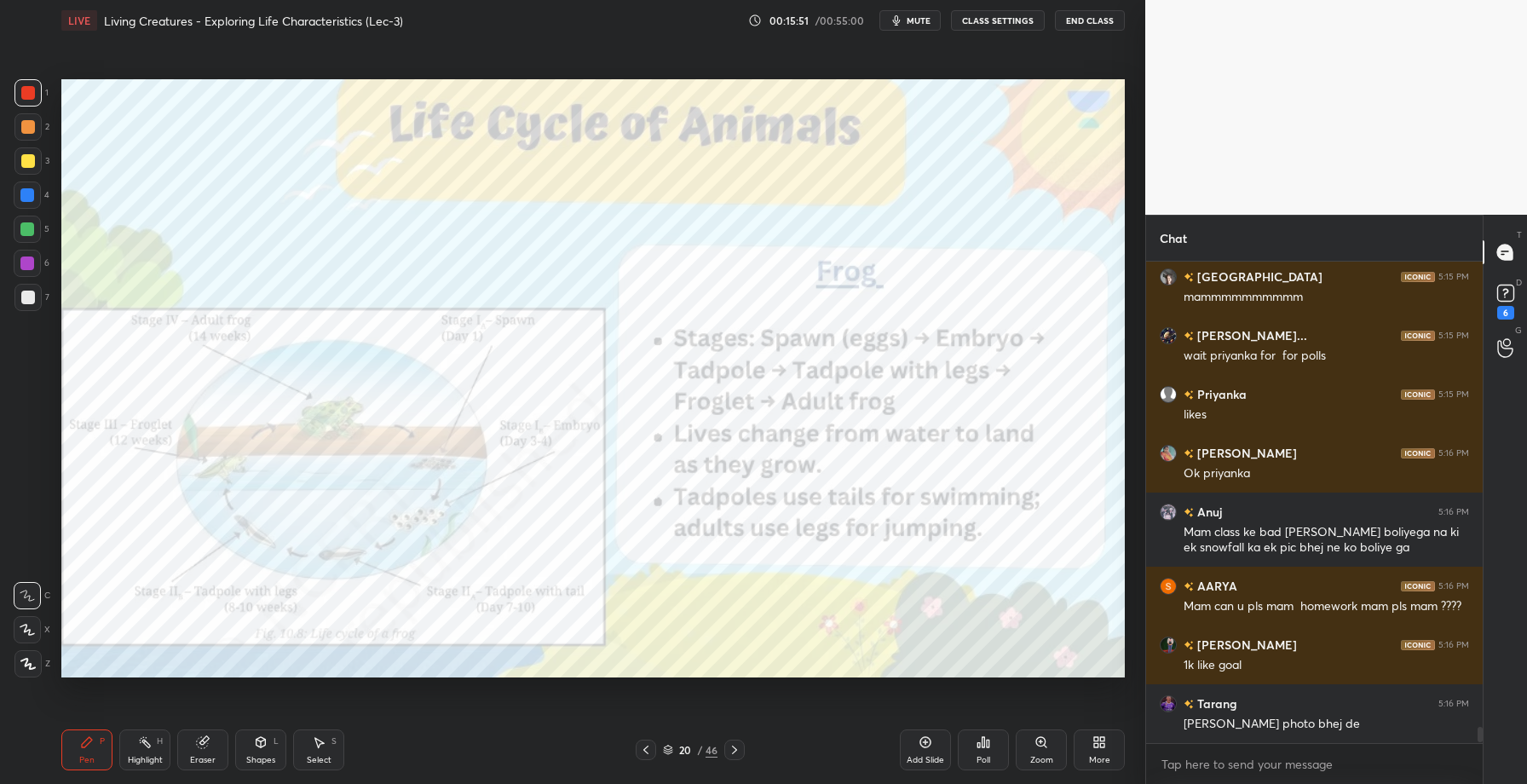
scroll to position [13848, 0]
drag, startPoint x: 182, startPoint y: 746, endPoint x: 174, endPoint y: 736, distance: 12.8
click at [182, 744] on div "Eraser" at bounding box center [203, 750] width 51 height 41
click at [36, 663] on span "Erase all" at bounding box center [27, 663] width 25 height 12
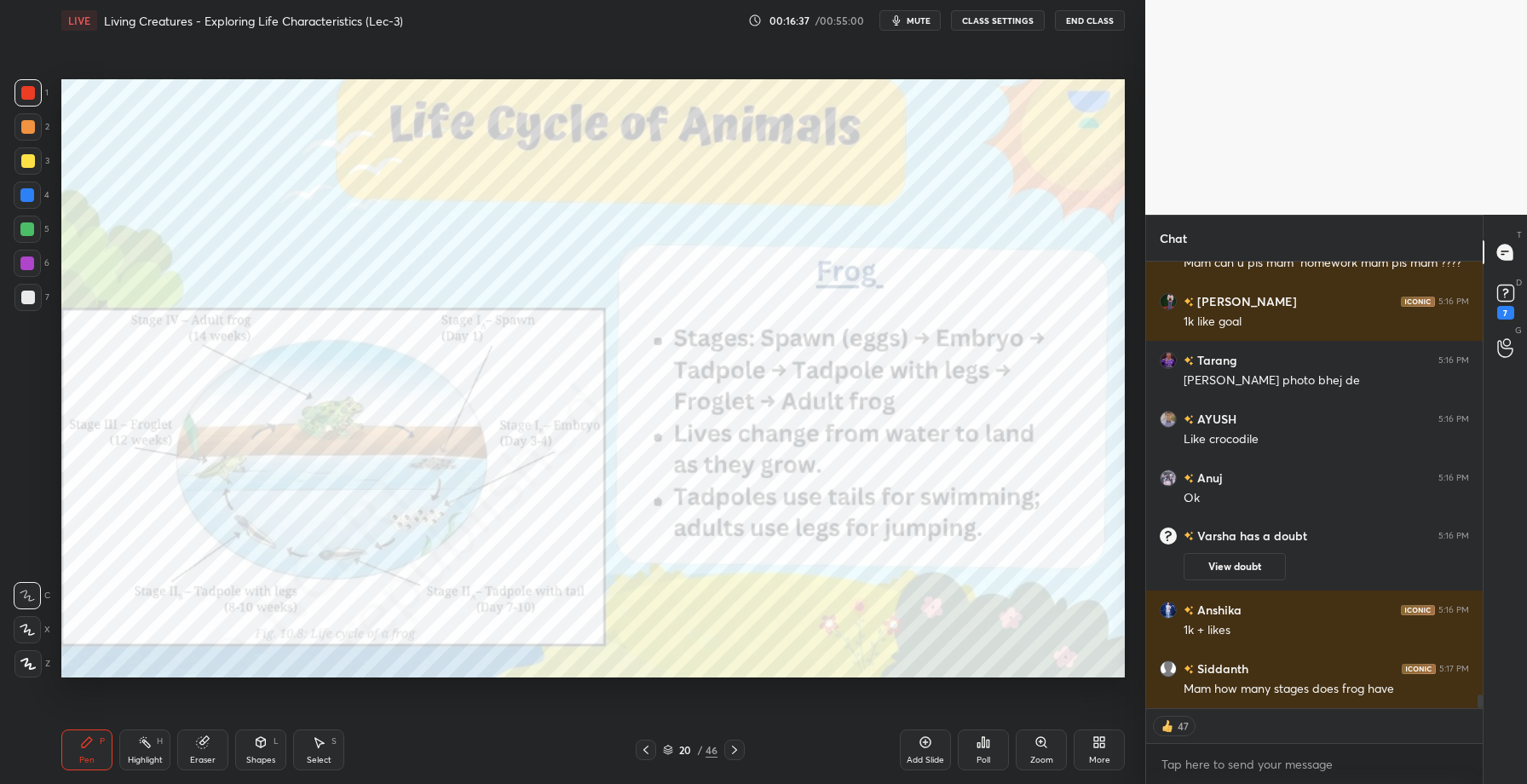
scroll to position [14088, 0]
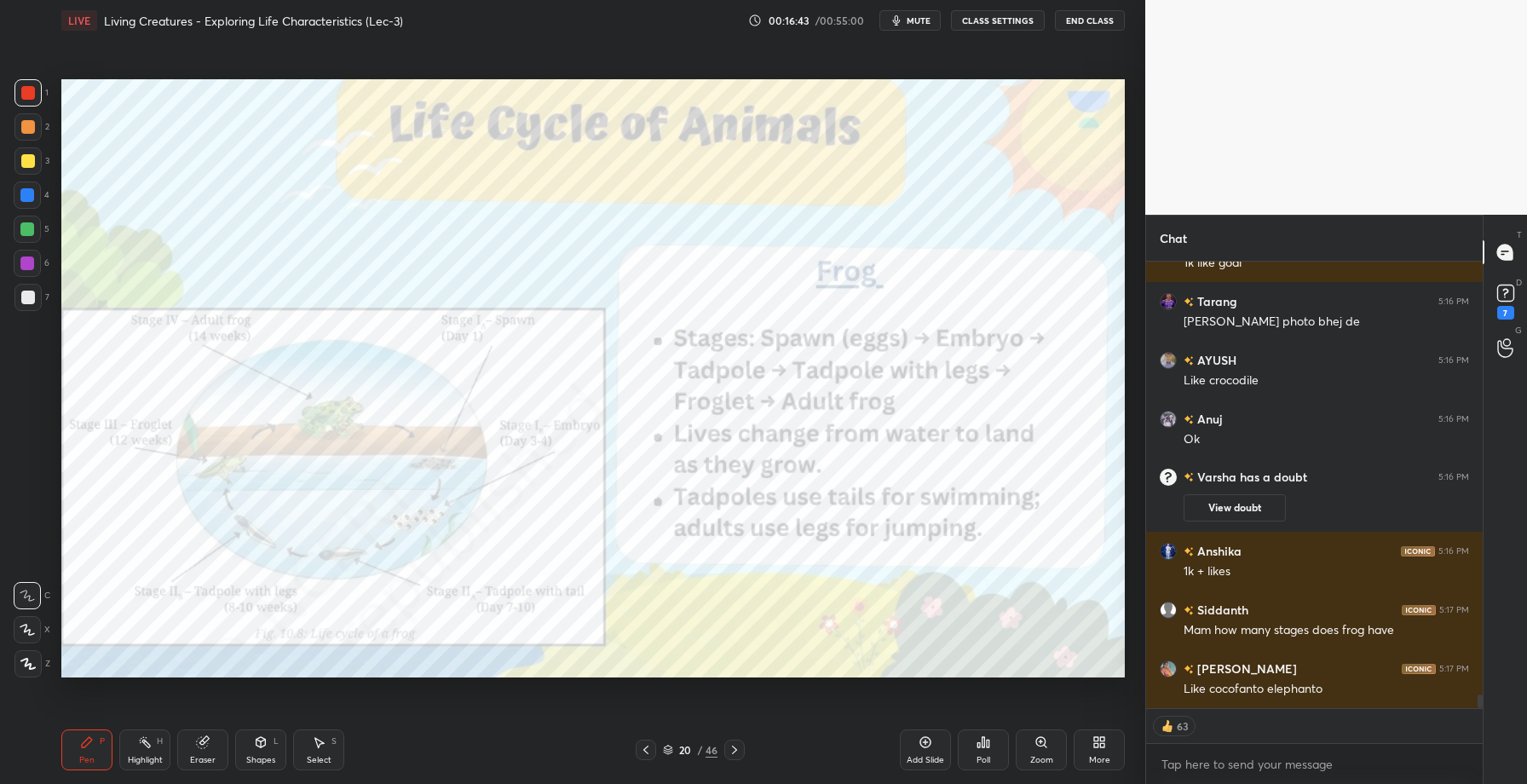
click at [197, 744] on icon at bounding box center [203, 743] width 11 height 11
click at [29, 656] on div "Erase all" at bounding box center [27, 663] width 27 height 27
click at [129, 746] on div "Highlight H" at bounding box center [145, 750] width 51 height 41
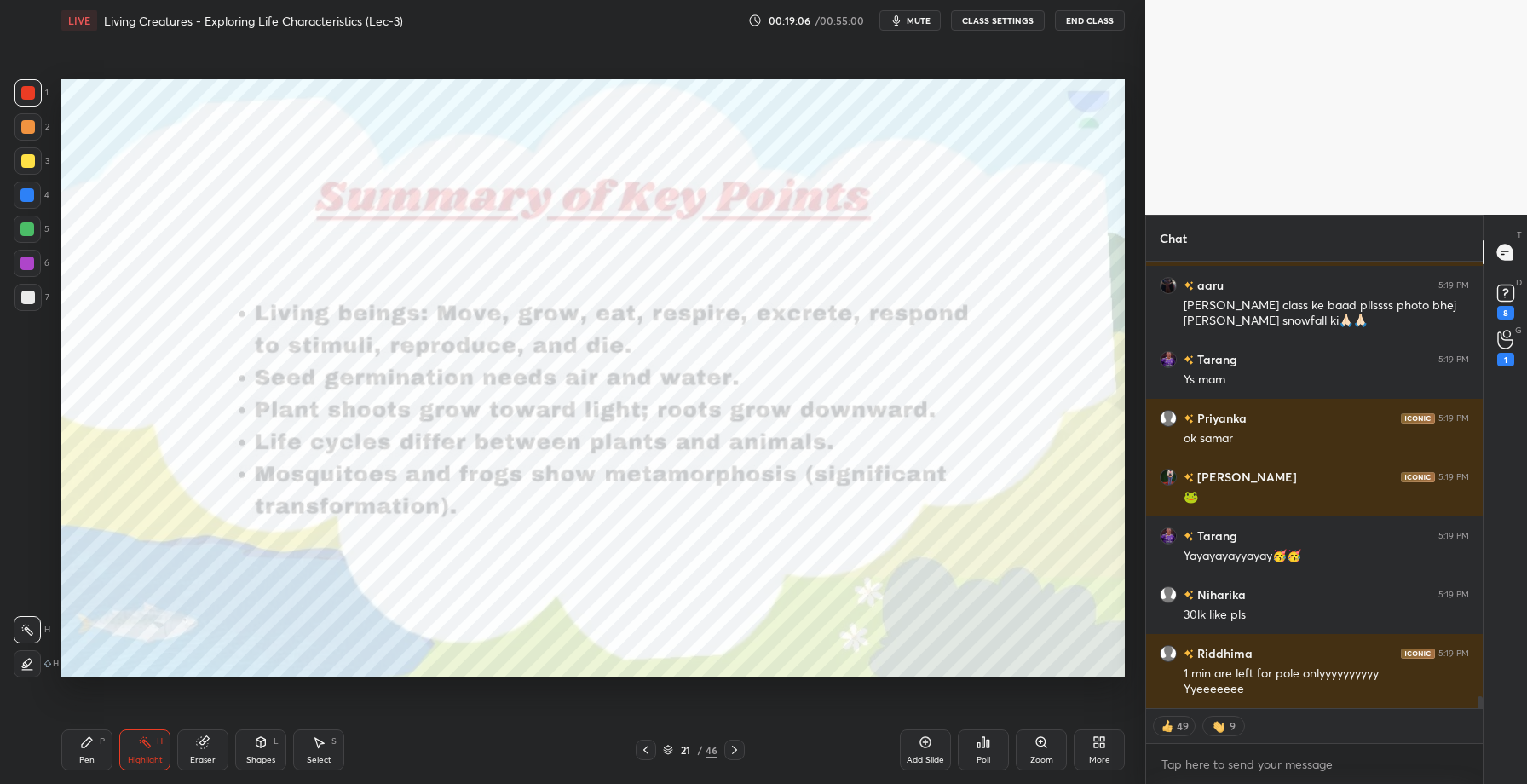
scroll to position [15833, 0]
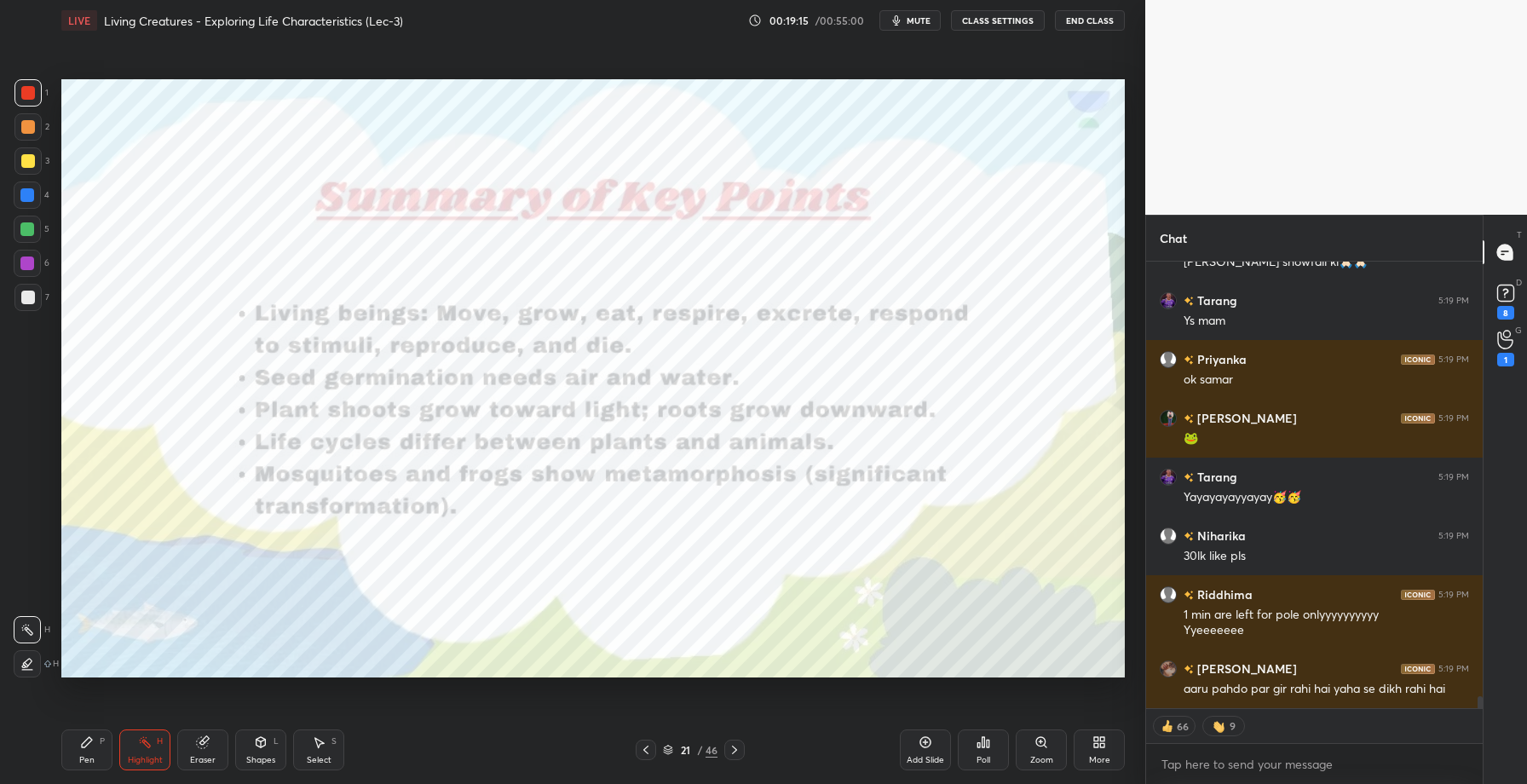
click at [930, 734] on div "Add Slide" at bounding box center [925, 750] width 51 height 41
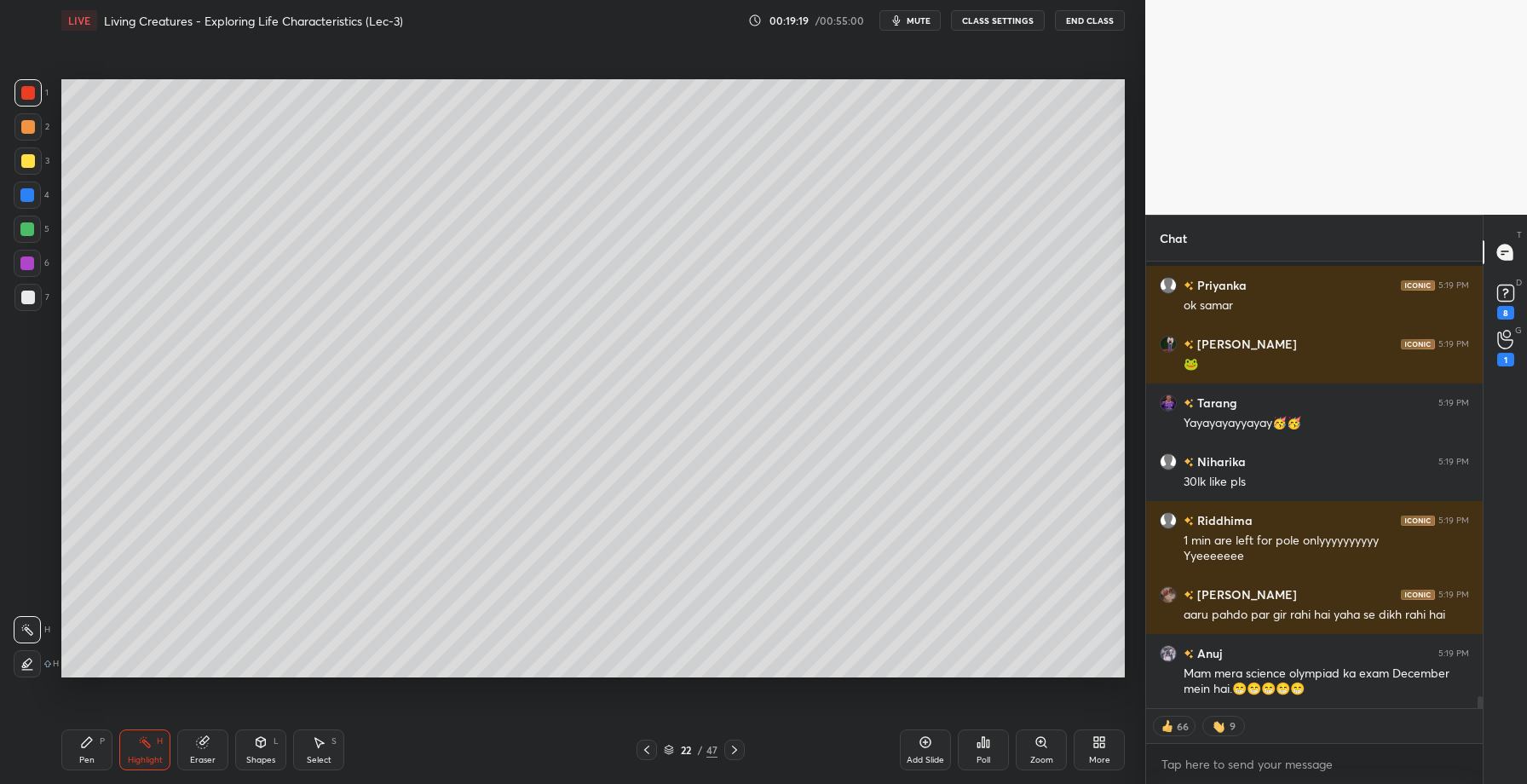
scroll to position [15981, 0]
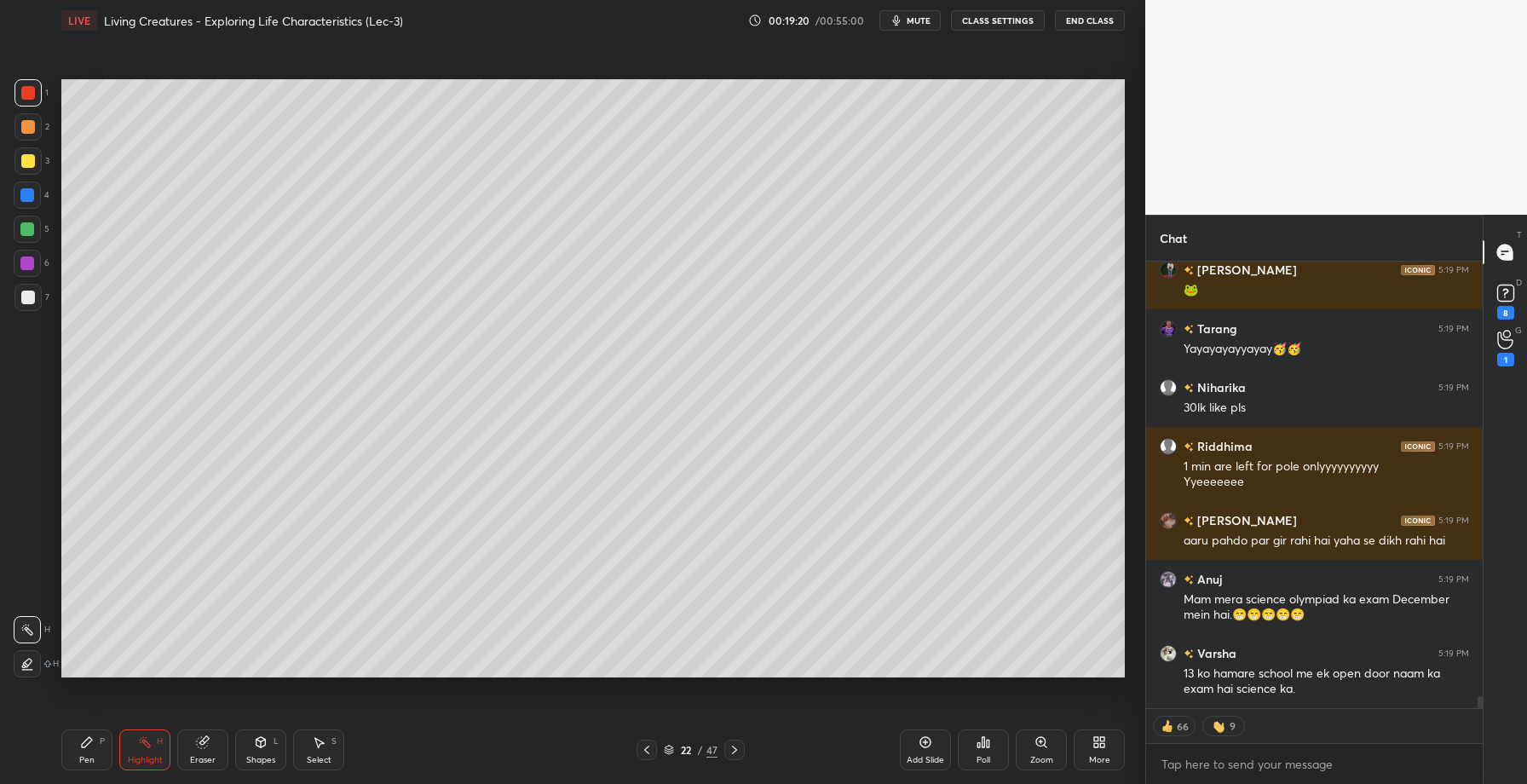
click at [73, 750] on div "Pen P" at bounding box center [87, 750] width 51 height 41
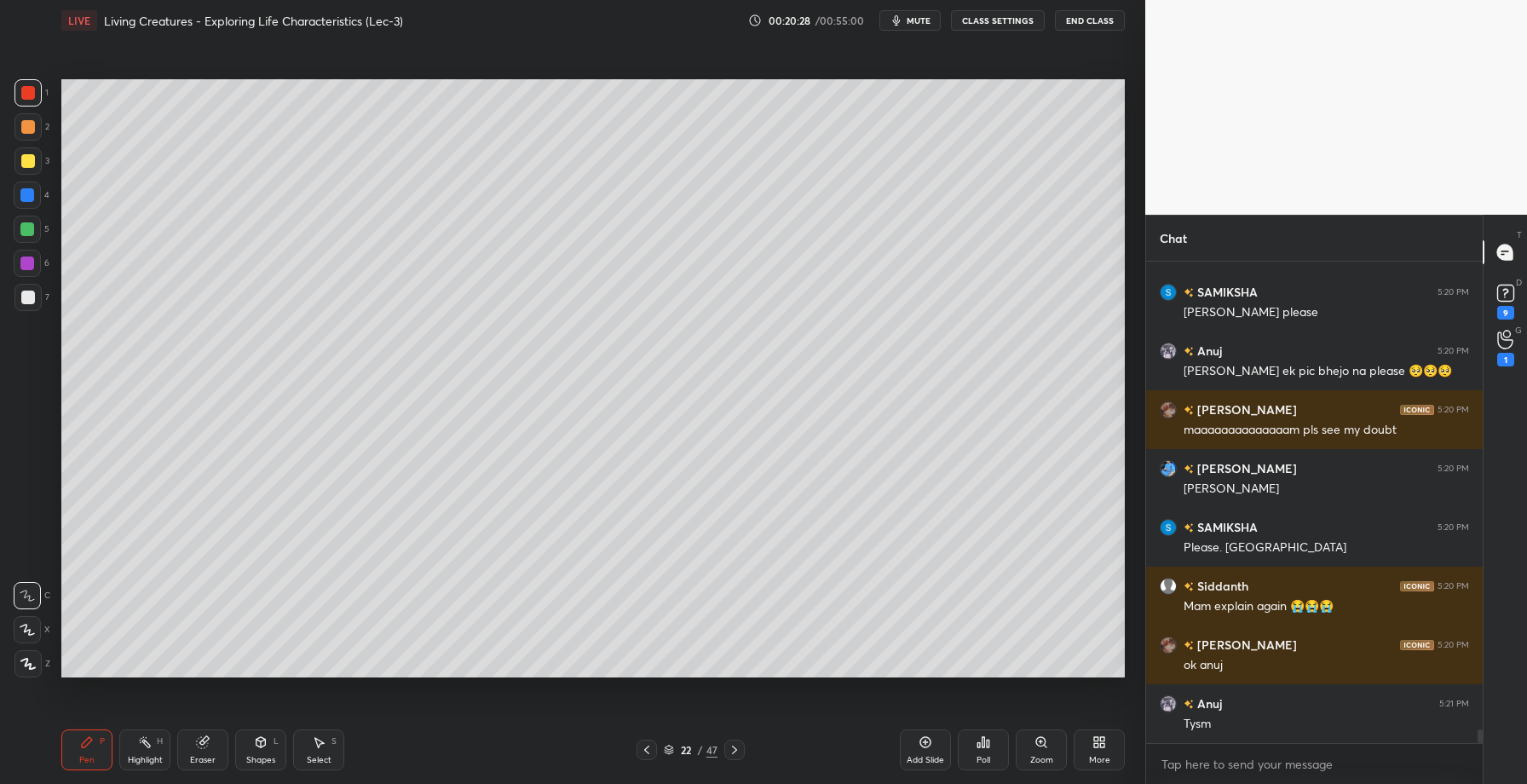
scroll to position [16086, 0]
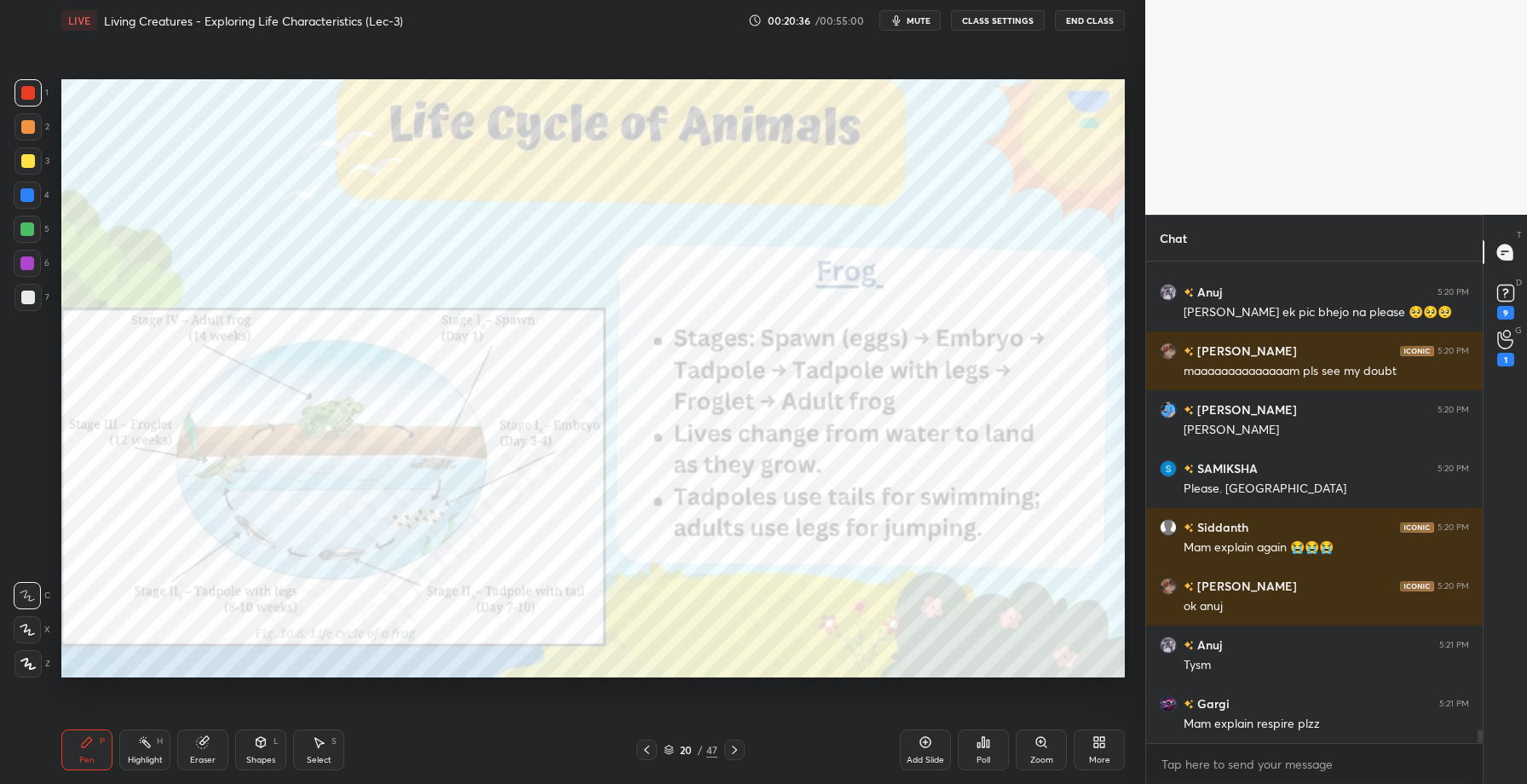
drag, startPoint x: 148, startPoint y: 748, endPoint x: 149, endPoint y: 720, distance: 28.0
click at [149, 750] on div "Highlight H" at bounding box center [145, 750] width 51 height 41
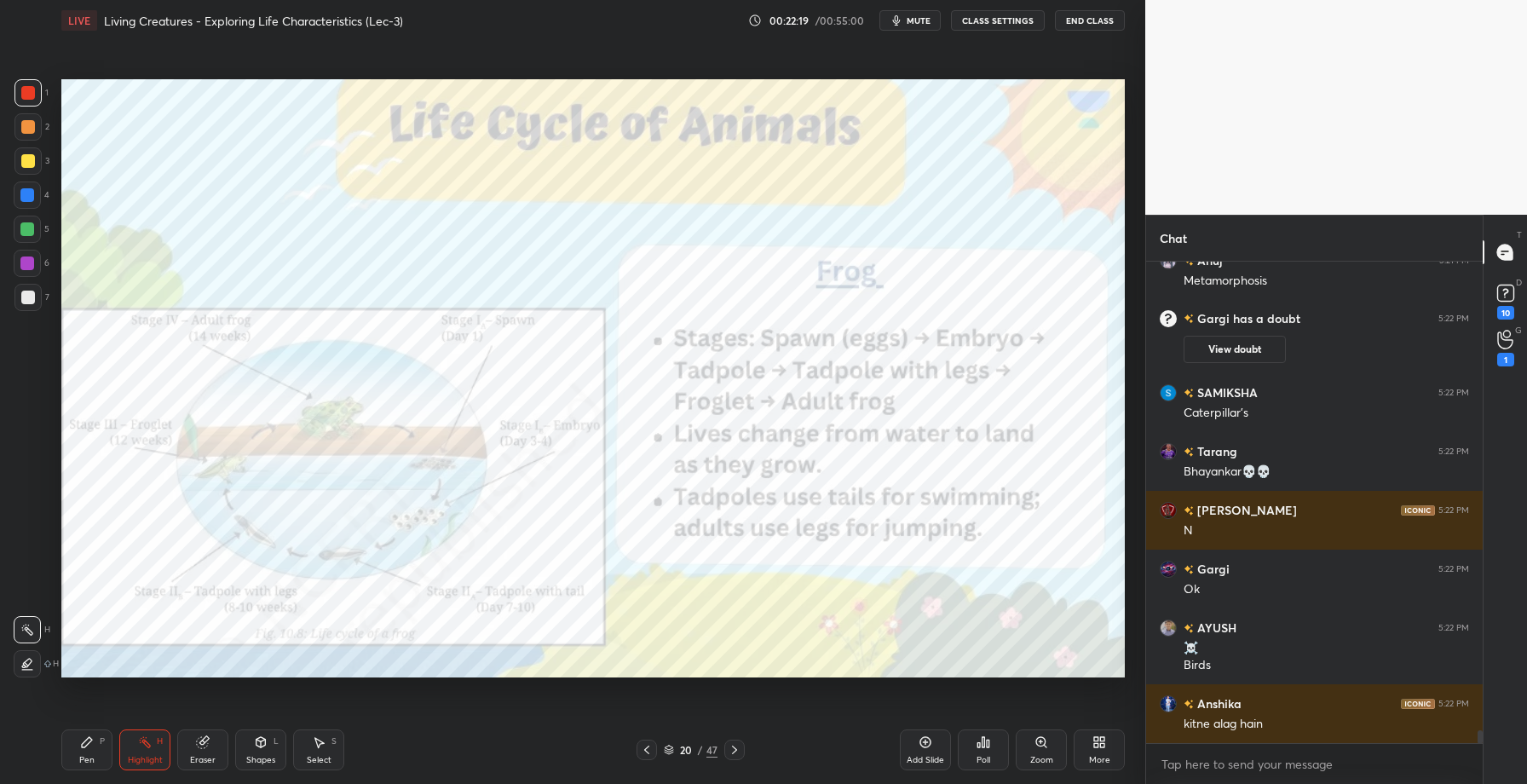
scroll to position [17441, 0]
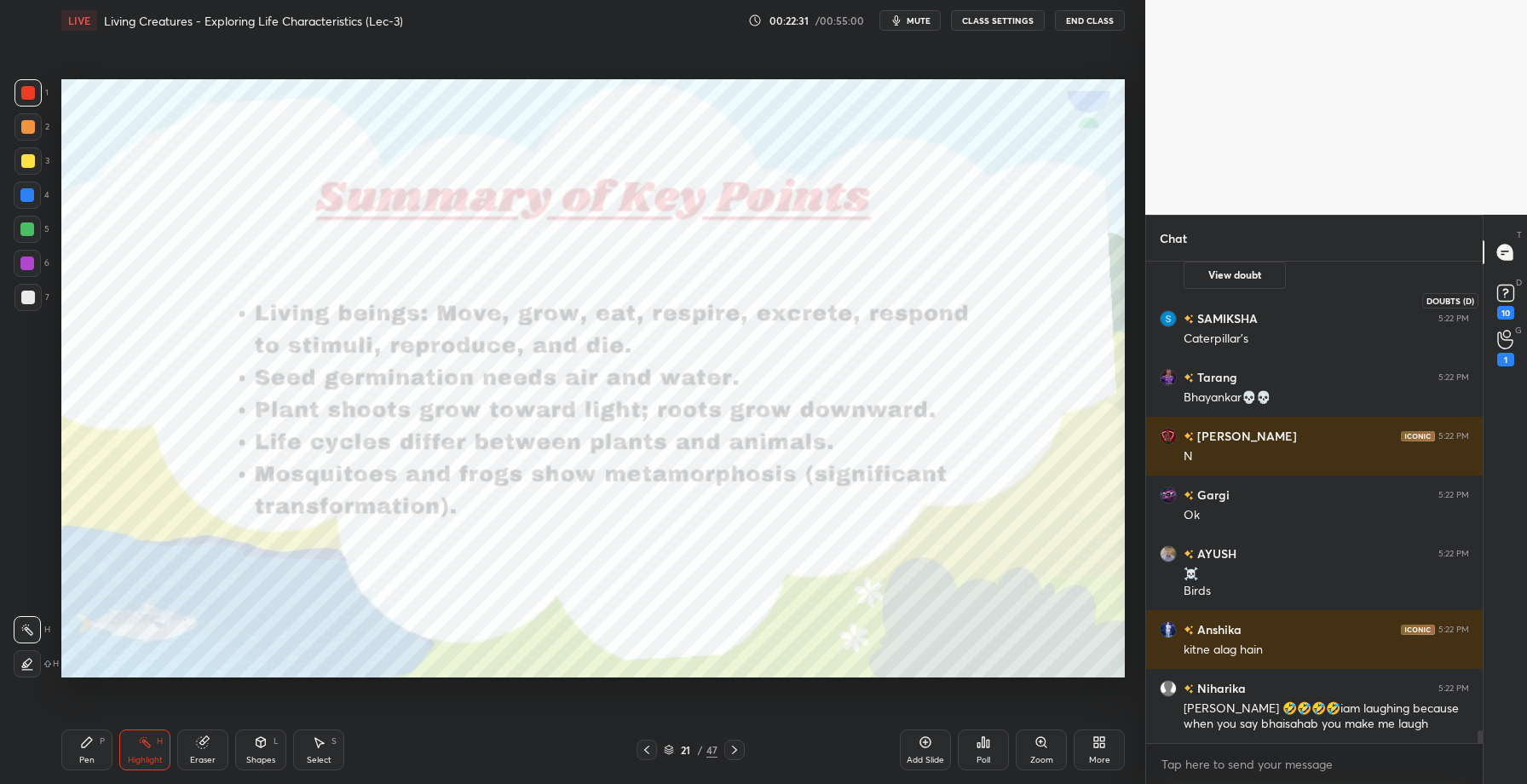
click at [1498, 287] on rect at bounding box center [1505, 293] width 16 height 16
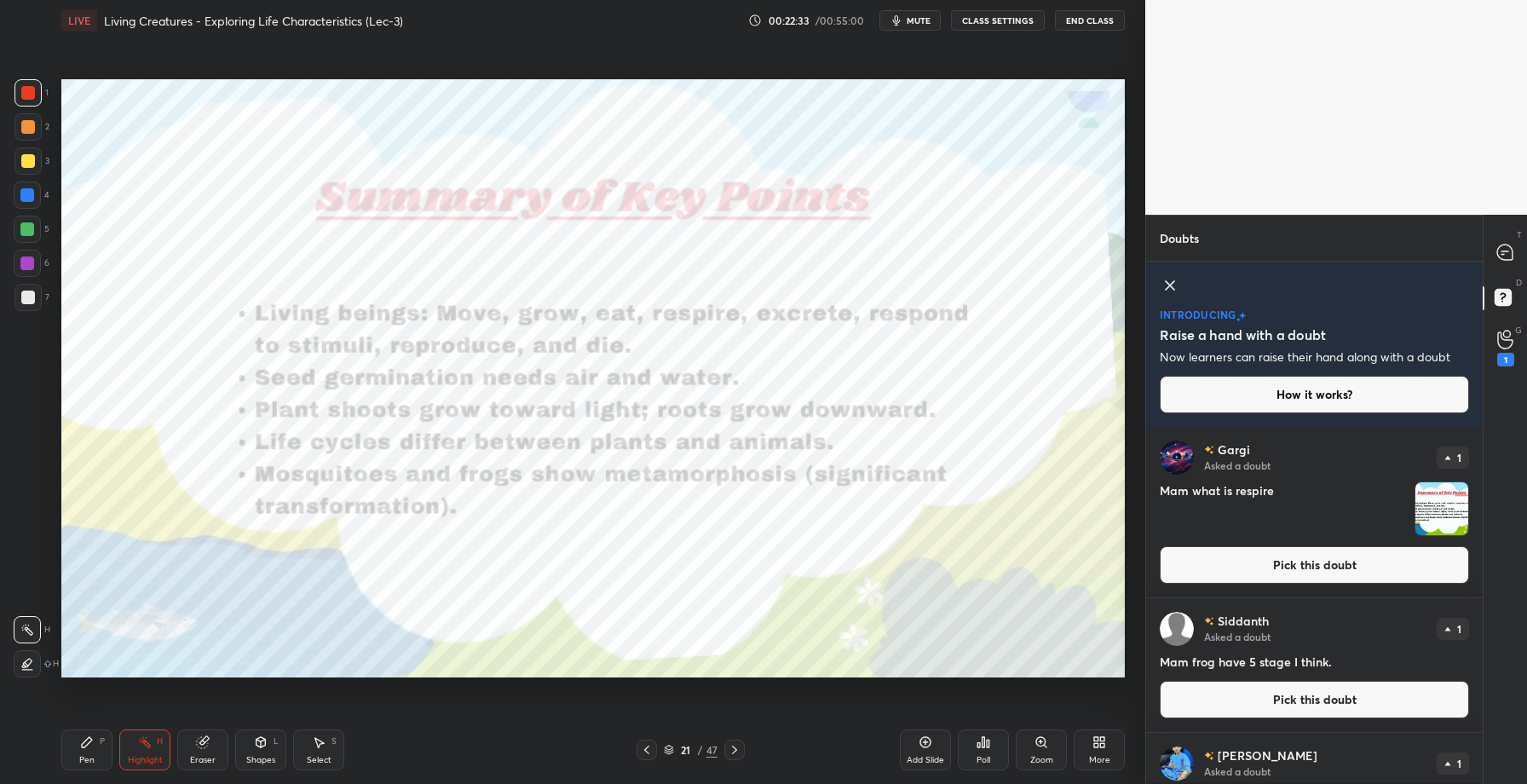
click at [1259, 580] on button "Pick this doubt" at bounding box center [1314, 565] width 309 height 37
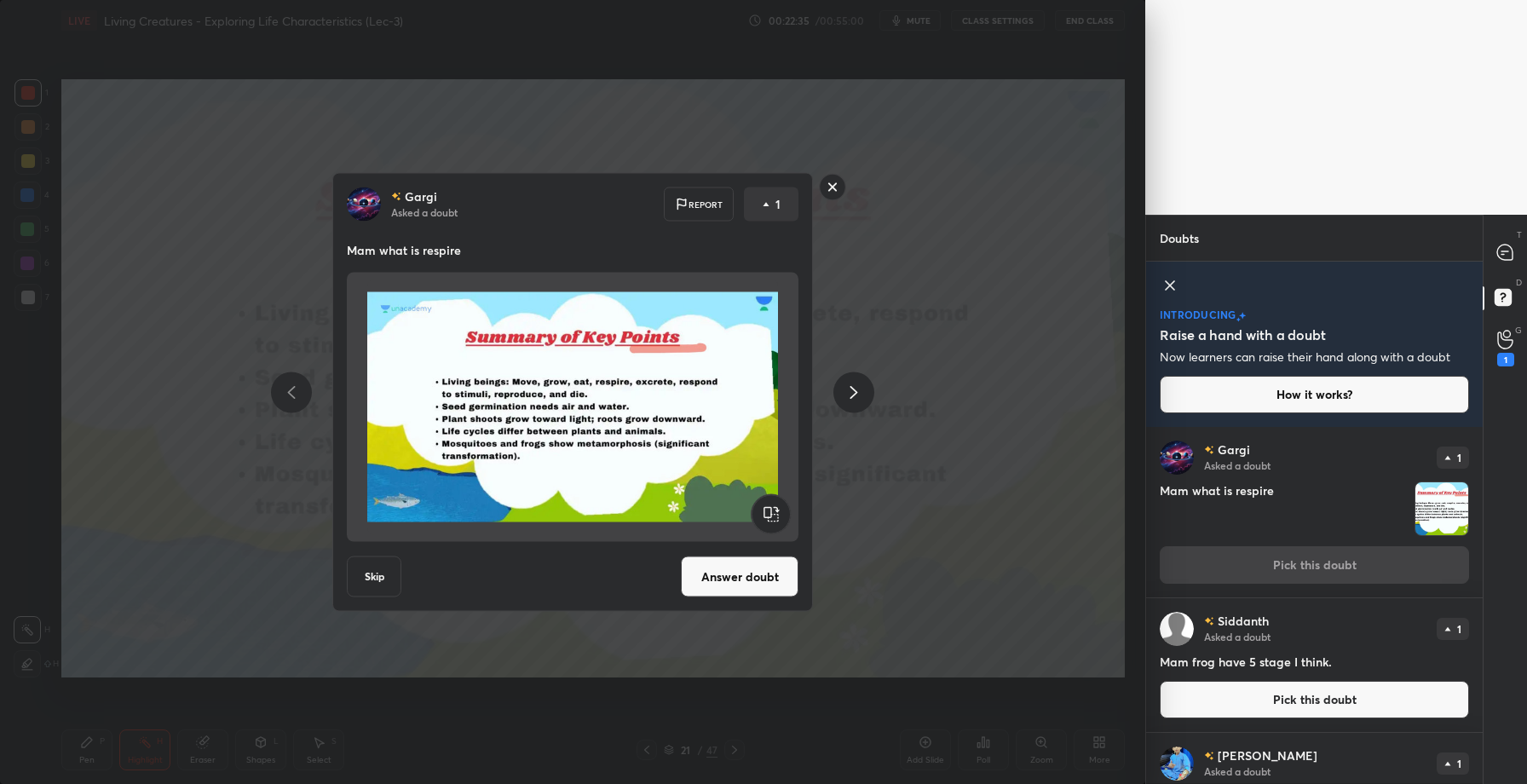
click at [749, 558] on button "Answer doubt" at bounding box center [740, 577] width 118 height 41
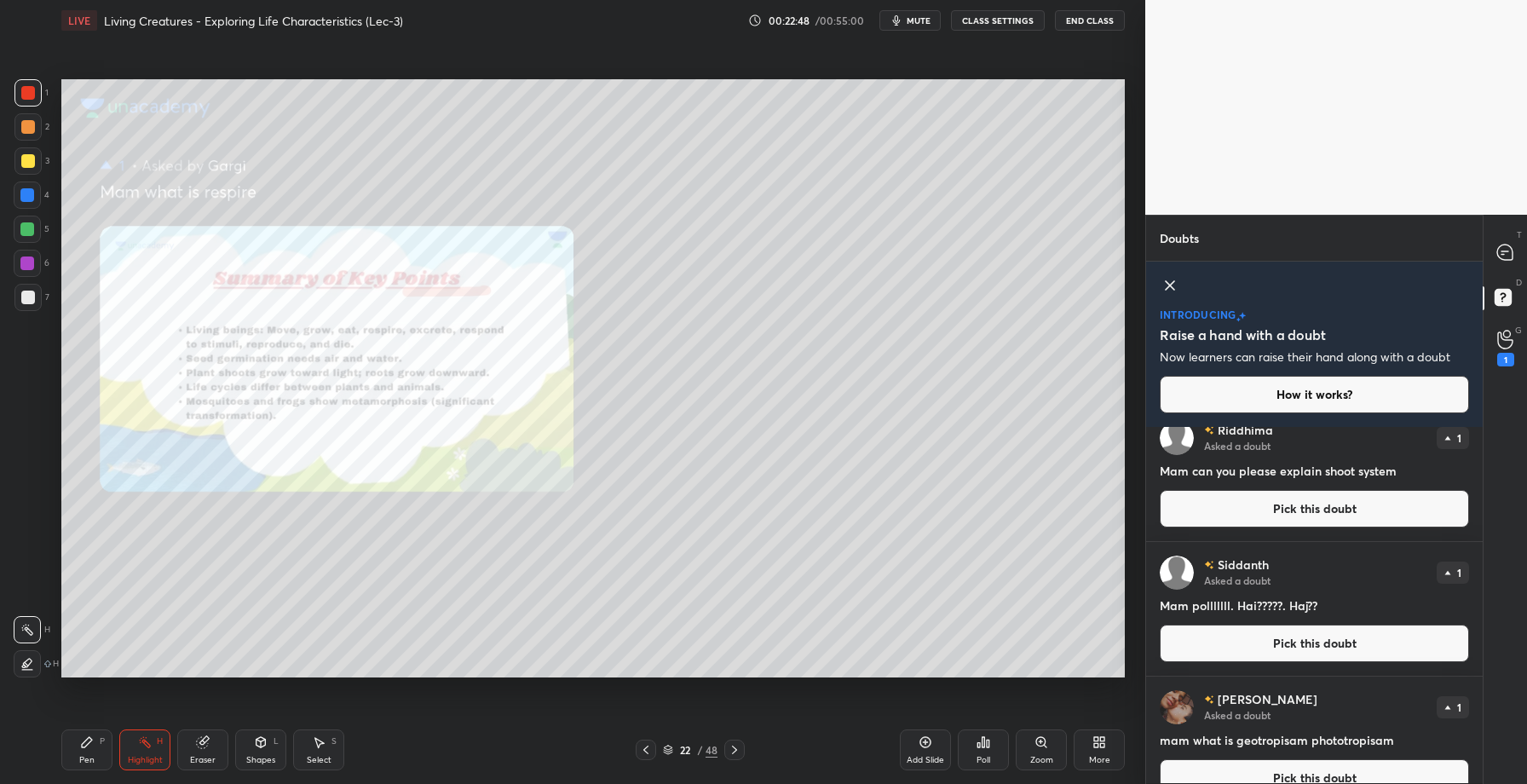
scroll to position [856, 0]
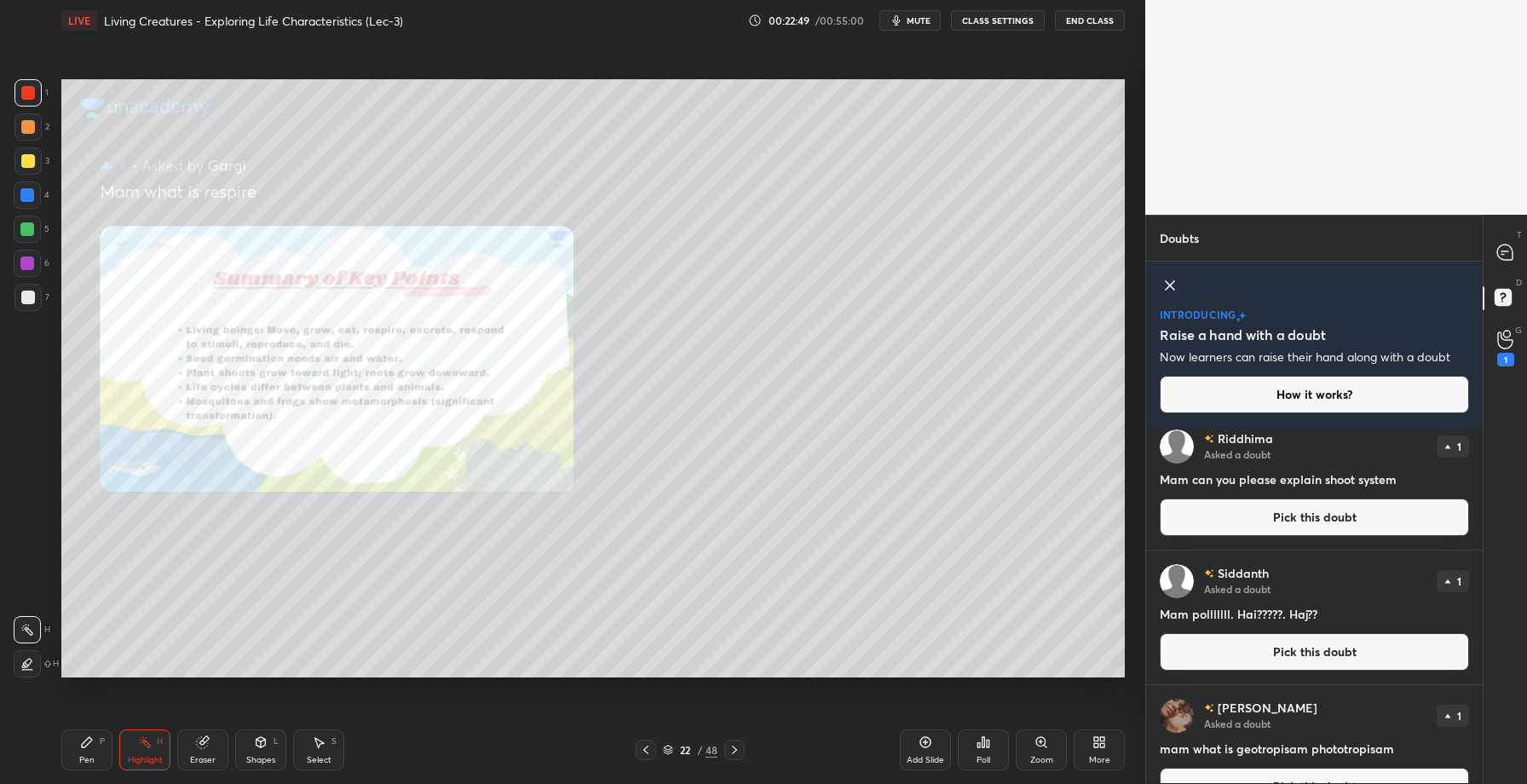
click at [1266, 523] on button "Pick this doubt" at bounding box center [1314, 518] width 309 height 37
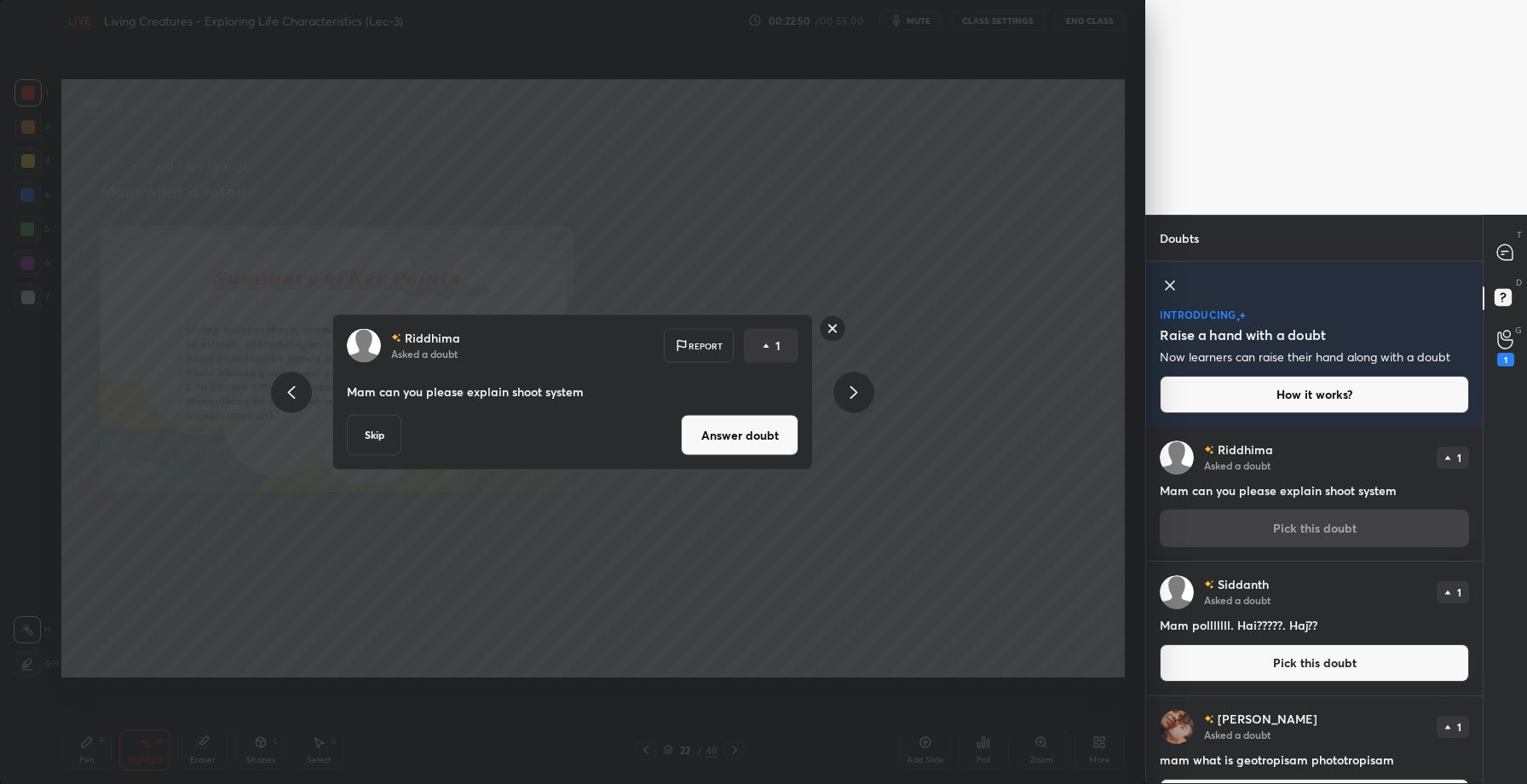
click at [742, 416] on button "Answer doubt" at bounding box center [740, 435] width 118 height 41
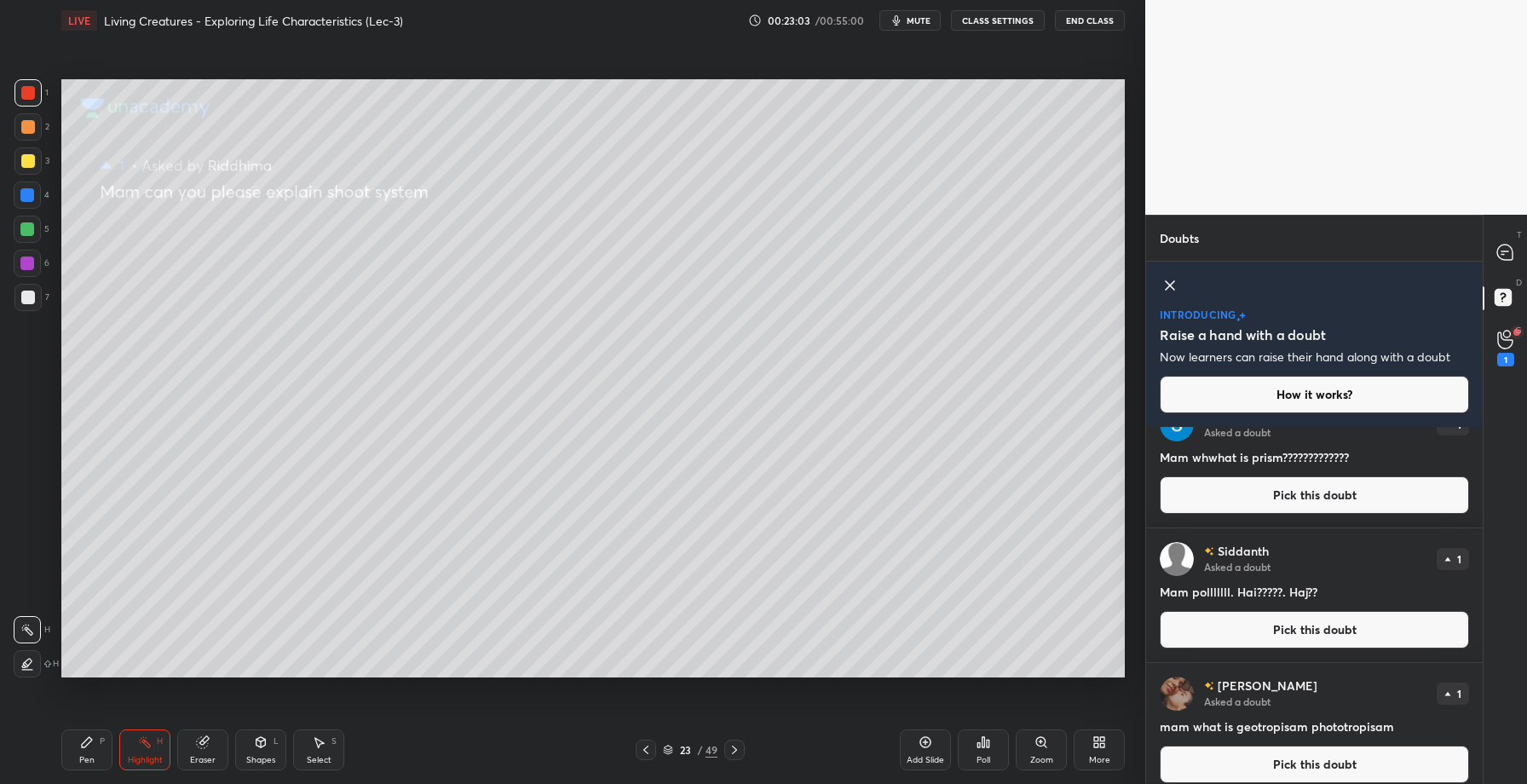
scroll to position [892, 0]
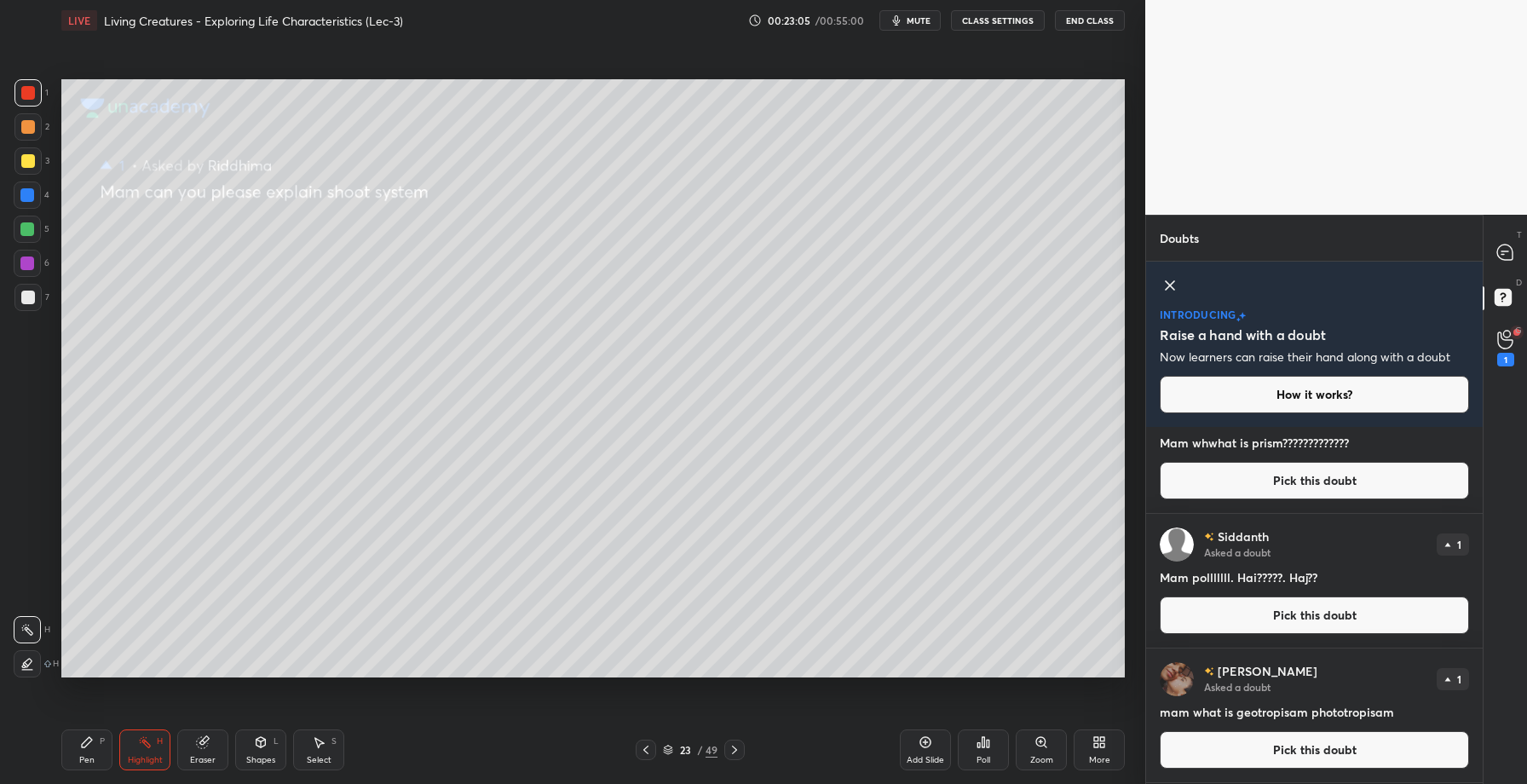
click at [1294, 748] on button "Pick this doubt" at bounding box center [1314, 750] width 309 height 37
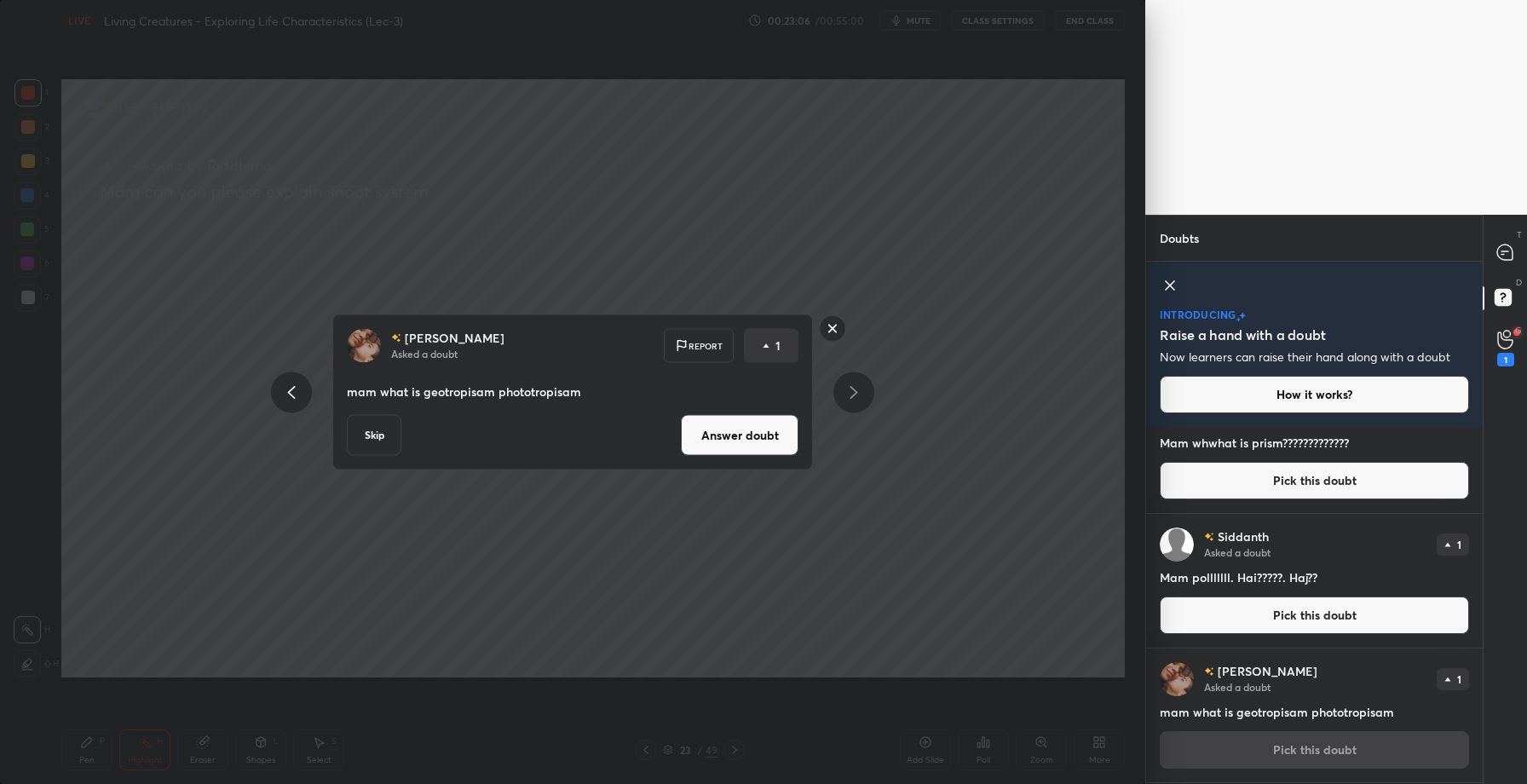
click at [764, 454] on button "Answer doubt" at bounding box center [740, 435] width 118 height 41
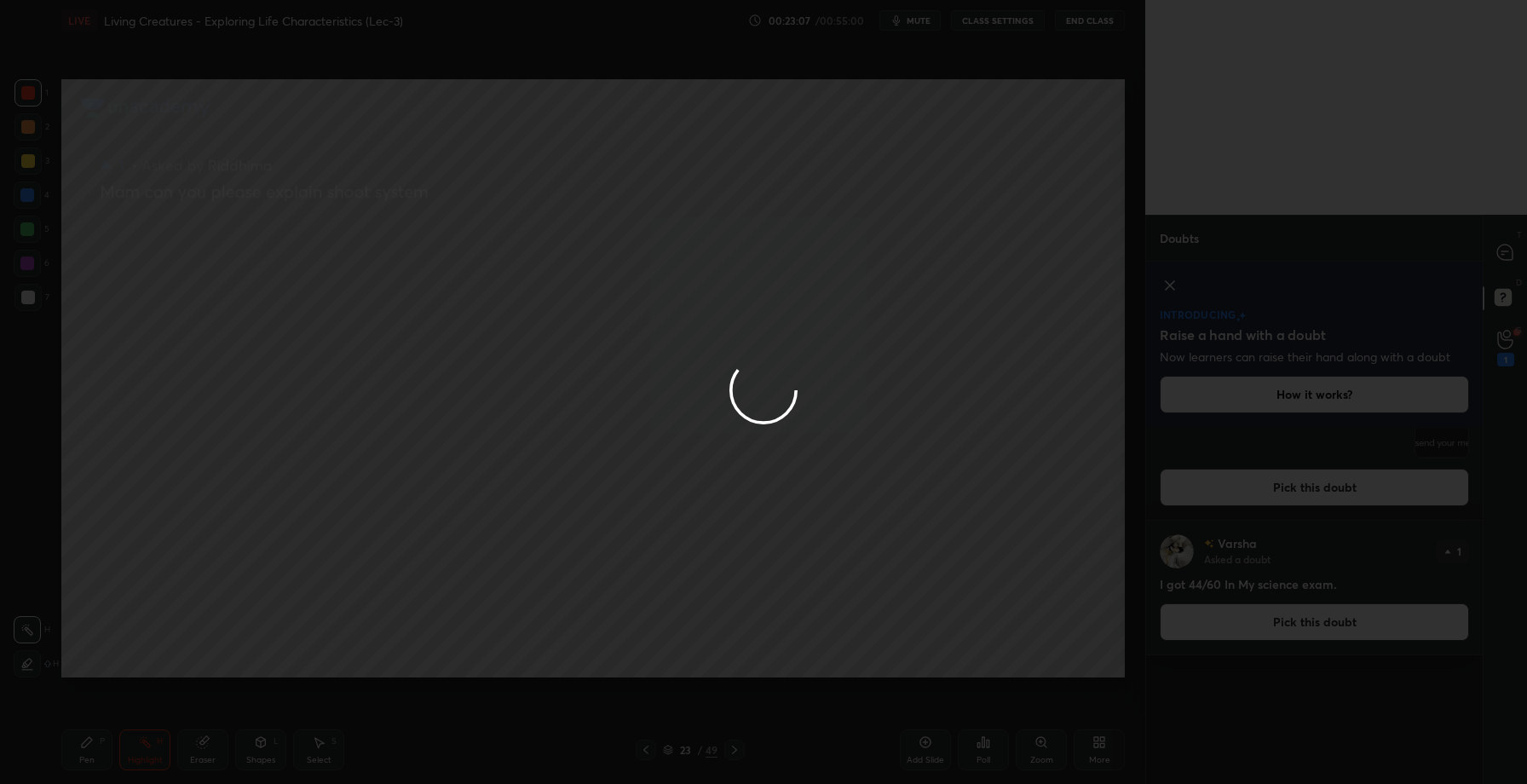
scroll to position [0, 0]
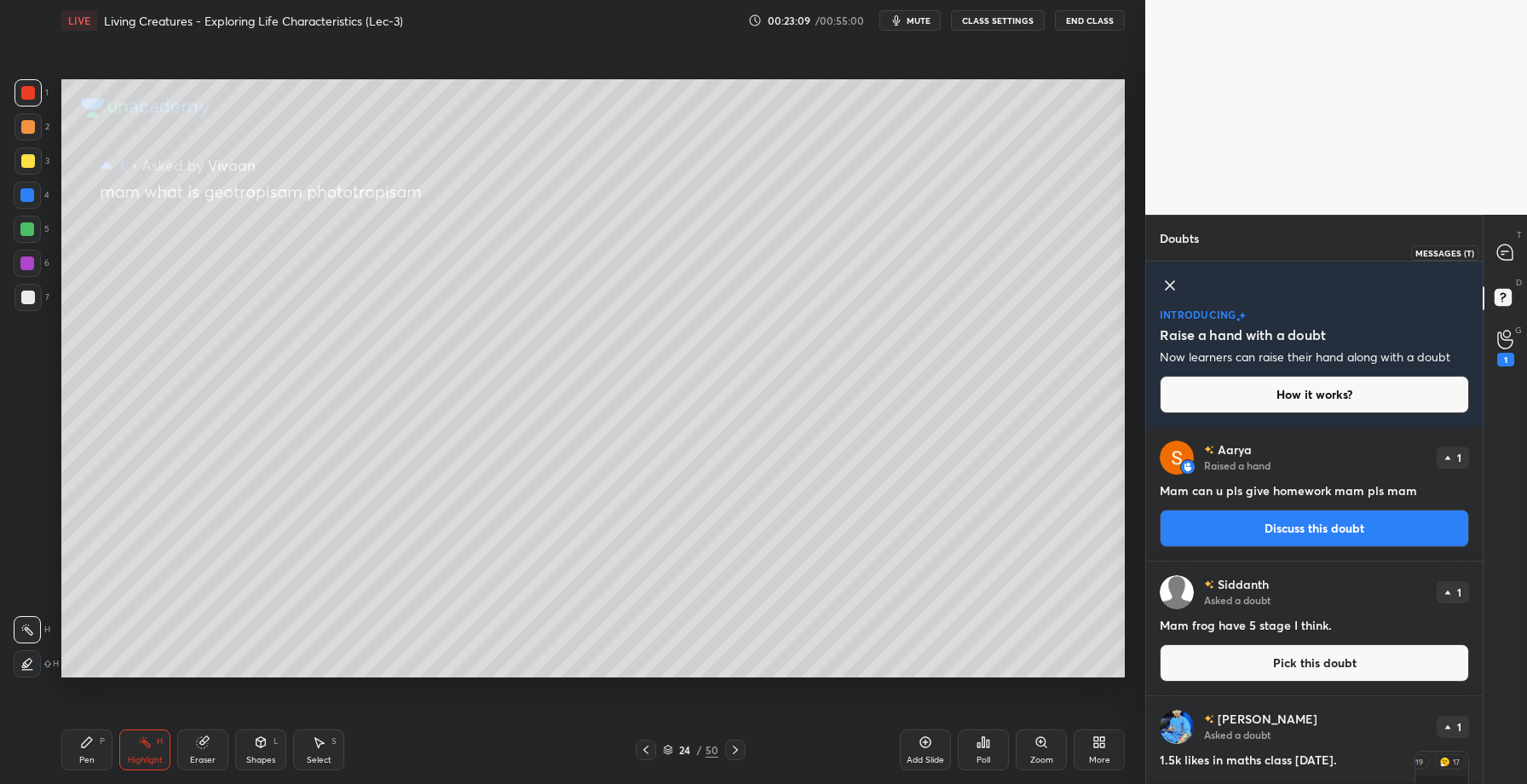
click at [1493, 243] on div at bounding box center [1506, 252] width 34 height 31
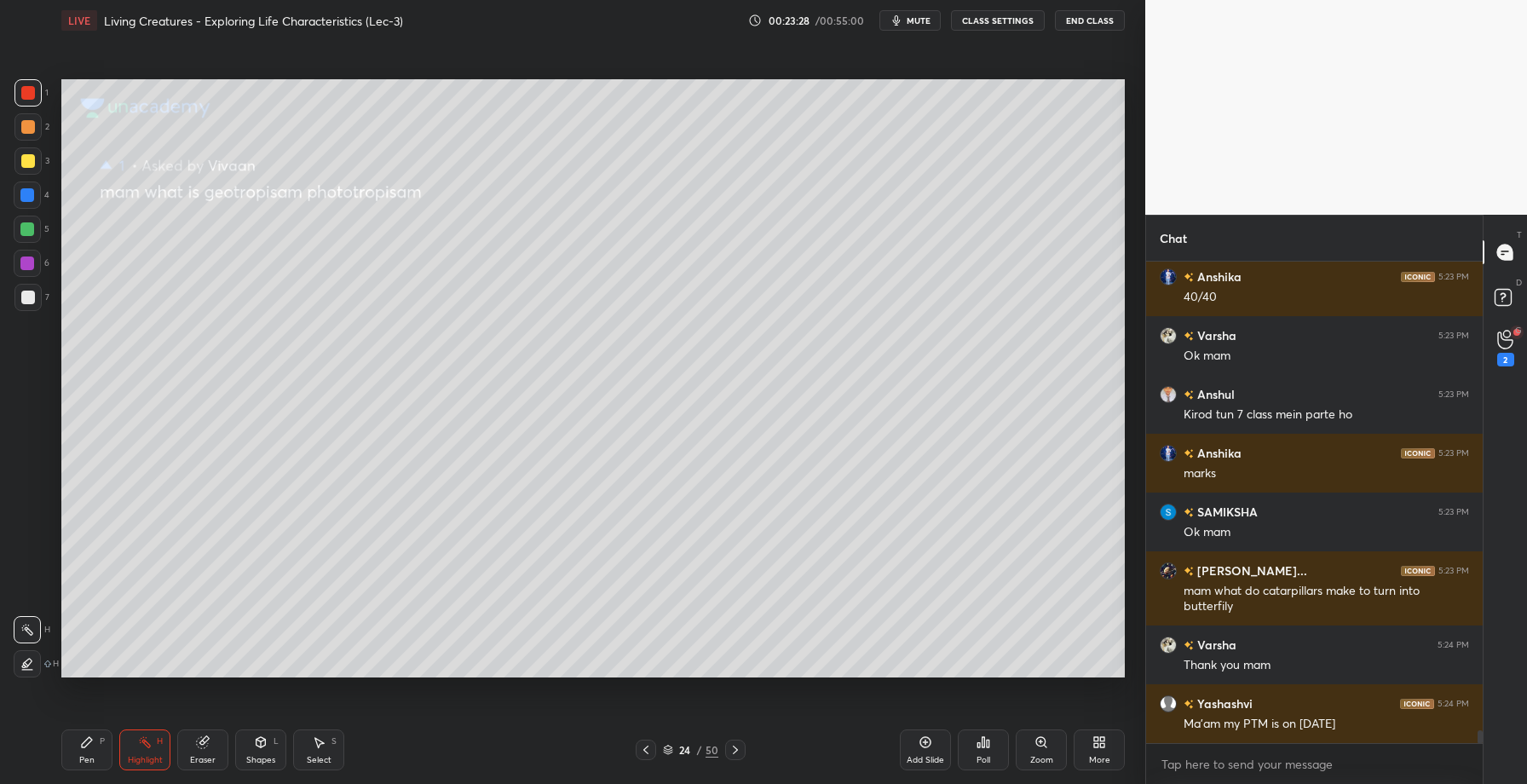
scroll to position [17832, 0]
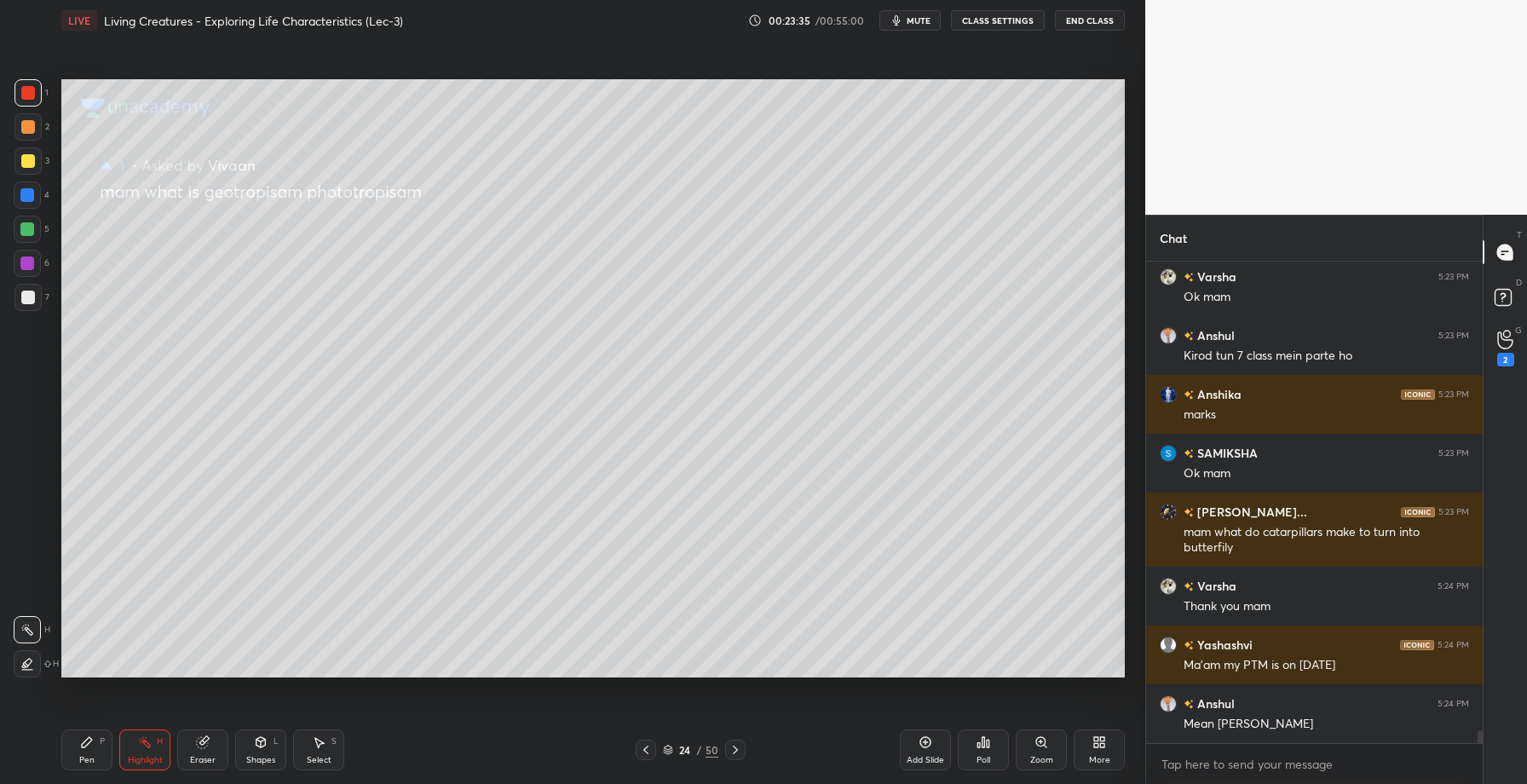
click at [32, 126] on div at bounding box center [28, 127] width 14 height 14
drag, startPoint x: 89, startPoint y: 749, endPoint x: 119, endPoint y: 677, distance: 78.0
click at [91, 748] on div "Pen P" at bounding box center [87, 750] width 51 height 41
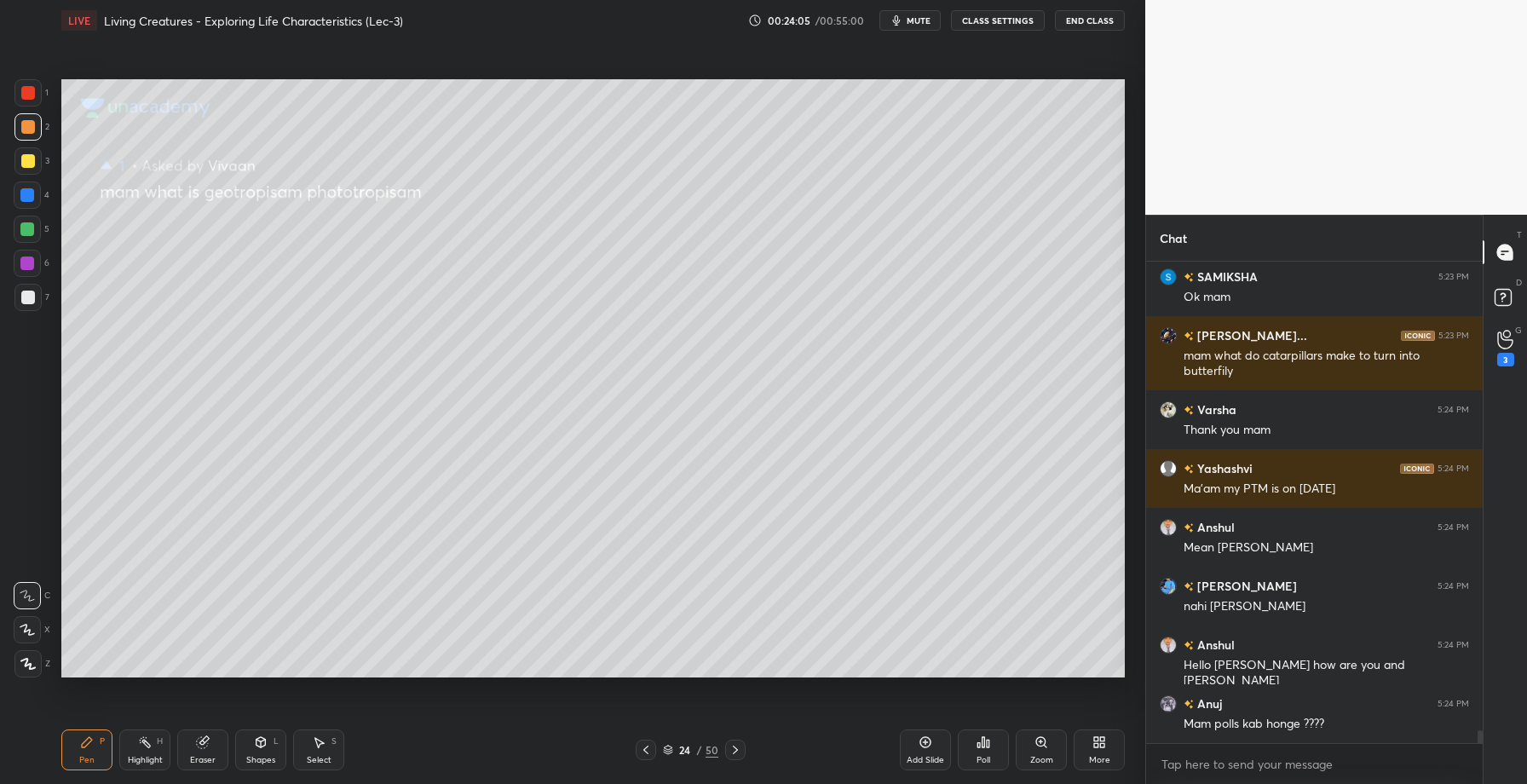
scroll to position [18019, 0]
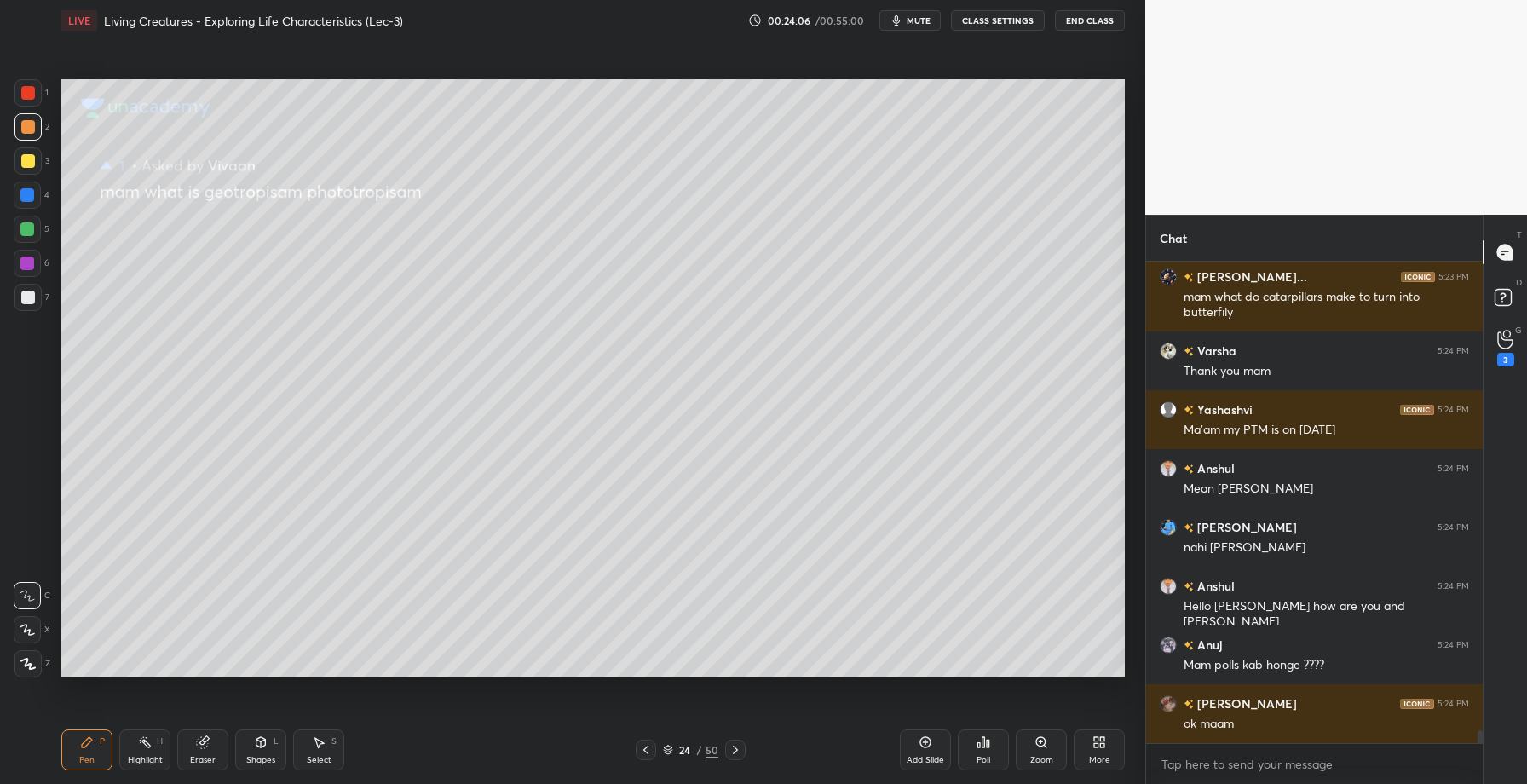
drag, startPoint x: 36, startPoint y: 228, endPoint x: 49, endPoint y: 234, distance: 14.3
click at [36, 230] on div at bounding box center [27, 229] width 27 height 27
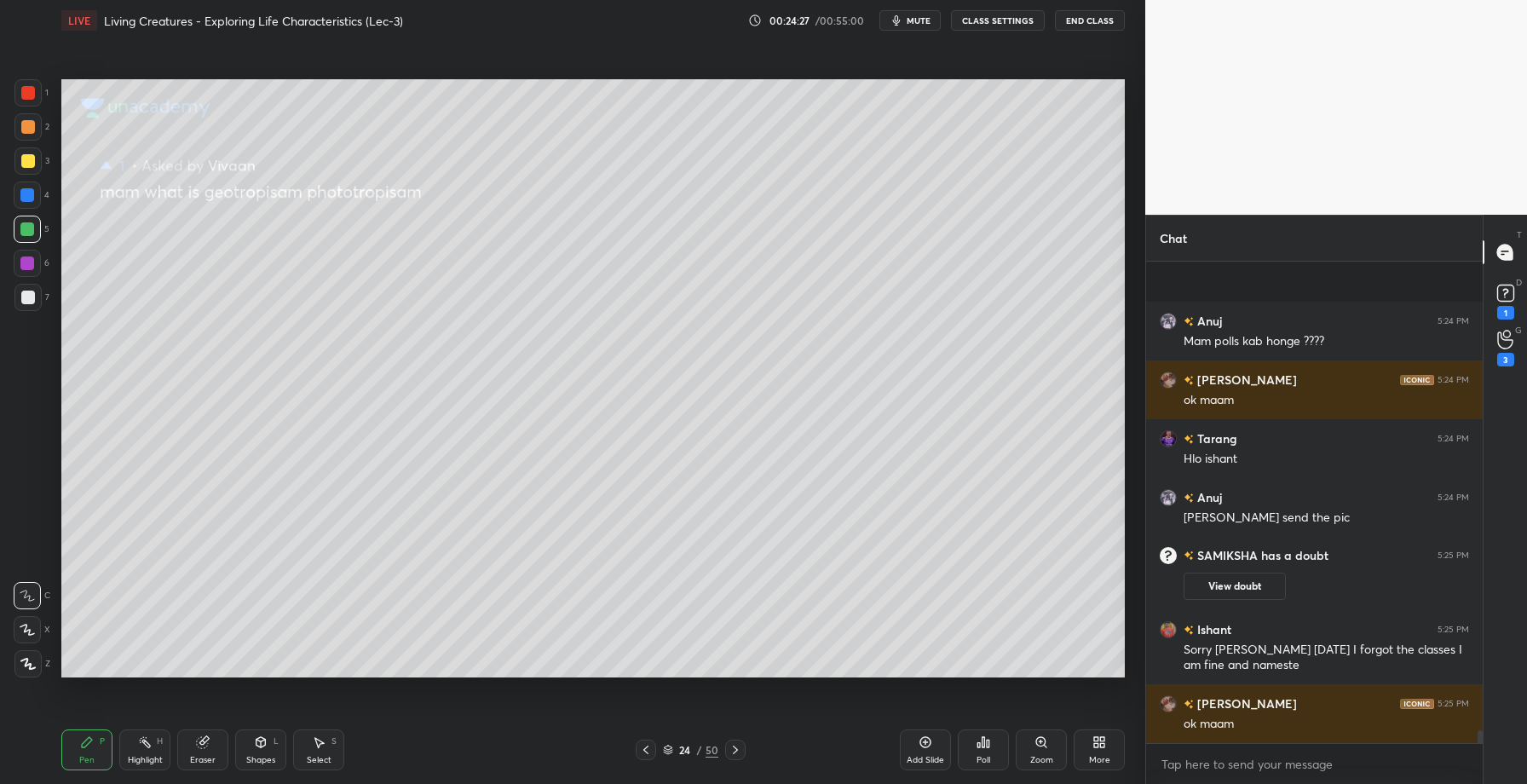
scroll to position [18281, 0]
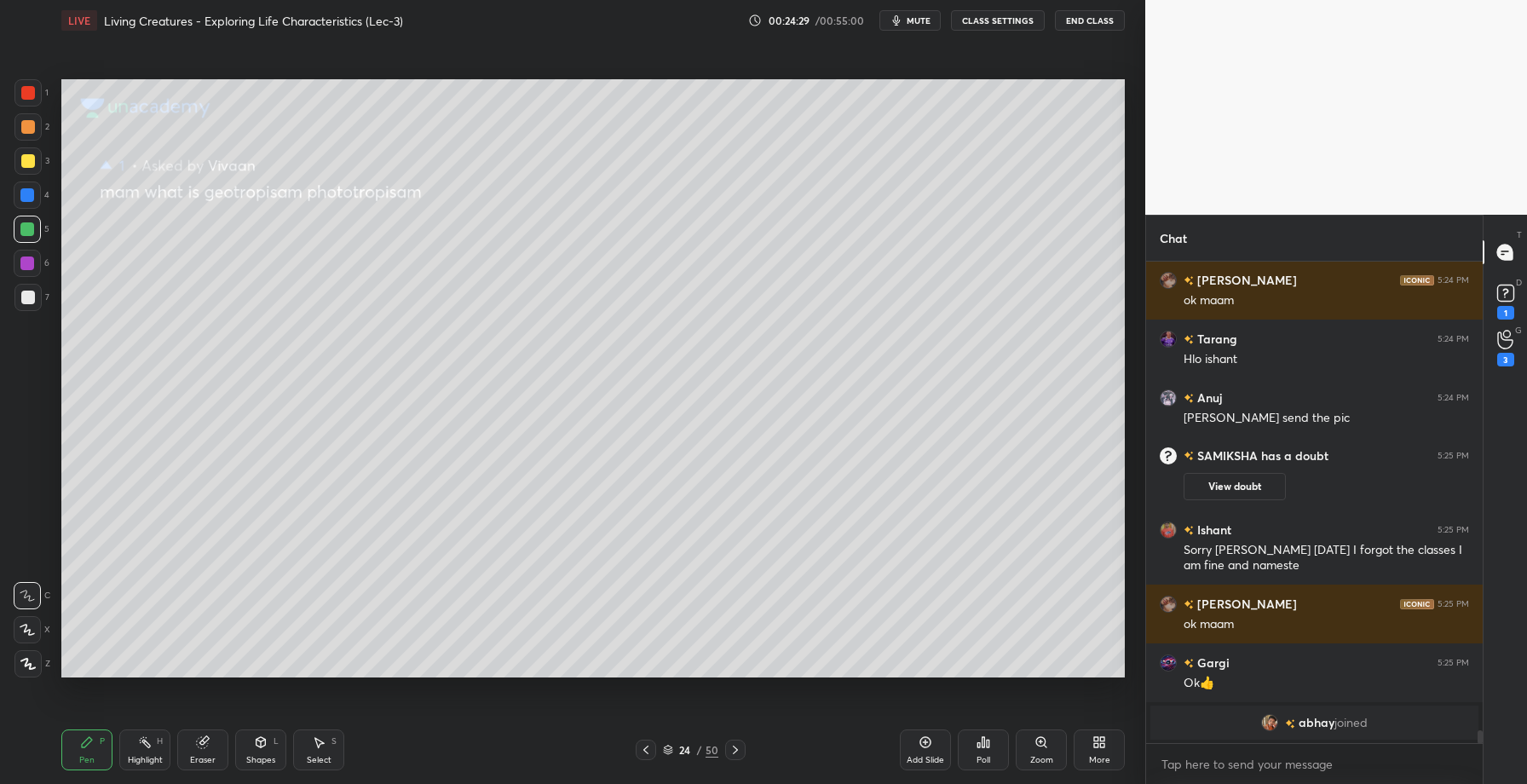
click at [648, 749] on icon at bounding box center [646, 749] width 14 height 14
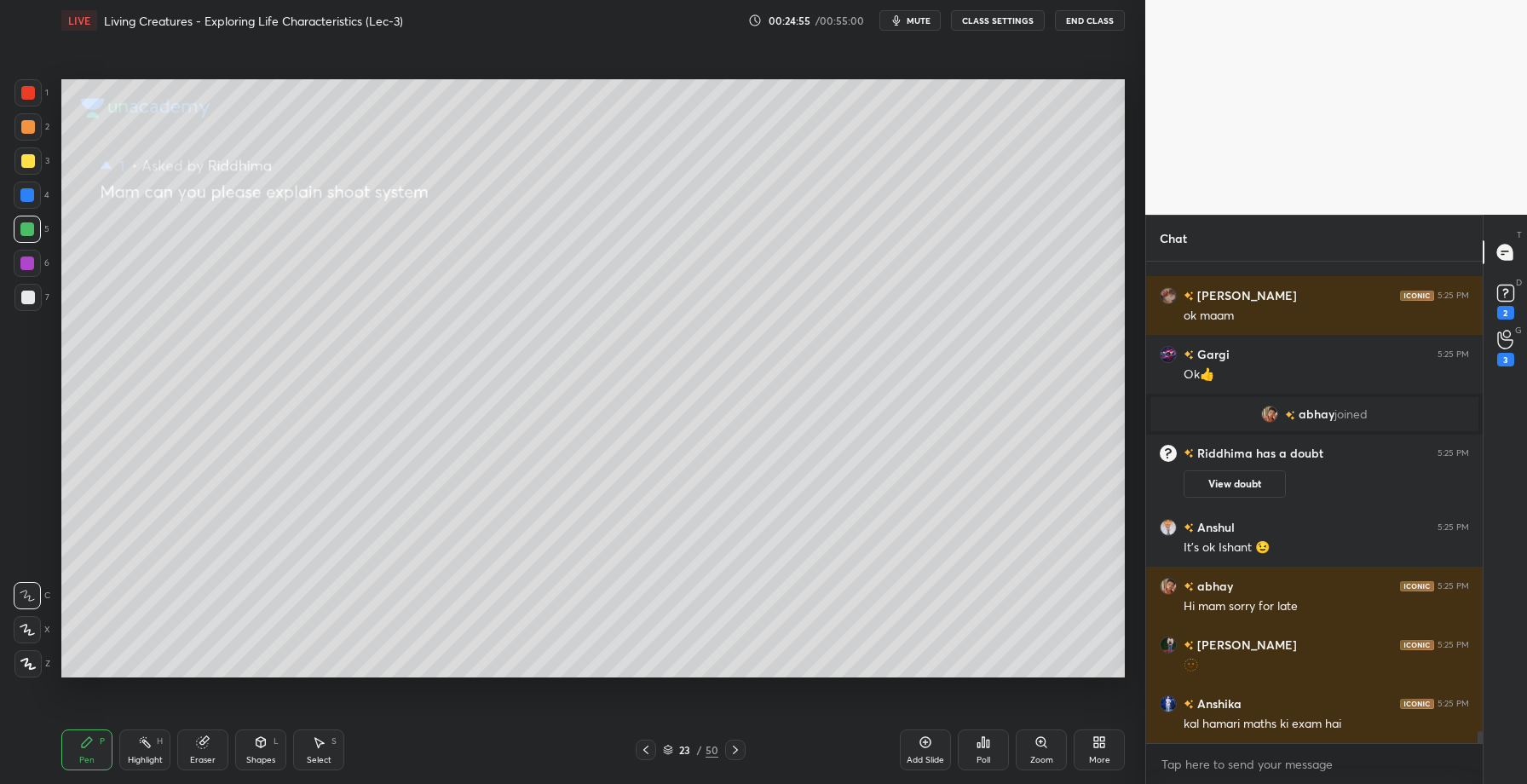
scroll to position [18603, 0]
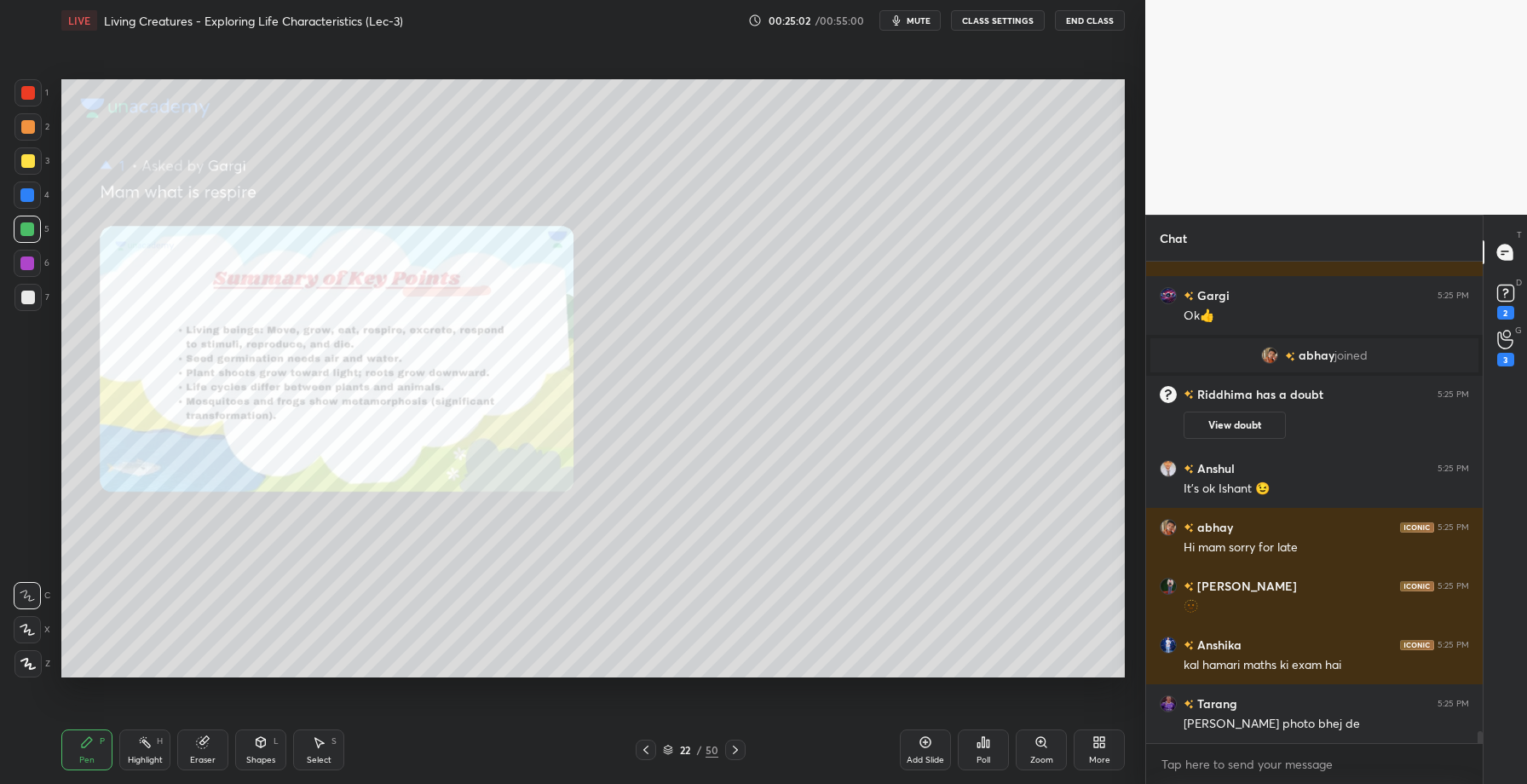
drag, startPoint x: 27, startPoint y: 190, endPoint x: 24, endPoint y: 208, distance: 18.2
click at [26, 192] on div at bounding box center [27, 195] width 14 height 14
click at [24, 264] on div at bounding box center [27, 264] width 14 height 14
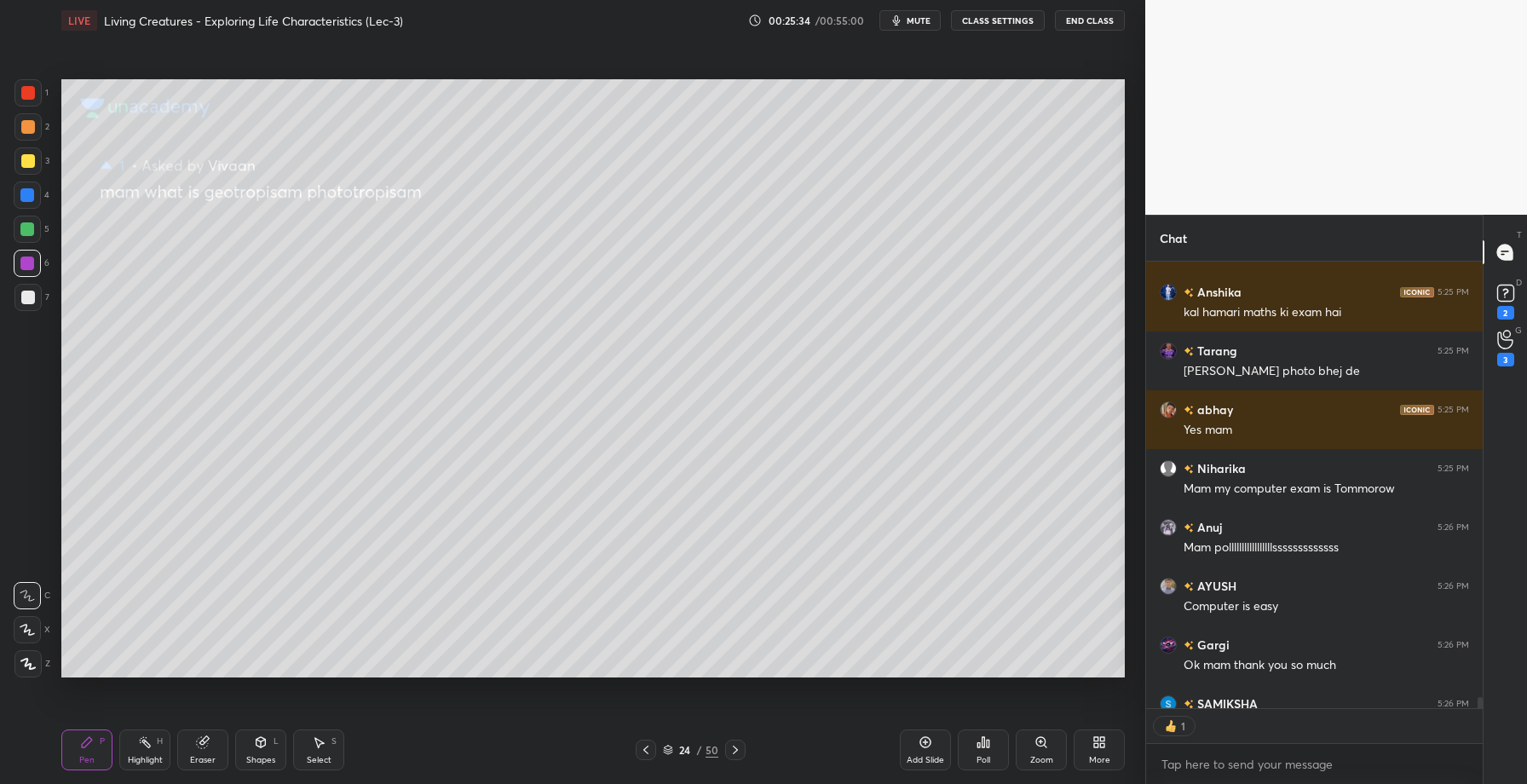
scroll to position [6, 6]
click at [1505, 309] on div "2" at bounding box center [1506, 312] width 17 height 14
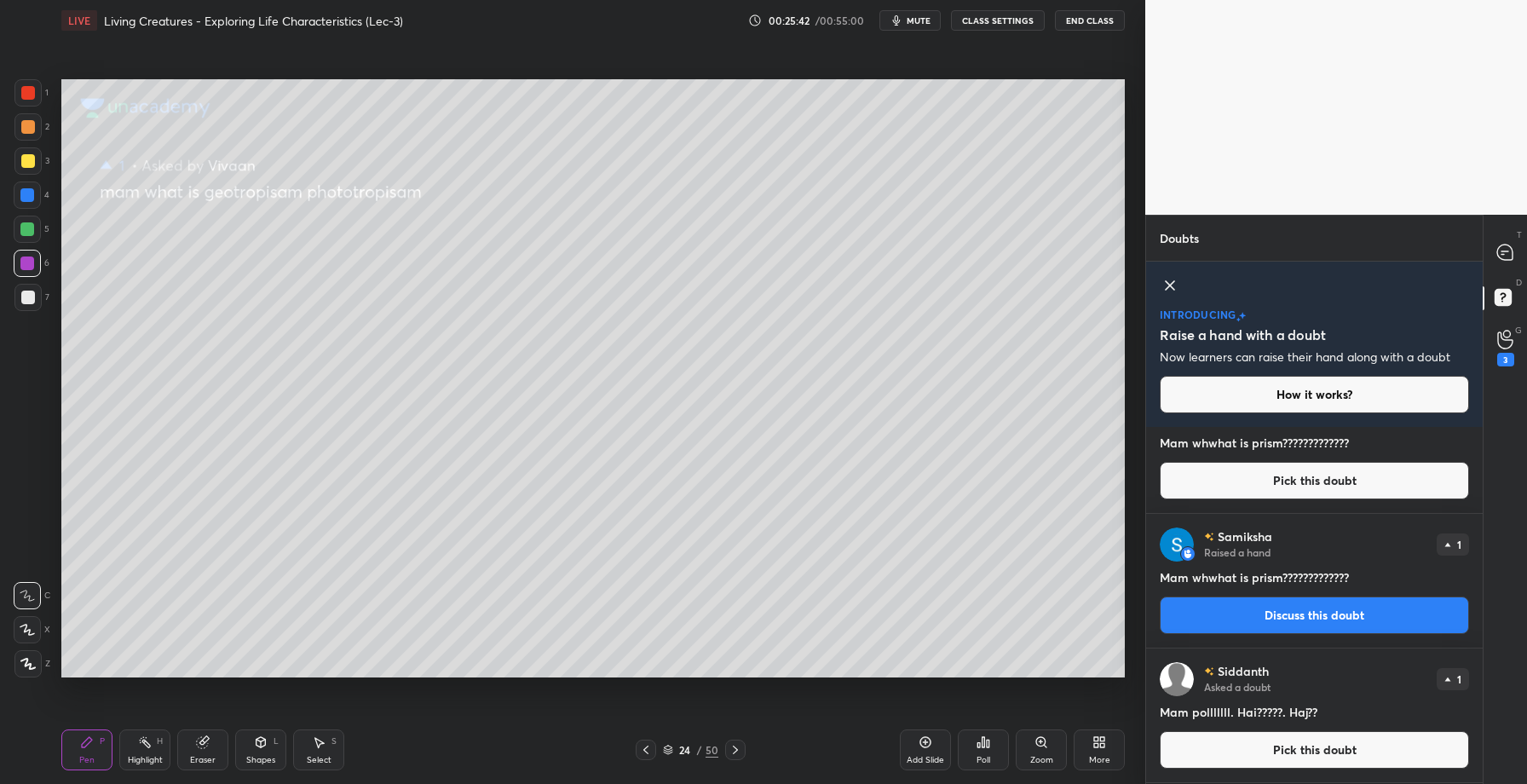
scroll to position [0, 0]
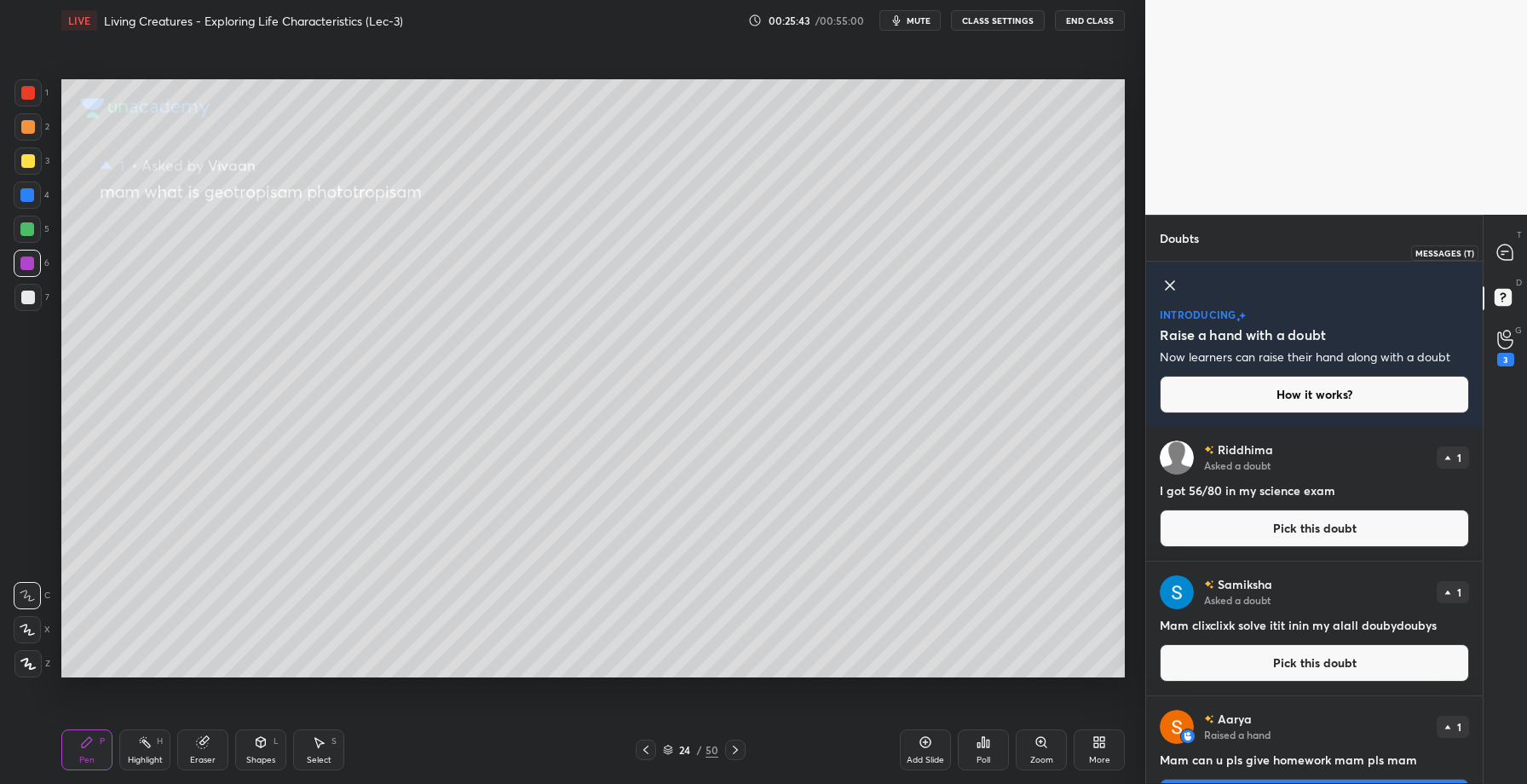
click at [1501, 247] on icon at bounding box center [1505, 252] width 15 height 15
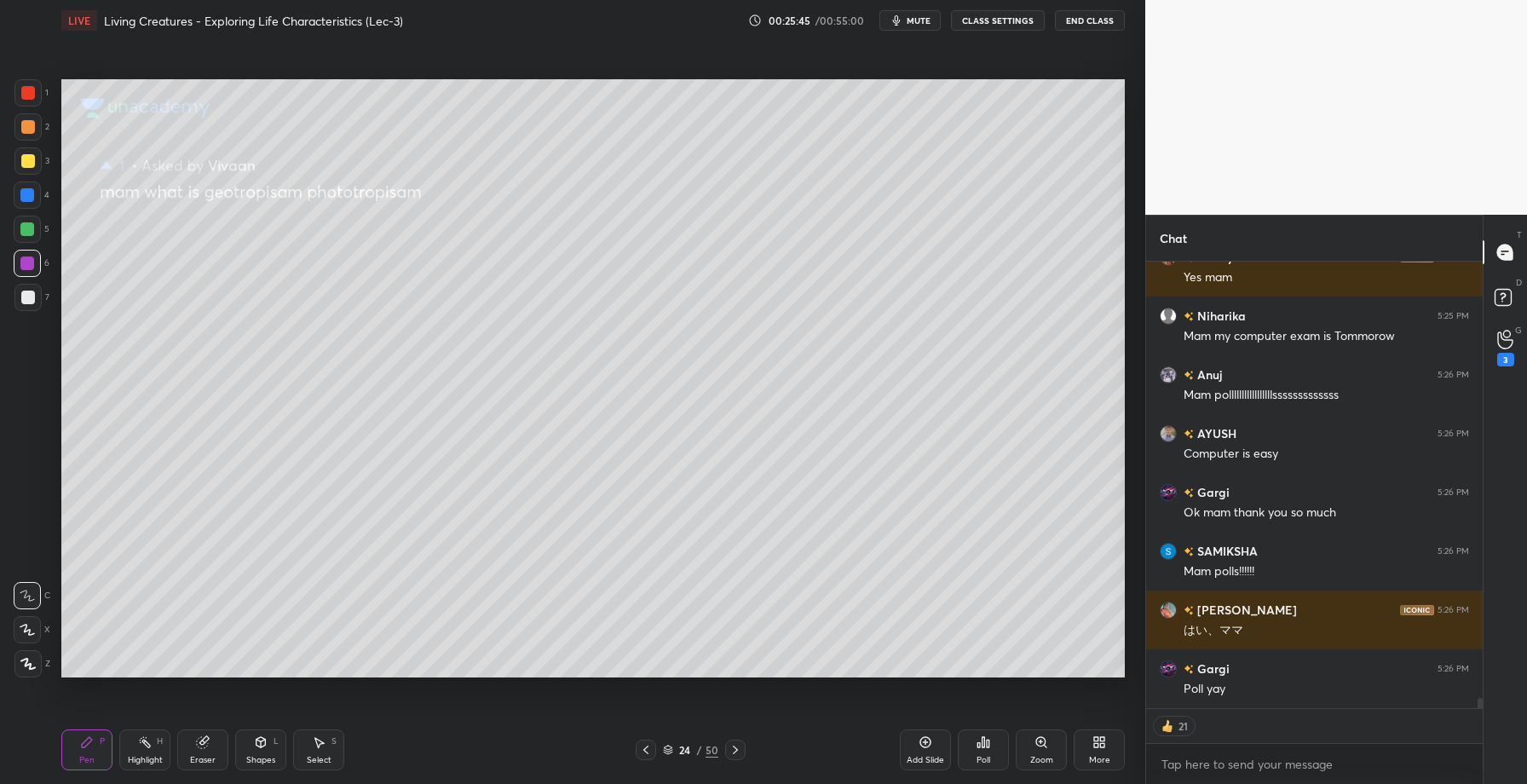
scroll to position [19572, 0]
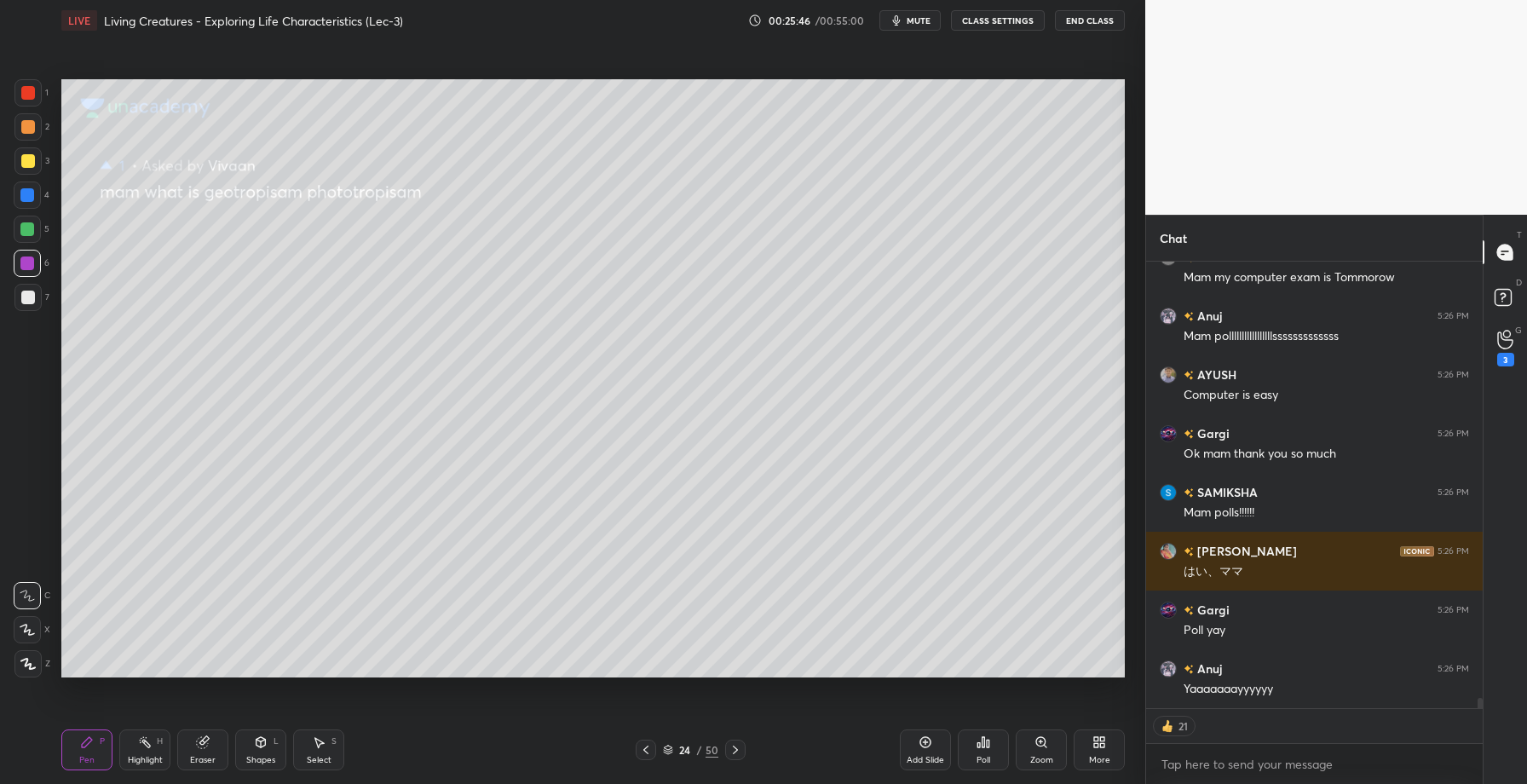
click at [740, 750] on icon at bounding box center [735, 749] width 14 height 14
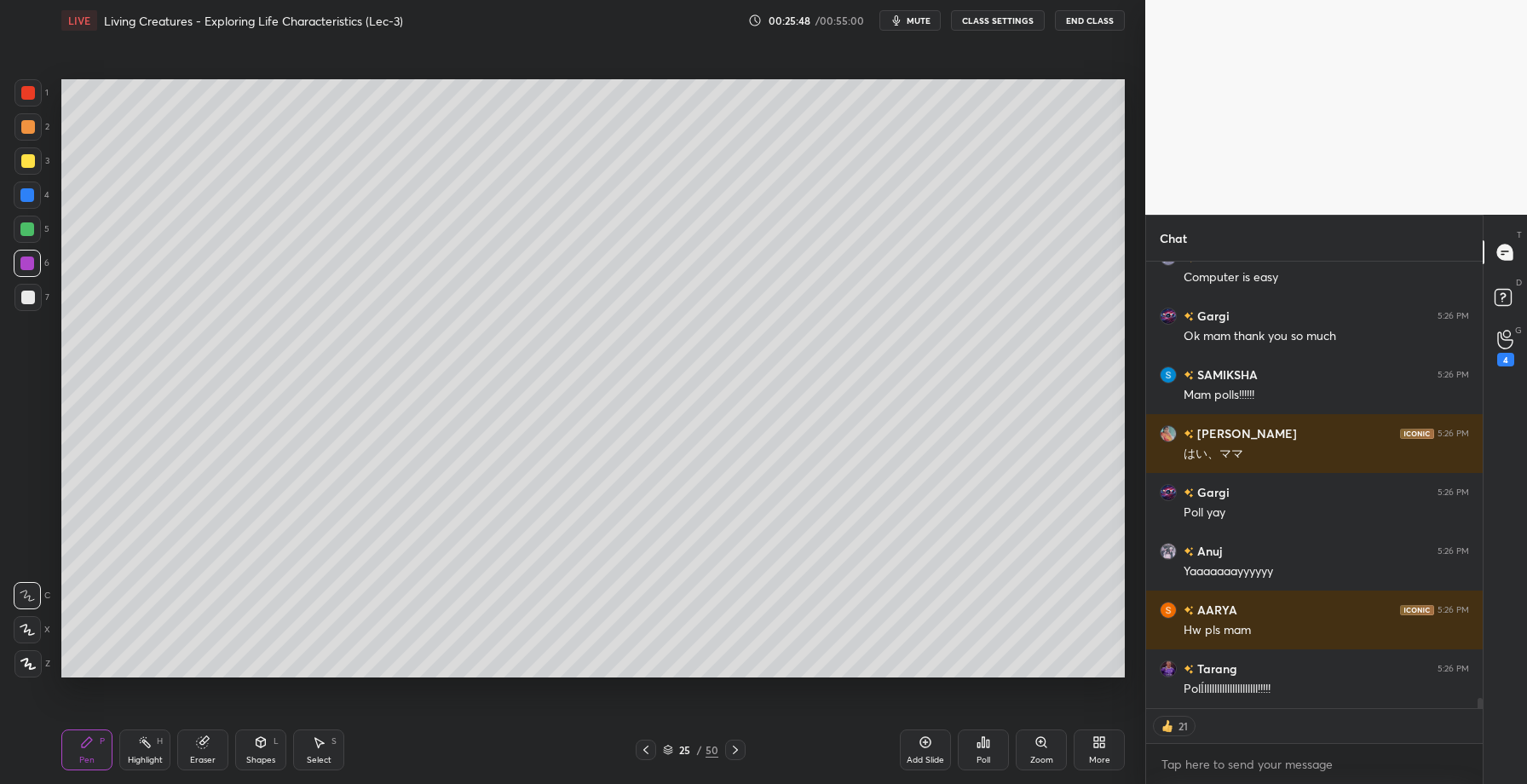
click at [740, 750] on icon at bounding box center [735, 749] width 14 height 14
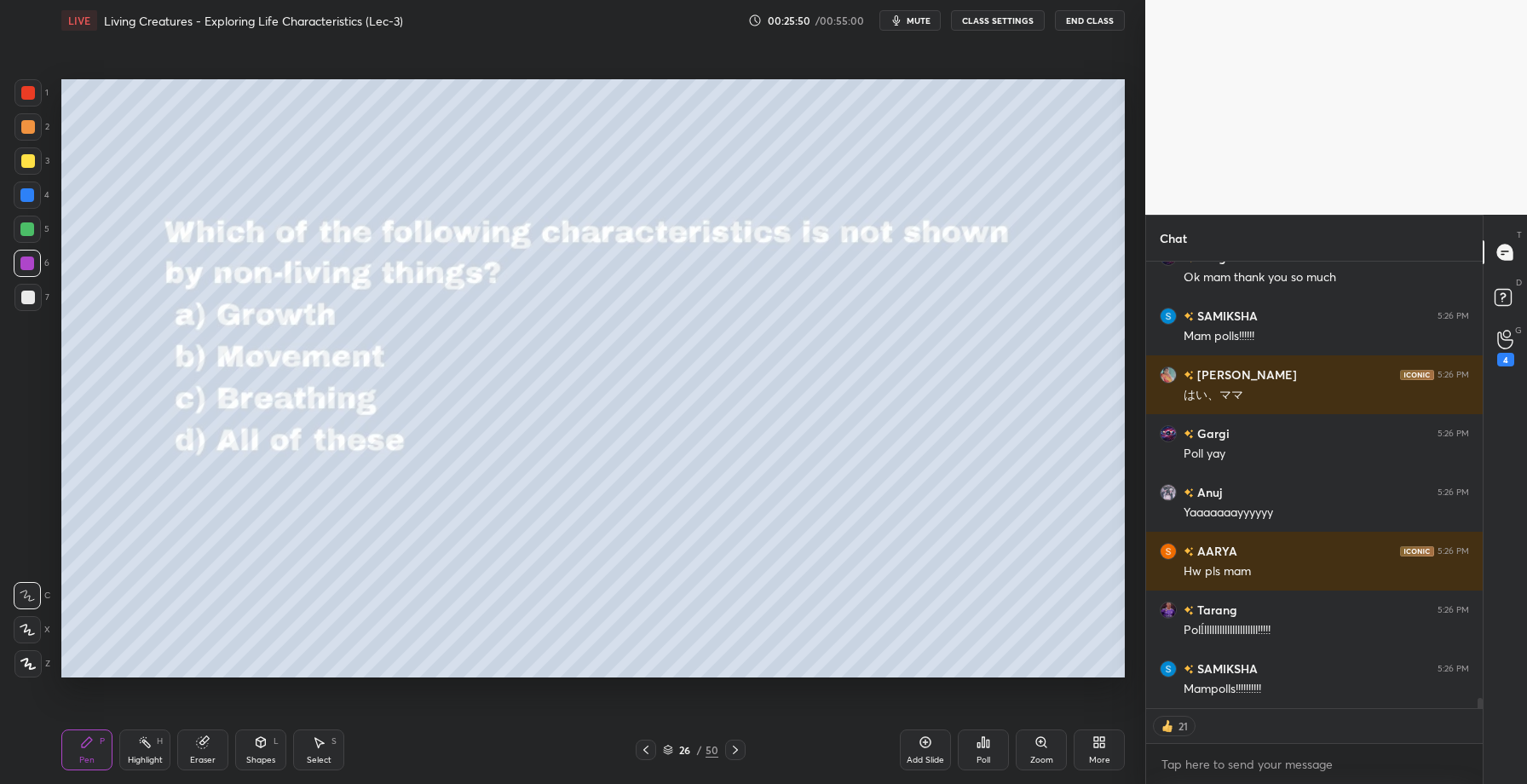
scroll to position [19081, 0]
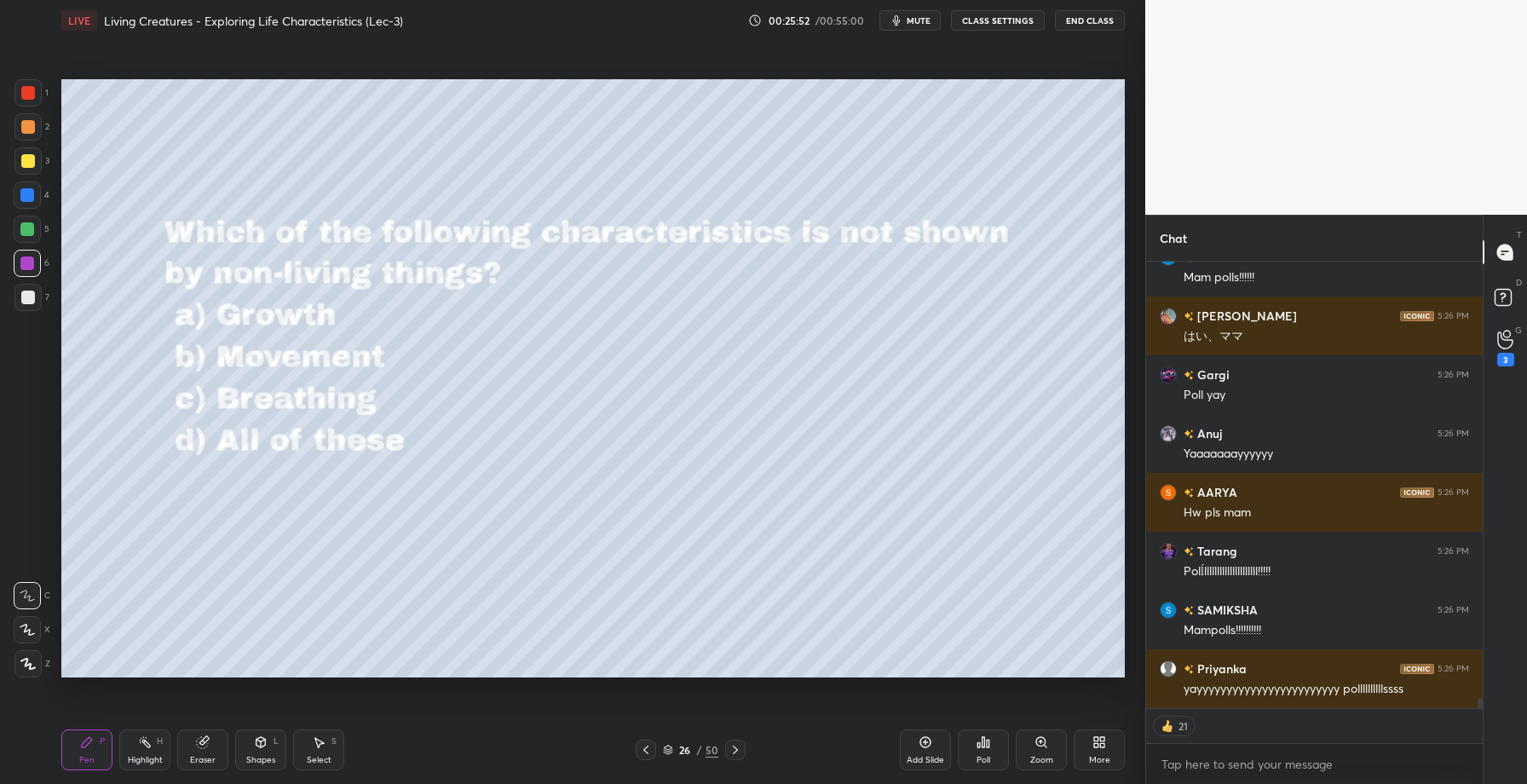
click at [31, 162] on div at bounding box center [28, 161] width 14 height 14
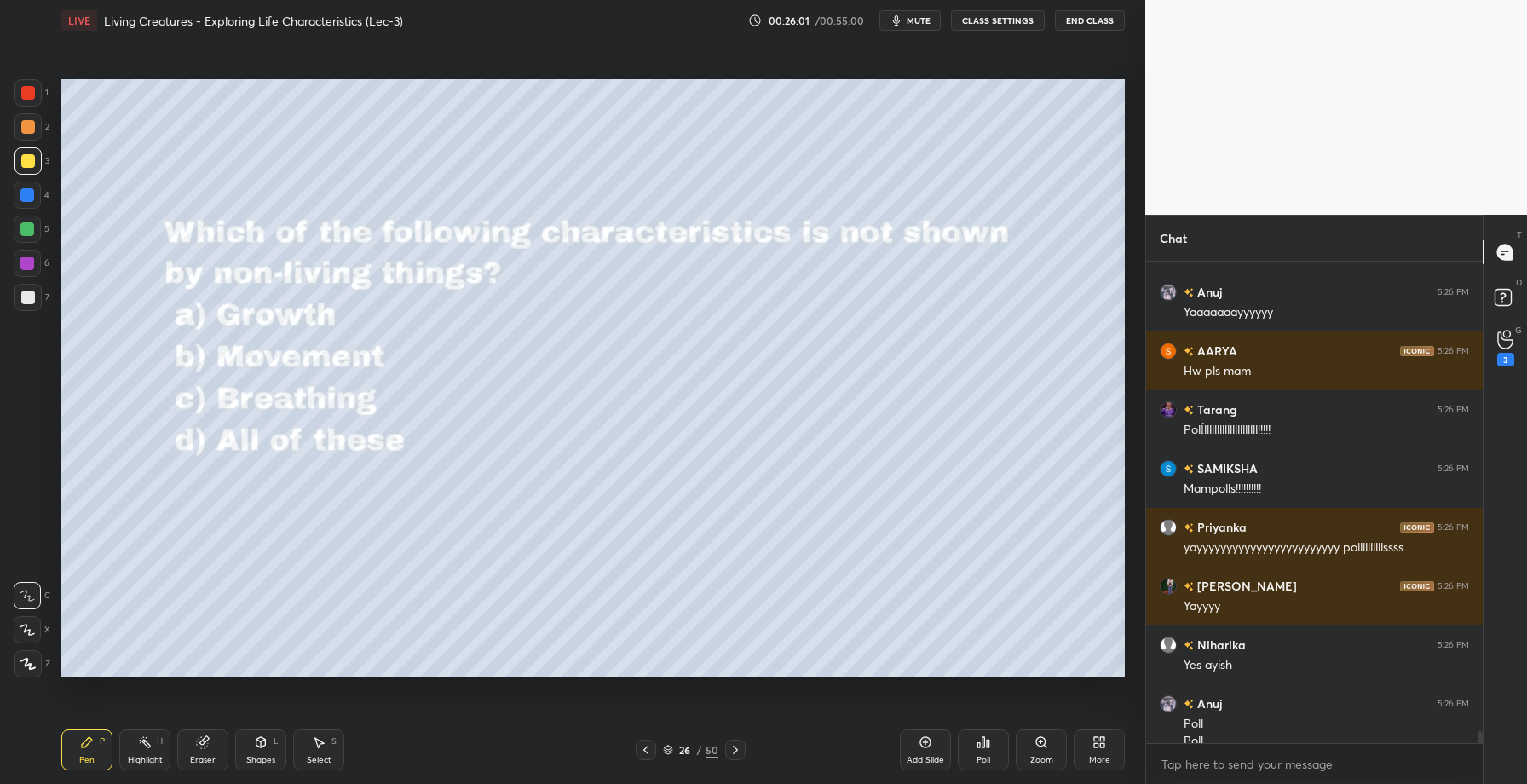
scroll to position [19209, 0]
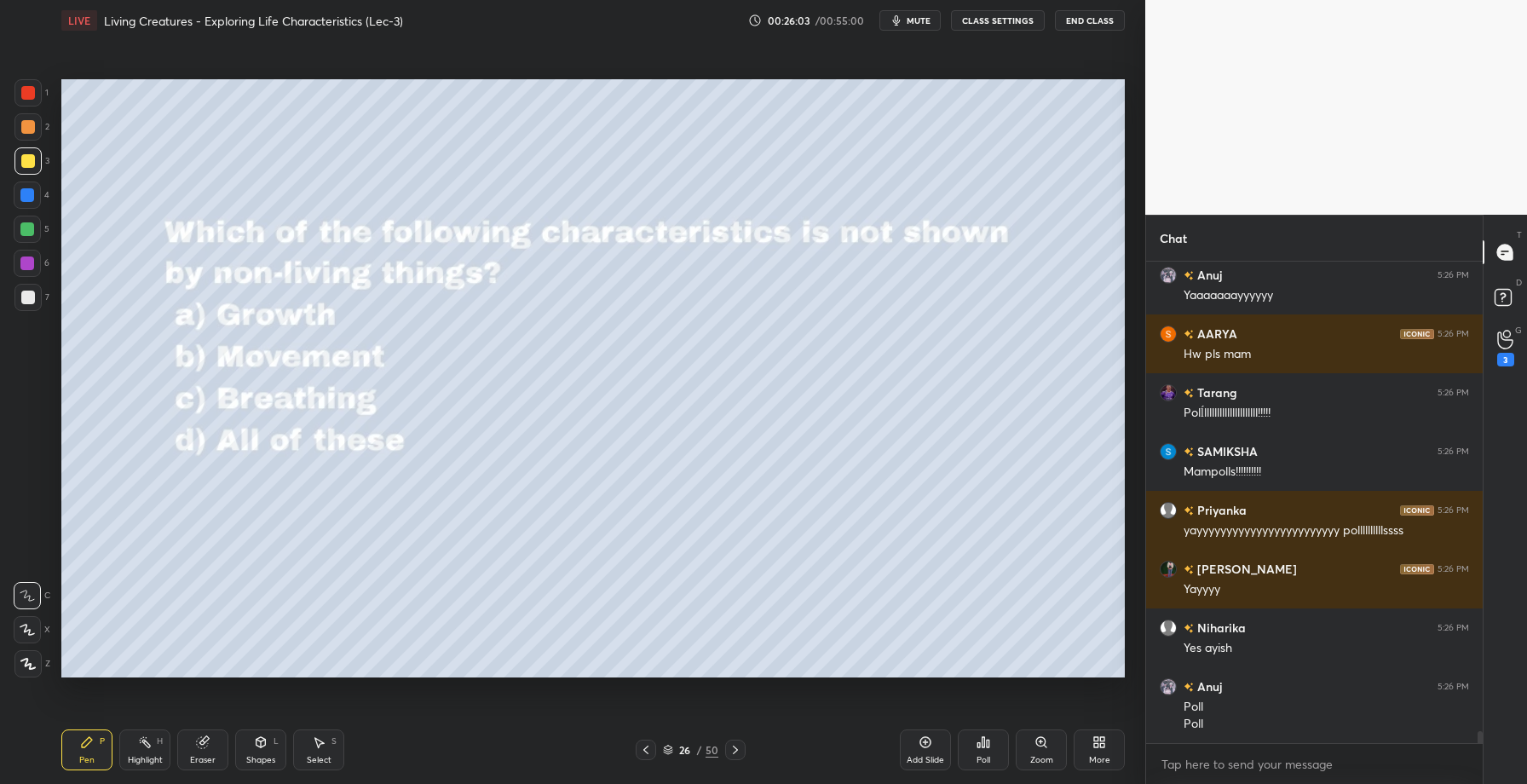
click at [980, 765] on div "Poll" at bounding box center [983, 750] width 51 height 41
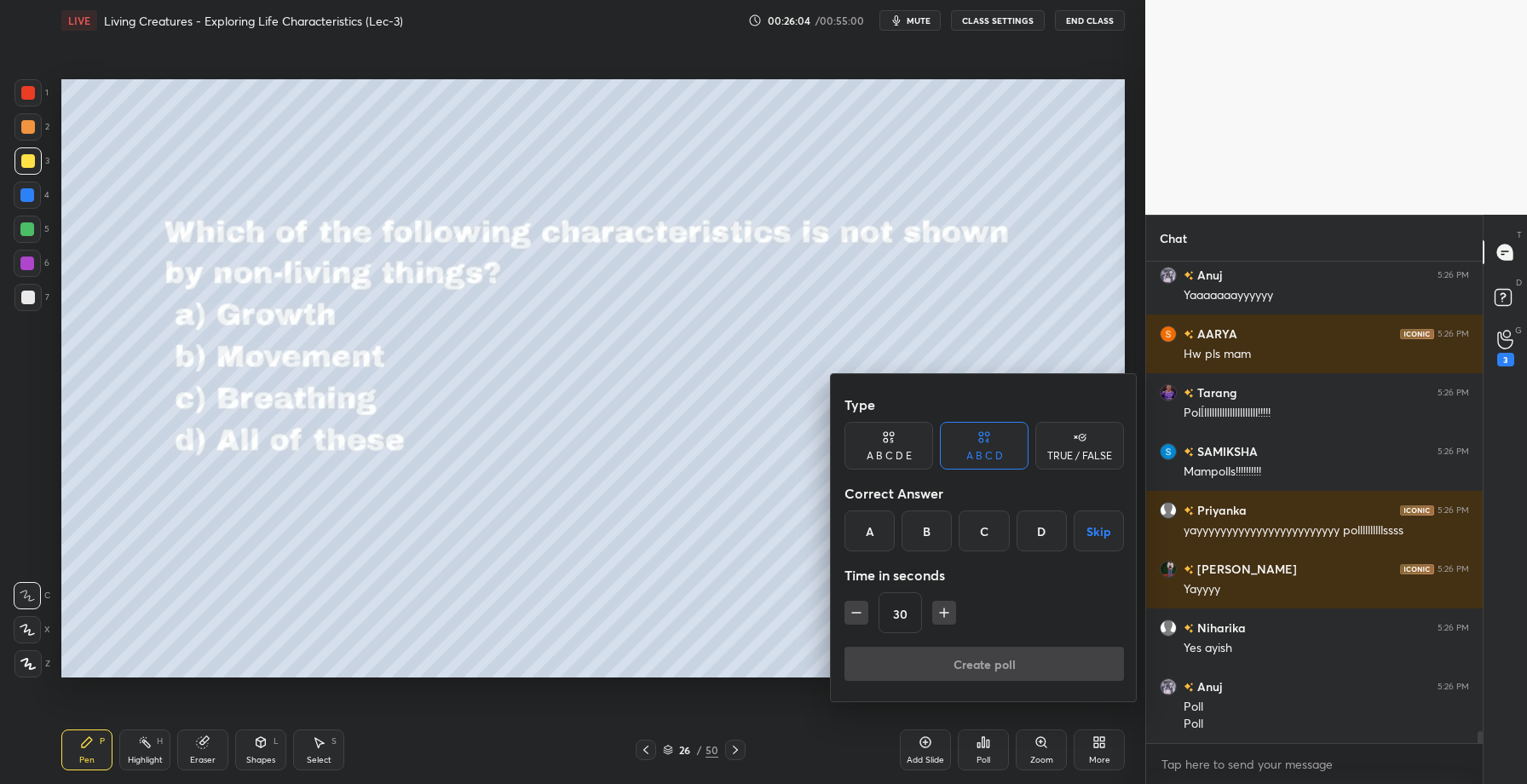
scroll to position [19226, 0]
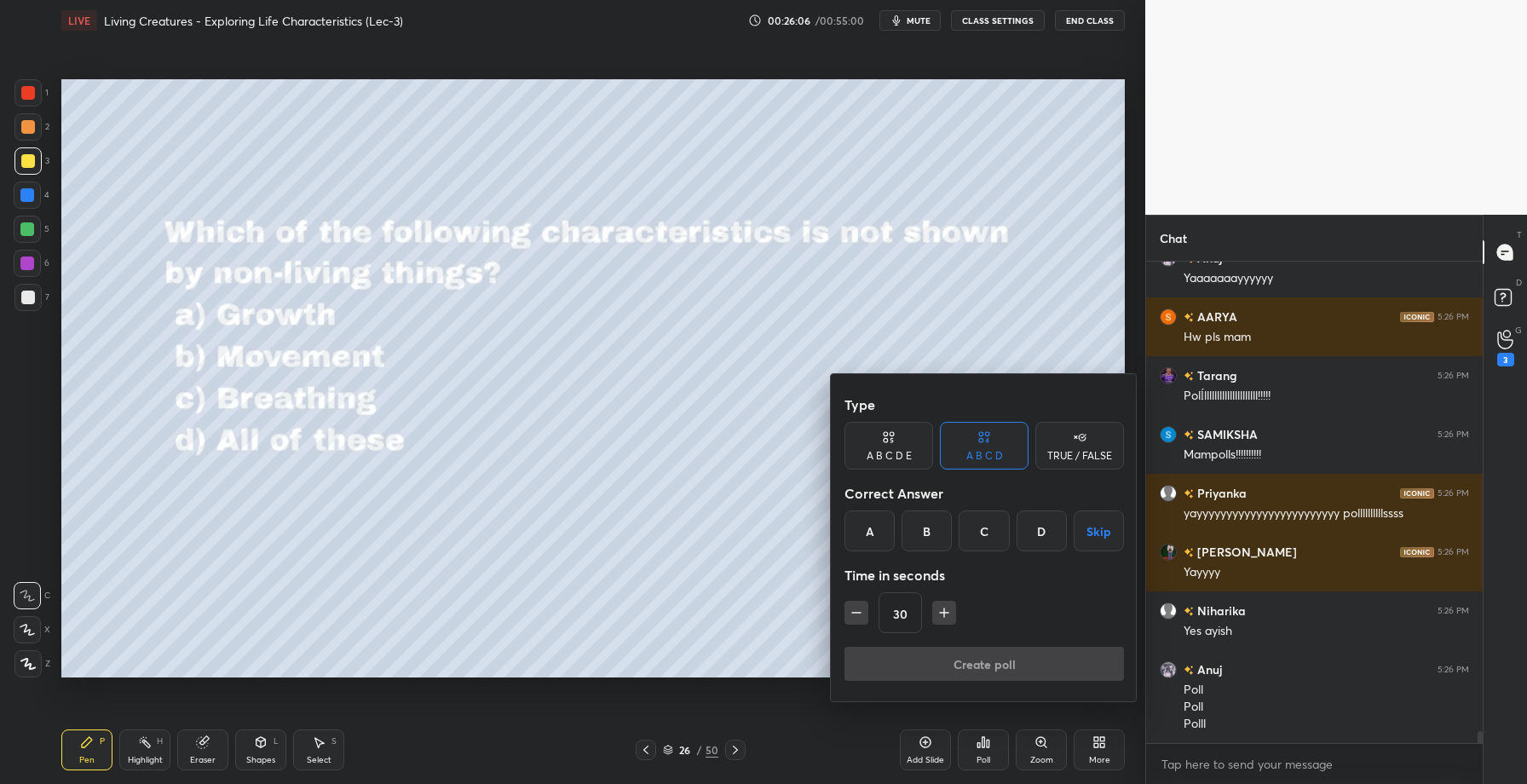
click at [1038, 527] on div "D" at bounding box center [1042, 531] width 50 height 41
click at [963, 656] on button "Create poll" at bounding box center [984, 663] width 279 height 34
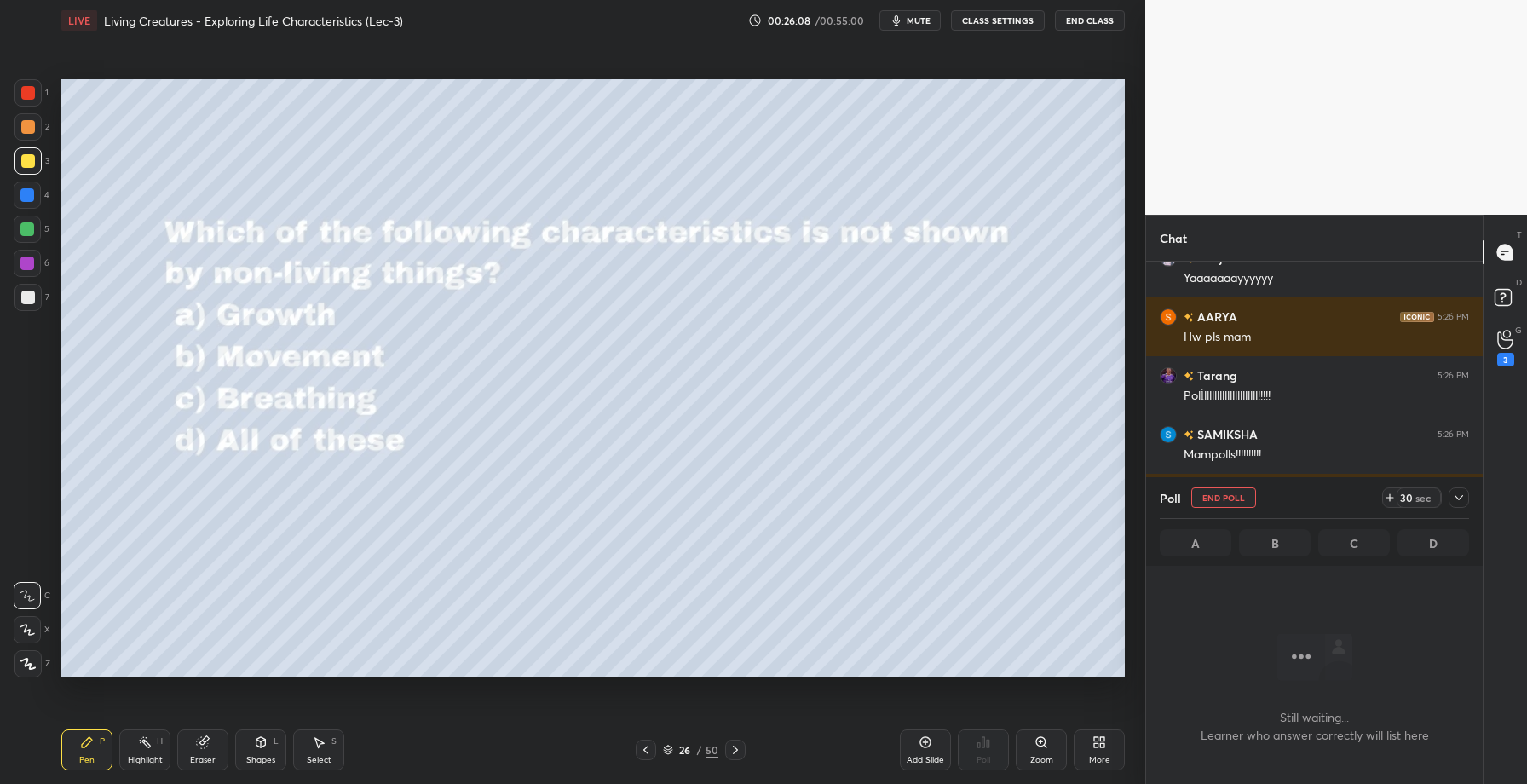
scroll to position [396, 332]
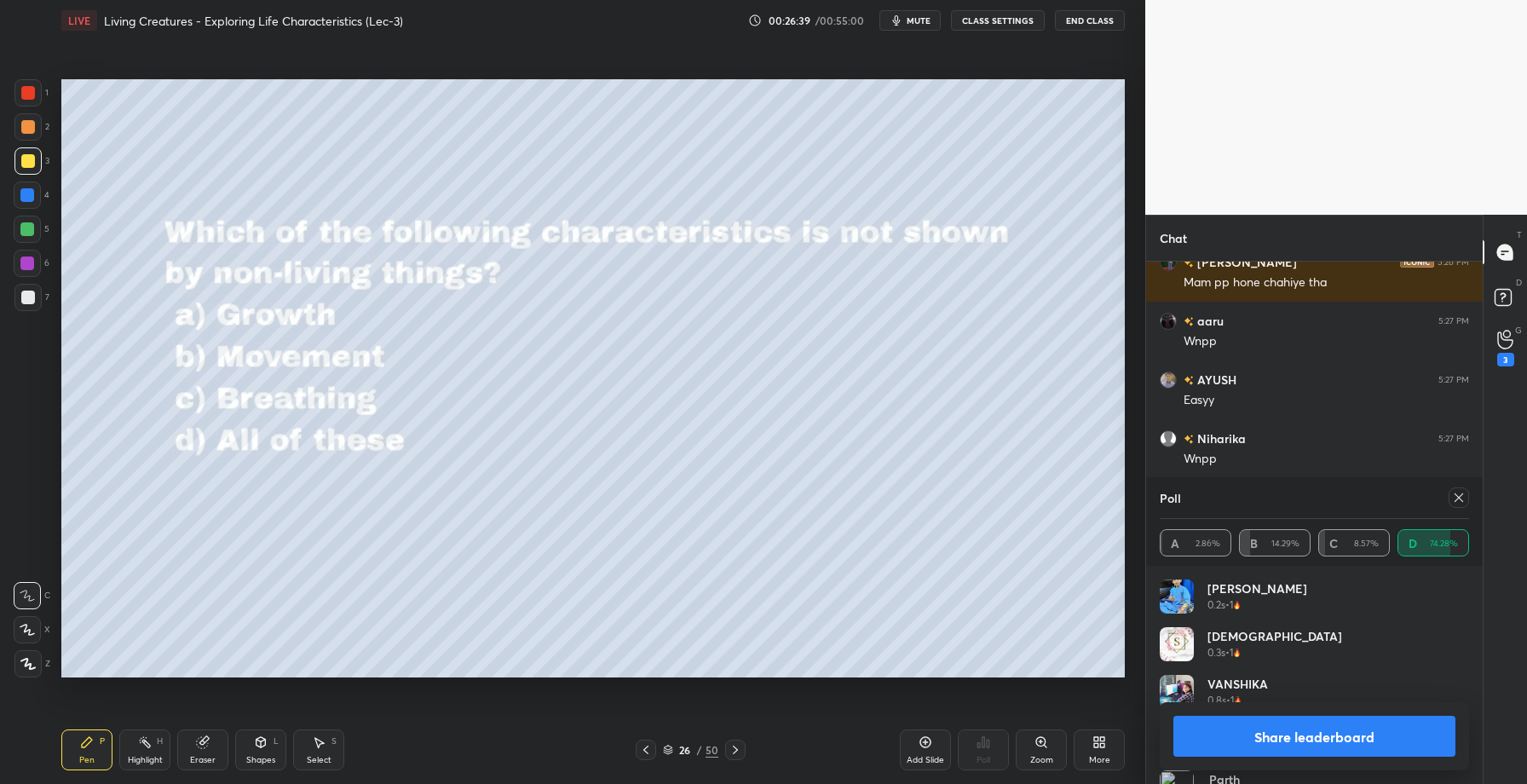
click at [1296, 732] on button "Share leaderboard" at bounding box center [1315, 736] width 282 height 41
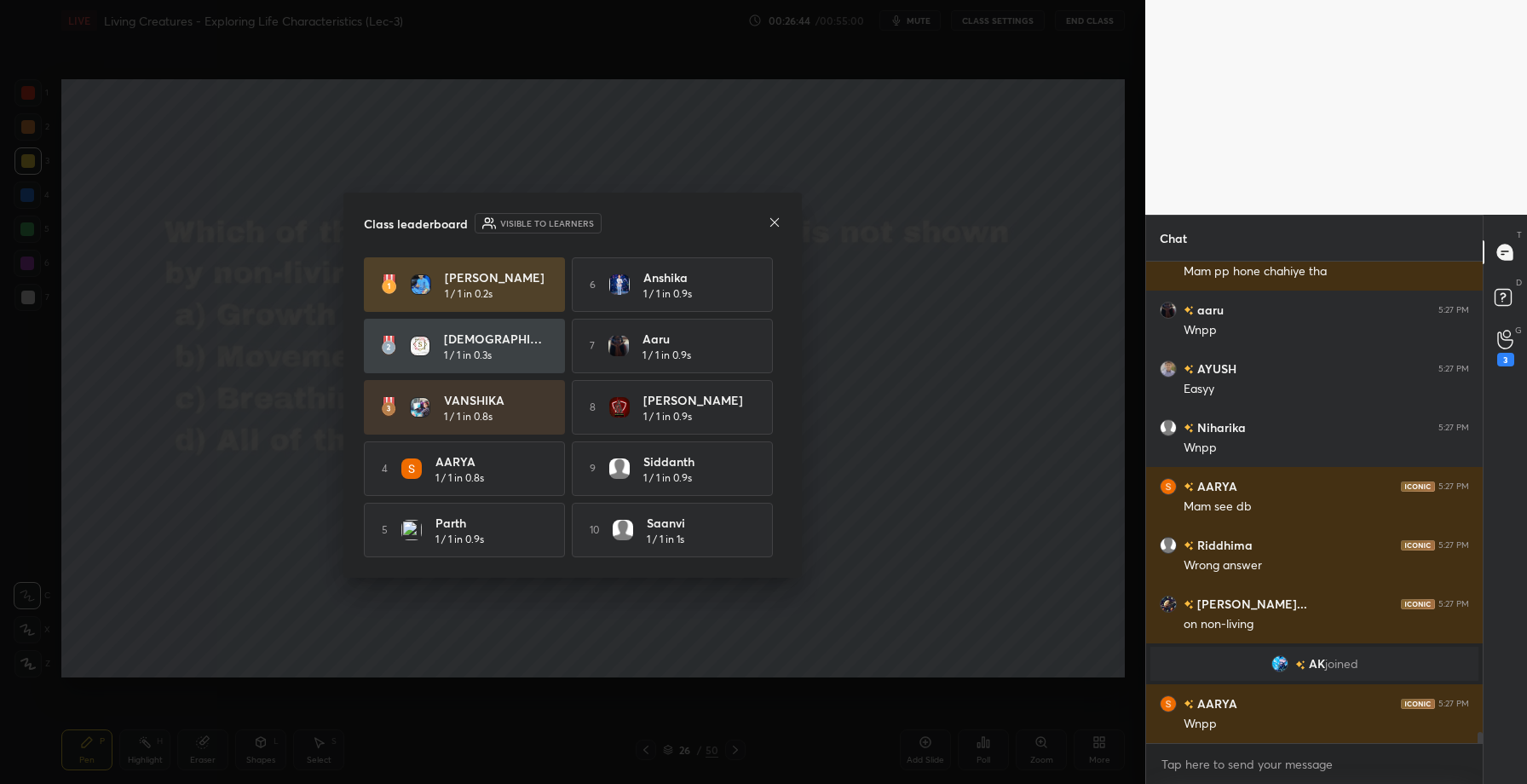
click at [775, 225] on icon at bounding box center [775, 222] width 14 height 14
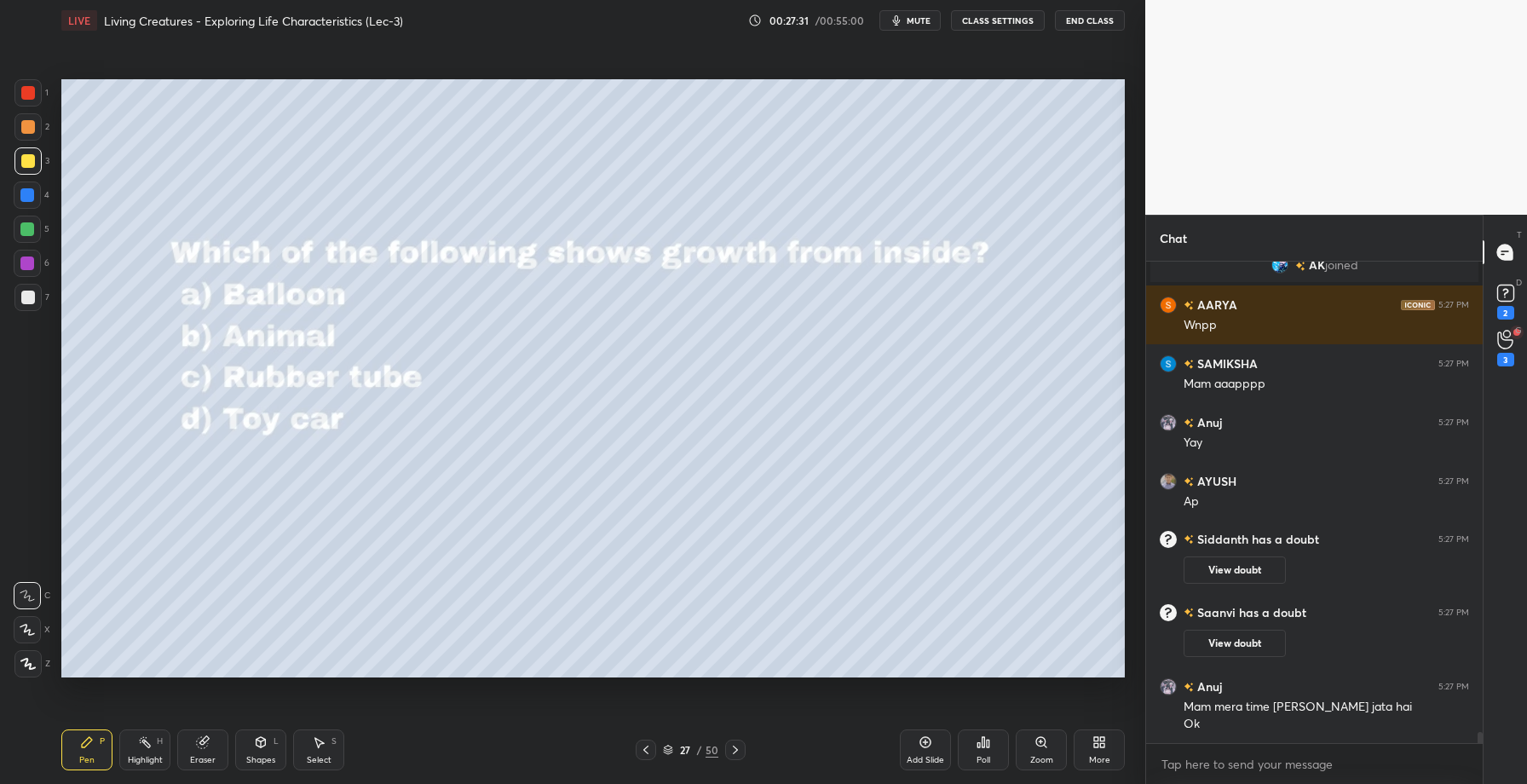
click at [965, 741] on div "Poll" at bounding box center [983, 750] width 51 height 41
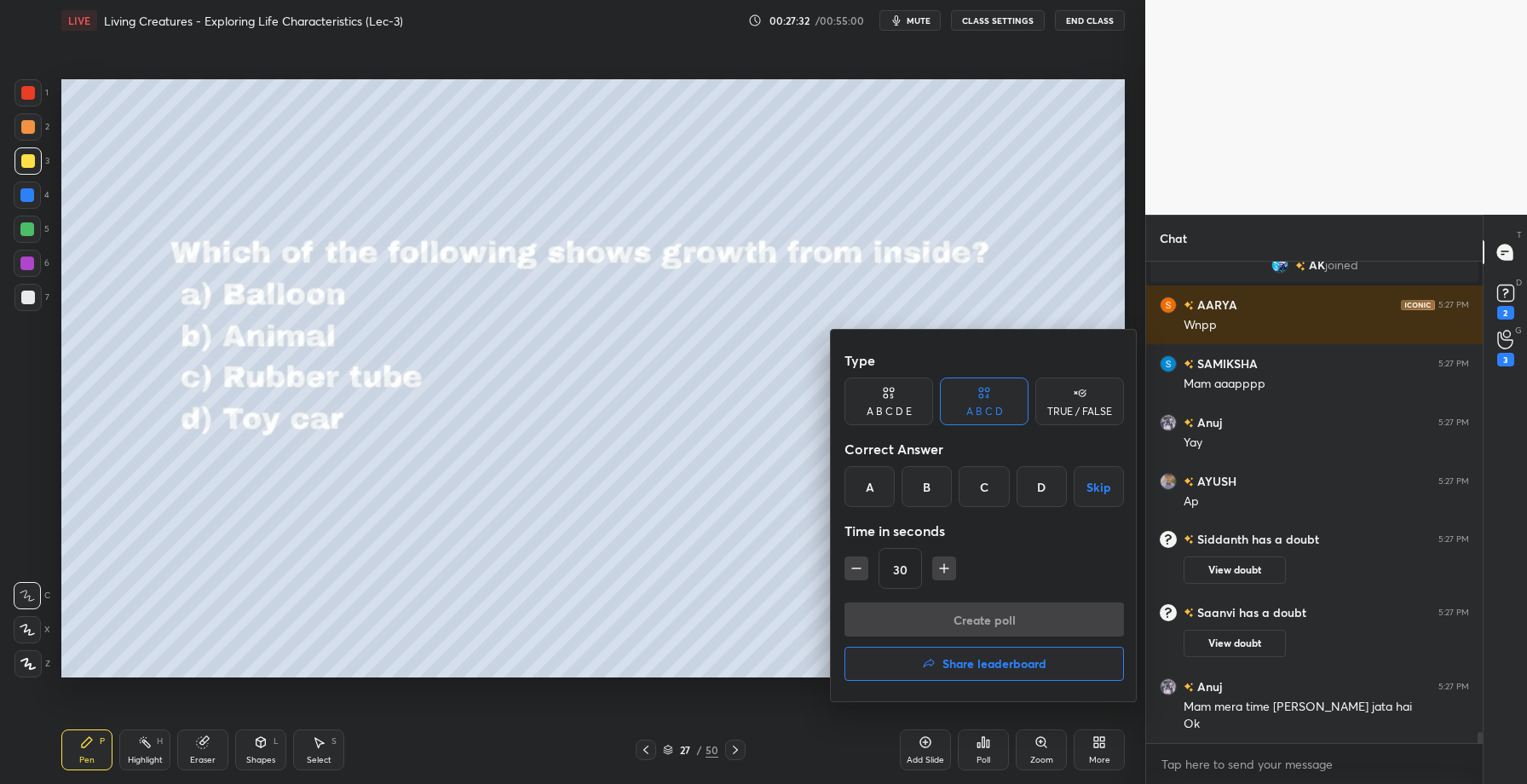
click at [921, 498] on div "B" at bounding box center [927, 487] width 50 height 41
click at [935, 611] on button "Create poll" at bounding box center [984, 620] width 279 height 34
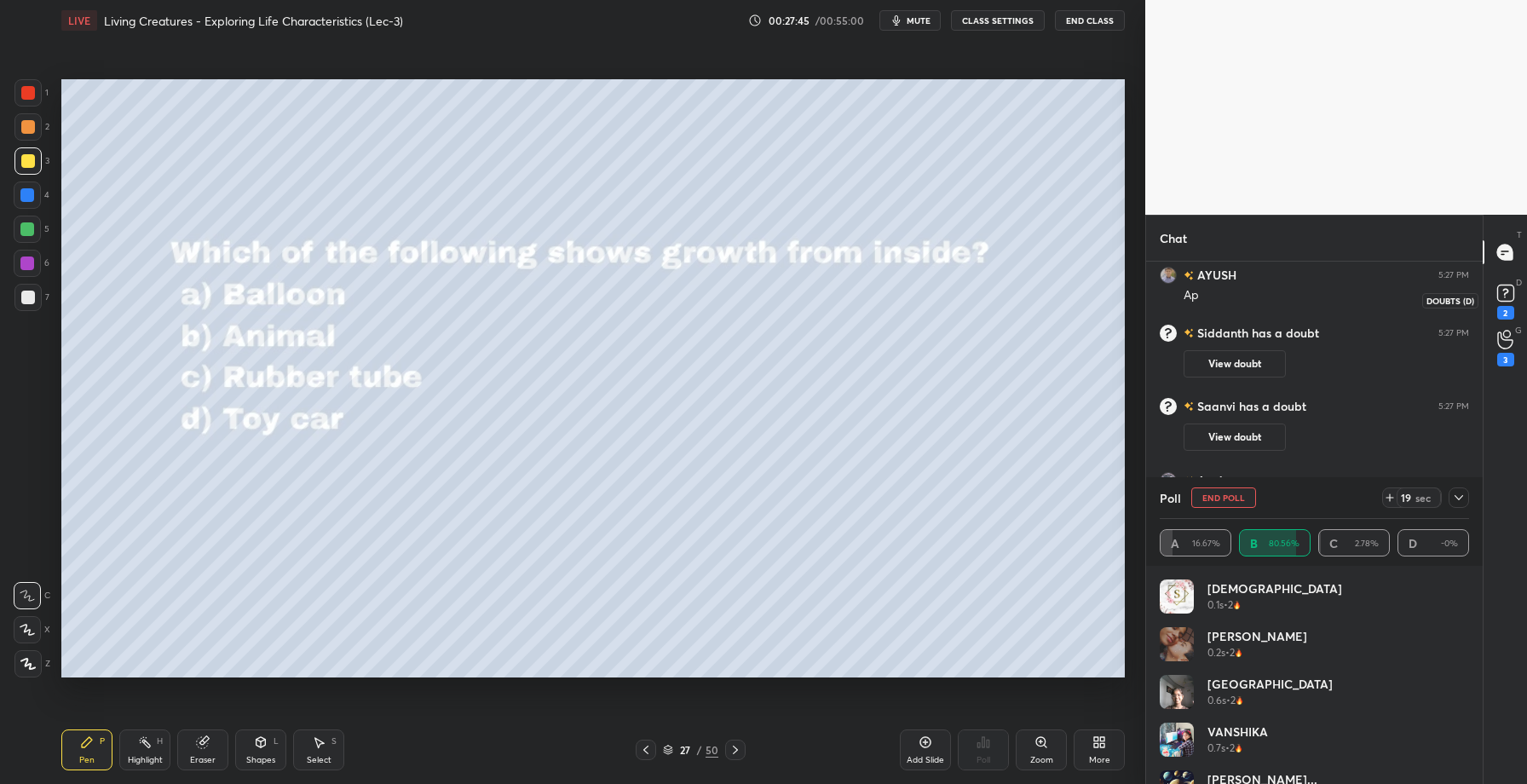
scroll to position [20259, 0]
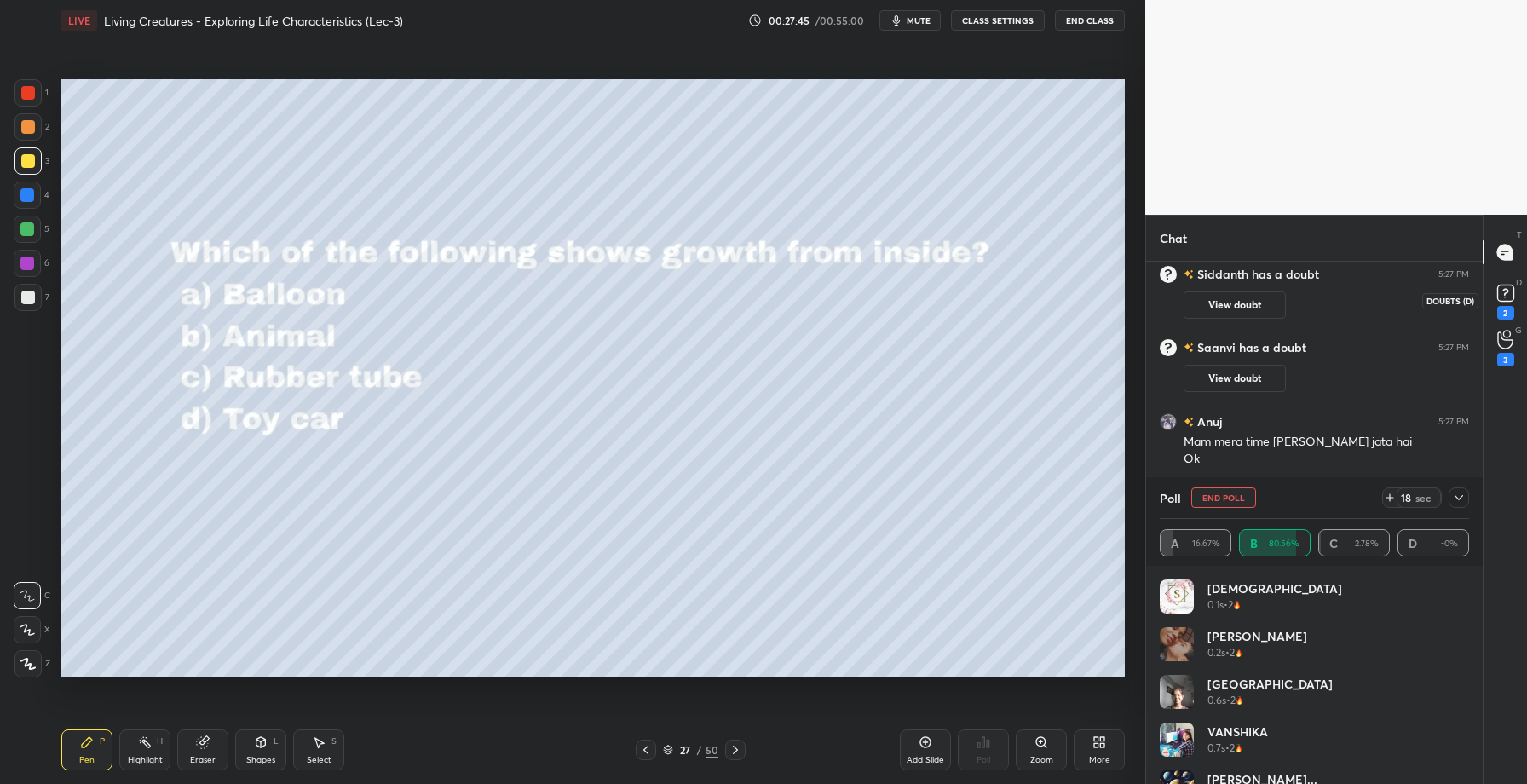
click at [1501, 300] on rect at bounding box center [1505, 293] width 16 height 16
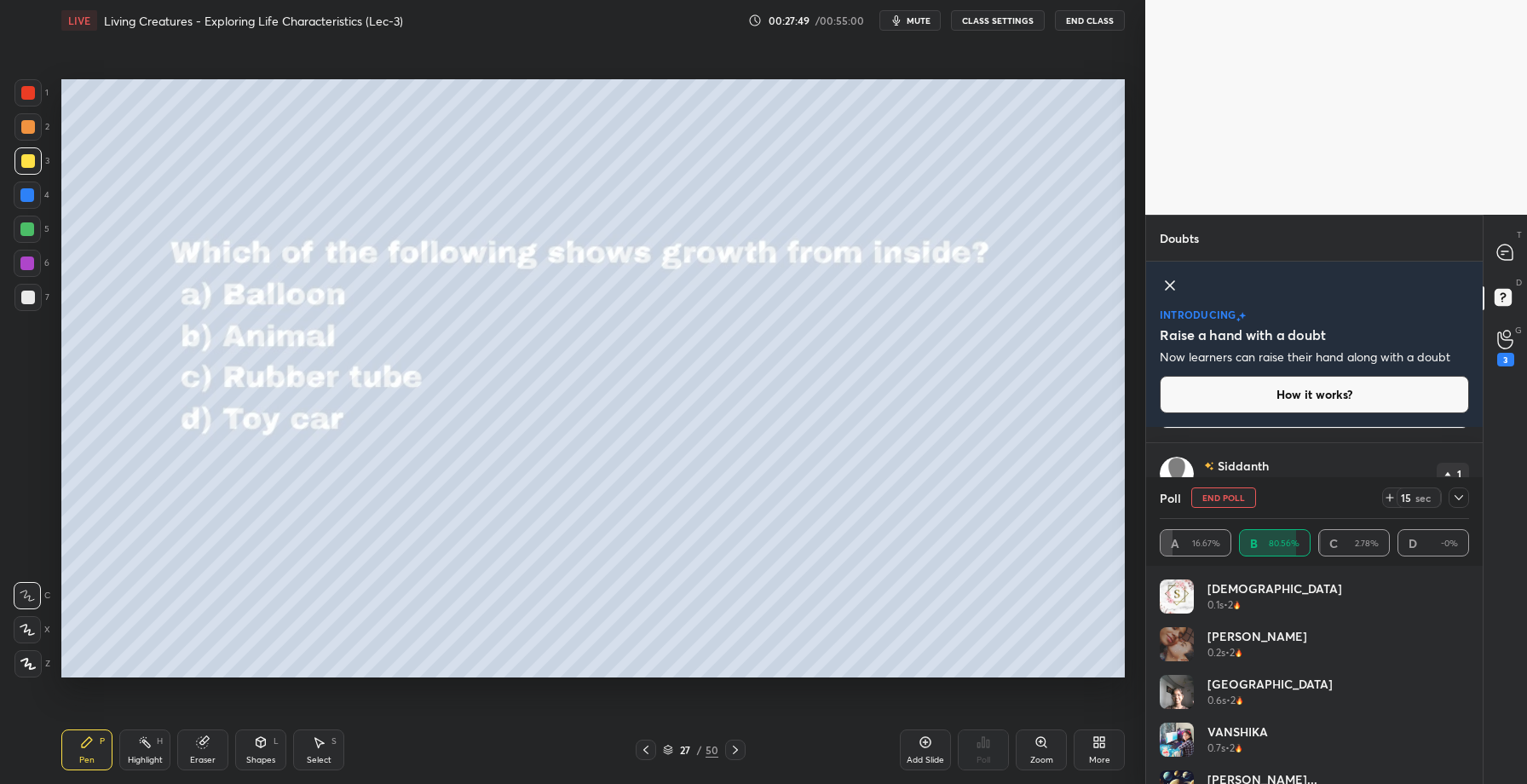
scroll to position [137, 0]
click at [1459, 499] on icon at bounding box center [1459, 497] width 8 height 5
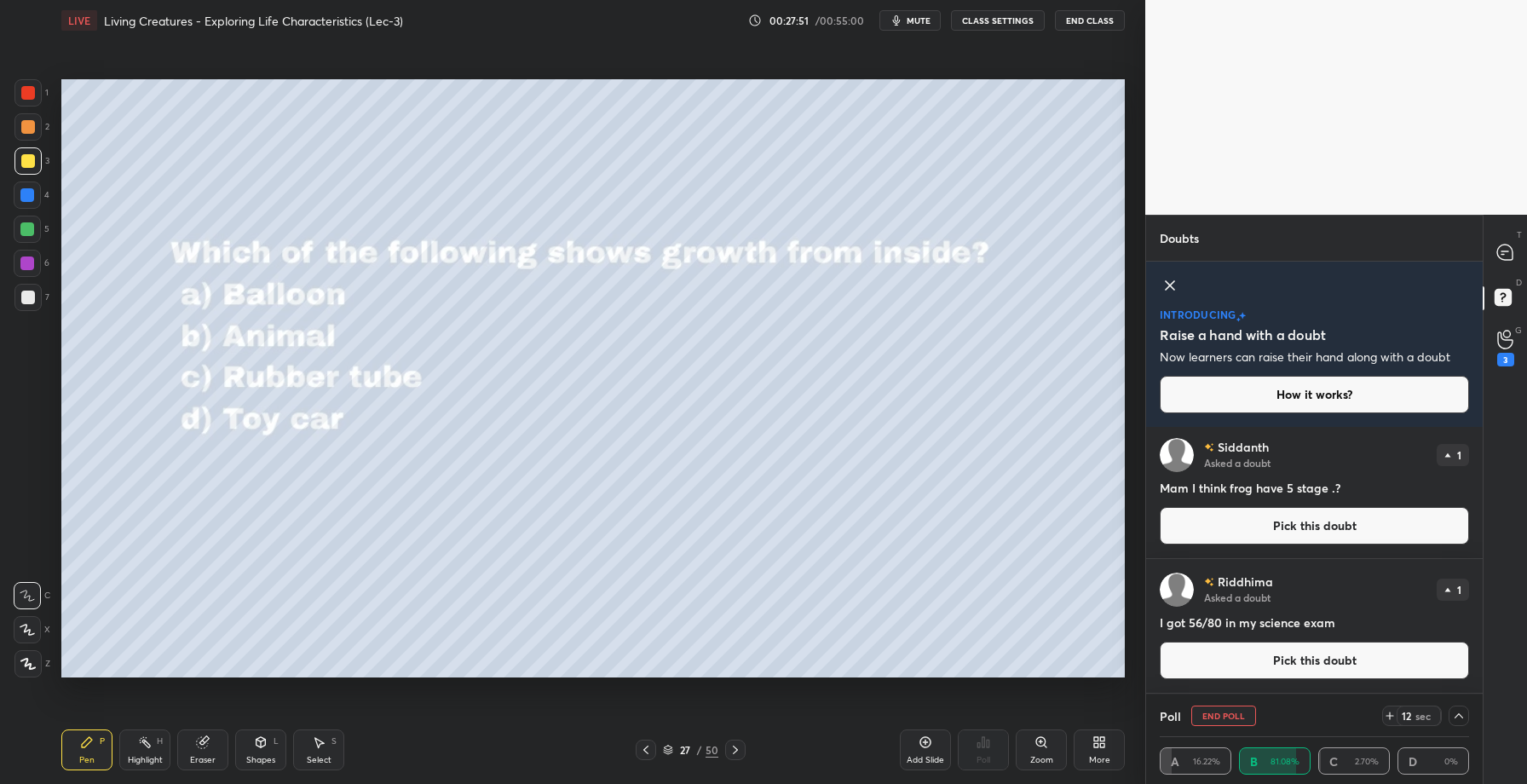
scroll to position [0, 0]
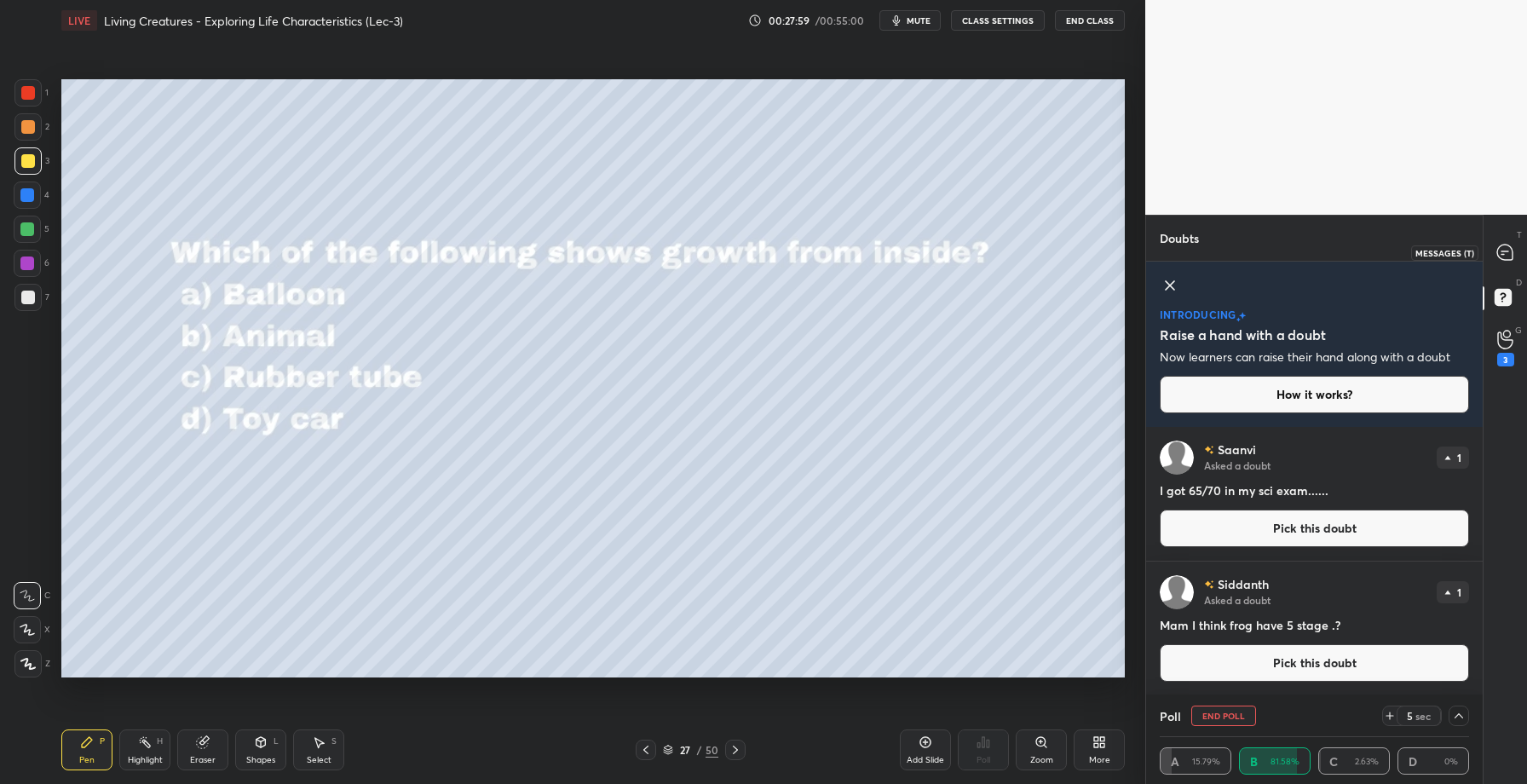
click at [1512, 247] on icon at bounding box center [1505, 252] width 15 height 15
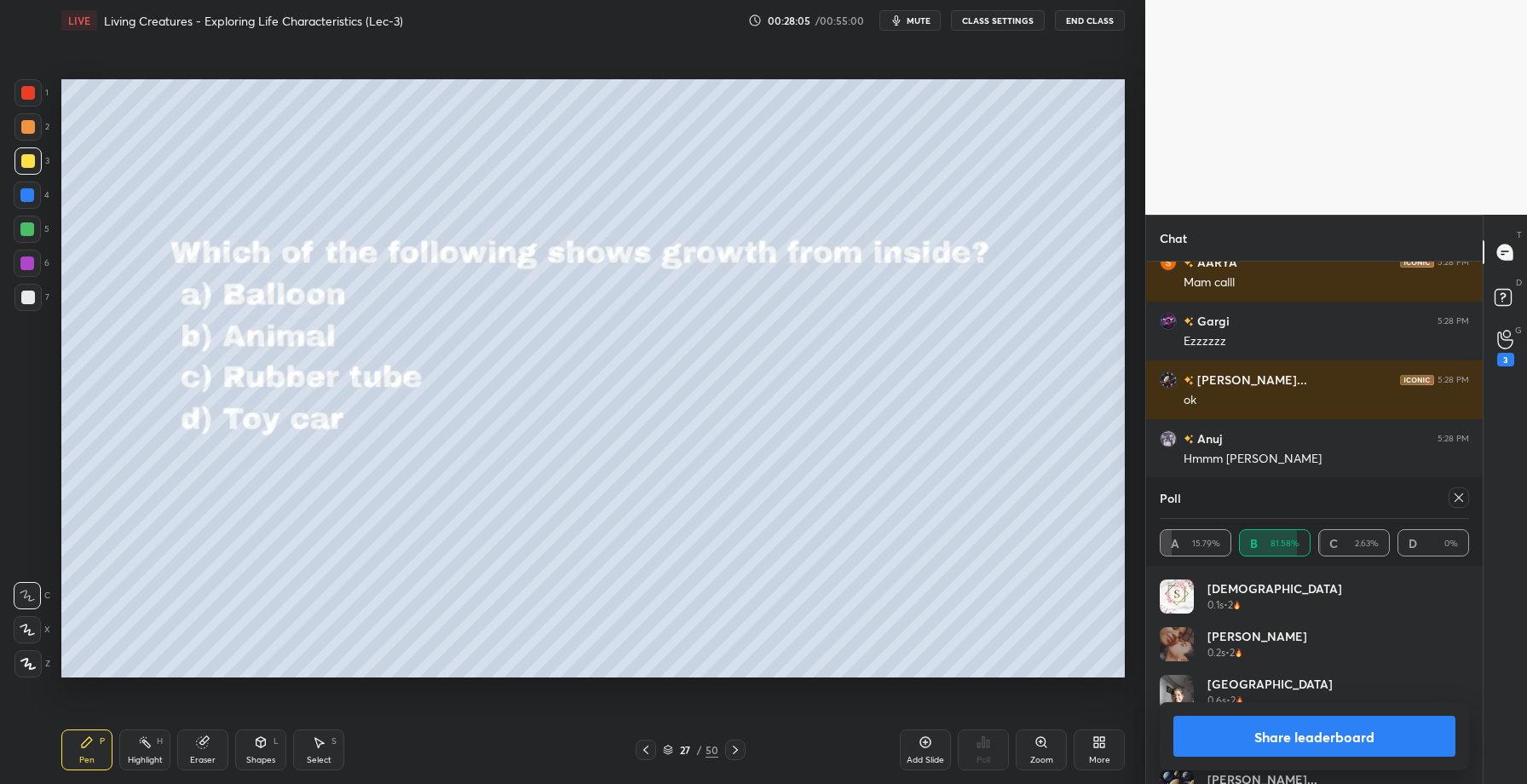
click at [1264, 746] on button "Share leaderboard" at bounding box center [1315, 736] width 282 height 41
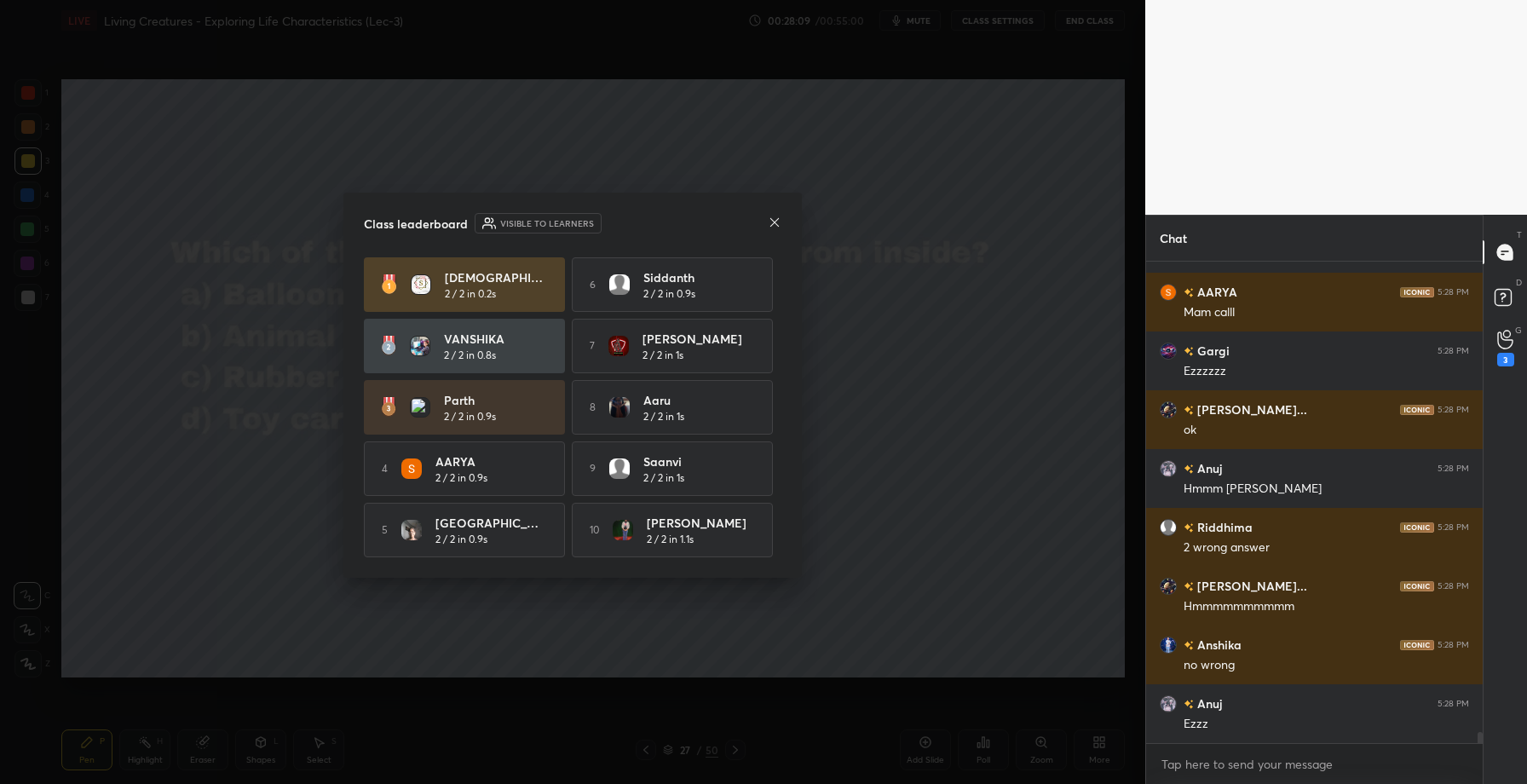
click at [778, 218] on icon at bounding box center [775, 222] width 14 height 14
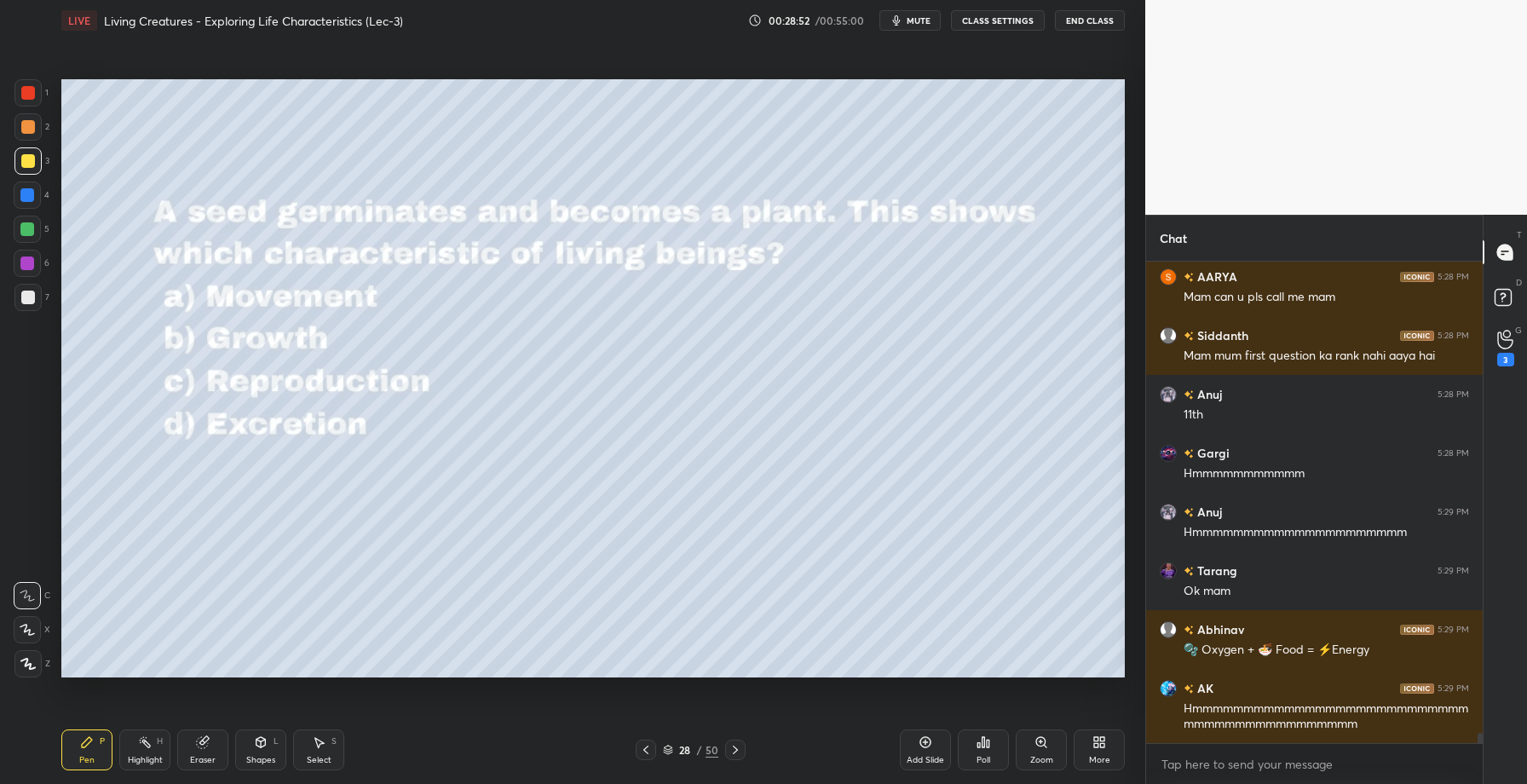
click at [989, 756] on div "Poll" at bounding box center [983, 760] width 14 height 8
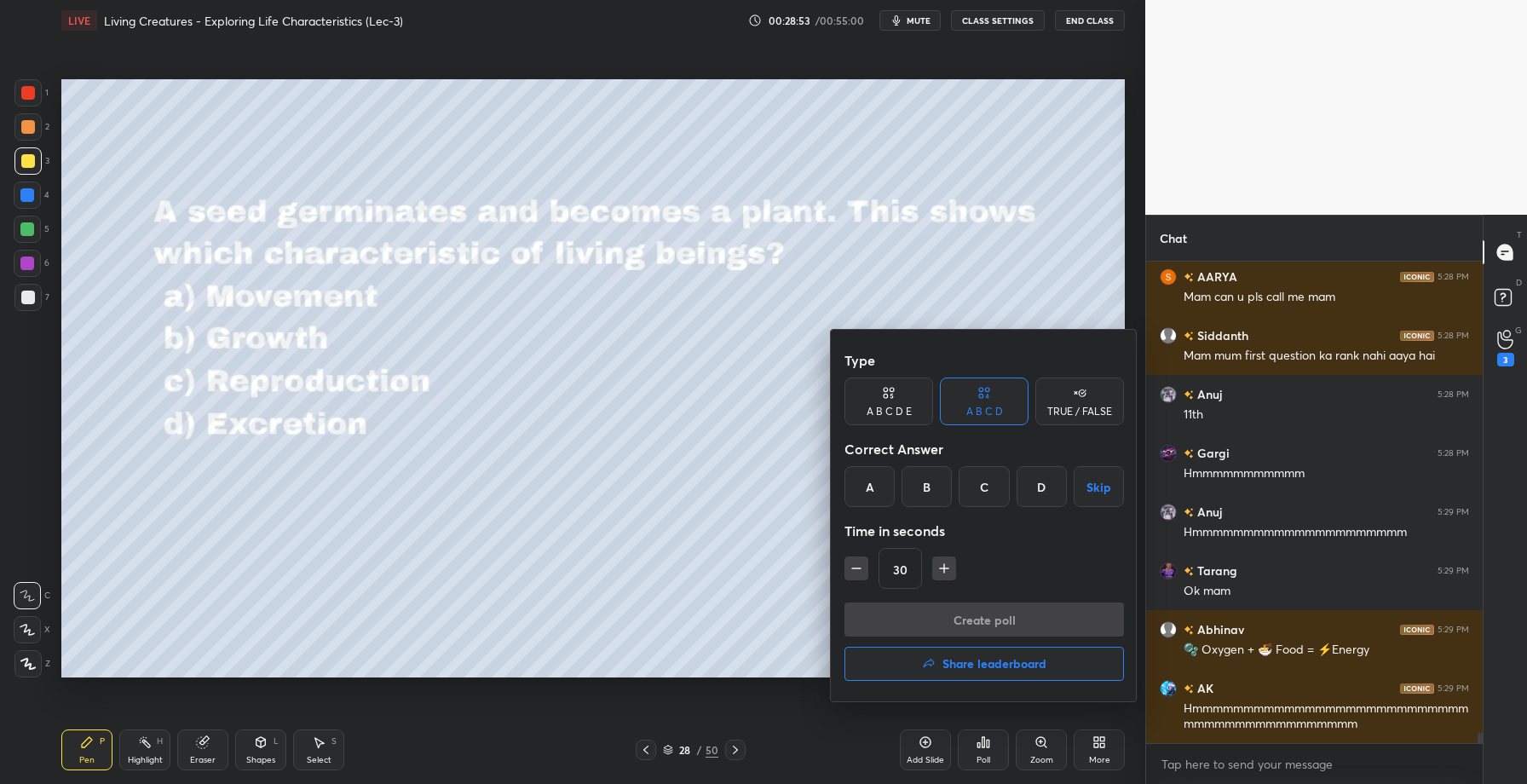
click at [919, 474] on div "B" at bounding box center [927, 487] width 50 height 41
click at [958, 632] on button "Create poll" at bounding box center [984, 620] width 279 height 34
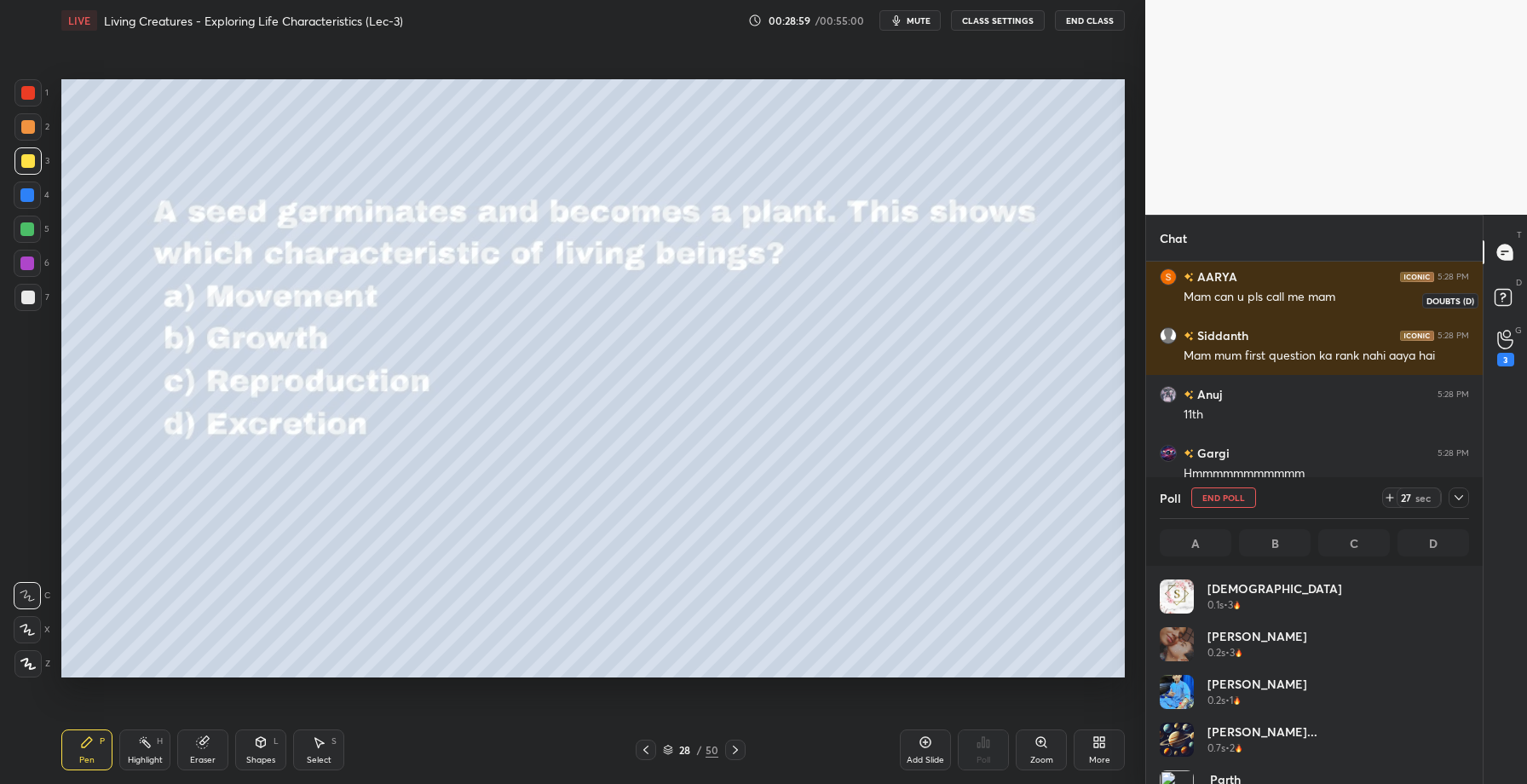
click at [1500, 301] on rect at bounding box center [1503, 297] width 16 height 16
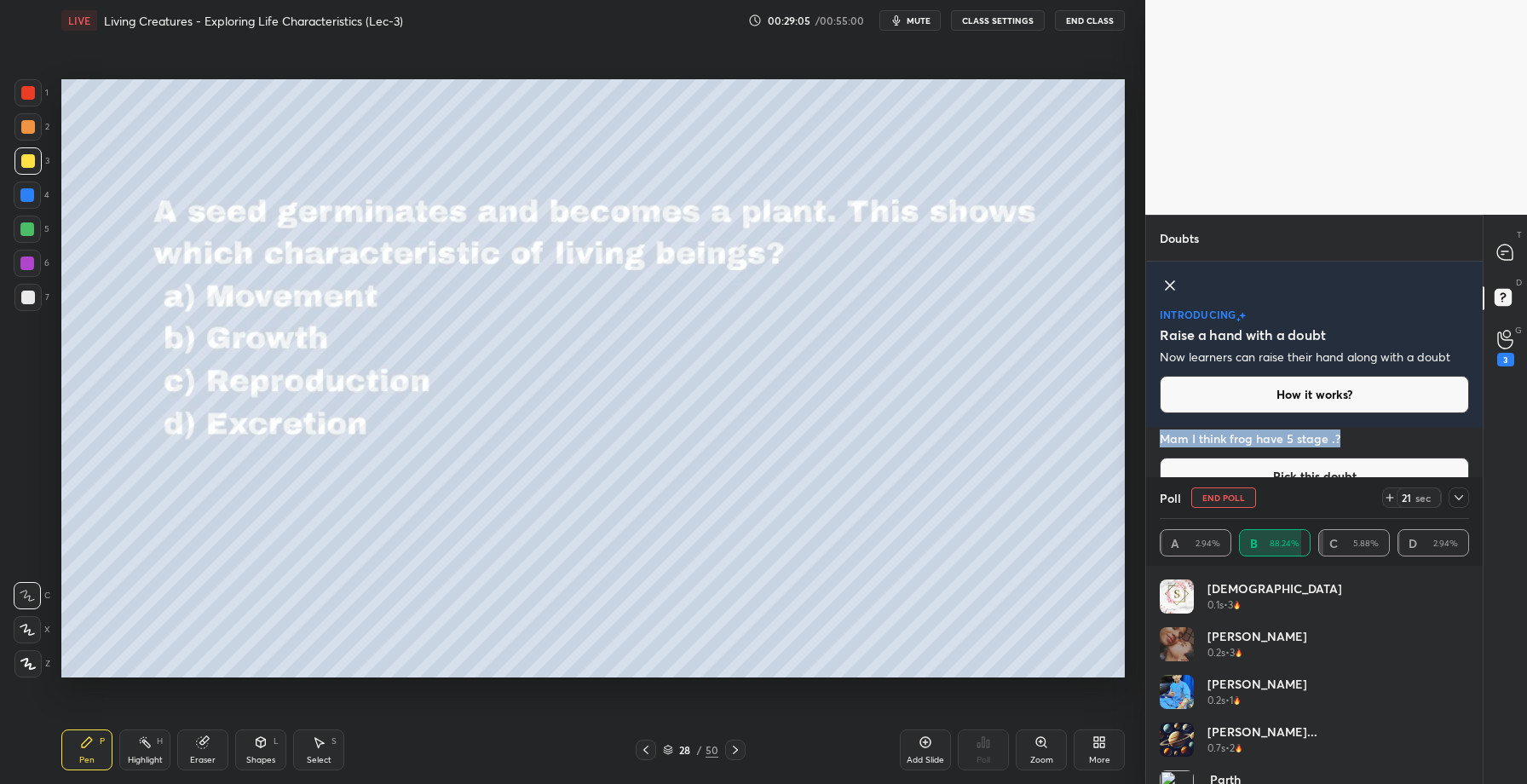
drag, startPoint x: 1164, startPoint y: 442, endPoint x: 1351, endPoint y: 442, distance: 187.0
click at [1351, 442] on h4 "Mam I think frog have 5 stage .?" at bounding box center [1314, 438] width 309 height 18
copy h4 "Mam I think frog have 5 stage .?"
click at [1459, 504] on icon at bounding box center [1459, 497] width 14 height 14
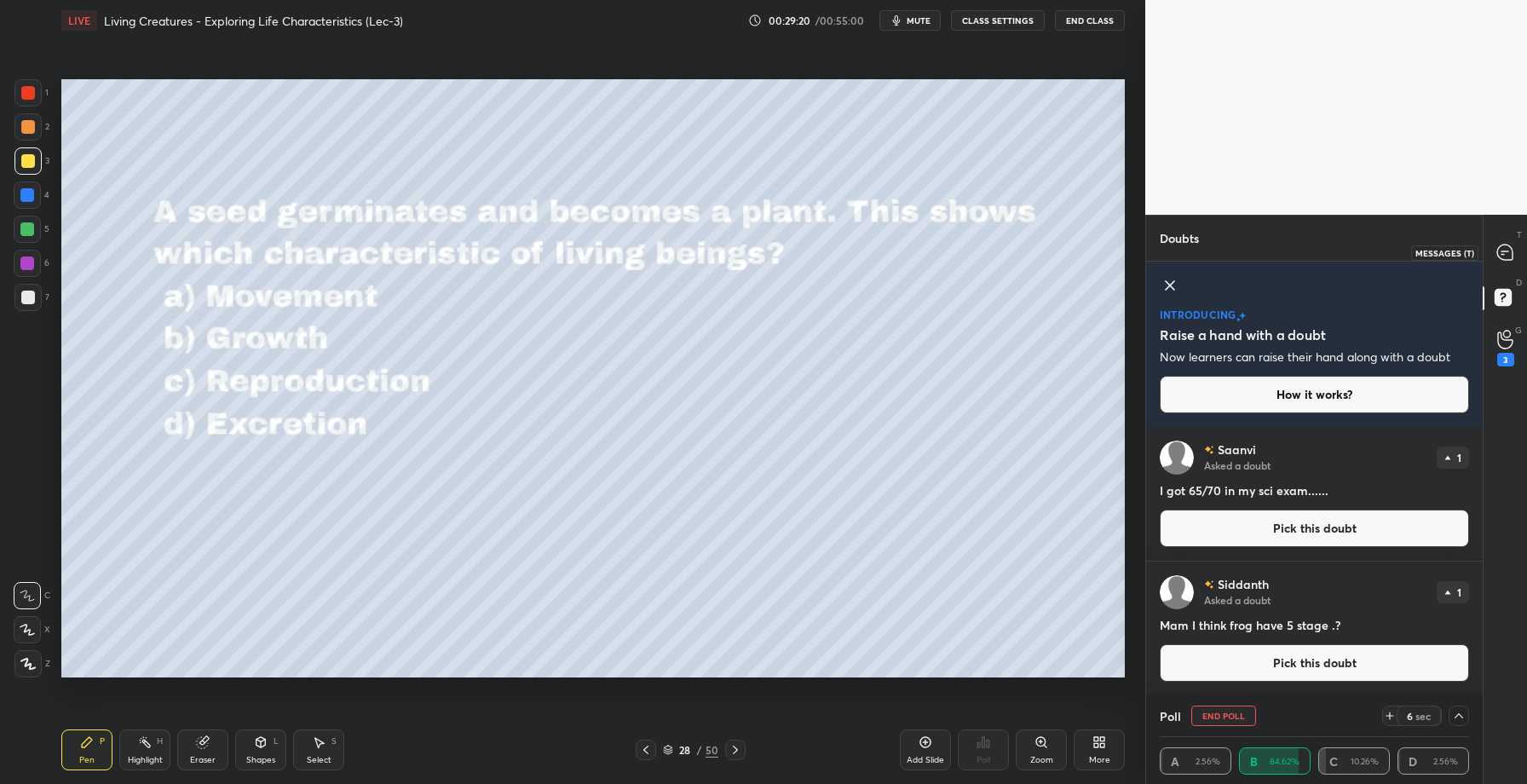
click at [1507, 254] on icon at bounding box center [1505, 252] width 15 height 15
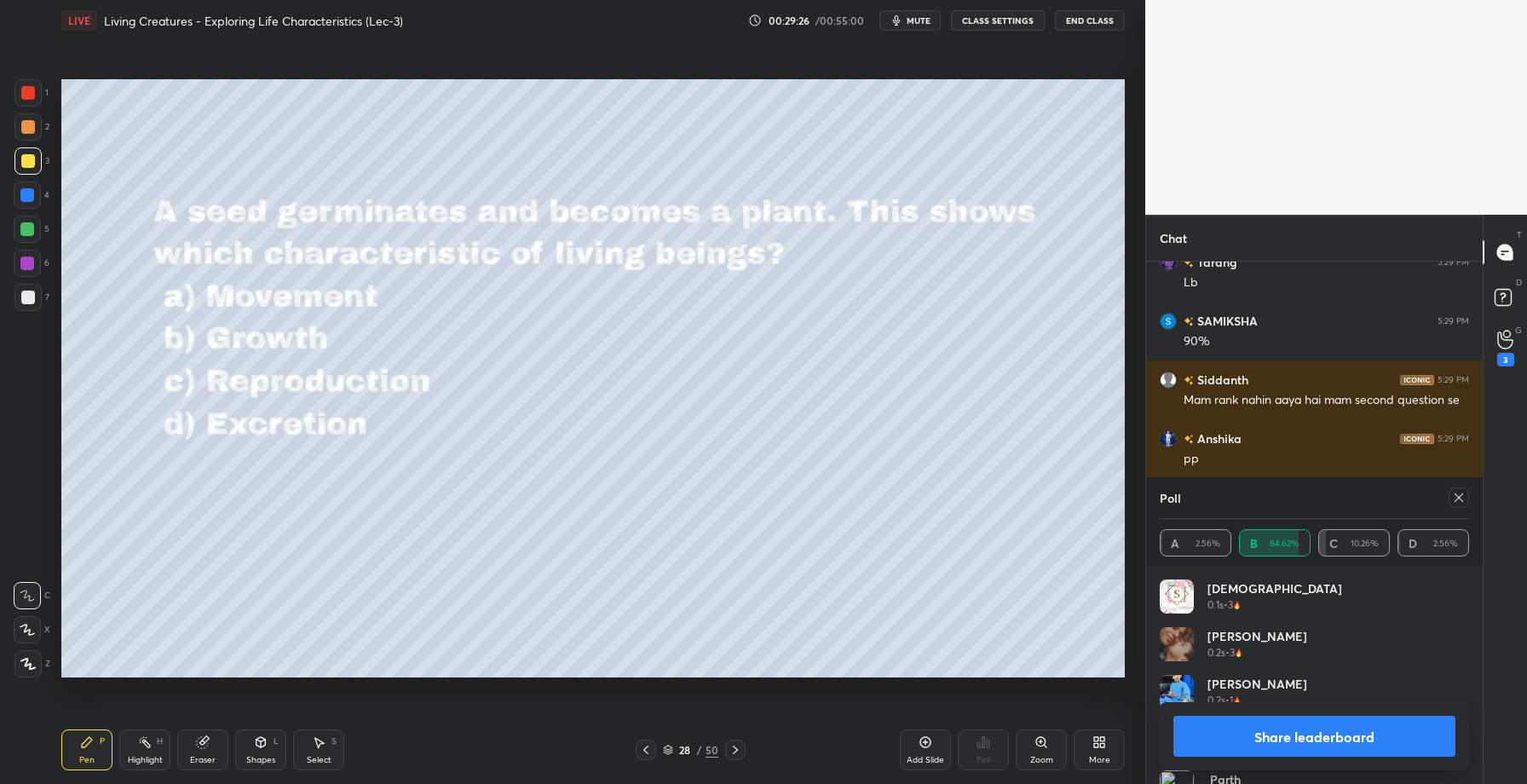
scroll to position [22608, 0]
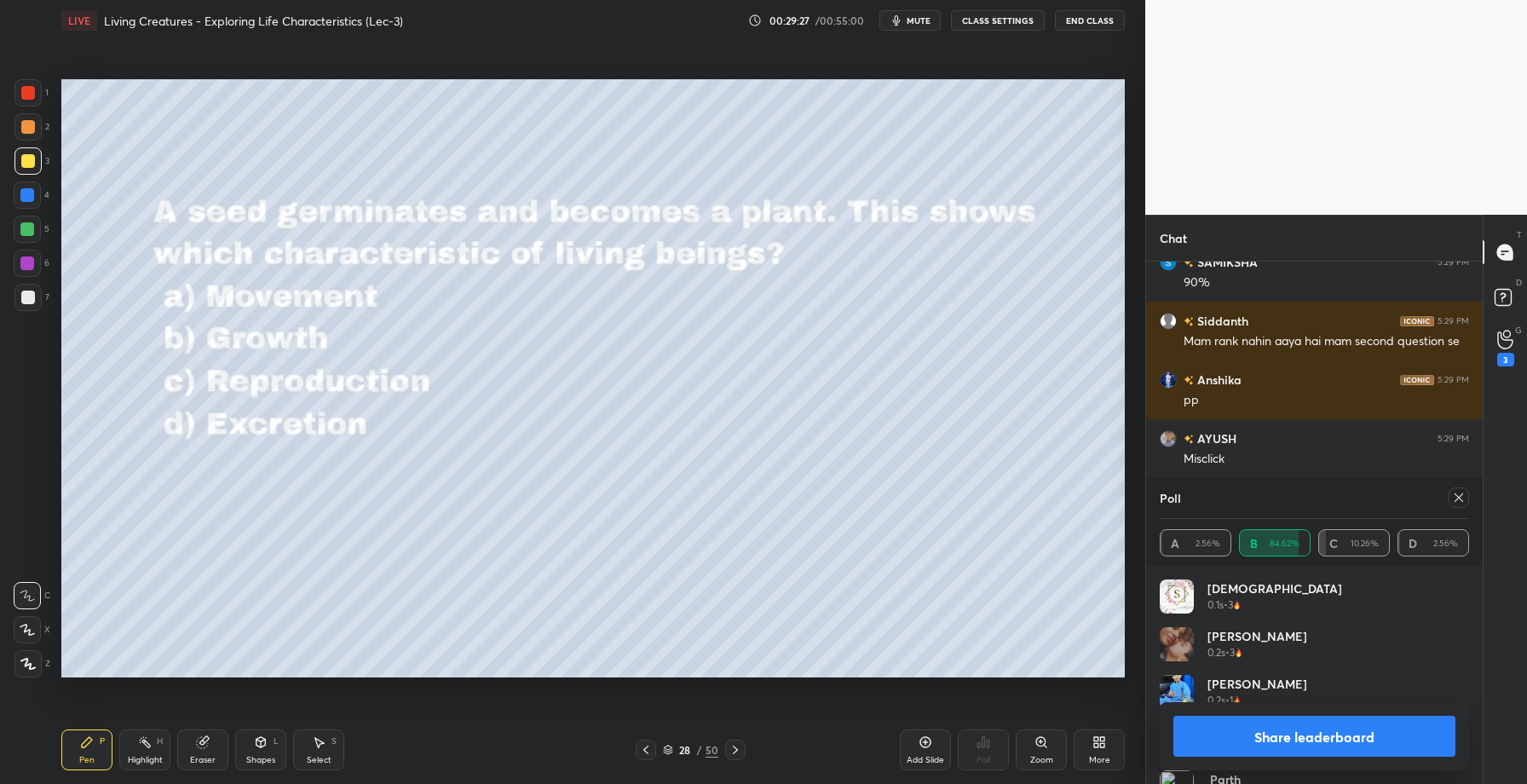
click at [1303, 728] on button "Share leaderboard" at bounding box center [1315, 736] width 282 height 41
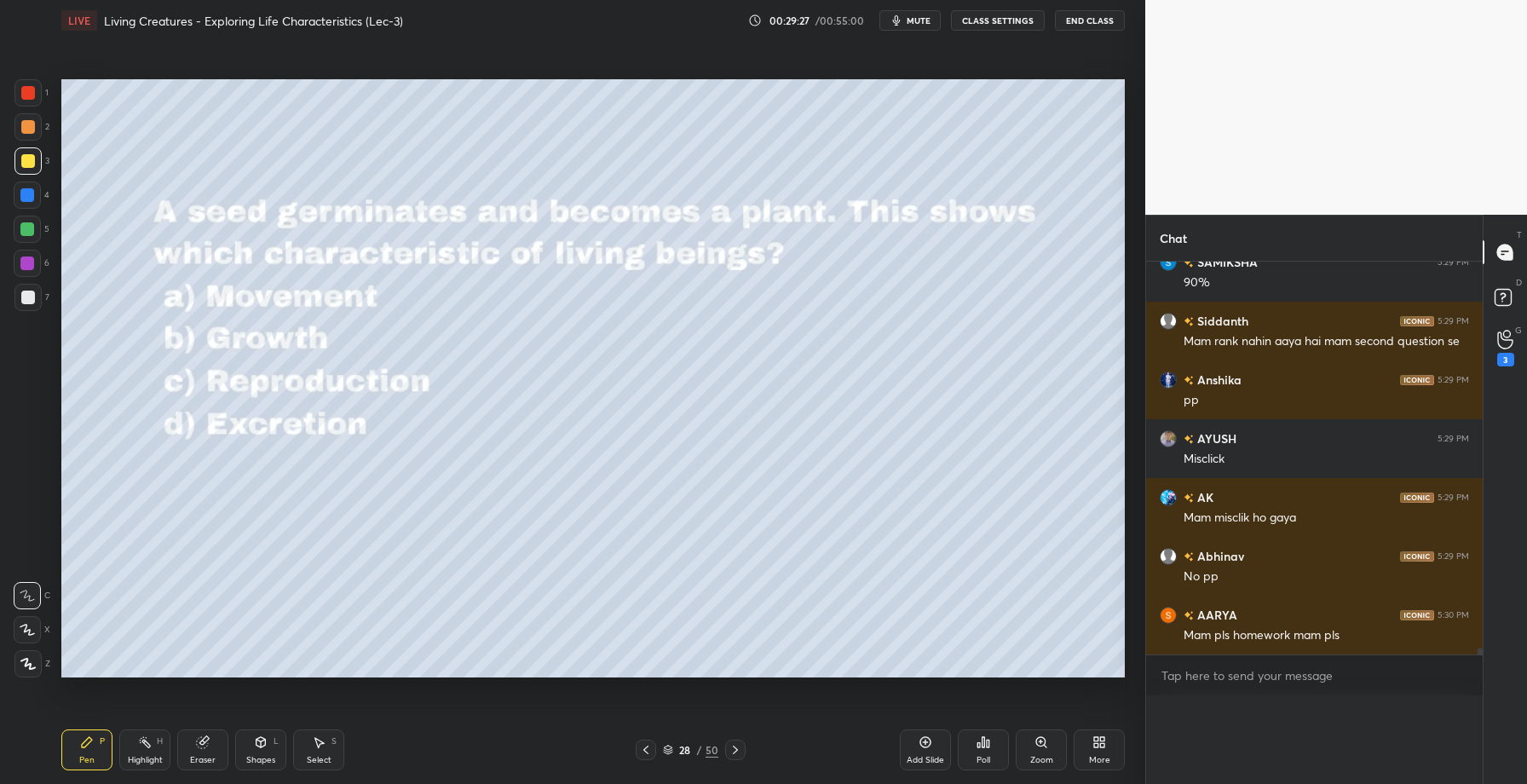
scroll to position [5, 6]
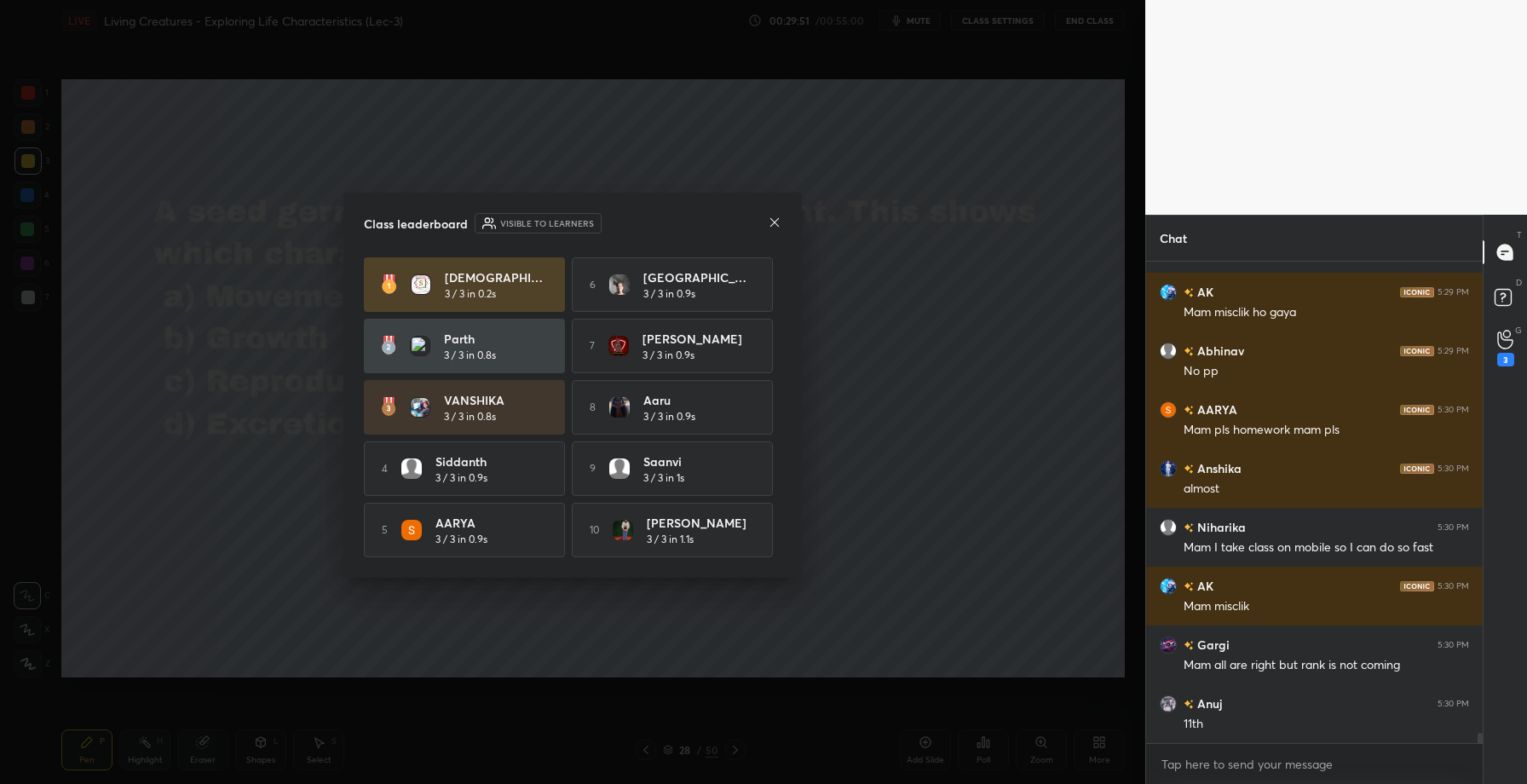
click at [777, 220] on icon at bounding box center [775, 222] width 14 height 14
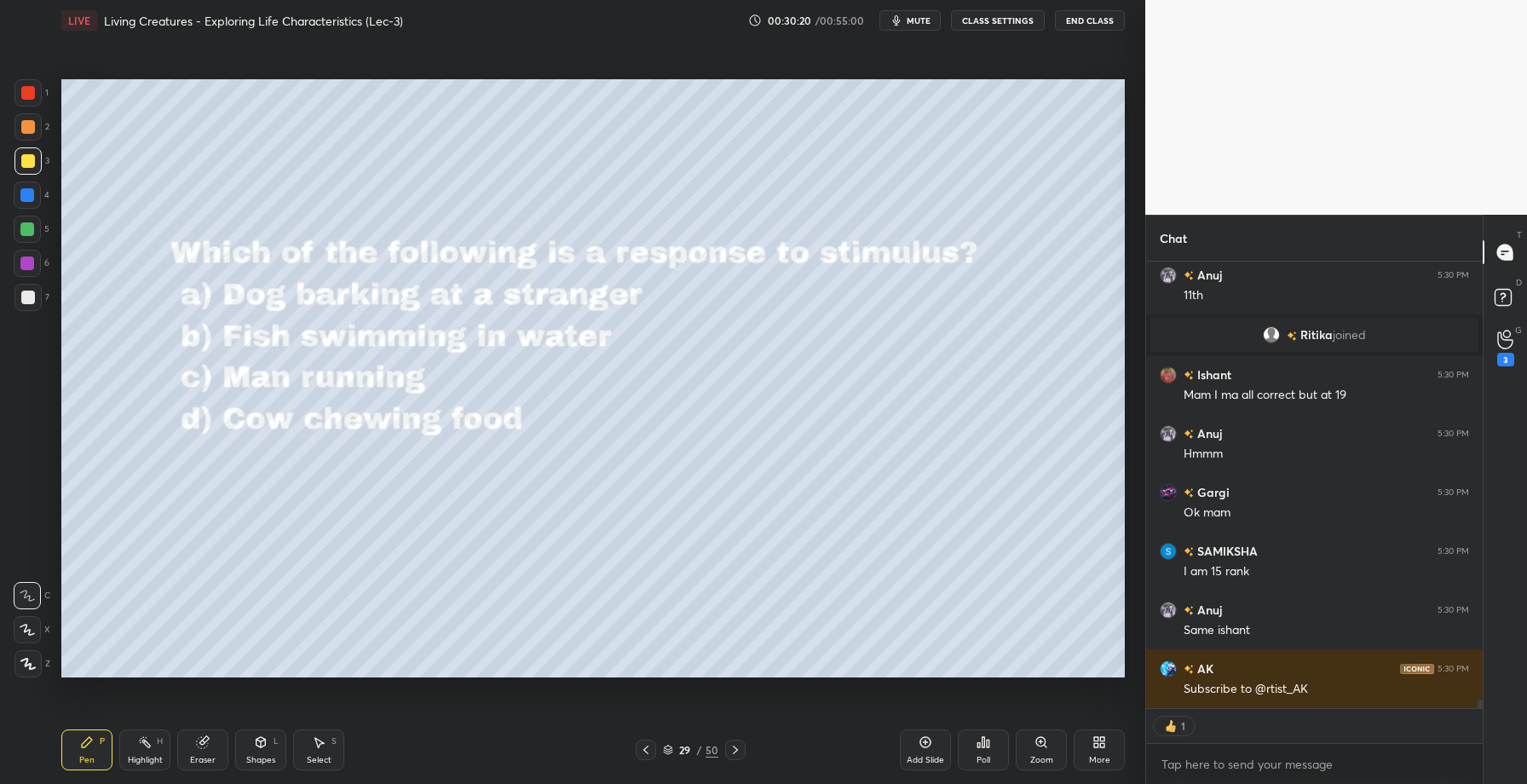
scroll to position [476, 332]
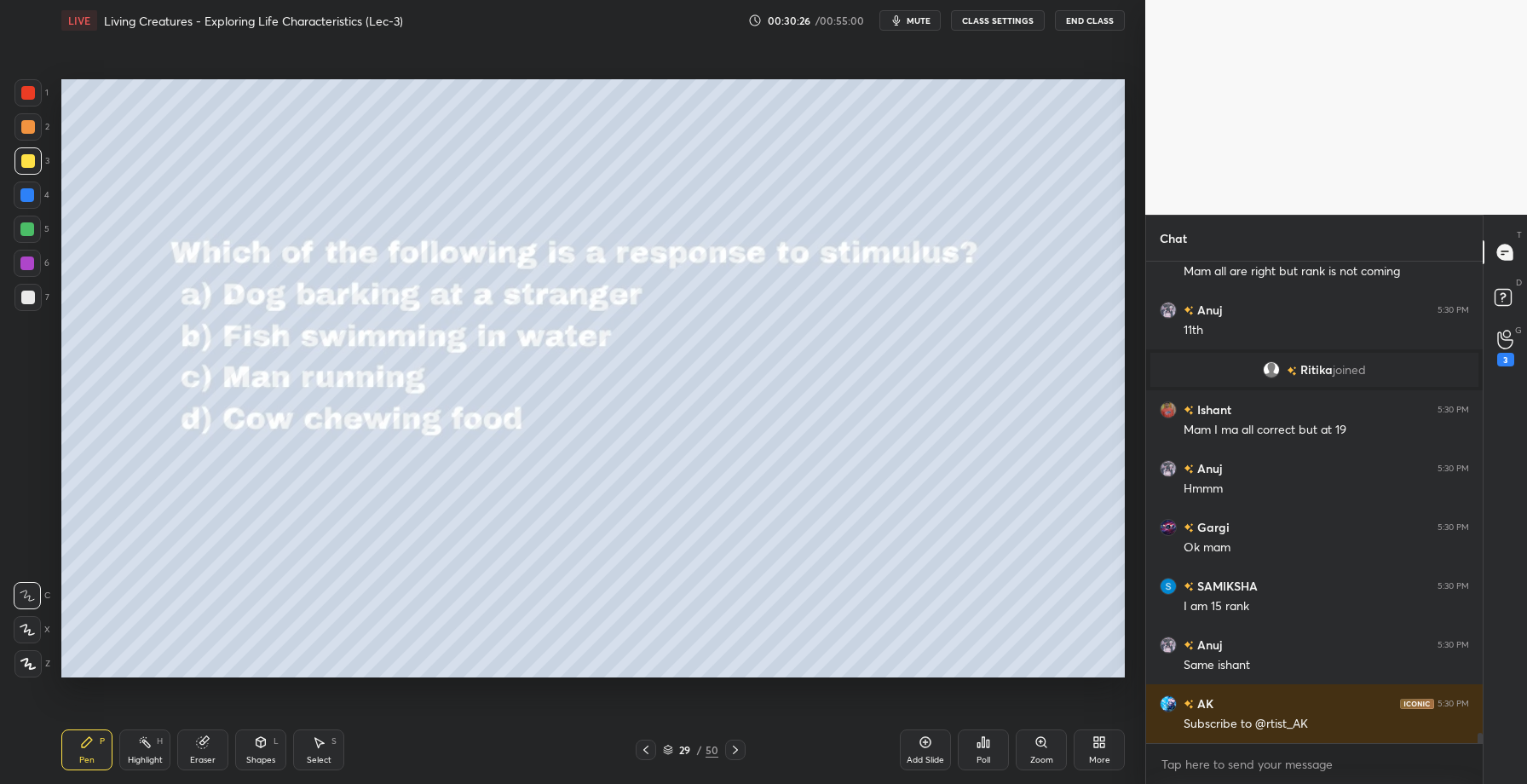
click at [973, 747] on div "Poll" at bounding box center [983, 750] width 51 height 41
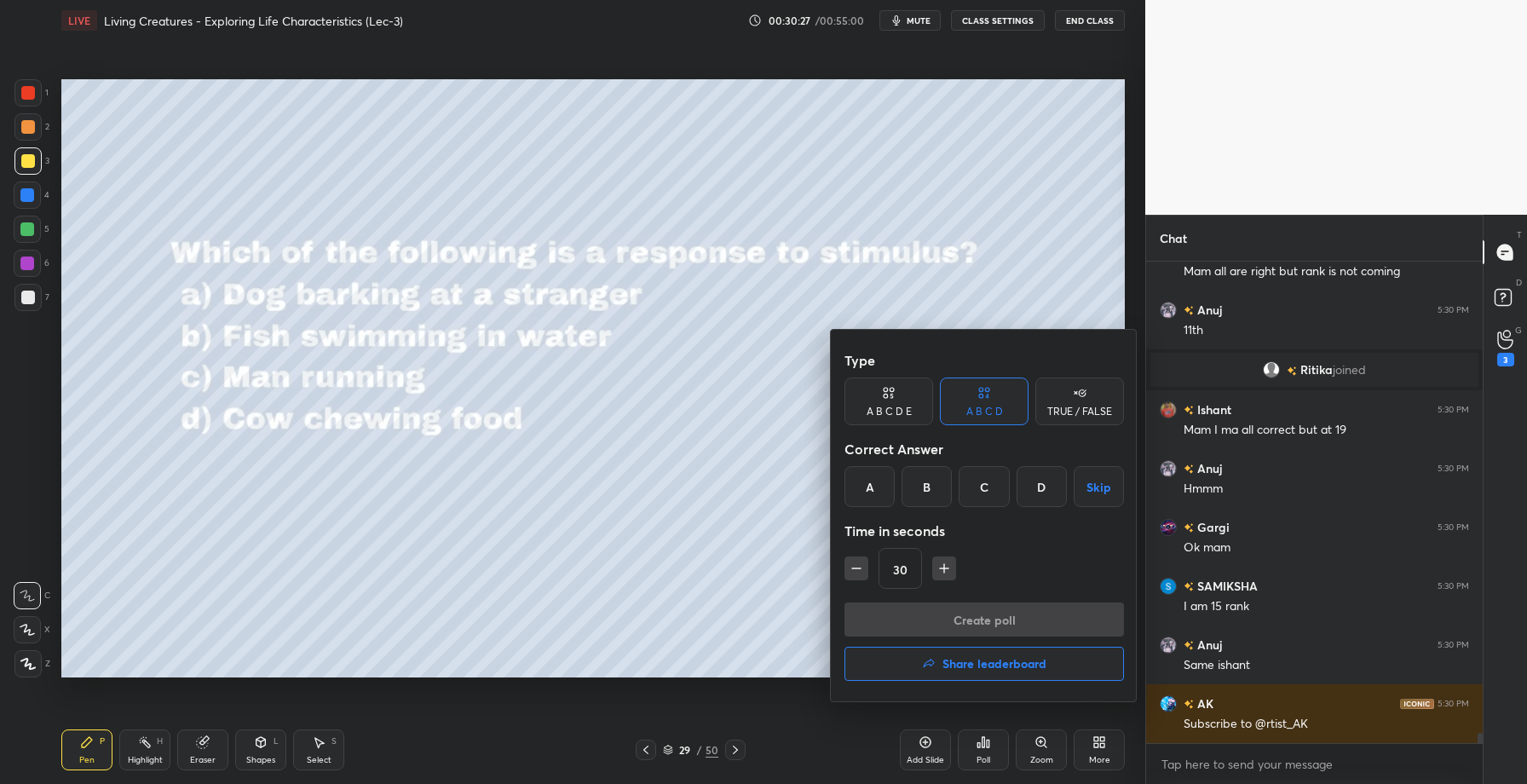
click at [863, 488] on div "A" at bounding box center [870, 487] width 50 height 41
click at [905, 633] on button "Create poll" at bounding box center [984, 620] width 279 height 34
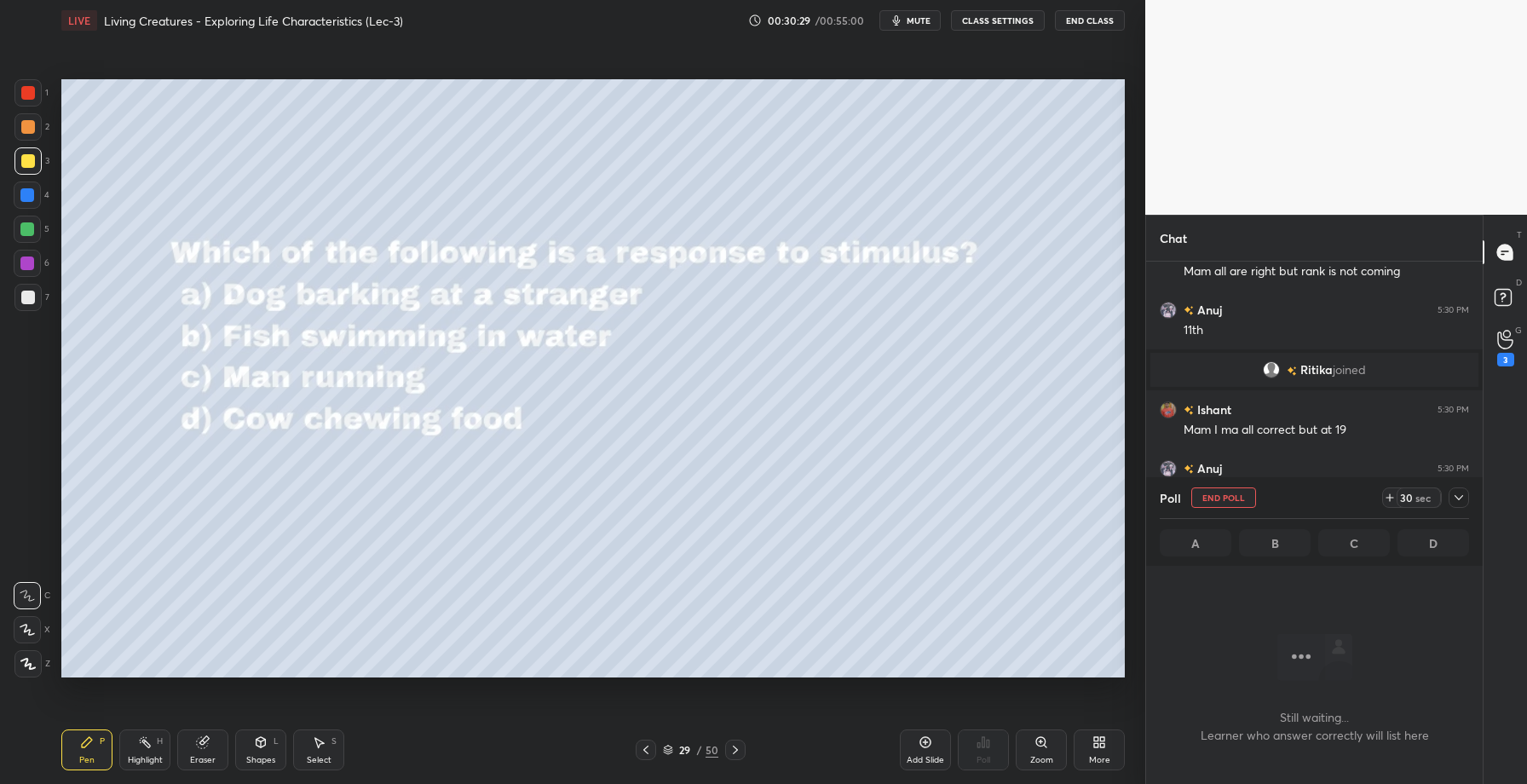
scroll to position [263, 332]
click at [192, 756] on div "Eraser" at bounding box center [202, 760] width 25 height 8
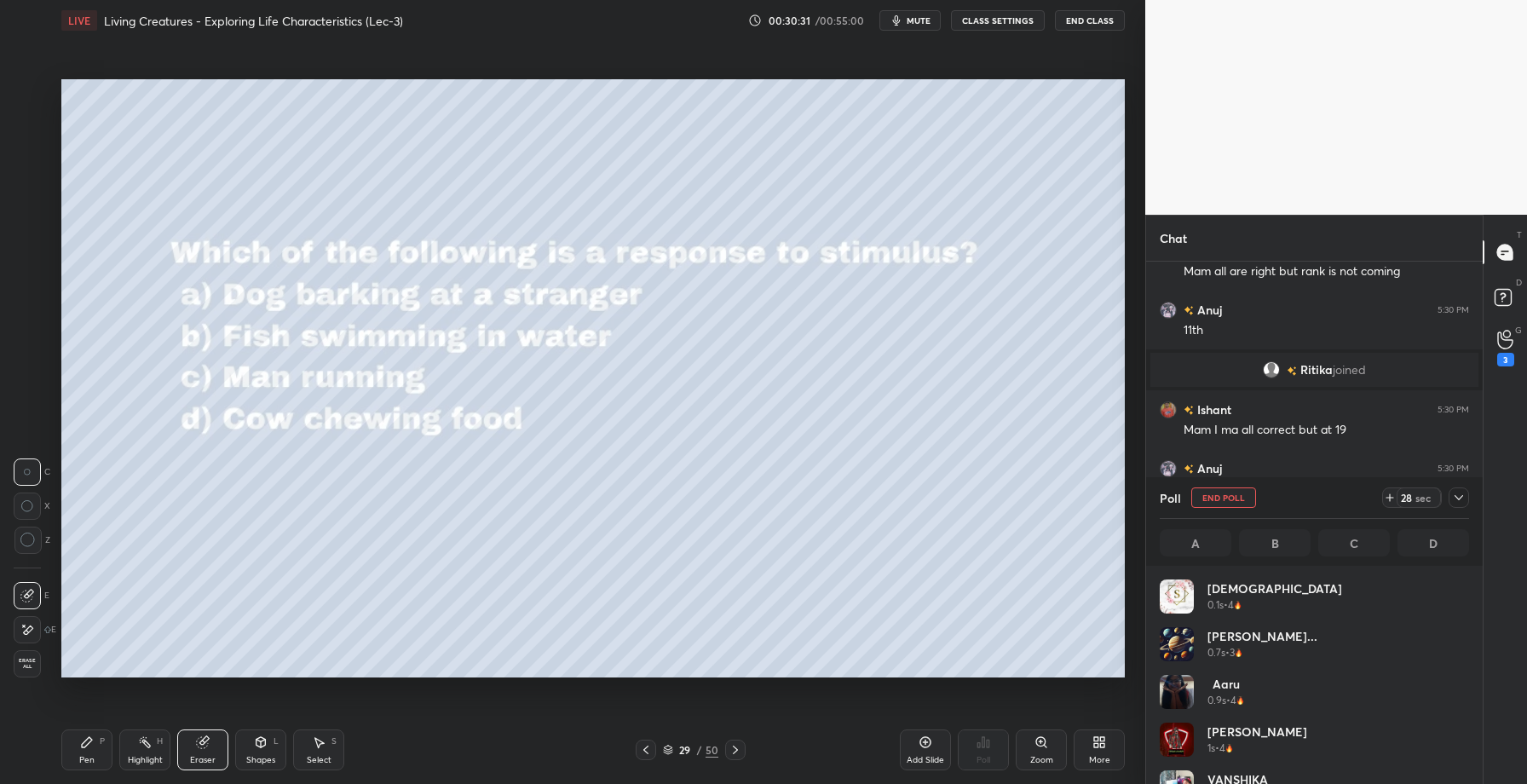
scroll to position [6, 6]
click at [29, 666] on span "Erase all" at bounding box center [27, 663] width 25 height 12
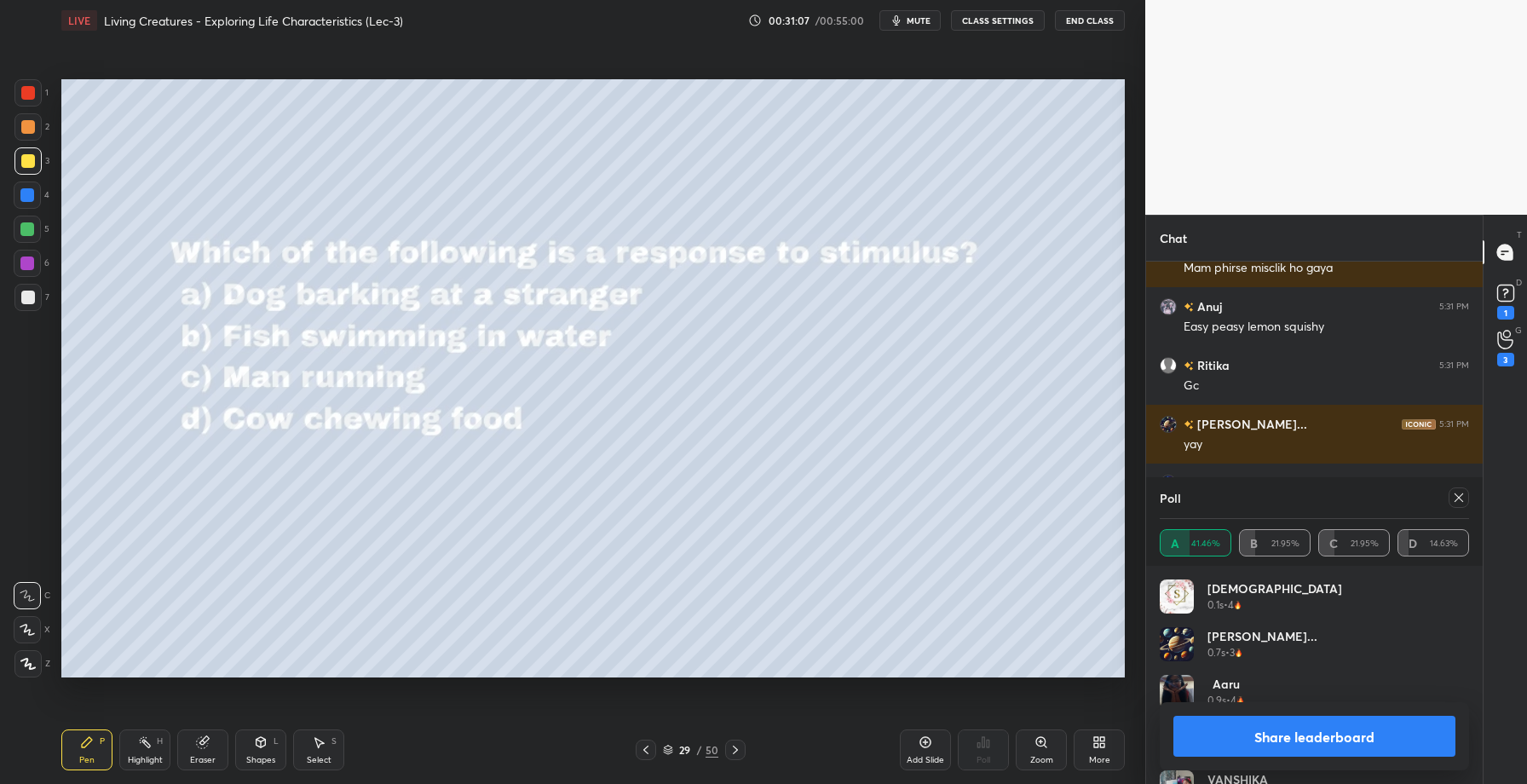
click at [1326, 739] on button "Share leaderboard" at bounding box center [1315, 736] width 282 height 41
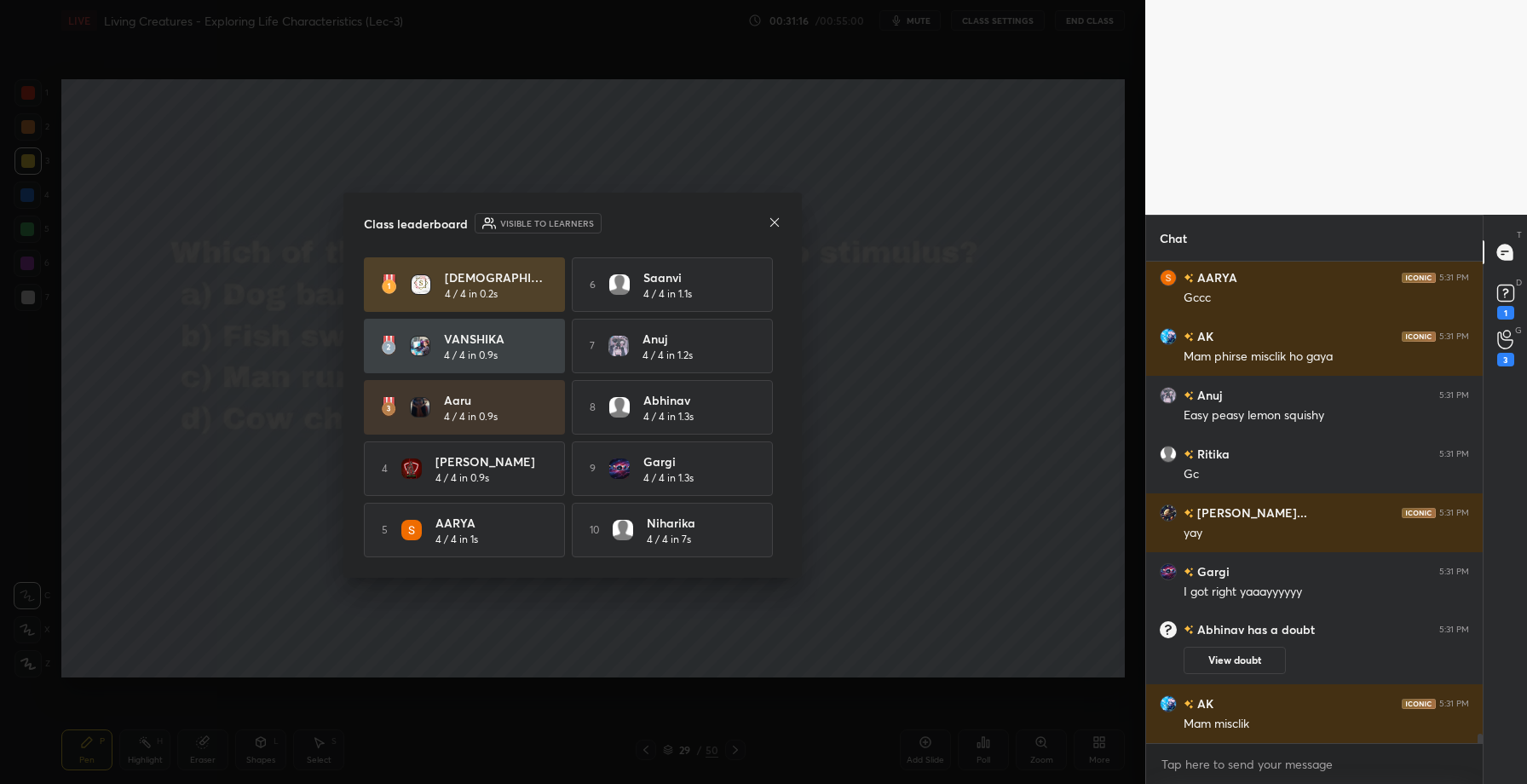
click at [777, 218] on icon at bounding box center [775, 222] width 14 height 14
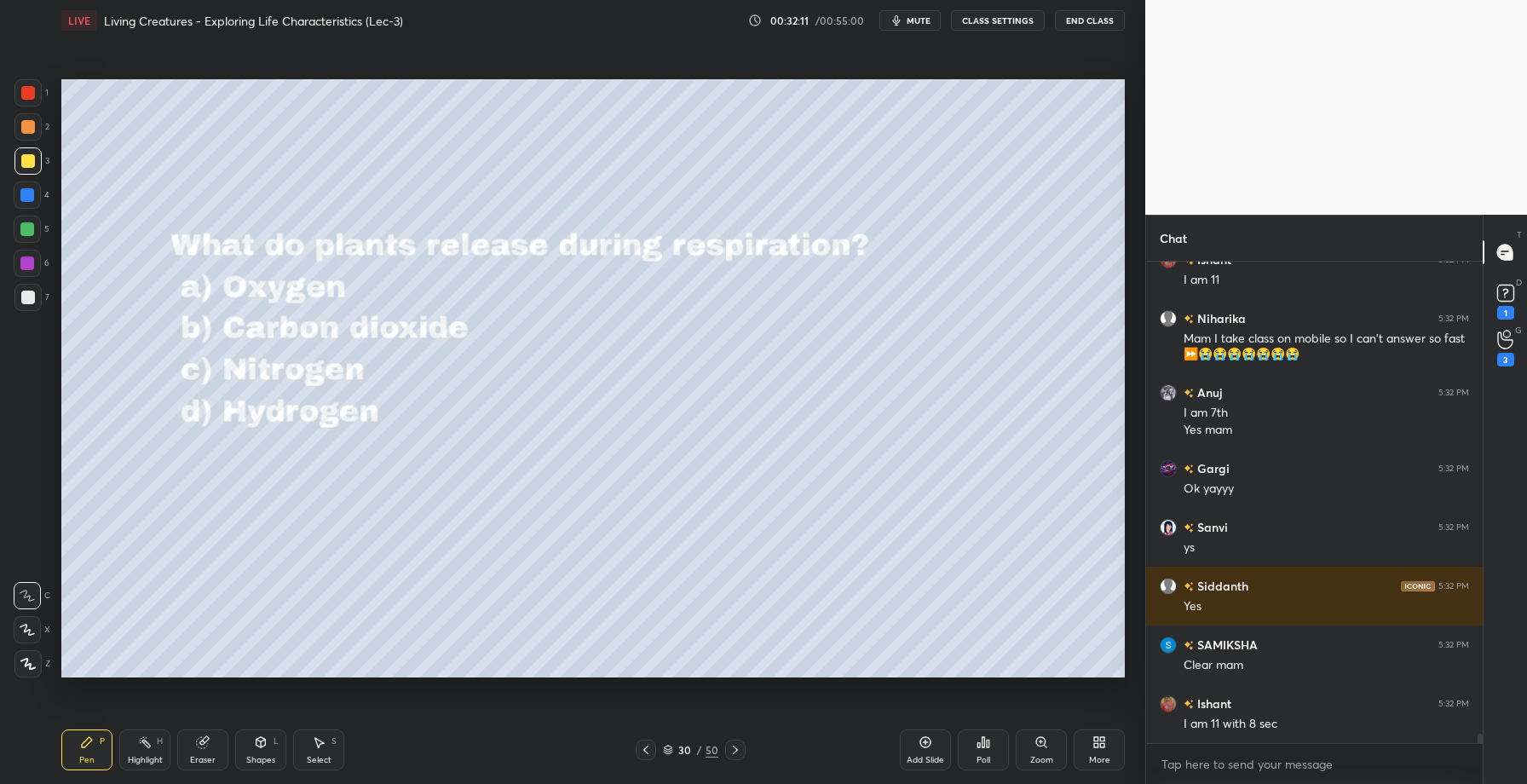
click at [993, 759] on div "Poll" at bounding box center [983, 750] width 51 height 41
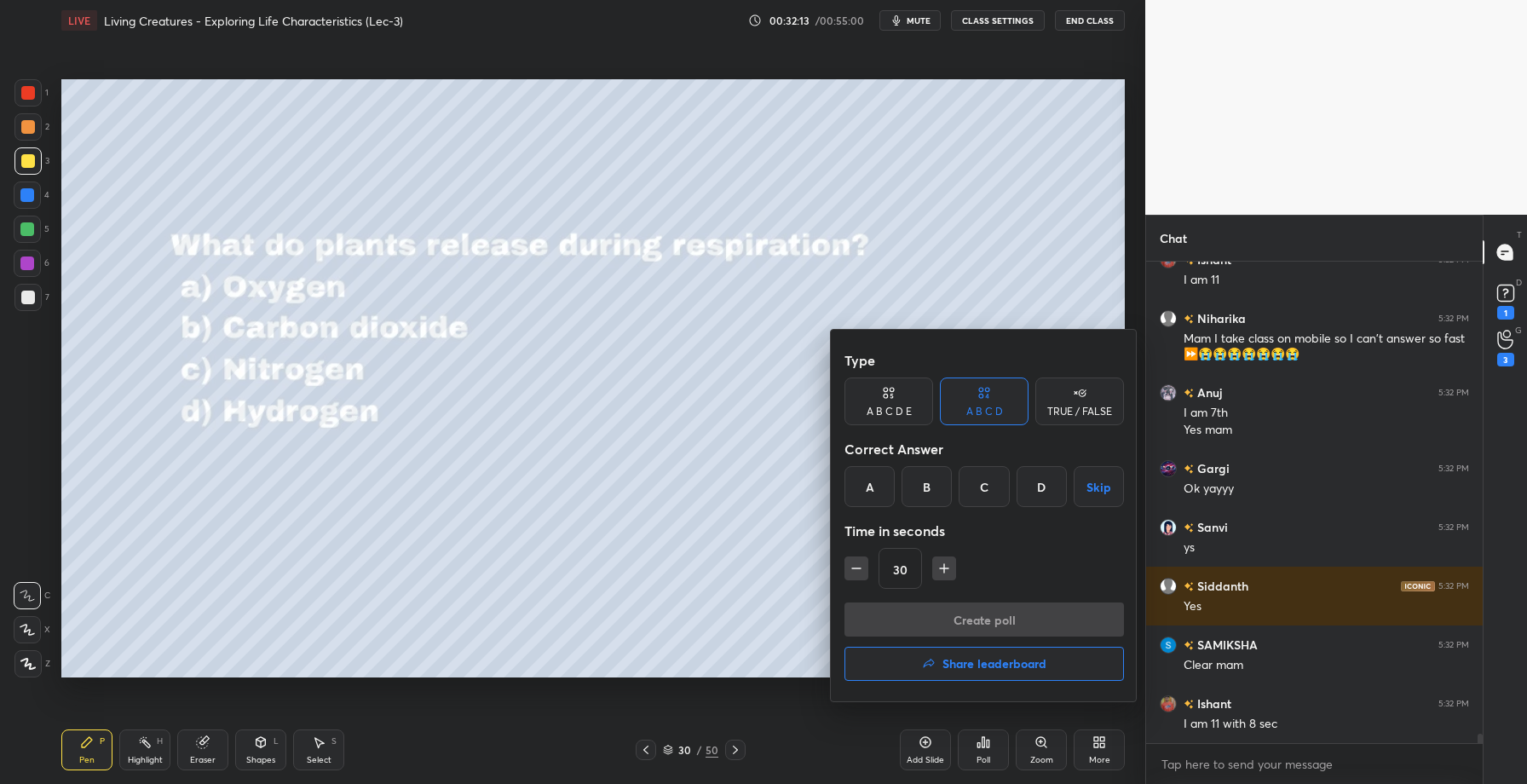
click at [920, 477] on div "B" at bounding box center [927, 487] width 50 height 41
click at [935, 626] on button "Create poll" at bounding box center [984, 620] width 279 height 34
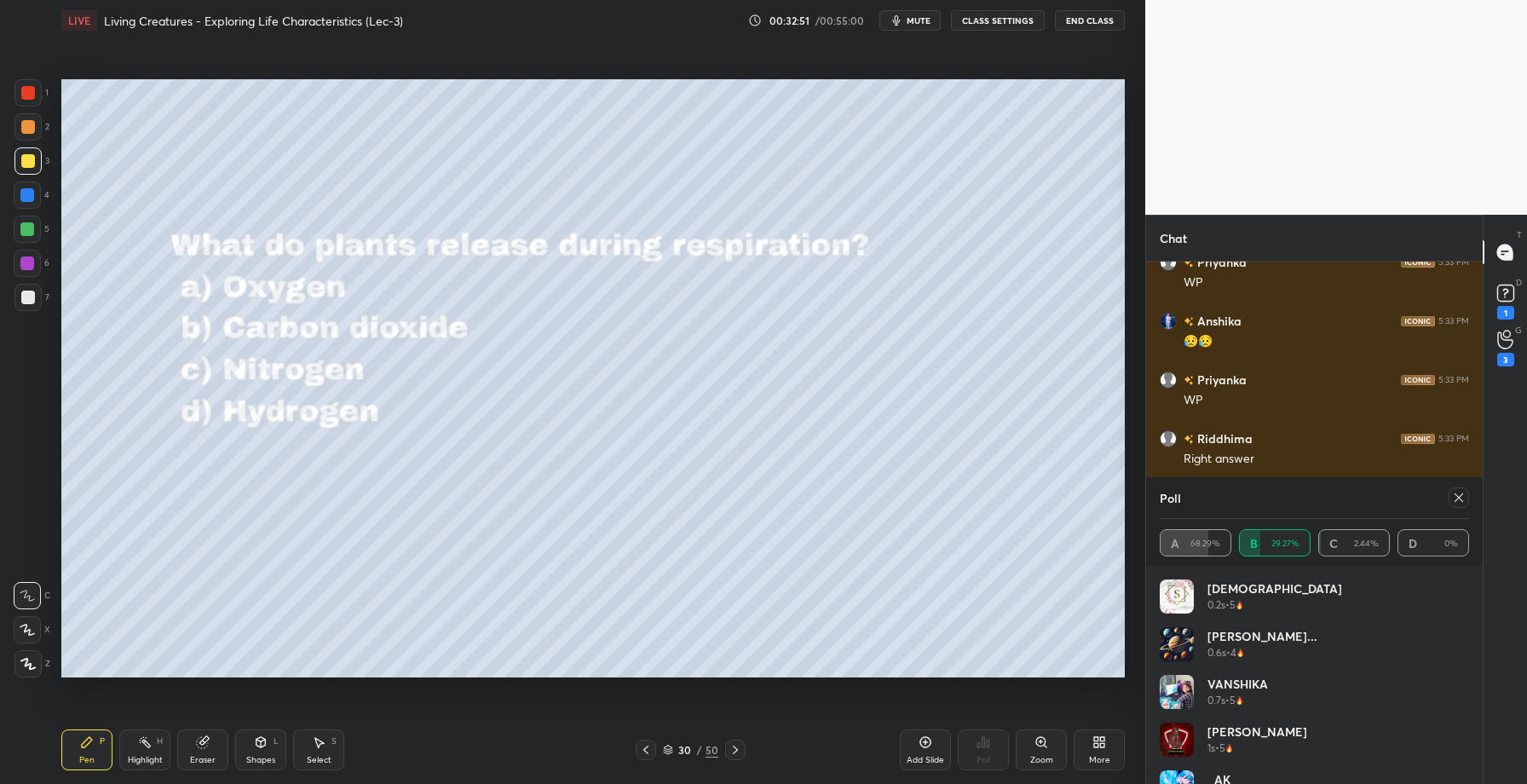
scroll to position [25589, 0]
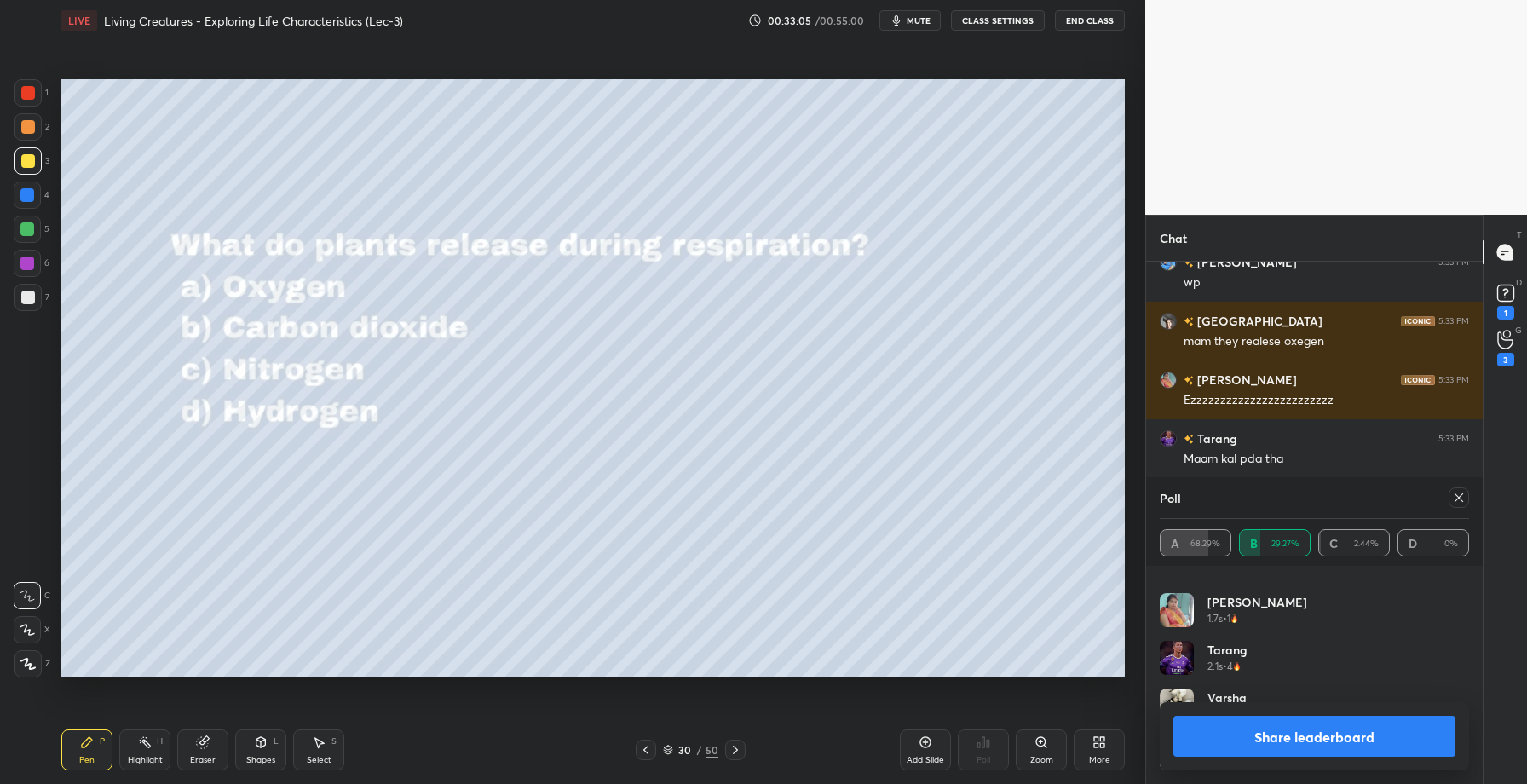
click at [1299, 736] on button "Share leaderboard" at bounding box center [1315, 736] width 282 height 41
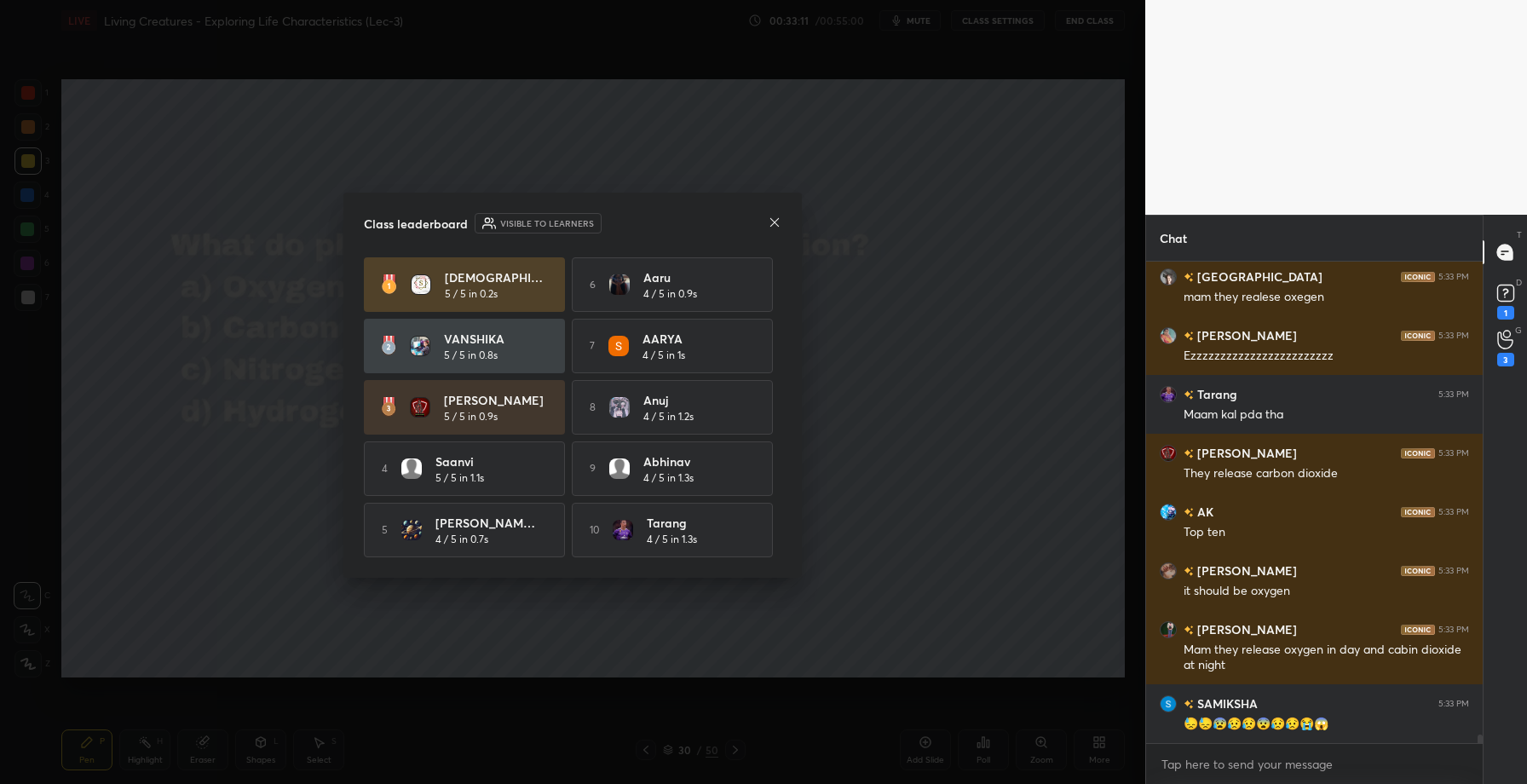
click at [773, 220] on icon at bounding box center [774, 221] width 8 height 8
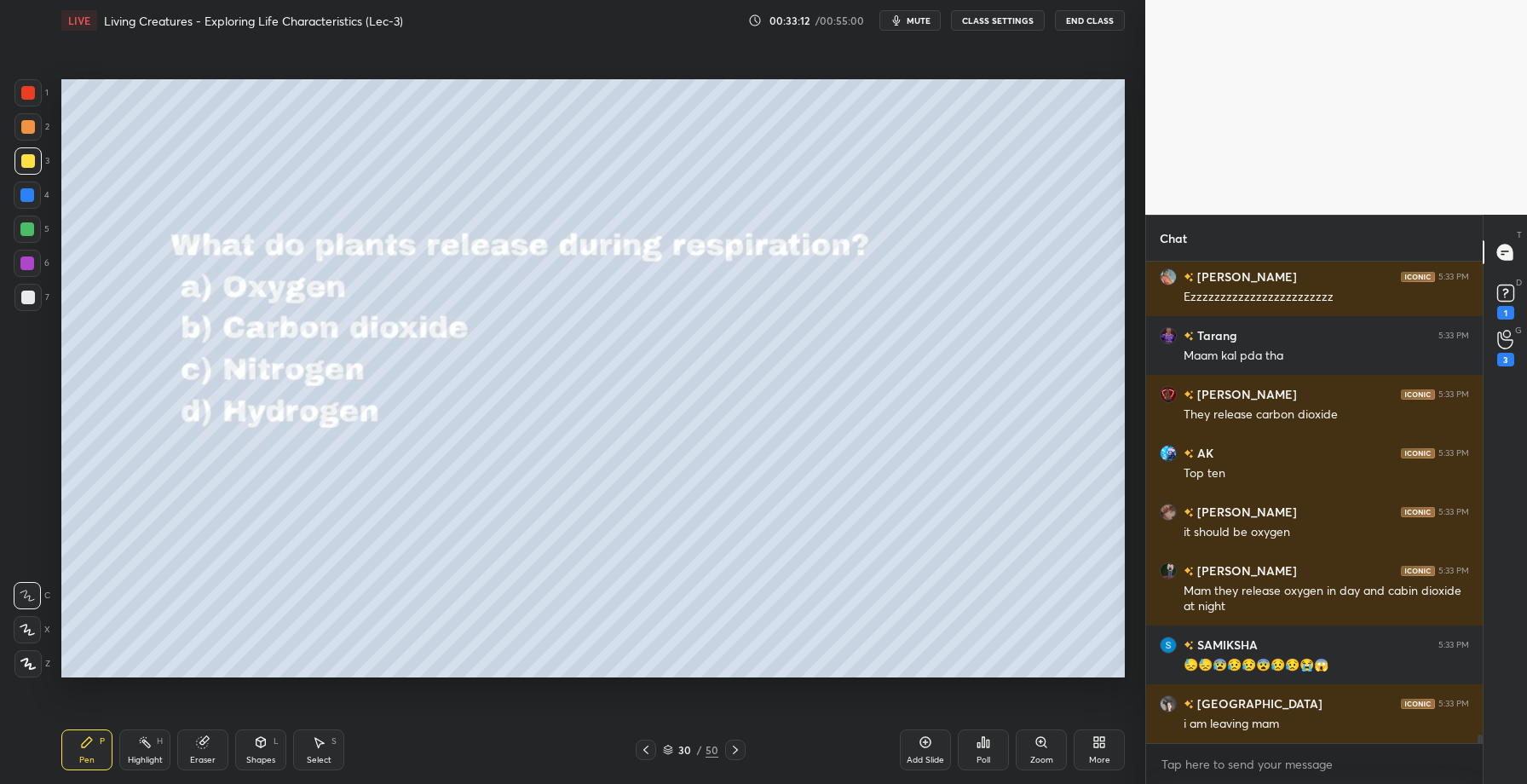
click at [935, 756] on div "Add Slide" at bounding box center [925, 760] width 37 height 8
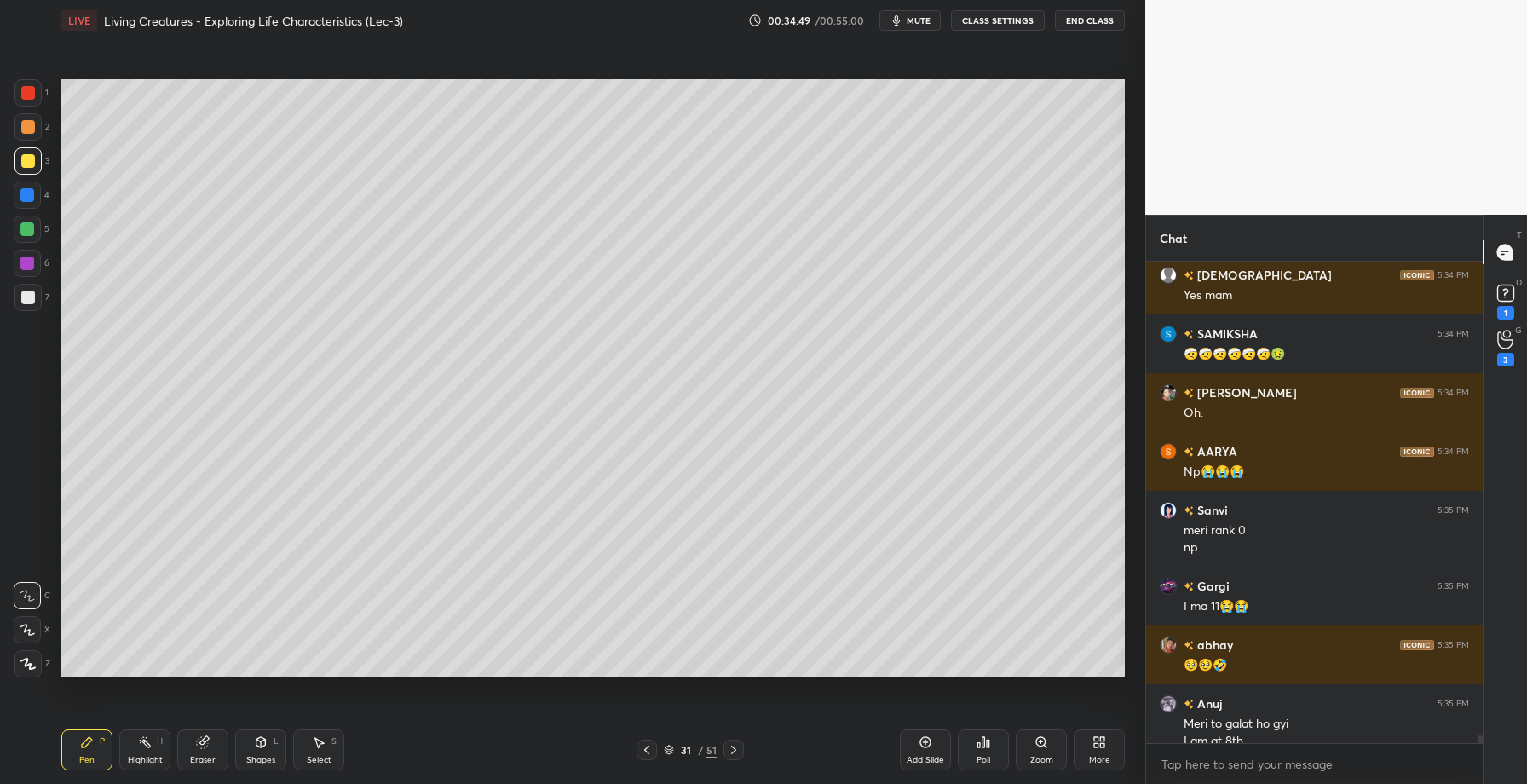
scroll to position [28212, 0]
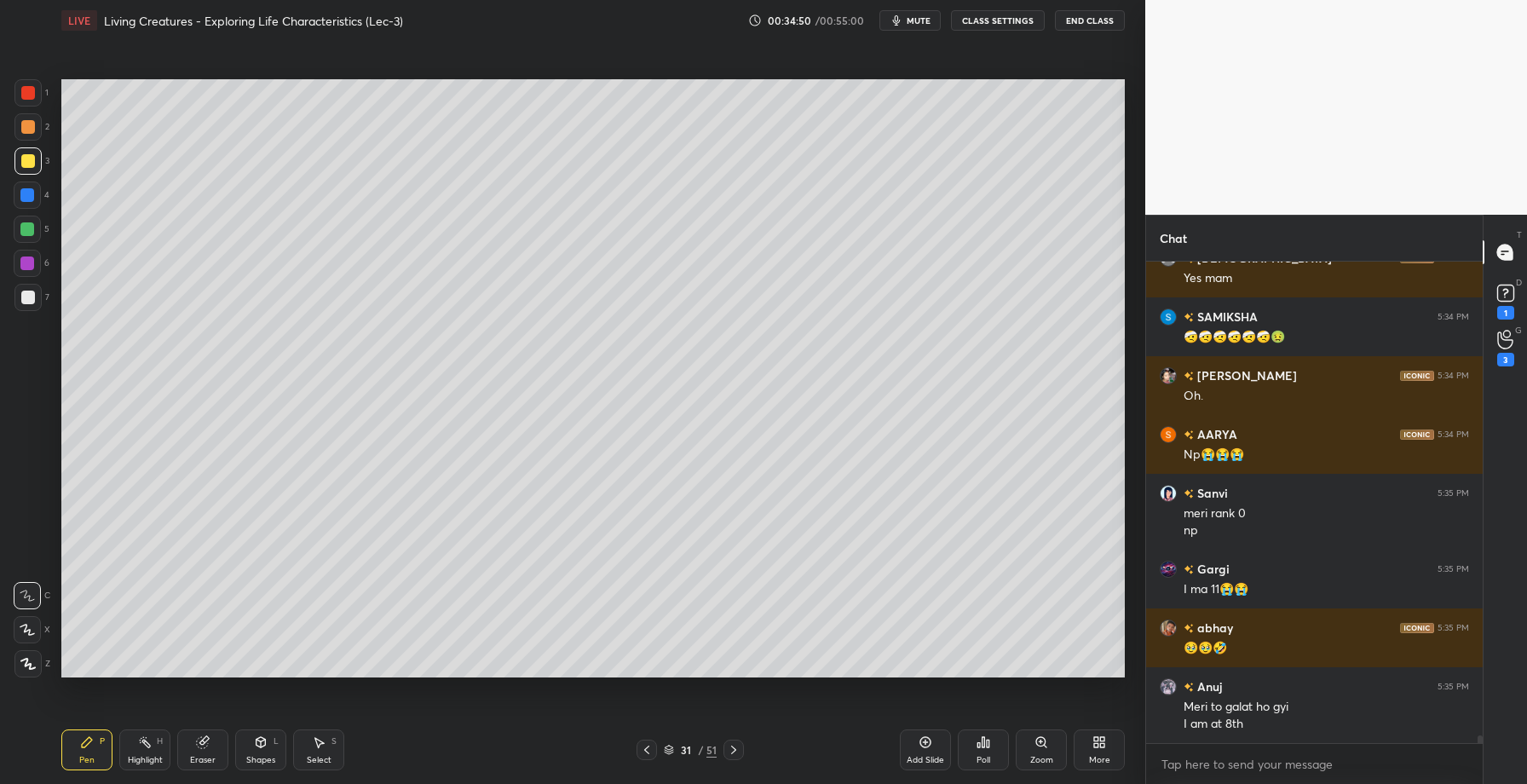
click at [651, 743] on icon at bounding box center [647, 749] width 14 height 14
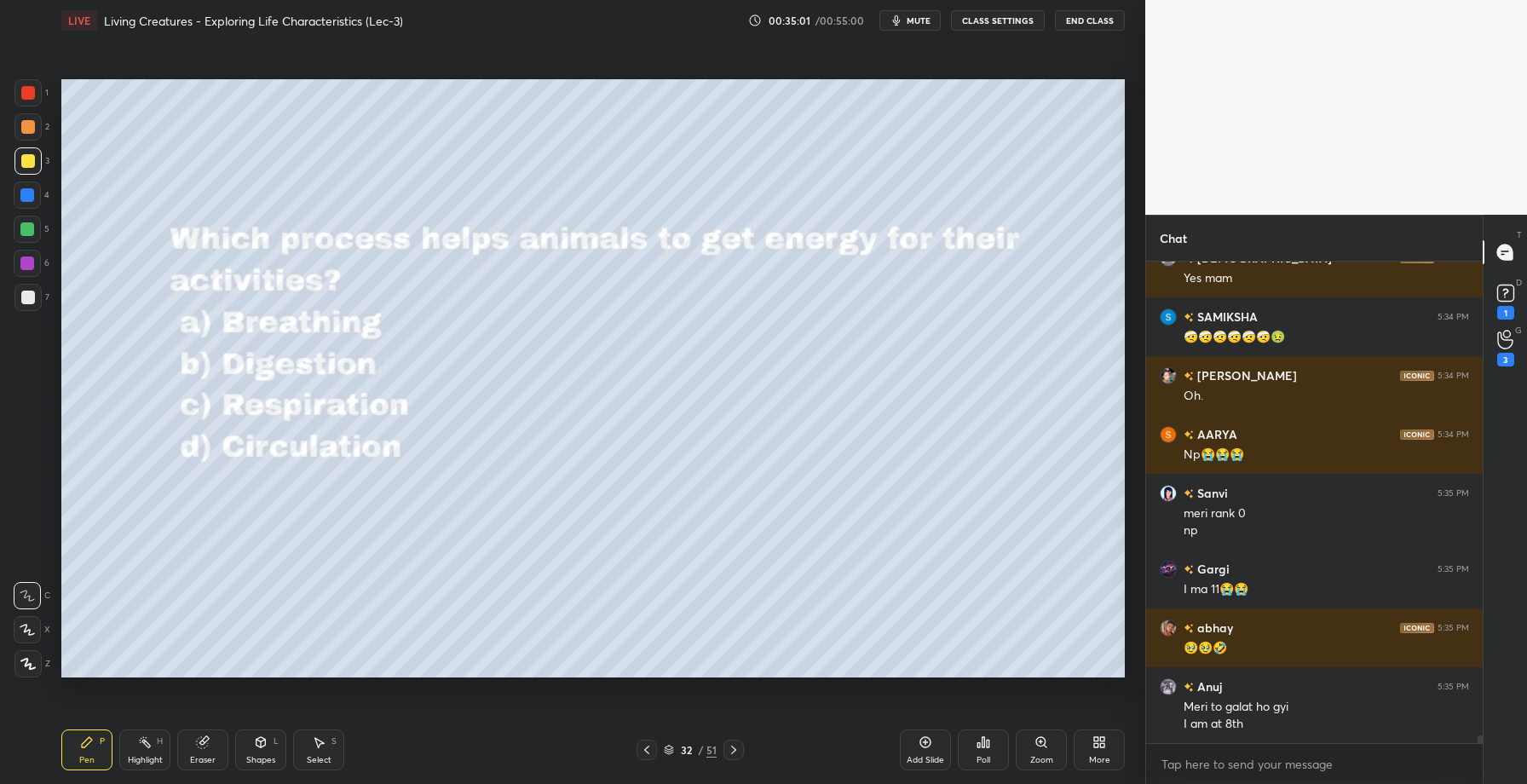
scroll to position [28286, 0]
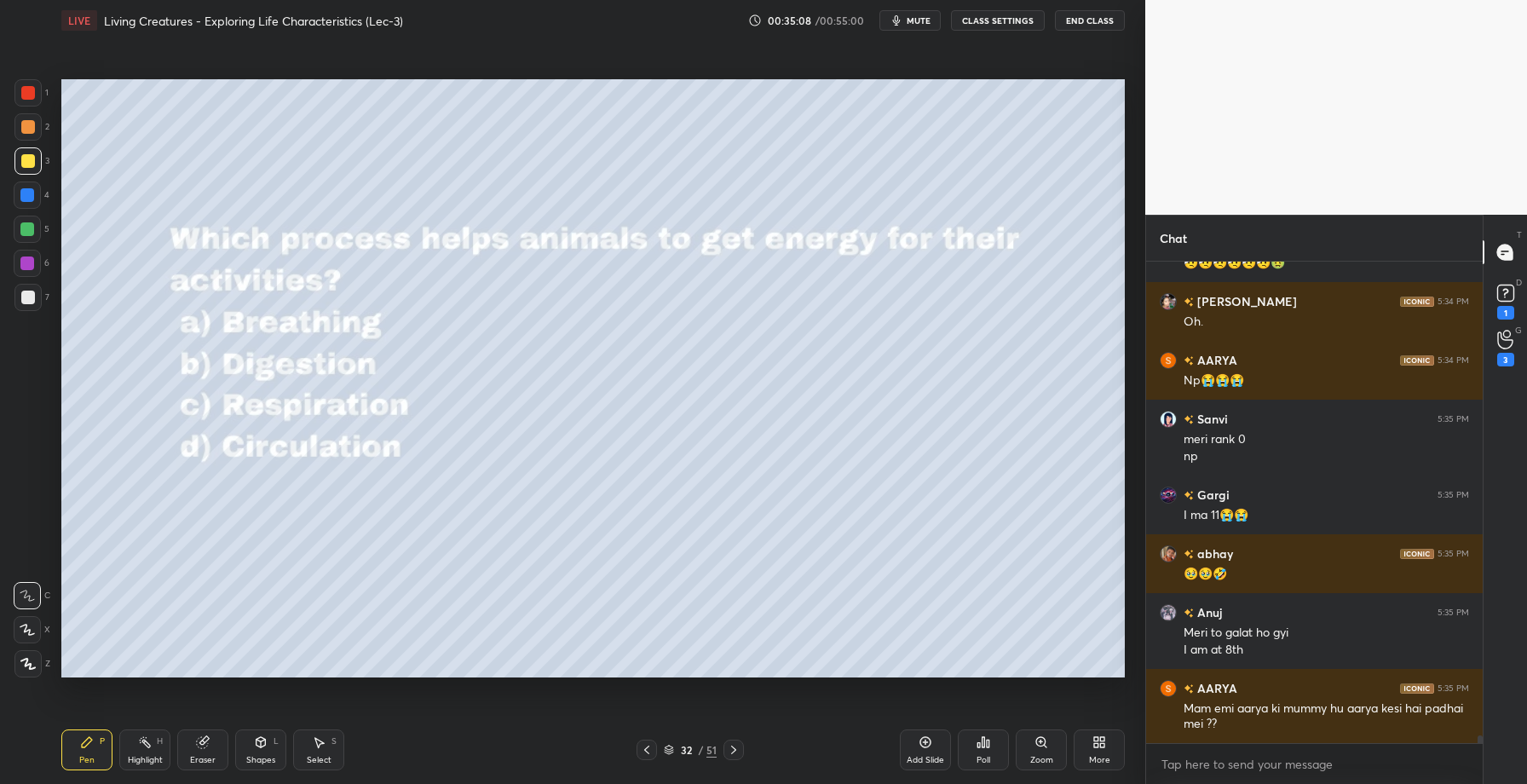
click at [996, 744] on div "Poll" at bounding box center [983, 750] width 51 height 41
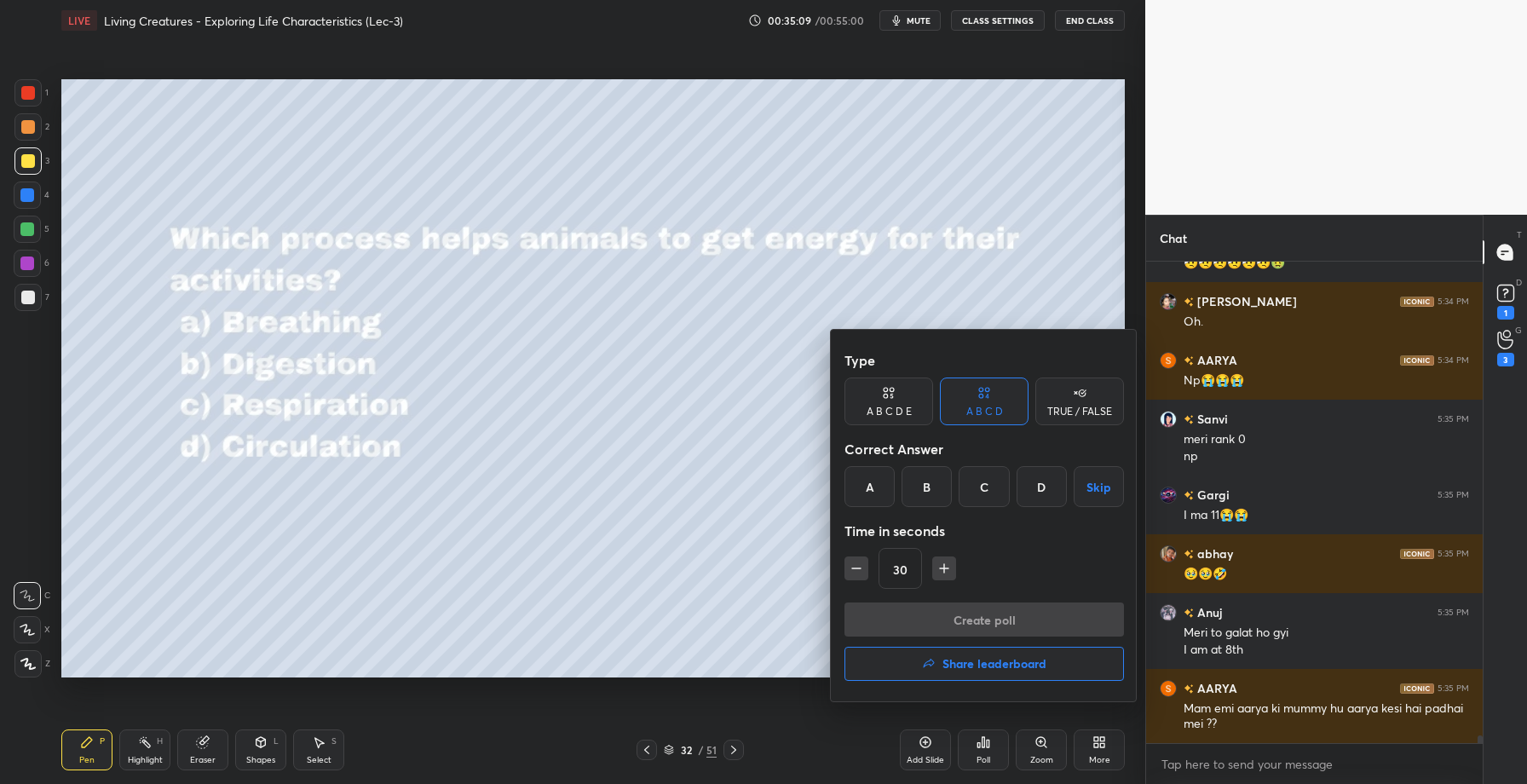
click at [978, 498] on div "C" at bounding box center [984, 487] width 50 height 41
click at [955, 619] on button "Create poll" at bounding box center [984, 620] width 279 height 34
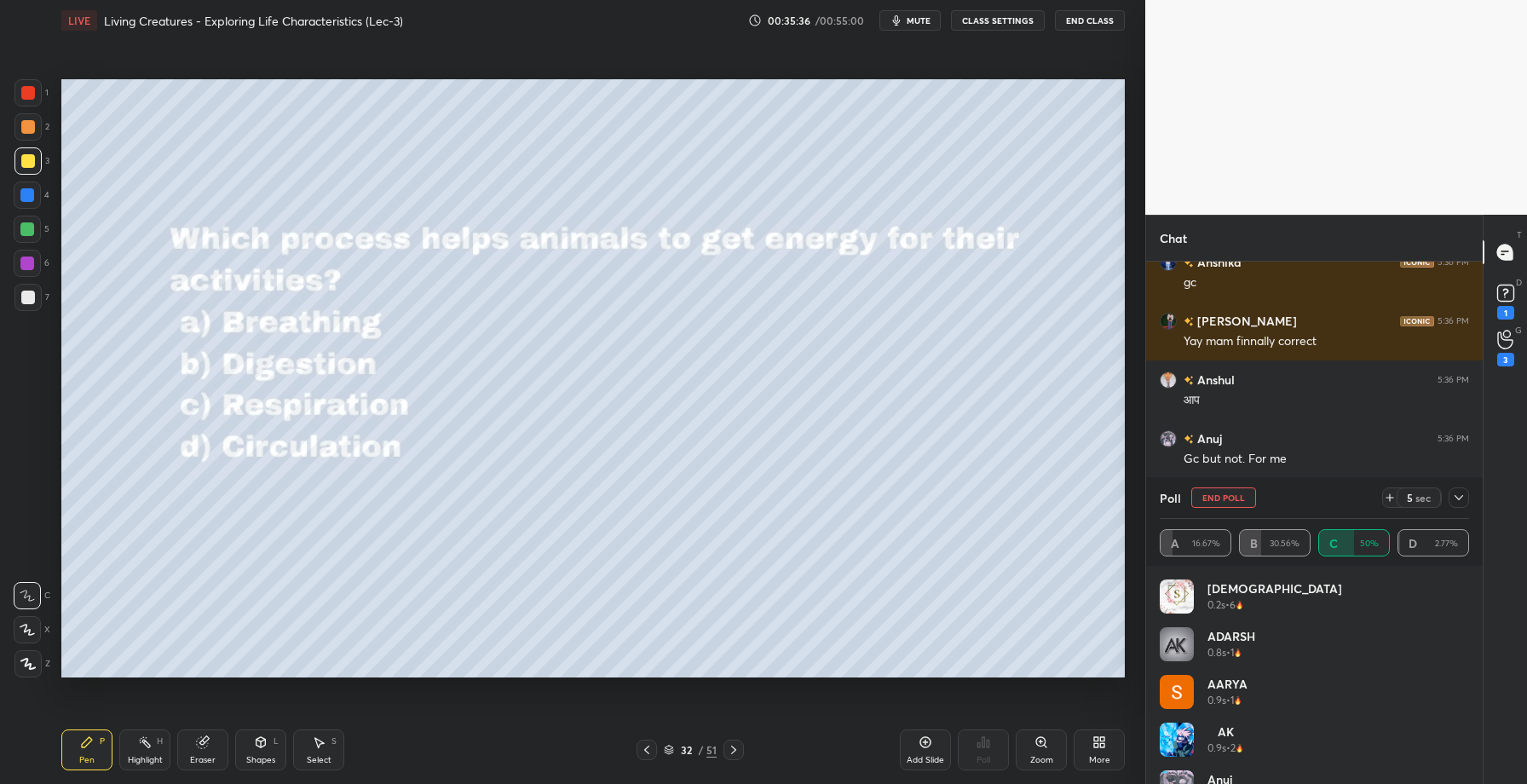
scroll to position [29139, 0]
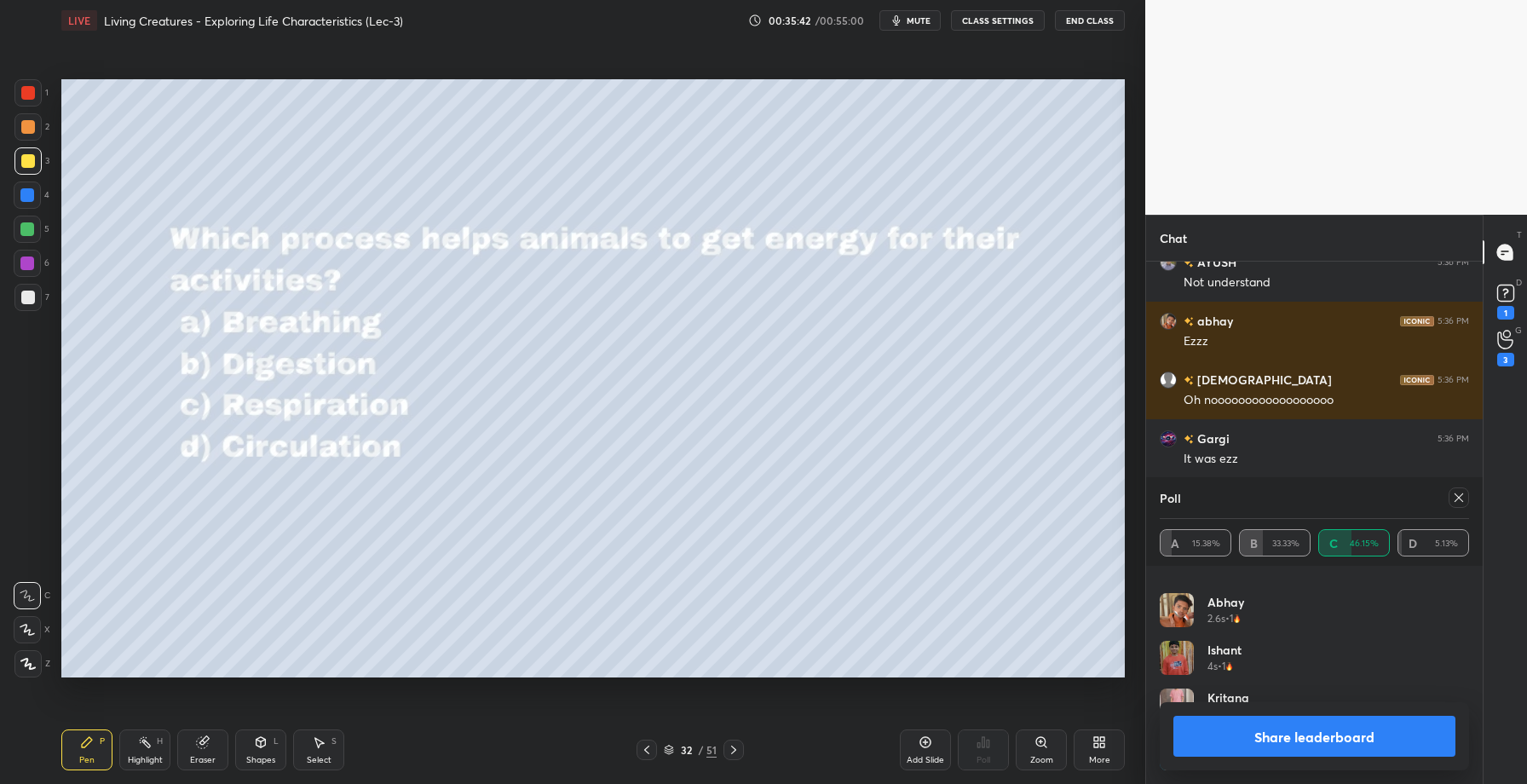
click at [1275, 734] on button "Share leaderboard" at bounding box center [1315, 736] width 282 height 41
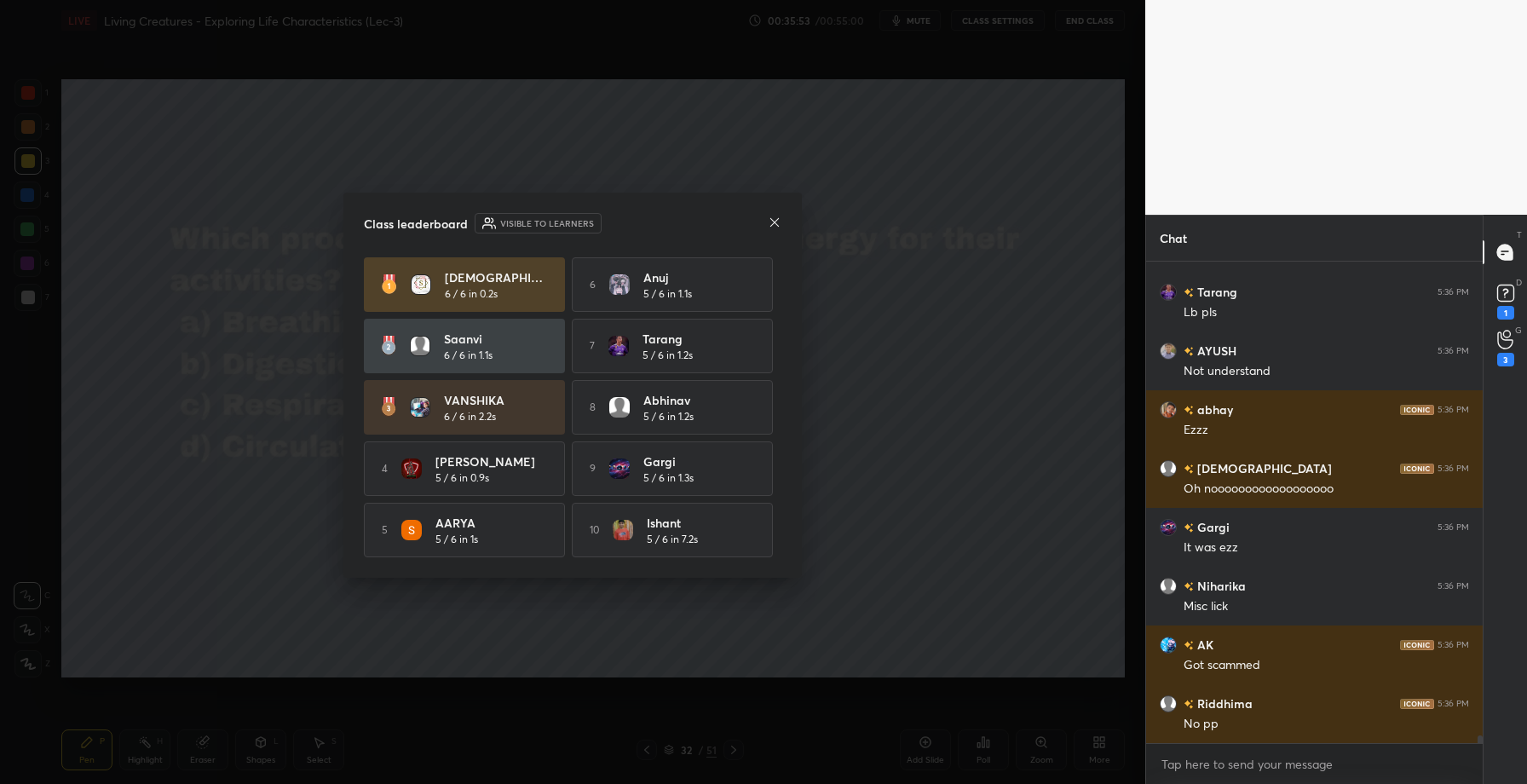
click at [778, 219] on icon at bounding box center [775, 222] width 14 height 14
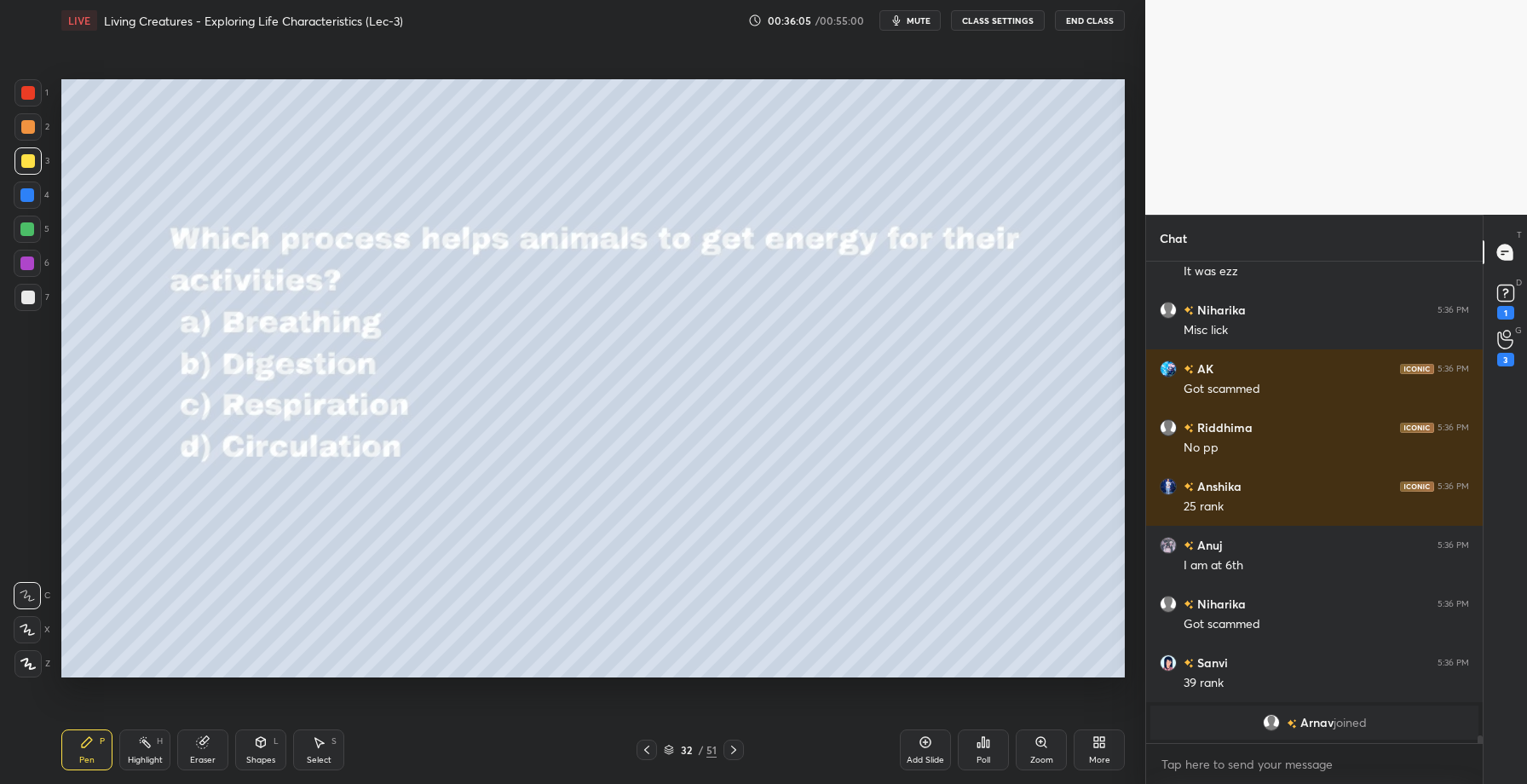
click at [935, 745] on div "Add Slide" at bounding box center [925, 750] width 51 height 41
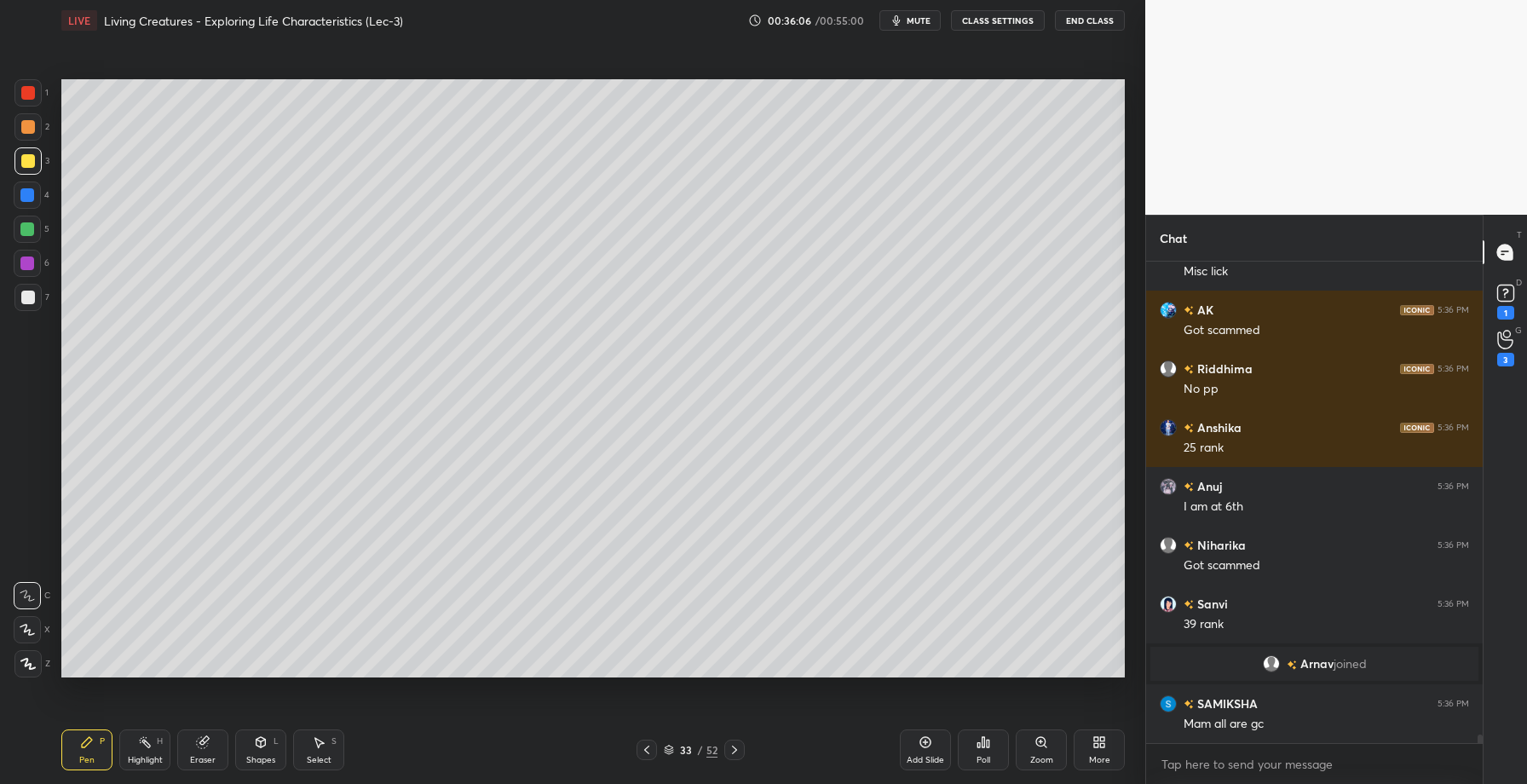
drag, startPoint x: 21, startPoint y: 123, endPoint x: 43, endPoint y: 134, distance: 24.6
click at [22, 126] on div at bounding box center [28, 127] width 14 height 14
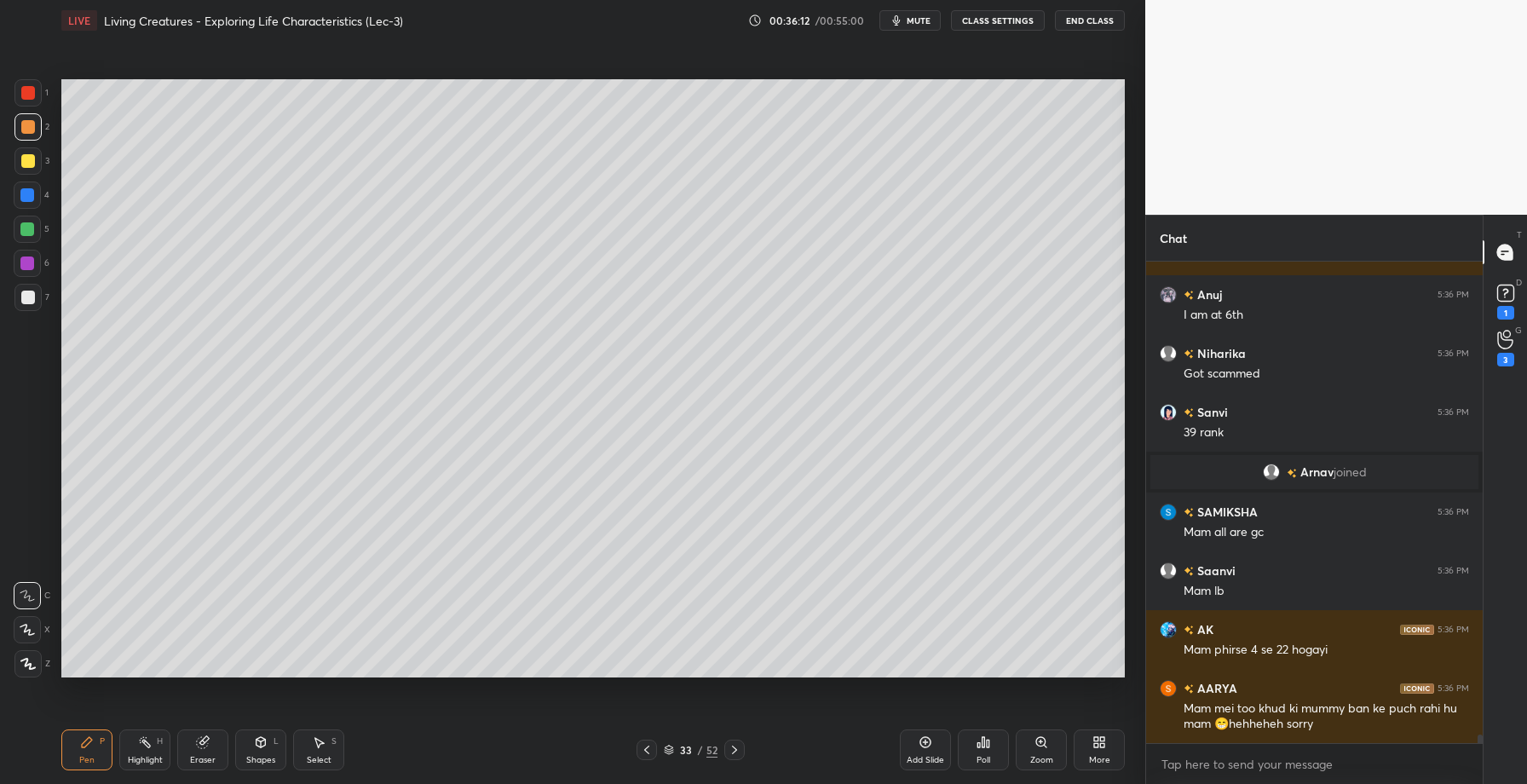
drag, startPoint x: 29, startPoint y: 198, endPoint x: 30, endPoint y: 207, distance: 9.1
click at [29, 201] on div at bounding box center [27, 195] width 14 height 14
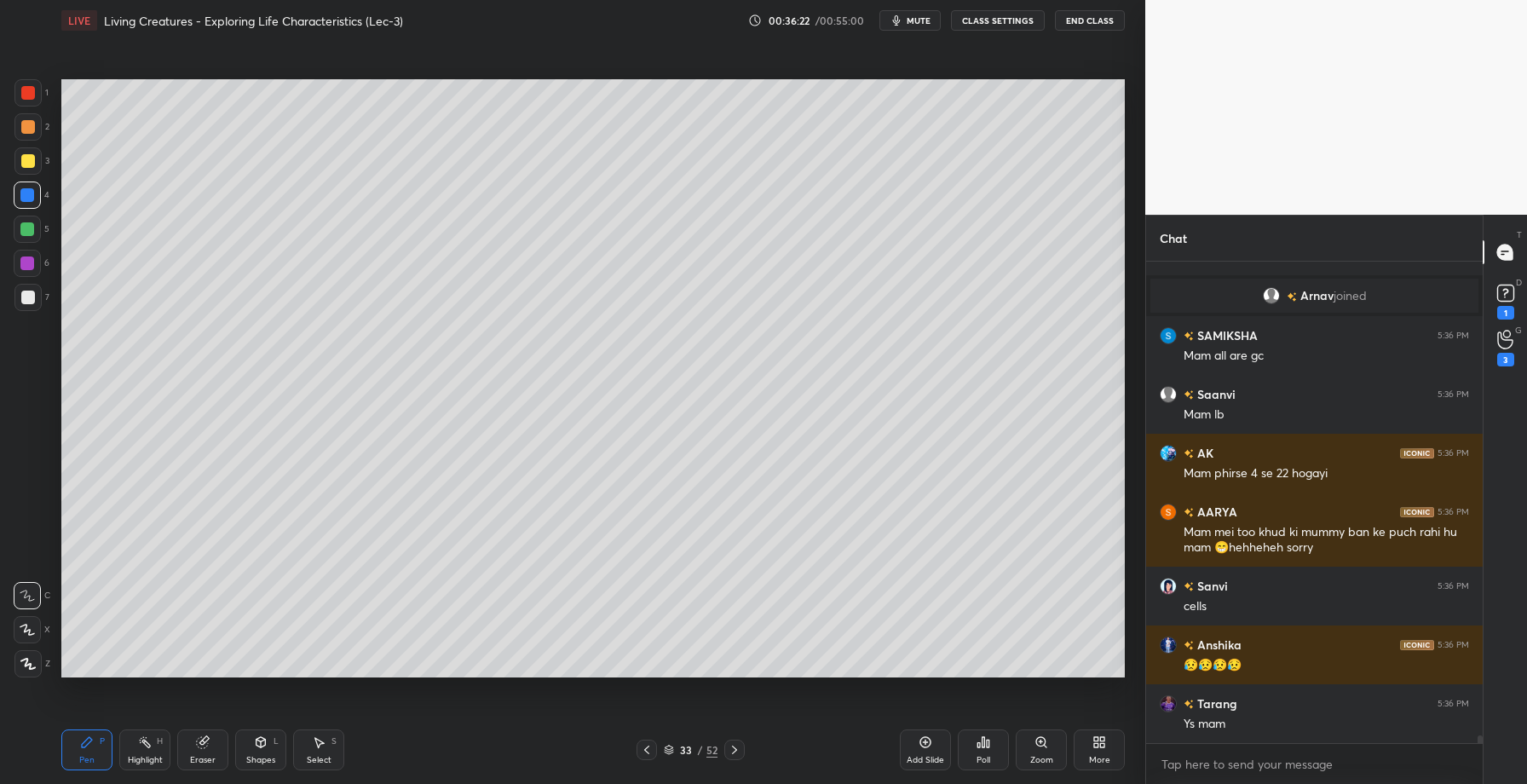
drag, startPoint x: 30, startPoint y: 233, endPoint x: 58, endPoint y: 233, distance: 28.0
click at [32, 235] on div at bounding box center [27, 229] width 14 height 14
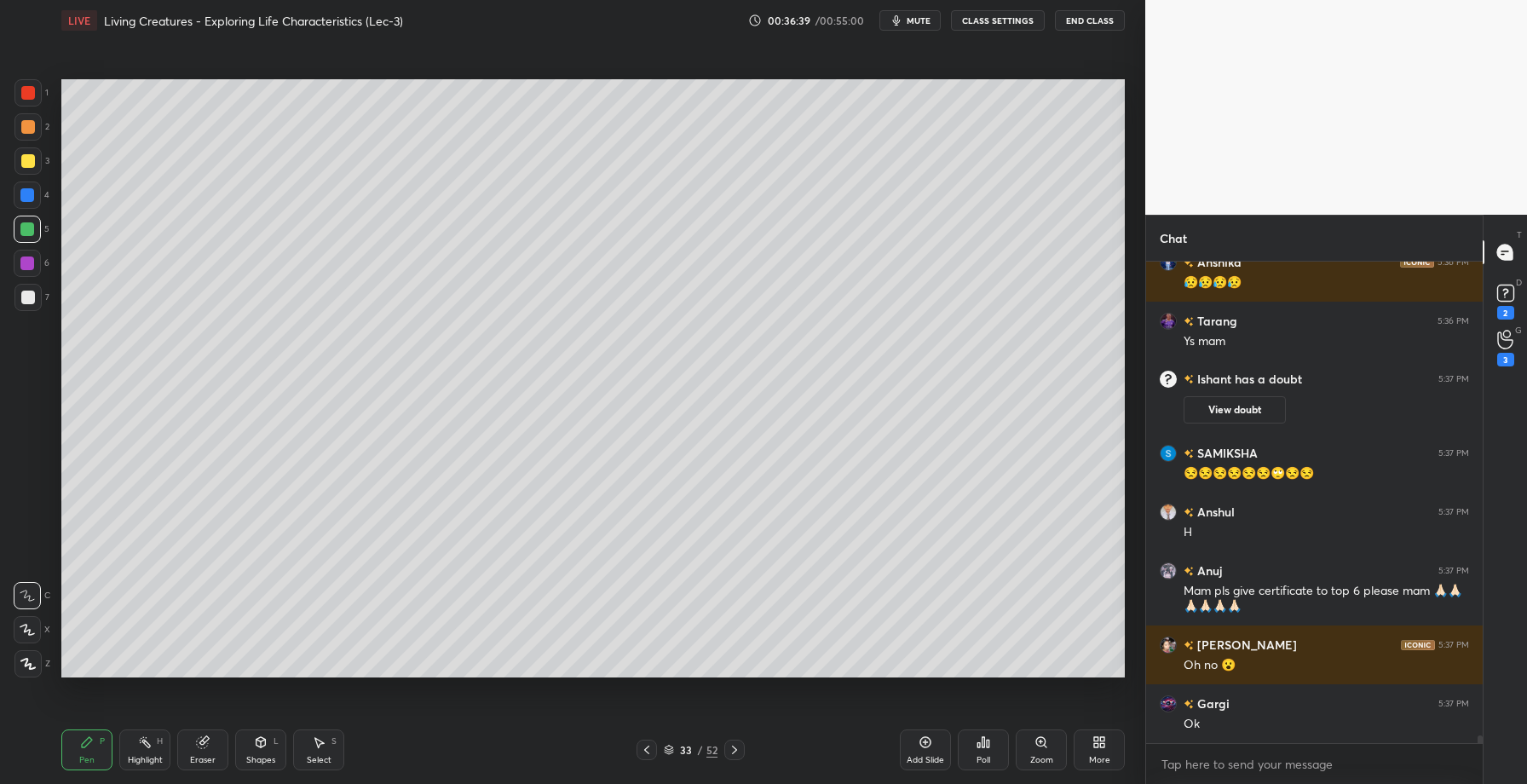
scroll to position [28499, 0]
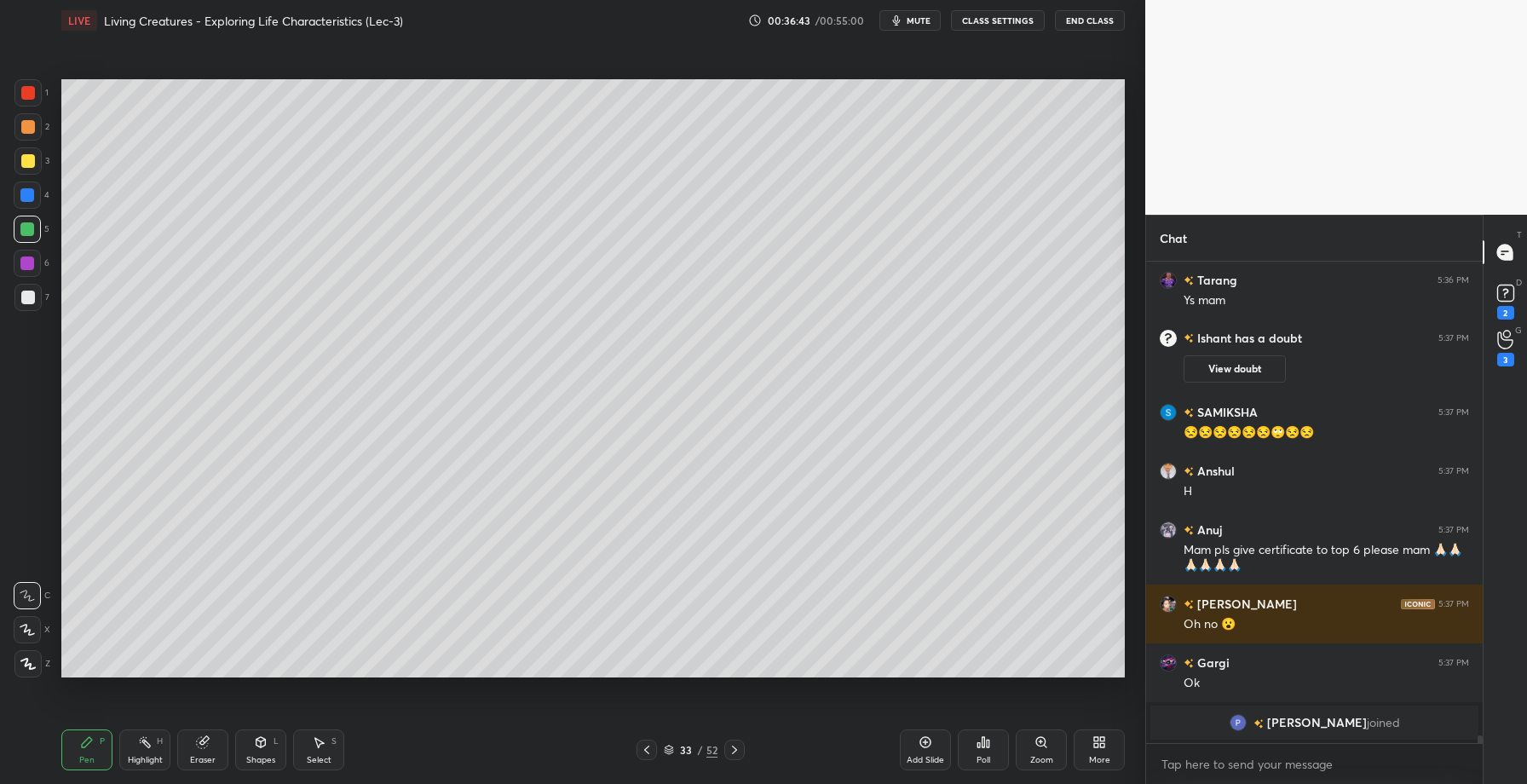
drag, startPoint x: 25, startPoint y: 162, endPoint x: 53, endPoint y: 169, distance: 28.9
click at [25, 165] on div at bounding box center [28, 161] width 14 height 14
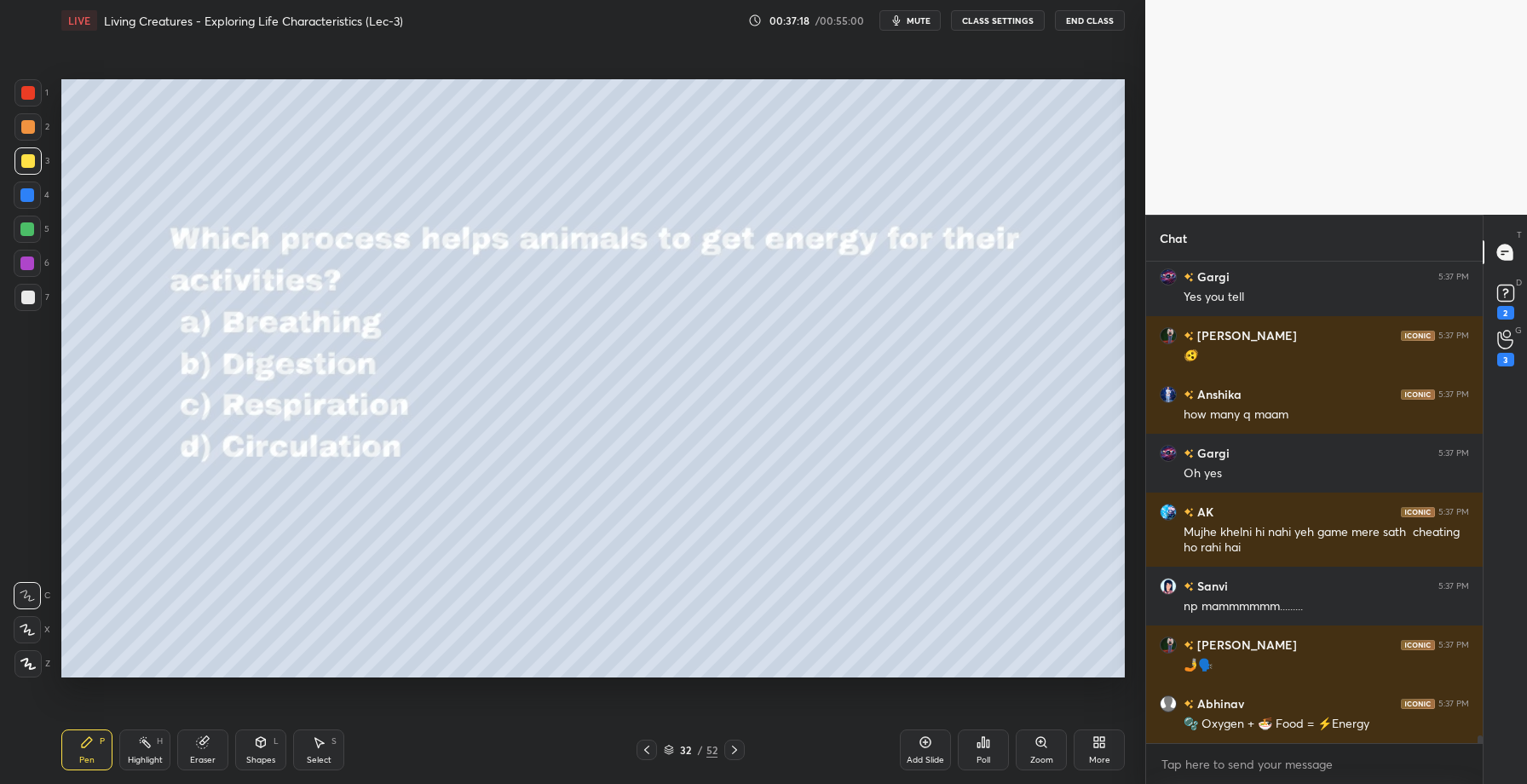
scroll to position [28946, 0]
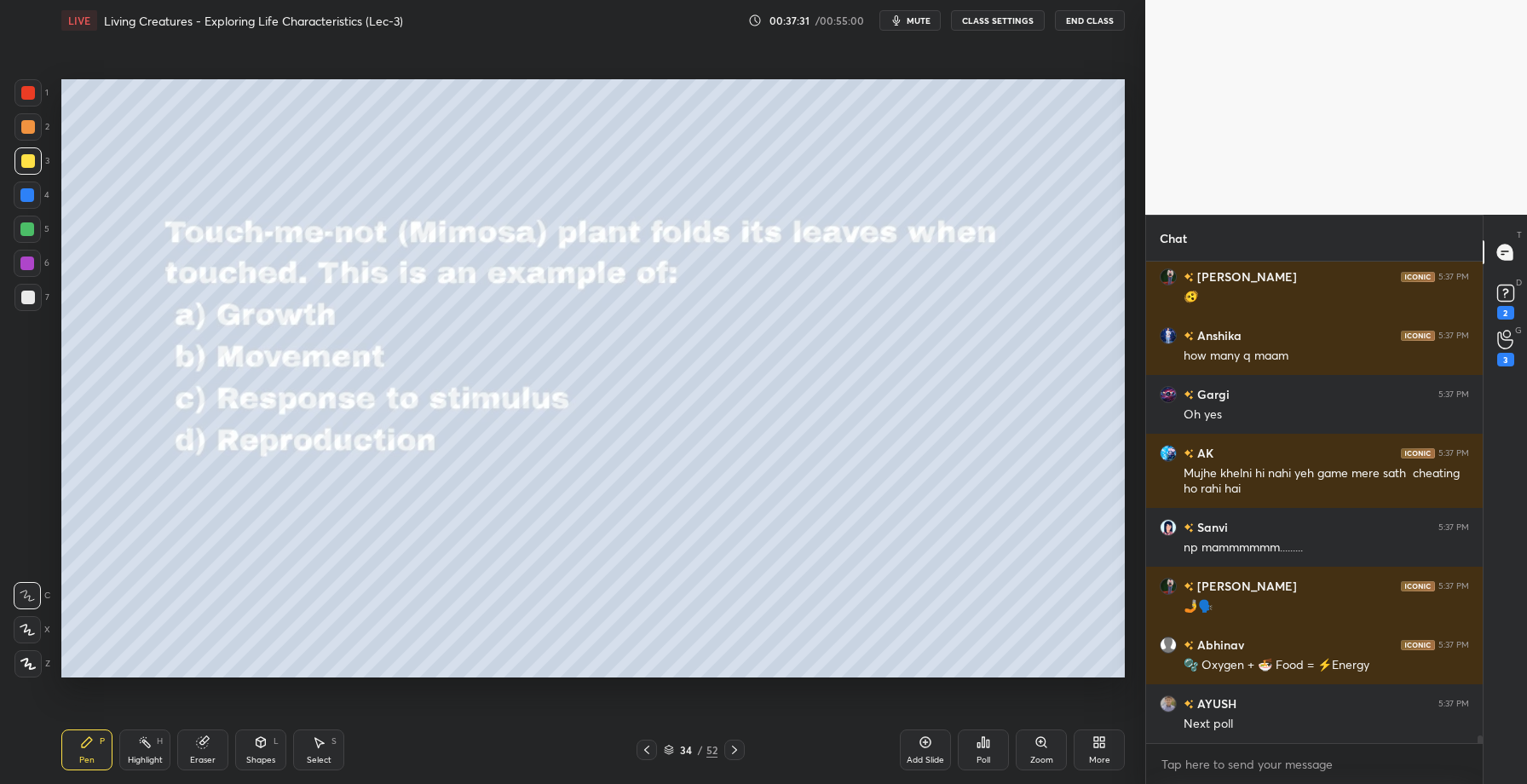
click at [986, 761] on div "Poll" at bounding box center [983, 760] width 14 height 8
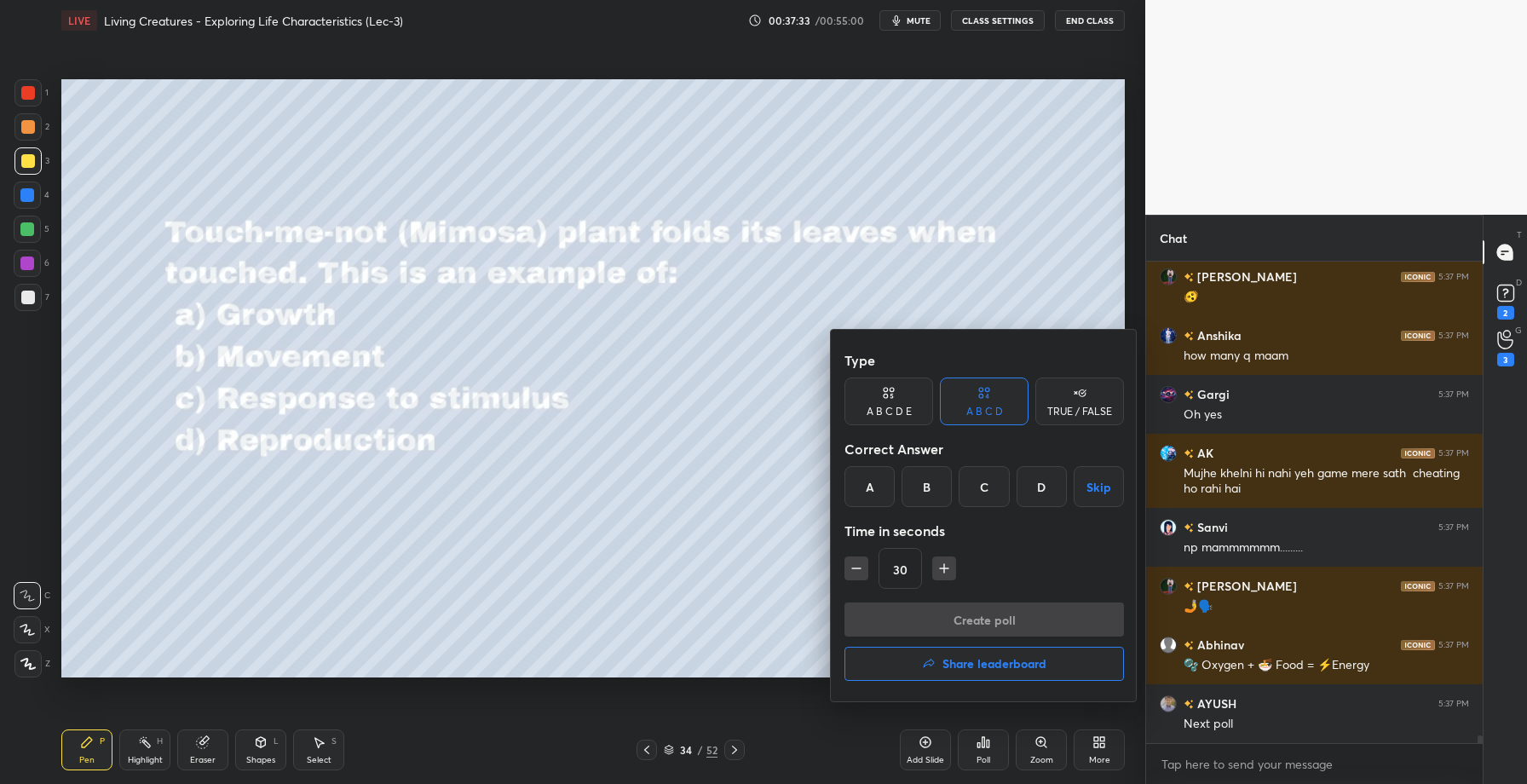
click at [974, 493] on div "C" at bounding box center [984, 487] width 50 height 41
click at [960, 613] on button "Create poll" at bounding box center [984, 620] width 279 height 34
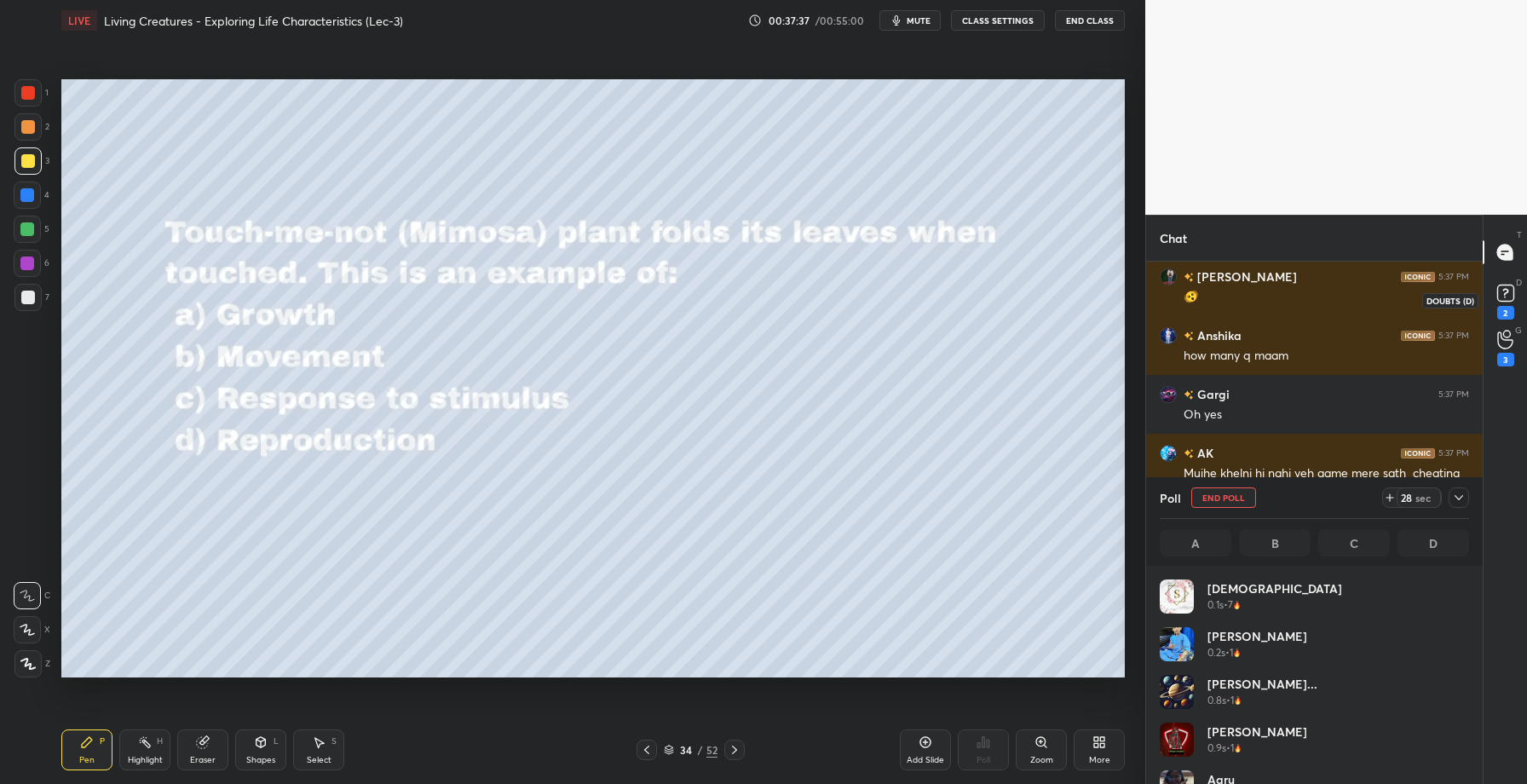
scroll to position [199, 305]
click at [1504, 294] on rect at bounding box center [1505, 293] width 16 height 16
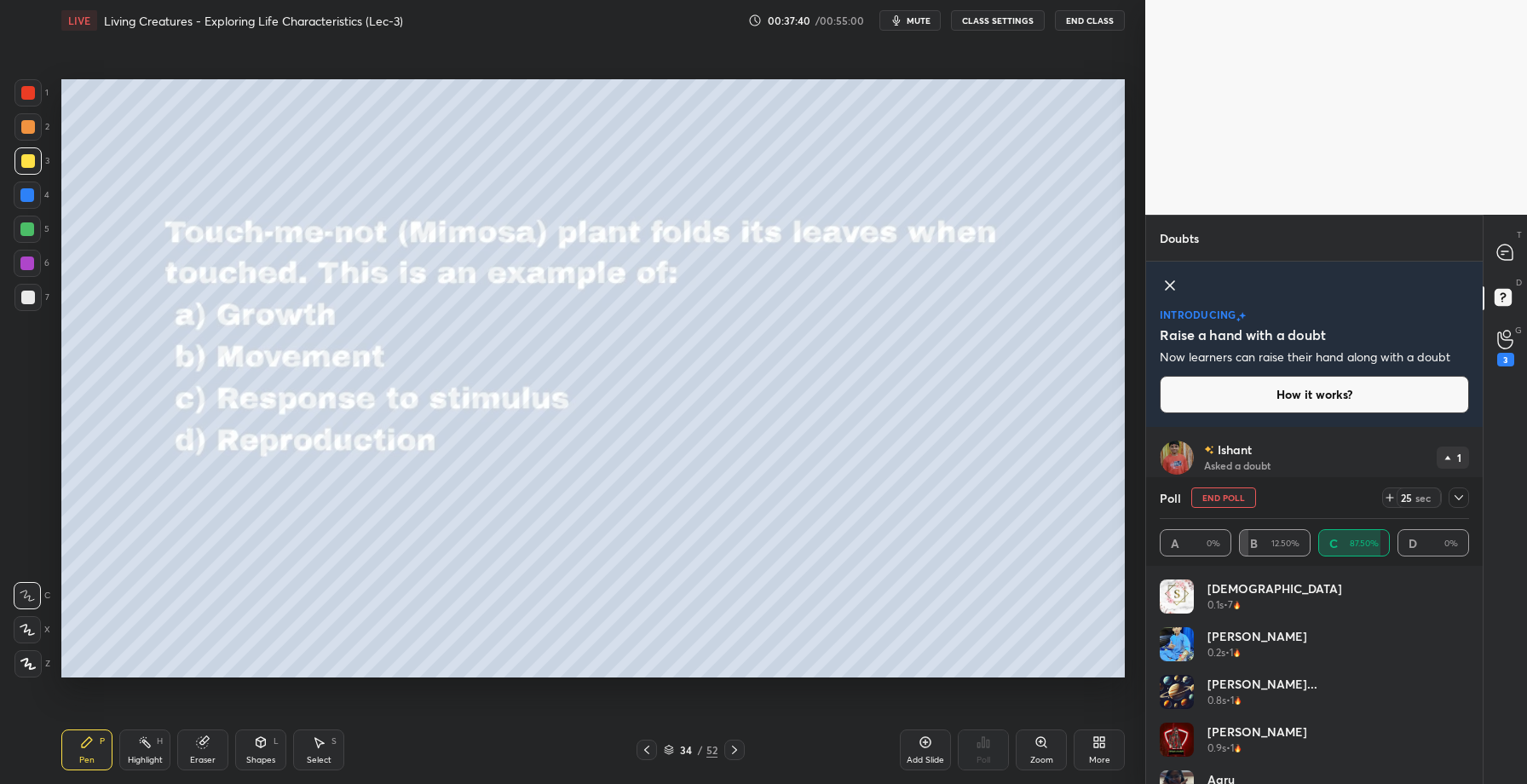
click at [1450, 492] on div at bounding box center [1459, 498] width 21 height 21
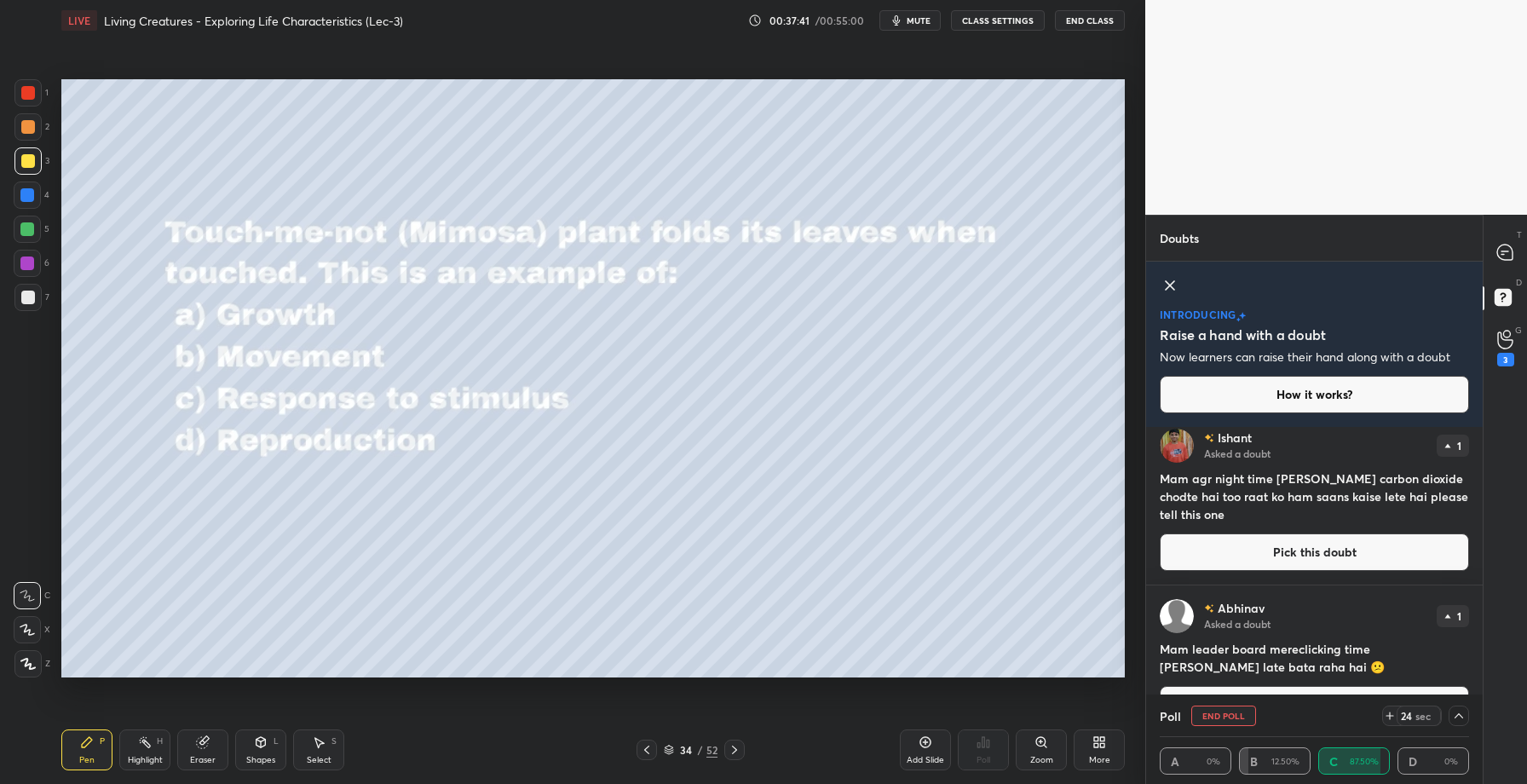
scroll to position [0, 0]
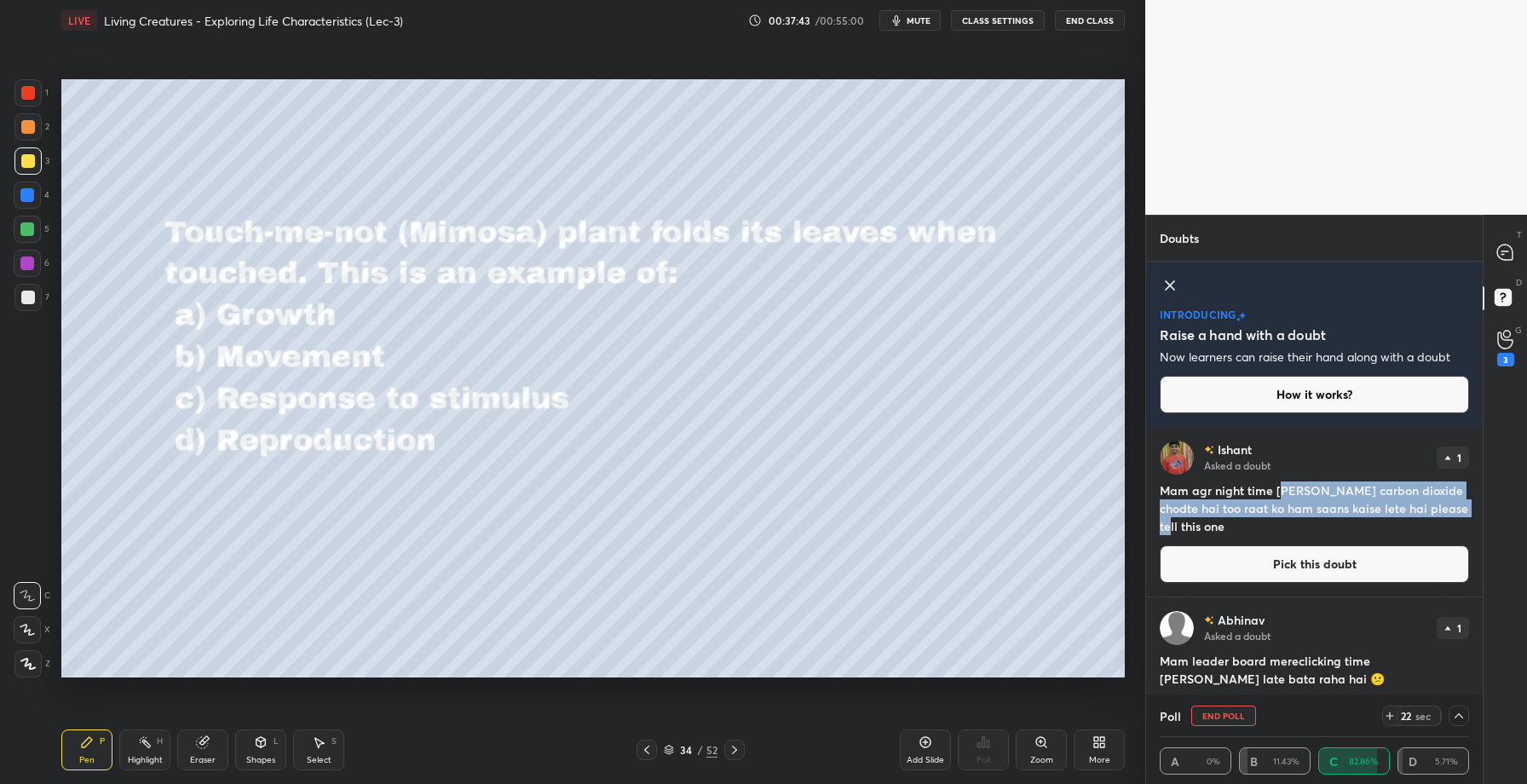
drag, startPoint x: 1288, startPoint y: 489, endPoint x: 1470, endPoint y: 515, distance: 183.8
click at [1470, 515] on div "Ishant Asked a doubt 1 Mam agr night time mai vo carbon dioxide chodte hai too …" at bounding box center [1315, 511] width 336 height 169
click at [1195, 523] on h4 "Mam agr night time mai vo carbon dioxide chodte hai too raat ko ham saans kaise…" at bounding box center [1314, 507] width 309 height 53
drag, startPoint x: 1163, startPoint y: 489, endPoint x: 1187, endPoint y: 528, distance: 45.8
click at [1187, 528] on h4 "Mam agr night time mai vo carbon dioxide chodte hai too raat ko ham saans kaise…" at bounding box center [1314, 507] width 309 height 53
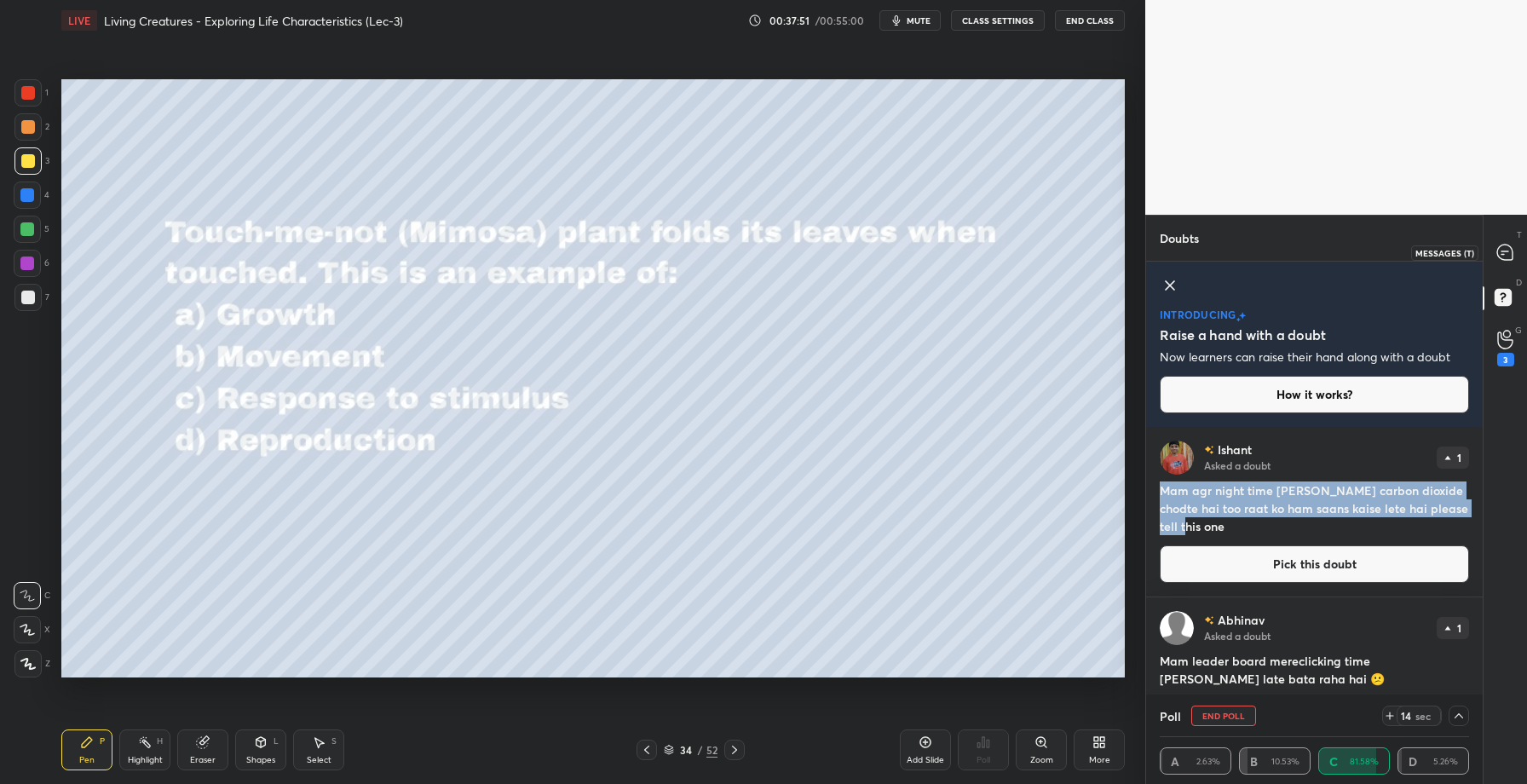
click at [1506, 246] on icon at bounding box center [1505, 252] width 15 height 15
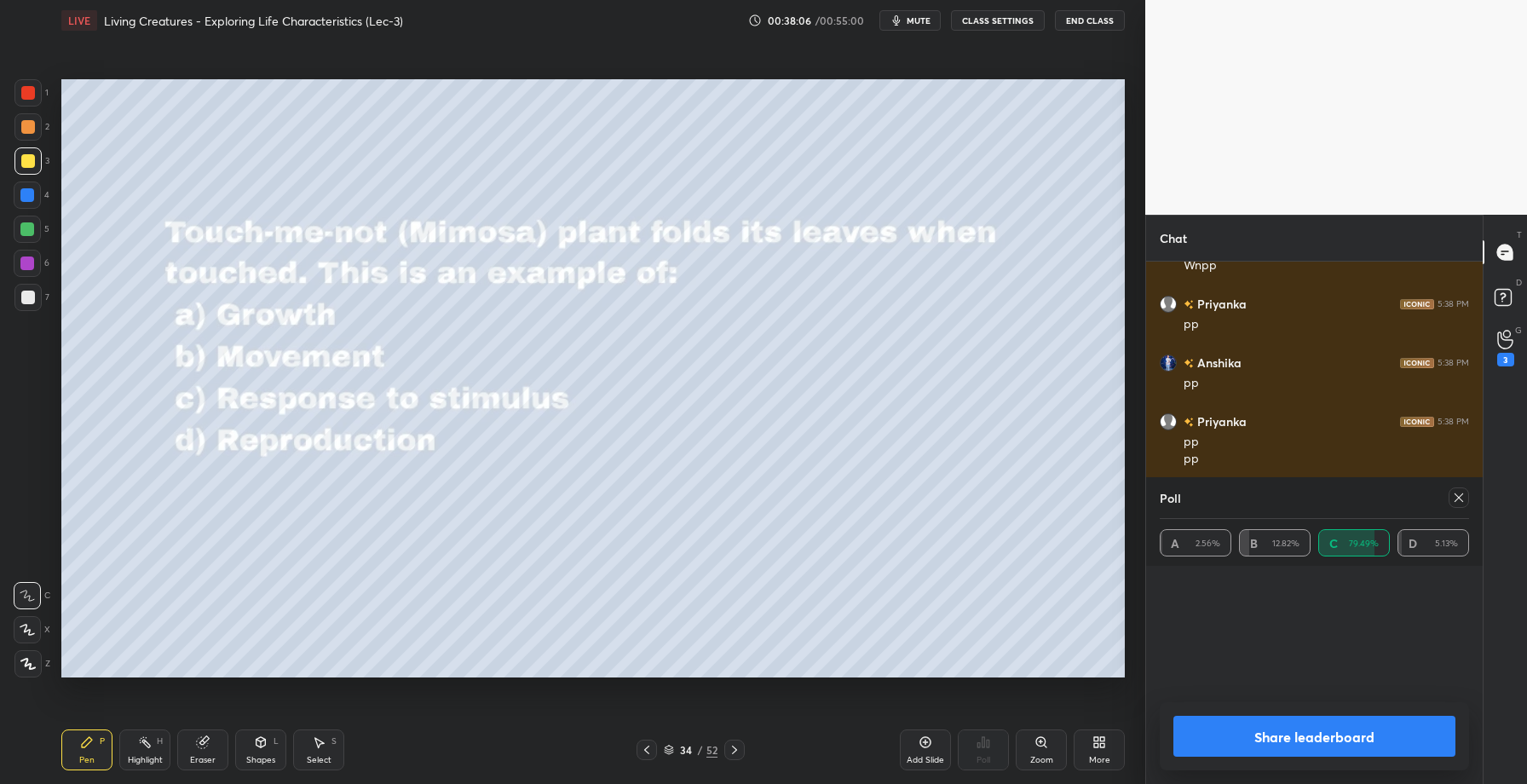
scroll to position [0, 1]
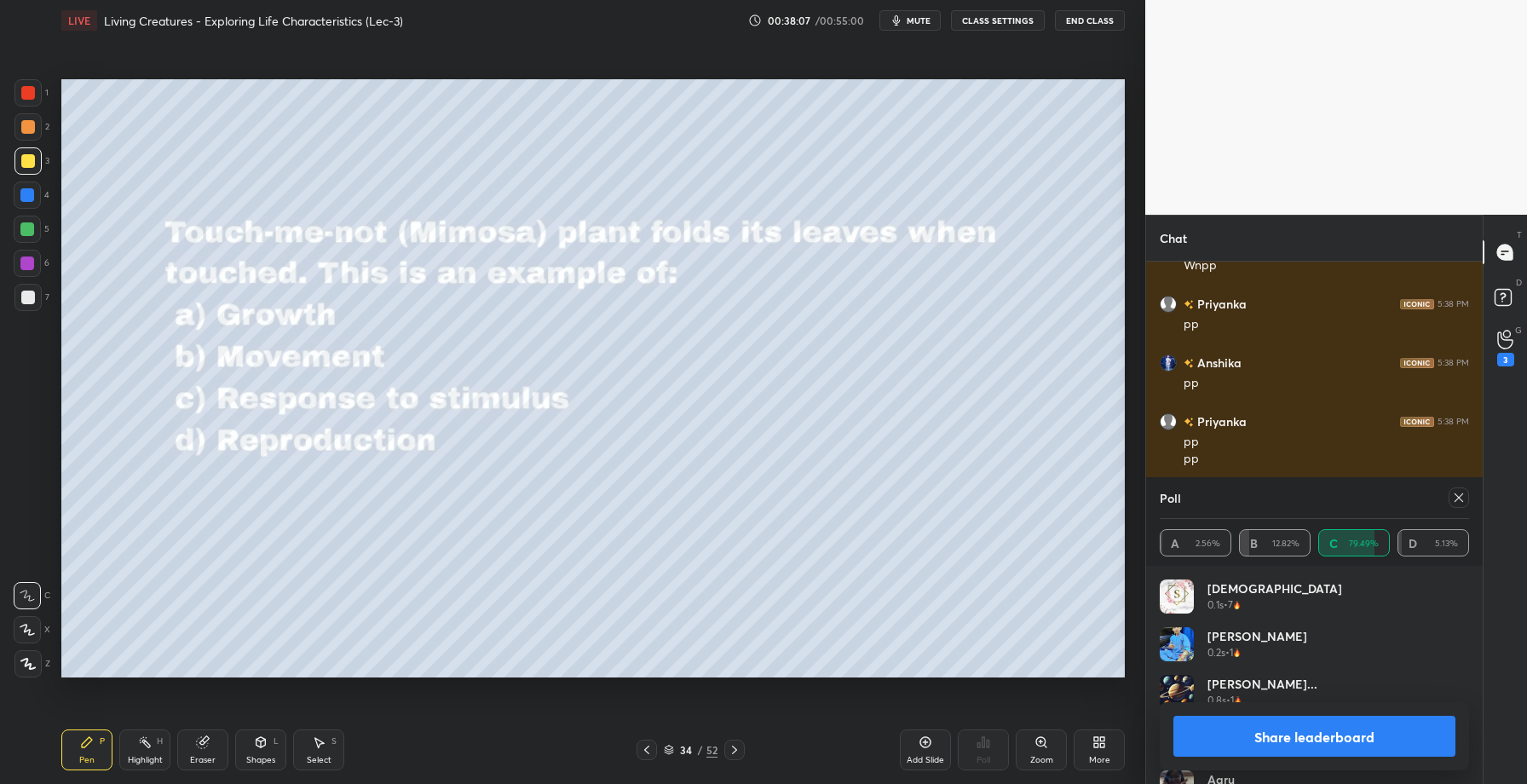
click at [1322, 727] on button "Share leaderboard" at bounding box center [1315, 736] width 282 height 41
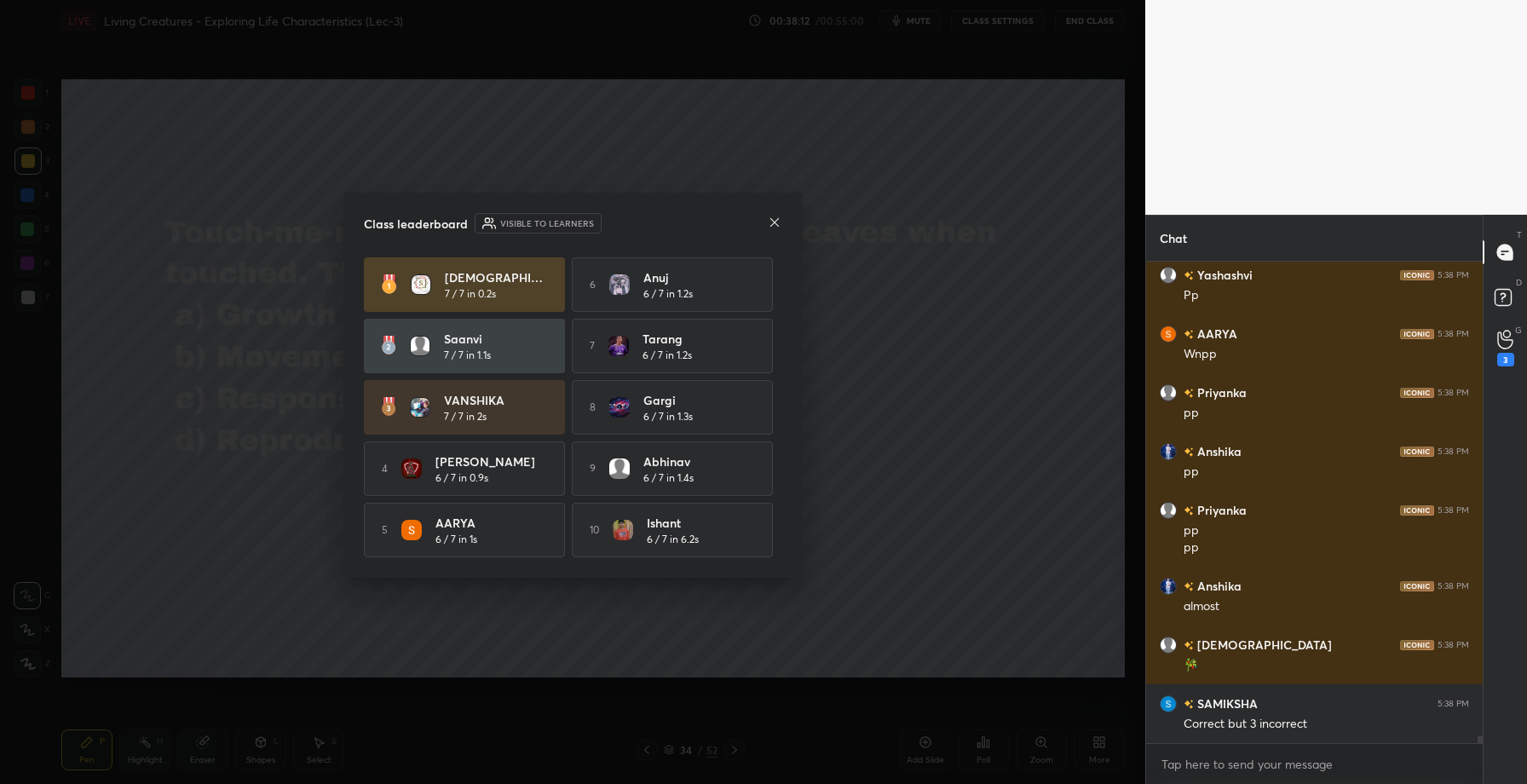
click at [774, 216] on icon at bounding box center [775, 222] width 14 height 14
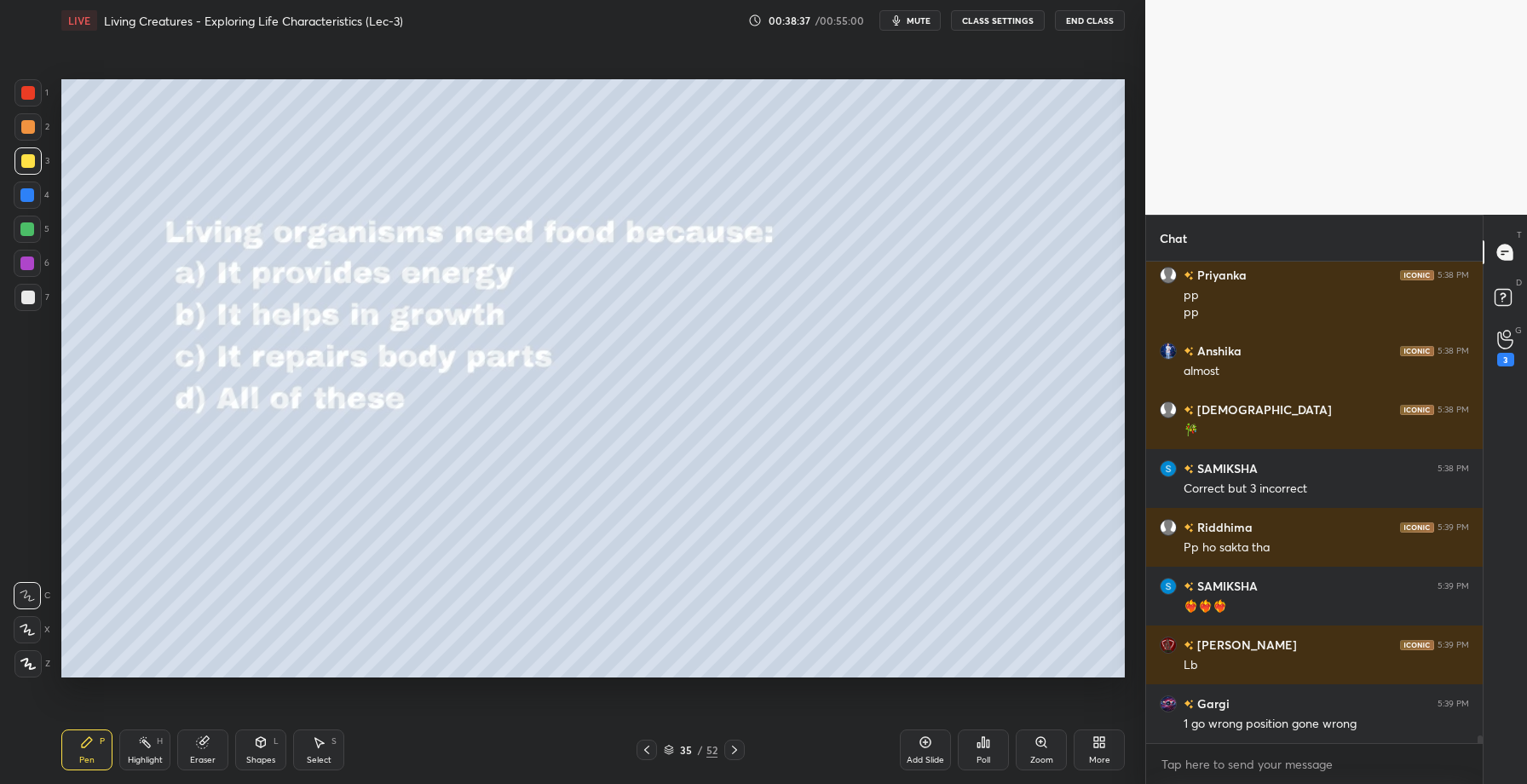
click at [993, 750] on div "Poll" at bounding box center [983, 750] width 51 height 41
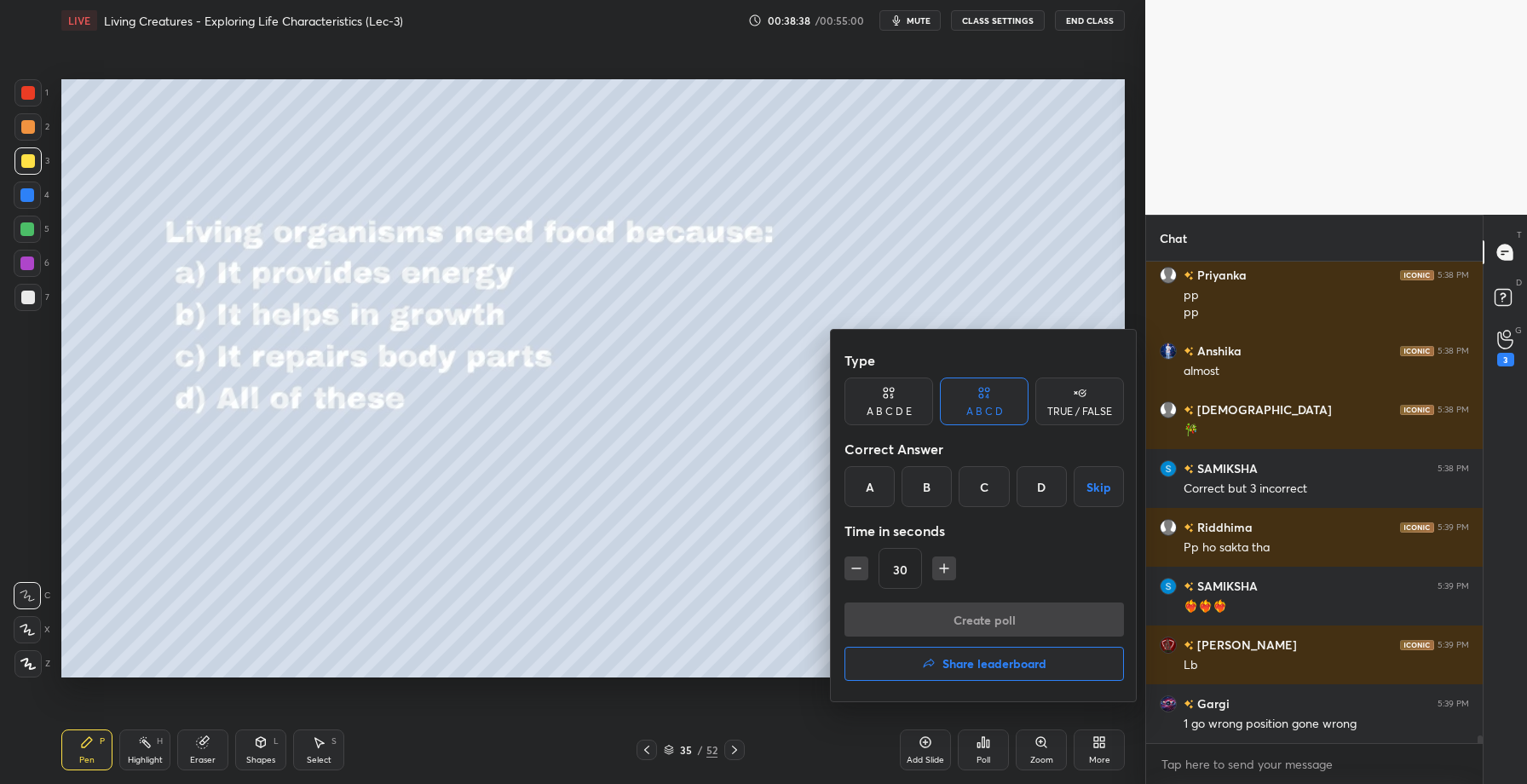
click at [1032, 493] on div "D" at bounding box center [1042, 487] width 50 height 41
click at [986, 619] on button "Create poll" at bounding box center [984, 620] width 279 height 34
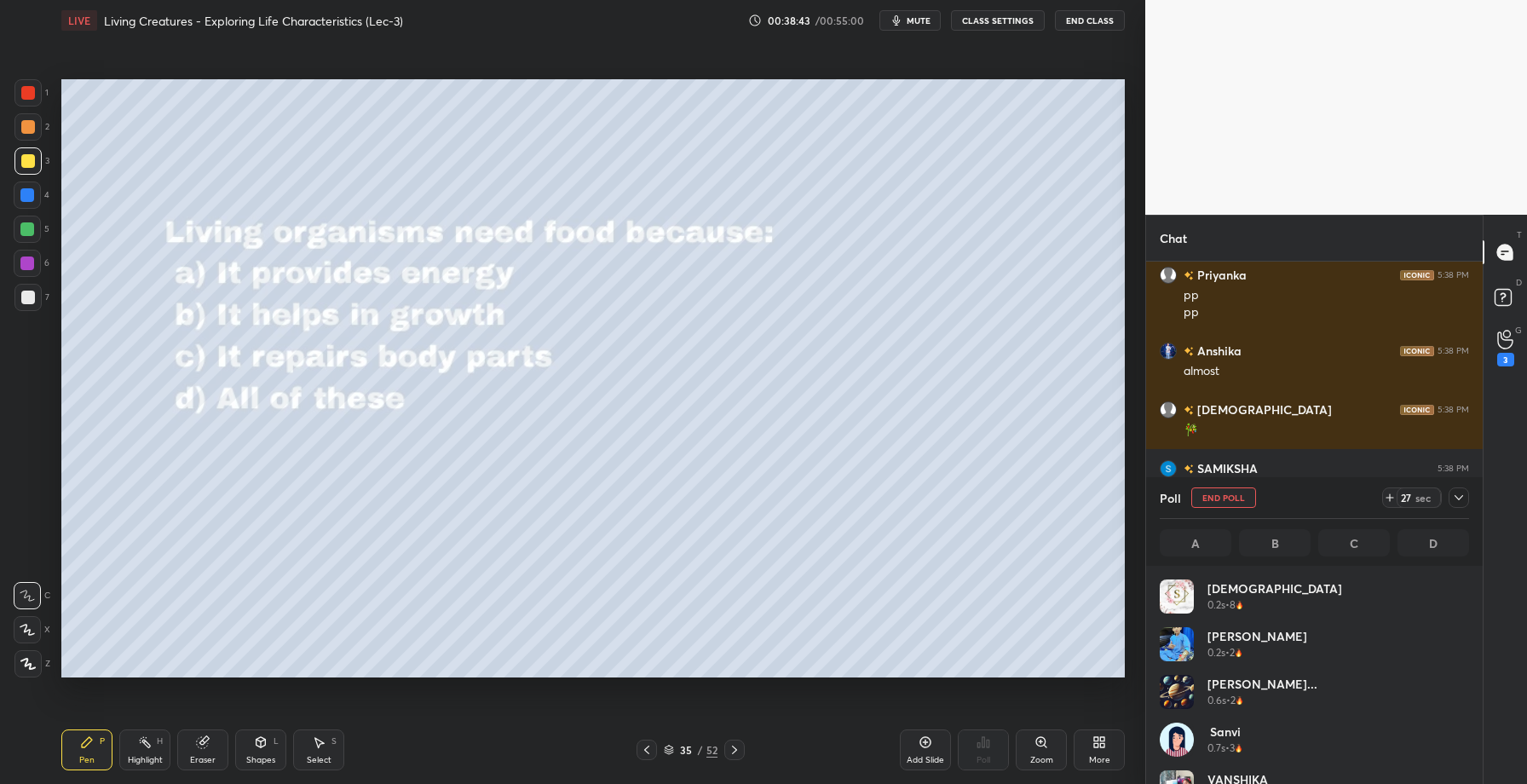
click at [1458, 502] on icon at bounding box center [1459, 497] width 14 height 14
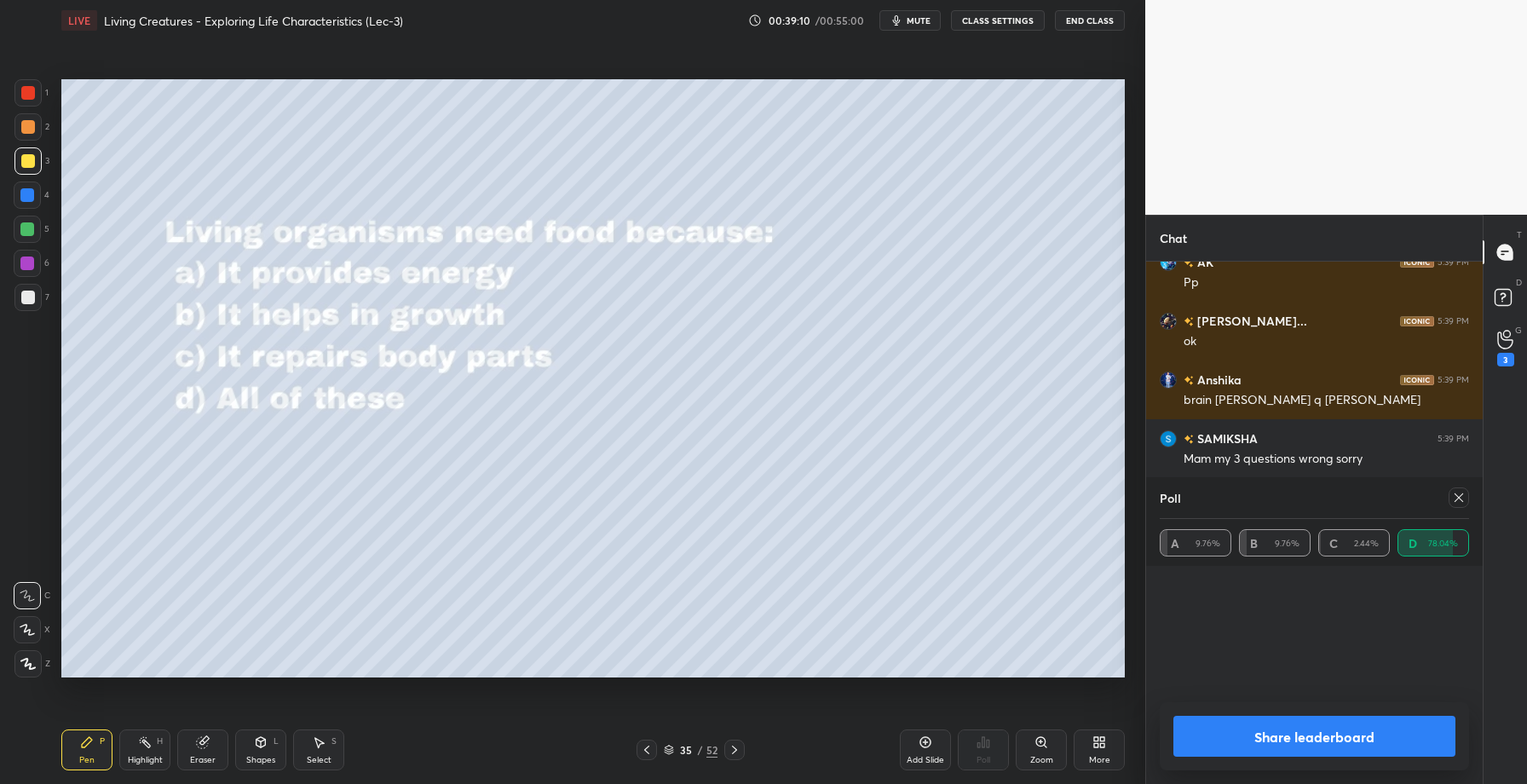
scroll to position [199, 305]
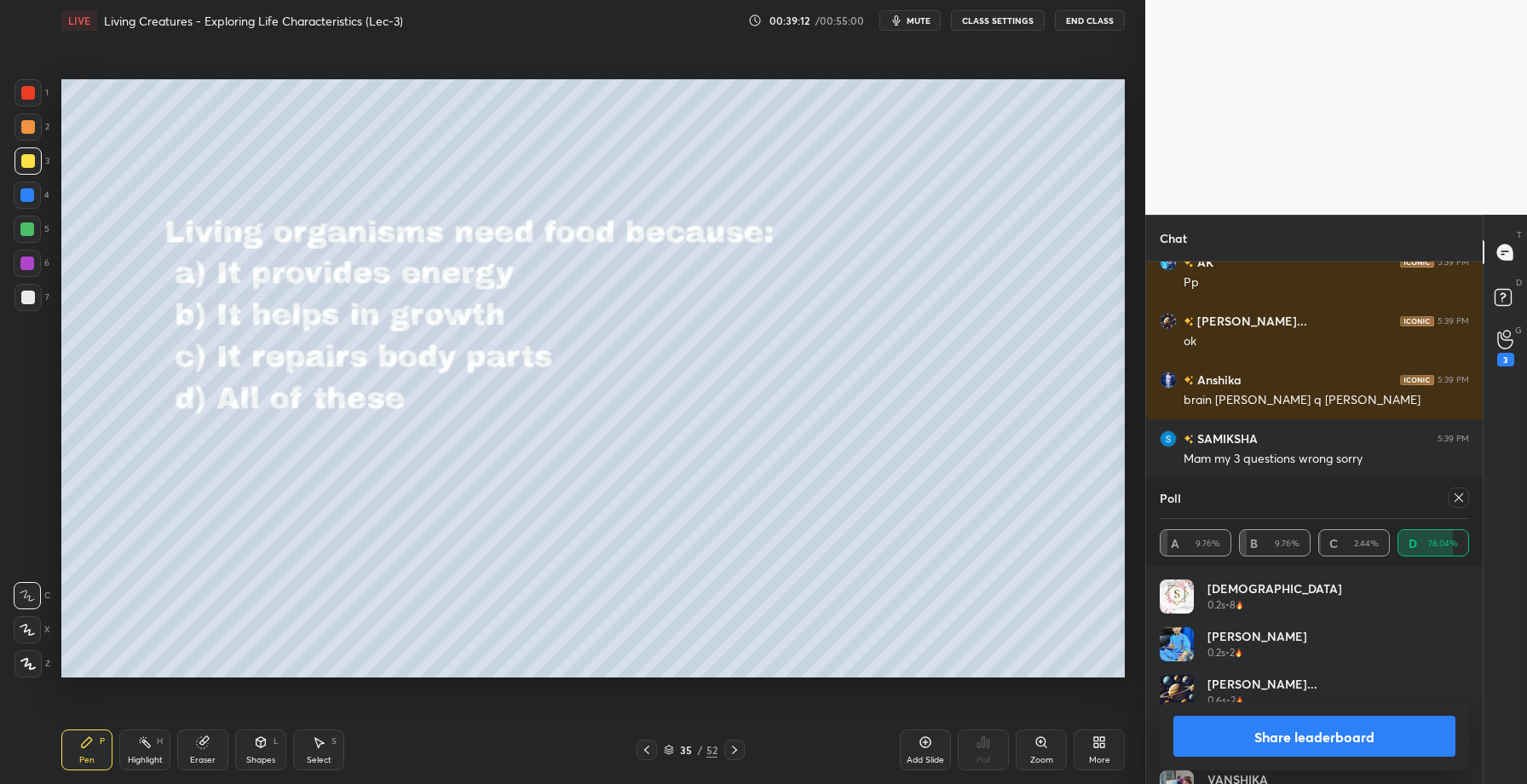
click at [1261, 732] on button "Share leaderboard" at bounding box center [1315, 736] width 282 height 41
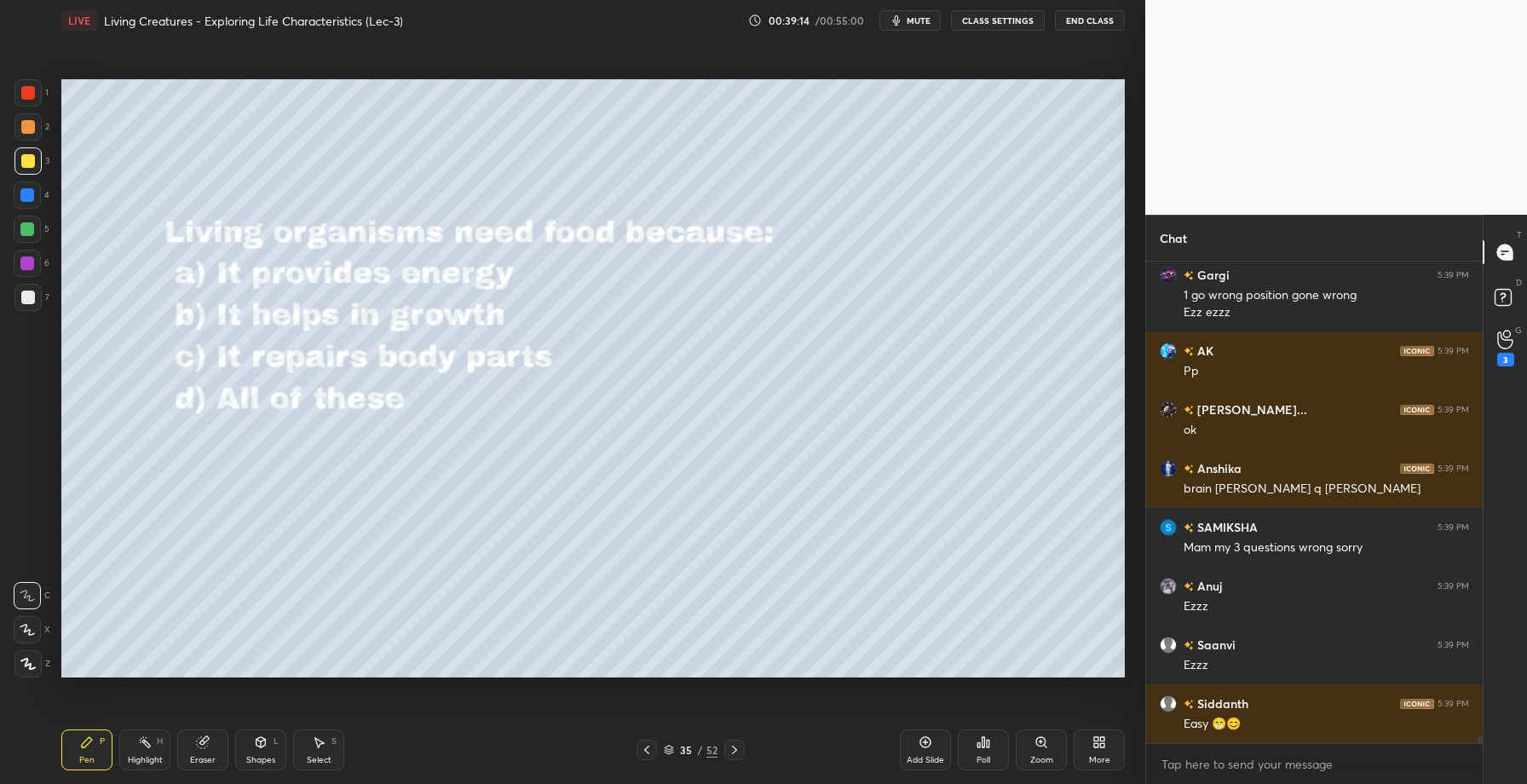
click at [988, 753] on div "Poll" at bounding box center [983, 750] width 51 height 41
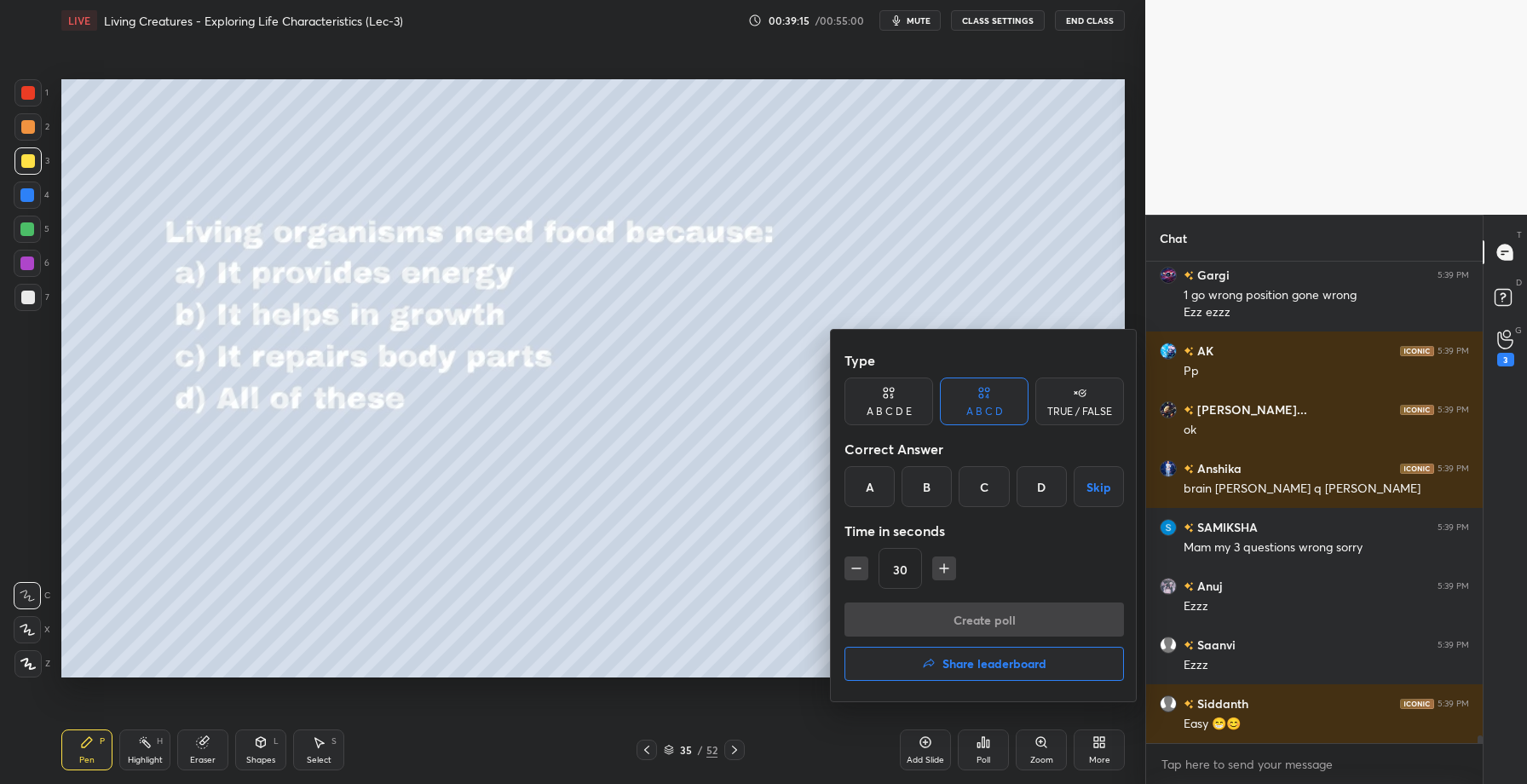
click at [935, 666] on button "Share leaderboard" at bounding box center [984, 663] width 279 height 34
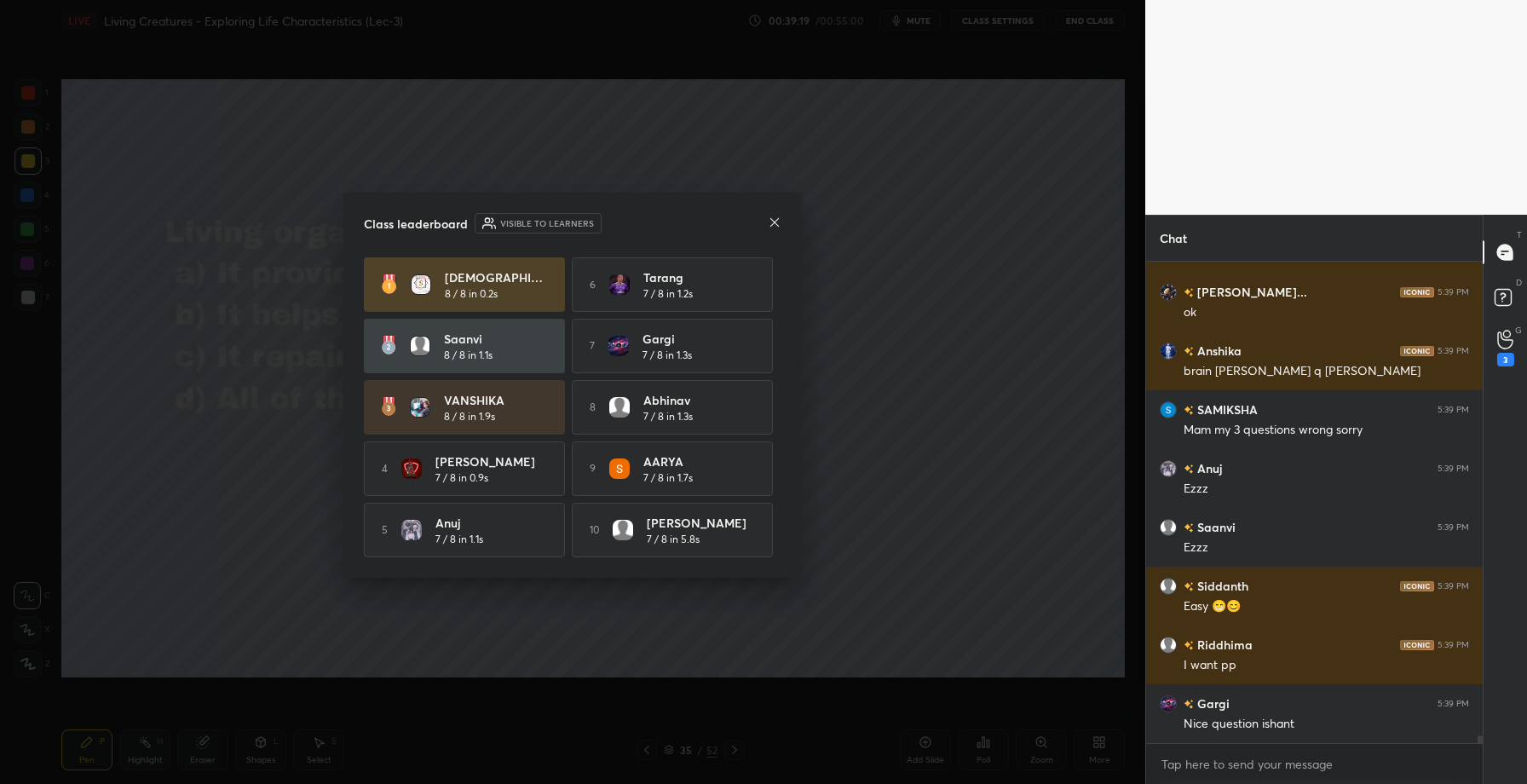
click at [772, 218] on icon at bounding box center [775, 222] width 14 height 14
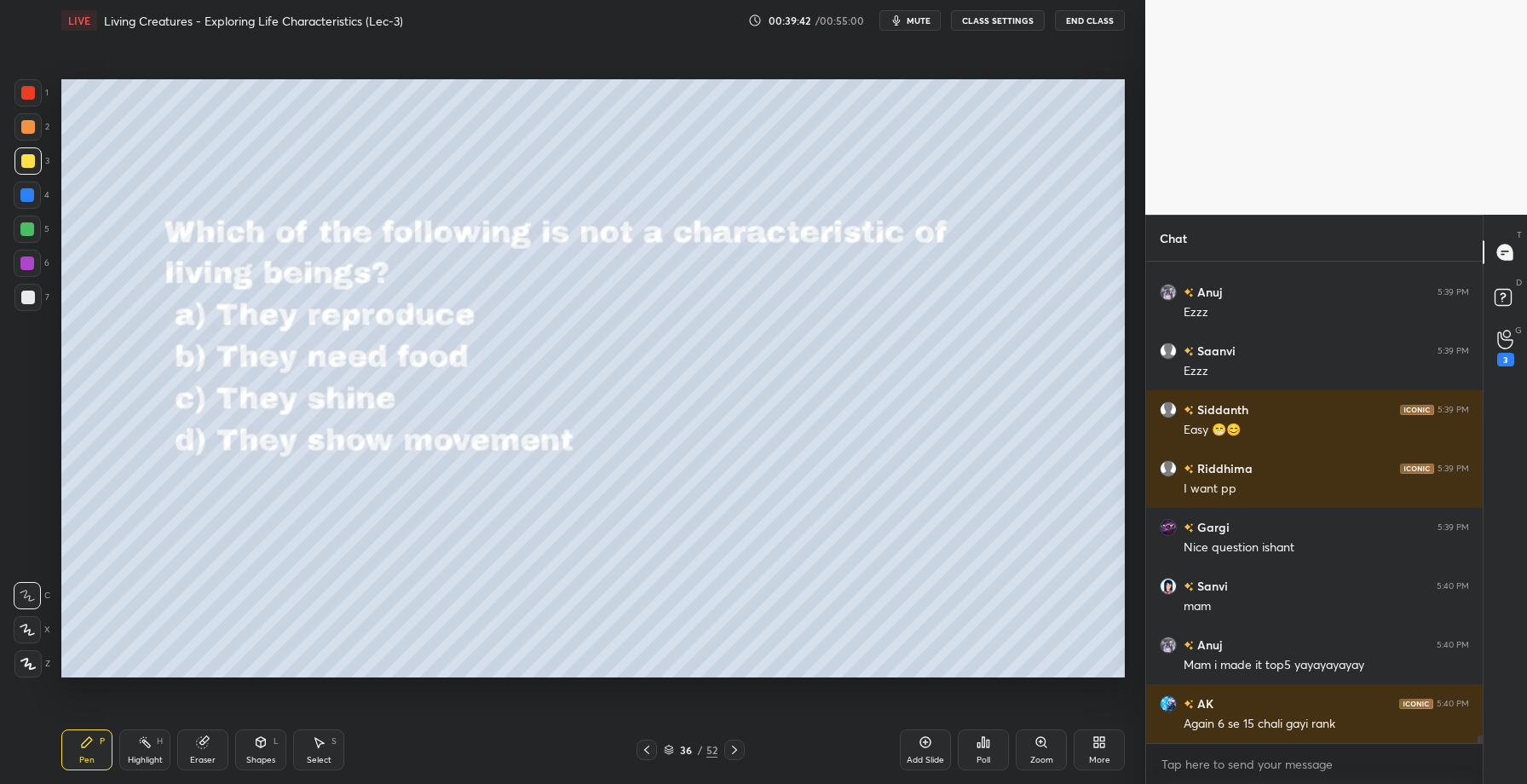
click at [986, 759] on div "Poll" at bounding box center [983, 760] width 14 height 8
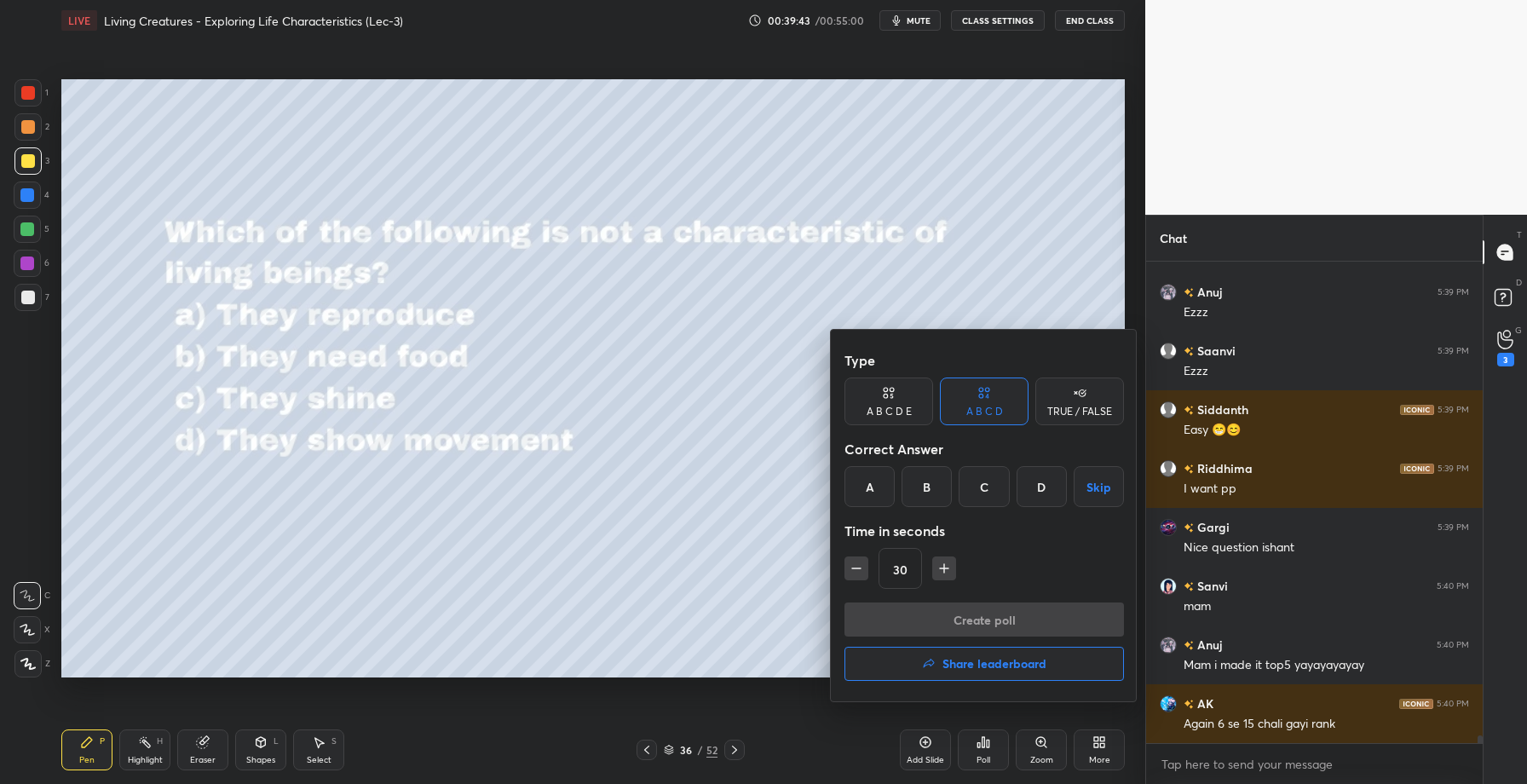
click at [983, 467] on div "C" at bounding box center [984, 487] width 50 height 41
click at [951, 613] on button "Create poll" at bounding box center [984, 620] width 279 height 34
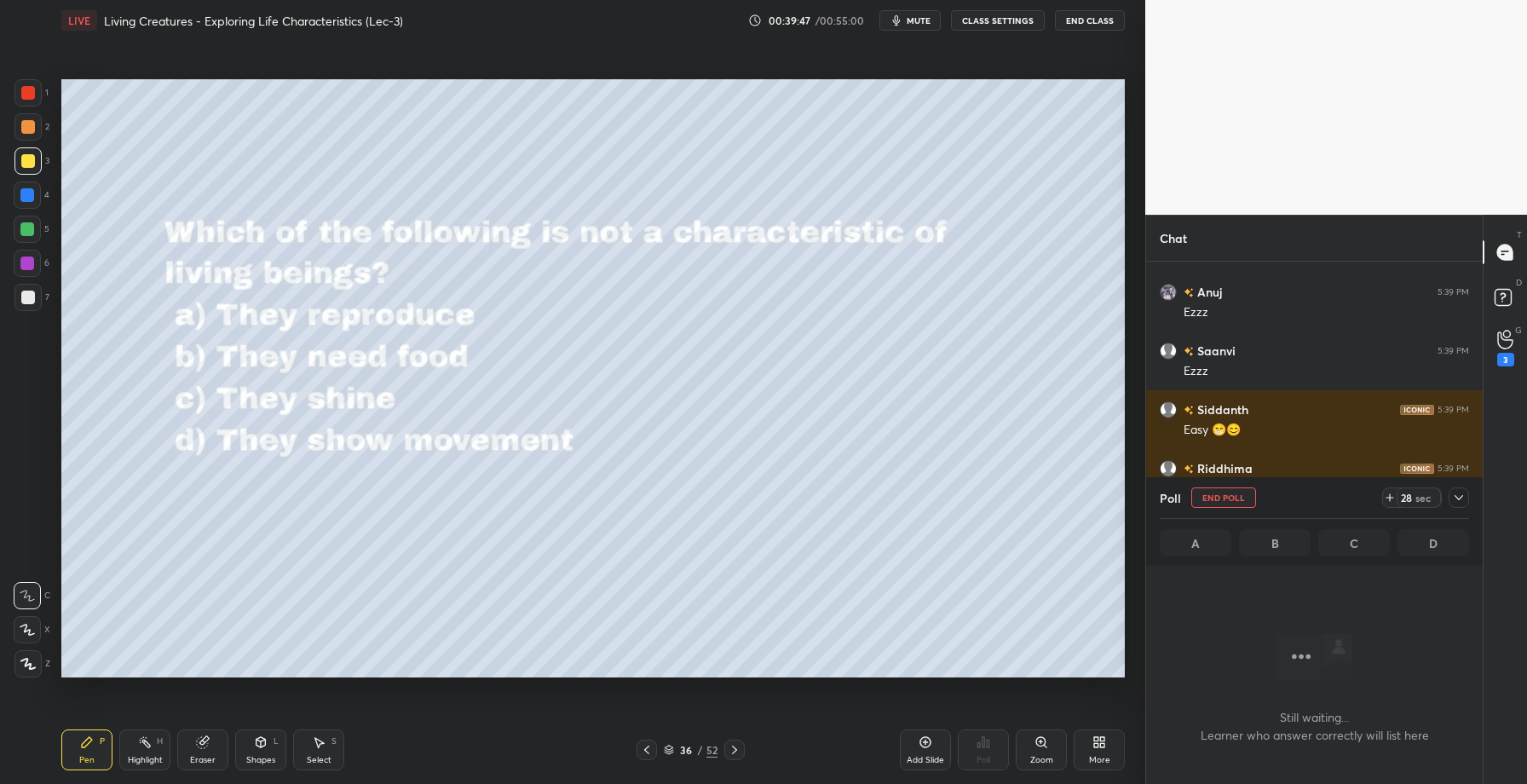
click at [1458, 498] on icon at bounding box center [1459, 497] width 14 height 14
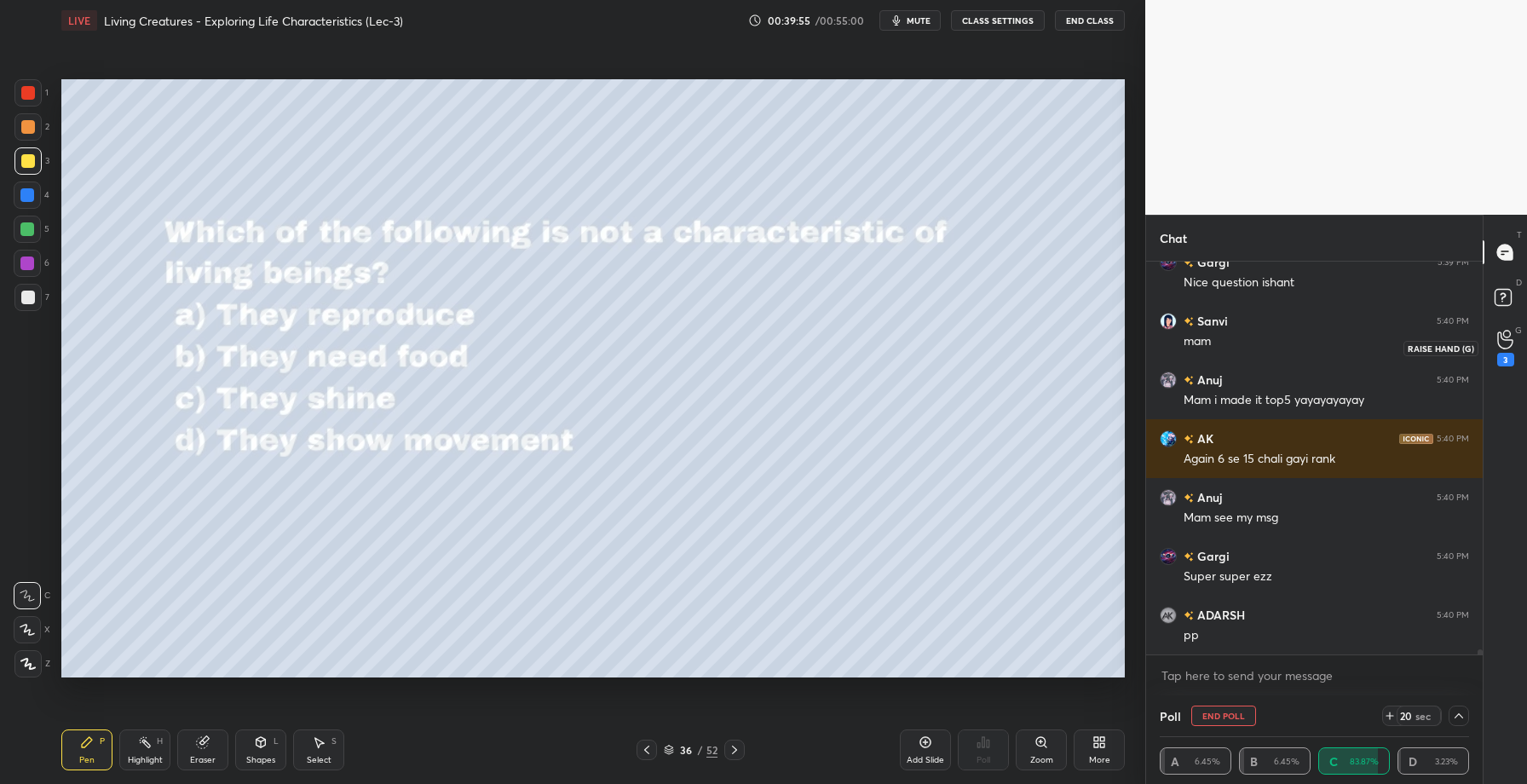
click at [1507, 337] on icon at bounding box center [1505, 339] width 16 height 20
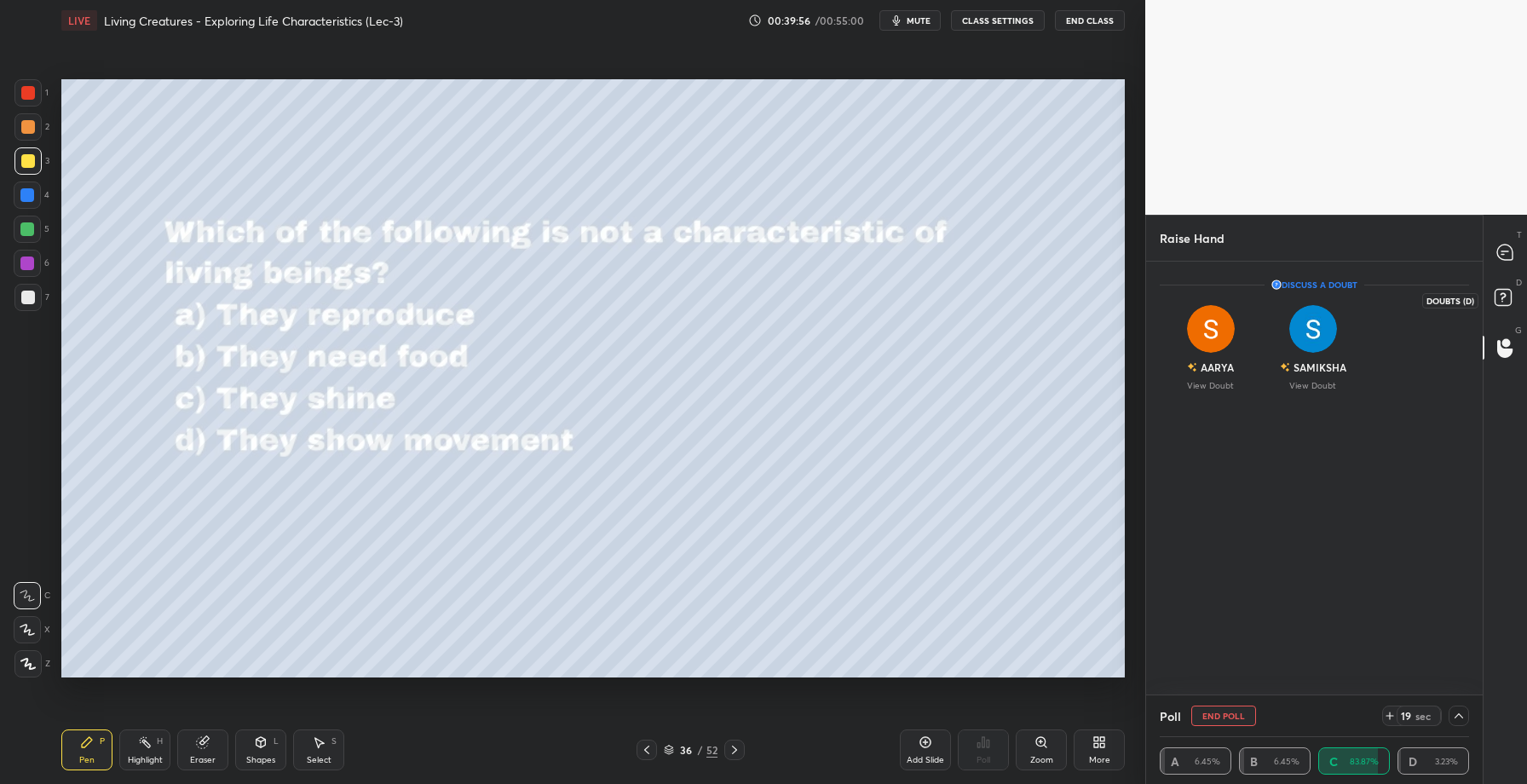
click at [1508, 302] on rect at bounding box center [1503, 297] width 16 height 16
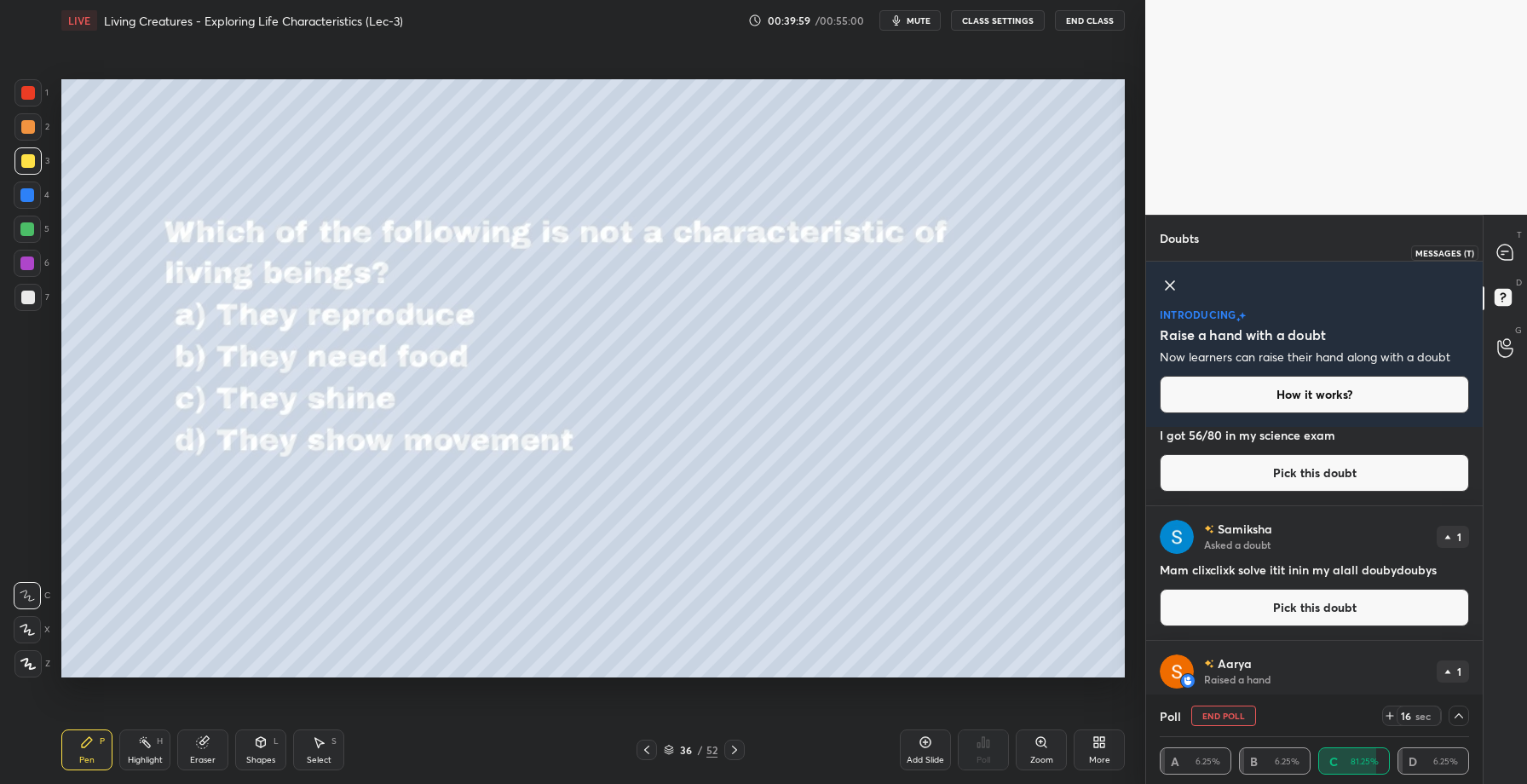
click at [1509, 250] on icon at bounding box center [1505, 252] width 15 height 15
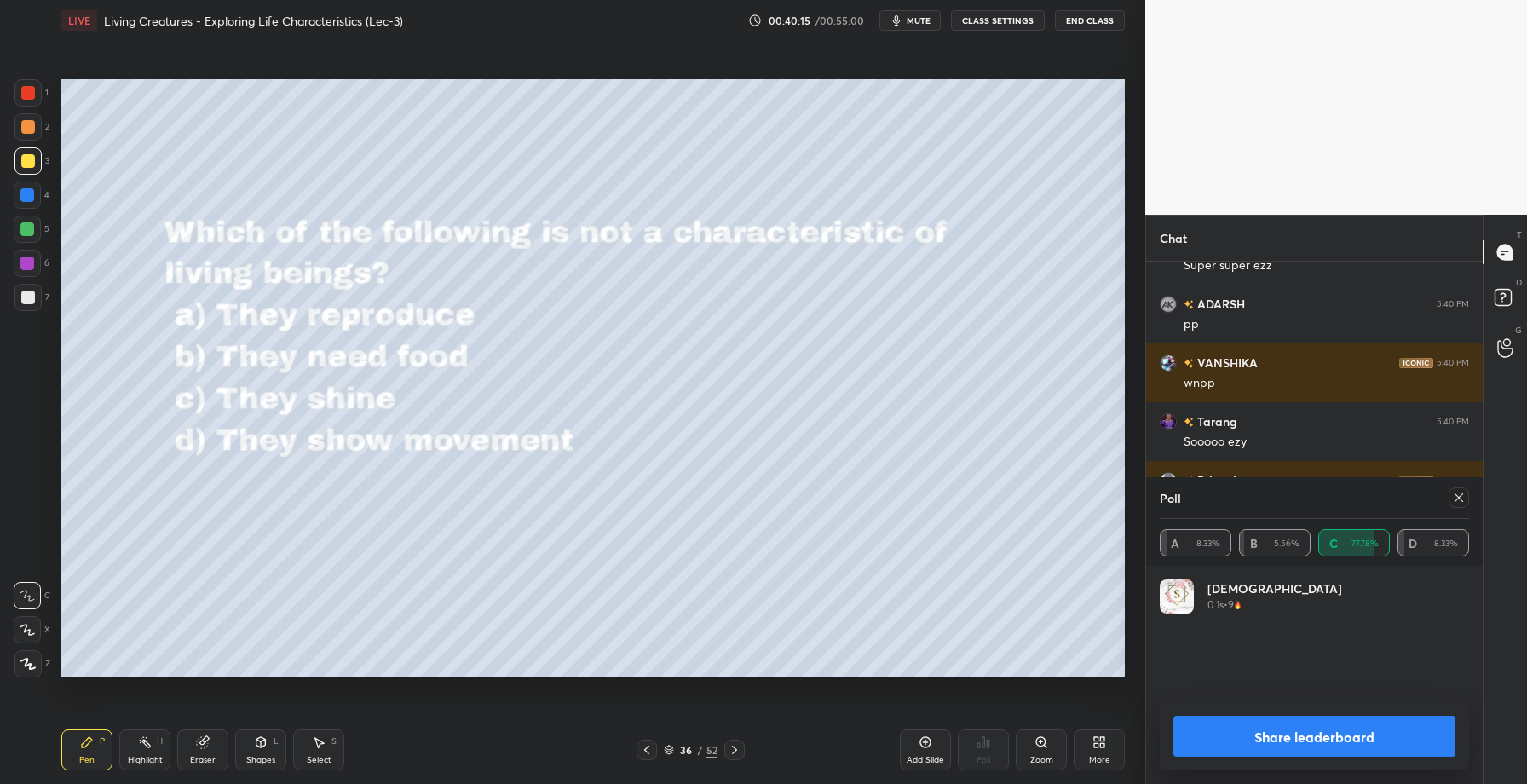
scroll to position [91, 305]
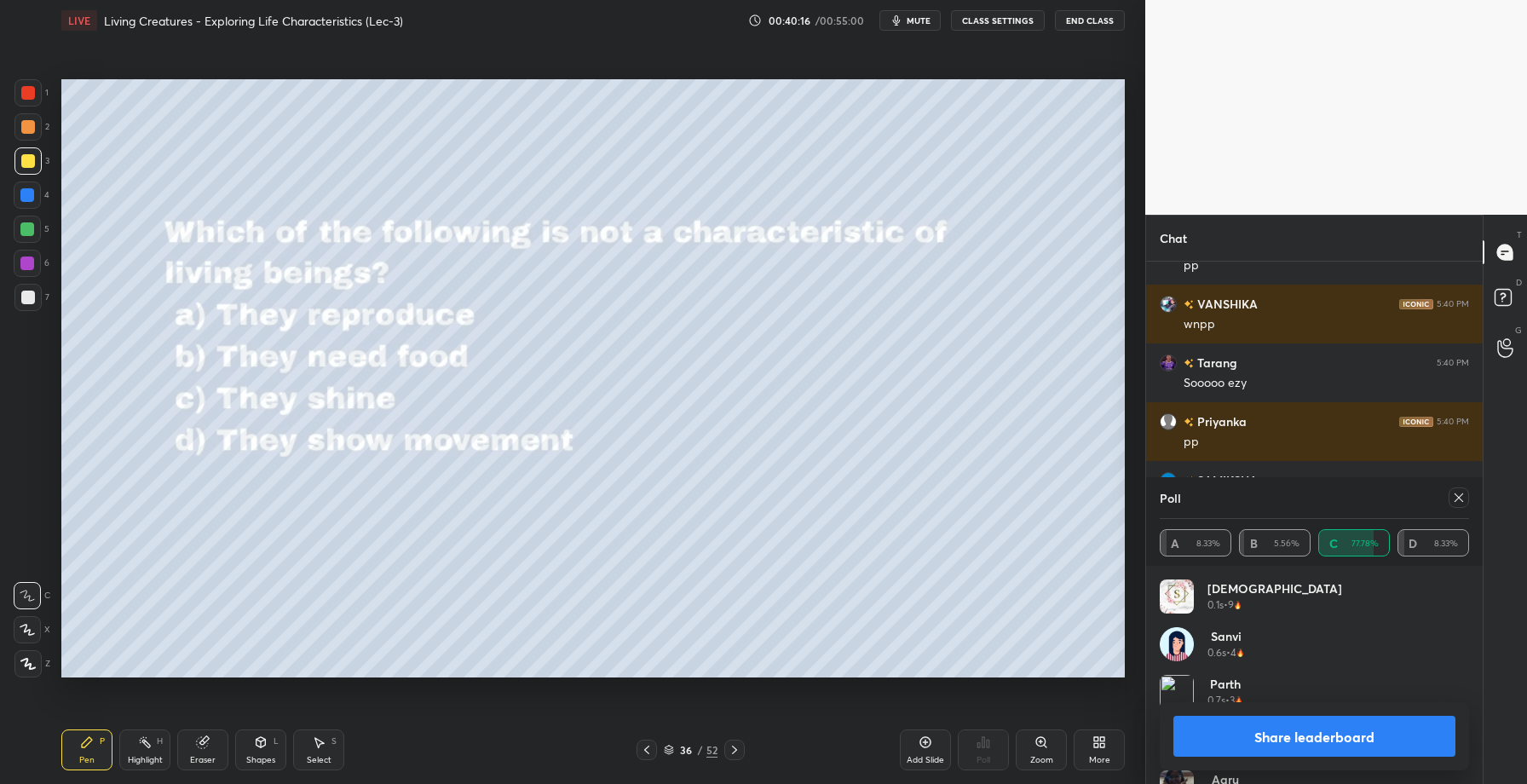
click at [1273, 736] on button "Share leaderboard" at bounding box center [1315, 736] width 282 height 41
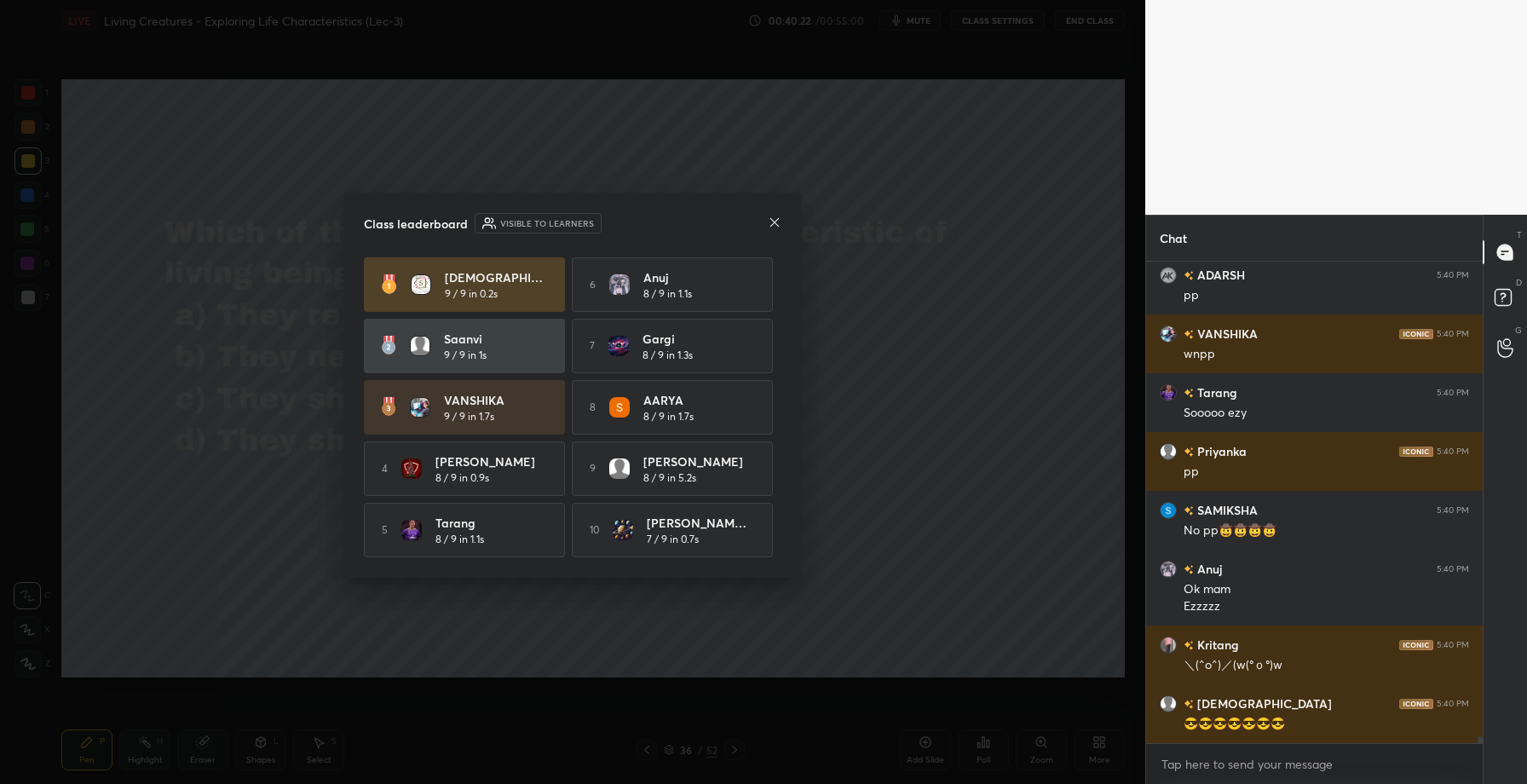
click at [770, 218] on icon at bounding box center [775, 222] width 14 height 14
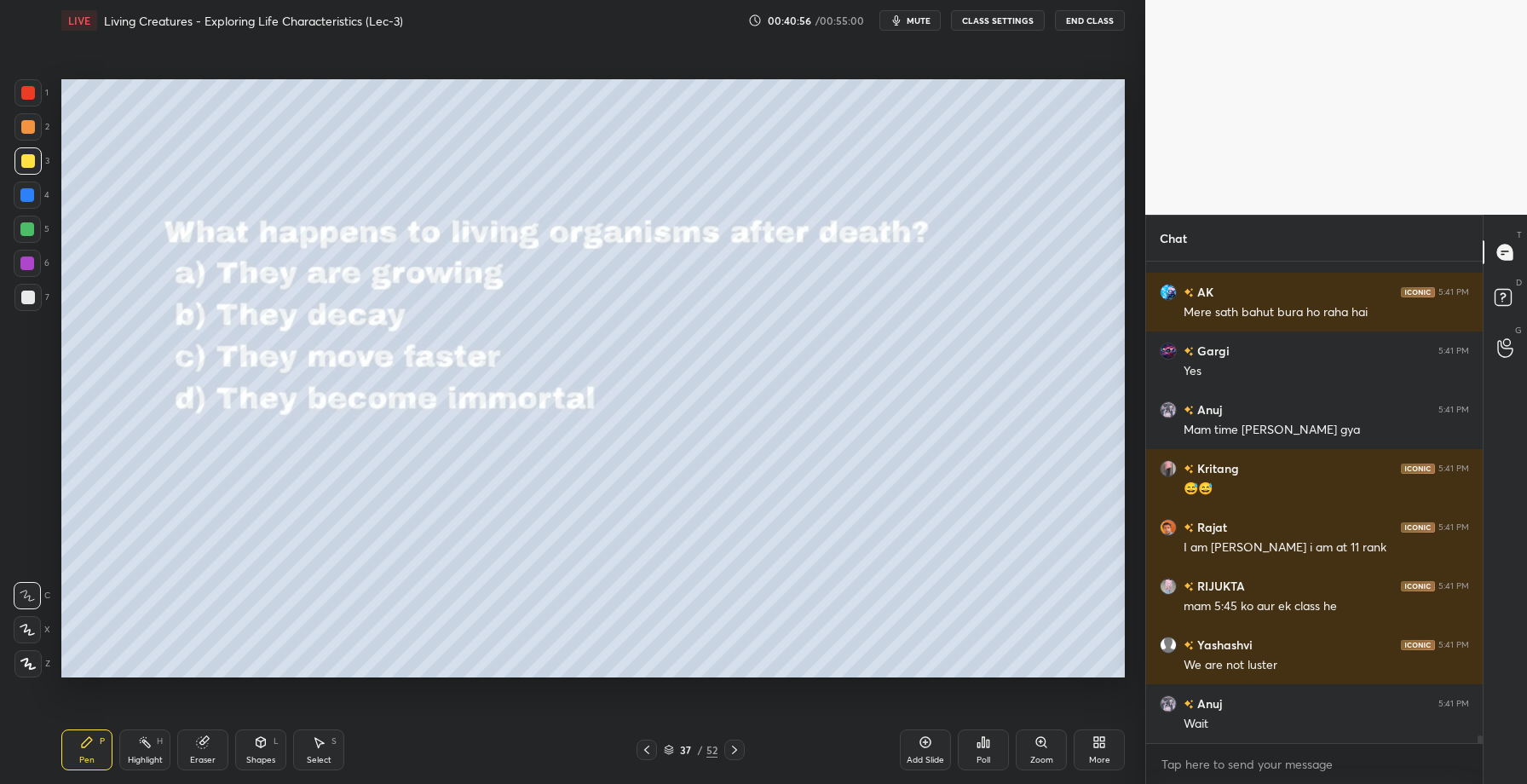
click at [975, 744] on div "Poll" at bounding box center [983, 750] width 51 height 41
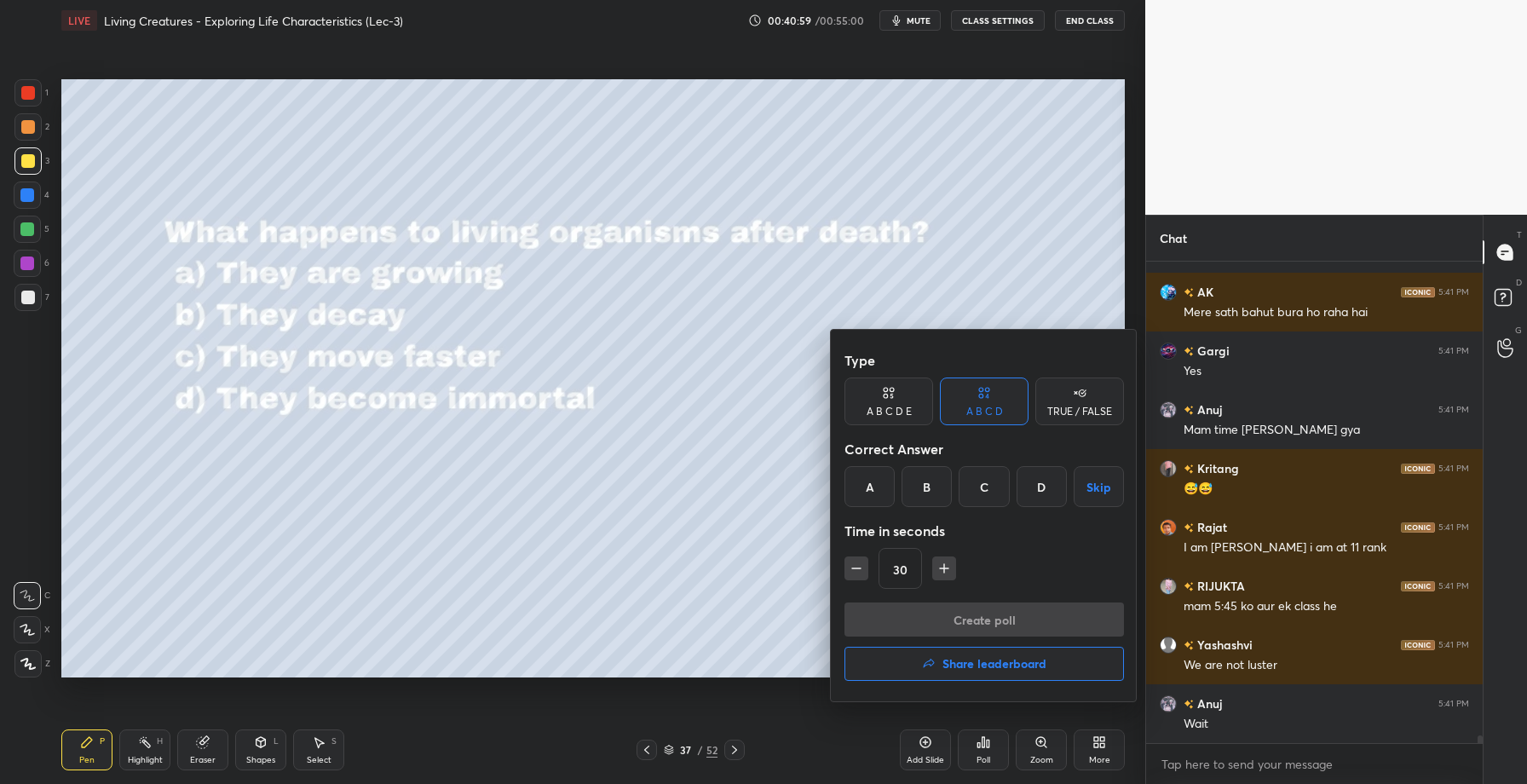
click at [932, 482] on div "B" at bounding box center [927, 487] width 50 height 41
click at [922, 618] on button "Create poll" at bounding box center [984, 620] width 279 height 34
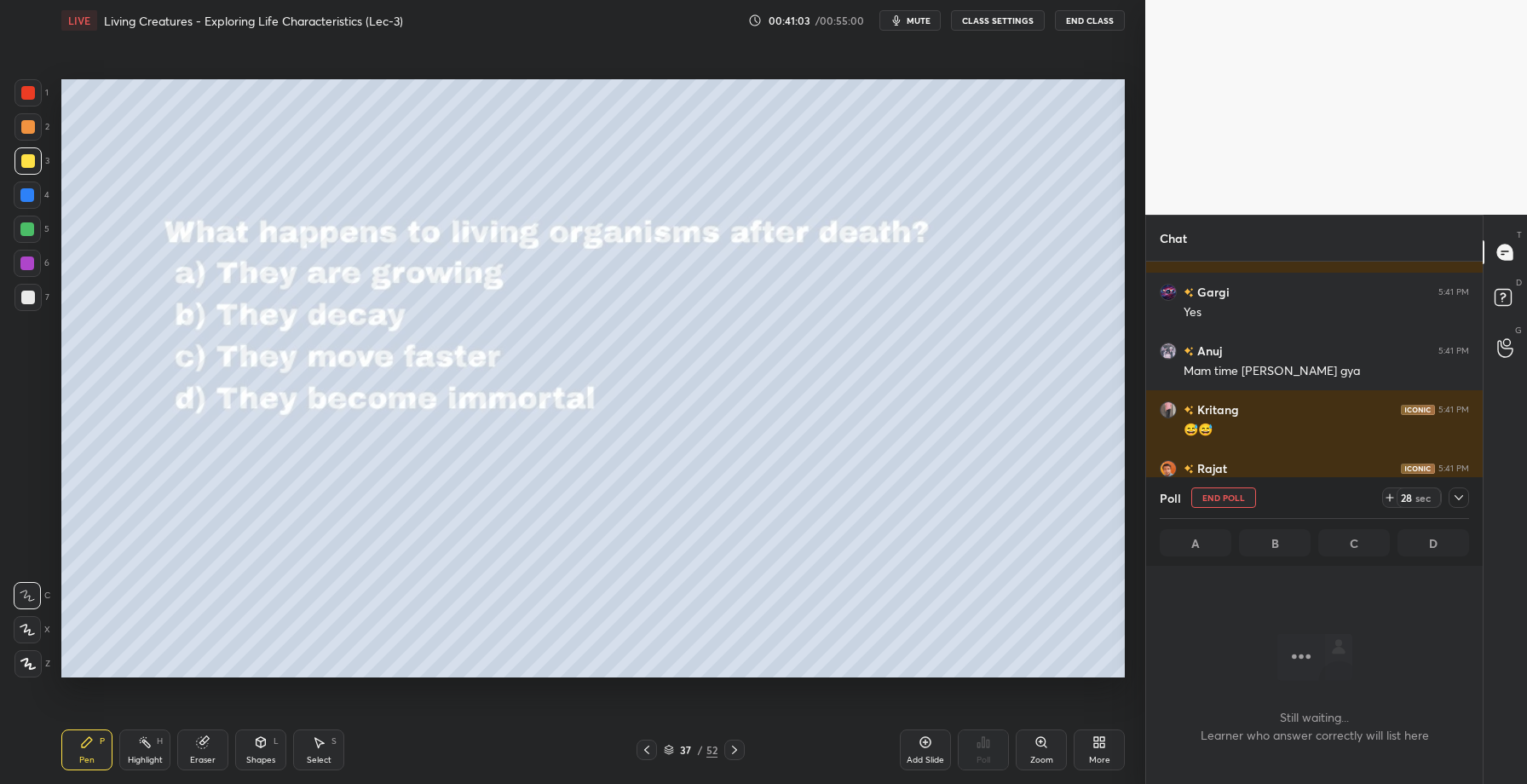
click at [1463, 500] on icon at bounding box center [1459, 497] width 14 height 14
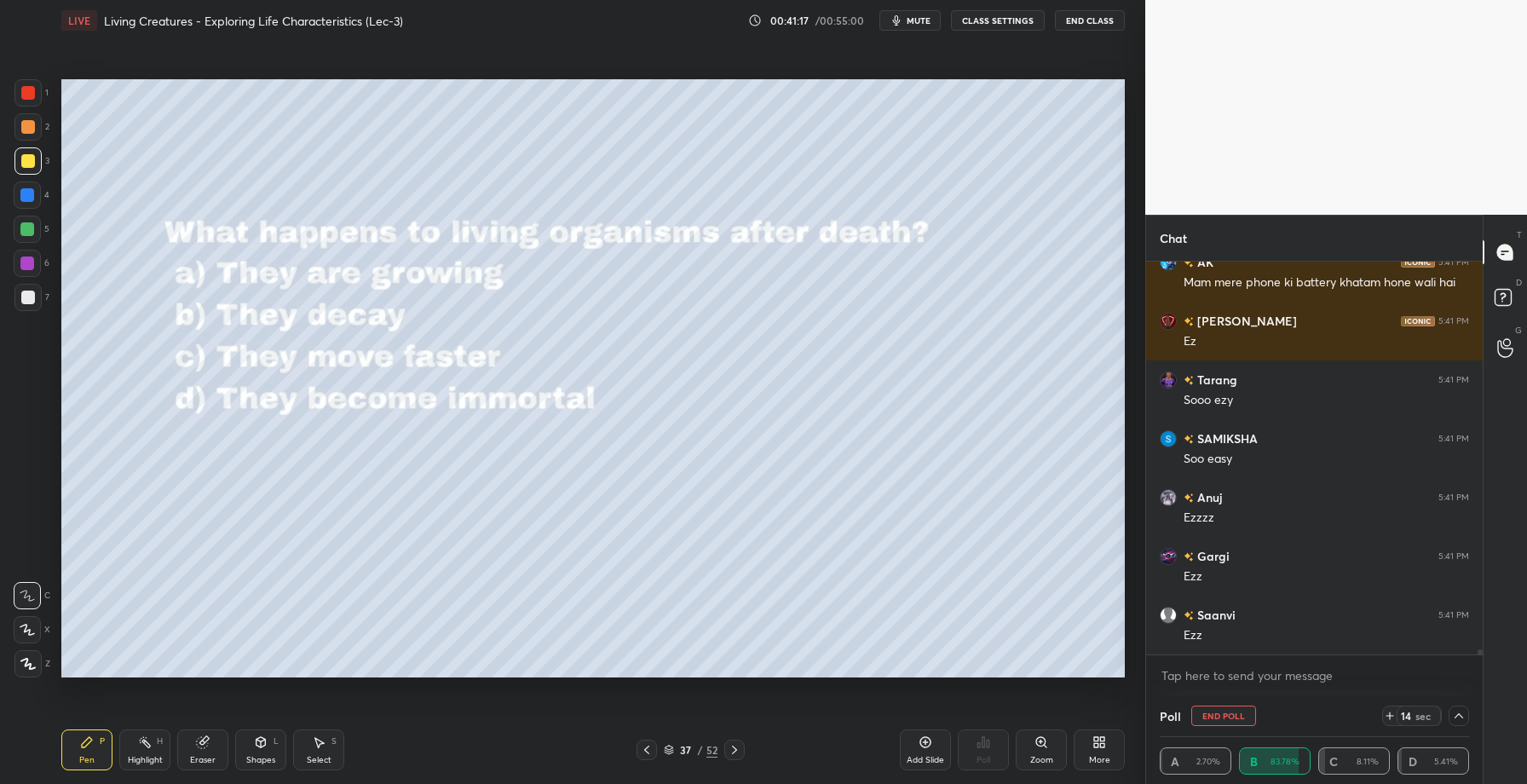
scroll to position [31557, 0]
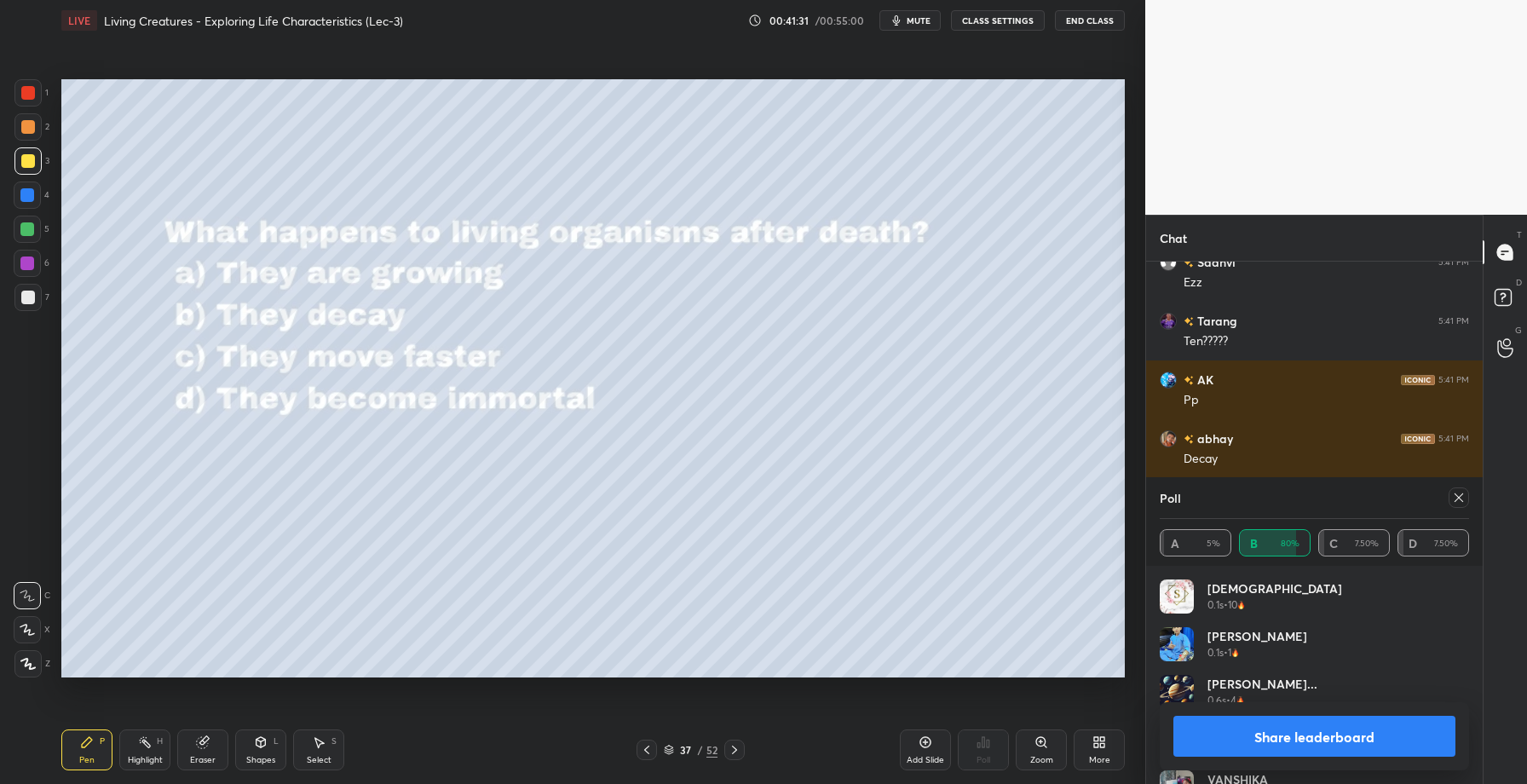
click at [1269, 721] on button "Share leaderboard" at bounding box center [1315, 736] width 282 height 41
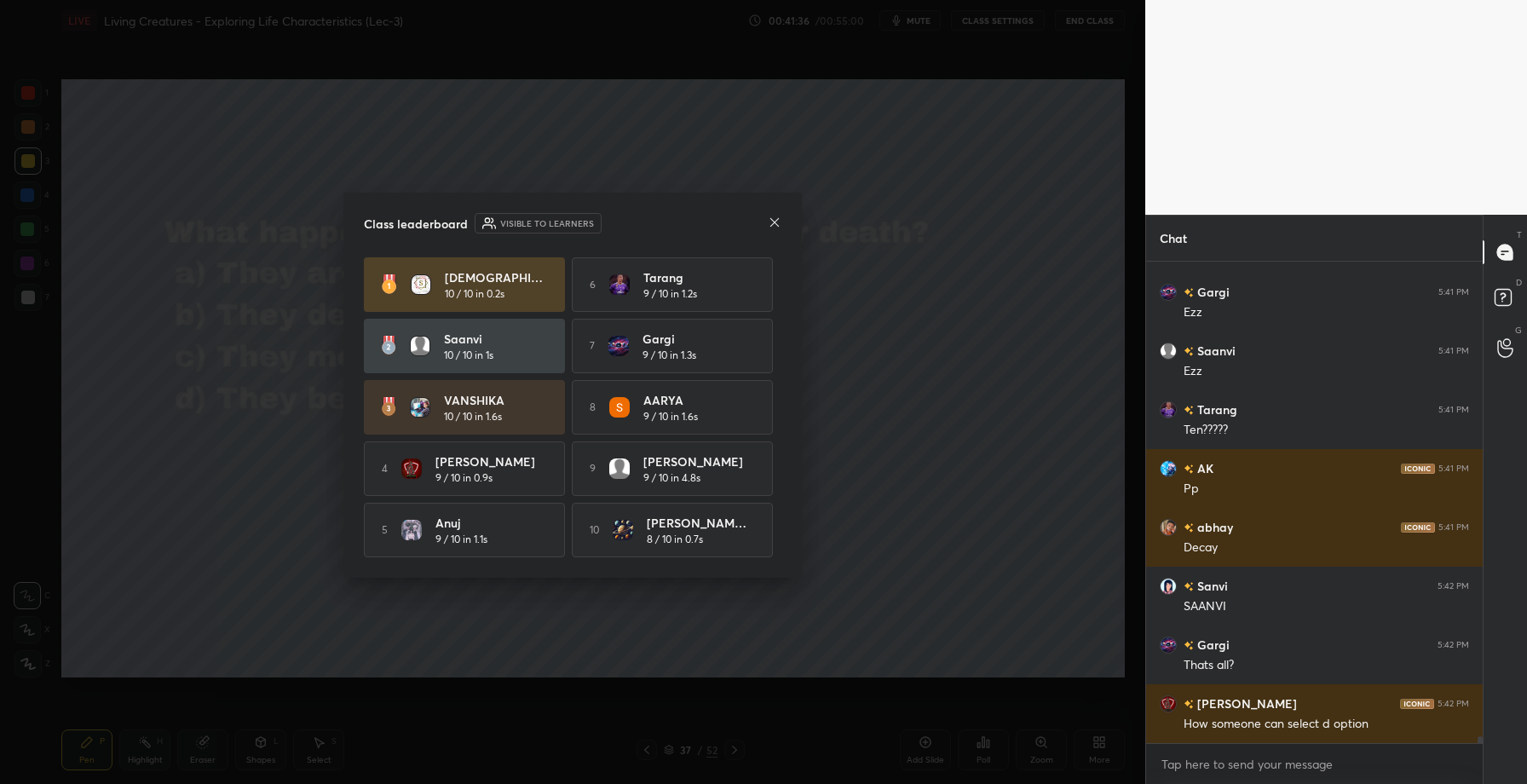
click at [772, 218] on icon at bounding box center [775, 222] width 14 height 14
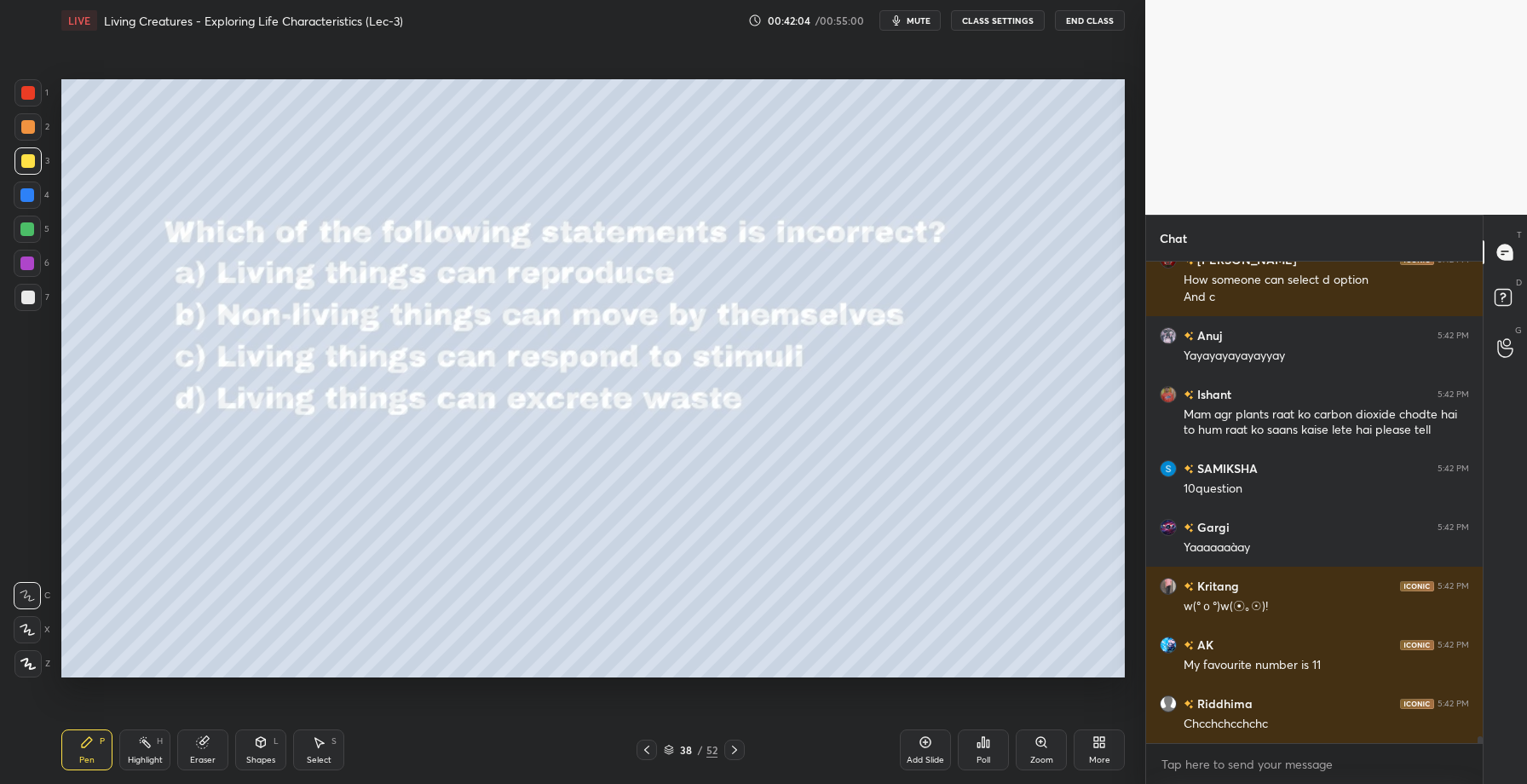
click at [978, 746] on icon at bounding box center [978, 745] width 3 height 5
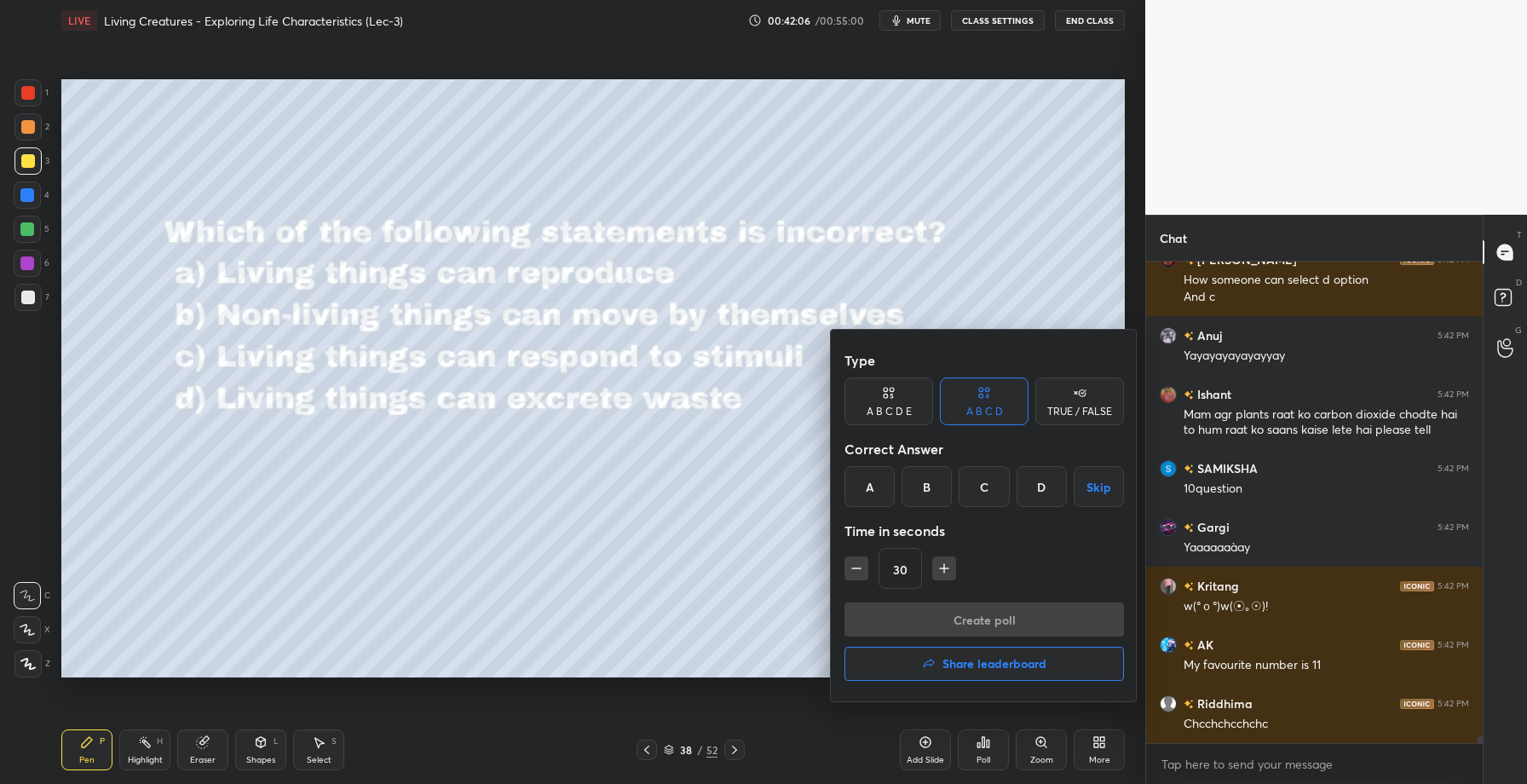
click at [925, 495] on div "B" at bounding box center [927, 487] width 50 height 41
click at [964, 631] on button "Create poll" at bounding box center [984, 620] width 279 height 34
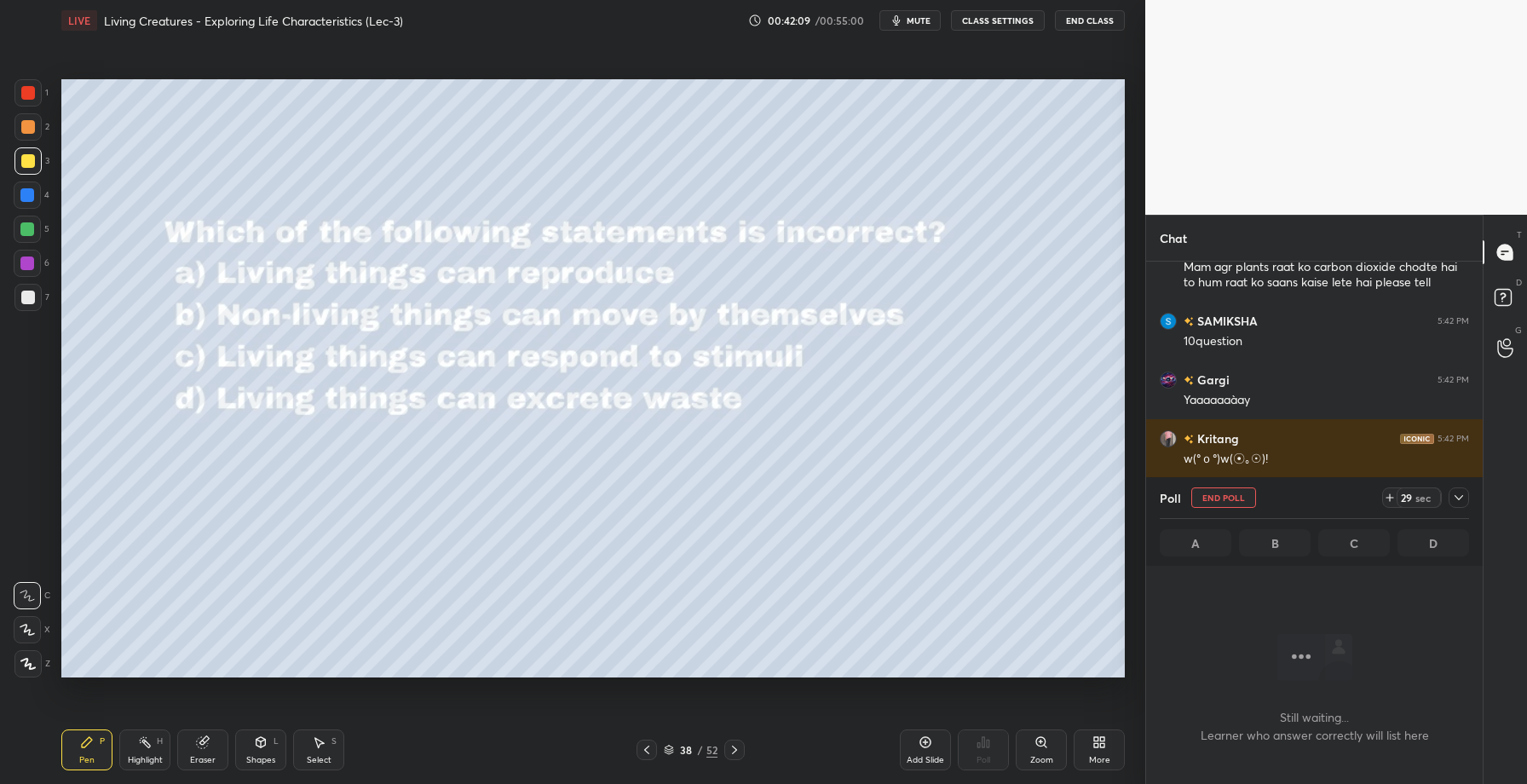
click at [1454, 502] on icon at bounding box center [1459, 497] width 14 height 14
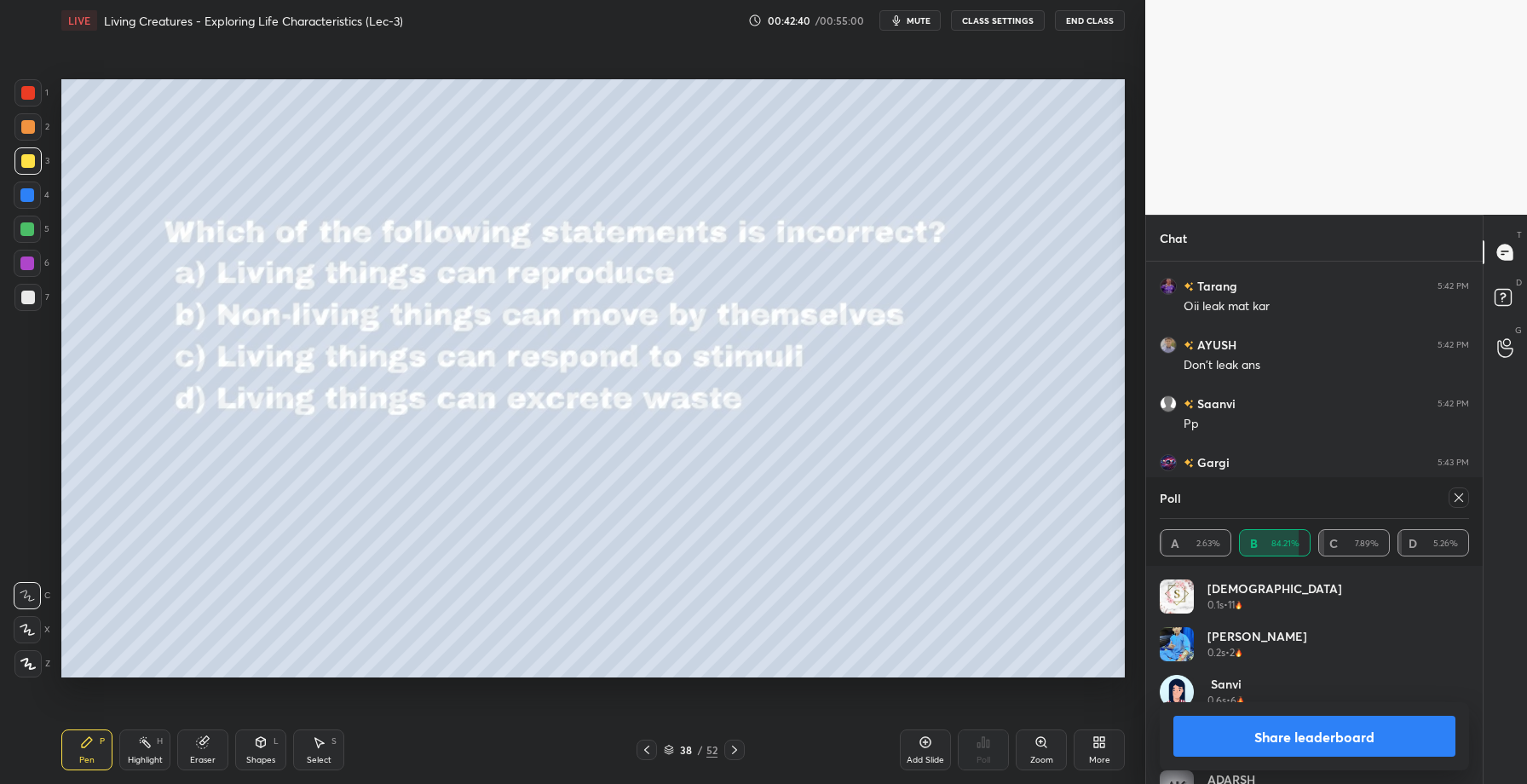
click at [1271, 736] on button "Share leaderboard" at bounding box center [1315, 736] width 282 height 41
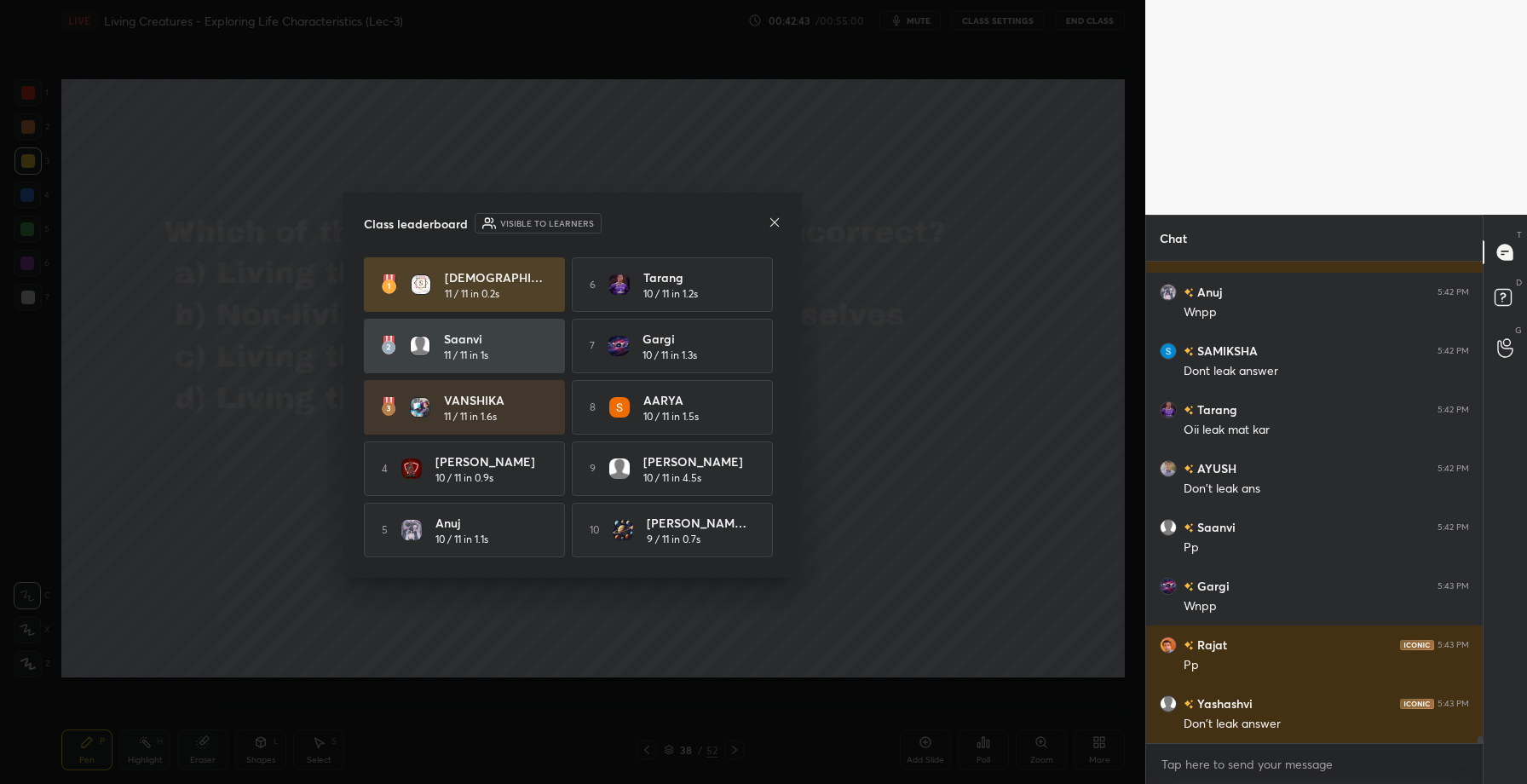
click at [778, 217] on icon at bounding box center [775, 222] width 14 height 14
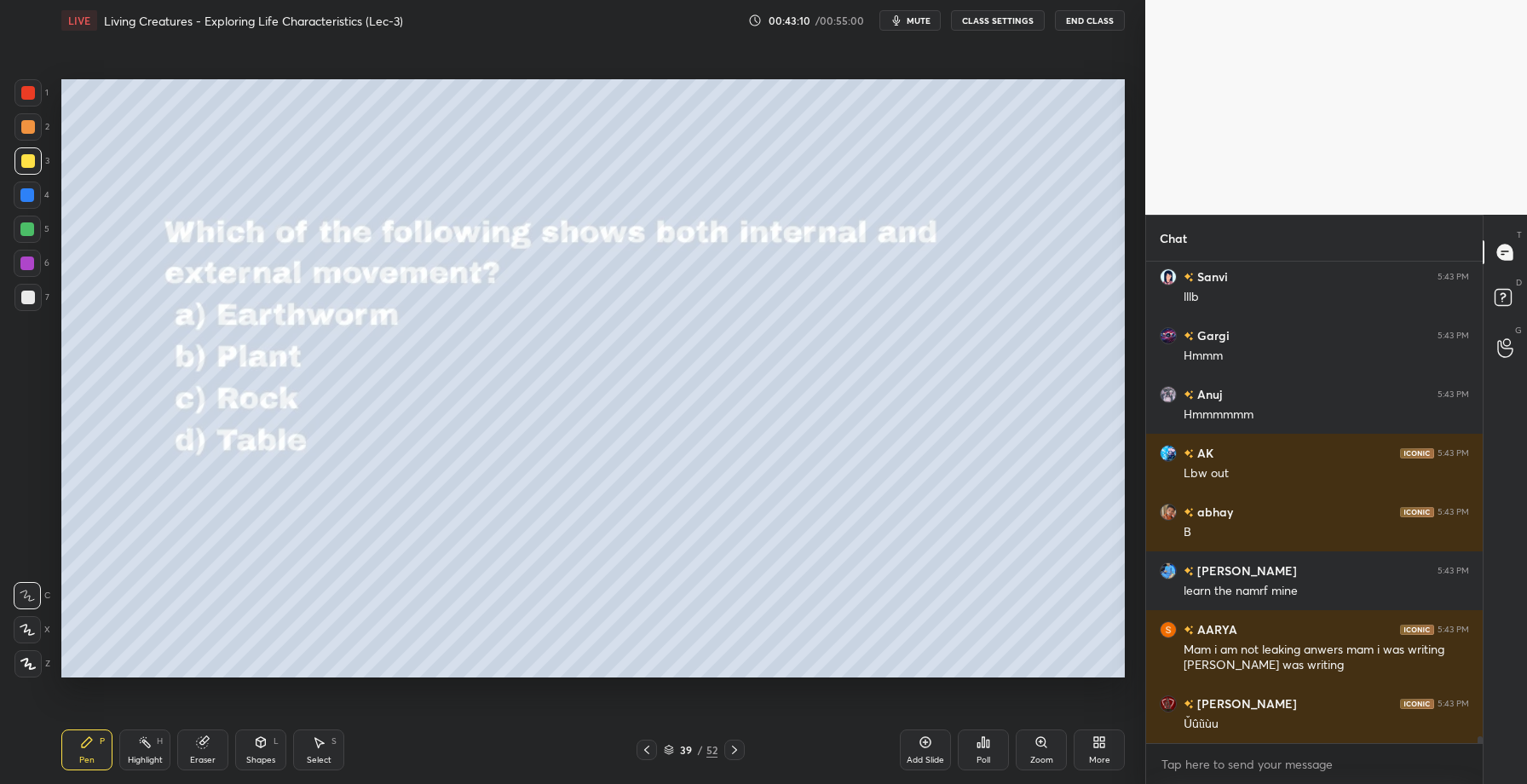
click at [988, 746] on icon at bounding box center [988, 744] width 3 height 7
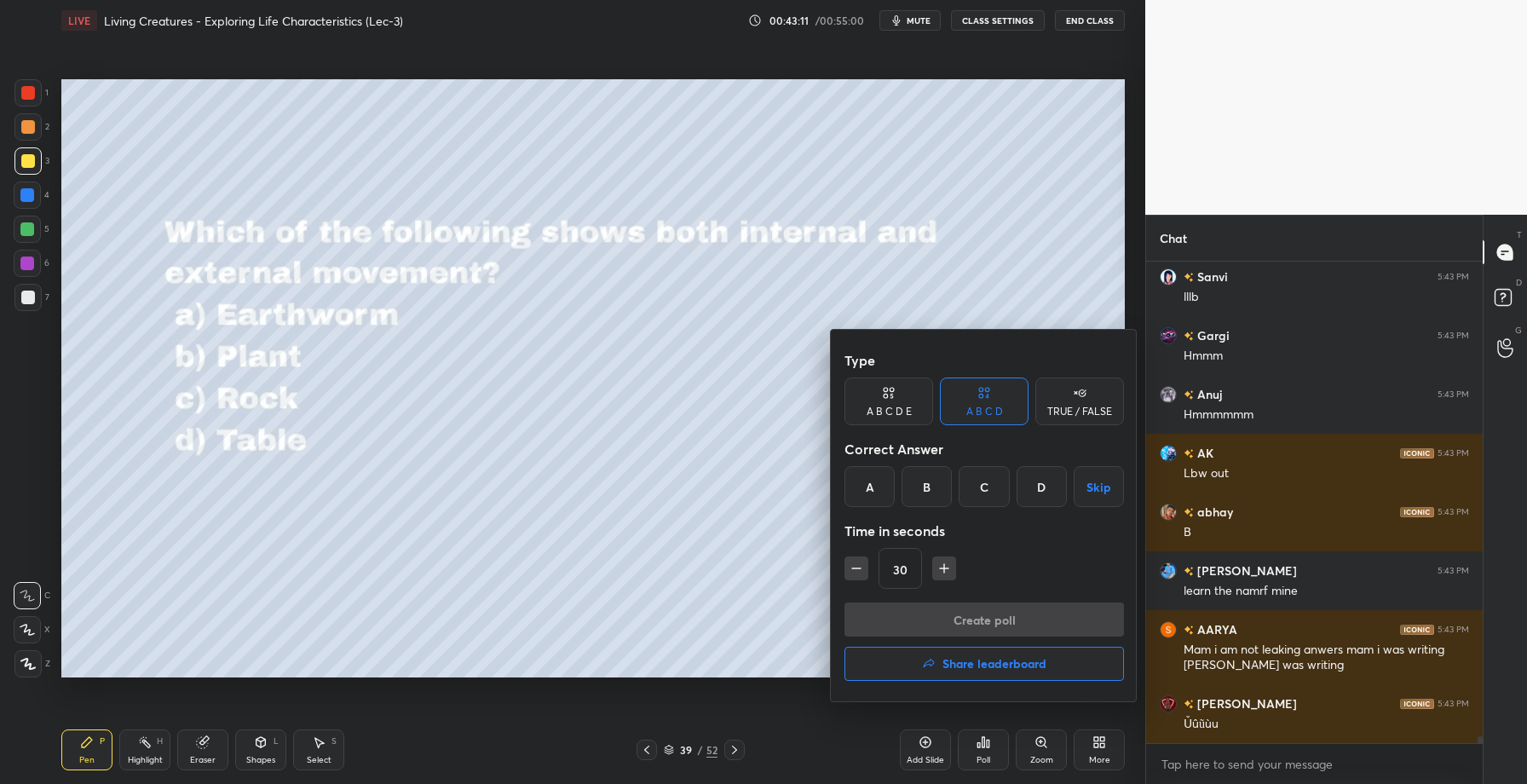
click at [863, 492] on div "A" at bounding box center [870, 487] width 50 height 41
click at [936, 619] on button "Create poll" at bounding box center [984, 620] width 279 height 34
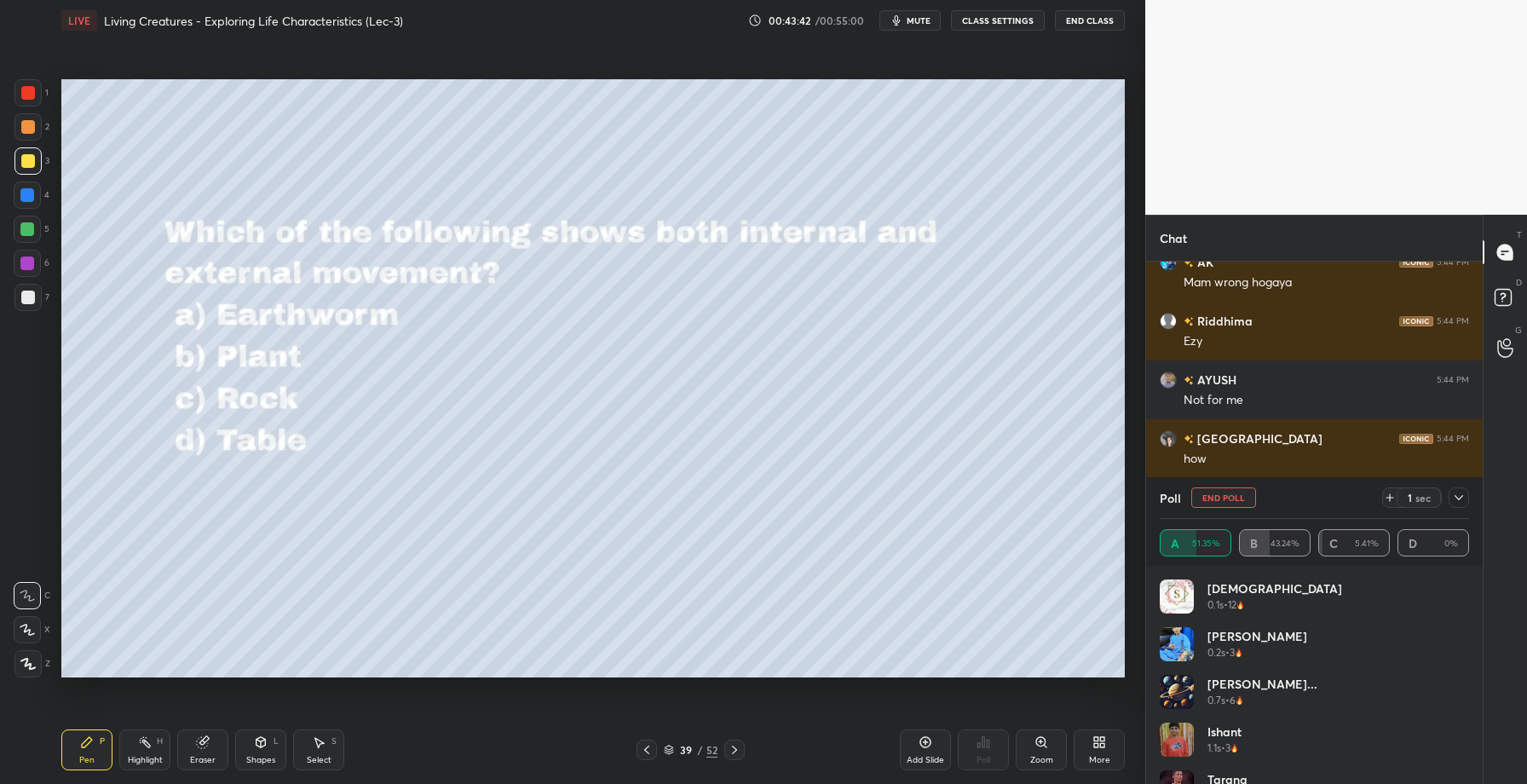
scroll to position [34487, 0]
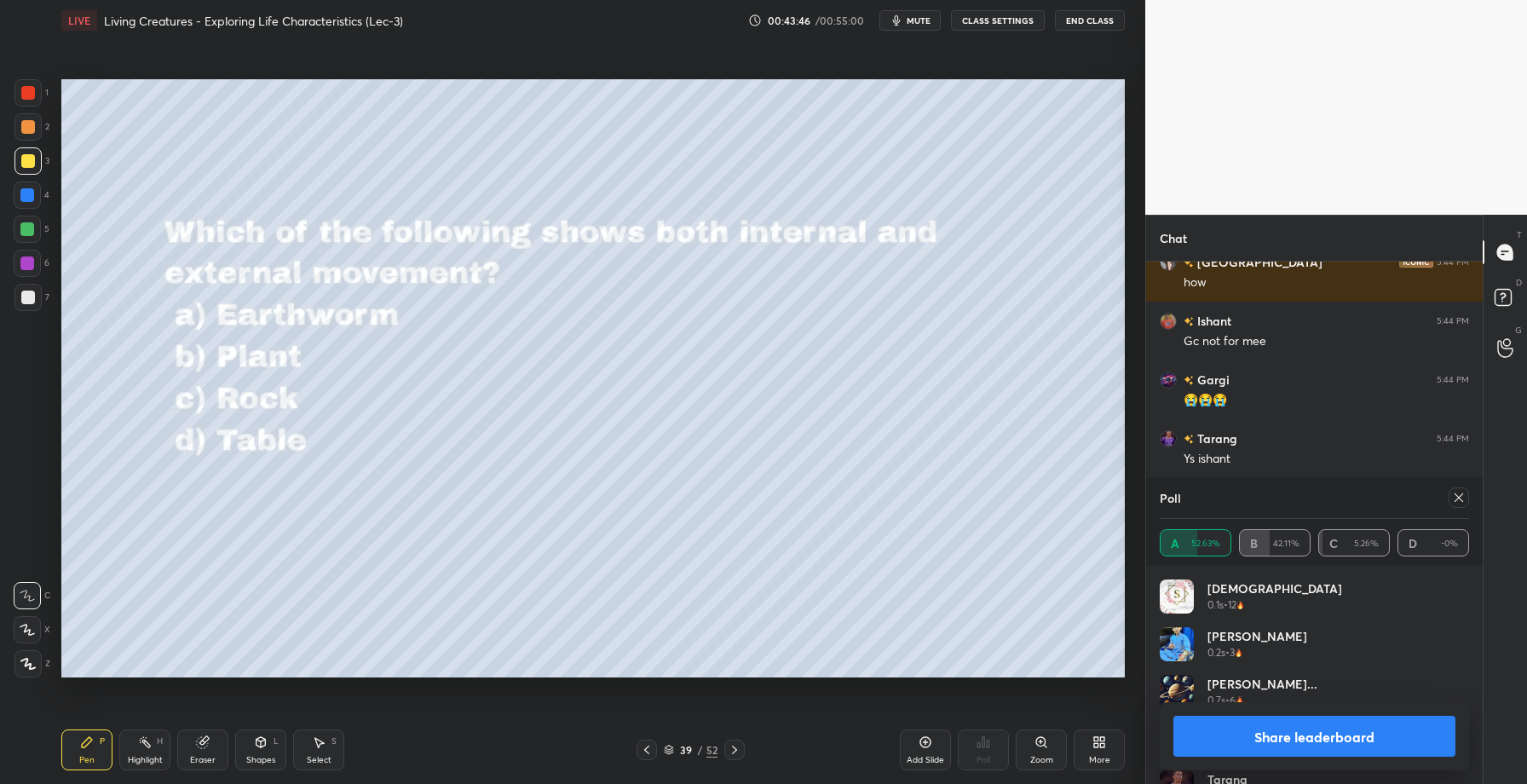
click at [1289, 732] on button "Share leaderboard" at bounding box center [1315, 736] width 282 height 41
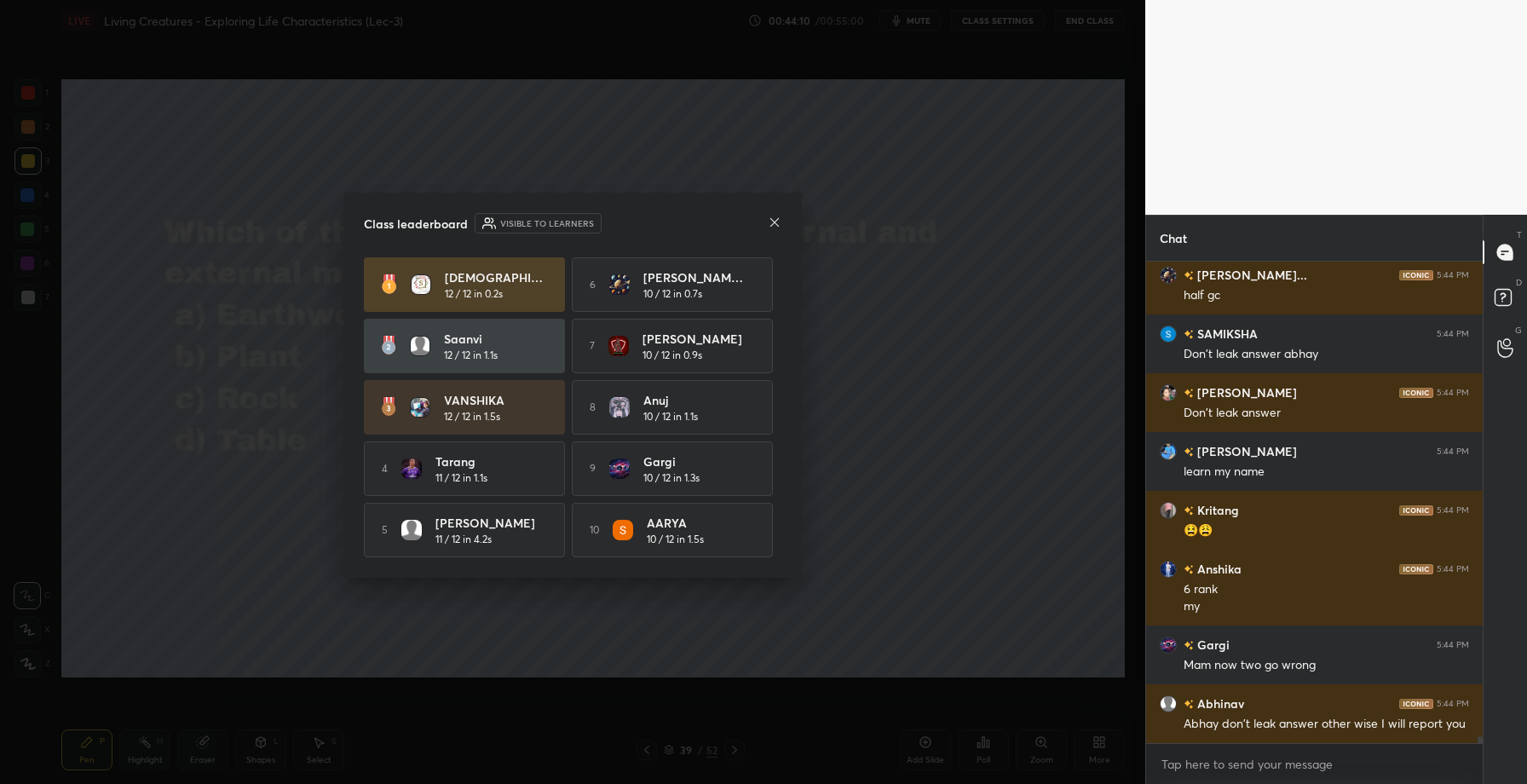
click at [770, 218] on icon at bounding box center [775, 222] width 14 height 14
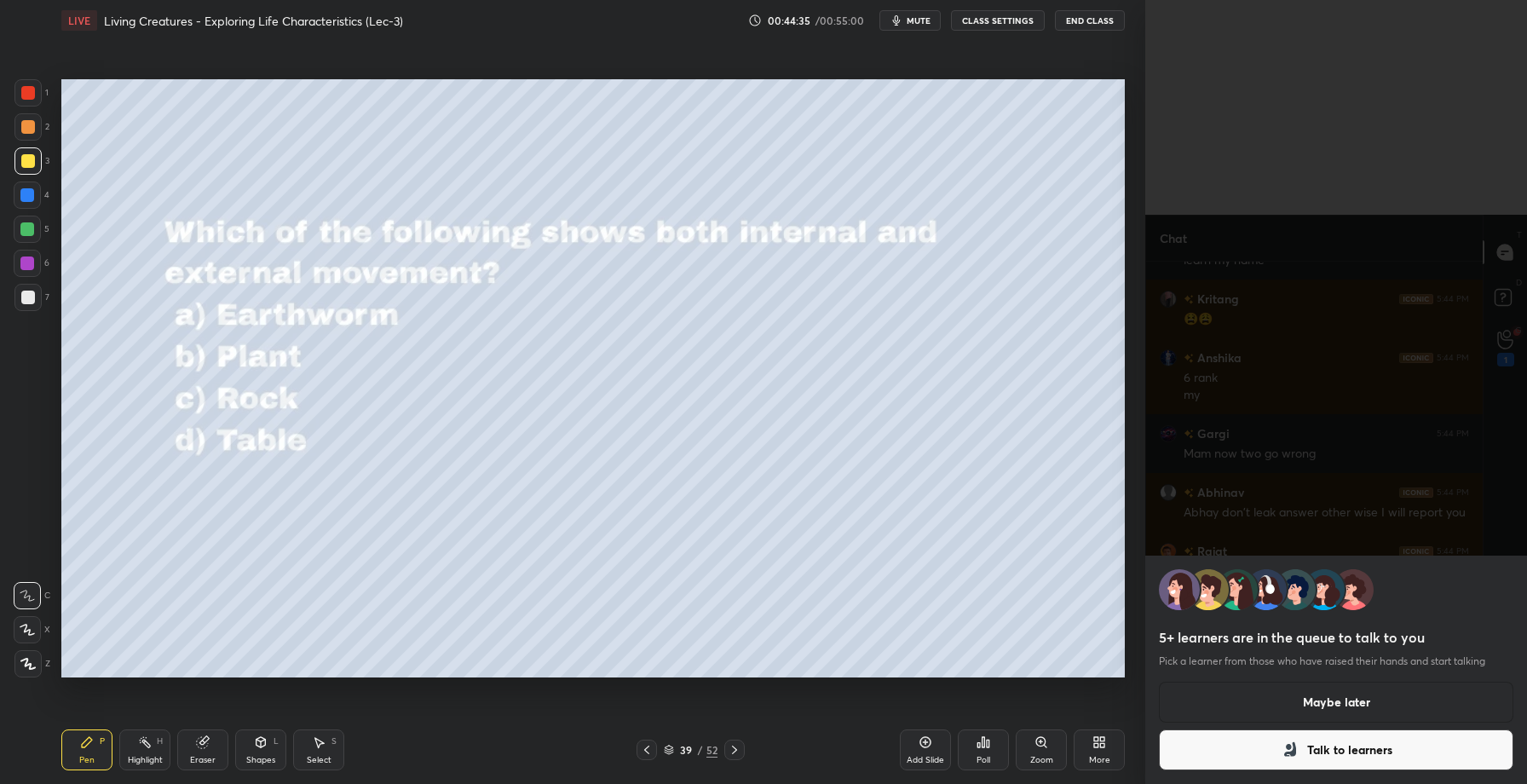
scroll to position [35061, 0]
click at [1353, 685] on button "Maybe later" at bounding box center [1335, 703] width 354 height 41
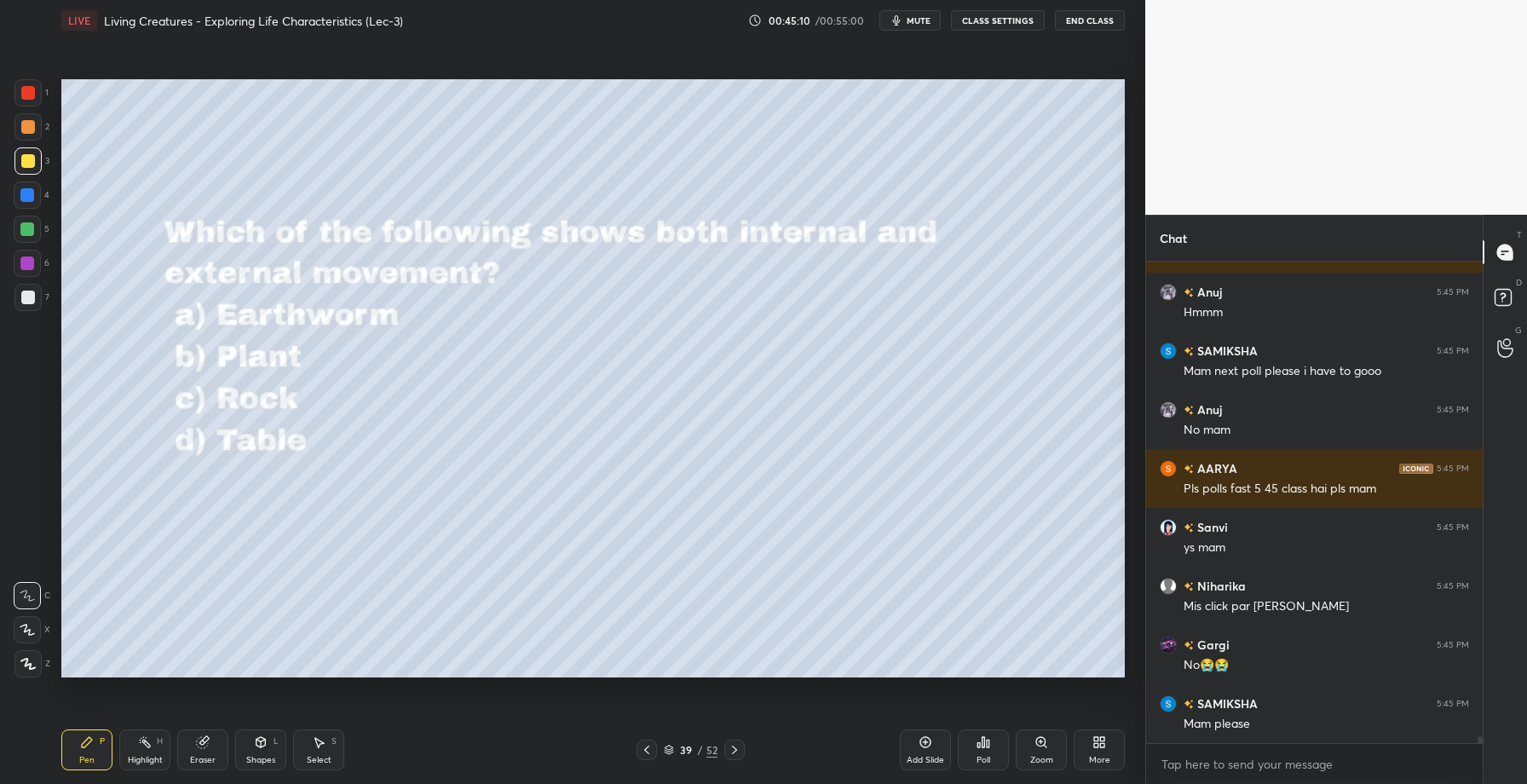
scroll to position [35709, 0]
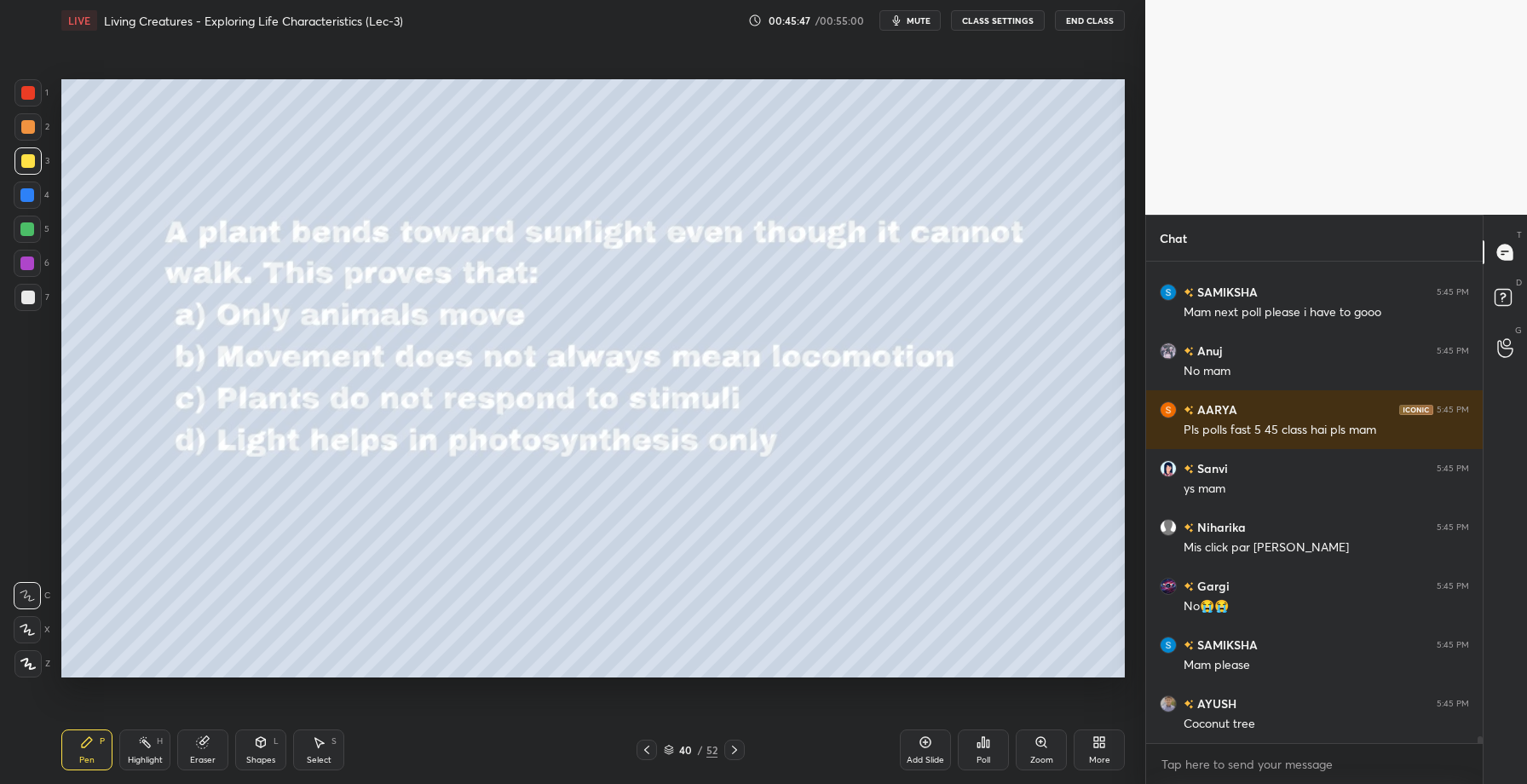
click at [983, 756] on div "Poll" at bounding box center [983, 760] width 14 height 8
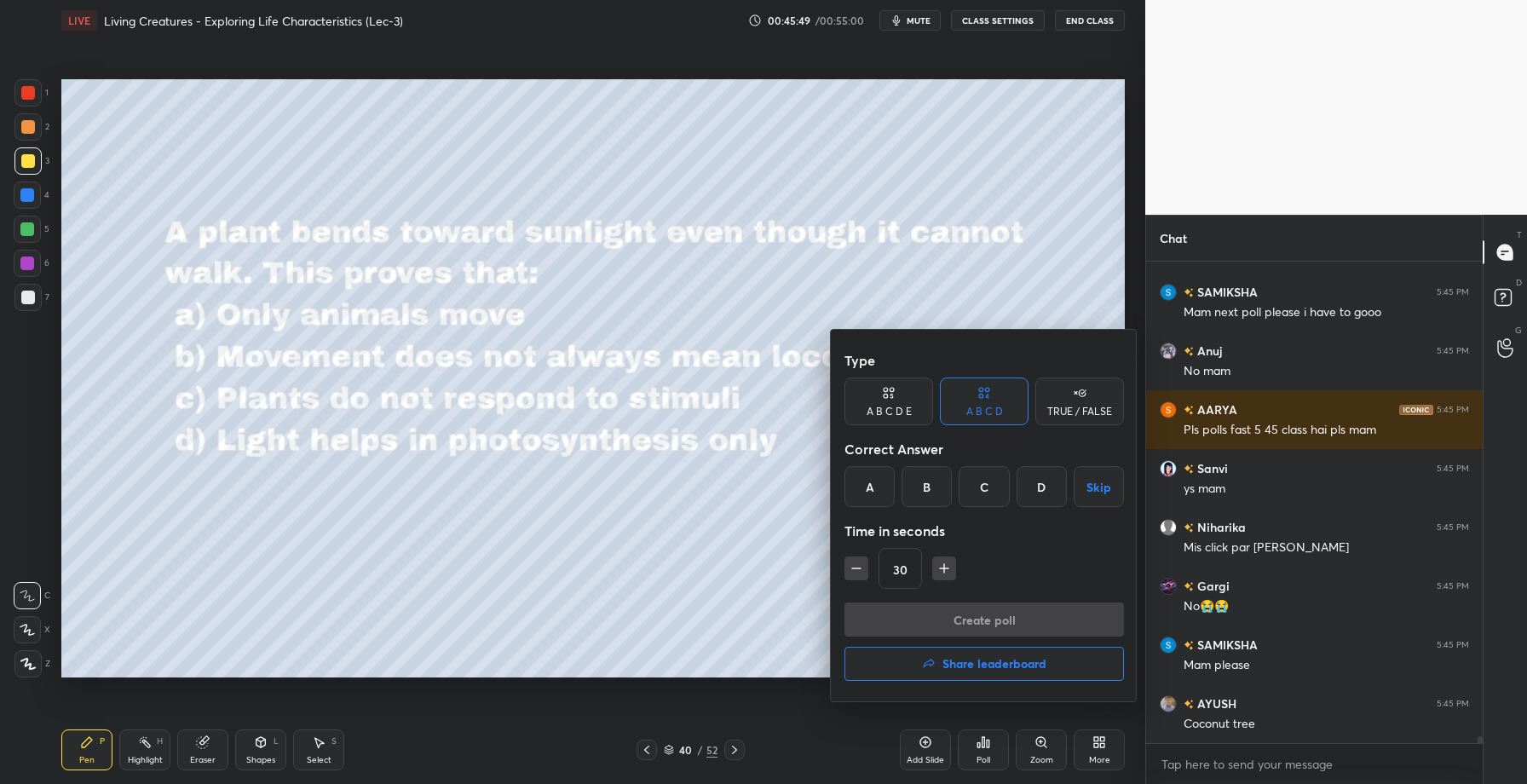
click at [919, 501] on div "B" at bounding box center [927, 487] width 50 height 41
click at [929, 610] on button "Create poll" at bounding box center [984, 620] width 279 height 34
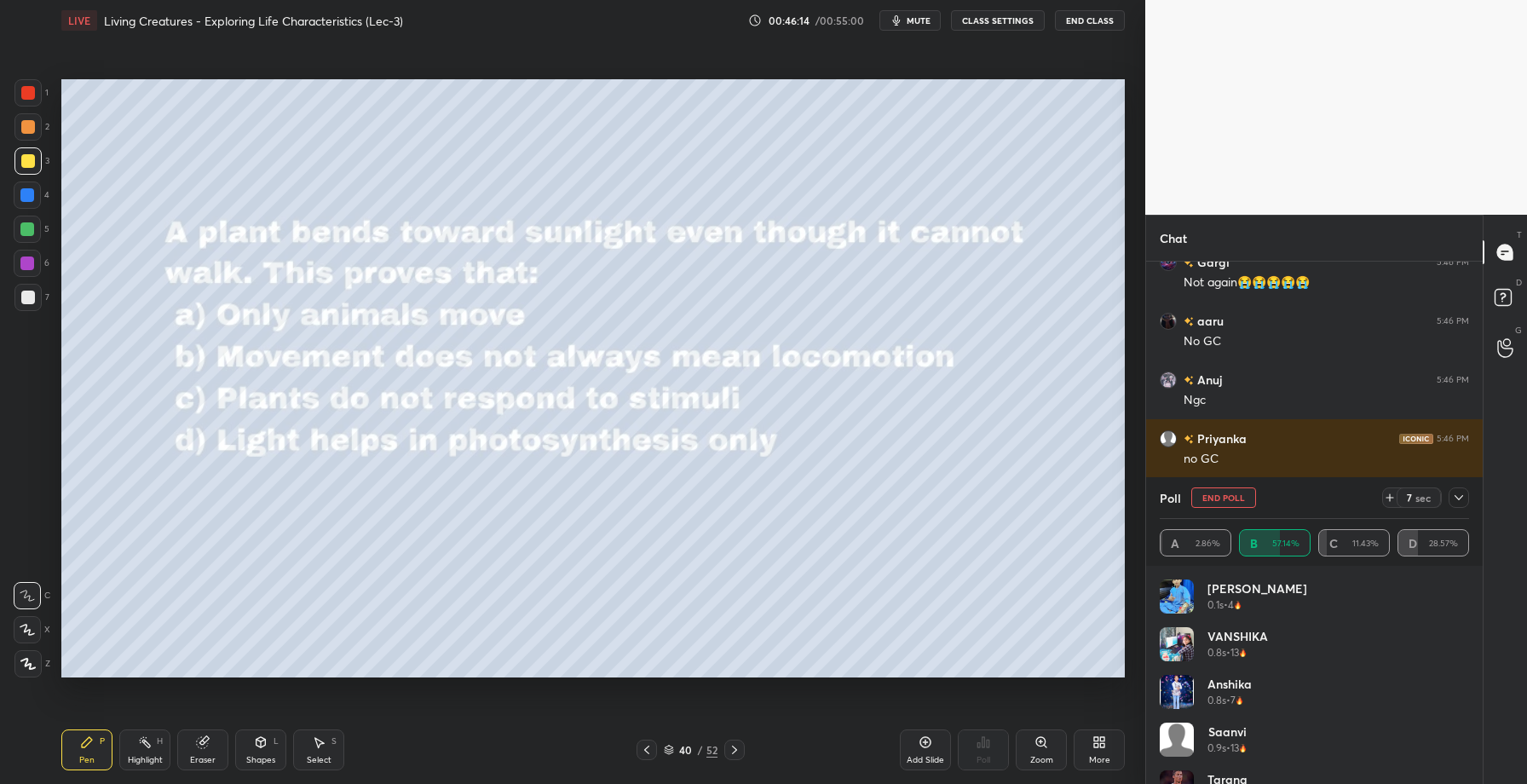
scroll to position [36680, 0]
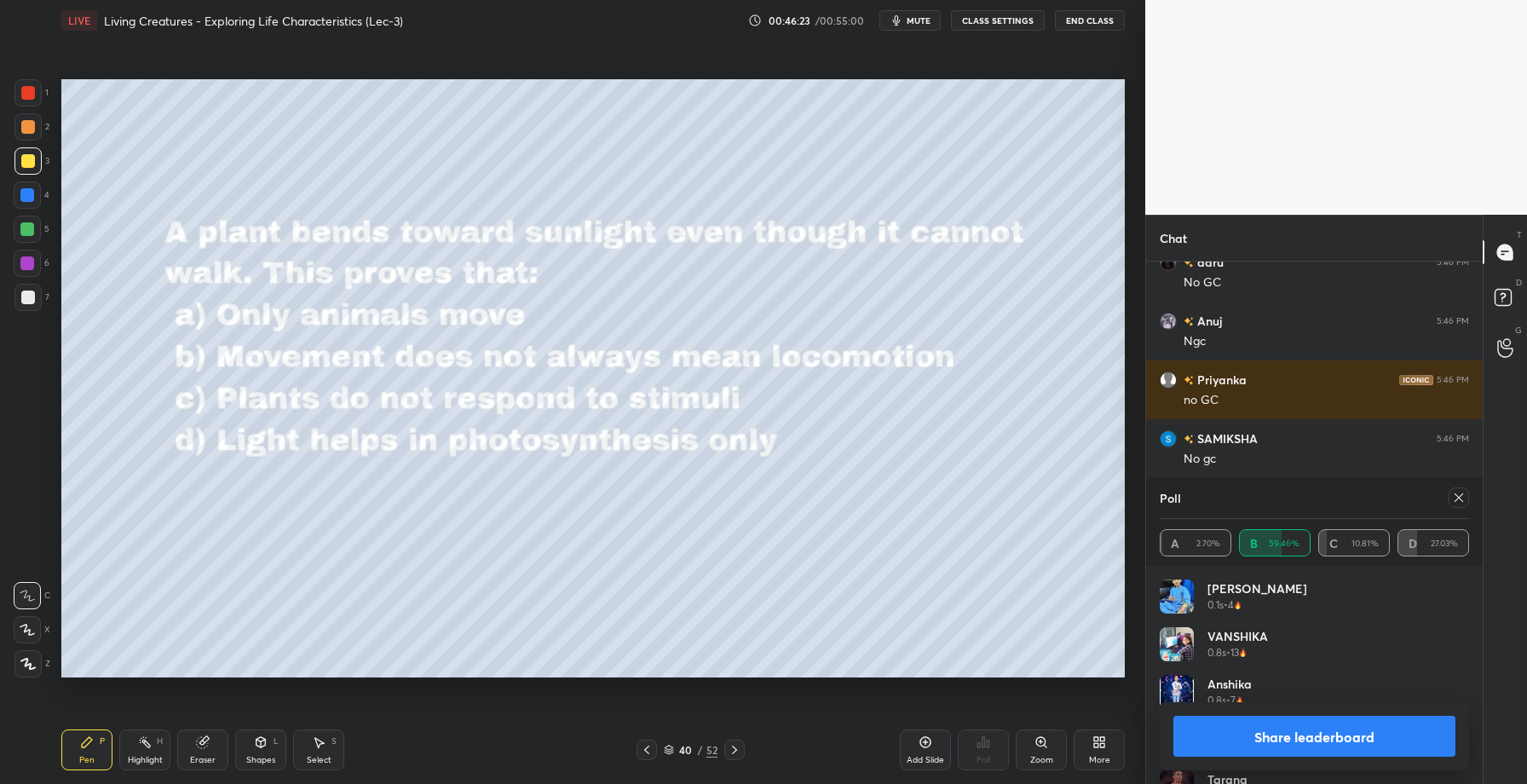
click at [1337, 745] on button "Share leaderboard" at bounding box center [1315, 736] width 282 height 41
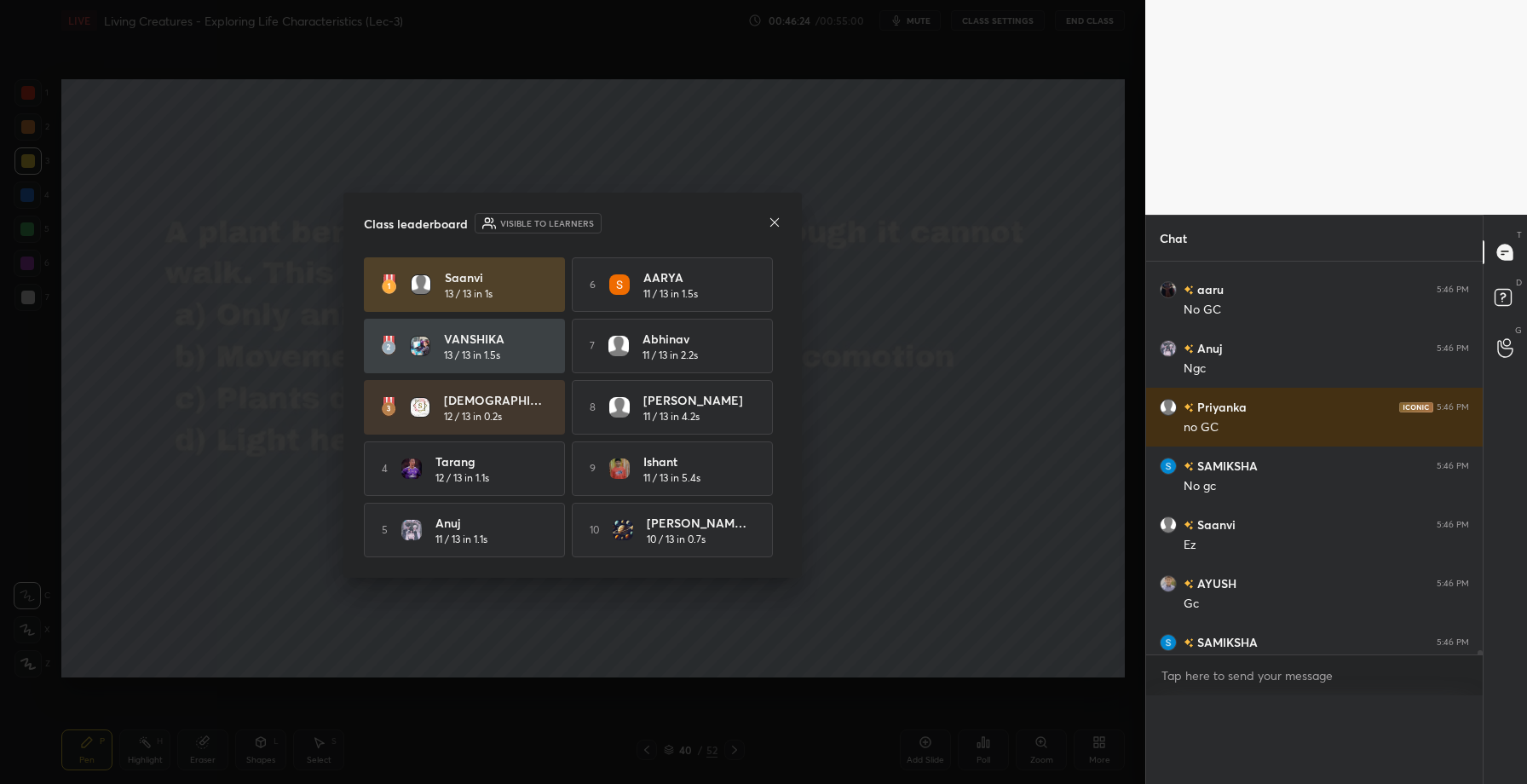
scroll to position [462, 332]
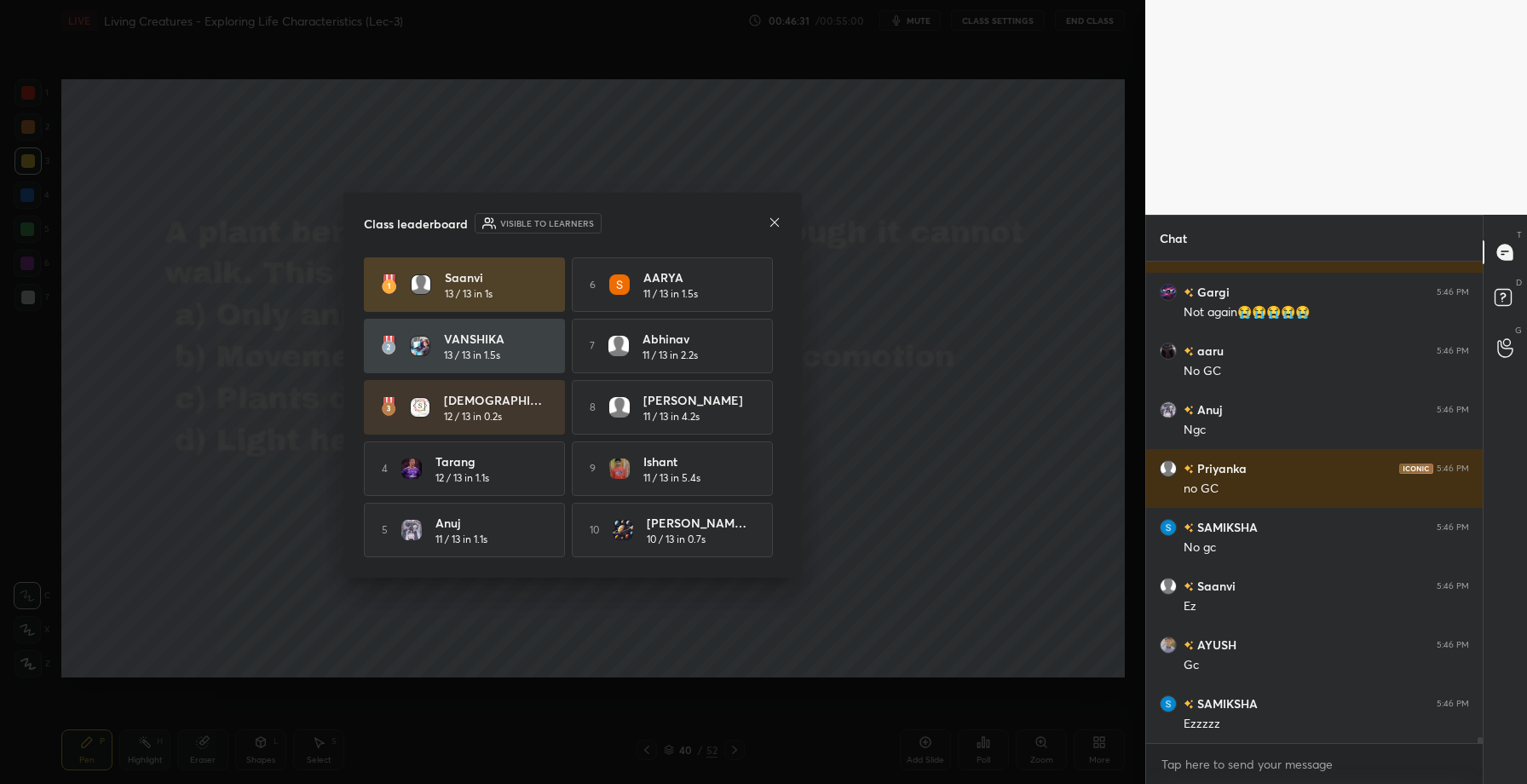
click at [778, 219] on icon at bounding box center [775, 222] width 14 height 14
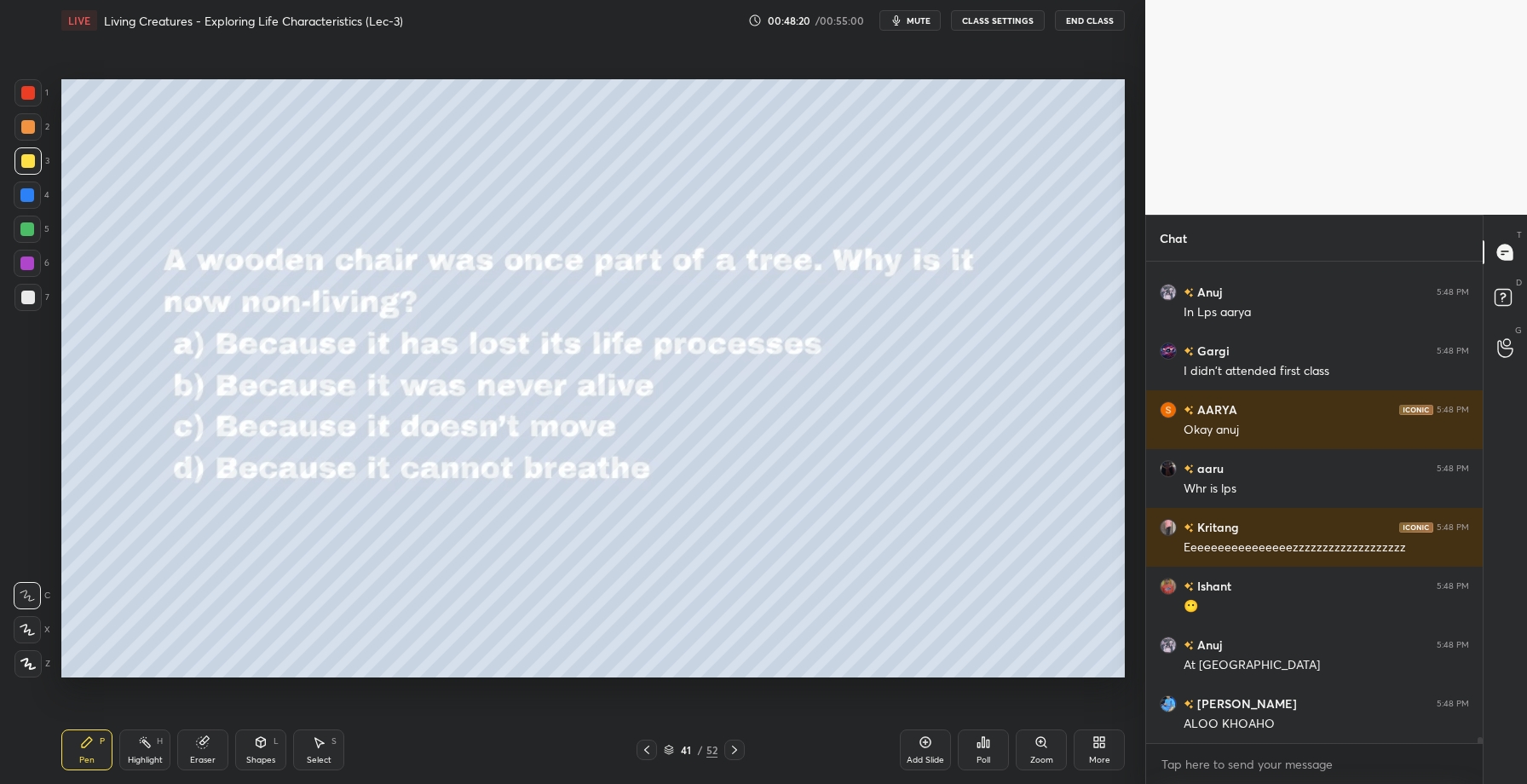
scroll to position [37414, 0]
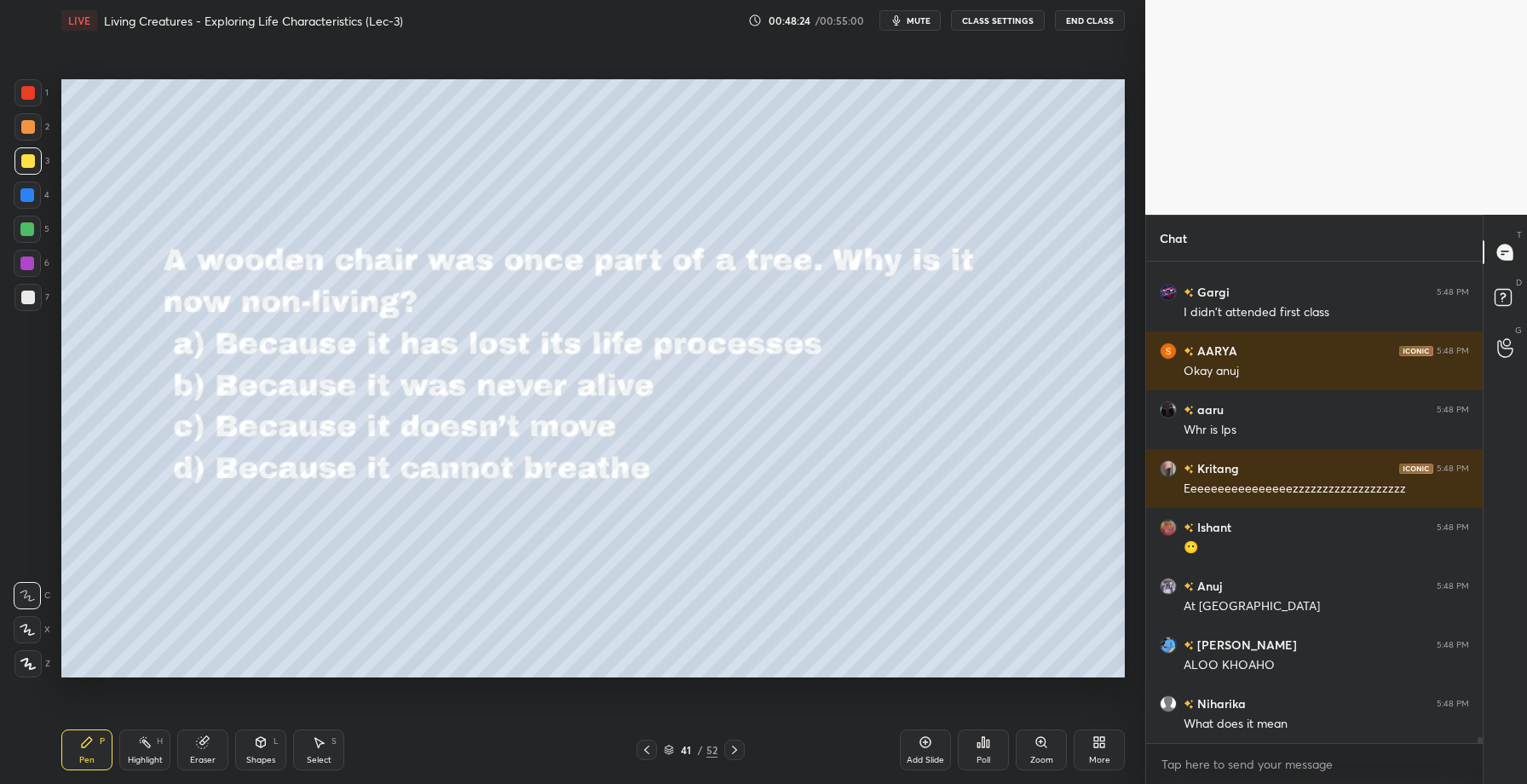
click at [972, 746] on div "Poll" at bounding box center [983, 750] width 51 height 41
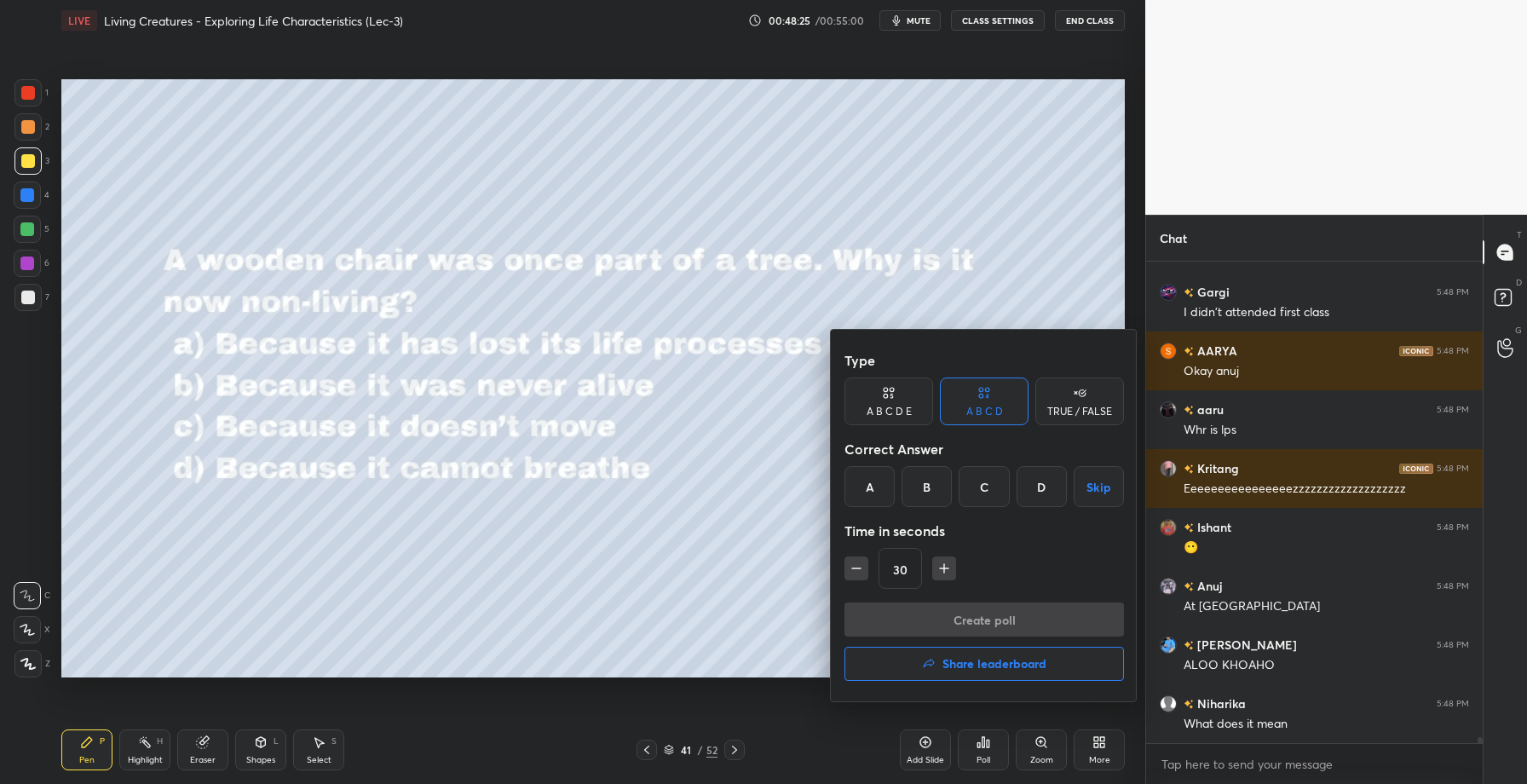
click at [884, 509] on div "Type A B C D E A B C D TRUE / FALSE Correct Answer A B C D Skip Time in seconds…" at bounding box center [984, 473] width 279 height 259
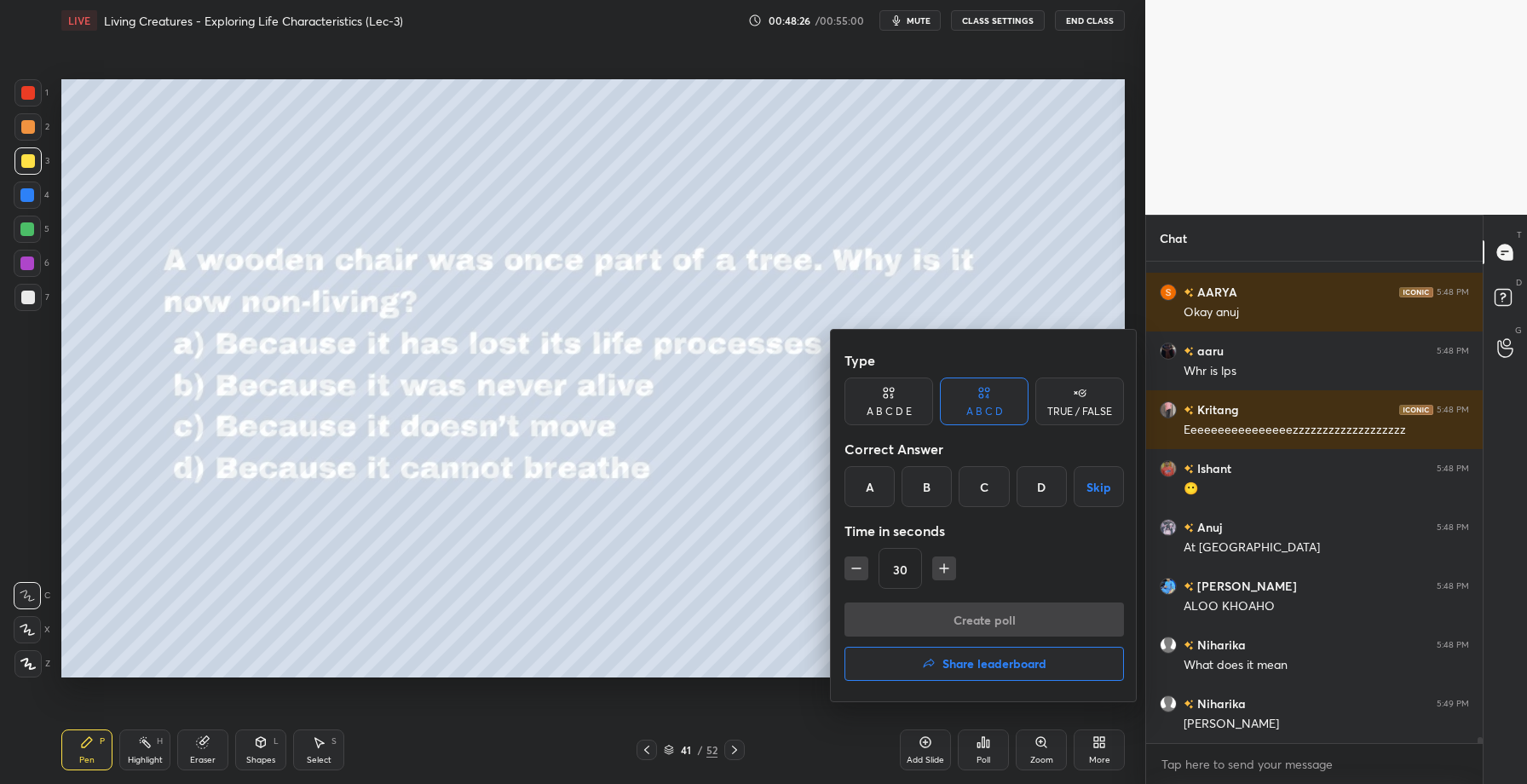
click at [863, 482] on div "A" at bounding box center [870, 487] width 50 height 41
click at [945, 629] on button "Create poll" at bounding box center [984, 620] width 279 height 34
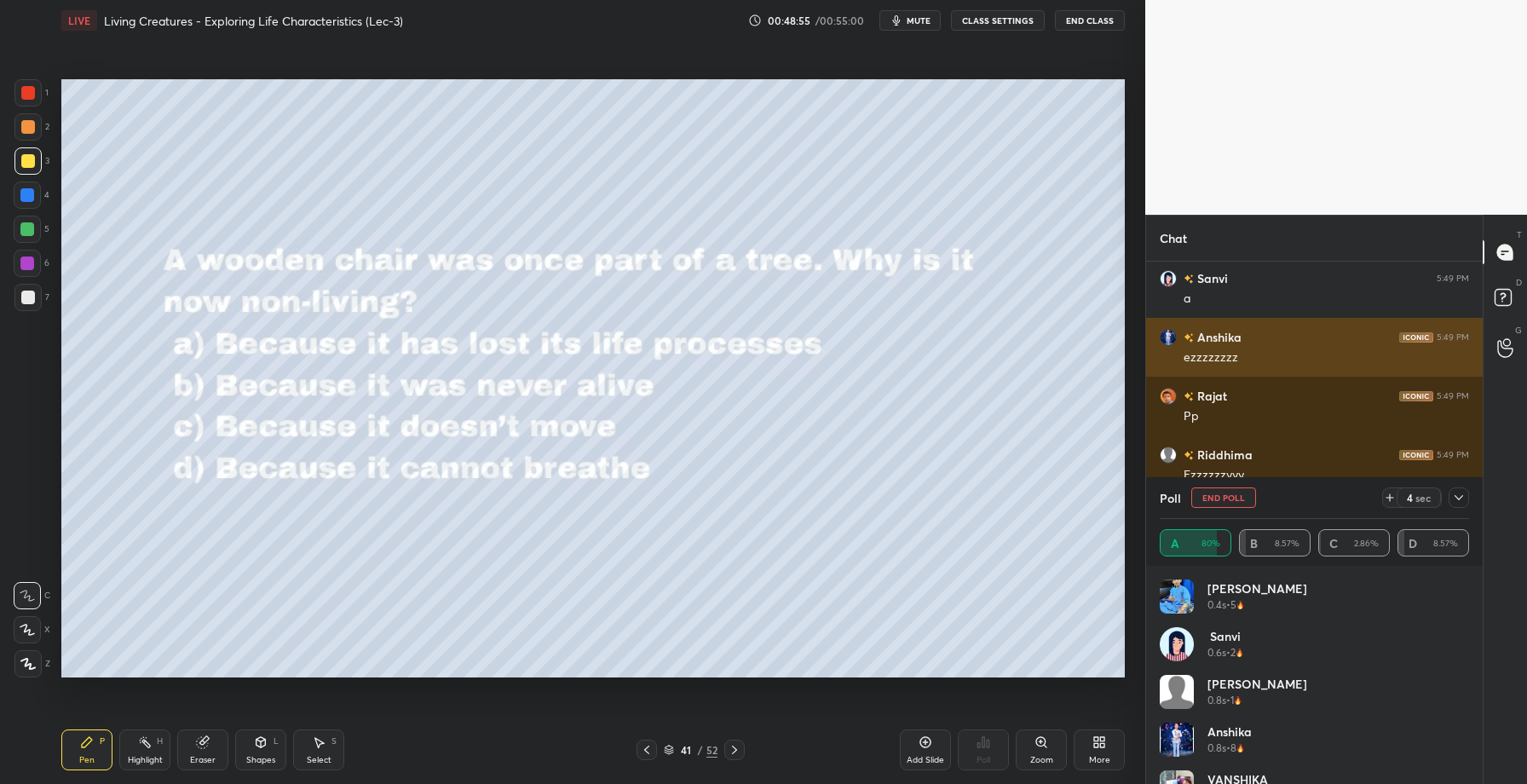
scroll to position [38313, 0]
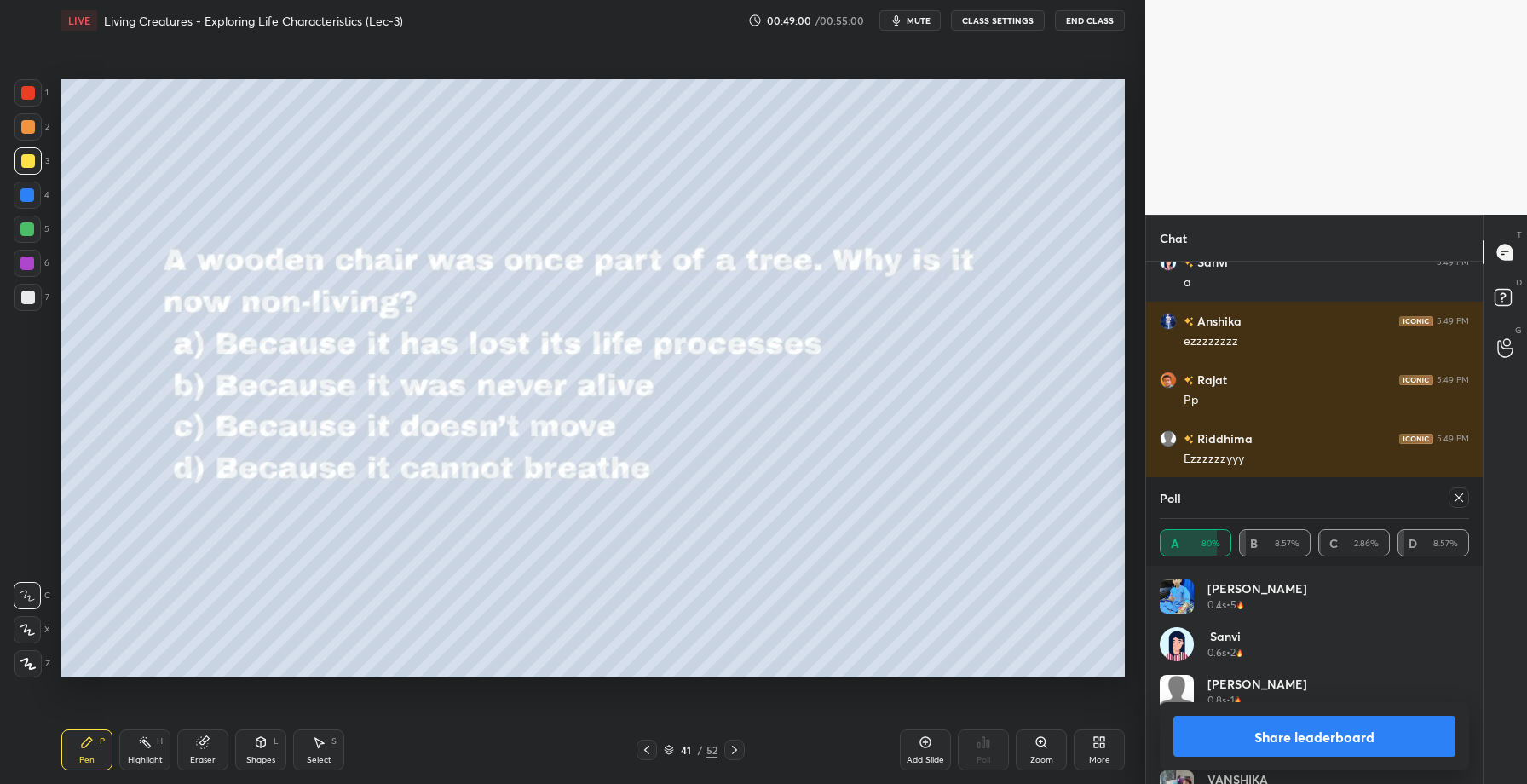
click at [1272, 728] on button "Share leaderboard" at bounding box center [1315, 736] width 282 height 41
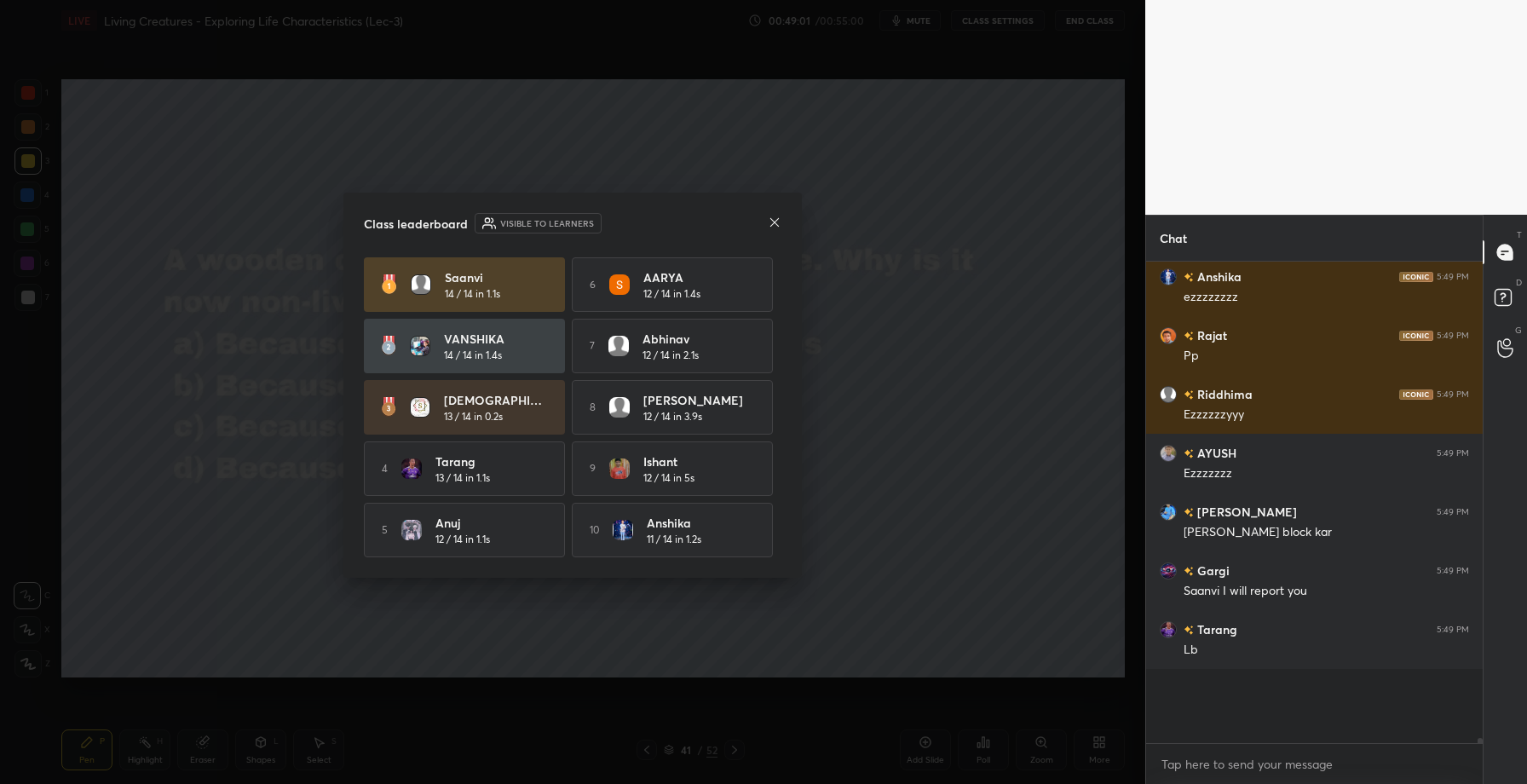
scroll to position [6, 6]
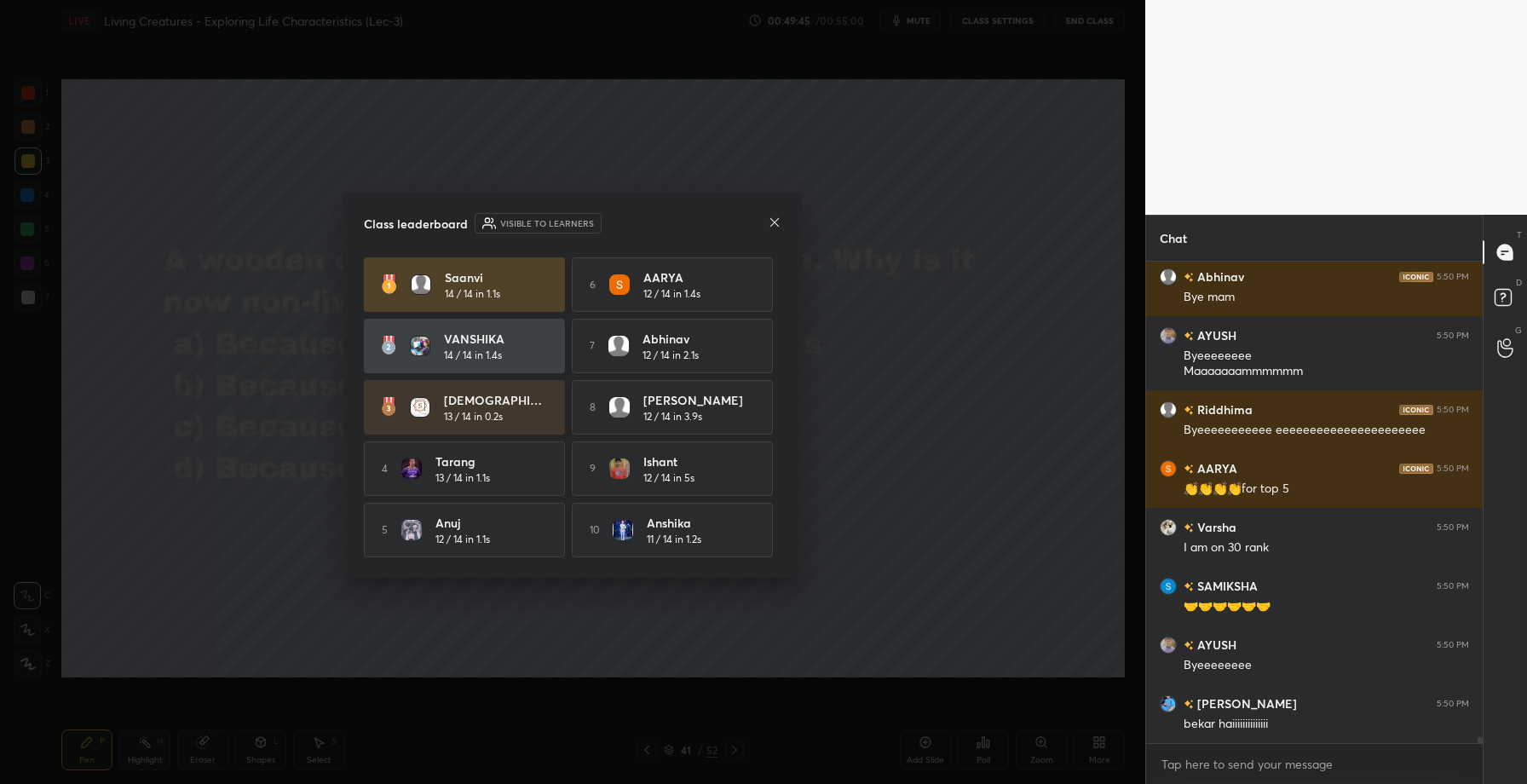
click at [778, 223] on icon at bounding box center [775, 222] width 14 height 14
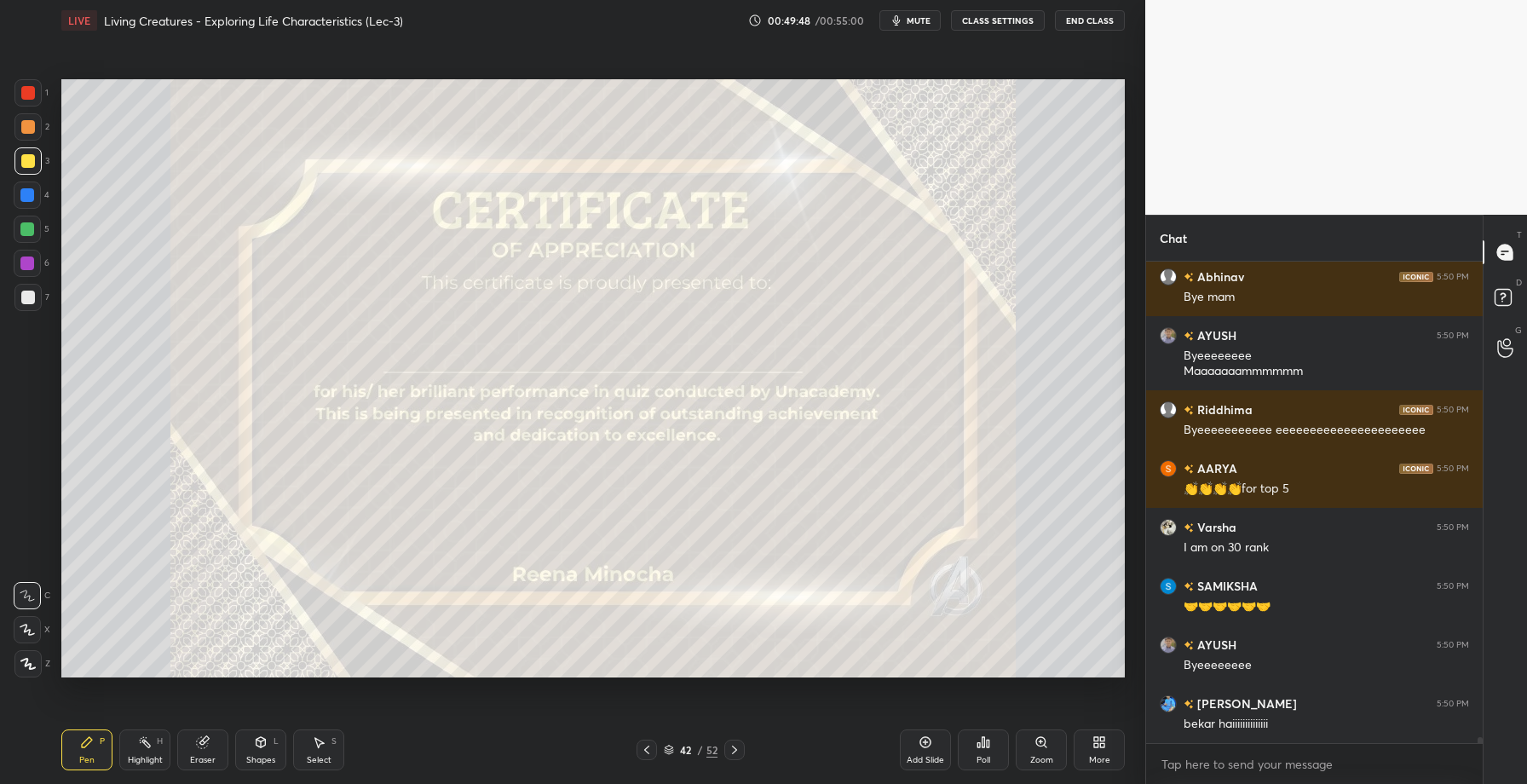
click at [981, 743] on icon at bounding box center [983, 742] width 14 height 14
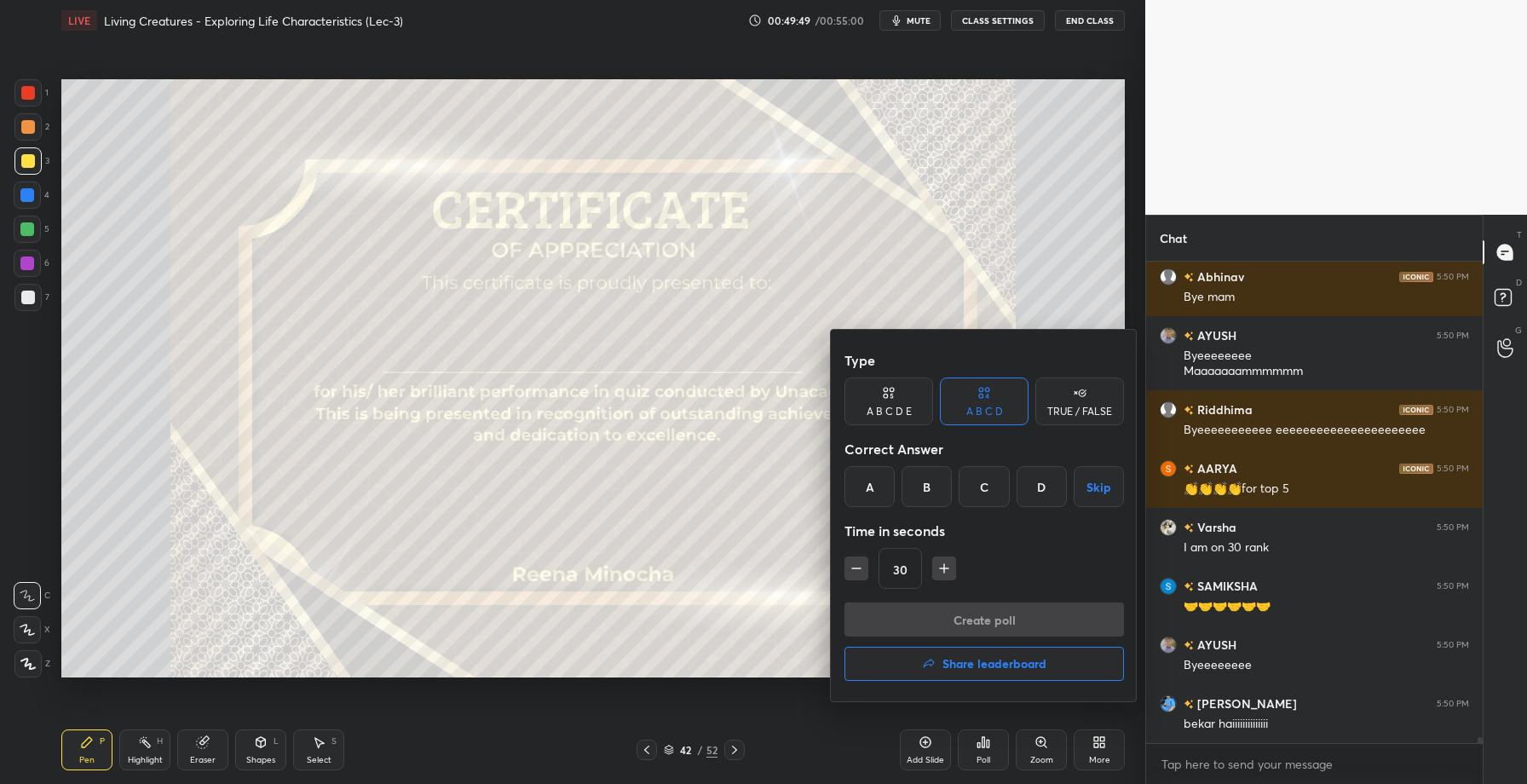
click at [948, 658] on h4 "Share leaderboard" at bounding box center [994, 663] width 104 height 12
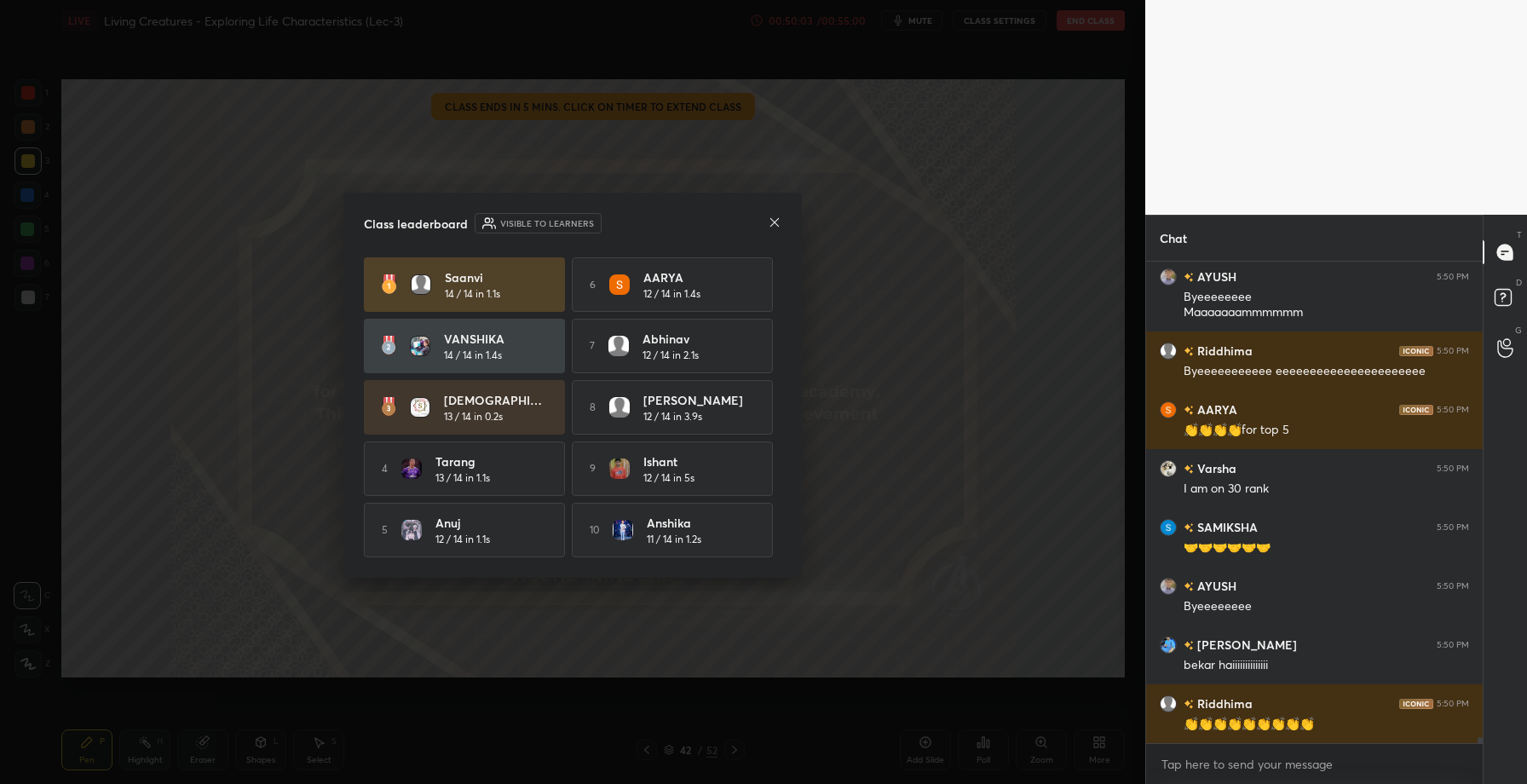
click at [779, 219] on icon at bounding box center [775, 222] width 14 height 14
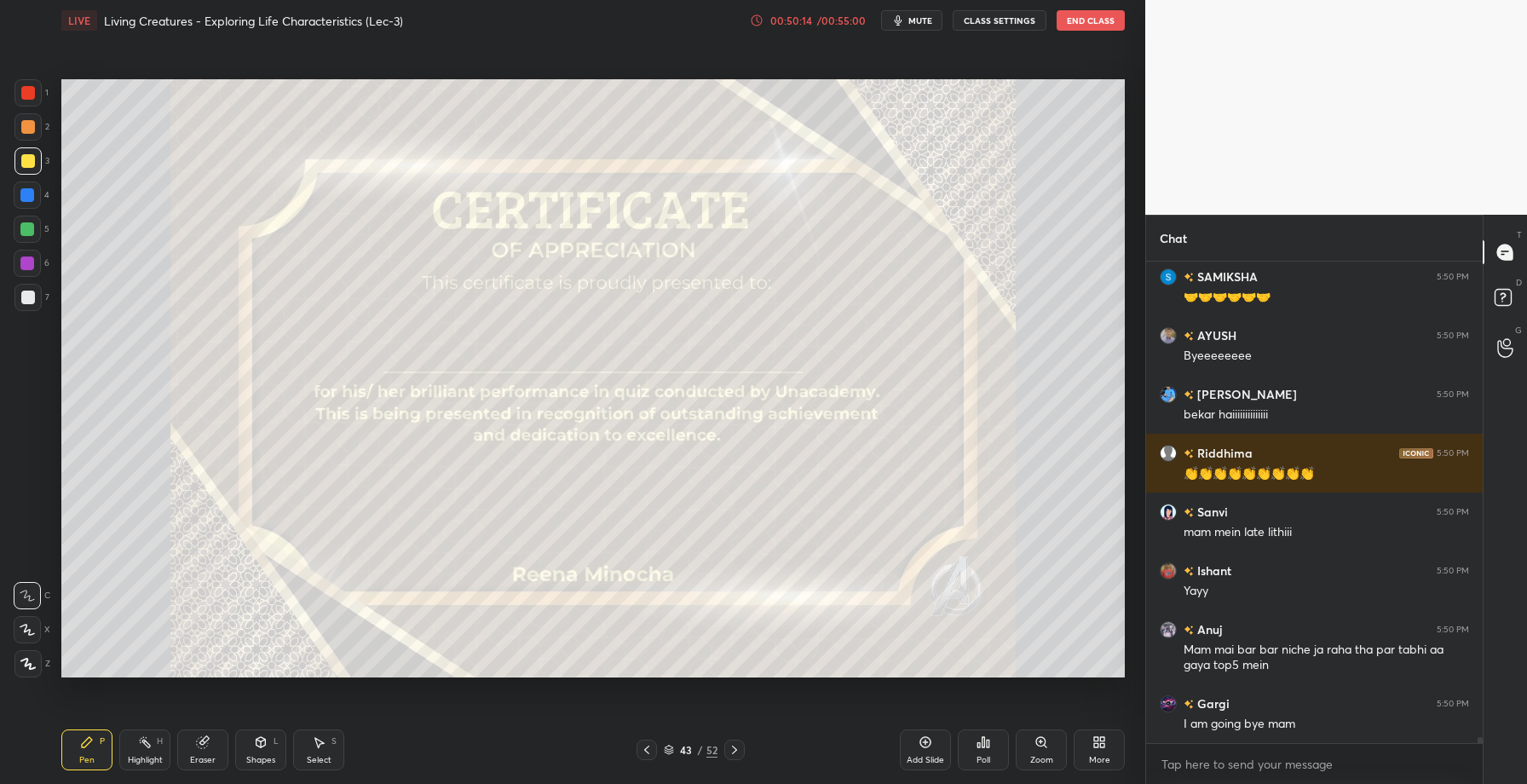
scroll to position [39431, 0]
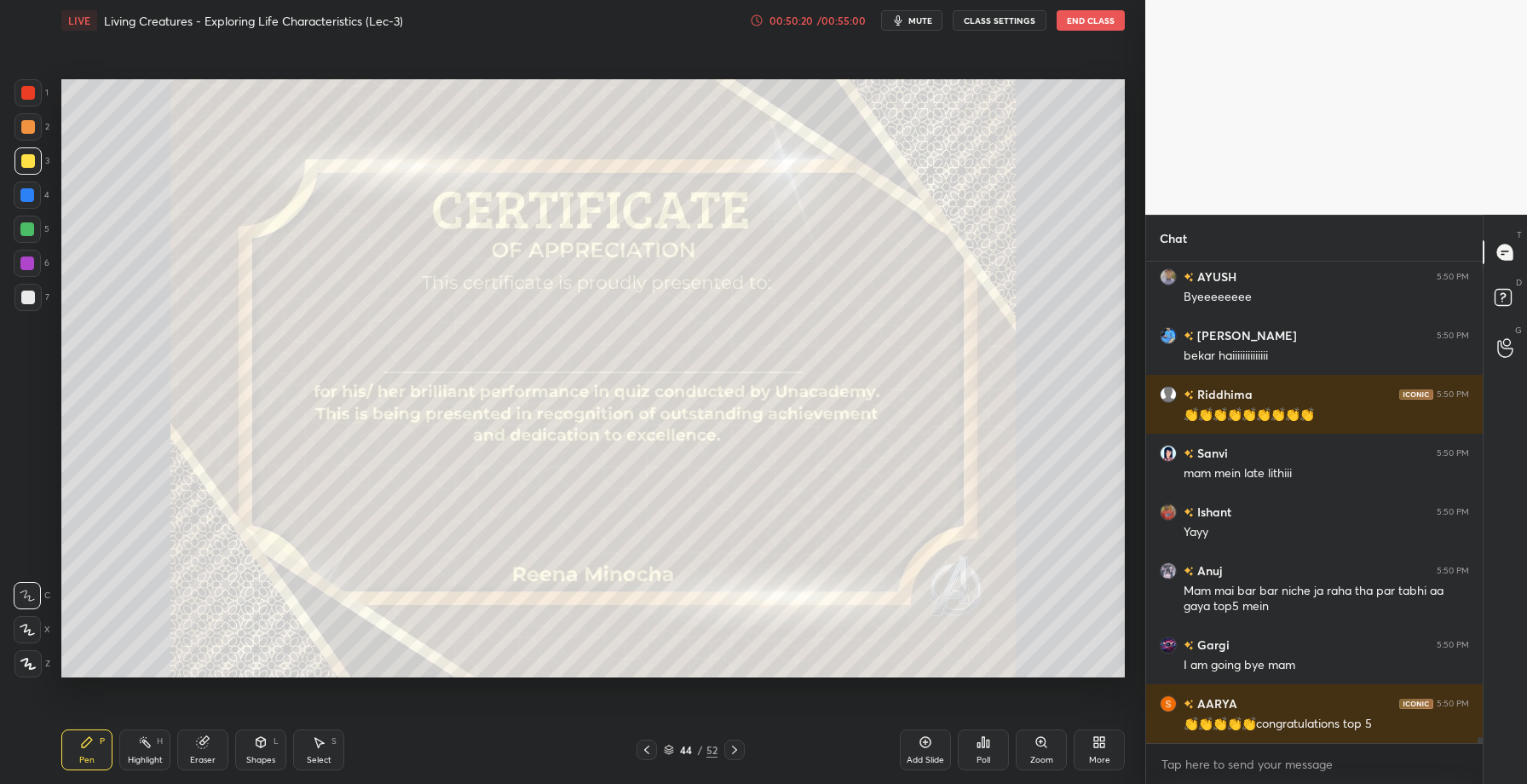
click at [992, 757] on div "Poll" at bounding box center [983, 750] width 51 height 41
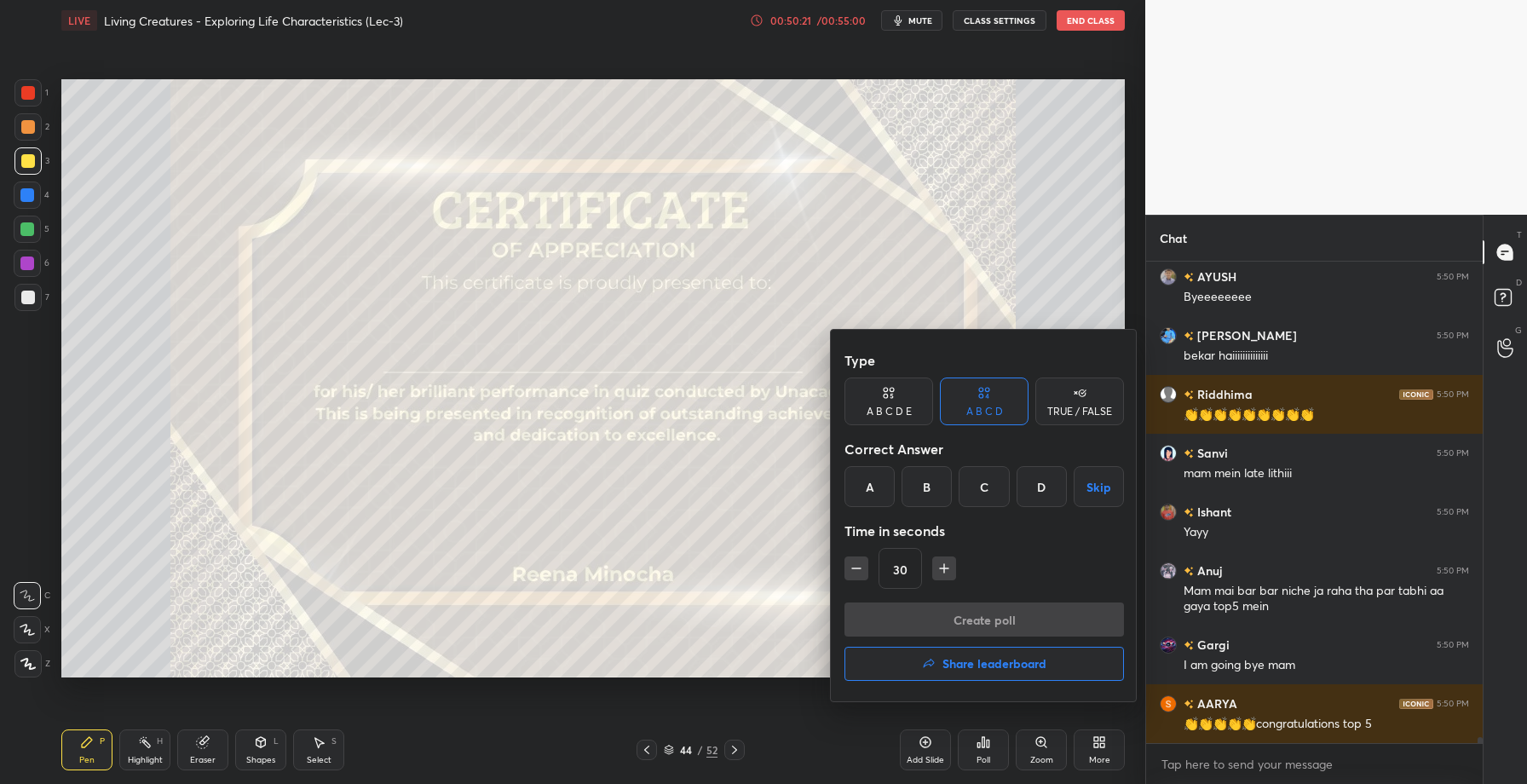
scroll to position [39490, 0]
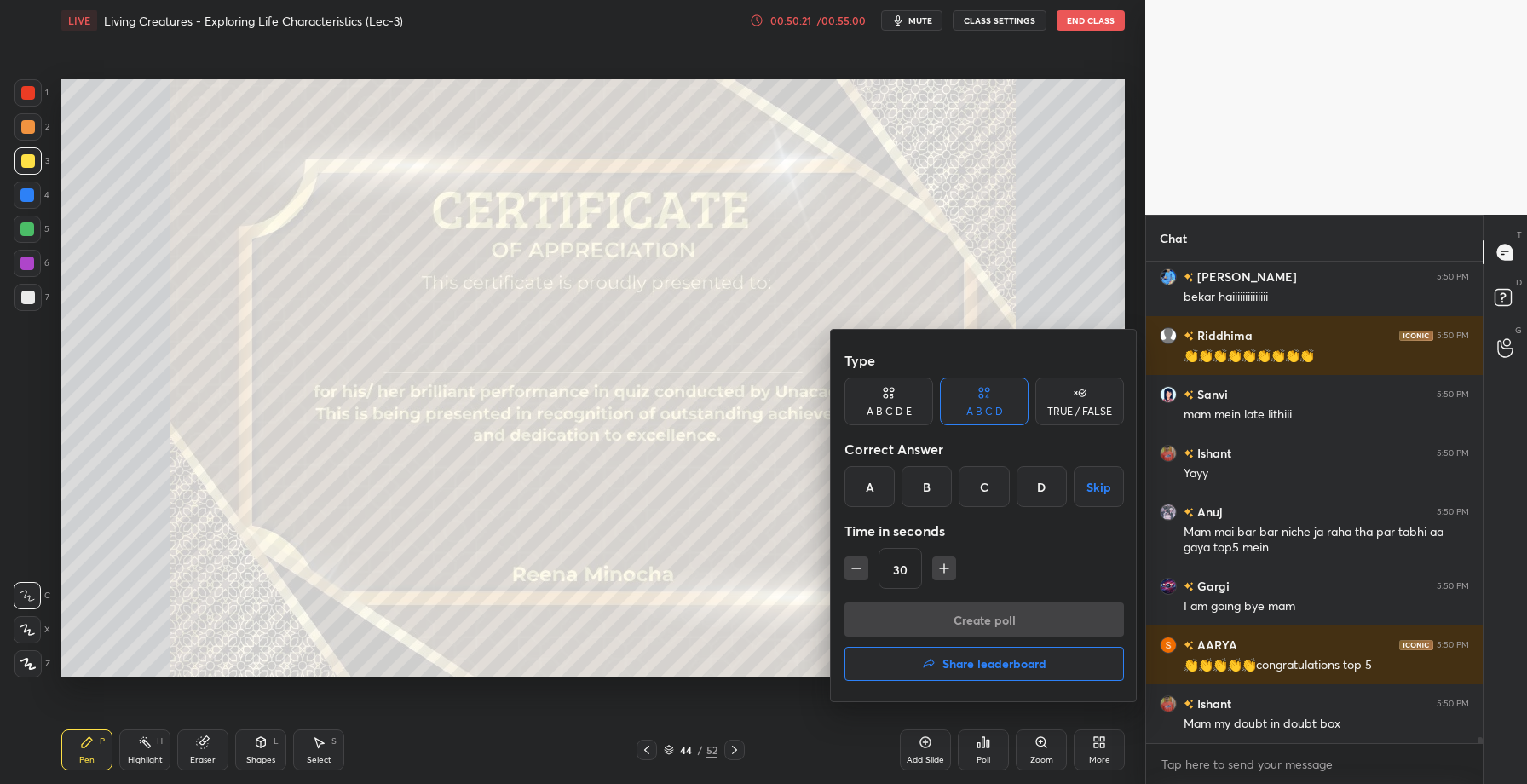
click at [957, 673] on button "Share leaderboard" at bounding box center [984, 663] width 279 height 34
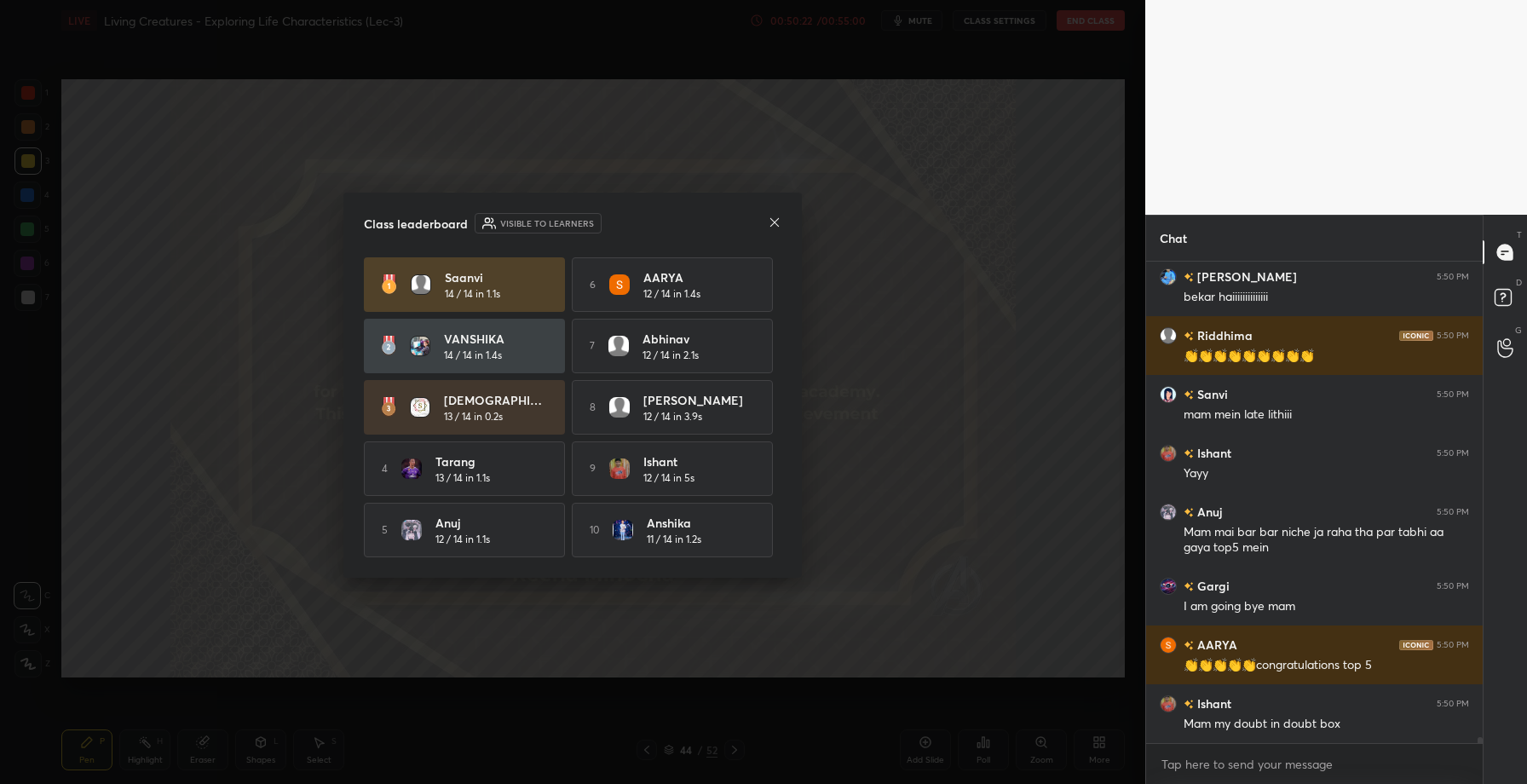
scroll to position [39549, 0]
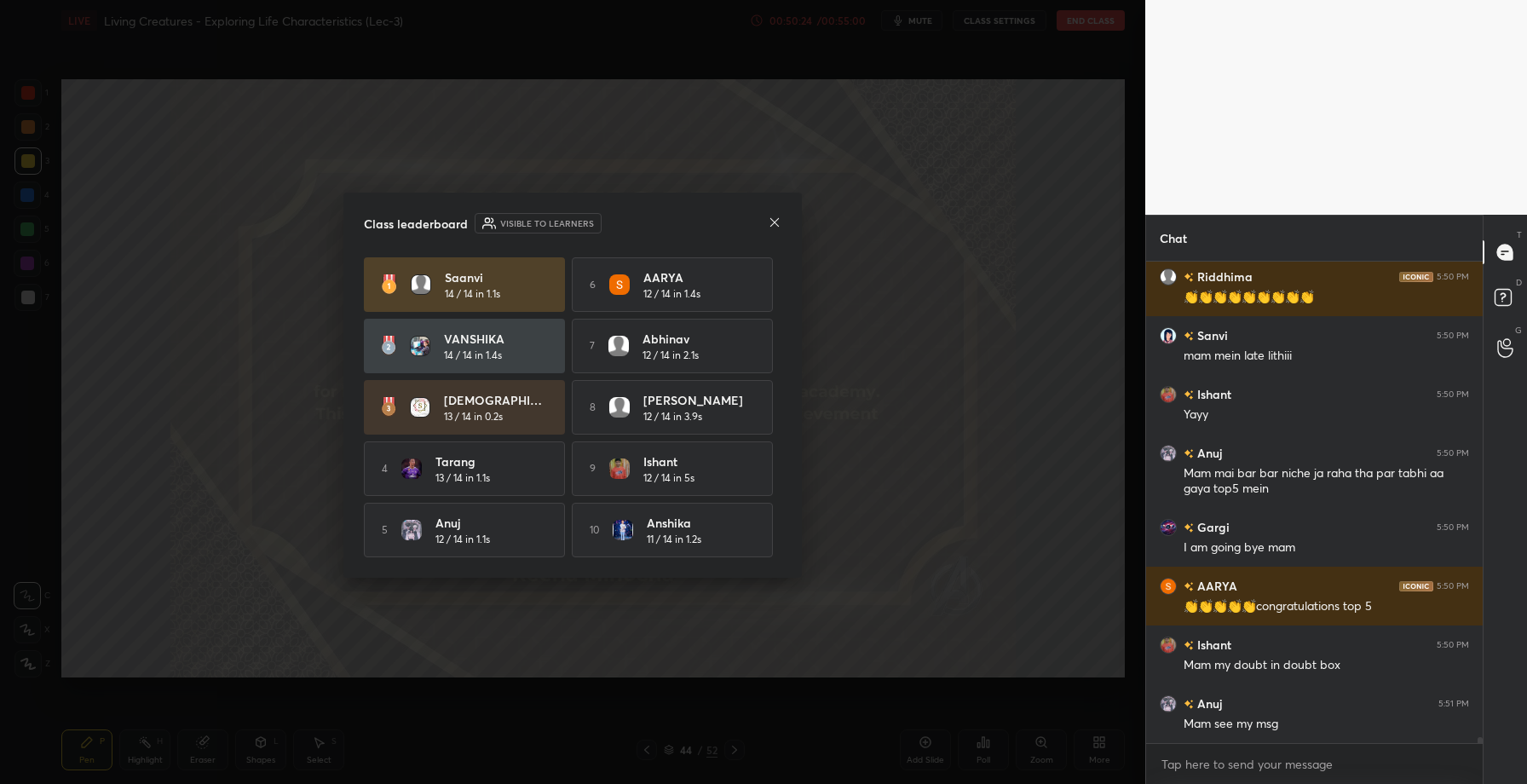
click at [773, 222] on icon at bounding box center [775, 222] width 14 height 14
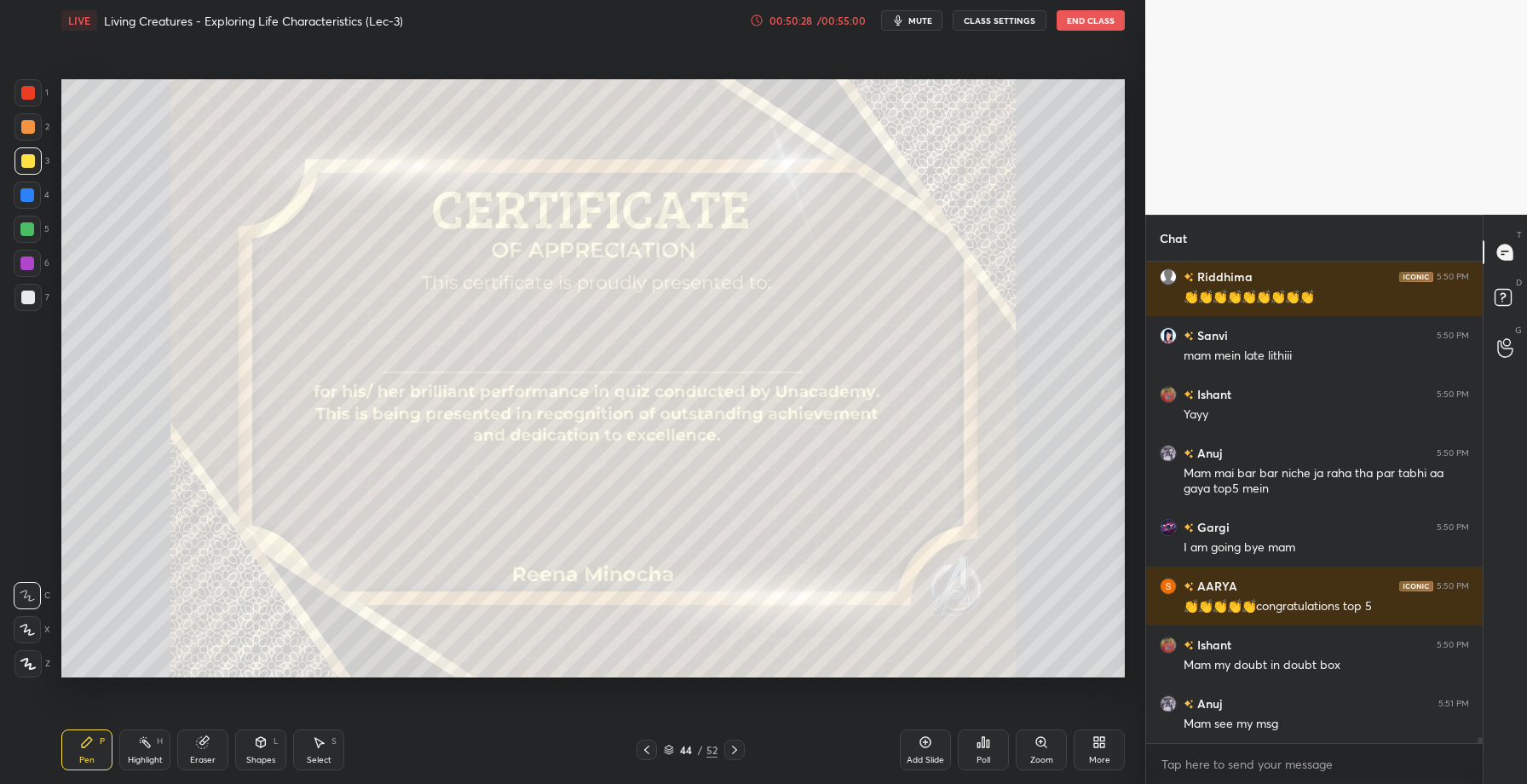
scroll to position [39607, 0]
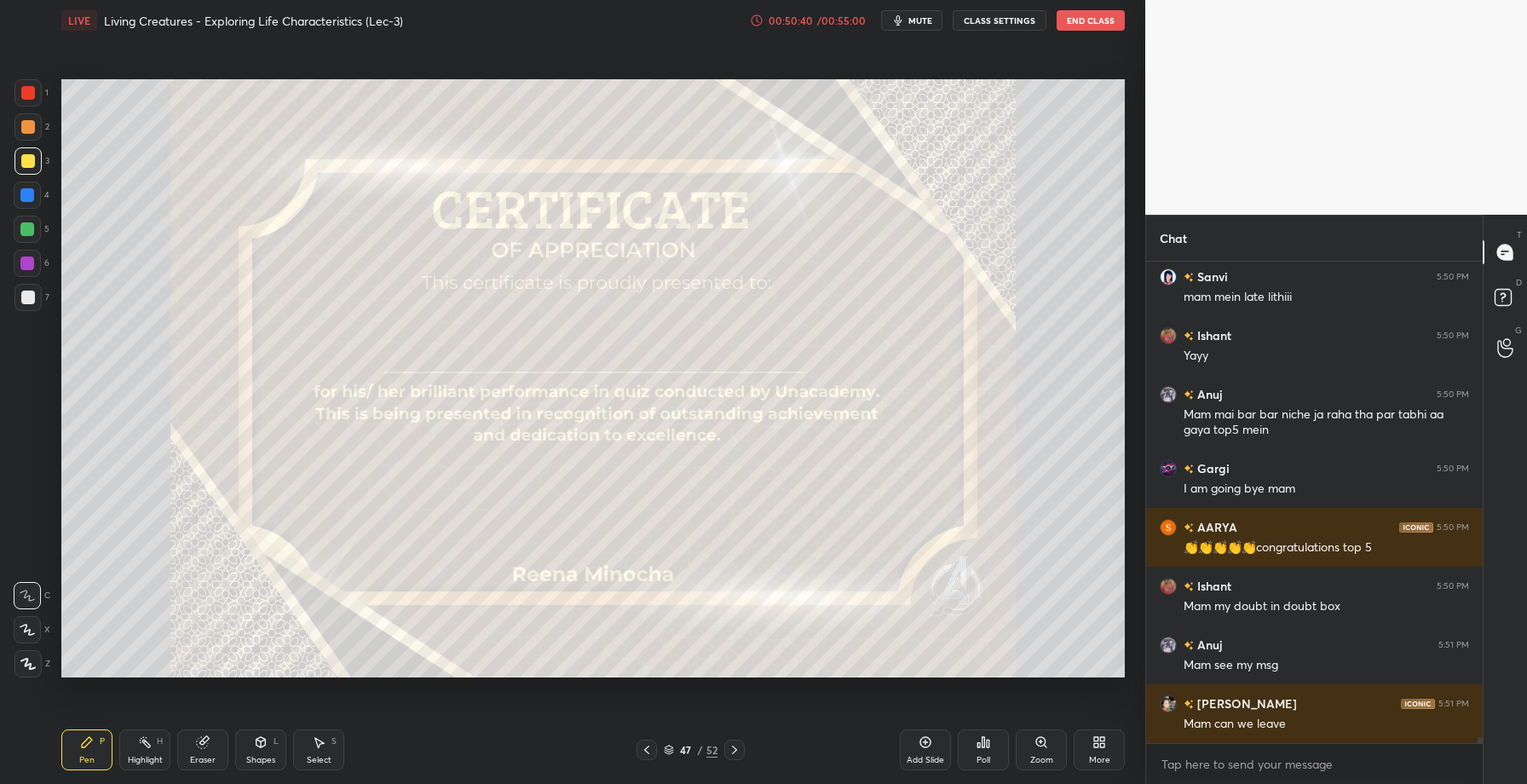
click at [983, 750] on div "Poll" at bounding box center [983, 750] width 51 height 41
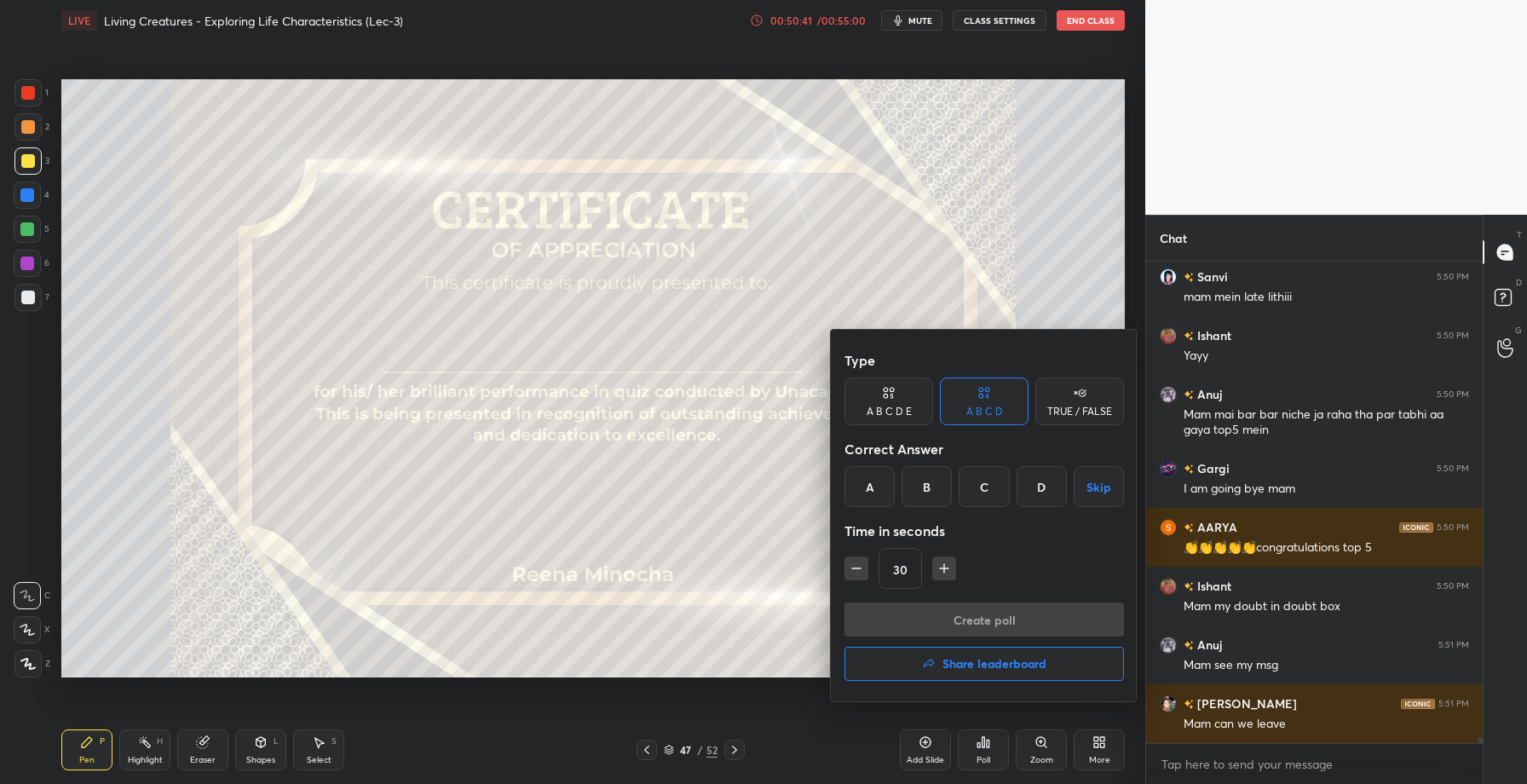
click at [983, 661] on h4 "Share leaderboard" at bounding box center [994, 663] width 104 height 12
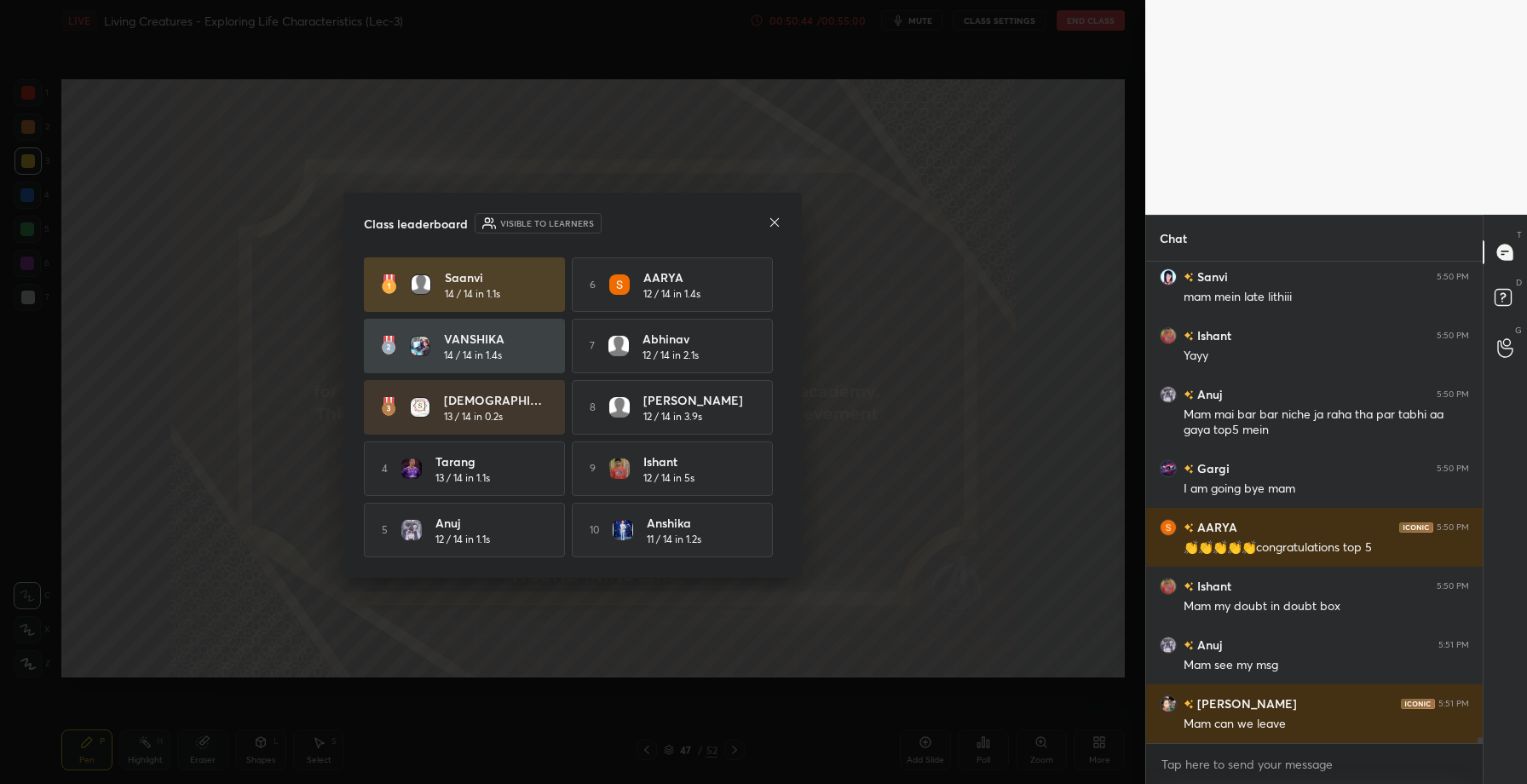
click at [775, 221] on icon at bounding box center [775, 222] width 14 height 14
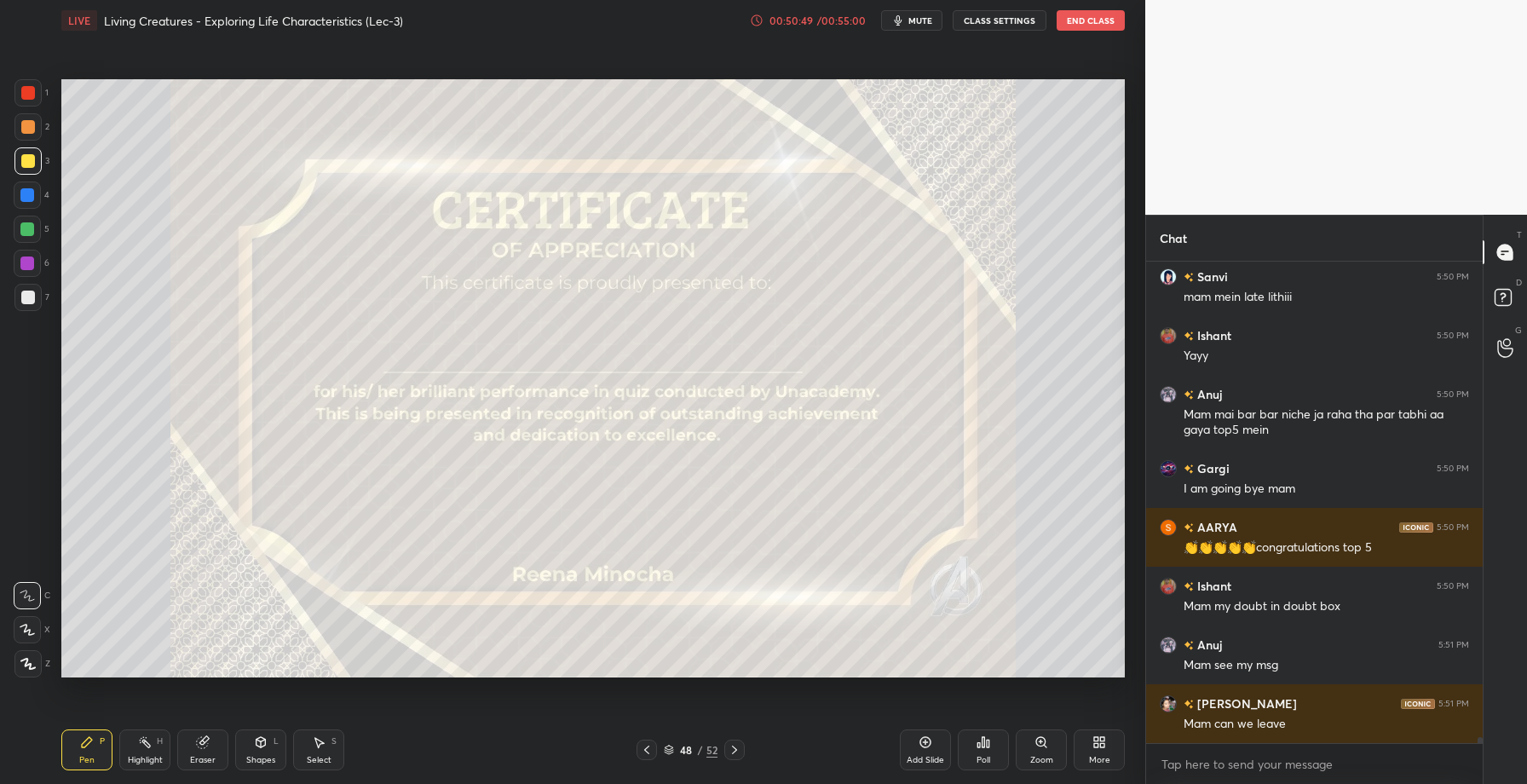
scroll to position [39666, 0]
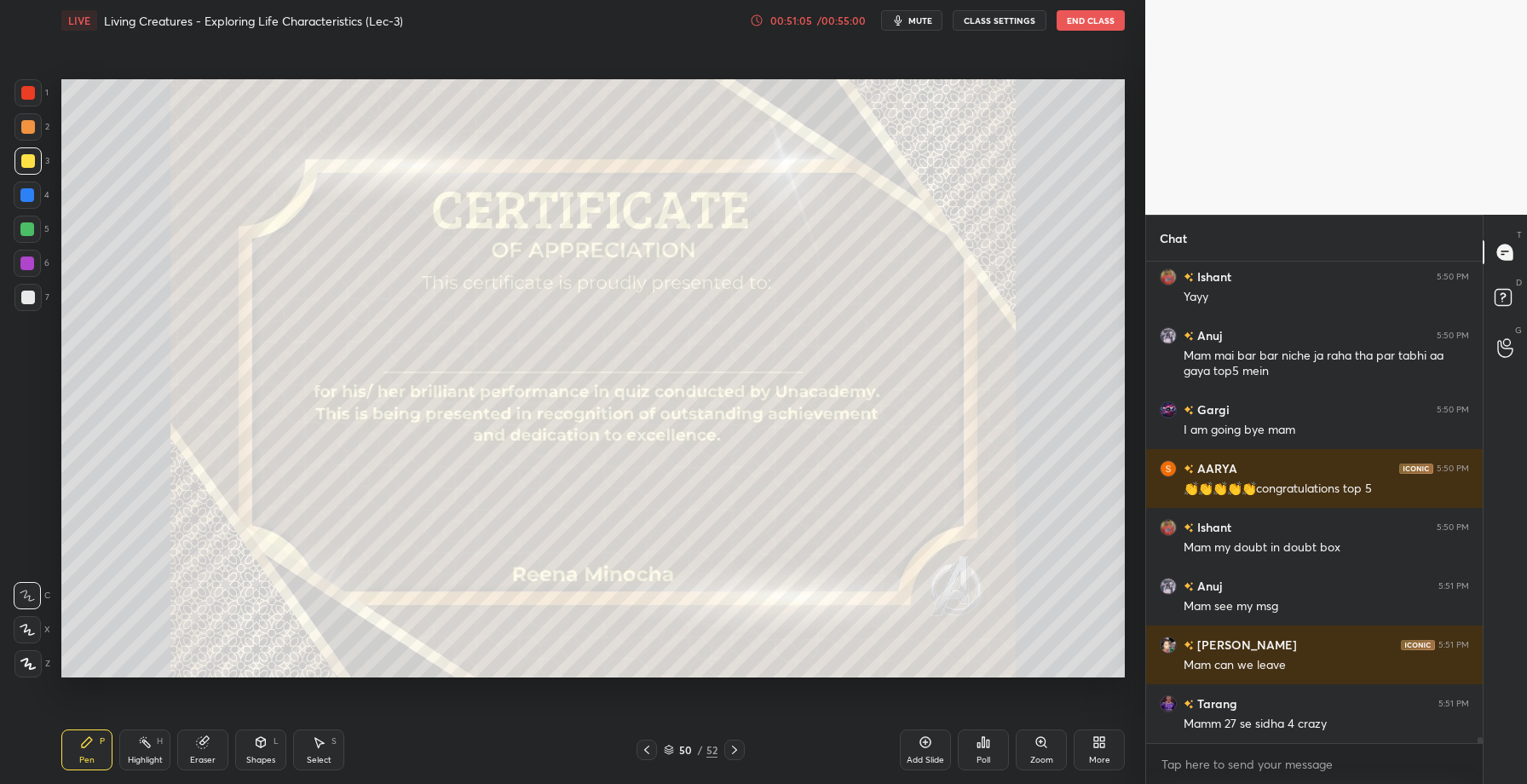
click at [979, 751] on div "Poll" at bounding box center [983, 750] width 51 height 41
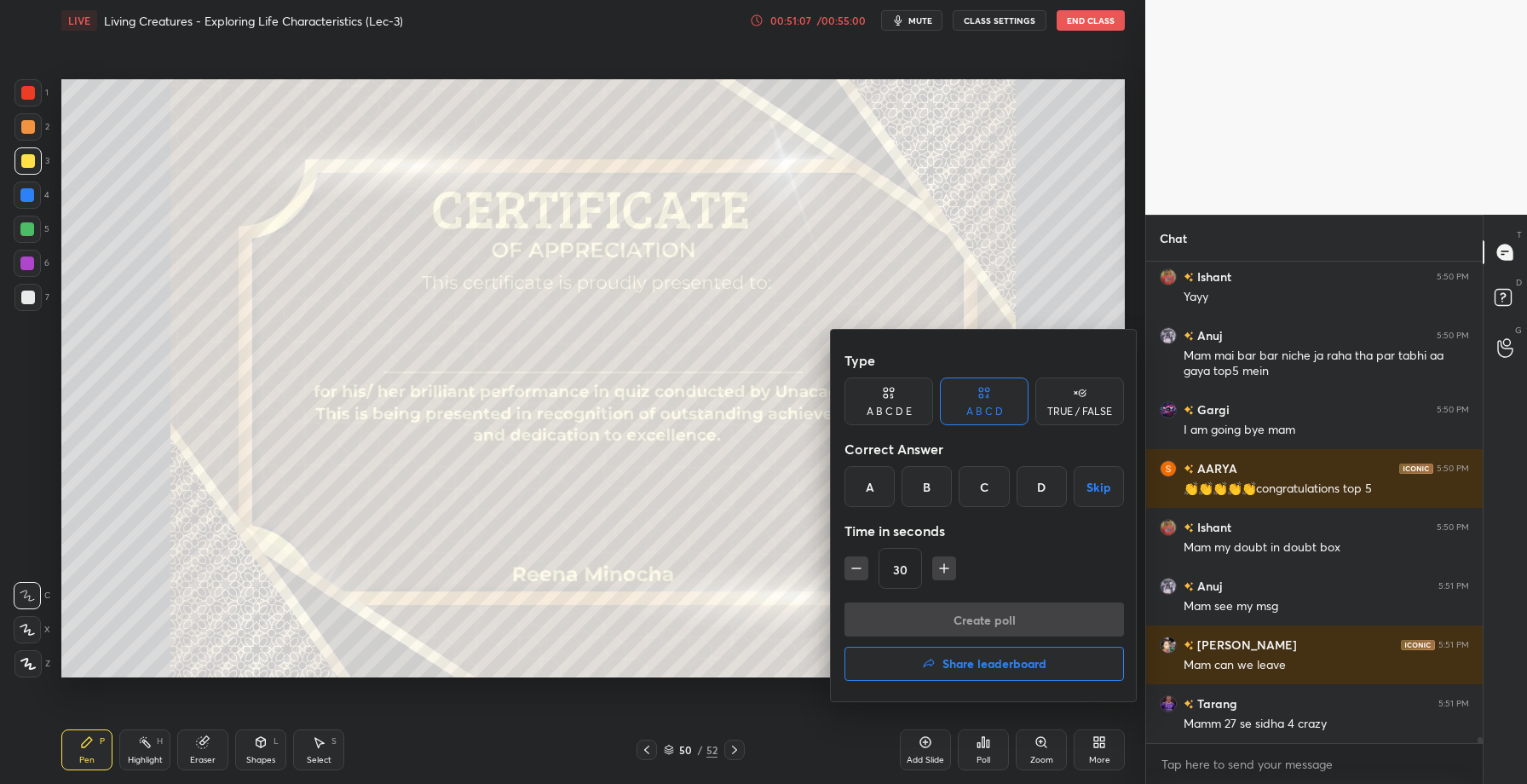
click at [962, 667] on h4 "Share leaderboard" at bounding box center [994, 663] width 104 height 12
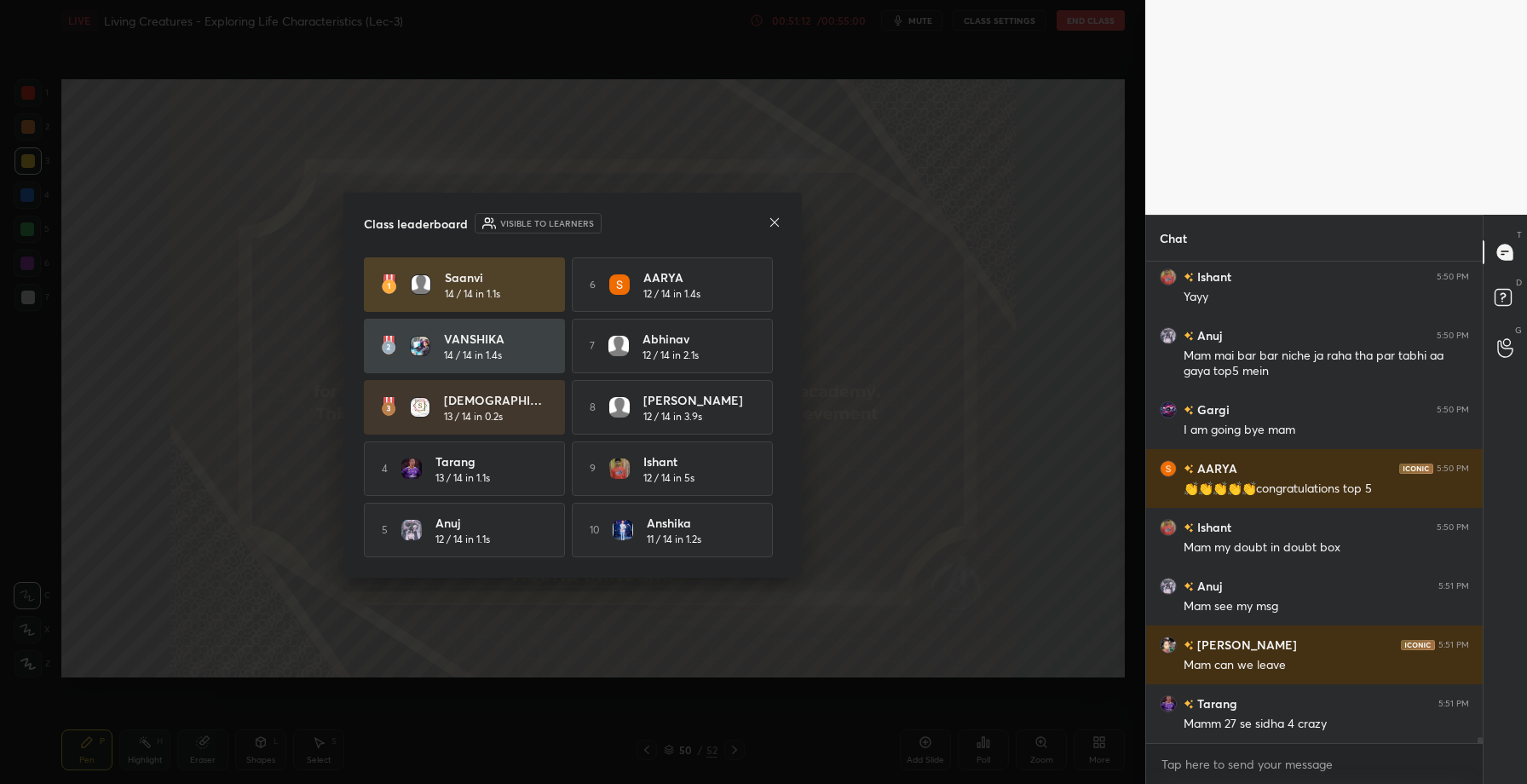
click at [771, 218] on icon at bounding box center [774, 221] width 8 height 8
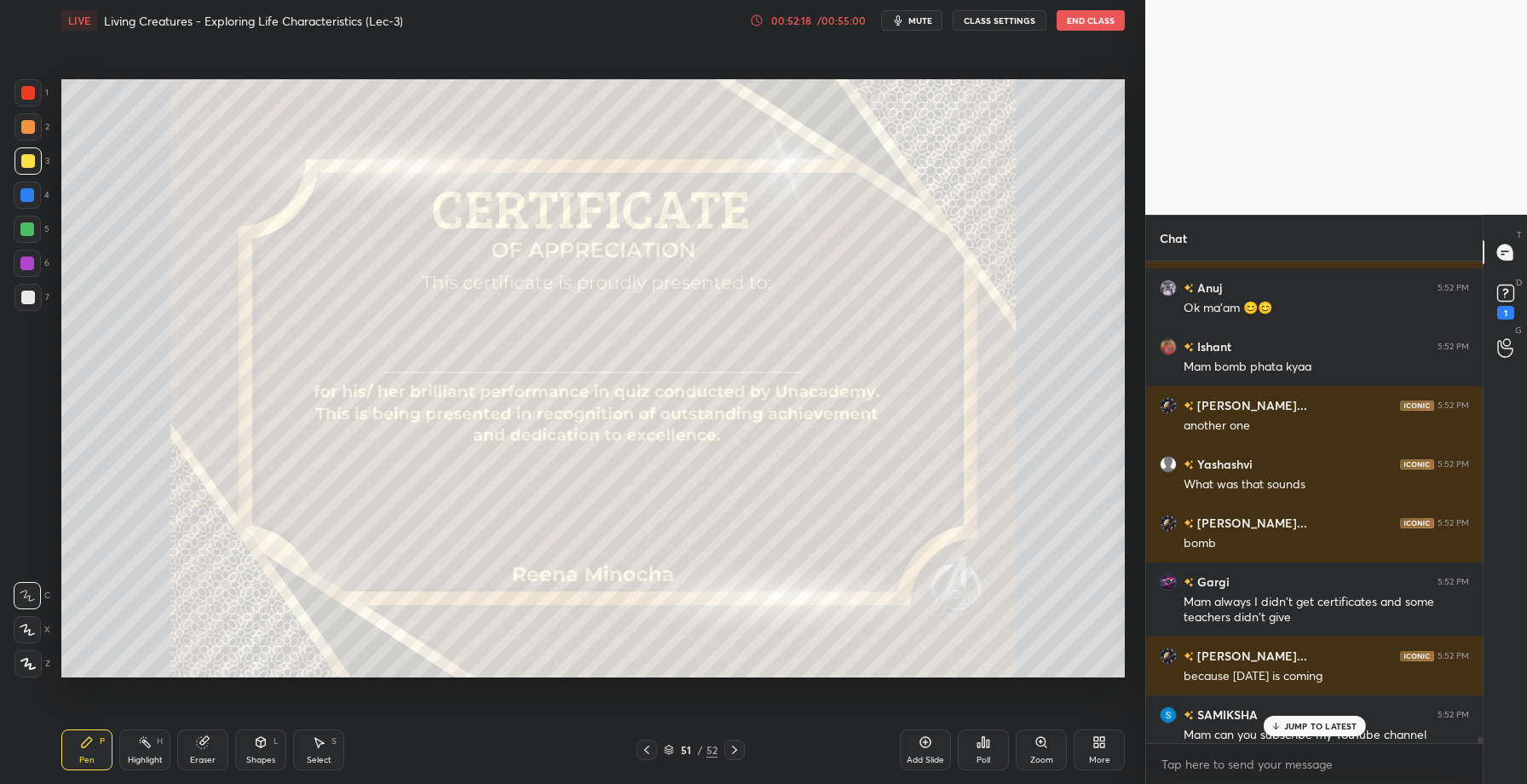
scroll to position [37950, 0]
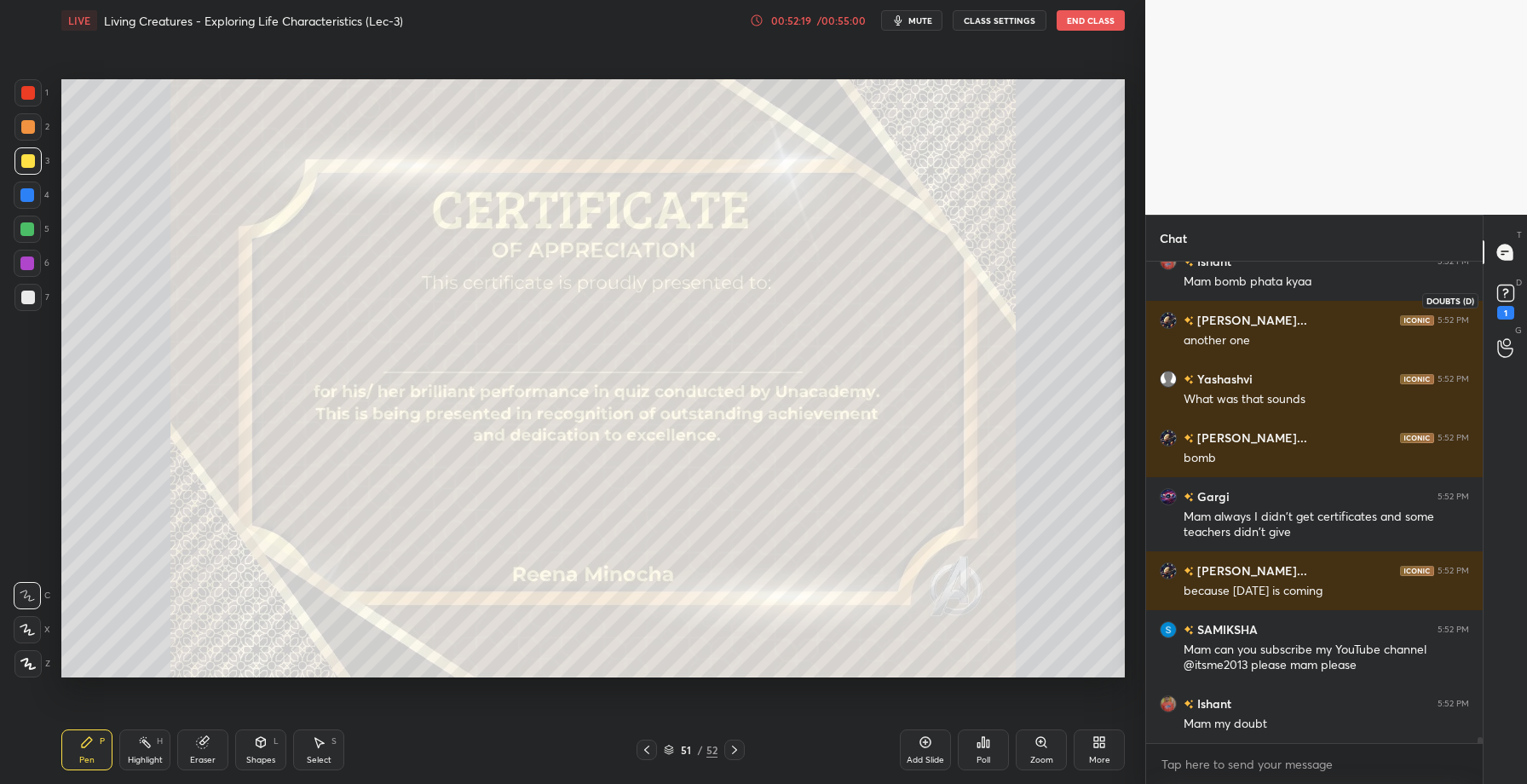
click at [1502, 288] on rect at bounding box center [1505, 293] width 16 height 16
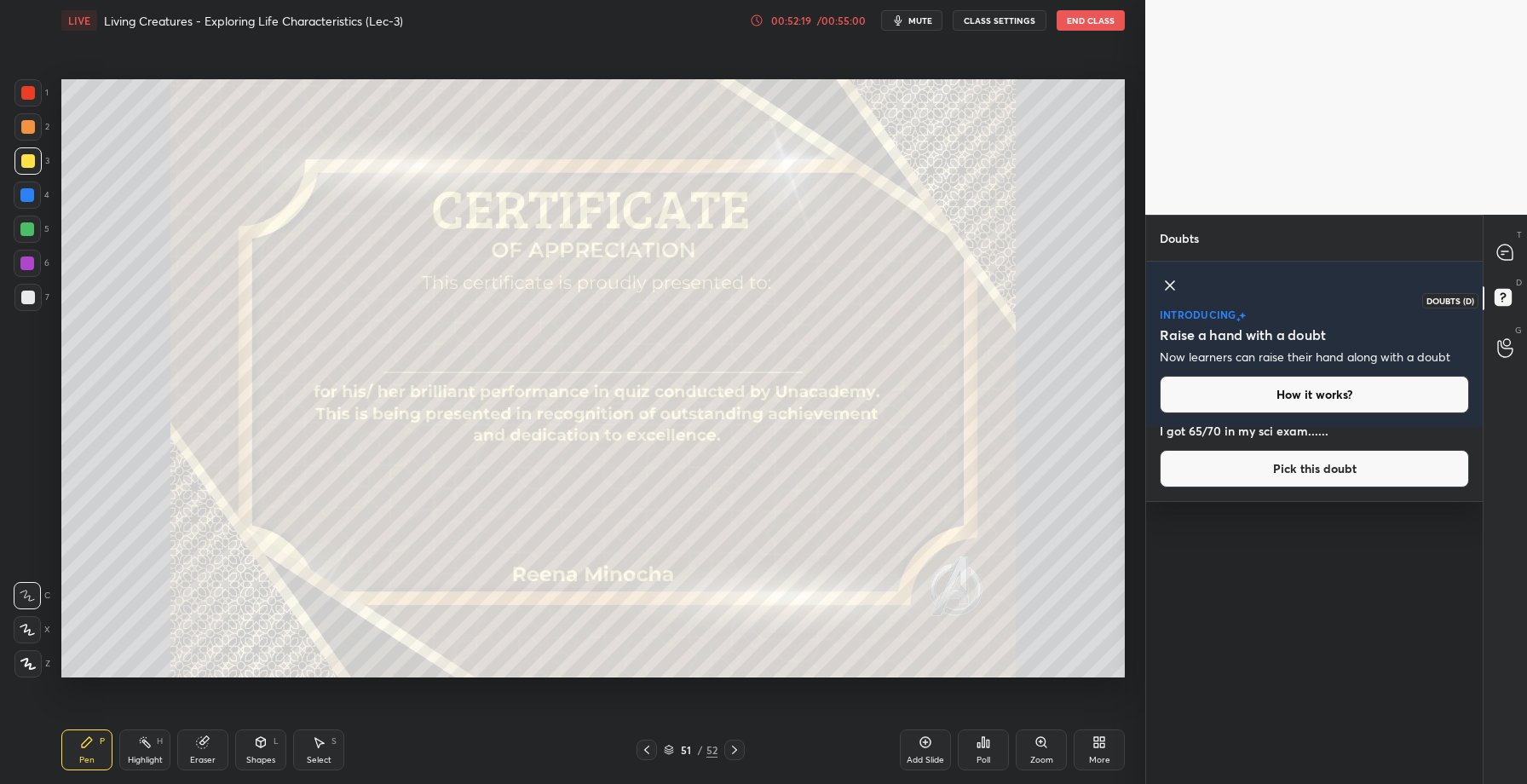
scroll to position [0, 0]
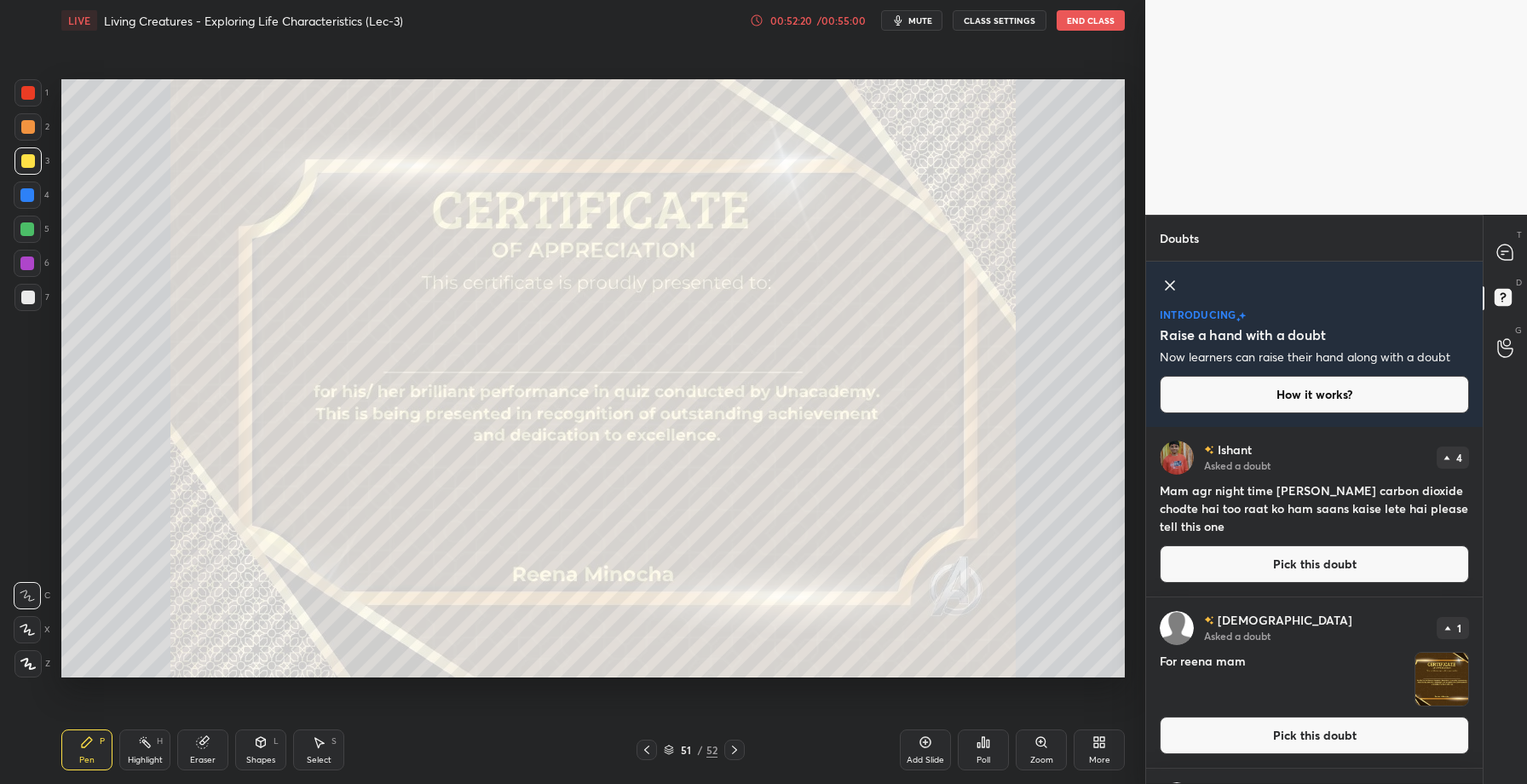
click at [1273, 562] on button "Pick this doubt" at bounding box center [1314, 564] width 309 height 37
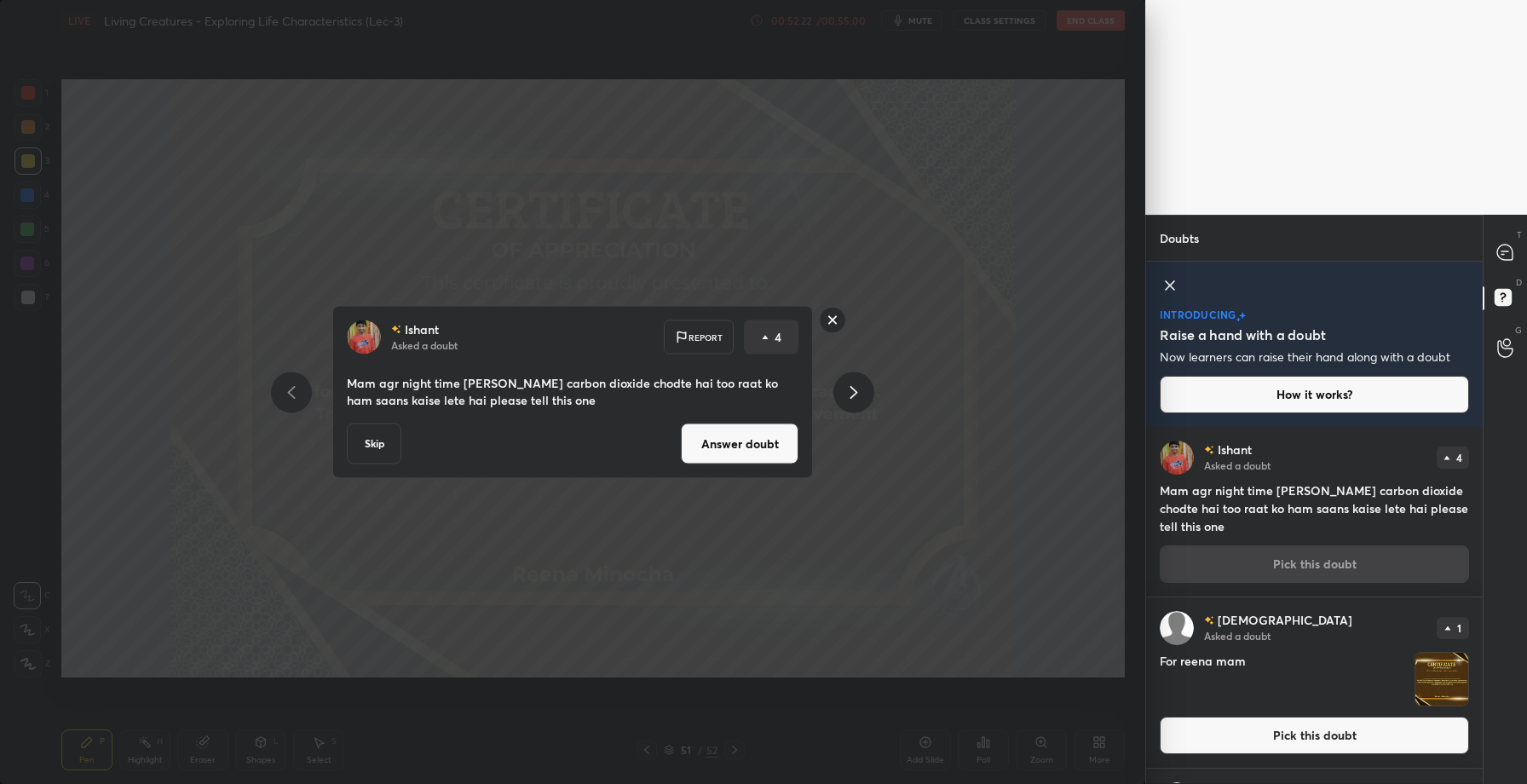
click at [750, 442] on button "Answer doubt" at bounding box center [740, 444] width 118 height 41
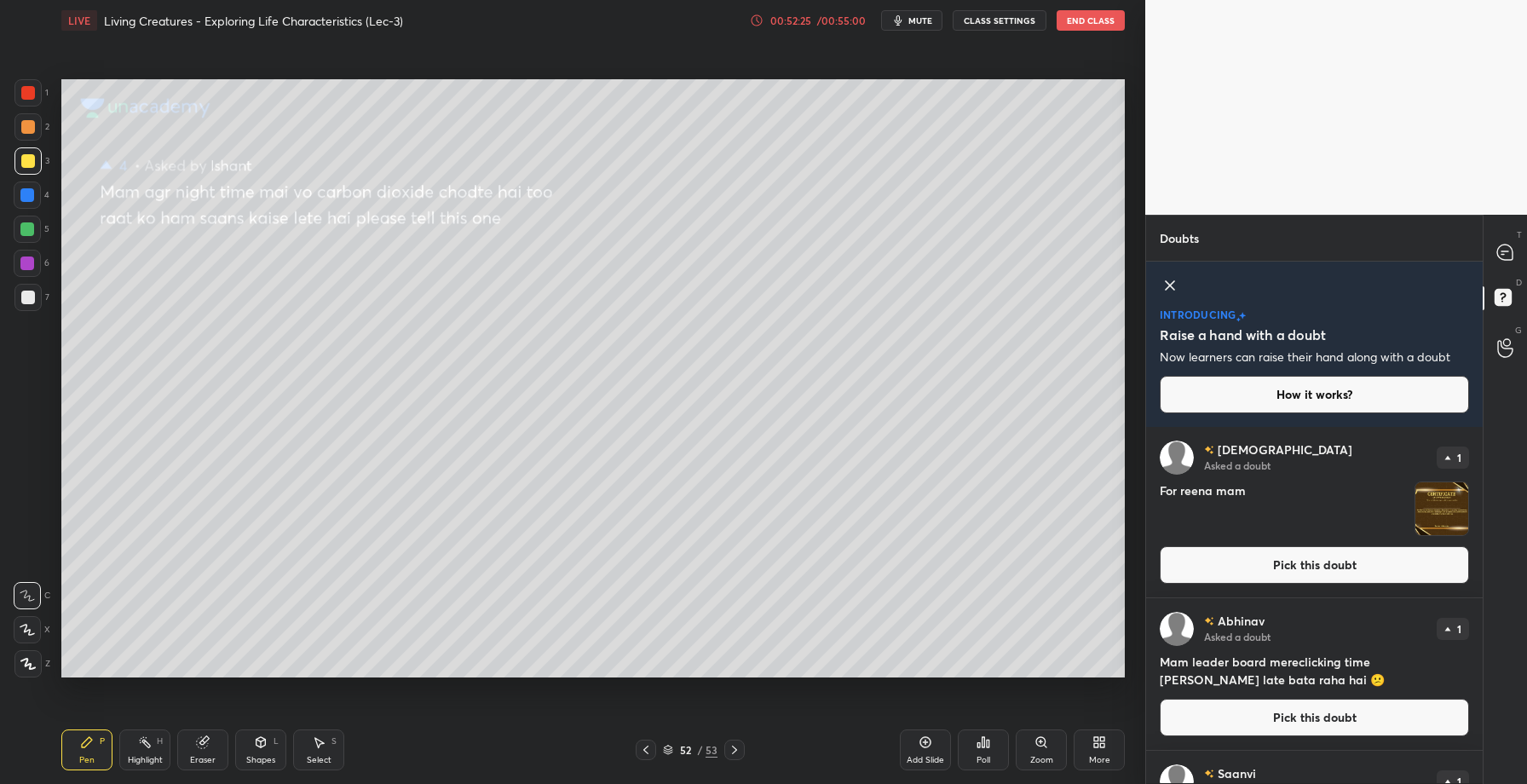
click at [1295, 571] on button "Pick this doubt" at bounding box center [1314, 565] width 309 height 37
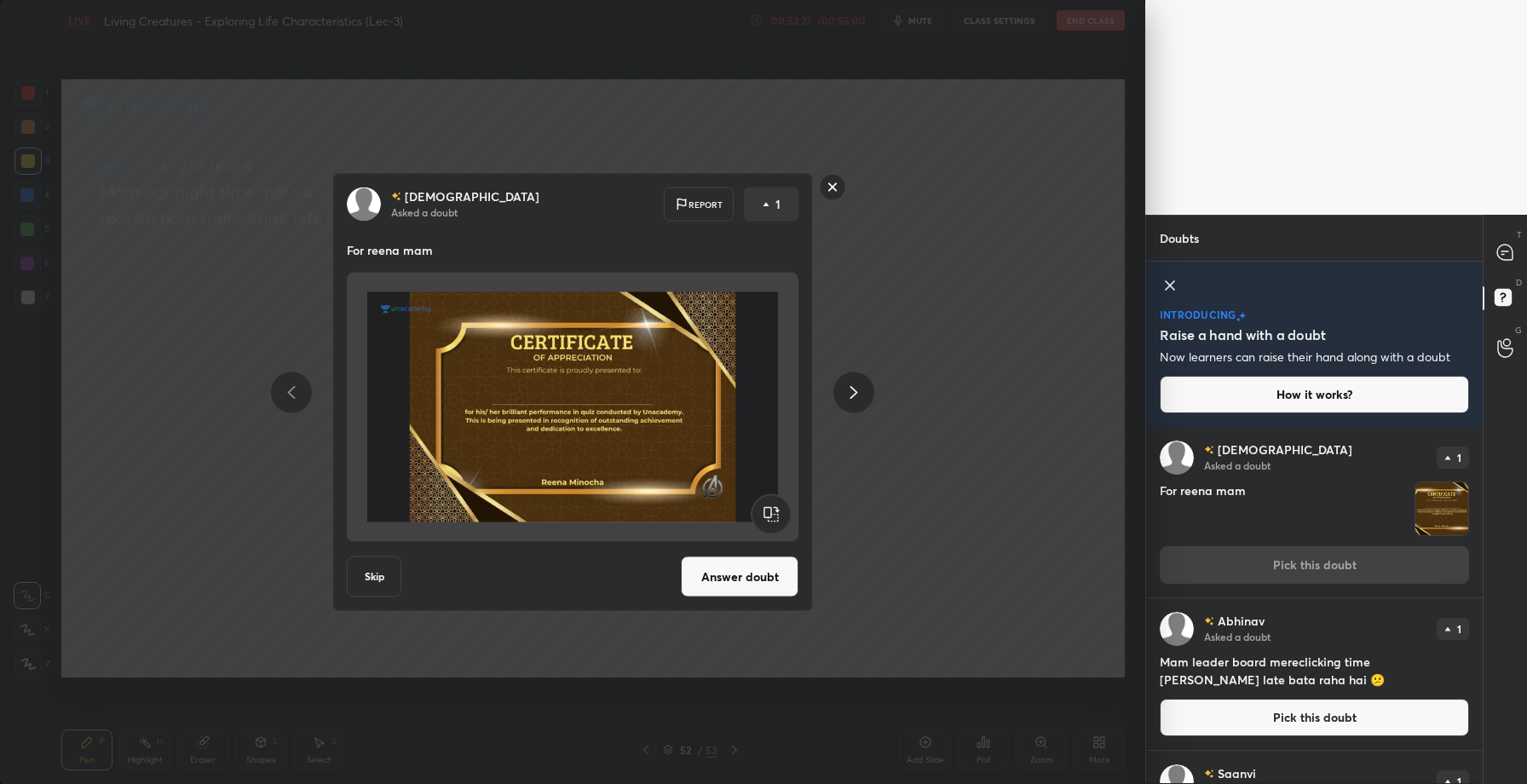
click at [1075, 314] on div "Vaishnavi Asked a doubt Report 1 For reena mam Skip Answer doubt" at bounding box center [573, 392] width 1146 height 784
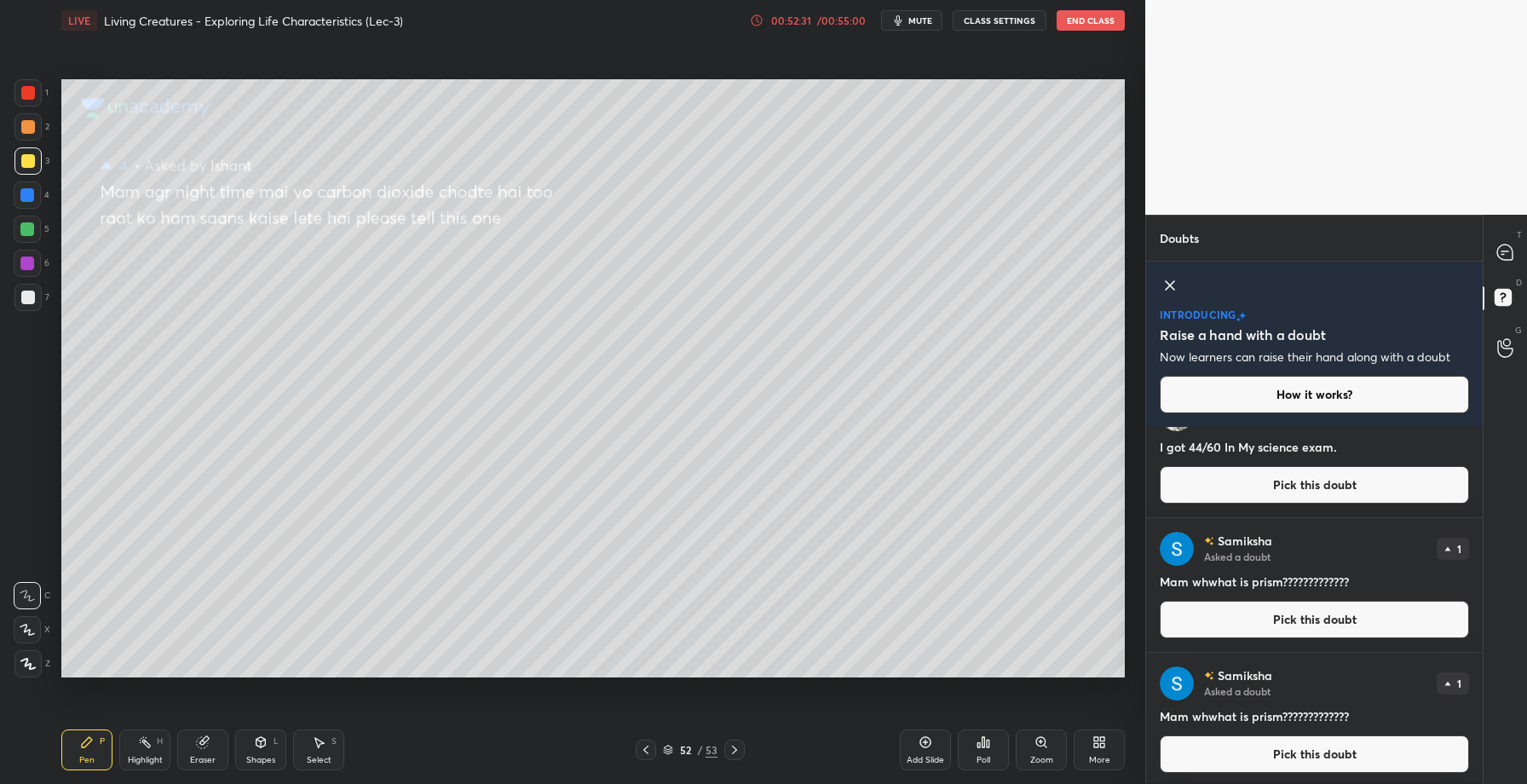
scroll to position [1620, 0]
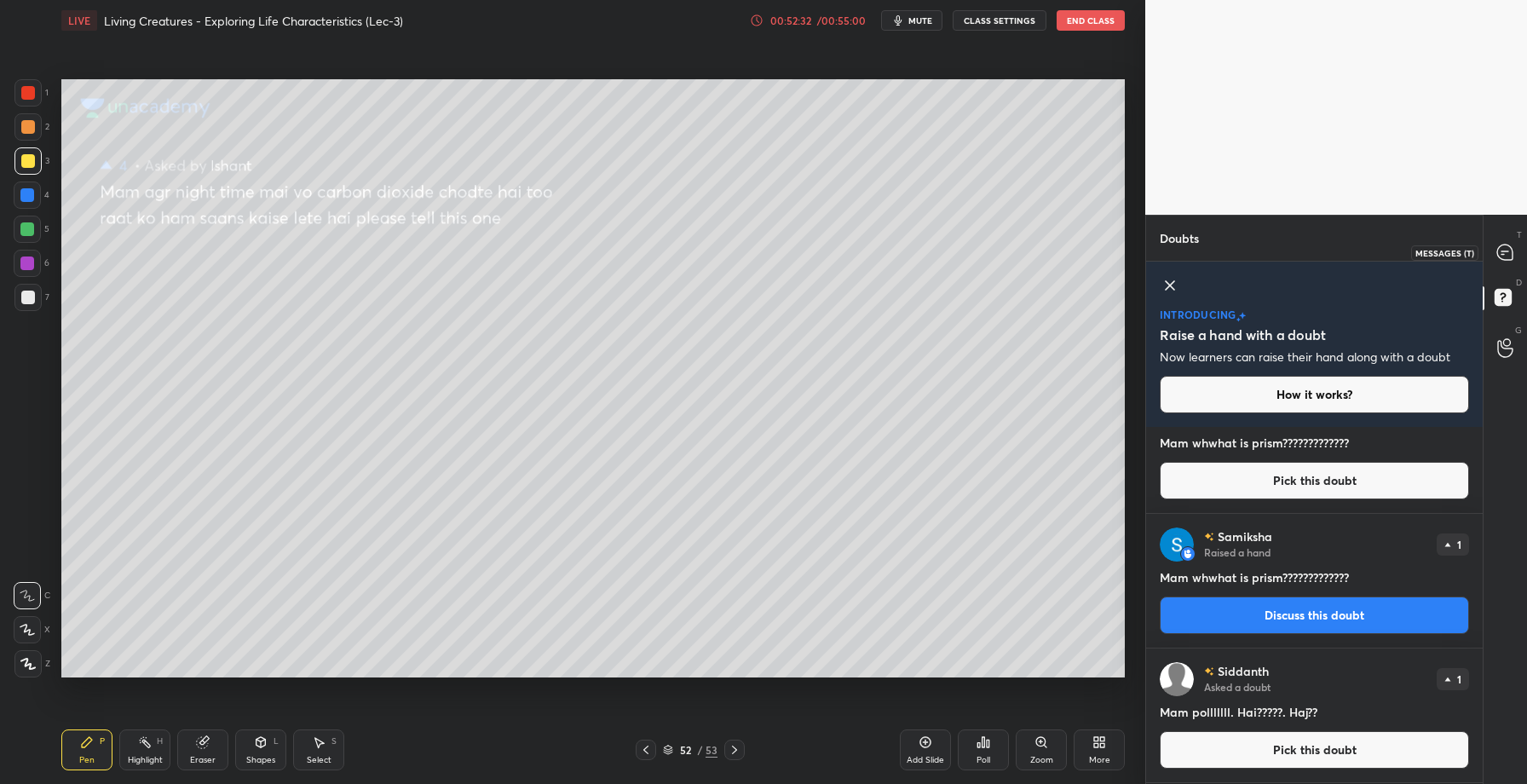
click at [1506, 257] on icon at bounding box center [1505, 252] width 15 height 15
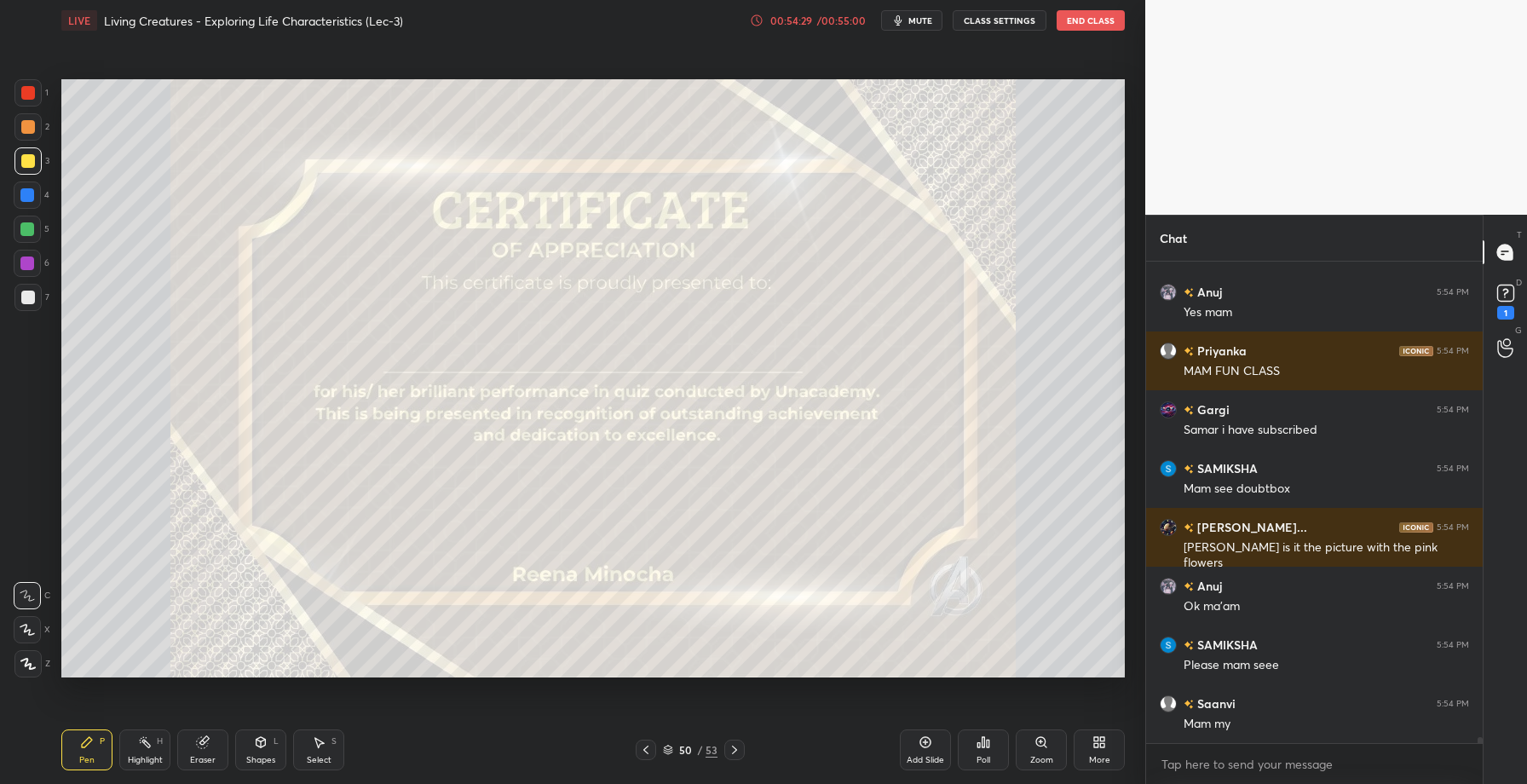
scroll to position [38610, 0]
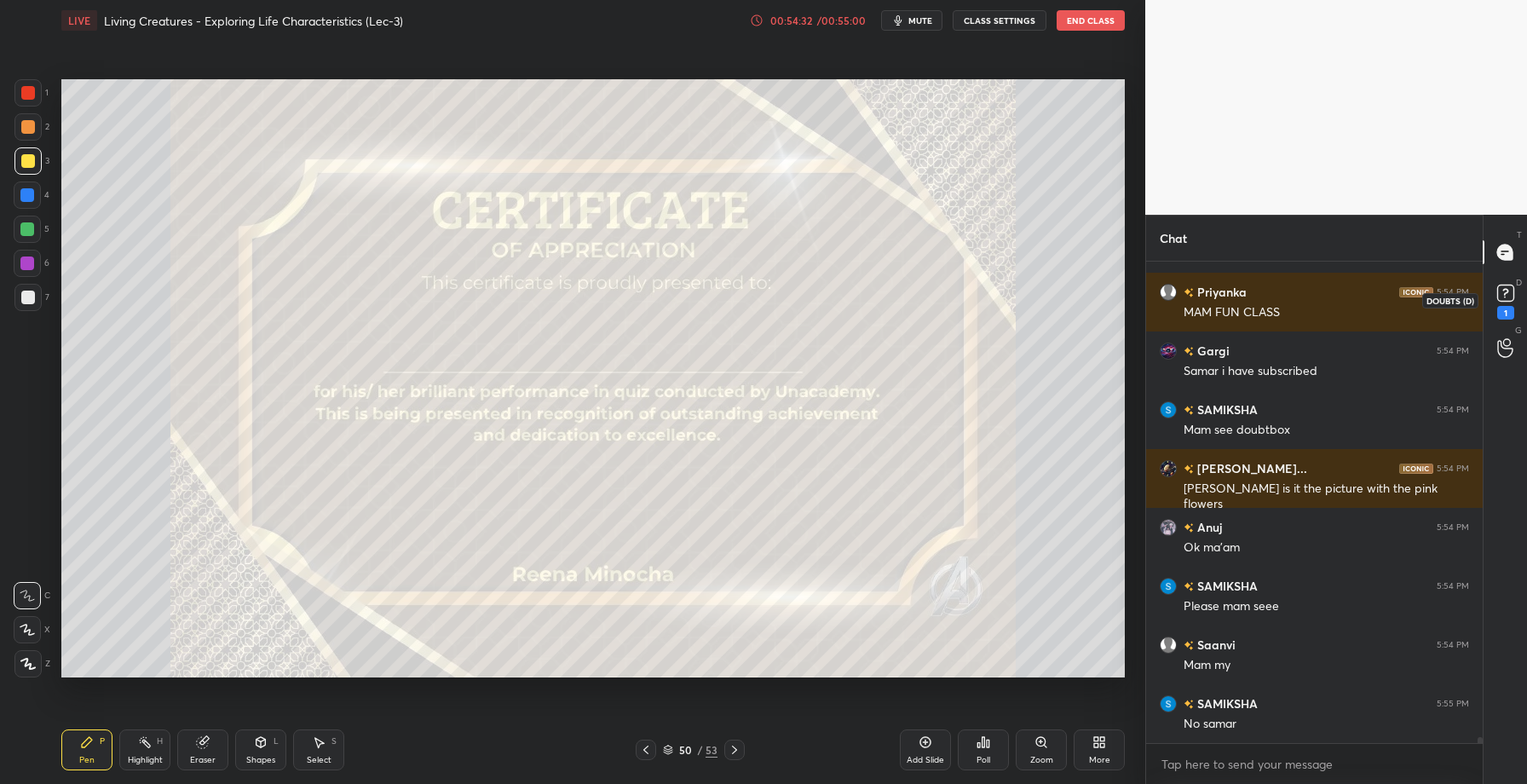
click at [1507, 282] on icon at bounding box center [1506, 292] width 25 height 25
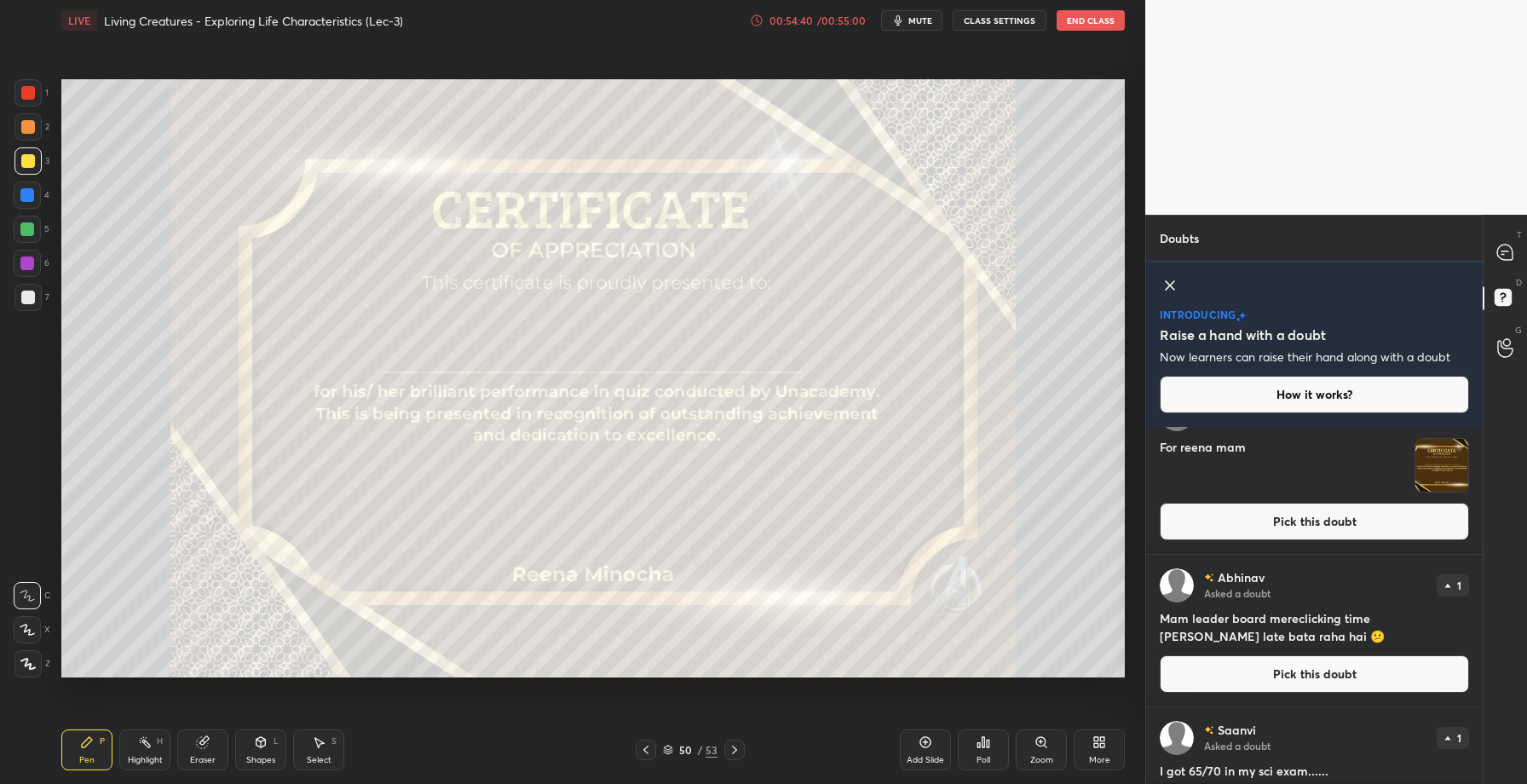
scroll to position [0, 0]
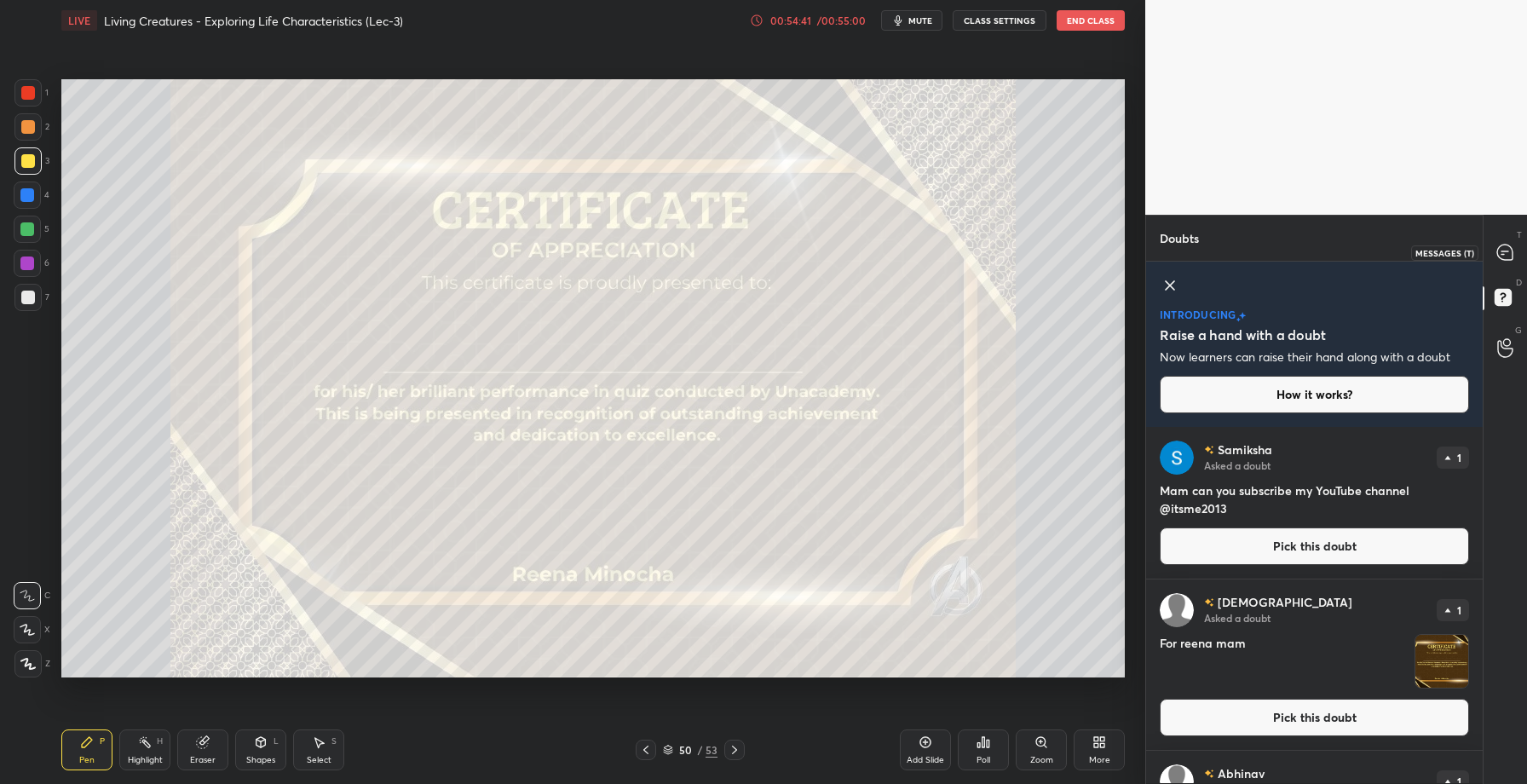
click at [1507, 252] on icon at bounding box center [1505, 252] width 15 height 15
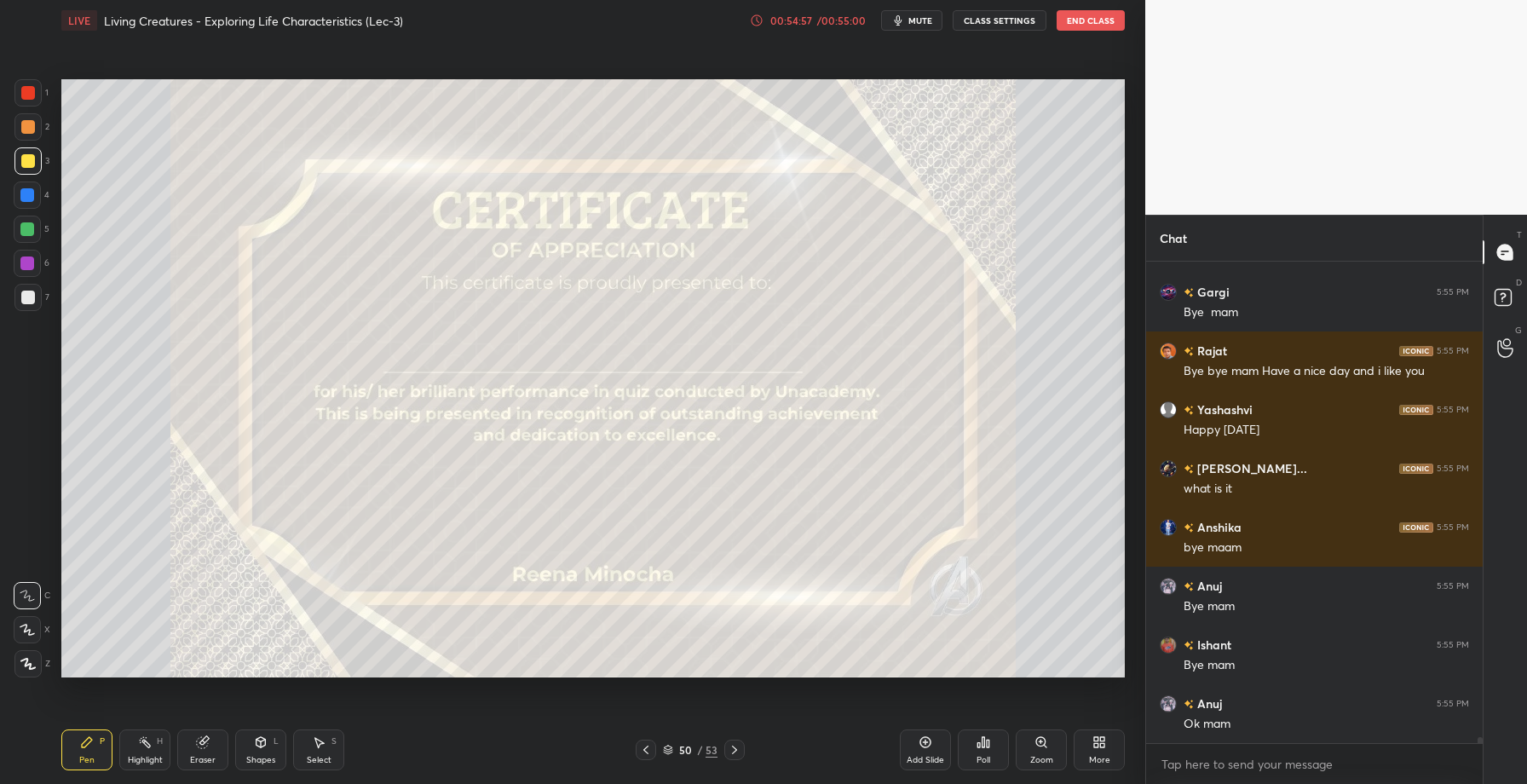
scroll to position [39797, 0]
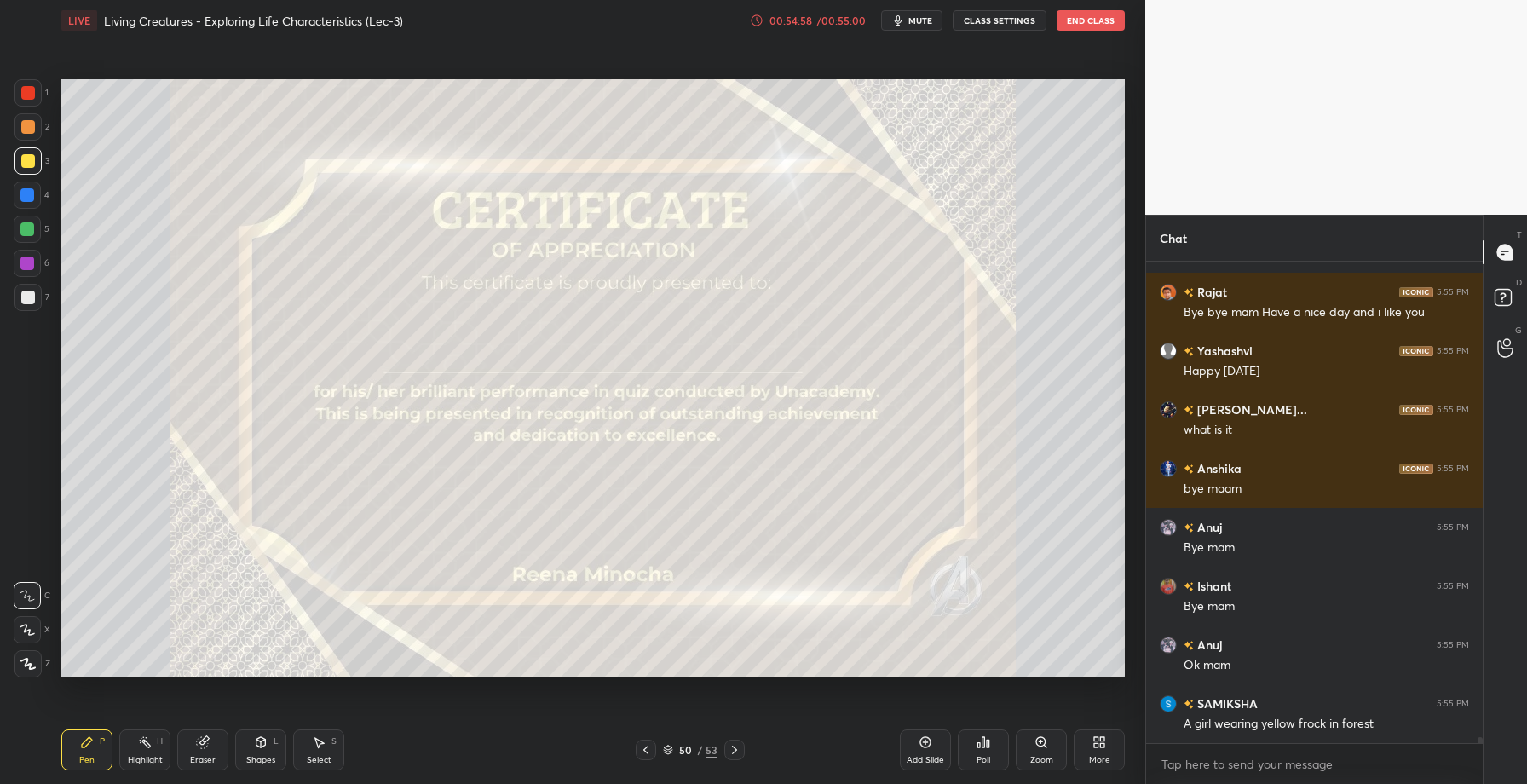
click at [1093, 26] on button "End Class" at bounding box center [1091, 21] width 68 height 21
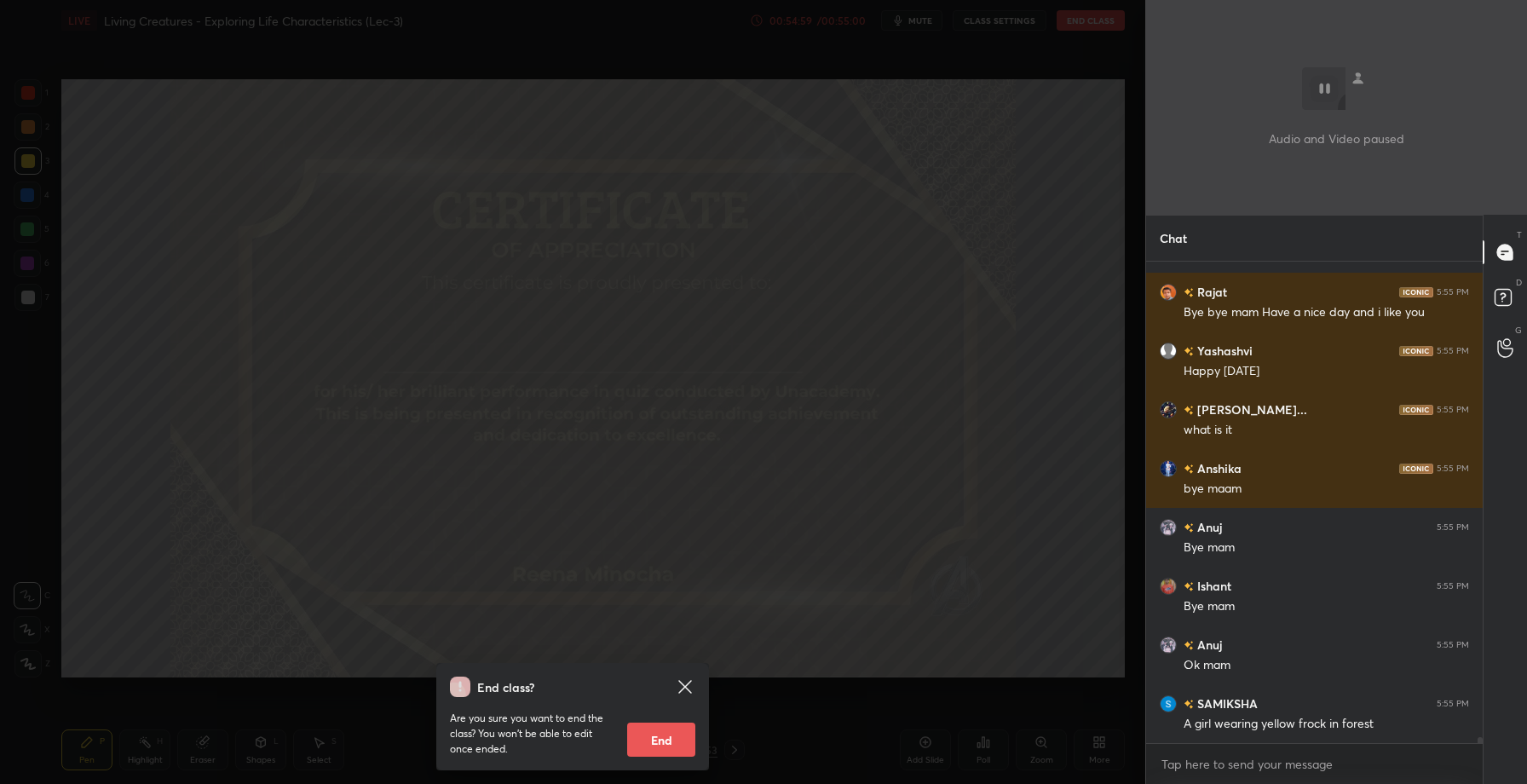
scroll to position [39856, 0]
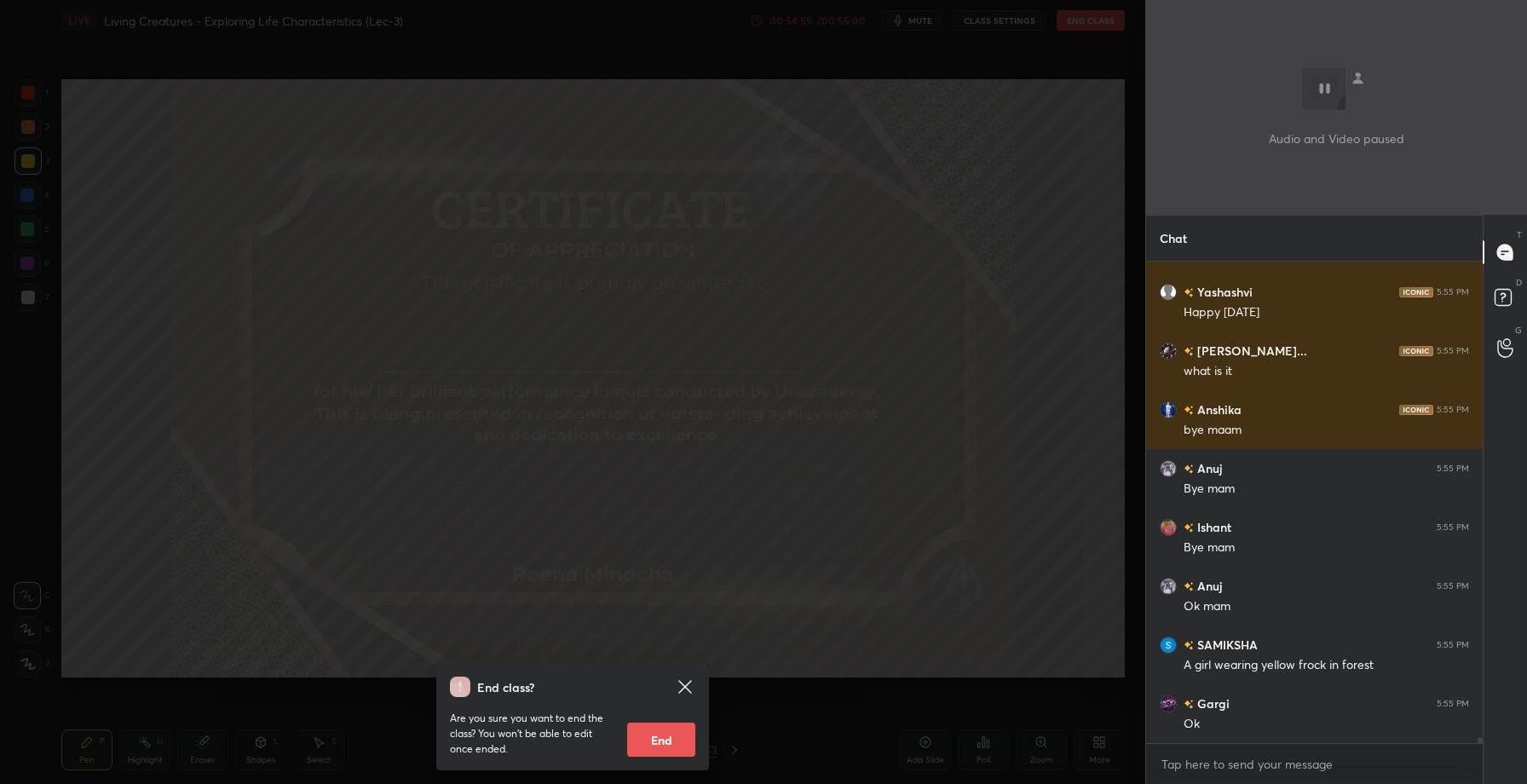
click at [645, 736] on button "End" at bounding box center [661, 739] width 68 height 34
type textarea "x"
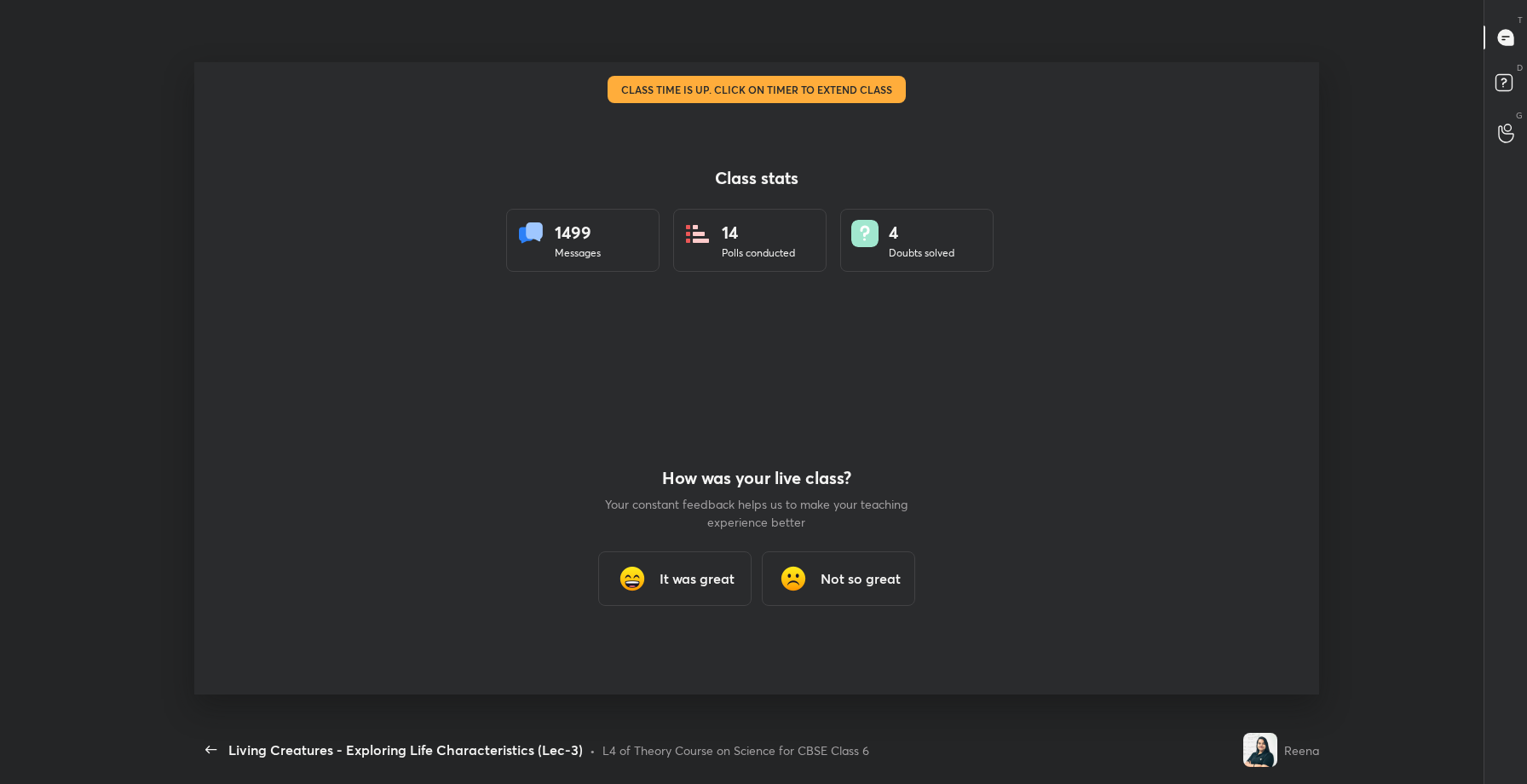
scroll to position [0, 0]
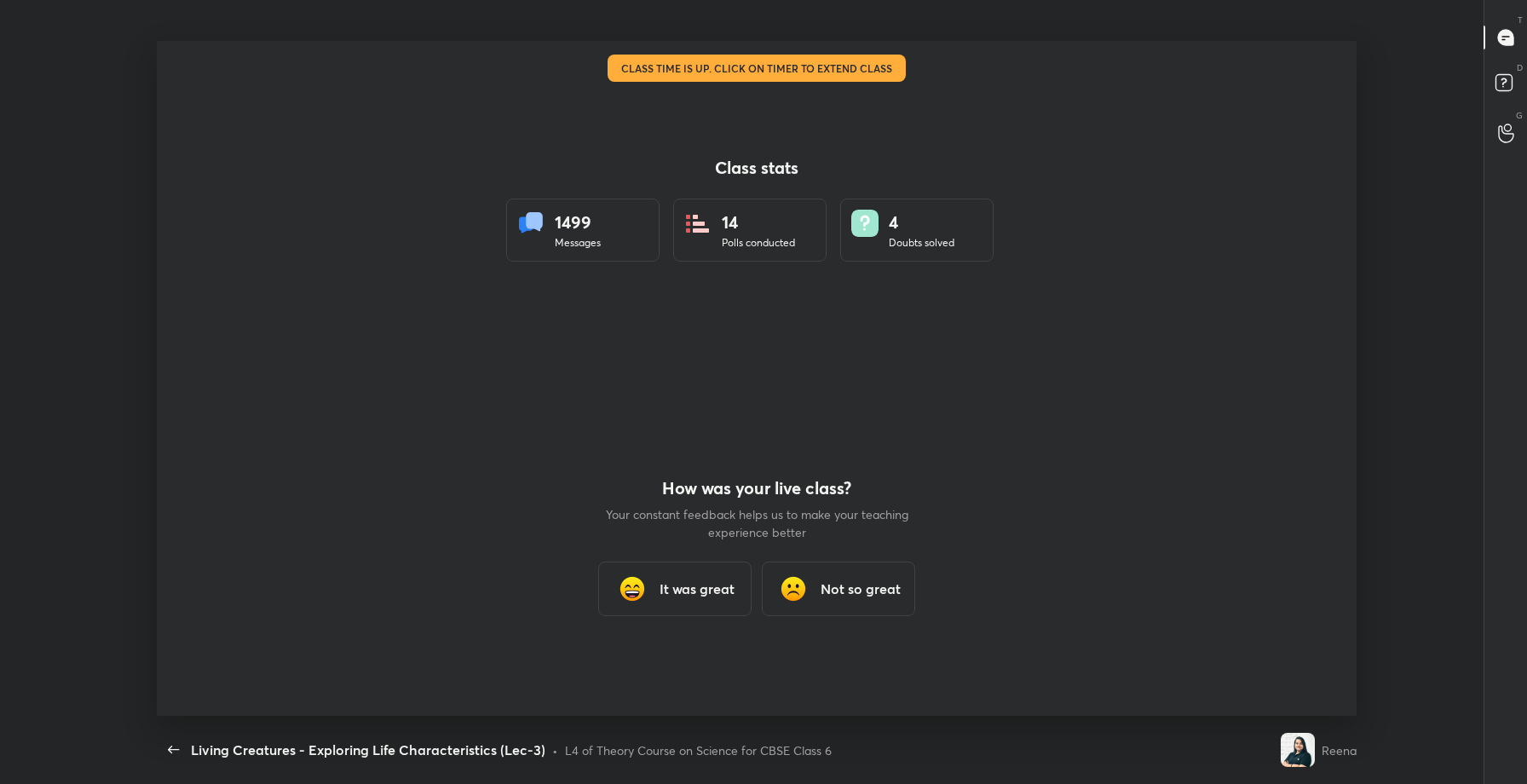
click at [677, 588] on h3 "It was great" at bounding box center [697, 589] width 75 height 21
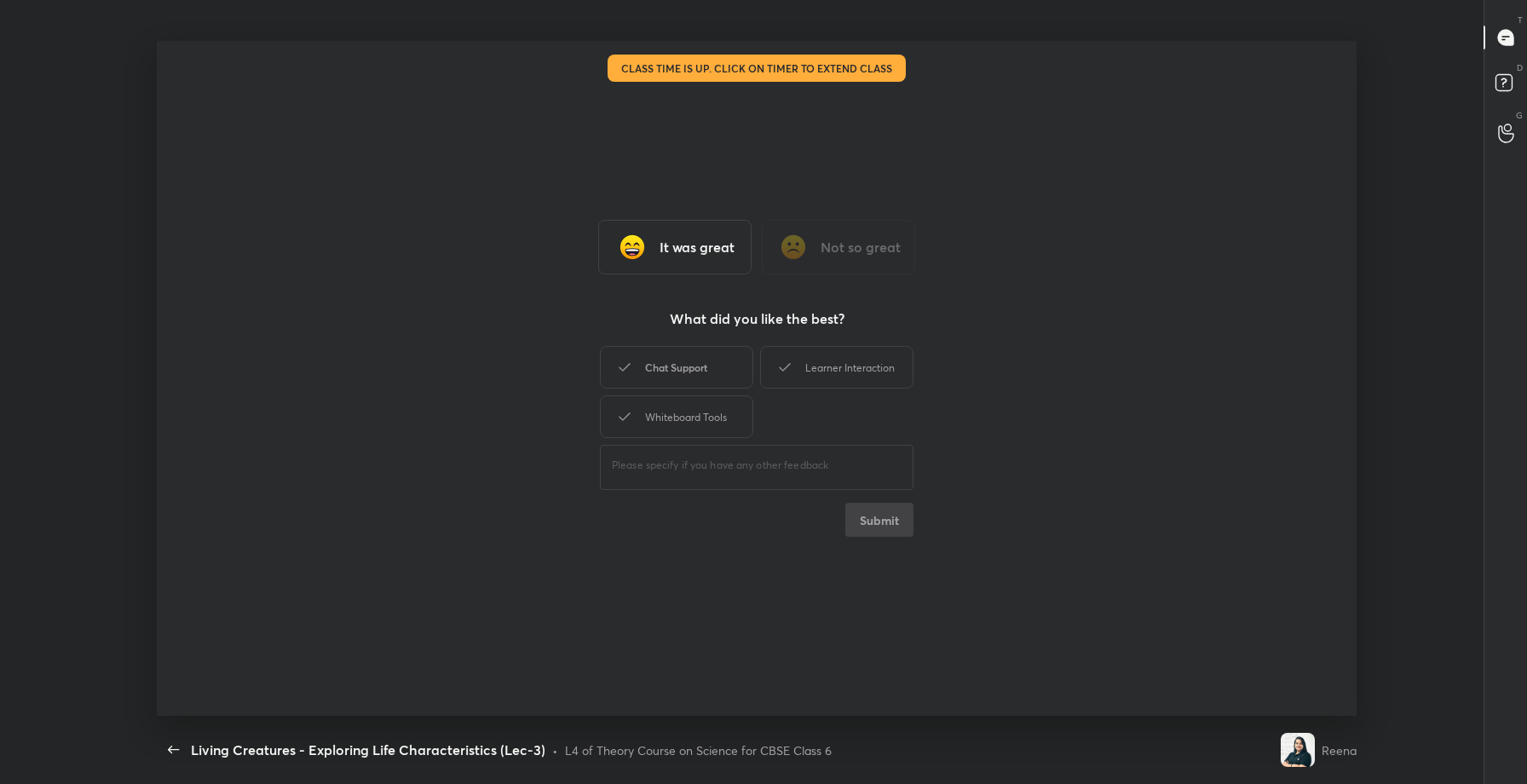
click at [683, 365] on div "Chat Support" at bounding box center [677, 367] width 153 height 43
click at [888, 533] on button "Submit" at bounding box center [879, 520] width 68 height 34
